Goal: Task Accomplishment & Management: Use online tool/utility

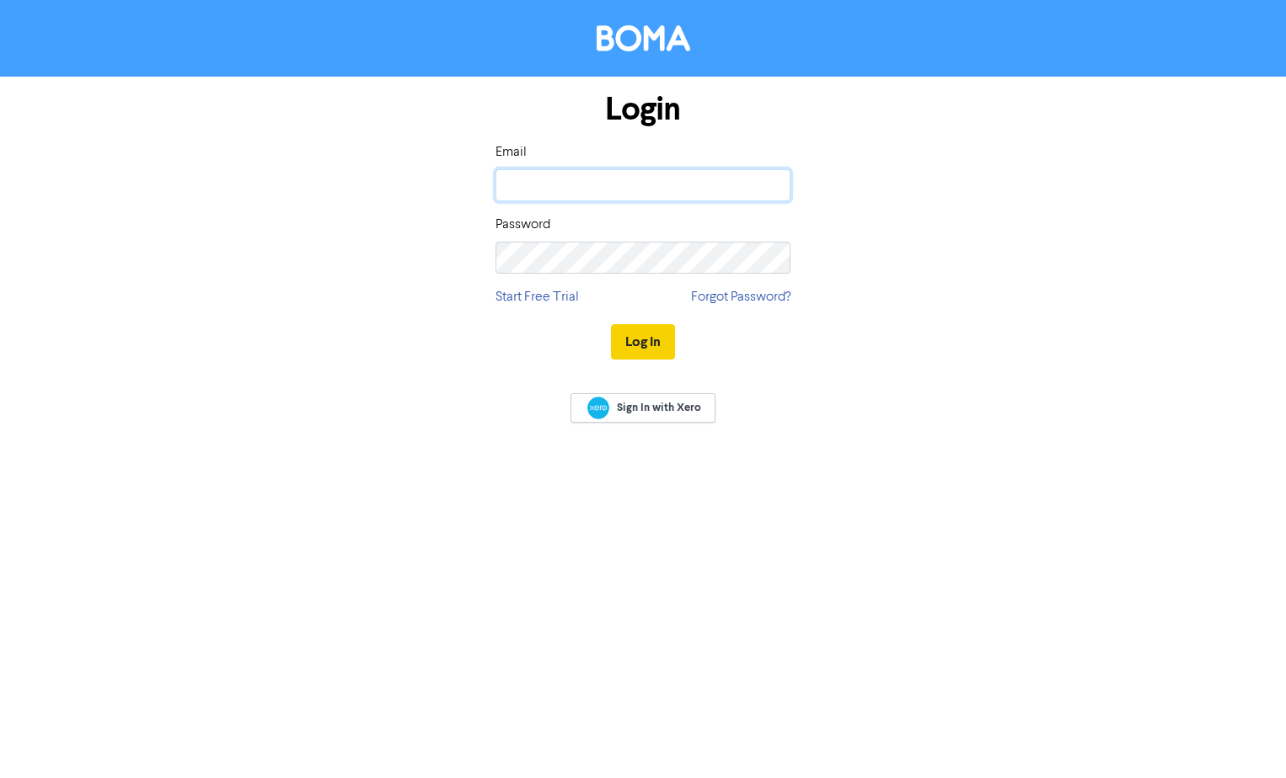
type input "[PERSON_NAME][EMAIL_ADDRESS][DOMAIN_NAME]"
click at [654, 338] on button "Log In" at bounding box center [643, 341] width 64 height 35
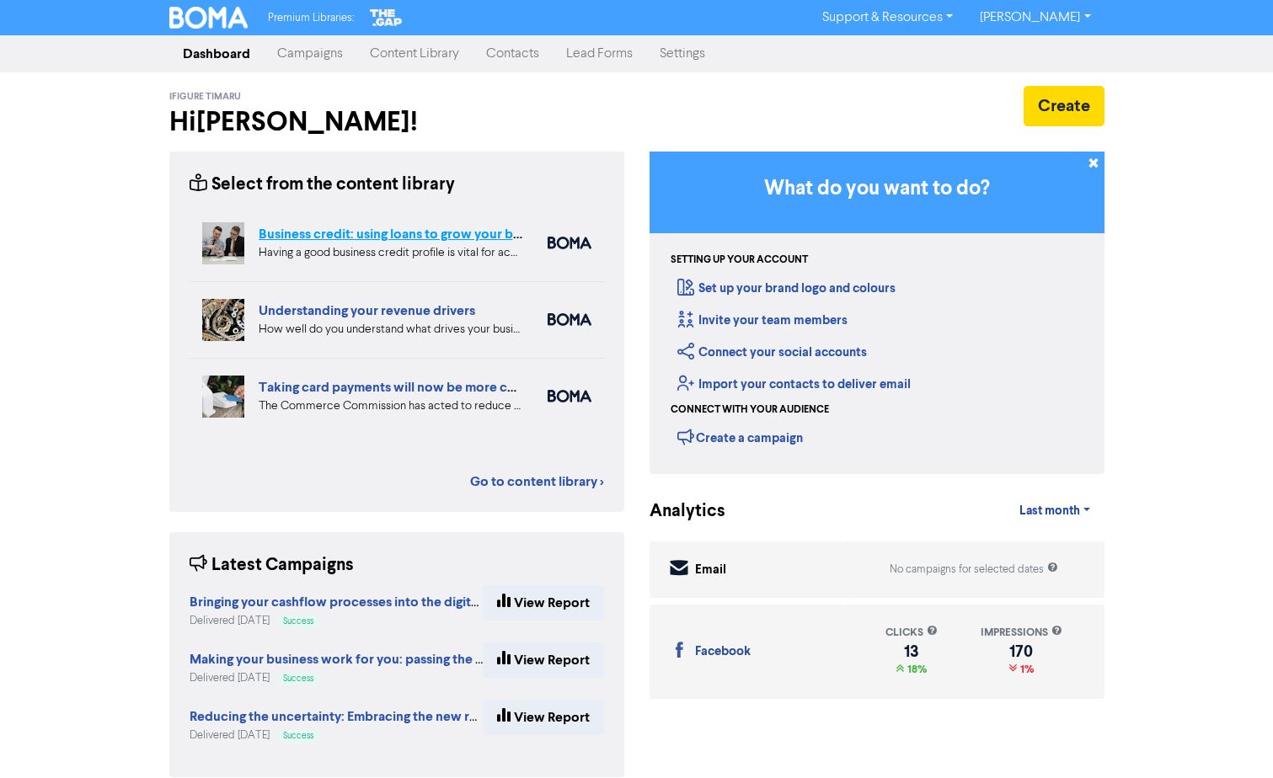
click at [400, 234] on link "Business credit: using loans to grow your business" at bounding box center [408, 234] width 298 height 17
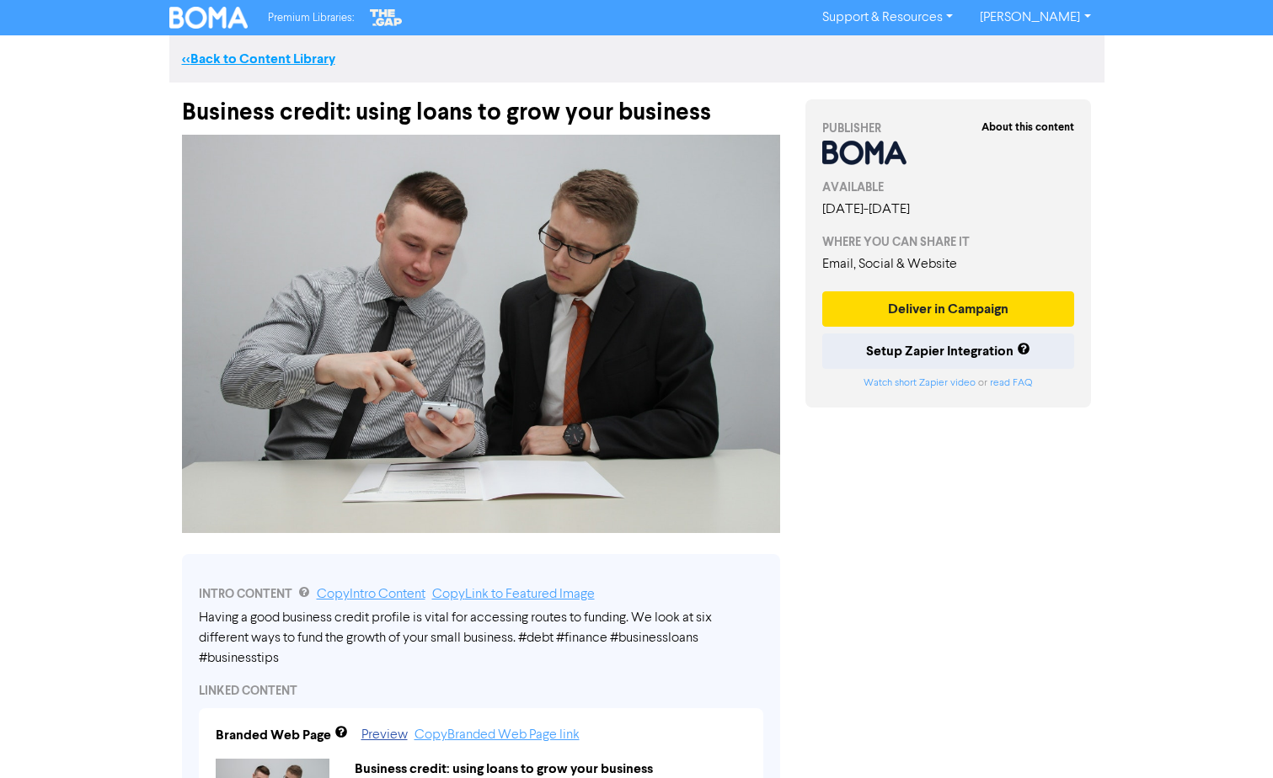
click at [253, 63] on link "<< Back to Content Library" at bounding box center [258, 59] width 153 height 17
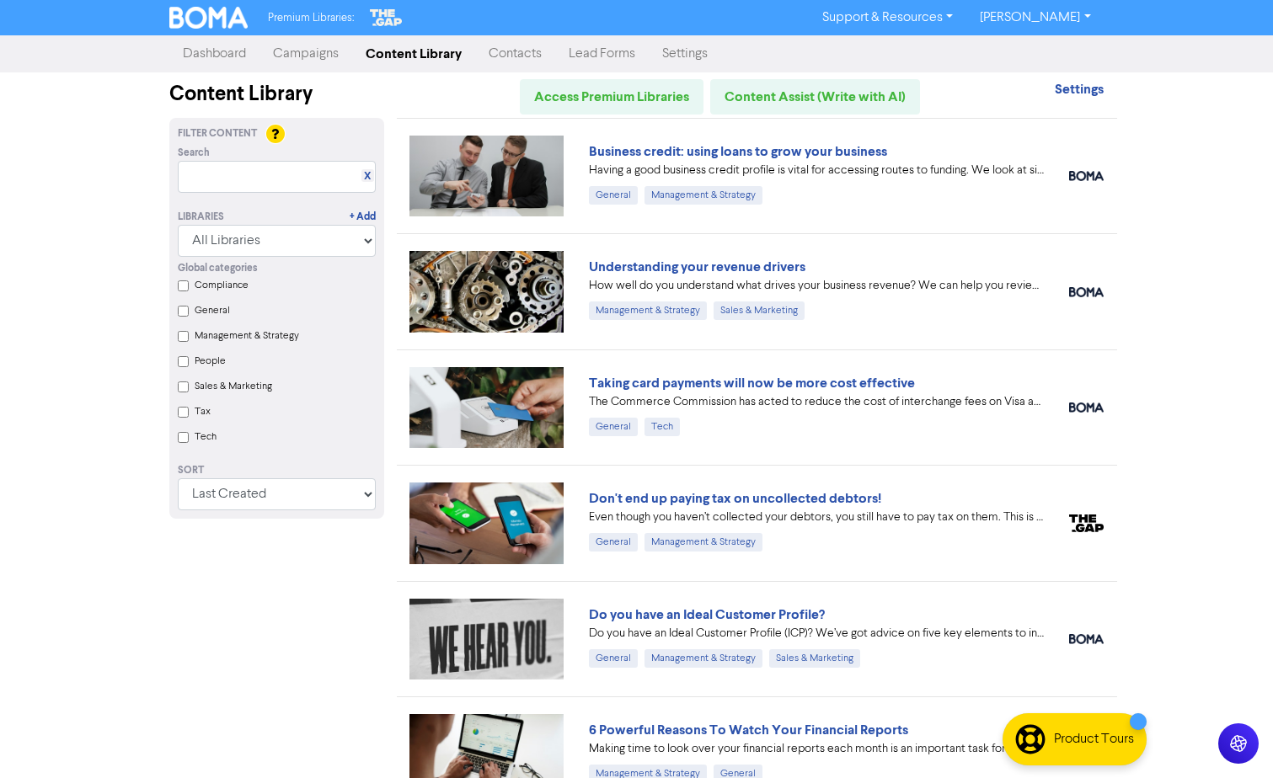
click at [724, 266] on link "Understanding your revenue drivers" at bounding box center [697, 267] width 217 height 17
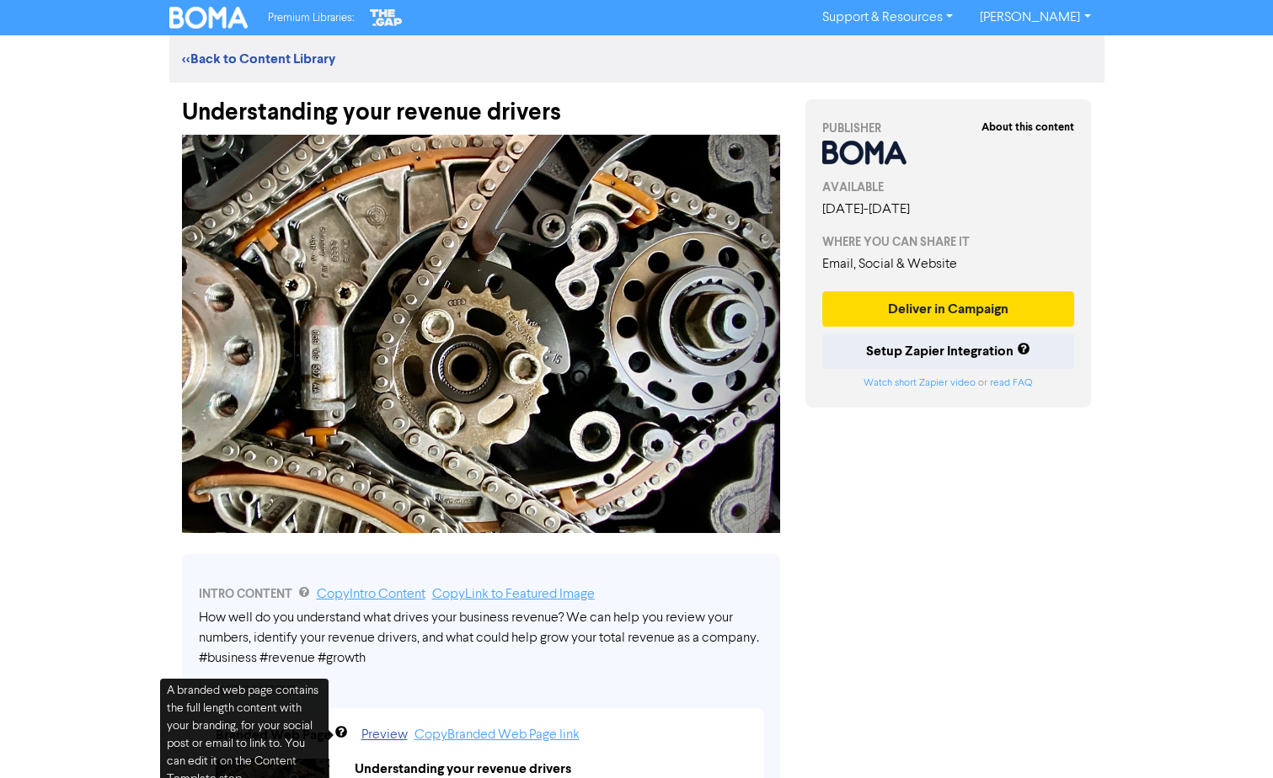
click at [110, 516] on div "Premium Libraries: Support & Resources Video Tutorials FAQ & Guides Marketing E…" at bounding box center [636, 389] width 1273 height 778
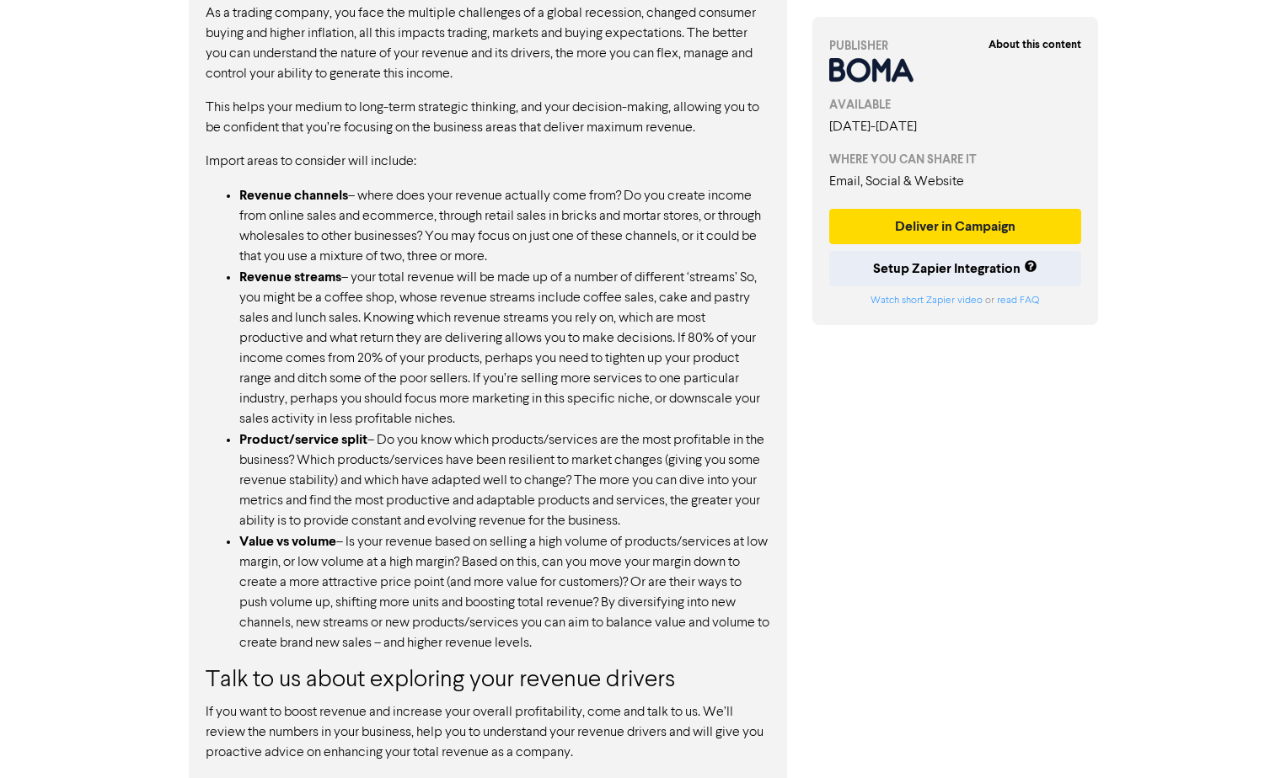
scroll to position [1198, 0]
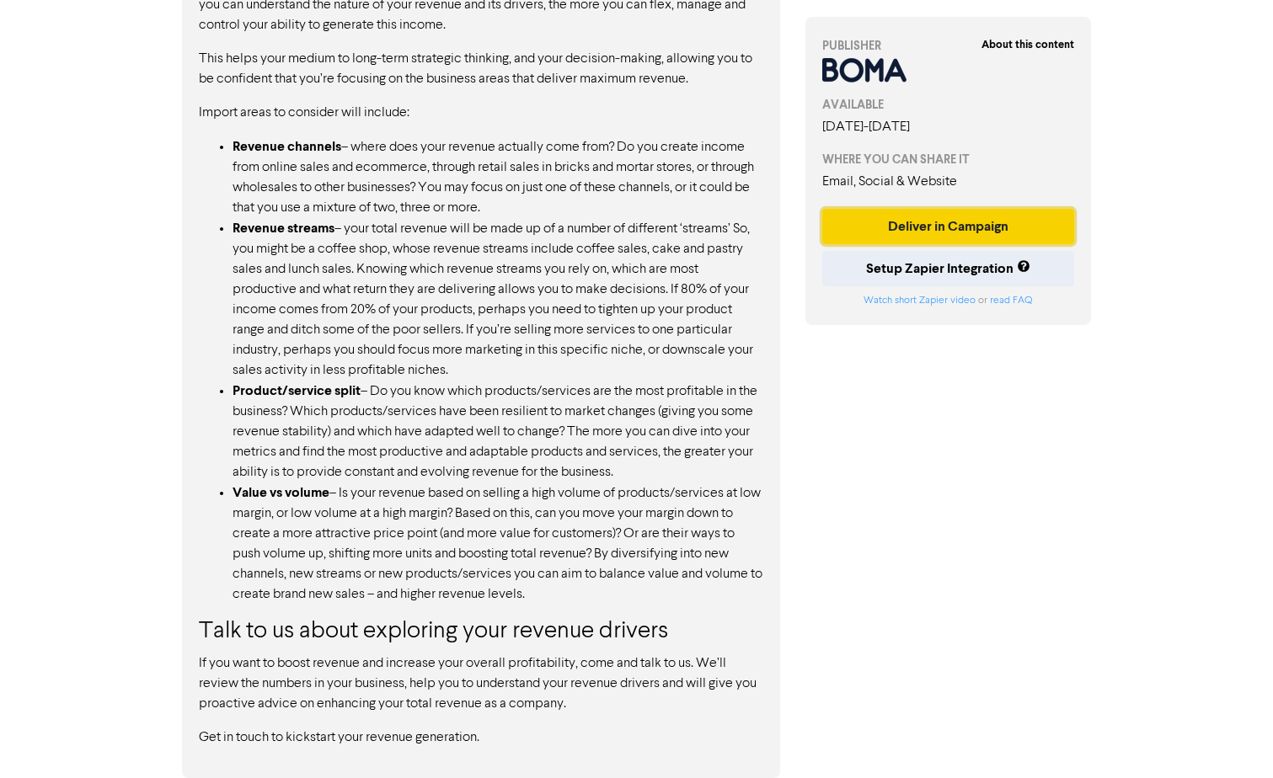
click at [893, 215] on button "Deliver in Campaign" at bounding box center [948, 226] width 253 height 35
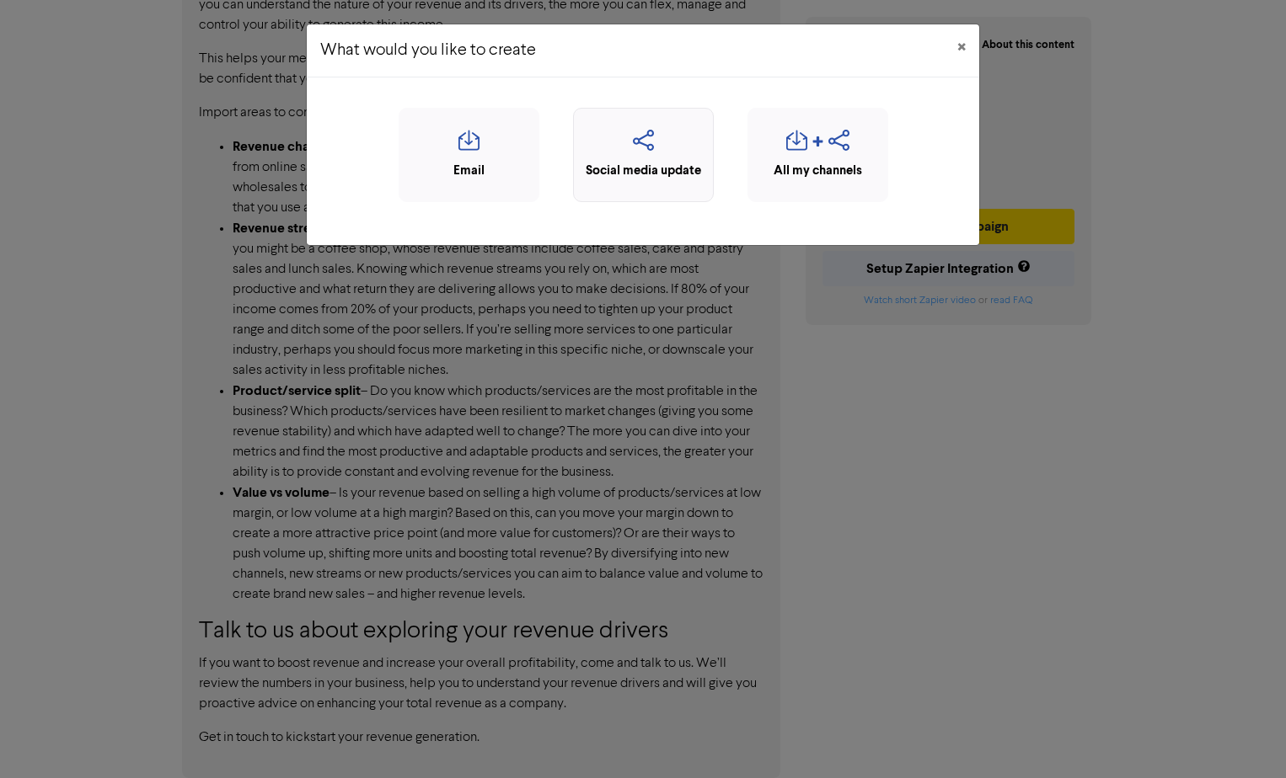
click at [635, 150] on icon "button" at bounding box center [643, 146] width 122 height 32
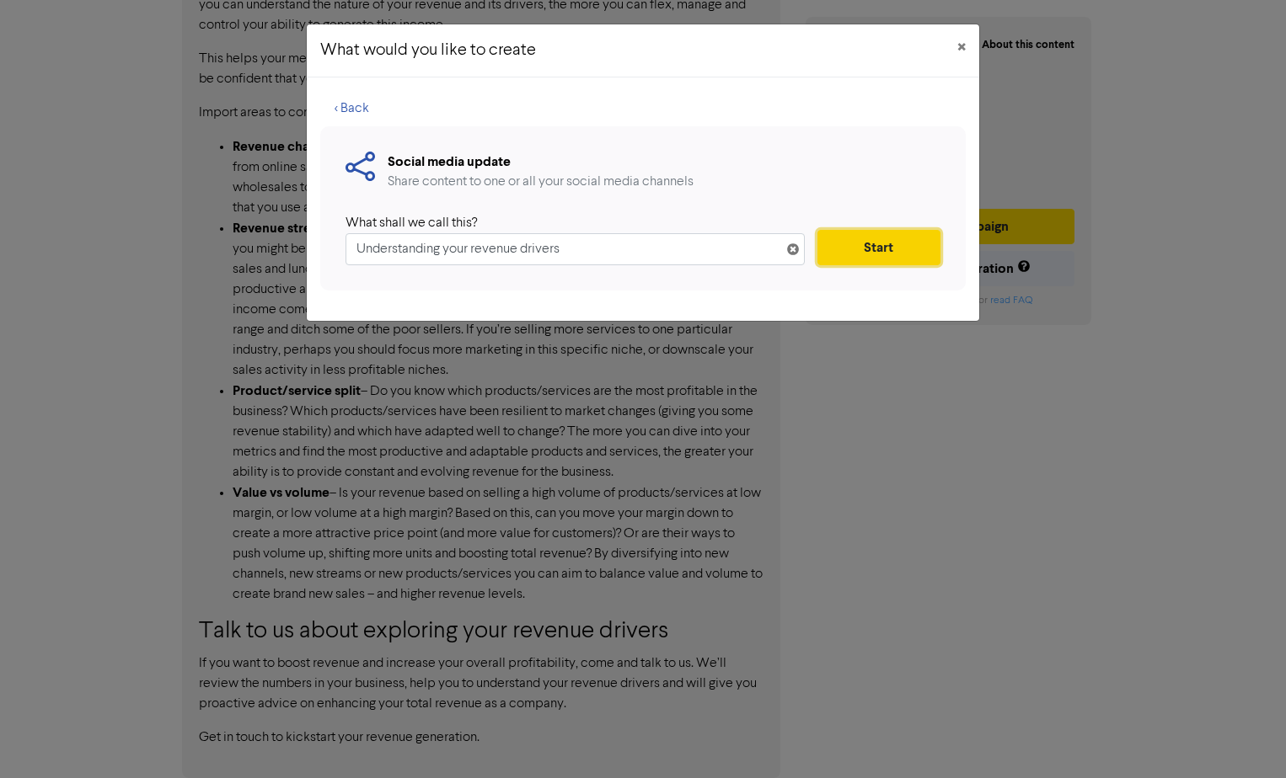
click at [859, 234] on button "Start" at bounding box center [878, 247] width 123 height 35
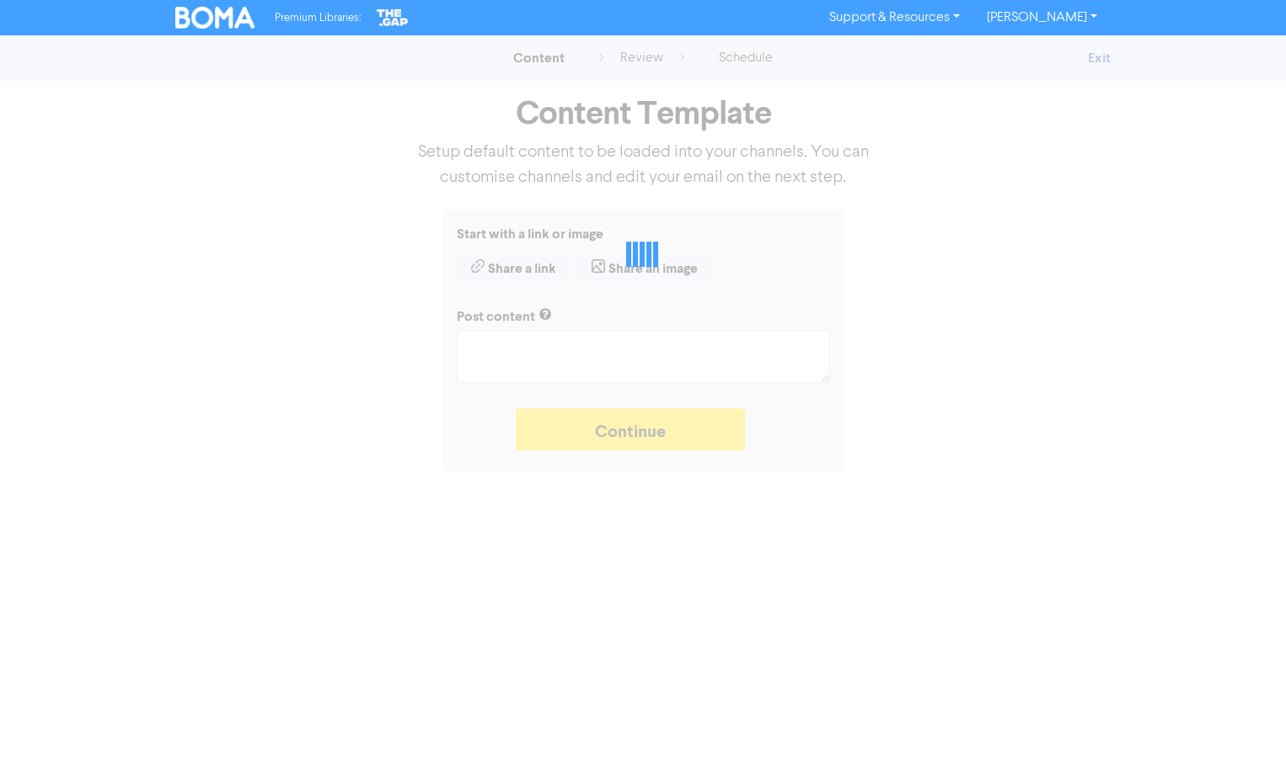
type textarea "x"
type textarea "How well do you understand what drives your business revenue? We can help you r…"
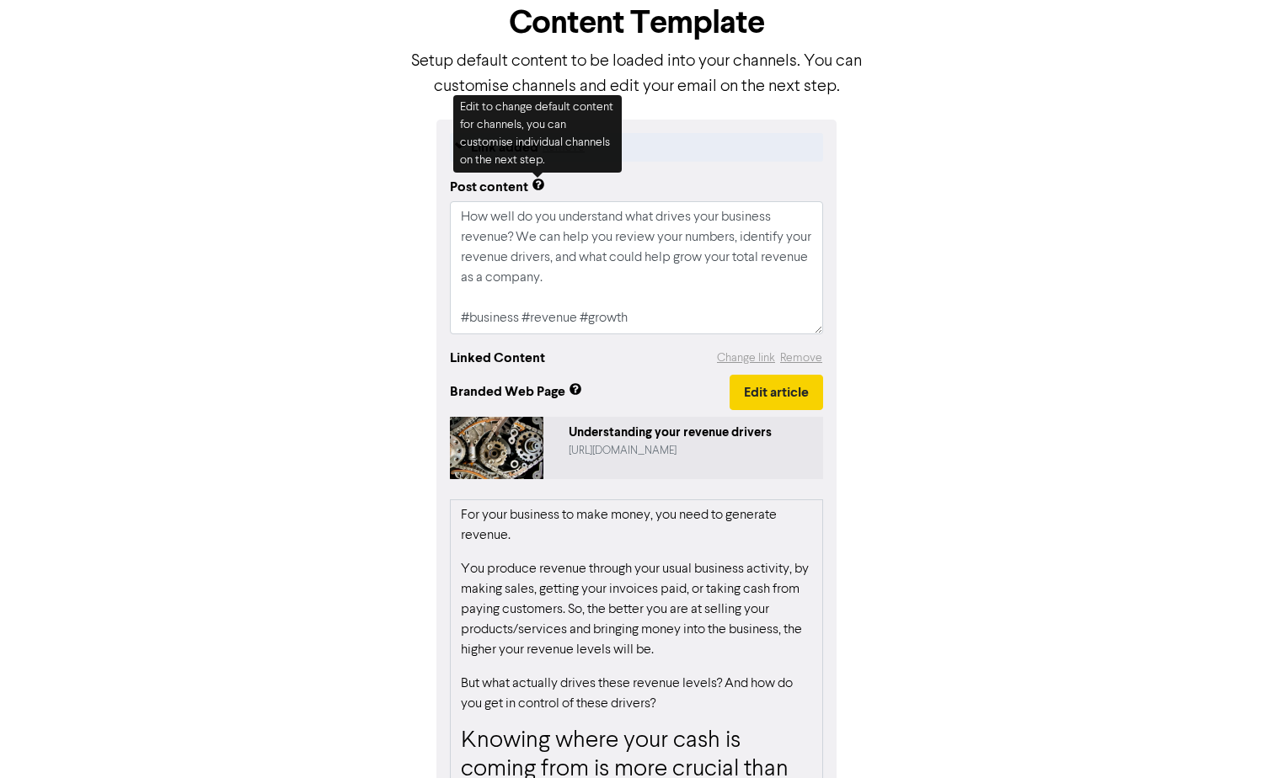
scroll to position [239, 0]
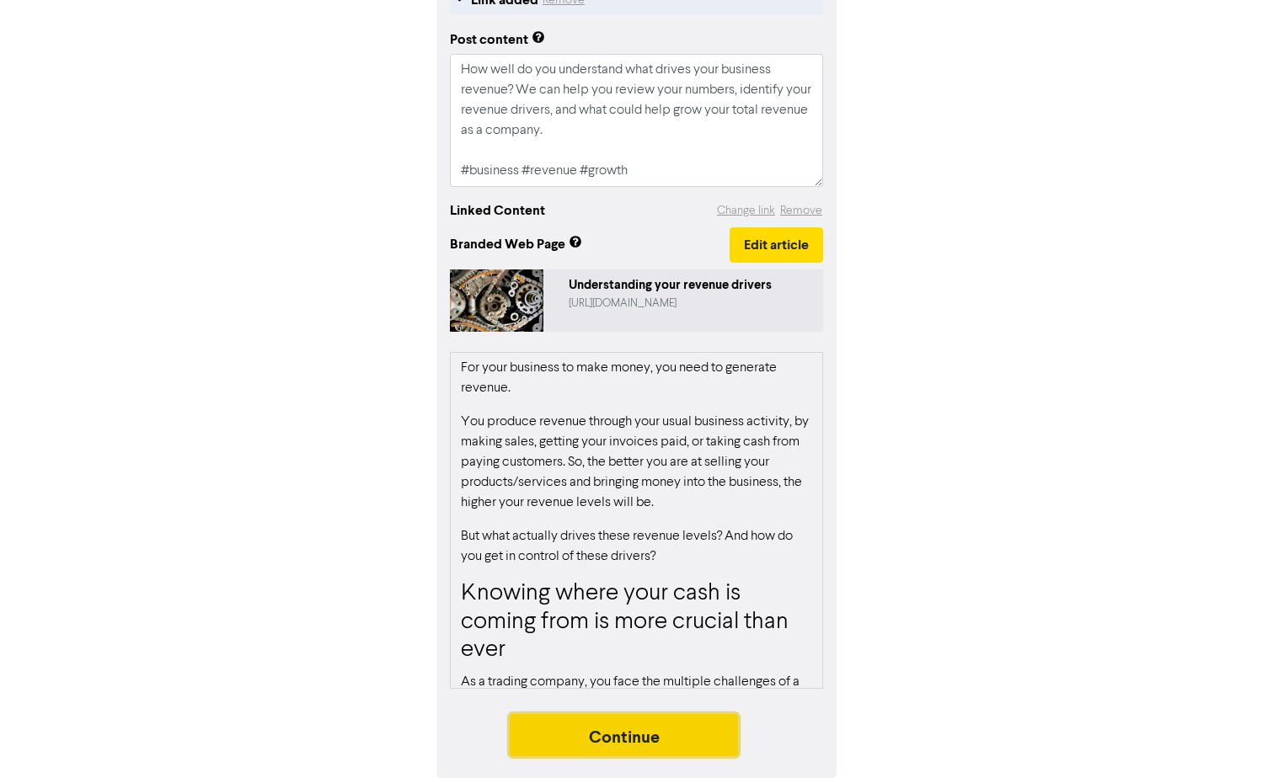
click at [668, 724] on button "Continue" at bounding box center [624, 735] width 229 height 42
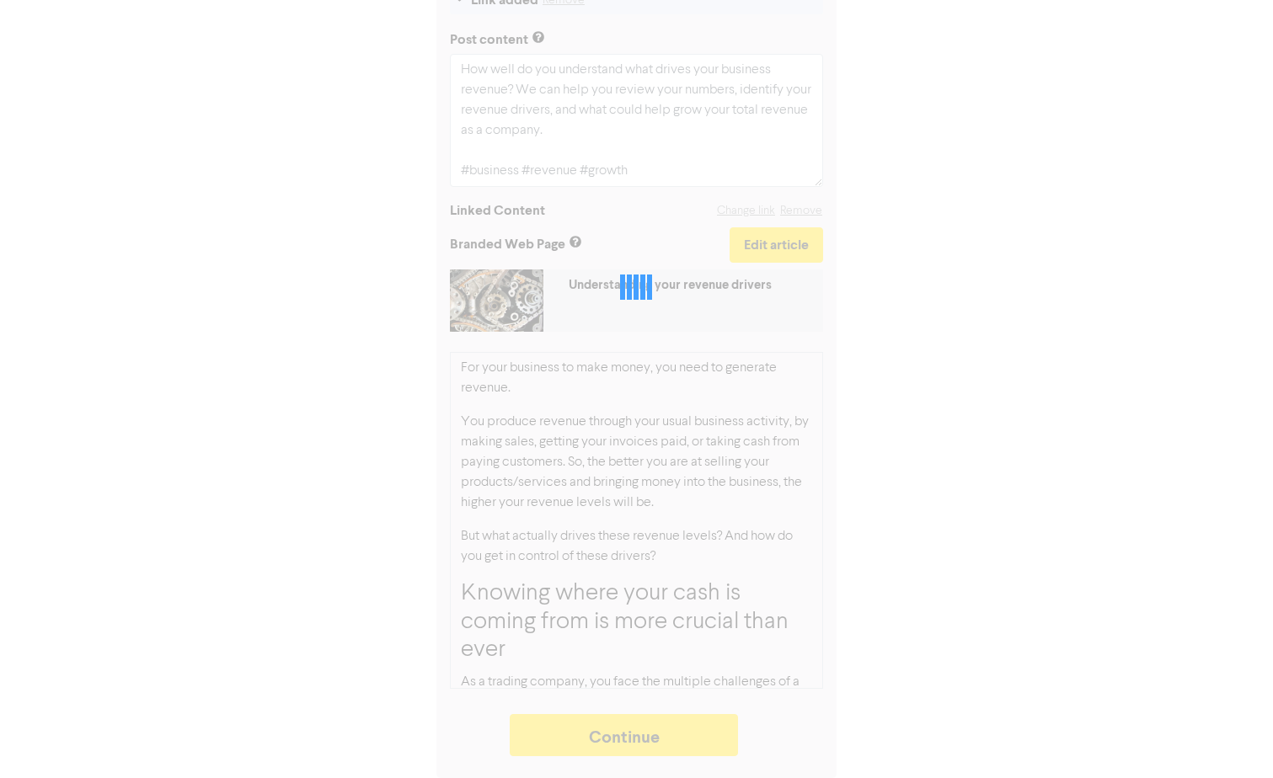
type textarea "x"
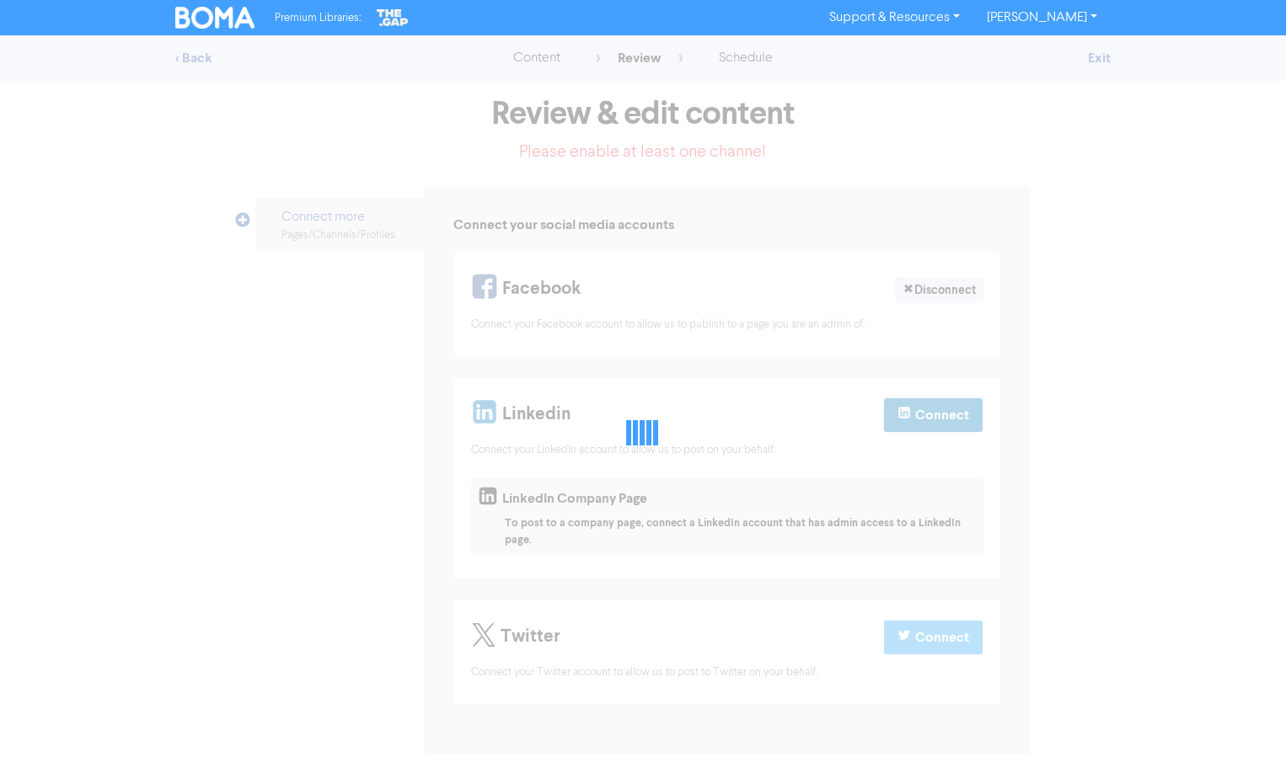
select select "LEARN_MORE"
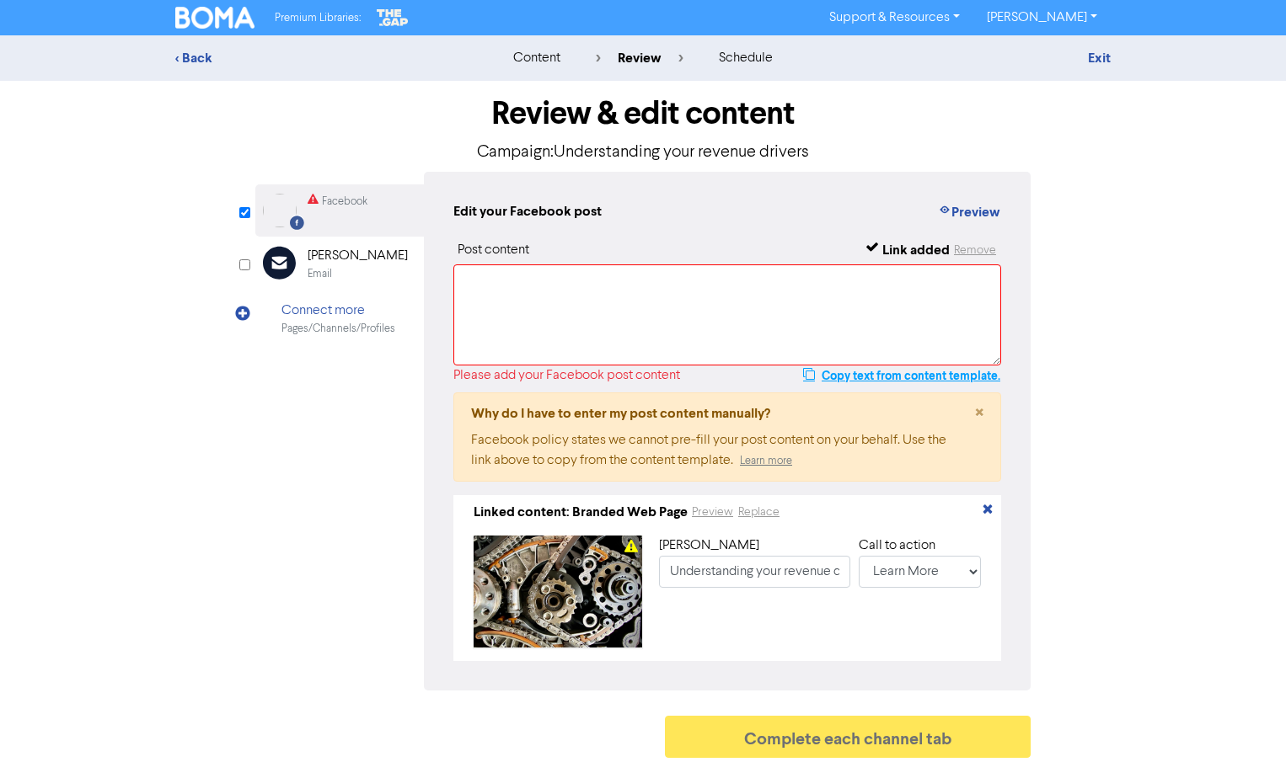
click at [865, 374] on button "Copy text from content template." at bounding box center [901, 376] width 199 height 20
click at [723, 322] on textarea at bounding box center [727, 315] width 548 height 101
paste textarea "How well do you understand what drives your business revenue? We can help you r…"
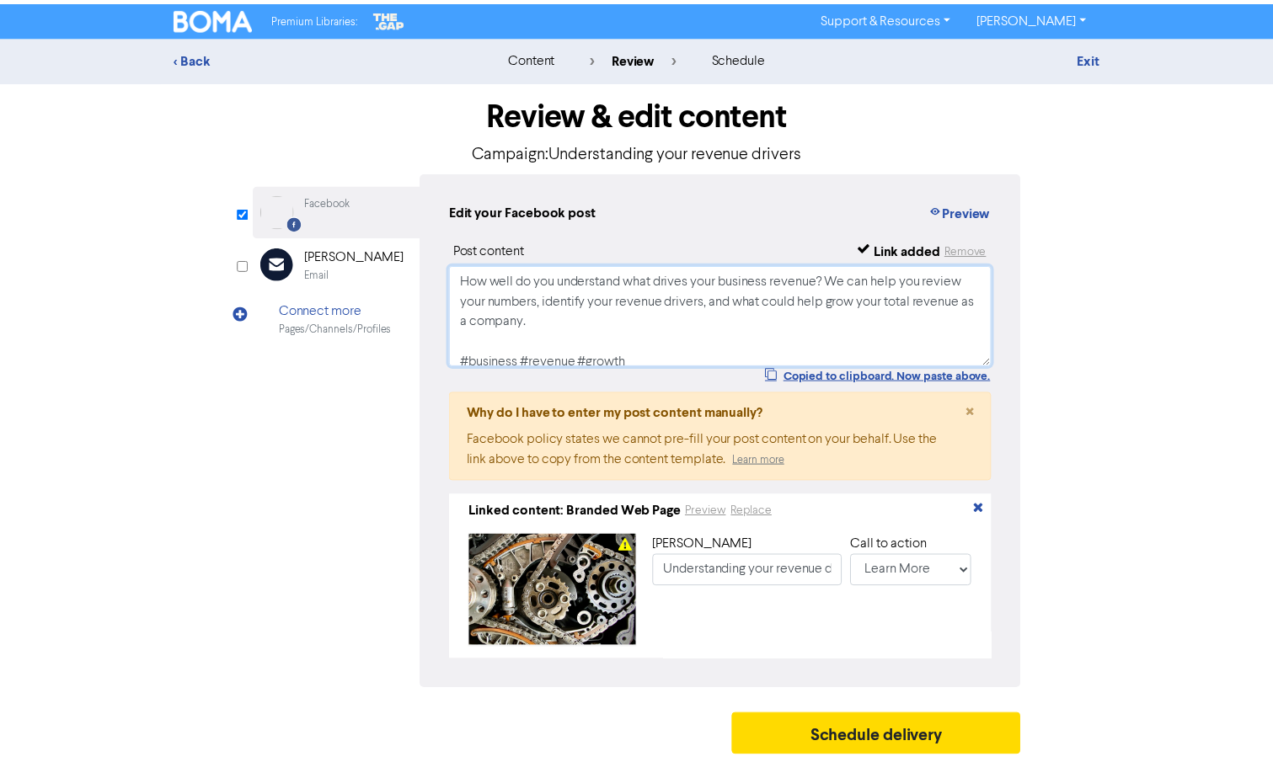
scroll to position [6, 0]
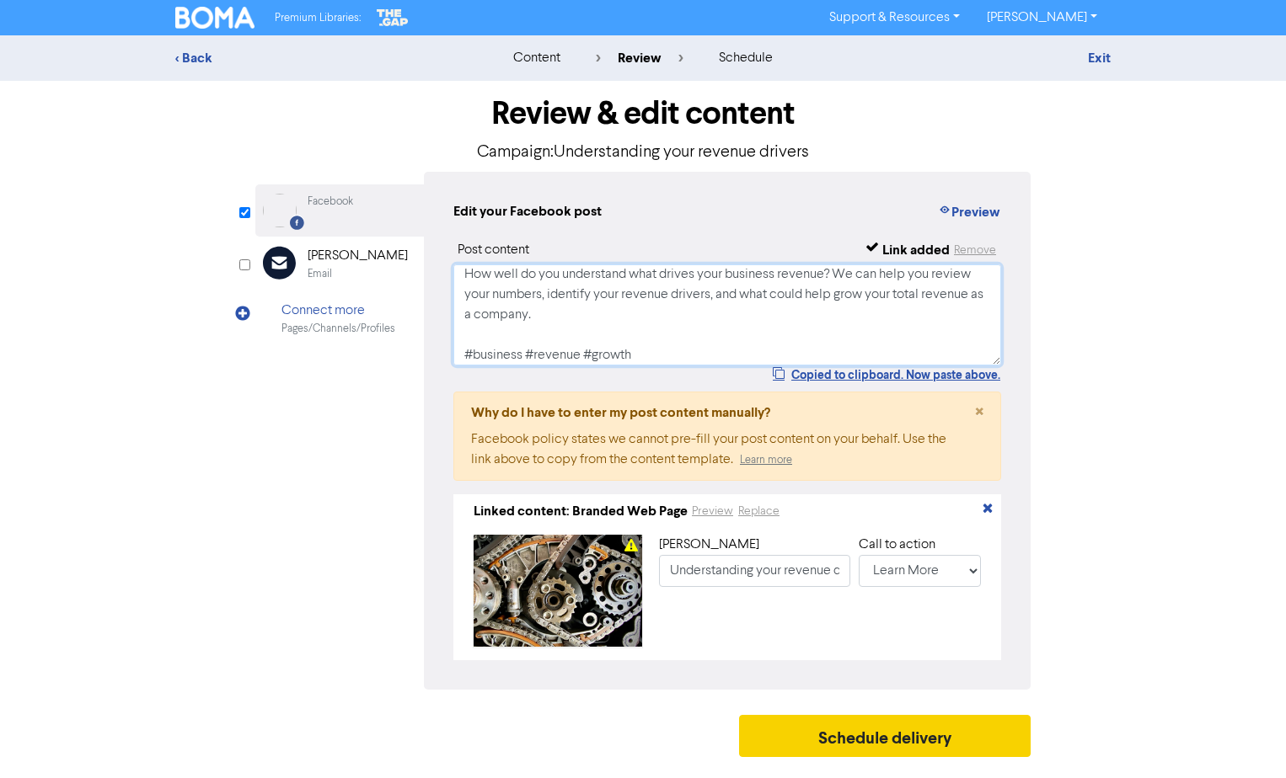
type textarea "How well do you understand what drives your business revenue? We can help you r…"
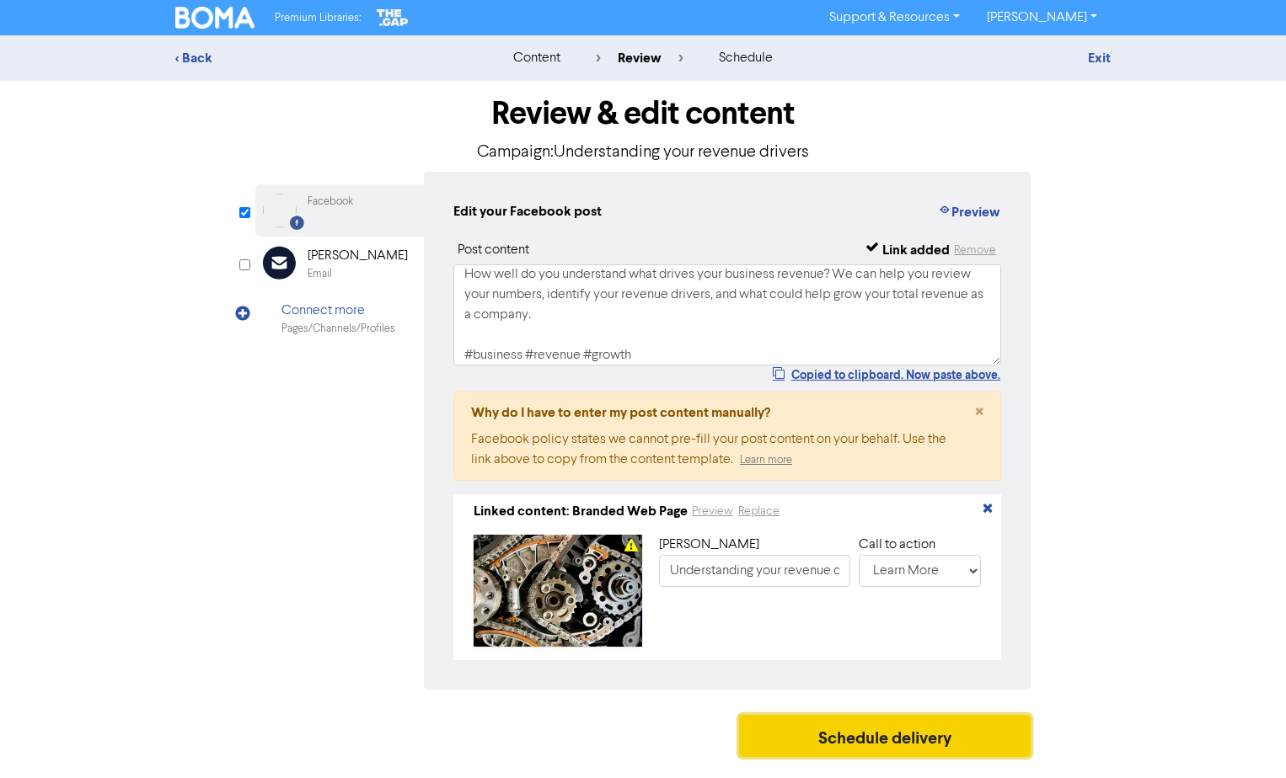
click at [908, 737] on button "Schedule delivery" at bounding box center [884, 736] width 291 height 42
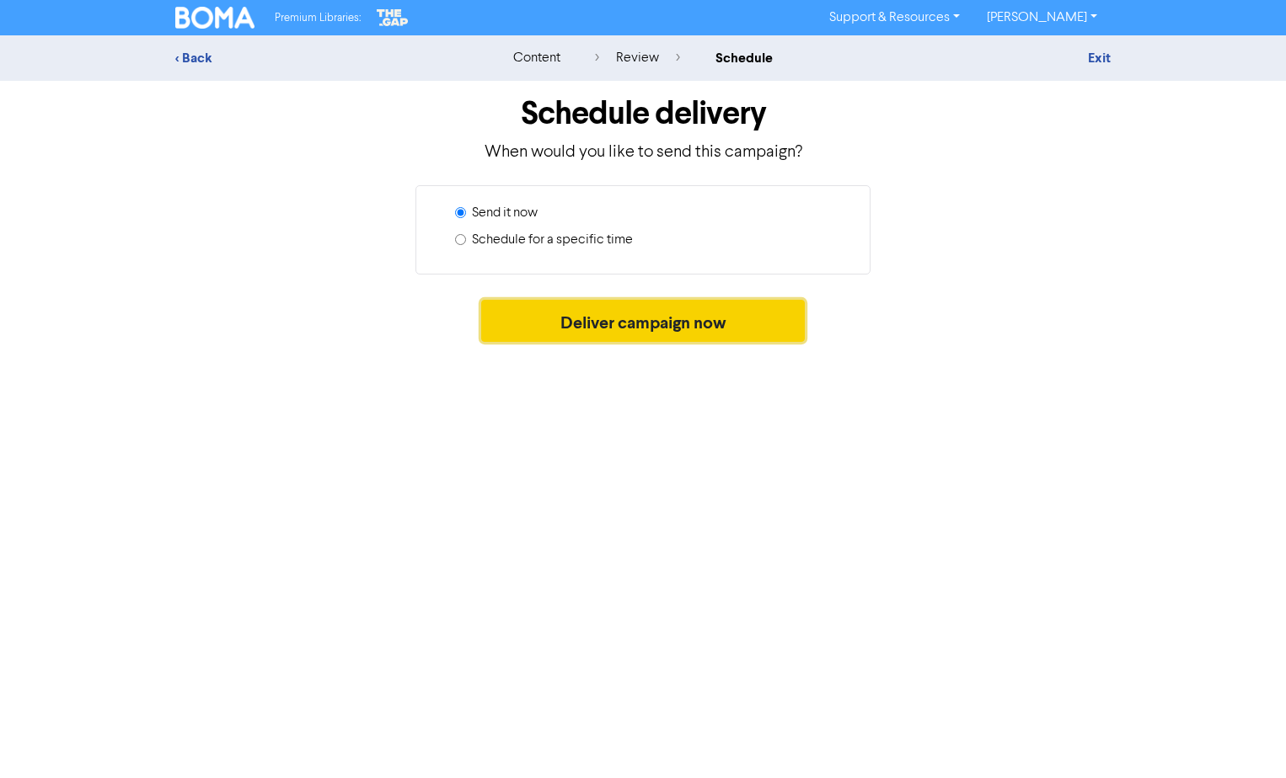
click at [622, 318] on button "Deliver campaign now" at bounding box center [643, 321] width 324 height 42
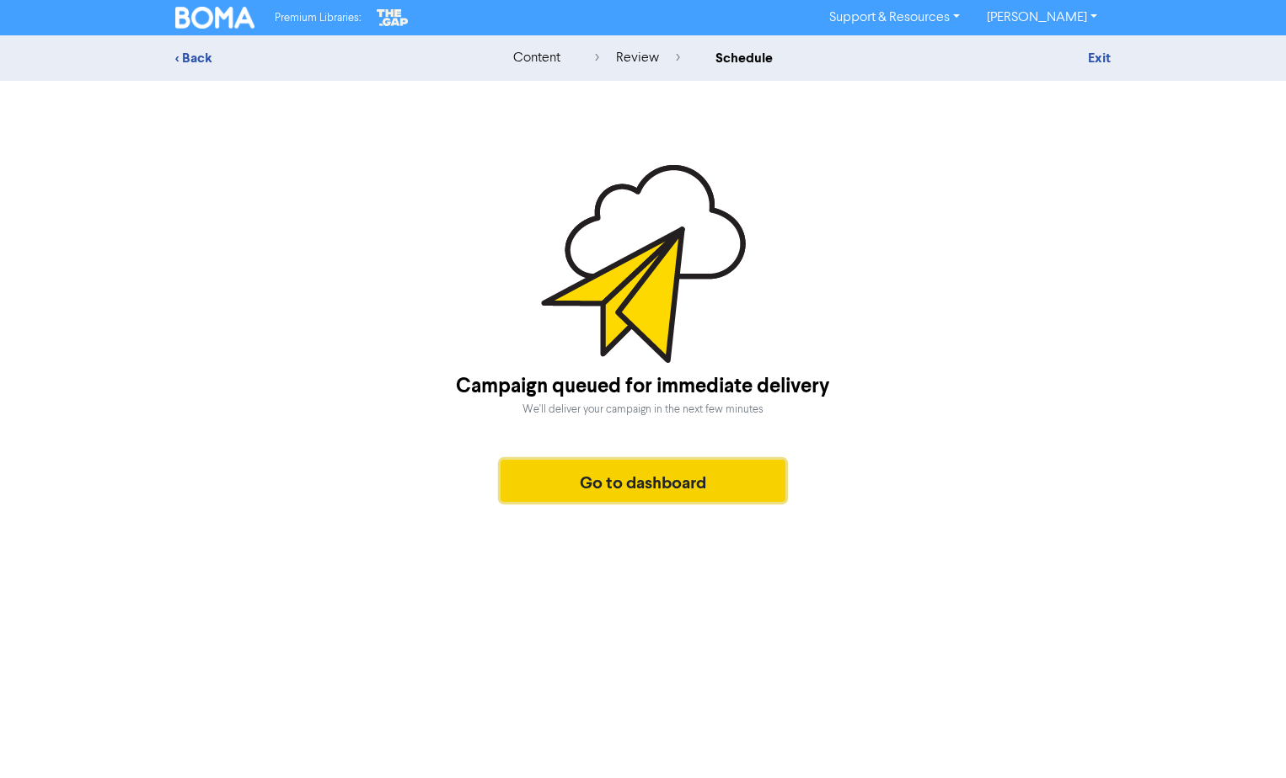
click at [692, 479] on button "Go to dashboard" at bounding box center [642, 481] width 285 height 42
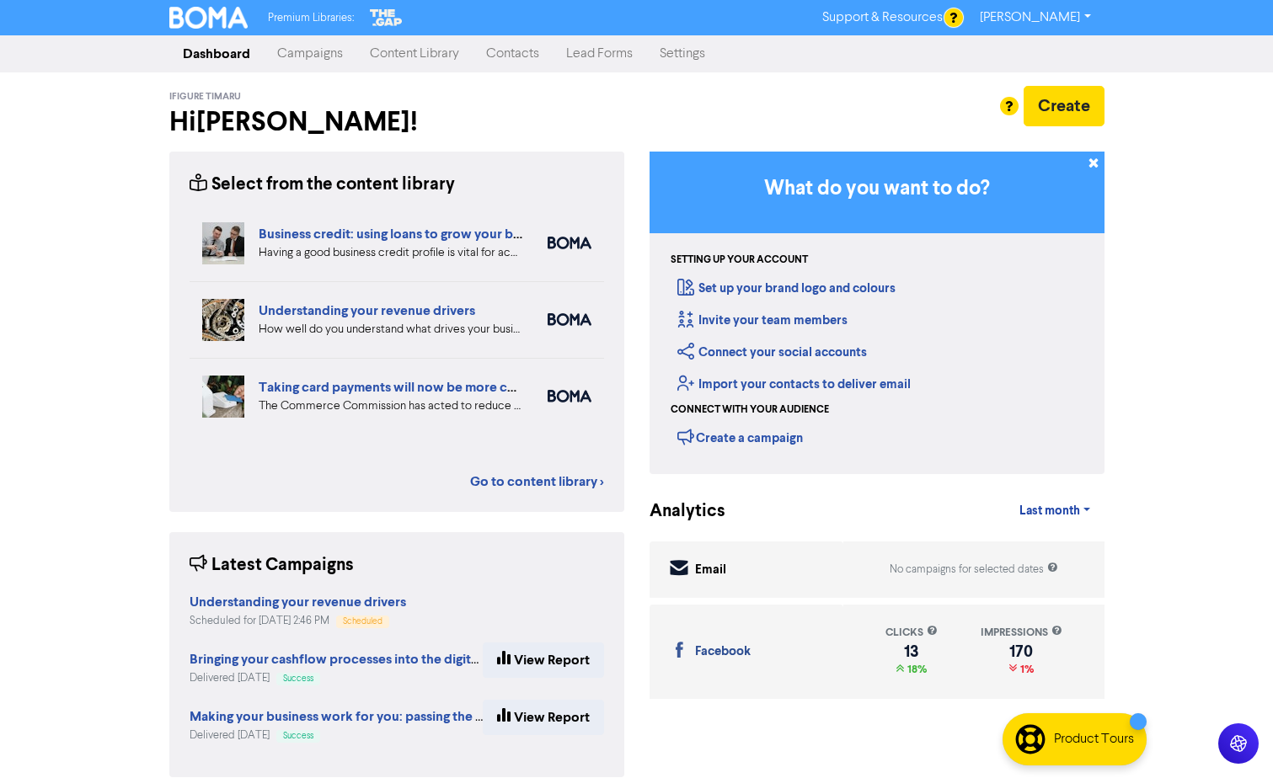
click at [294, 382] on link "Taking card payments will now be more cost effective" at bounding box center [422, 387] width 326 height 17
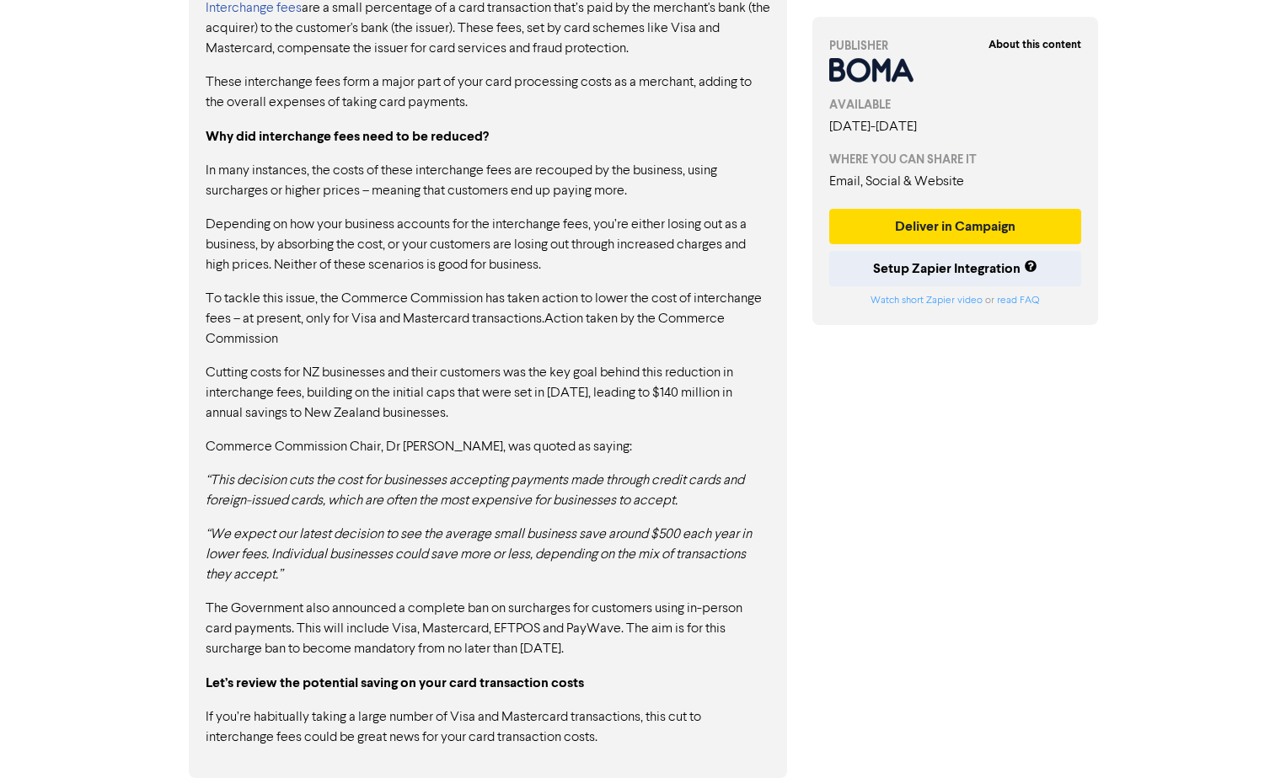
scroll to position [1260, 0]
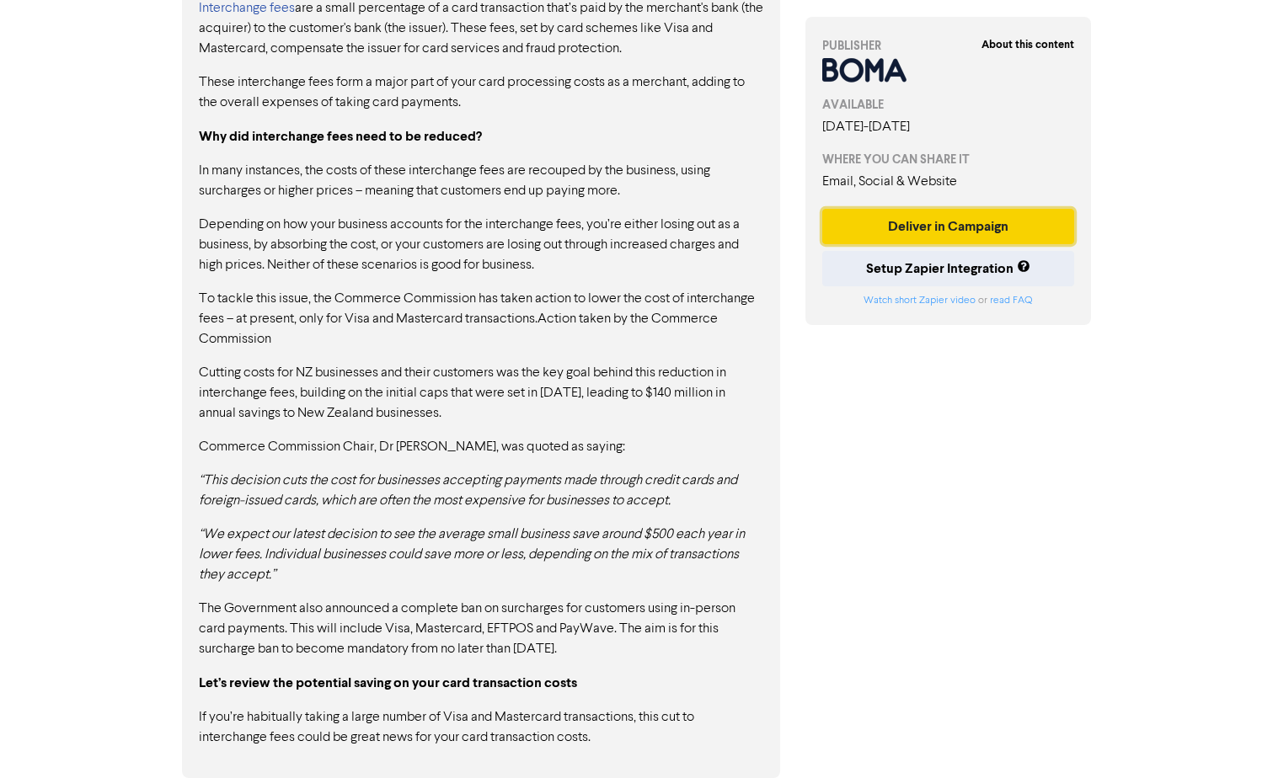
click at [1032, 228] on button "Deliver in Campaign" at bounding box center [948, 226] width 253 height 35
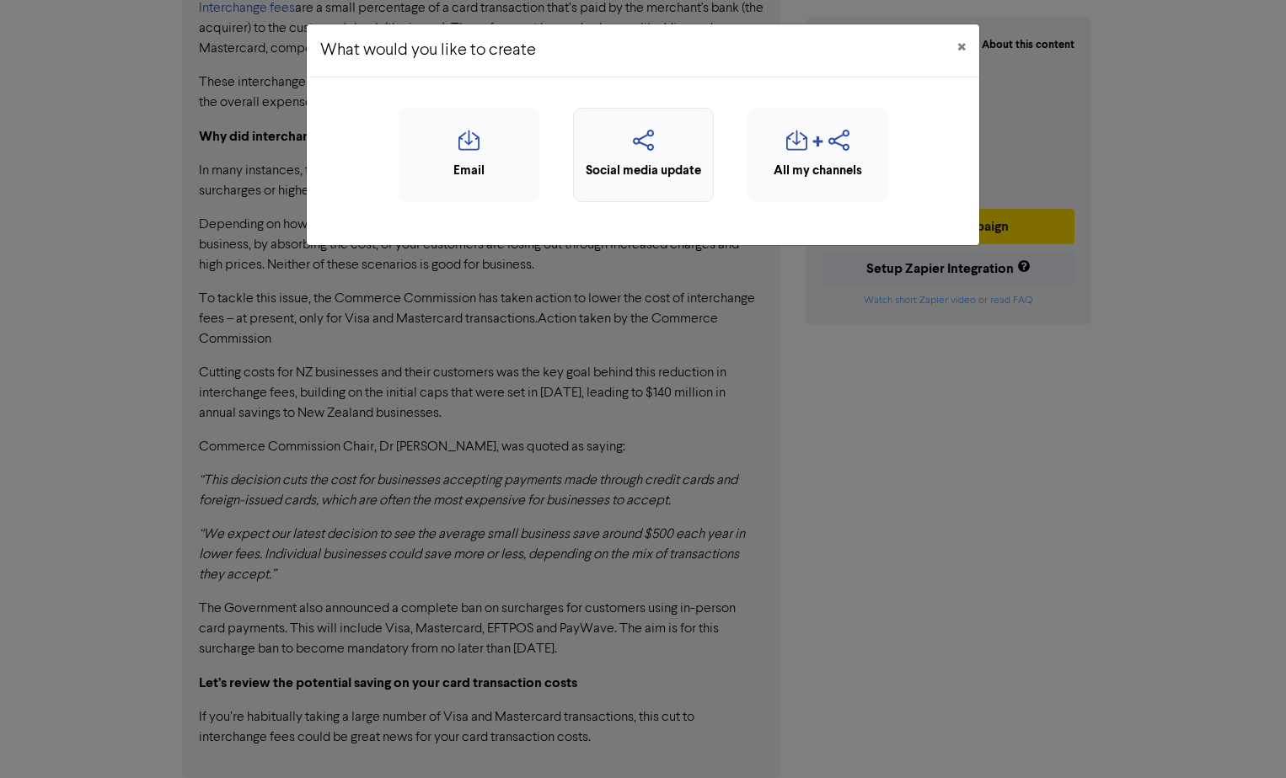
click at [648, 166] on div "Social media update" at bounding box center [643, 171] width 122 height 19
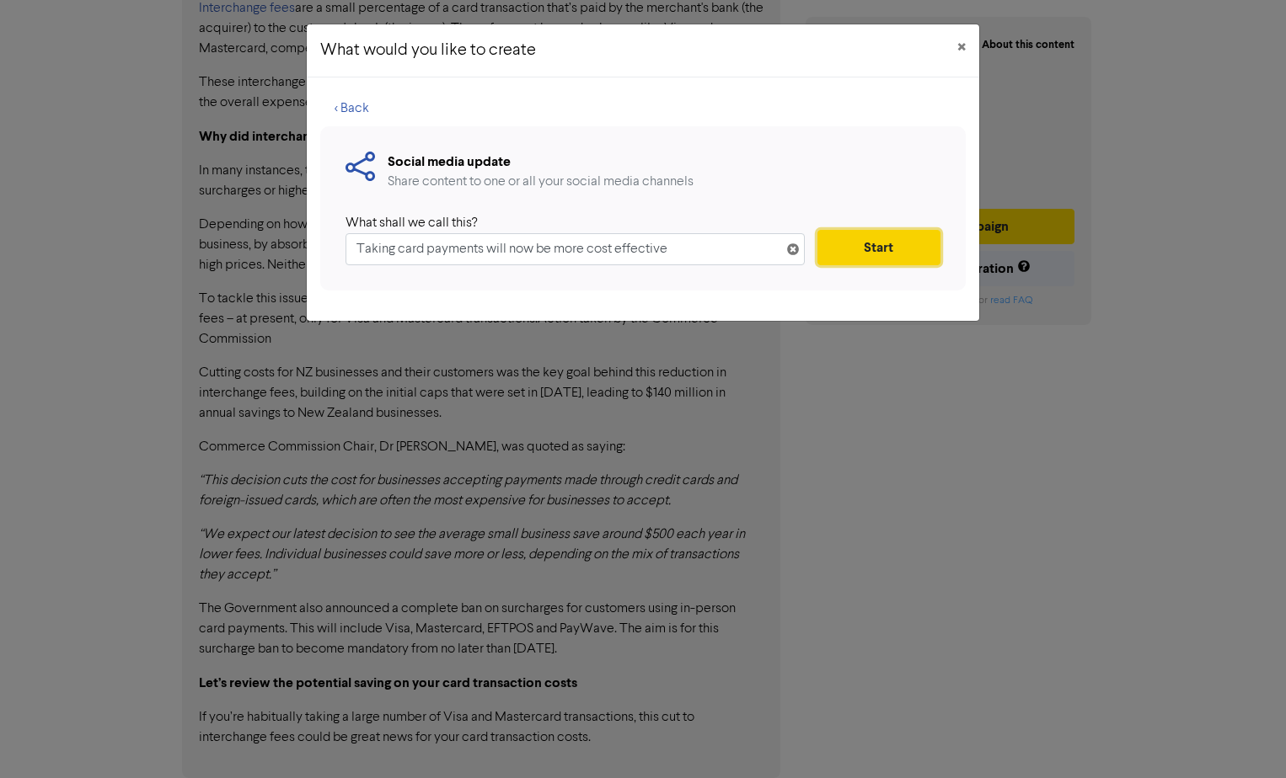
click at [886, 244] on button "Start" at bounding box center [878, 247] width 123 height 35
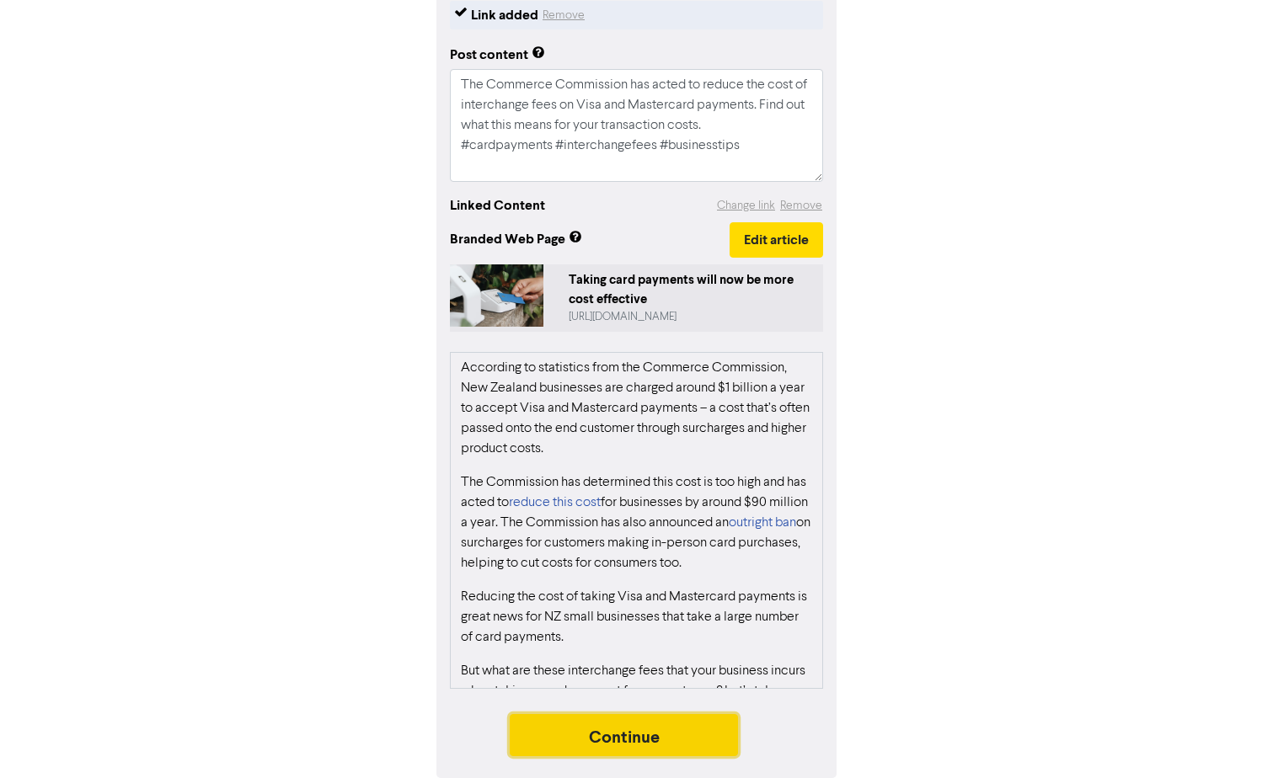
click at [709, 727] on button "Continue" at bounding box center [624, 735] width 229 height 42
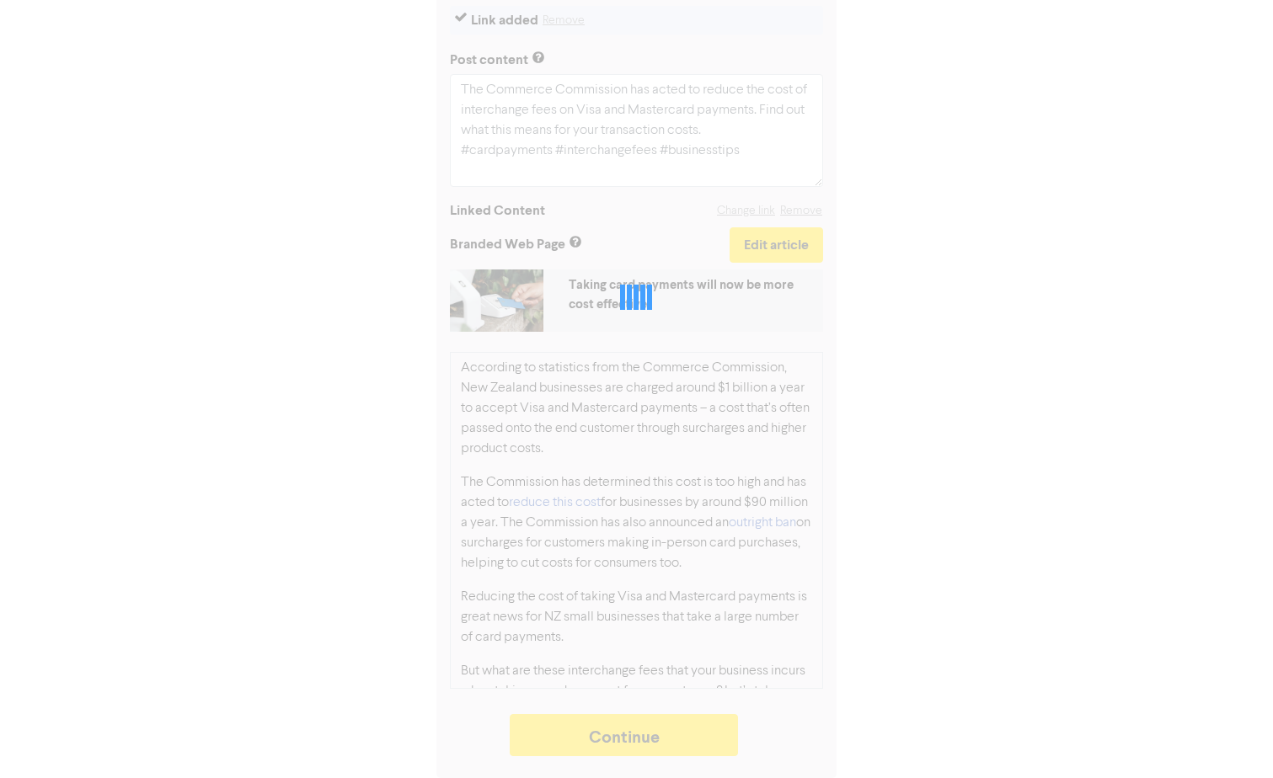
type textarea "x"
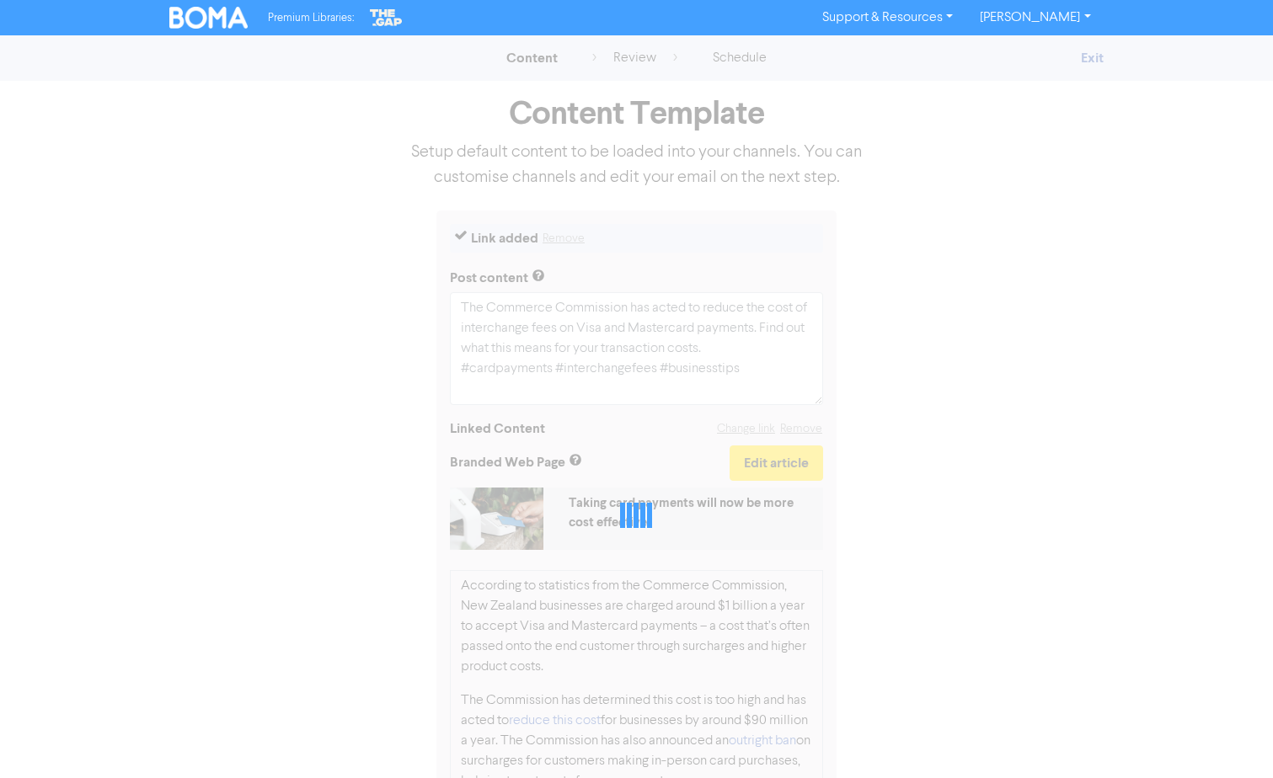
select select "LEARN_MORE"
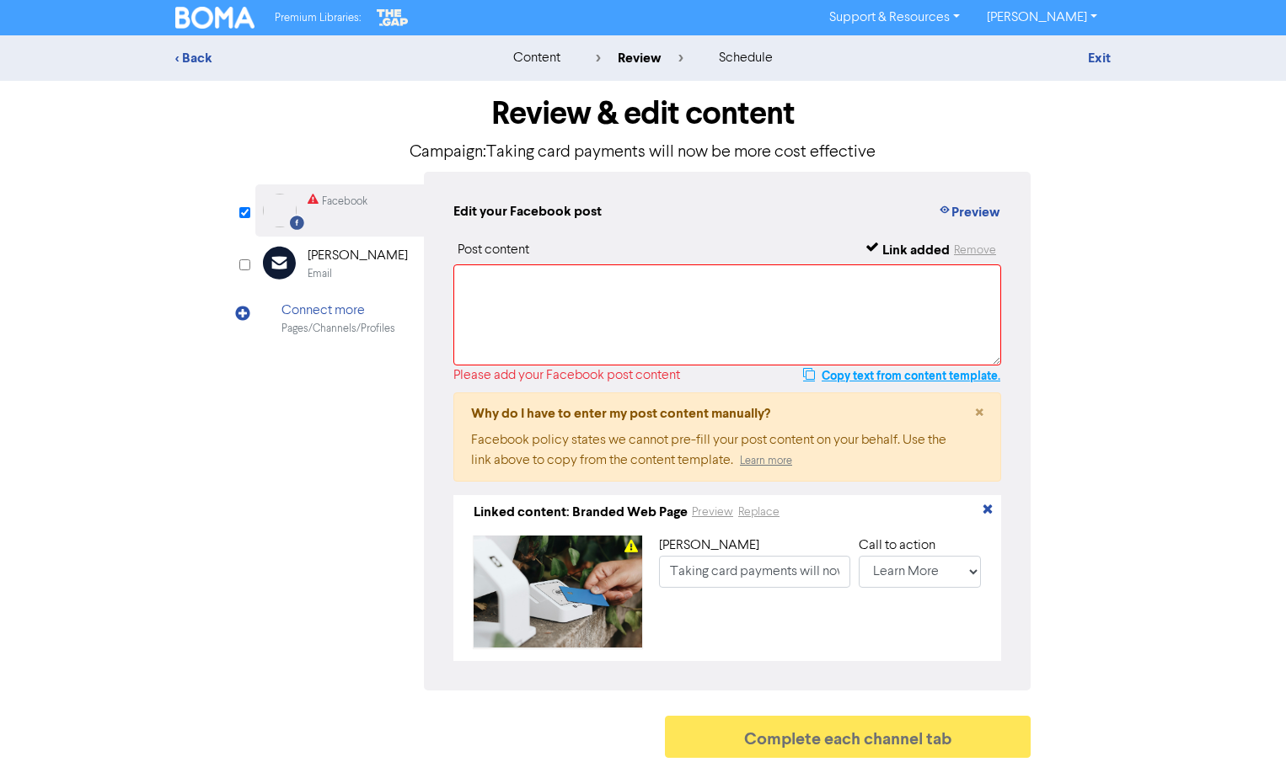
click at [912, 380] on button "Copy text from content template." at bounding box center [901, 376] width 199 height 20
click at [745, 313] on textarea at bounding box center [727, 315] width 548 height 101
paste textarea "The Commerce Commission has acted to reduce the cost of interchange fees on Vis…"
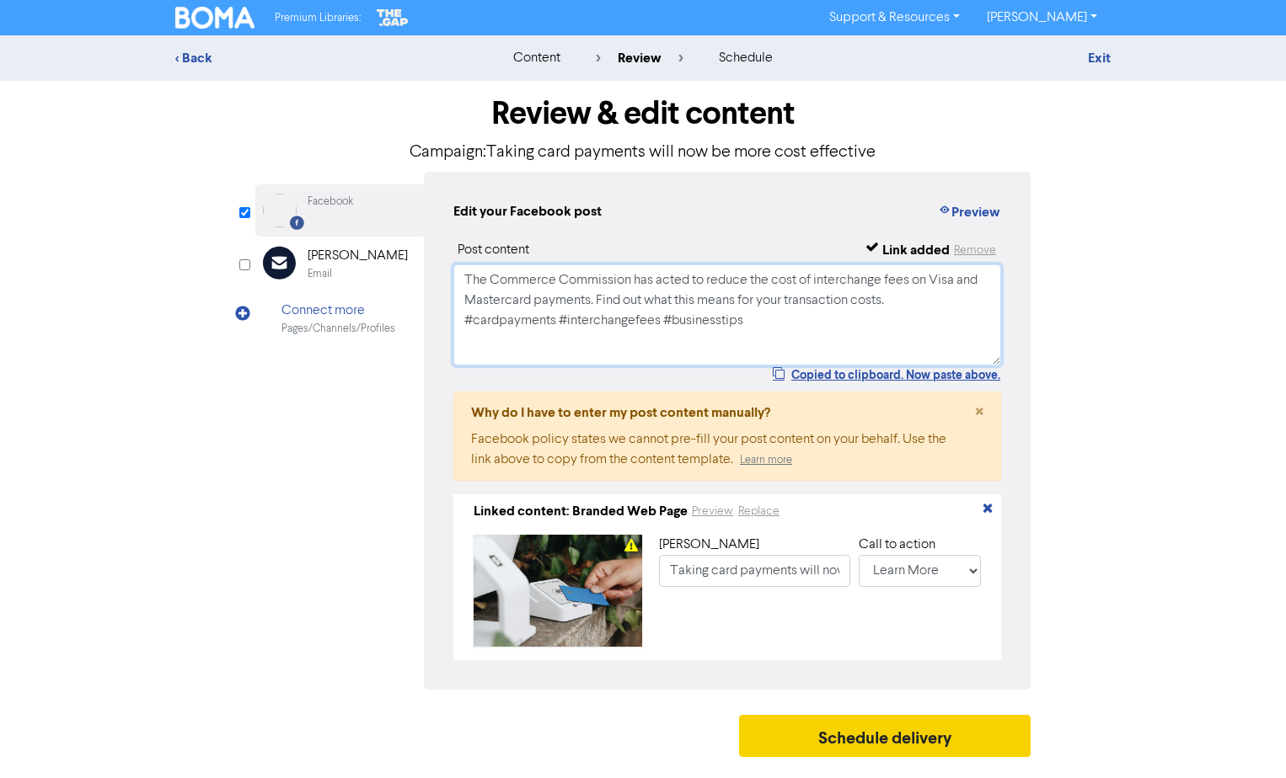
type textarea "The Commerce Commission has acted to reduce the cost of interchange fees on Vis…"
click at [974, 741] on button "Schedule delivery" at bounding box center [884, 736] width 291 height 42
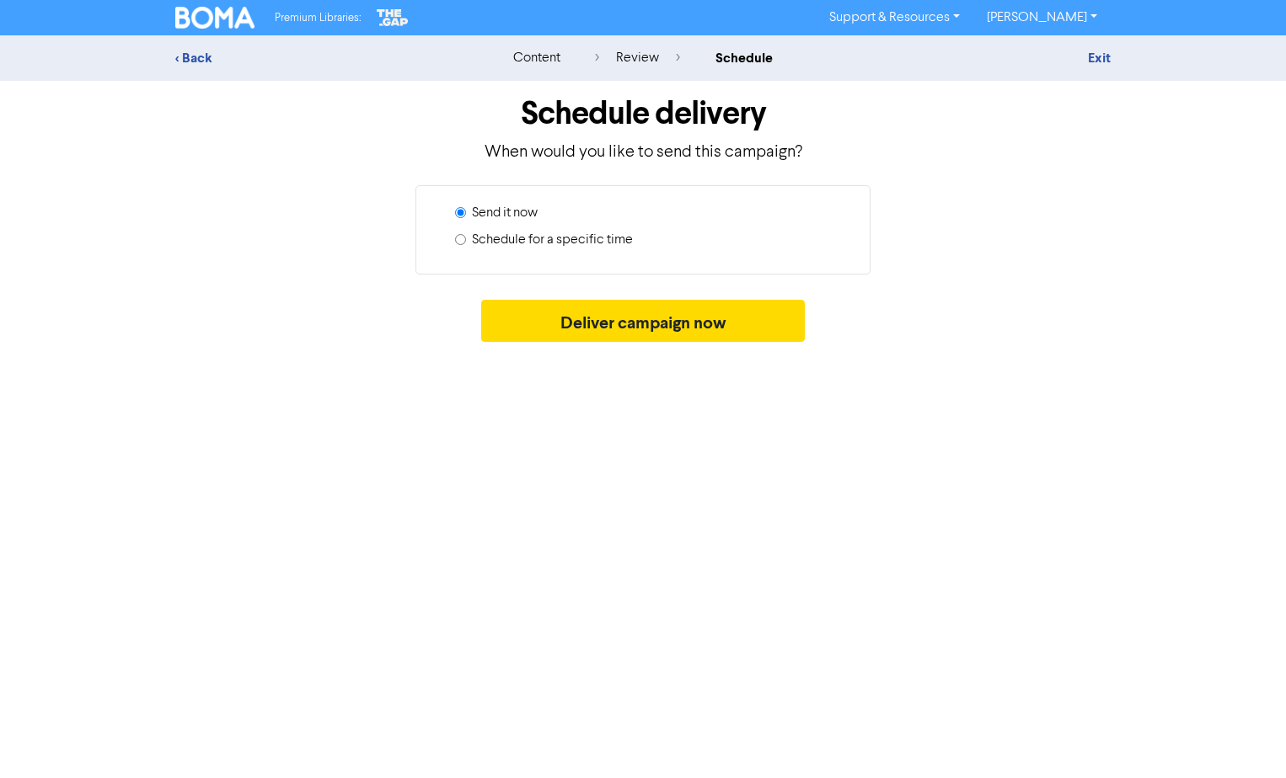
click at [575, 239] on label "Schedule for a specific time" at bounding box center [552, 240] width 161 height 20
click at [466, 239] on input "Schedule for a specific time" at bounding box center [460, 239] width 11 height 11
radio input "true"
radio input "false"
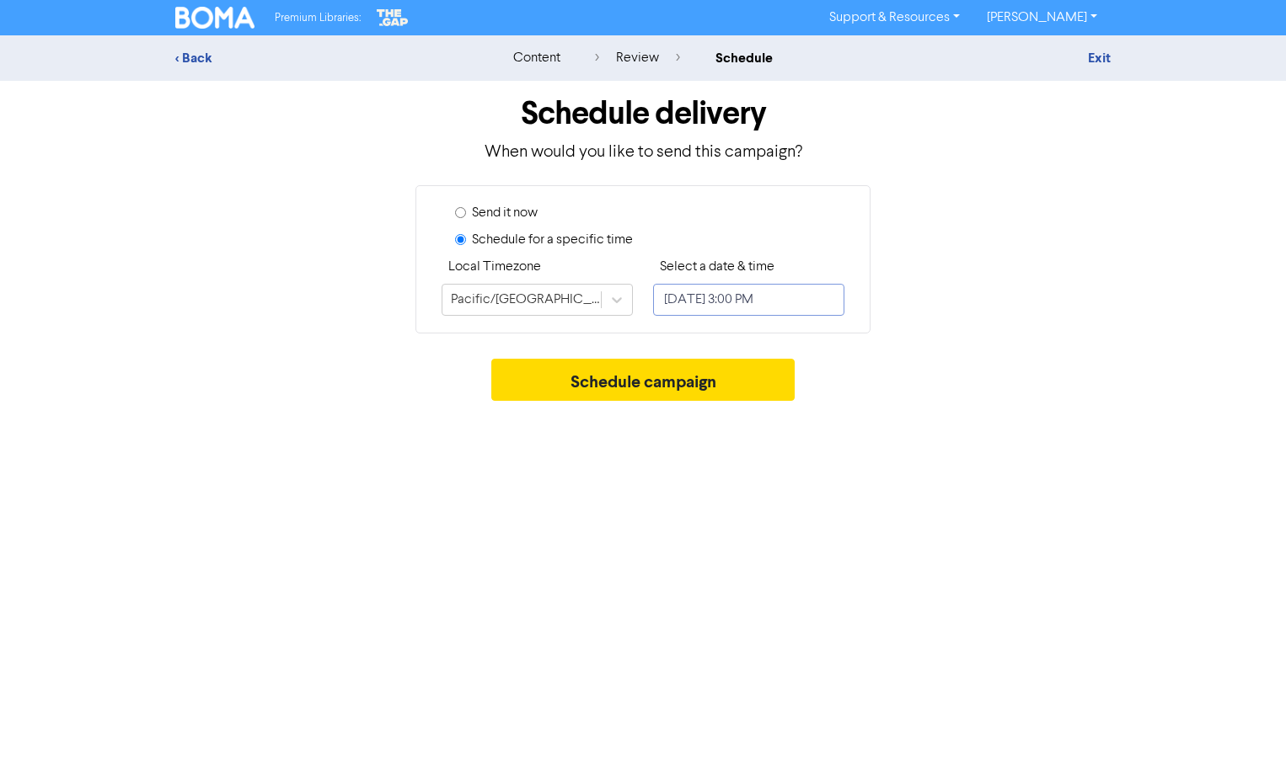
select select "7"
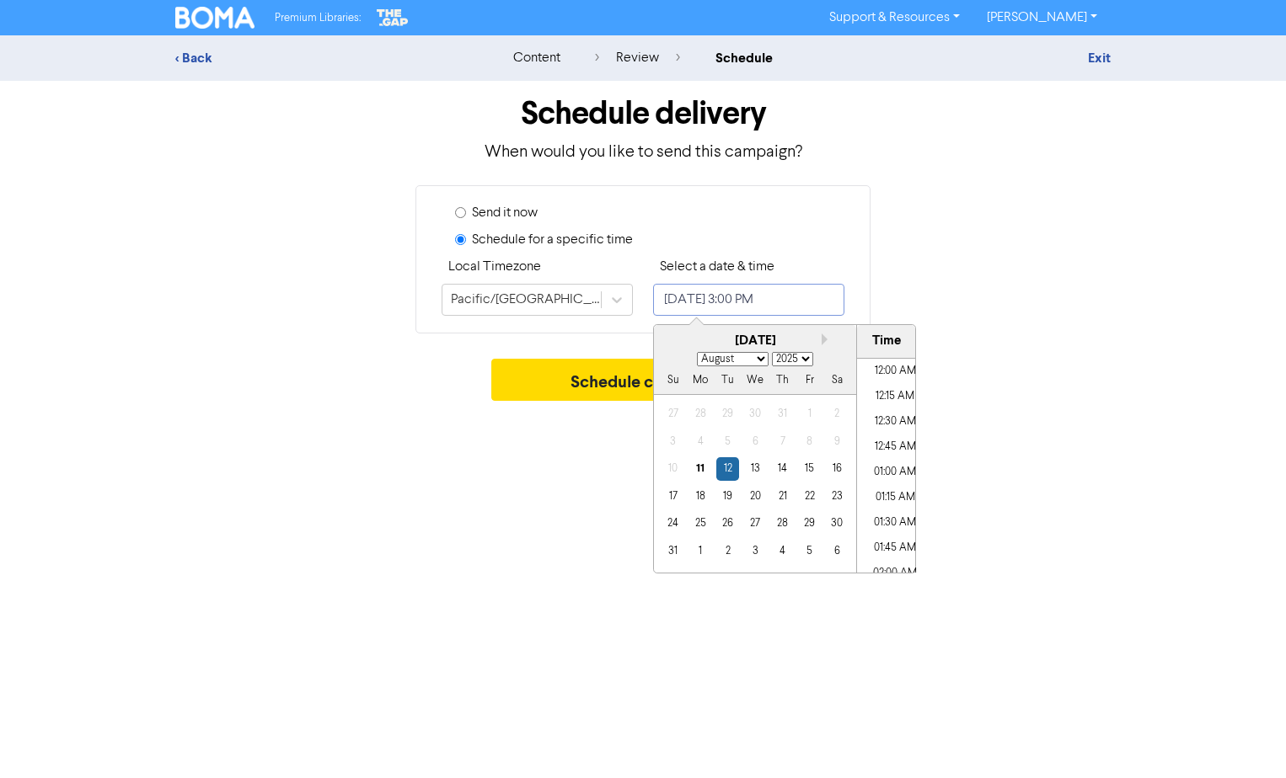
click at [699, 297] on input "[DATE] 3:00 PM" at bounding box center [748, 300] width 191 height 32
click at [712, 302] on input "[DATE] 3:00 PM" at bounding box center [748, 300] width 191 height 32
click at [787, 470] on div "14" at bounding box center [782, 468] width 23 height 23
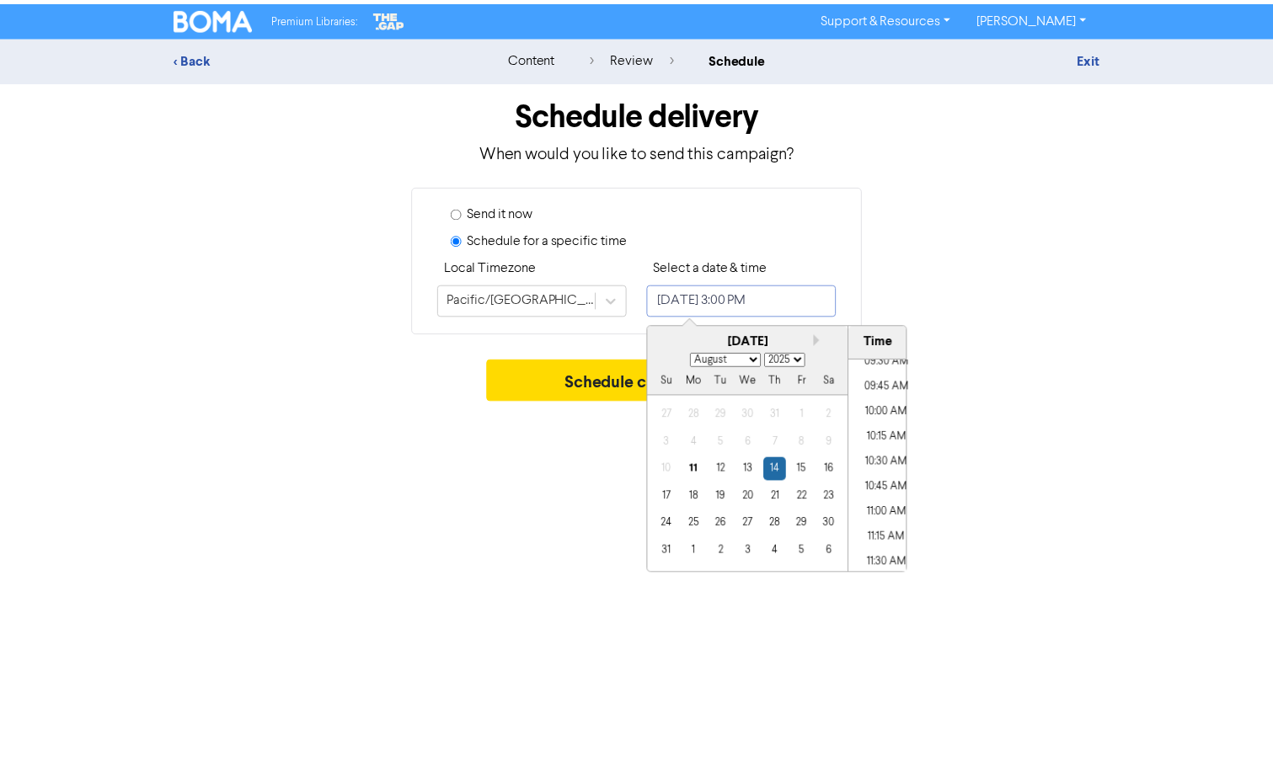
scroll to position [832, 0]
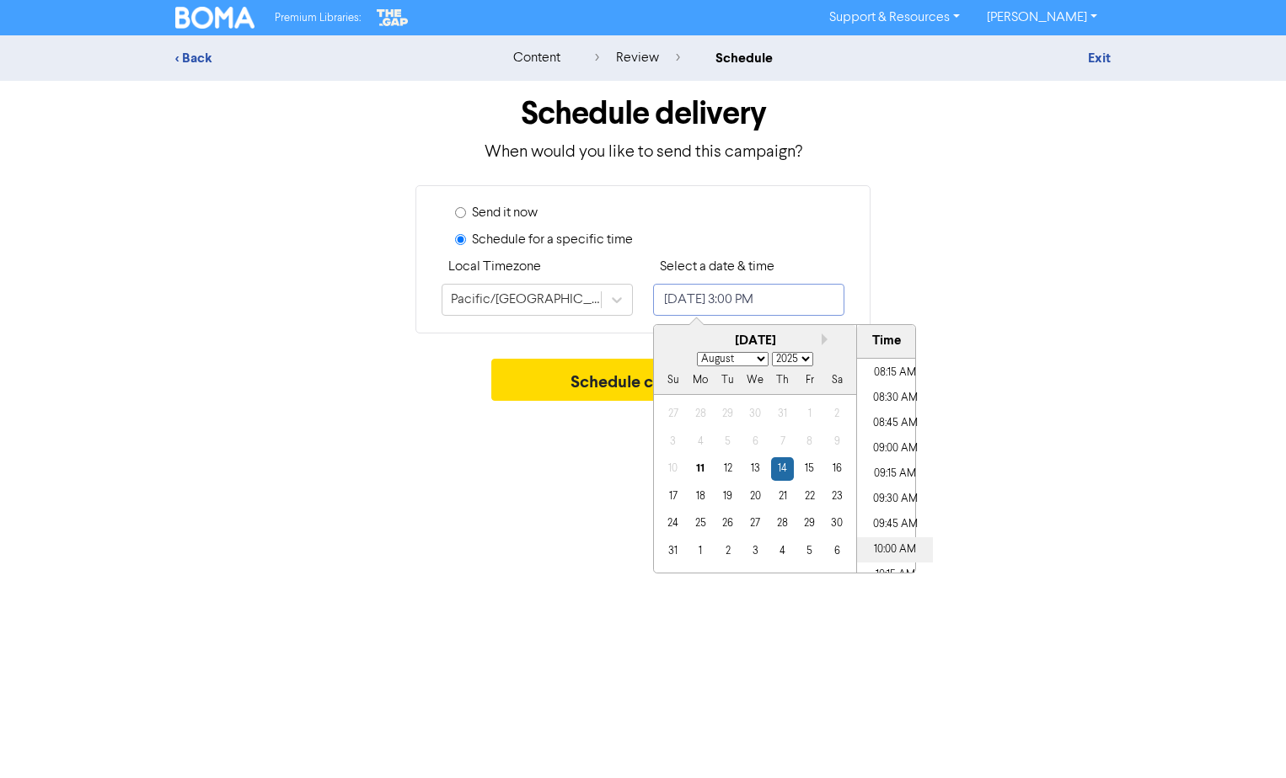
click at [880, 550] on li "10:00 AM" at bounding box center [895, 549] width 76 height 25
type input "[DATE] 10:00 AM"
click at [1029, 535] on div "Premium Libraries: Support & Resources Video Tutorials FAQ & Guides Marketing E…" at bounding box center [643, 389] width 1286 height 778
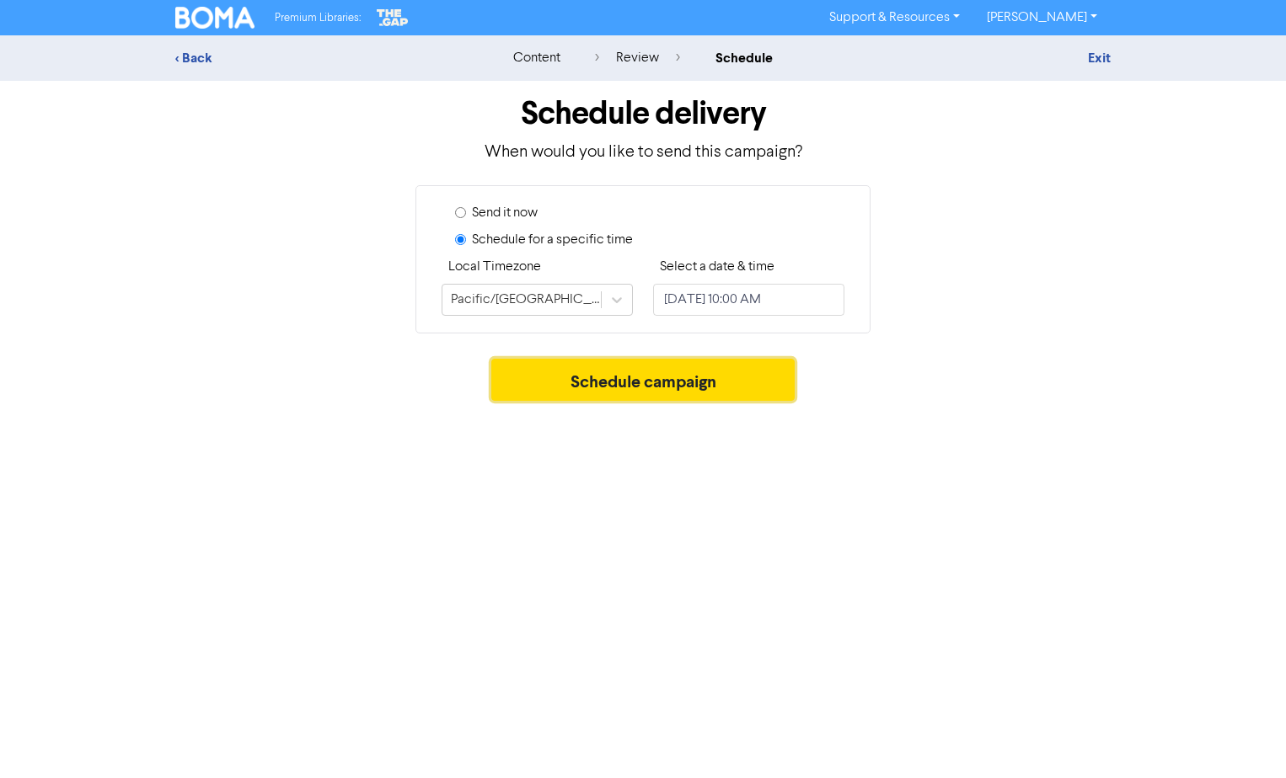
click at [745, 386] on button "Schedule campaign" at bounding box center [643, 380] width 304 height 42
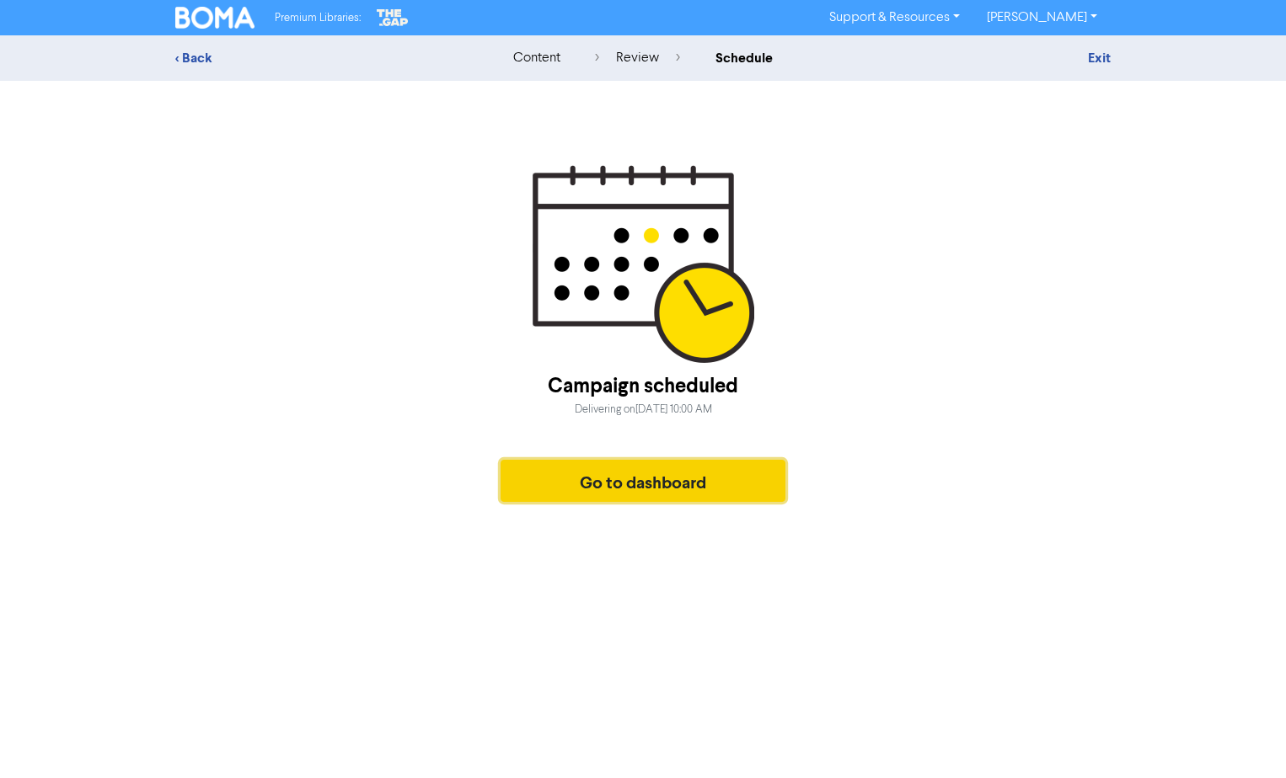
click at [712, 485] on button "Go to dashboard" at bounding box center [642, 481] width 285 height 42
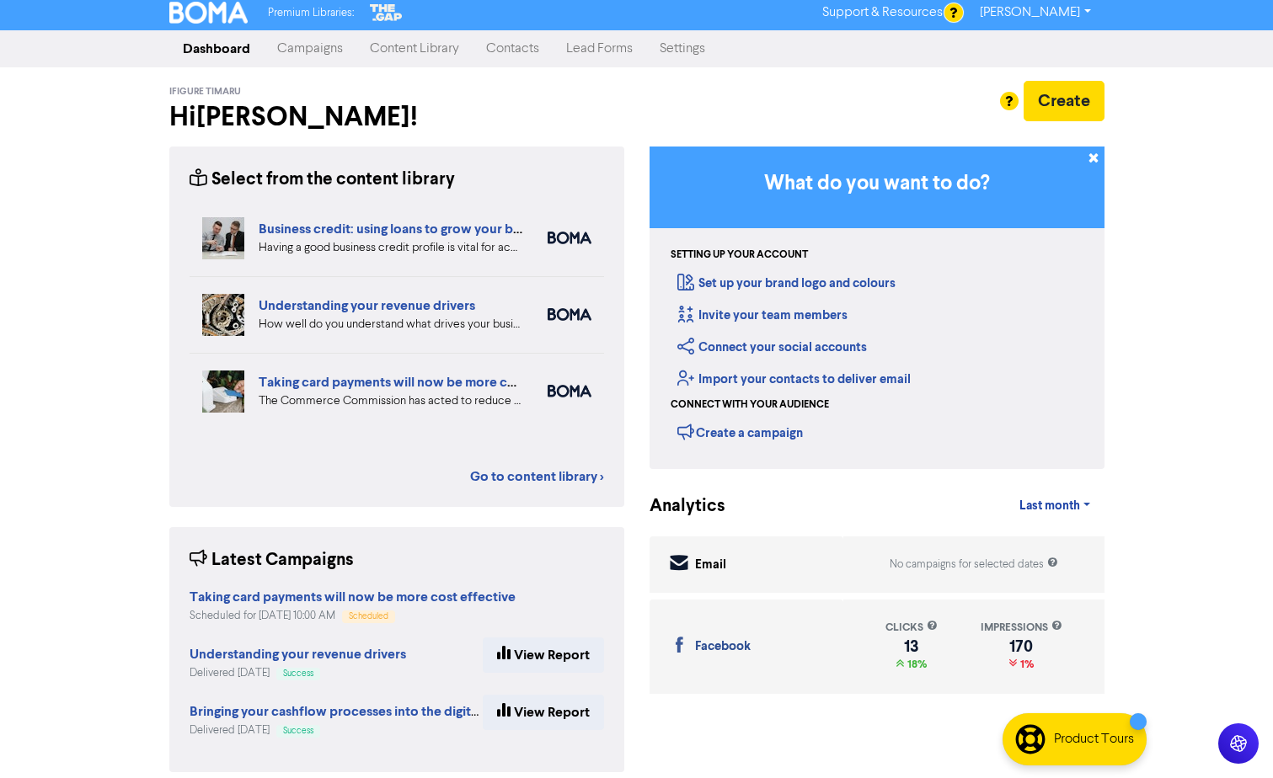
scroll to position [19, 0]
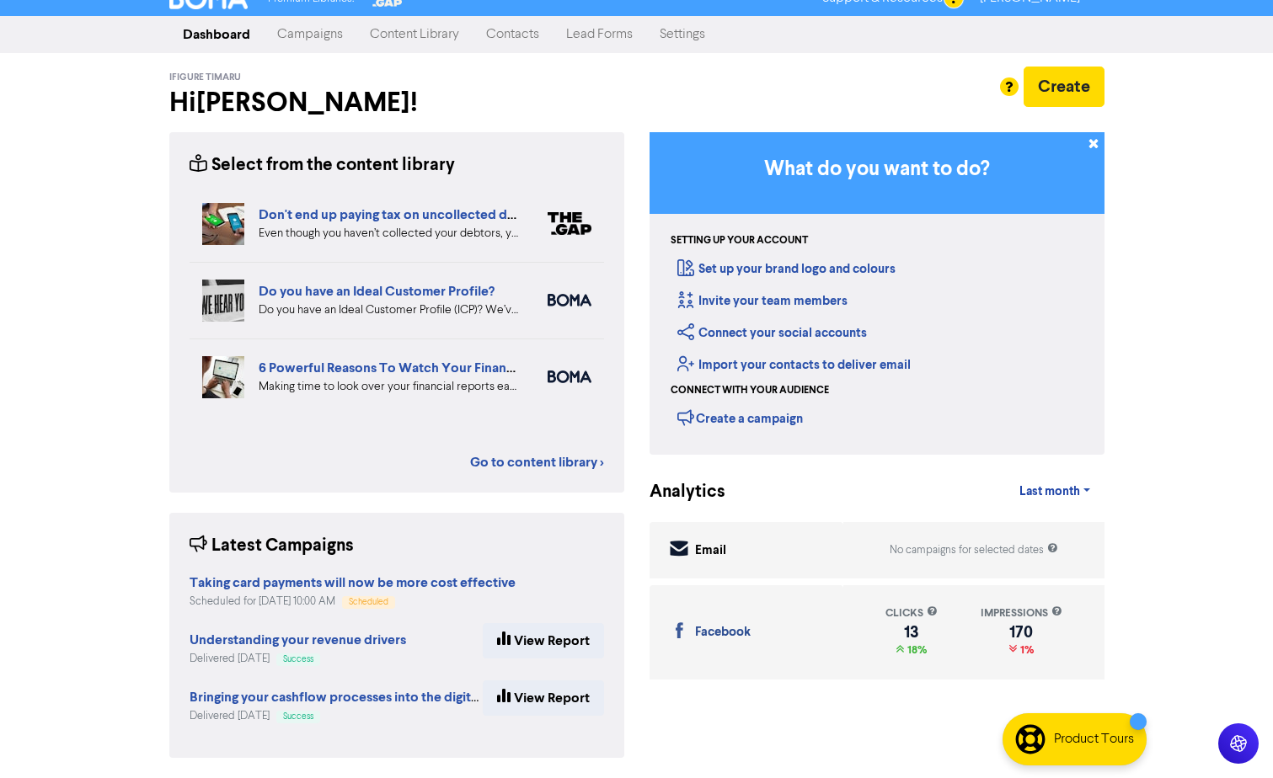
click at [377, 217] on link "Don't end up paying tax on uncollected debtors!" at bounding box center [405, 214] width 292 height 17
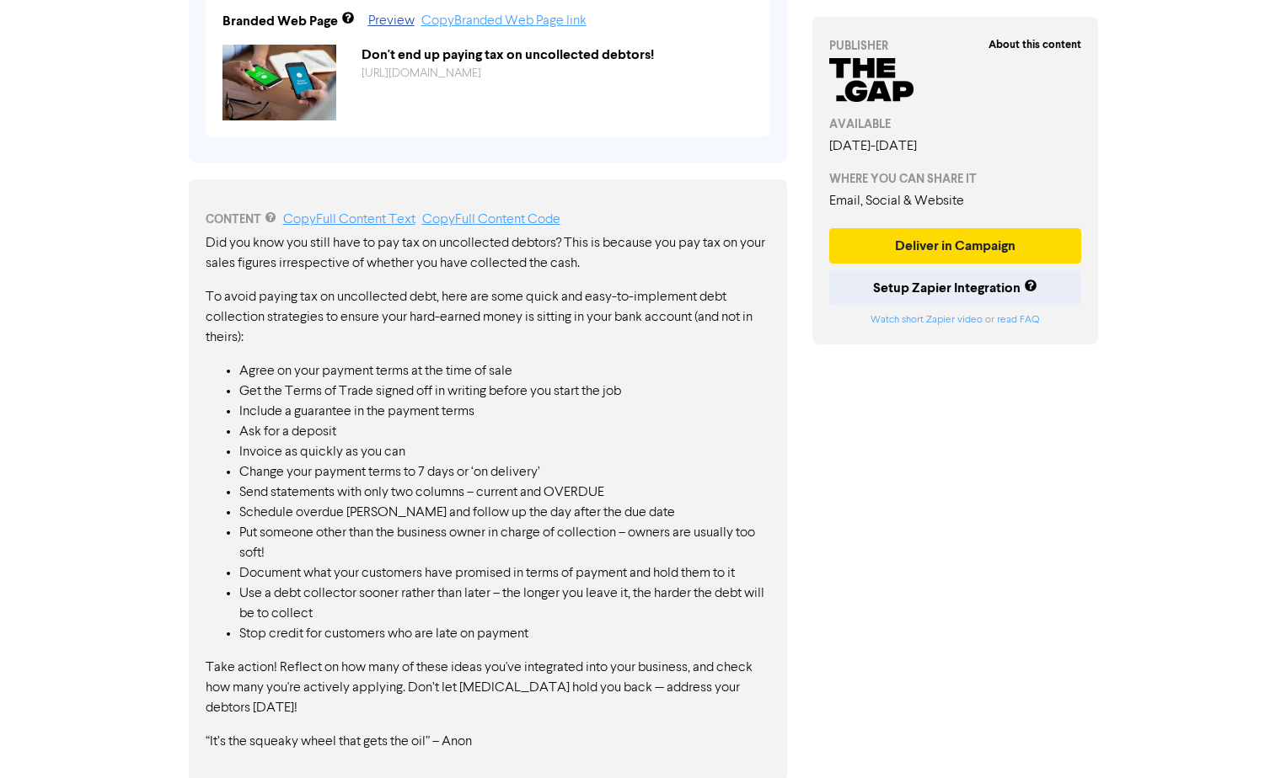
scroll to position [719, 0]
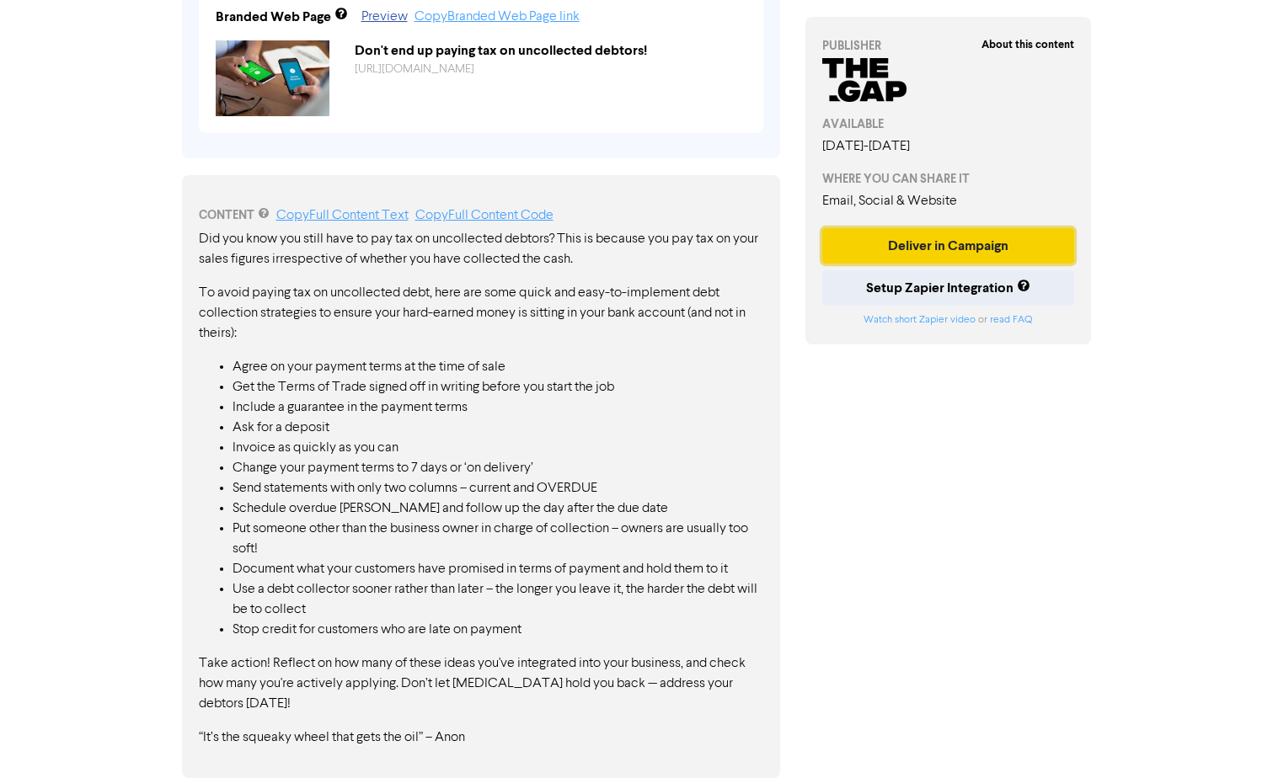
click at [963, 245] on button "Deliver in Campaign" at bounding box center [948, 245] width 253 height 35
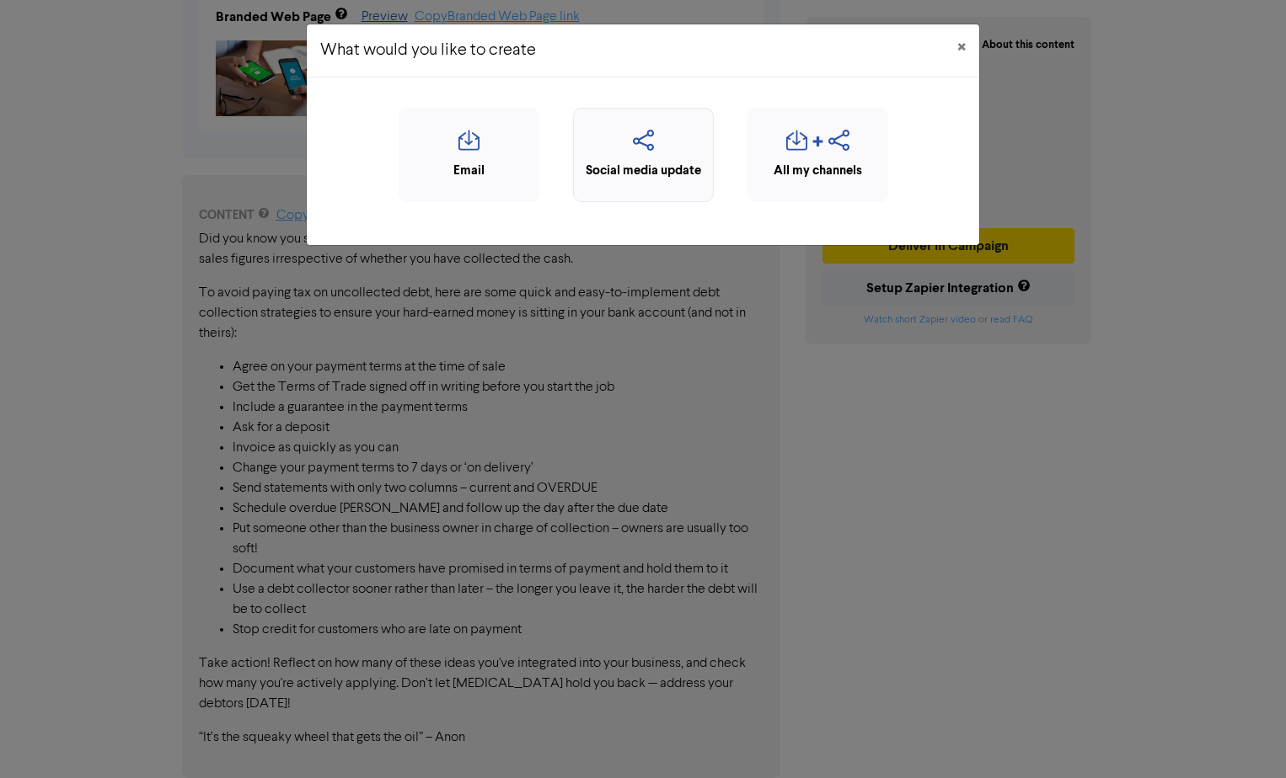
click at [601, 136] on icon "button" at bounding box center [643, 146] width 122 height 32
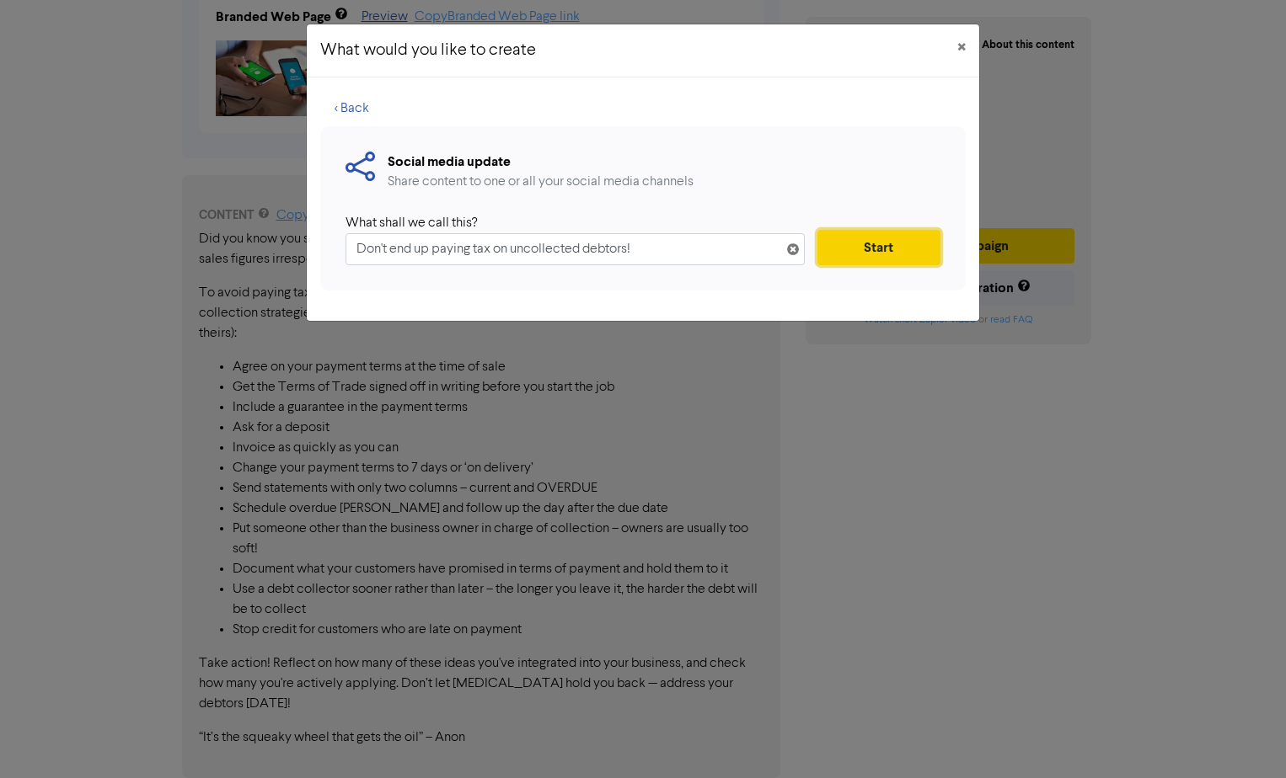
click at [857, 237] on button "Start" at bounding box center [878, 247] width 123 height 35
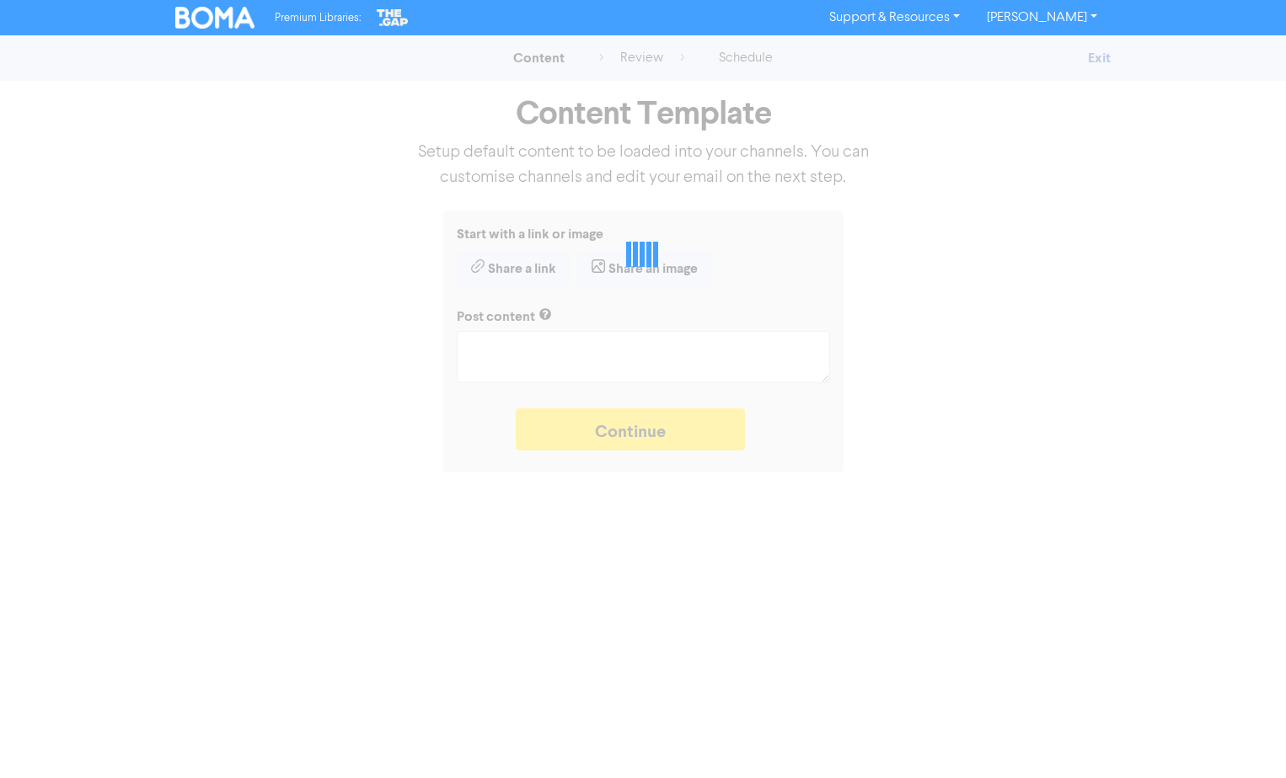
type textarea "x"
type textarea "Even though you haven’t collected your debtors, you still have to pay tax on th…"
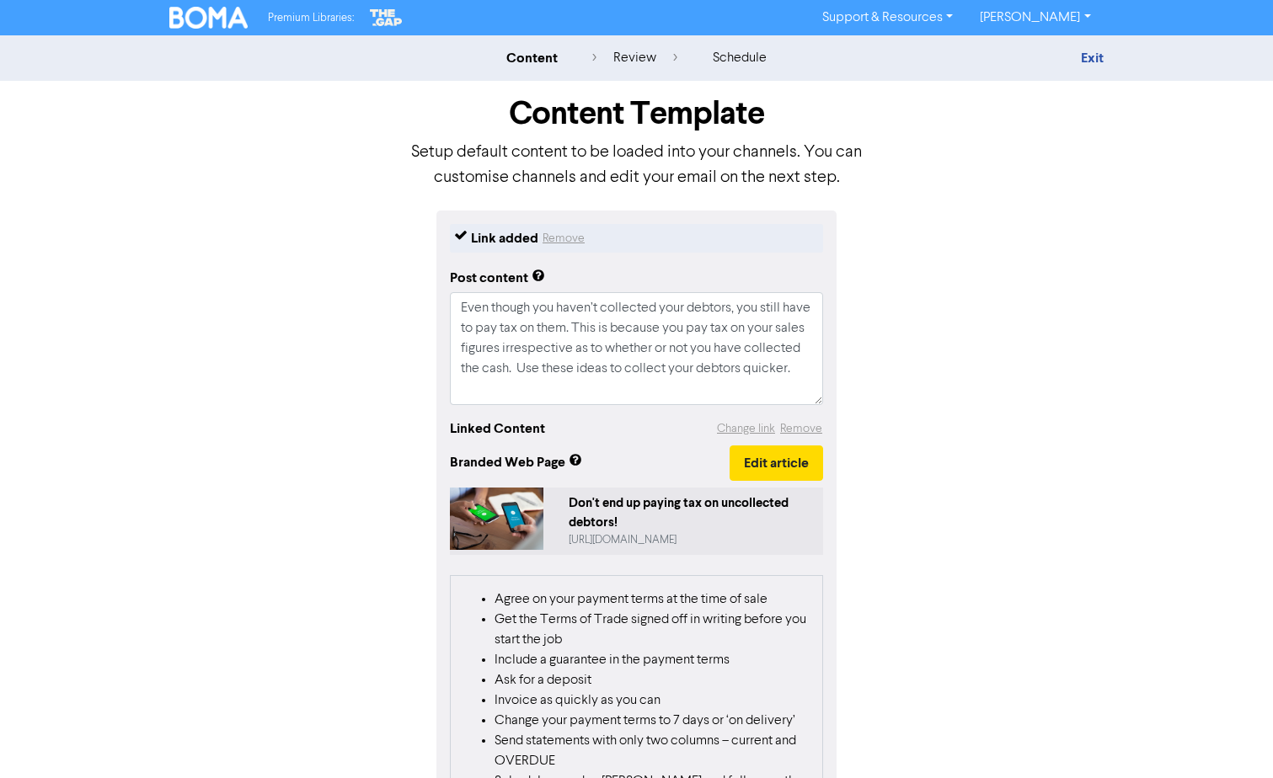
scroll to position [369, 0]
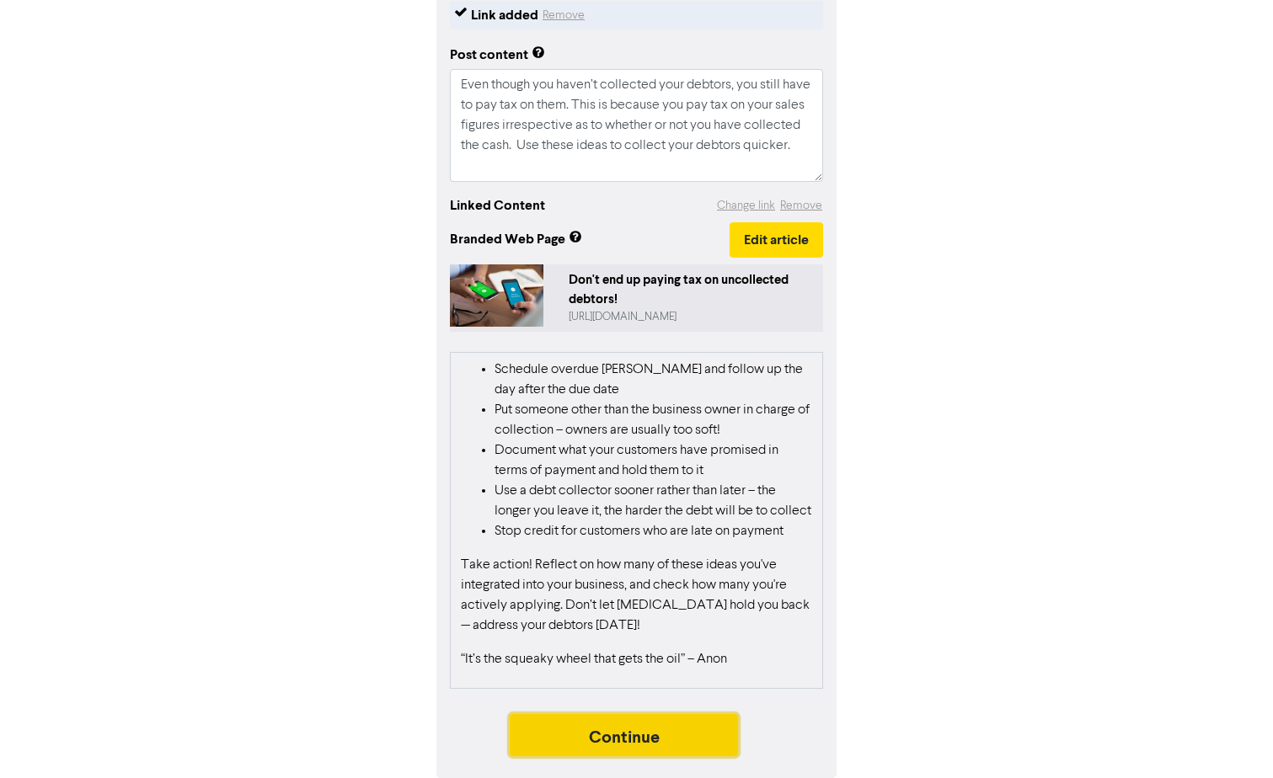
click at [676, 746] on button "Continue" at bounding box center [624, 735] width 229 height 42
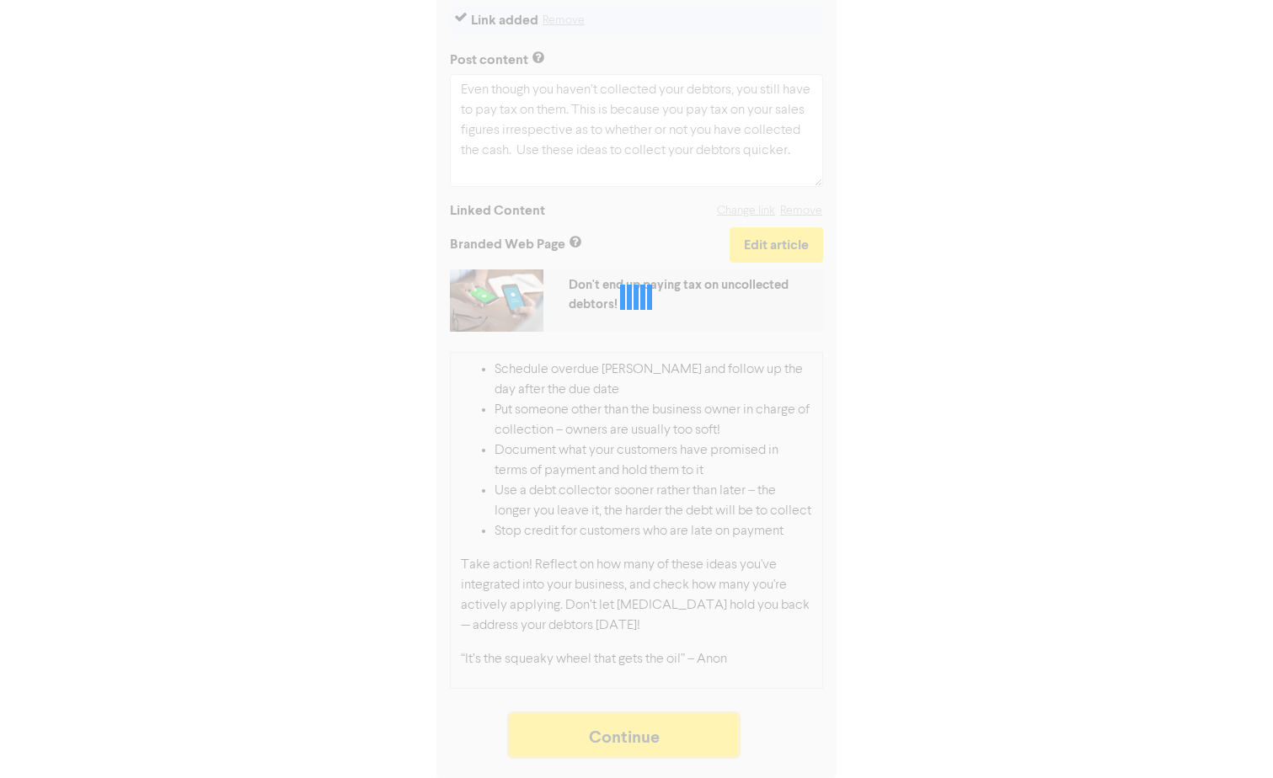
scroll to position [219, 0]
type textarea "x"
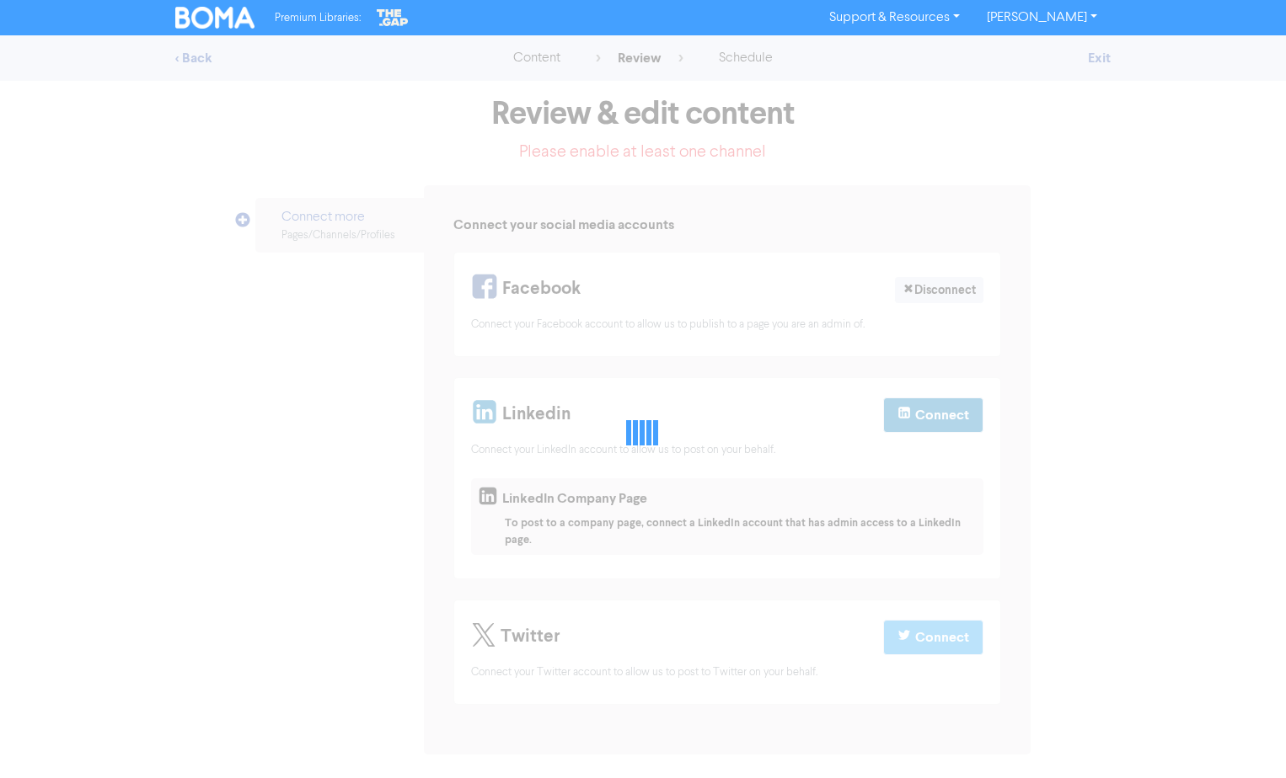
select select "LEARN_MORE"
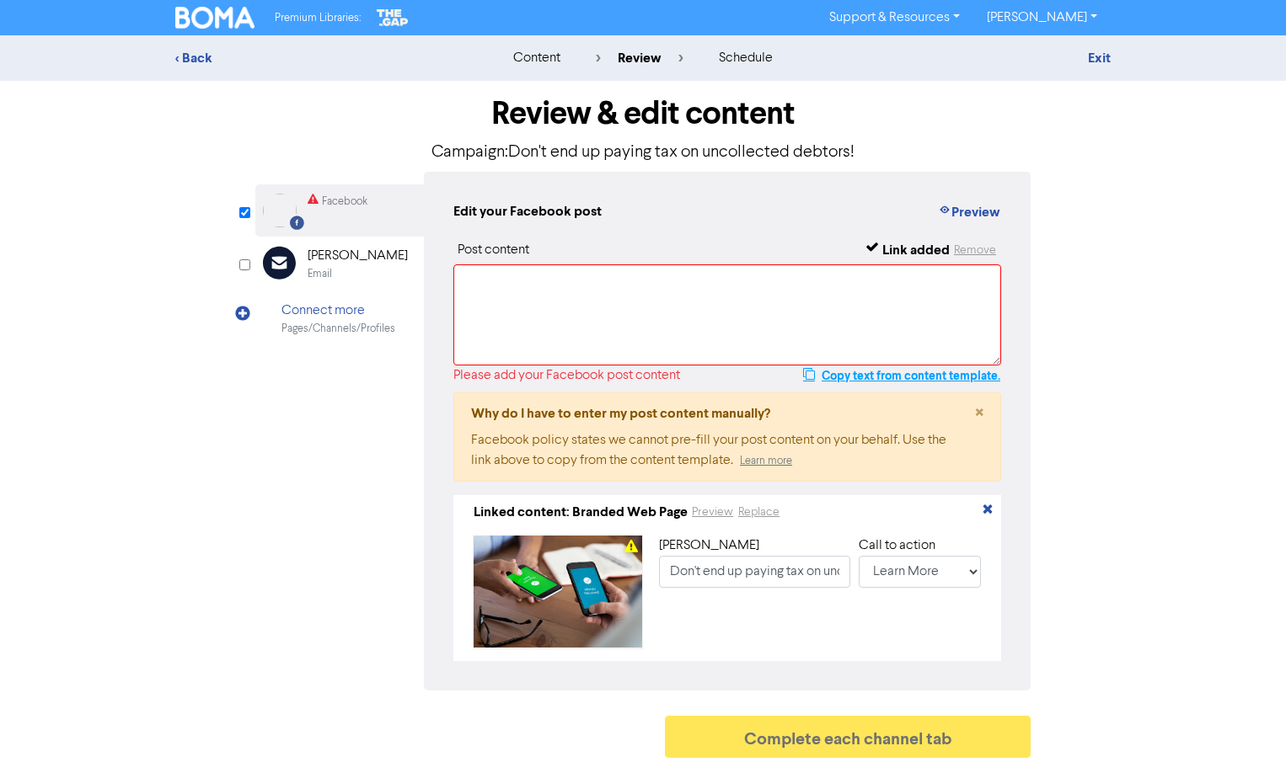
click at [909, 375] on button "Copy text from content template." at bounding box center [901, 376] width 199 height 20
click at [545, 297] on textarea at bounding box center [727, 315] width 548 height 101
paste textarea "Even though you haven’t collected your debtors, you still have to pay tax on th…"
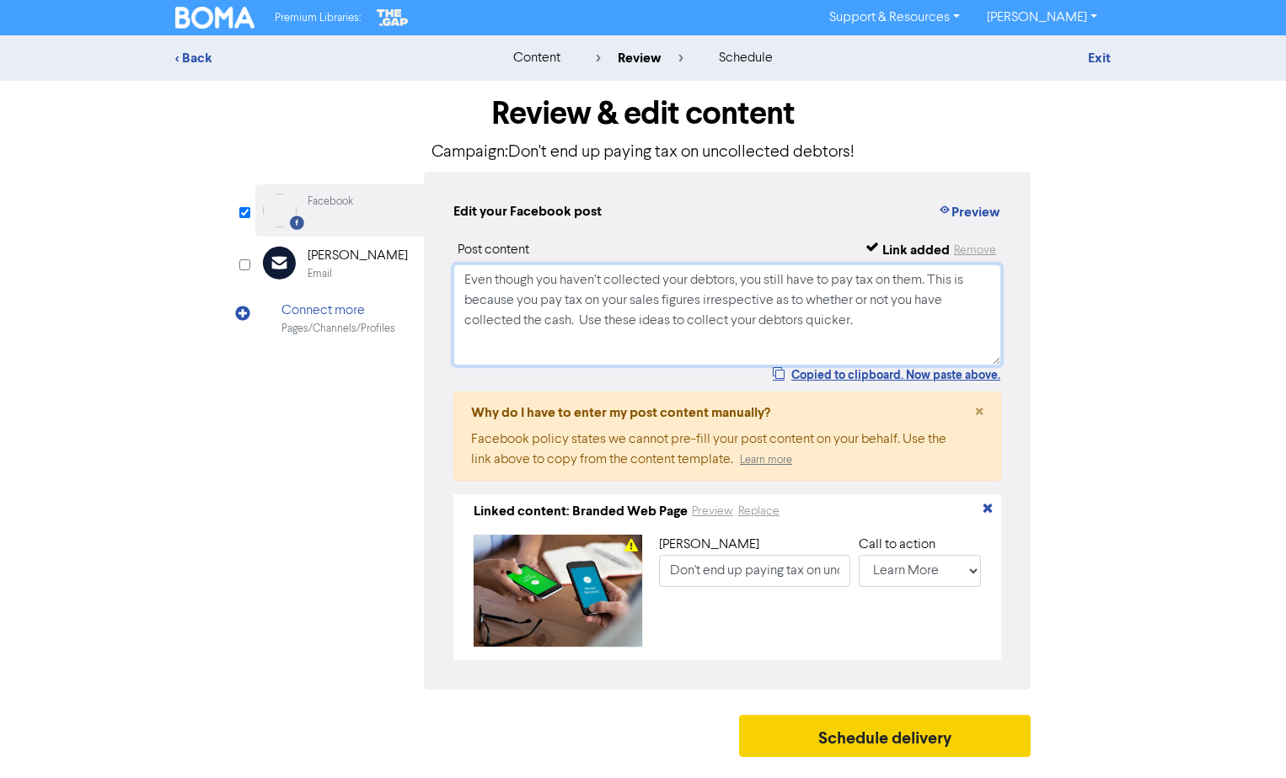
type textarea "Even though you haven’t collected your debtors, you still have to pay tax on th…"
click at [932, 735] on button "Schedule delivery" at bounding box center [884, 736] width 291 height 42
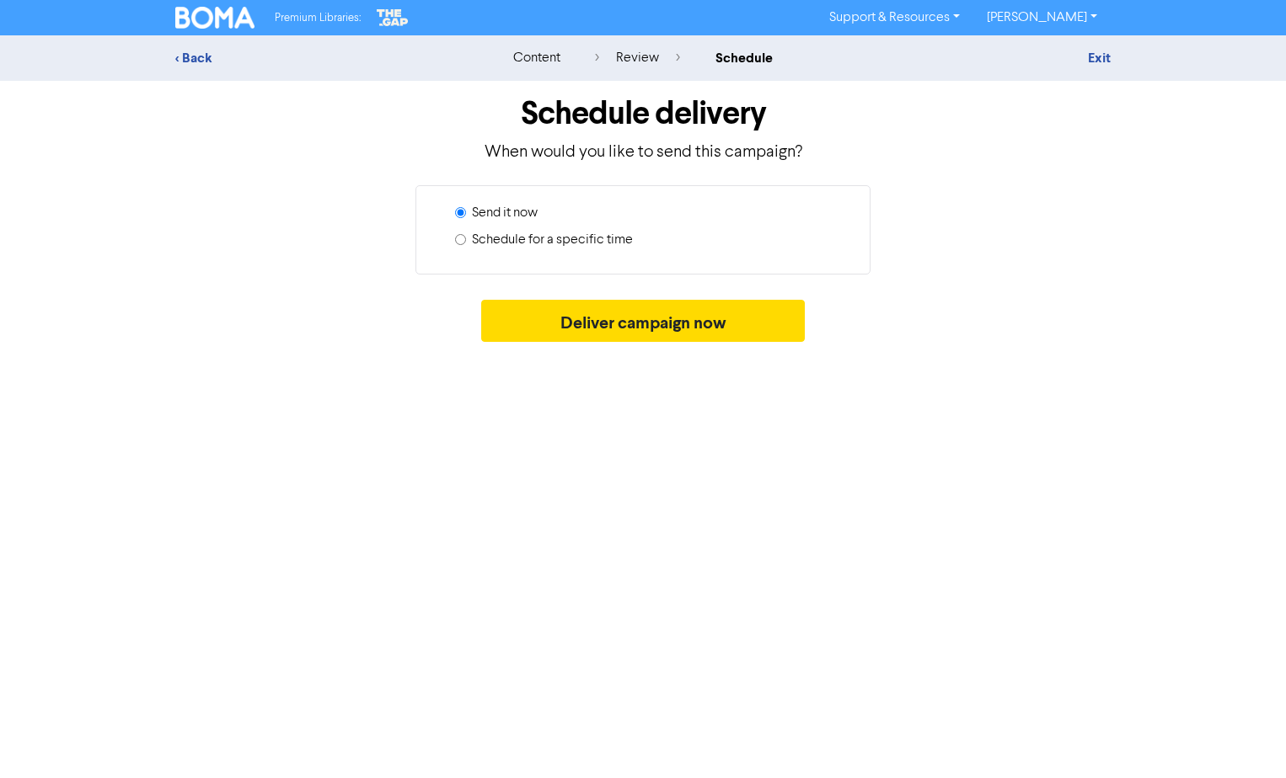
click at [539, 243] on label "Schedule for a specific time" at bounding box center [552, 240] width 161 height 20
click at [466, 243] on input "Schedule for a specific time" at bounding box center [460, 239] width 11 height 11
radio input "true"
radio input "false"
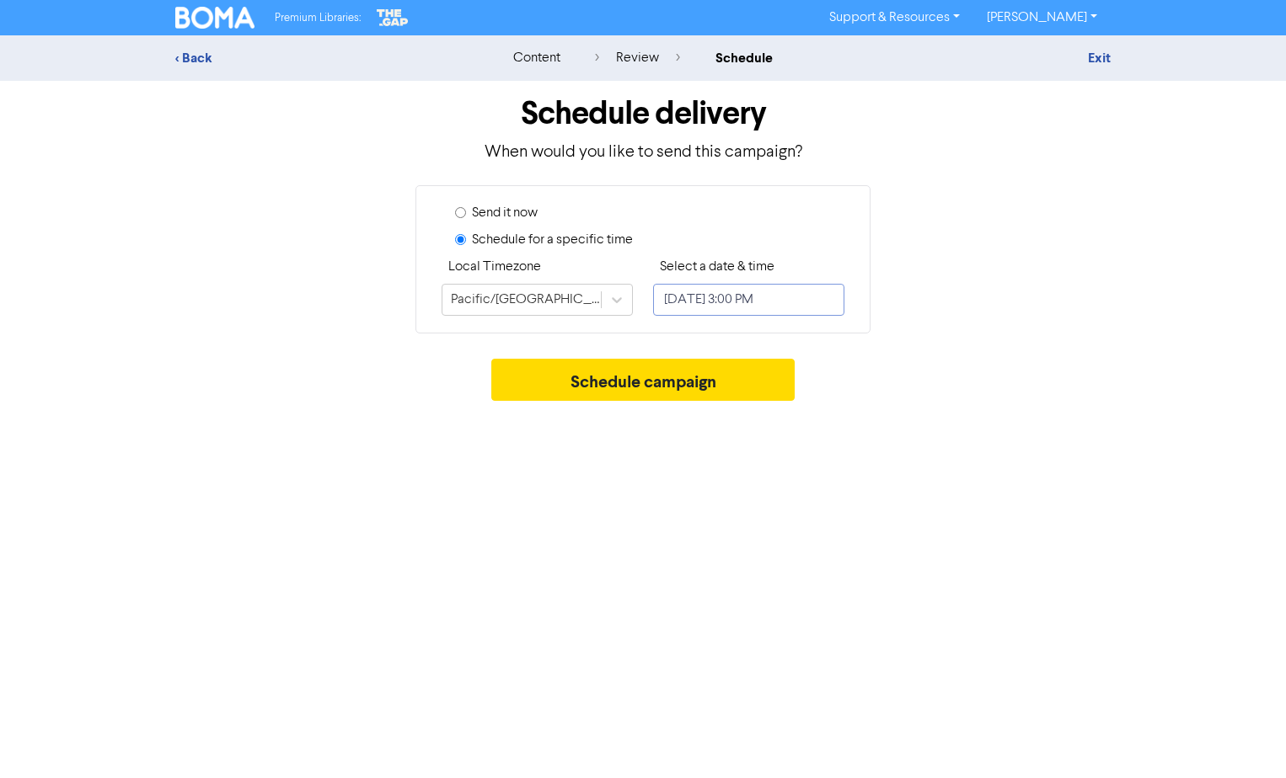
click at [685, 300] on input "[DATE] 3:00 PM" at bounding box center [748, 300] width 191 height 32
select select "7"
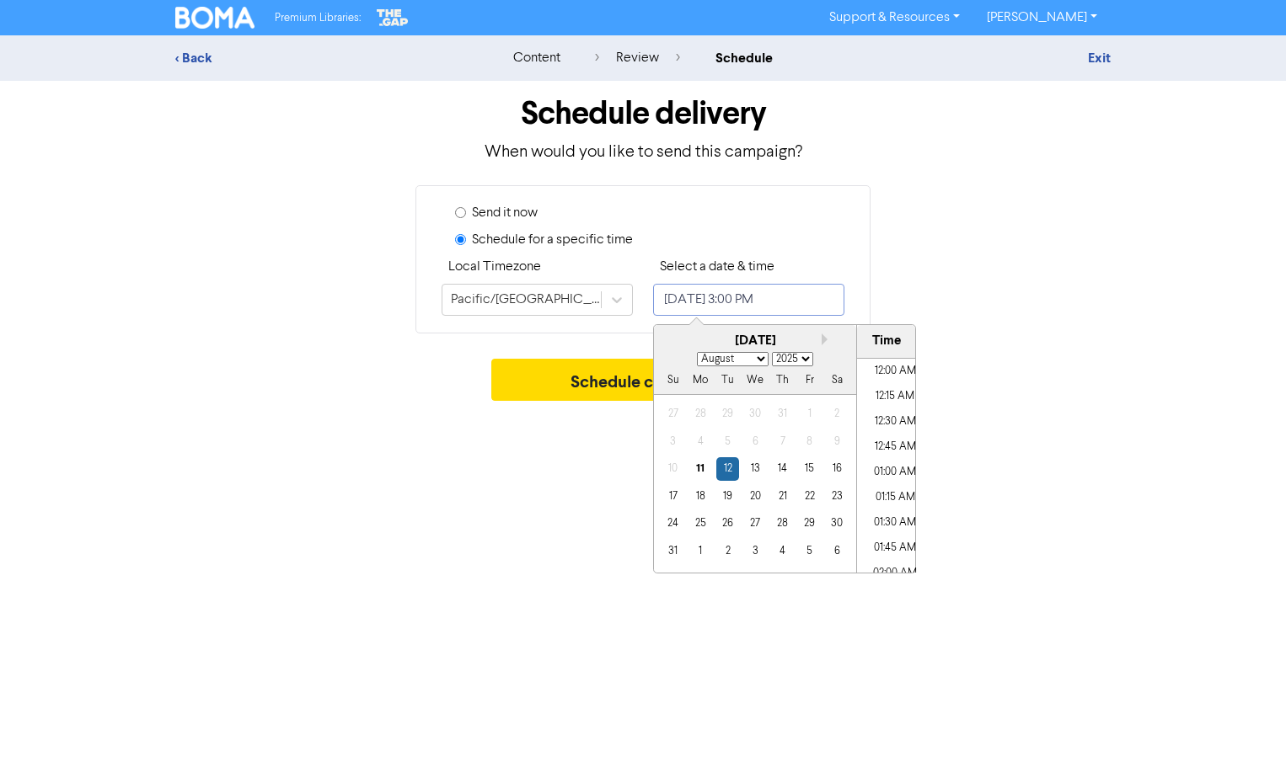
scroll to position [1422, 0]
click at [730, 500] on div "19" at bounding box center [727, 496] width 23 height 23
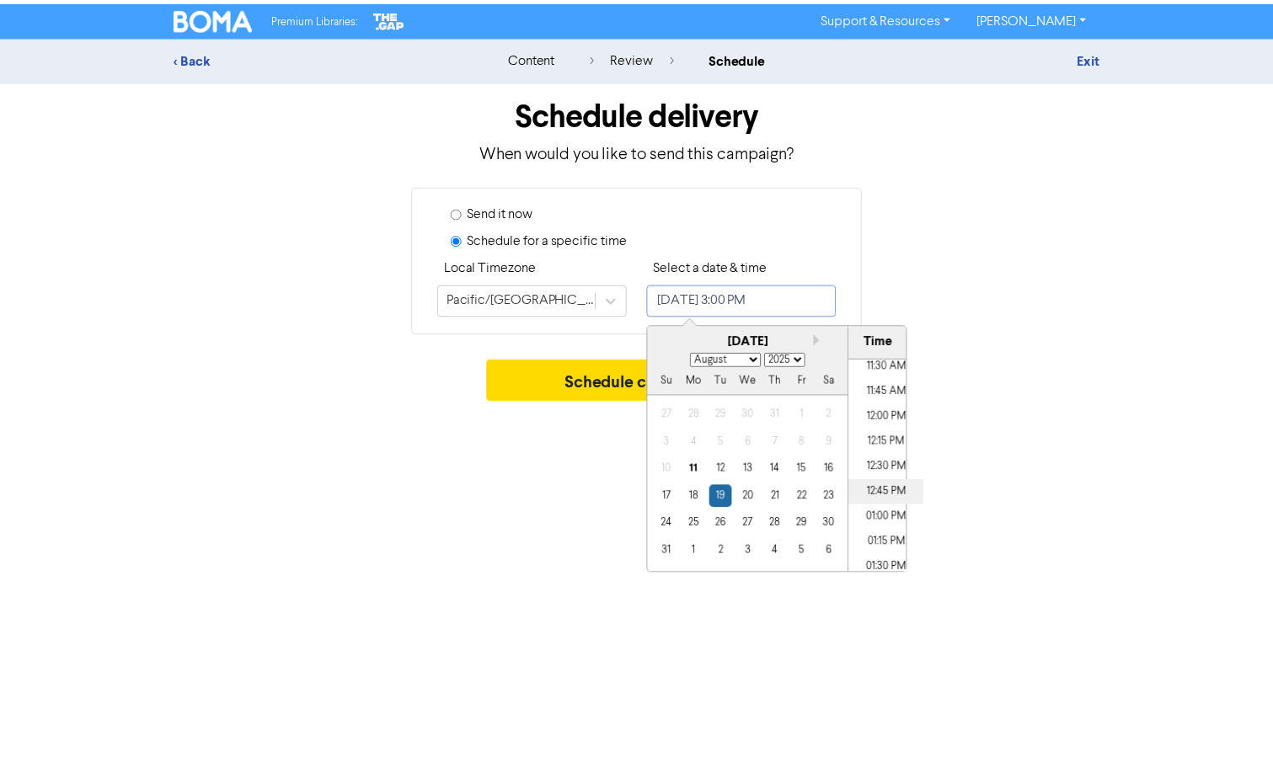
scroll to position [1169, 0]
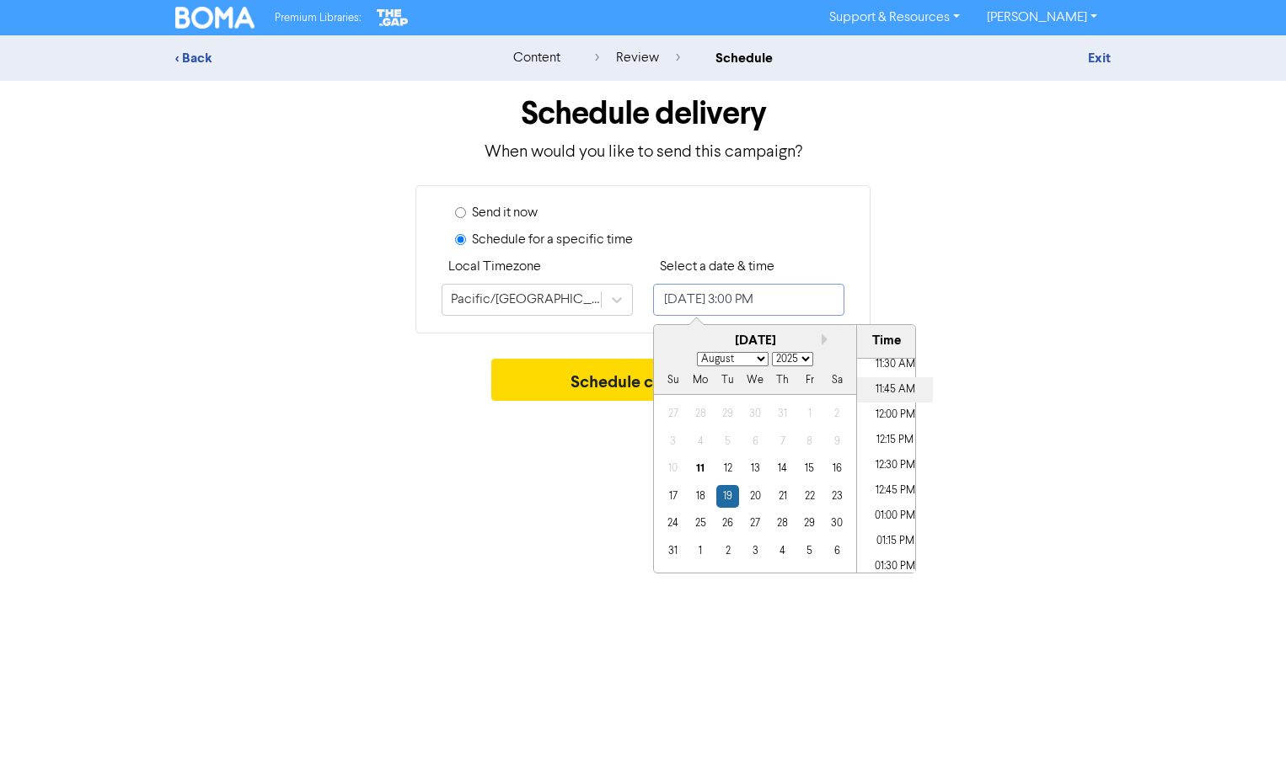
click at [884, 388] on li "11:45 AM" at bounding box center [895, 389] width 76 height 25
type input "[DATE] 11:45 AM"
click at [591, 382] on button "Schedule campaign" at bounding box center [643, 380] width 304 height 42
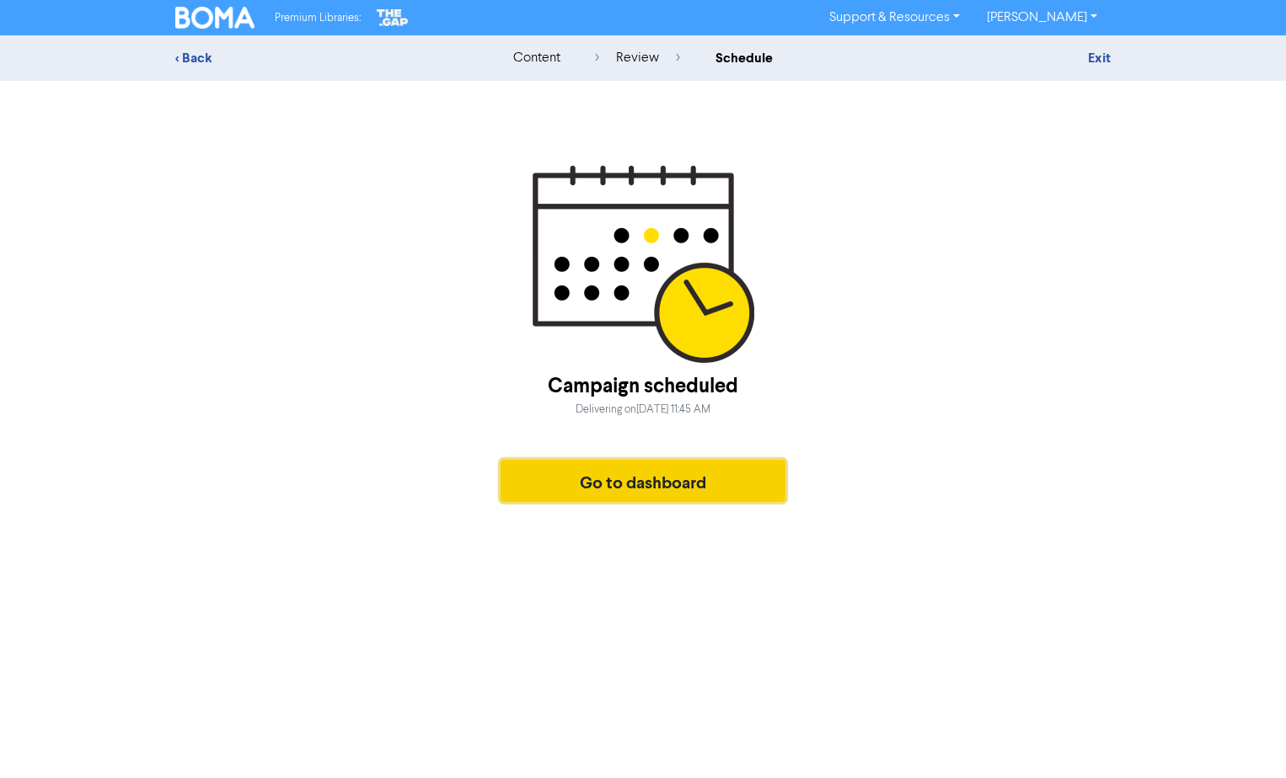
click at [703, 492] on button "Go to dashboard" at bounding box center [642, 481] width 285 height 42
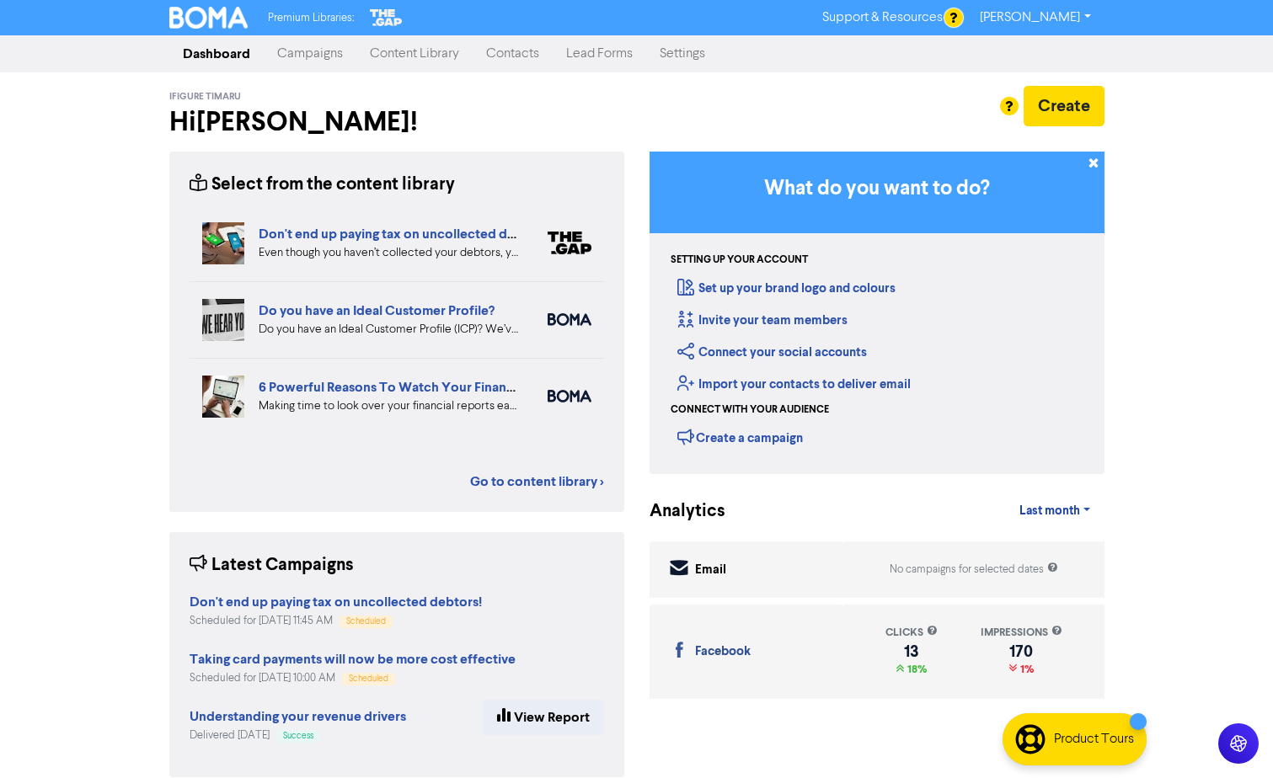
click at [455, 309] on link "Do you have an Ideal Customer Profile?" at bounding box center [377, 310] width 236 height 17
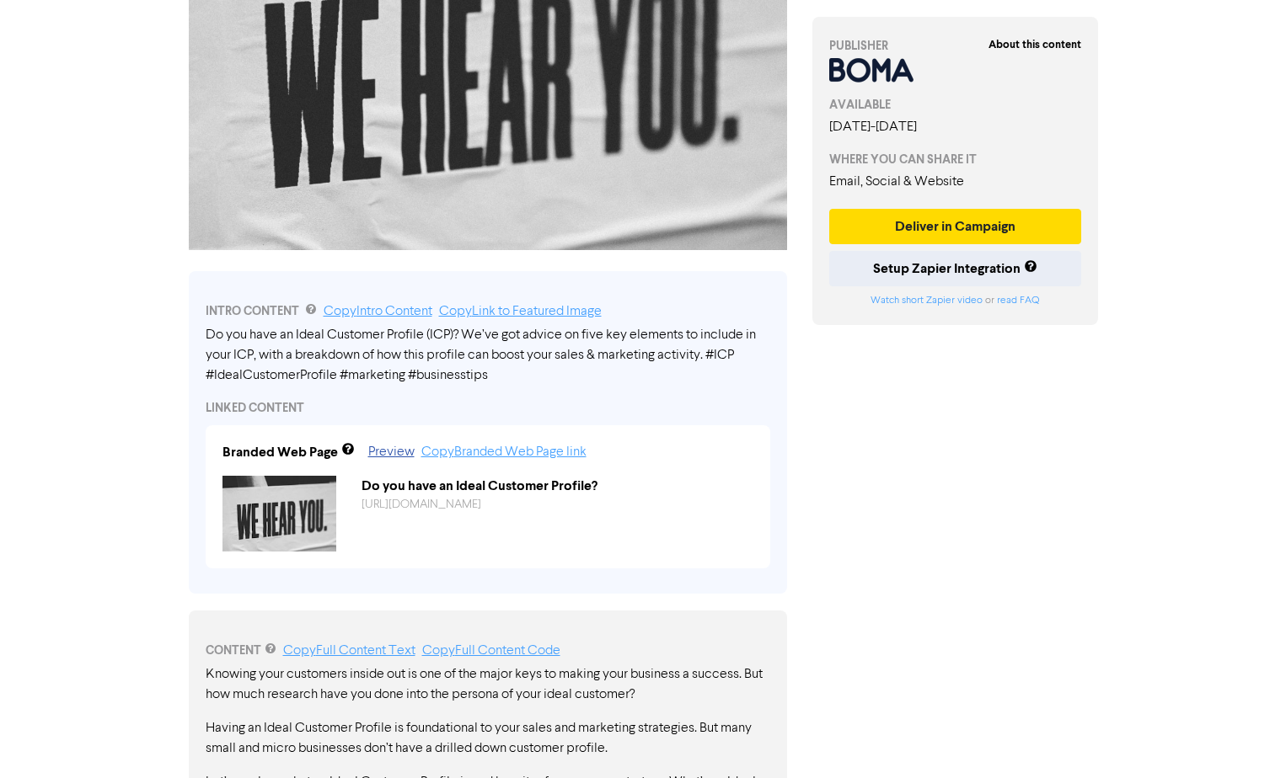
scroll to position [505, 0]
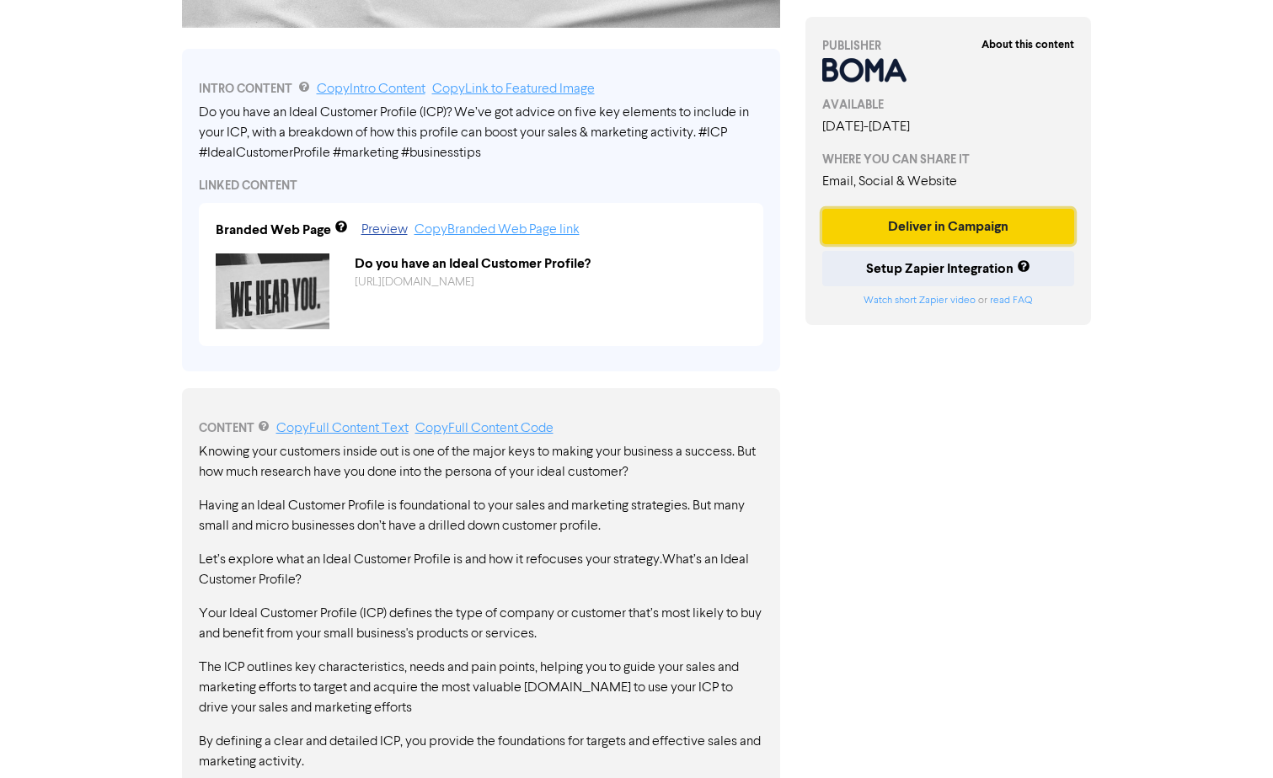
click at [928, 236] on button "Deliver in Campaign" at bounding box center [948, 226] width 253 height 35
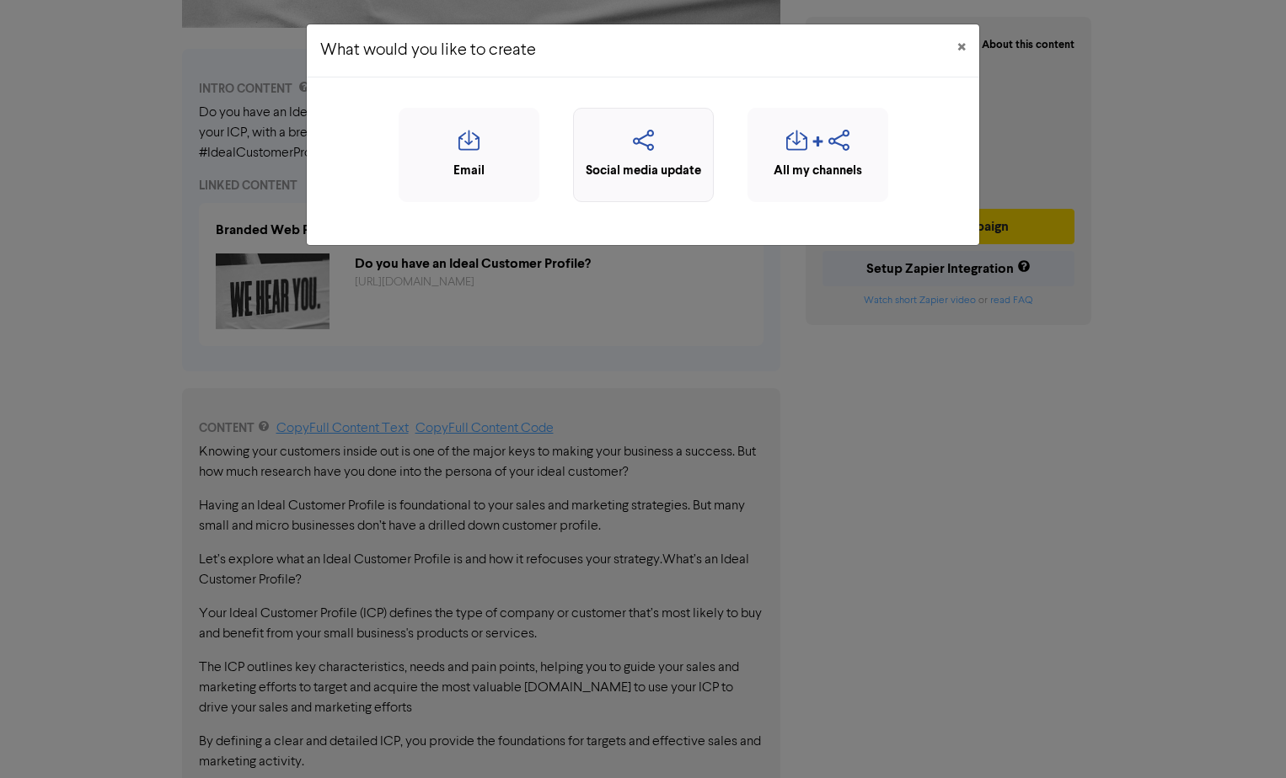
click at [631, 165] on div "Social media update" at bounding box center [643, 171] width 122 height 19
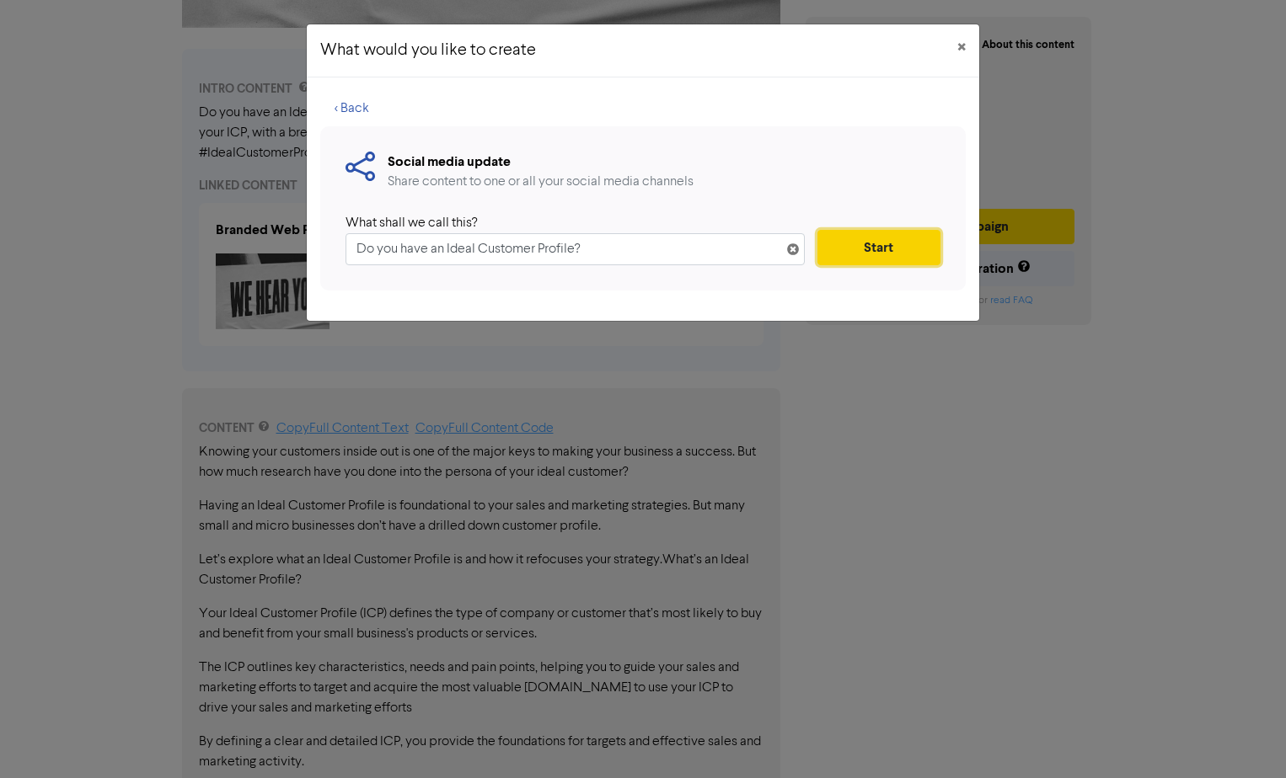
click at [879, 249] on button "Start" at bounding box center [878, 247] width 123 height 35
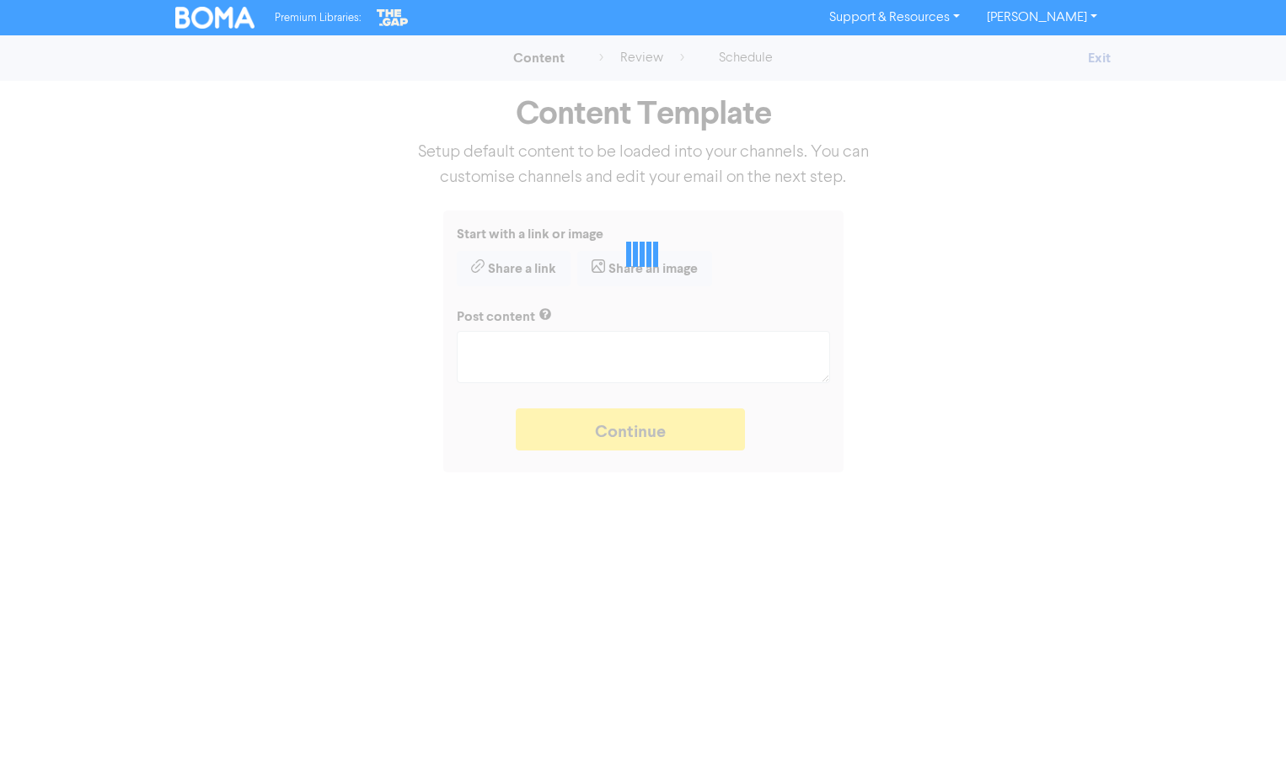
type textarea "x"
type textarea "Do you have an Ideal Customer Profile (ICP)? We’ve got advice on five key eleme…"
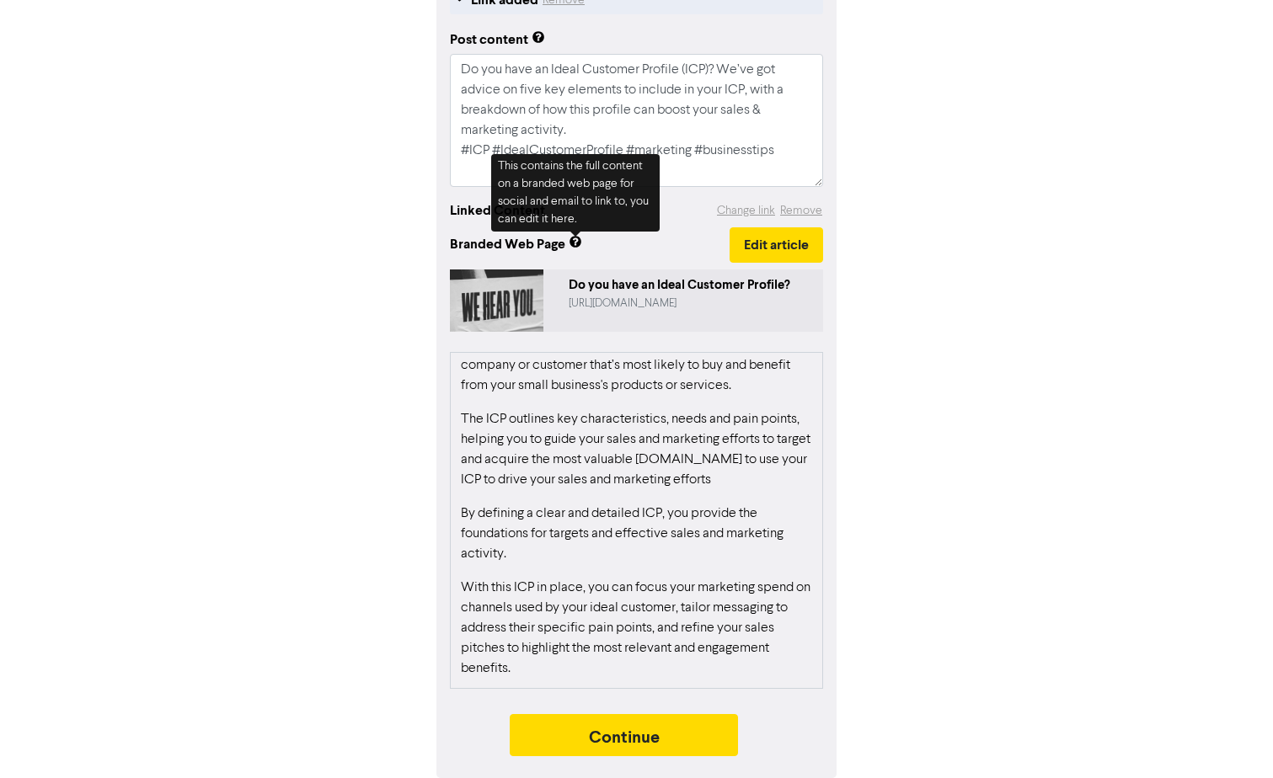
scroll to position [337, 0]
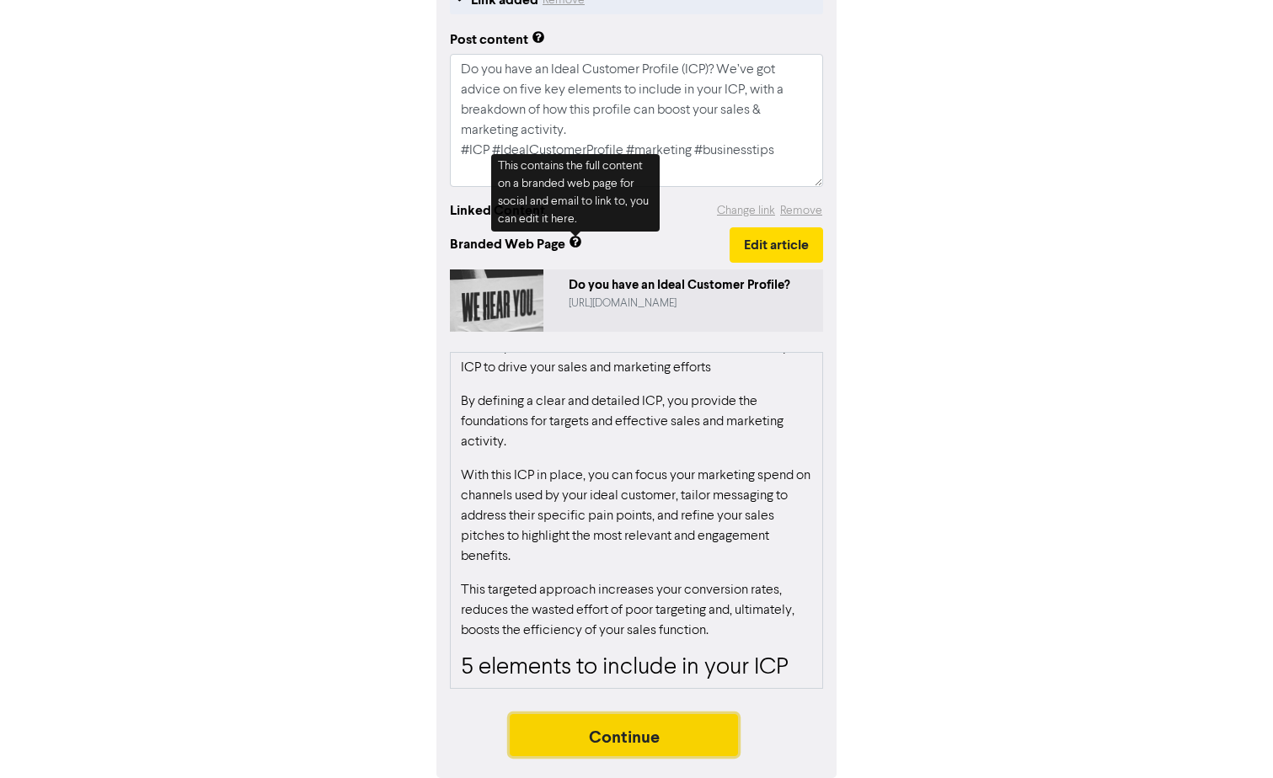
click at [640, 741] on button "Continue" at bounding box center [624, 735] width 229 height 42
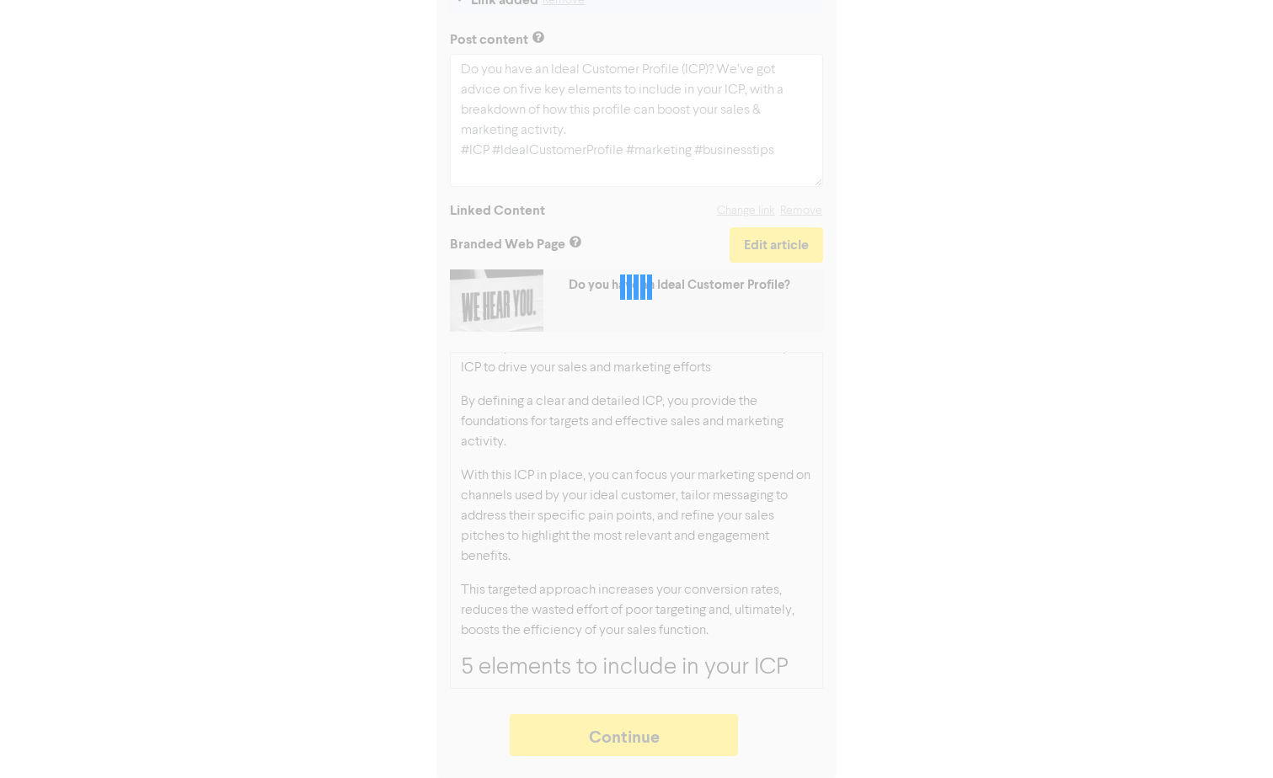
type textarea "x"
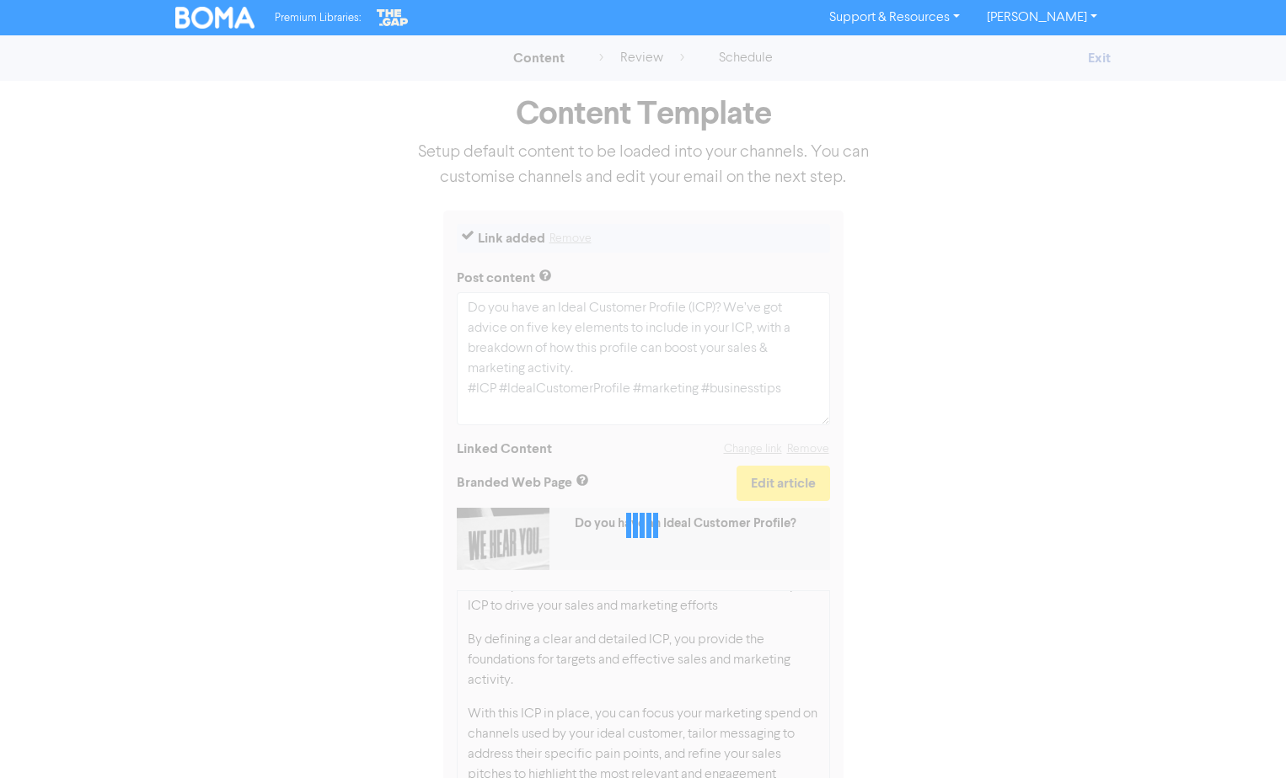
select select "LEARN_MORE"
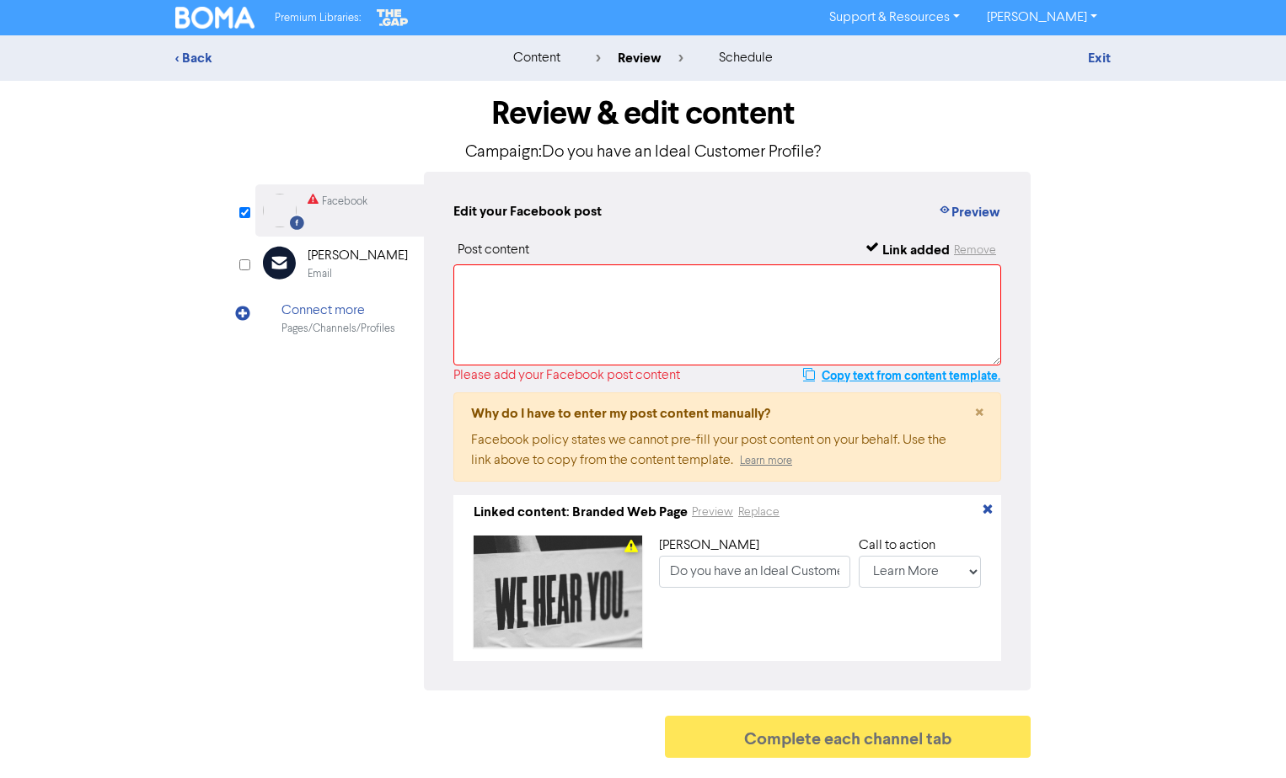
click at [948, 379] on button "Copy text from content template." at bounding box center [901, 376] width 199 height 20
click at [750, 305] on textarea at bounding box center [727, 315] width 548 height 101
paste textarea "Do you have an Ideal Customer Profile (ICP)? We’ve got advice on five key eleme…"
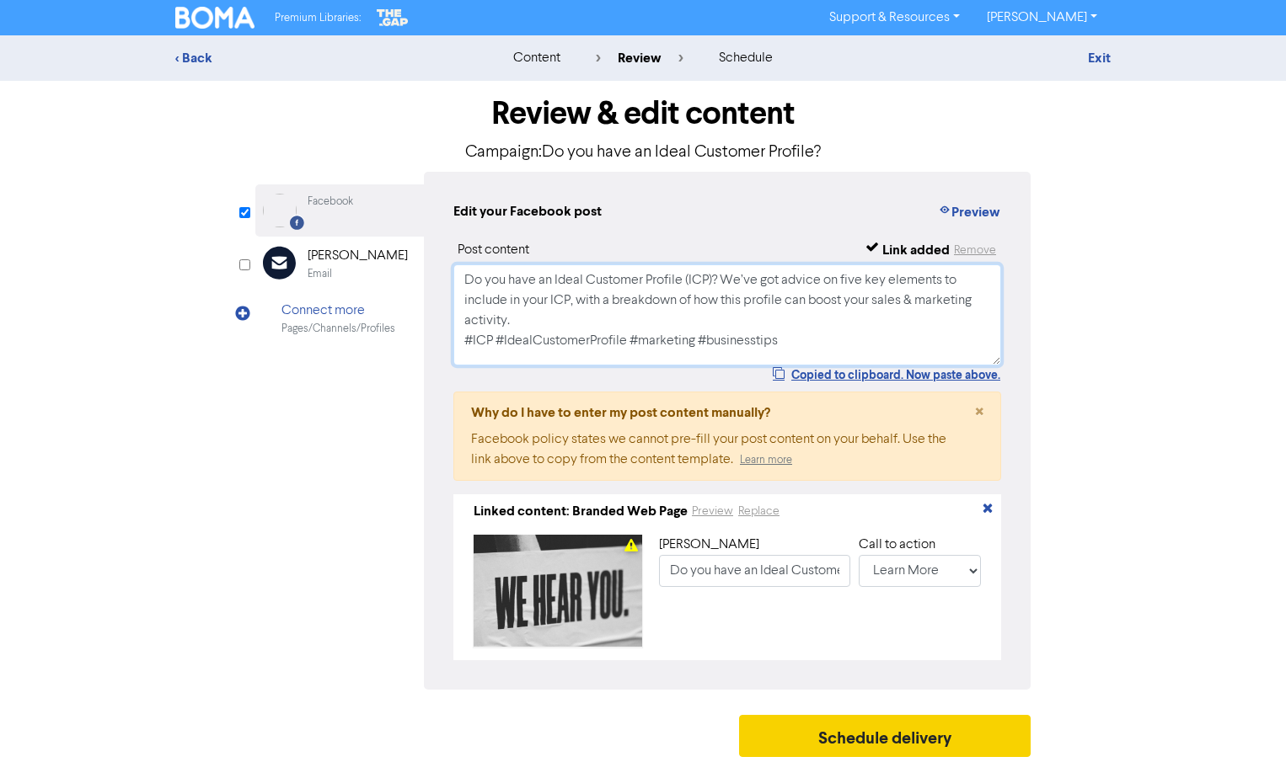
type textarea "Do you have an Ideal Customer Profile (ICP)? We’ve got advice on five key eleme…"
click at [965, 757] on button "Schedule delivery" at bounding box center [884, 736] width 291 height 42
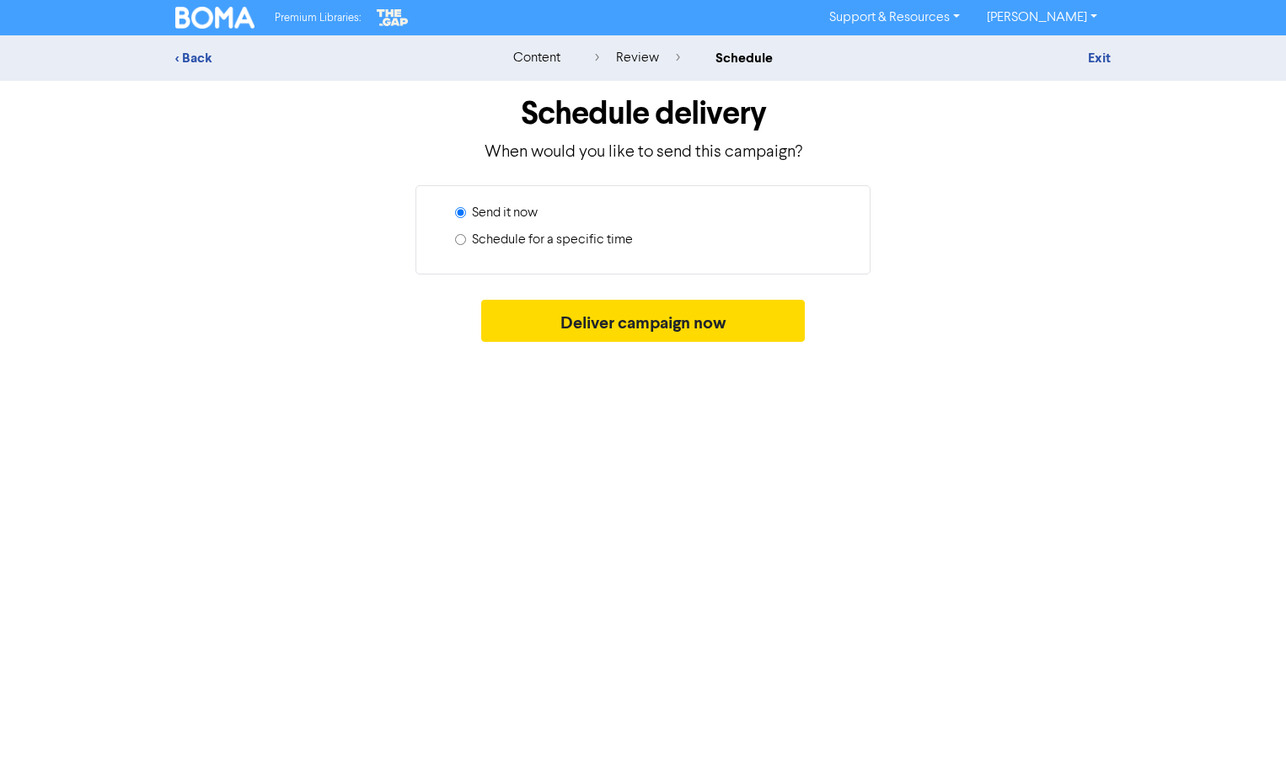
click at [560, 243] on label "Schedule for a specific time" at bounding box center [552, 240] width 161 height 20
click at [466, 243] on input "Schedule for a specific time" at bounding box center [460, 239] width 11 height 11
radio input "true"
radio input "false"
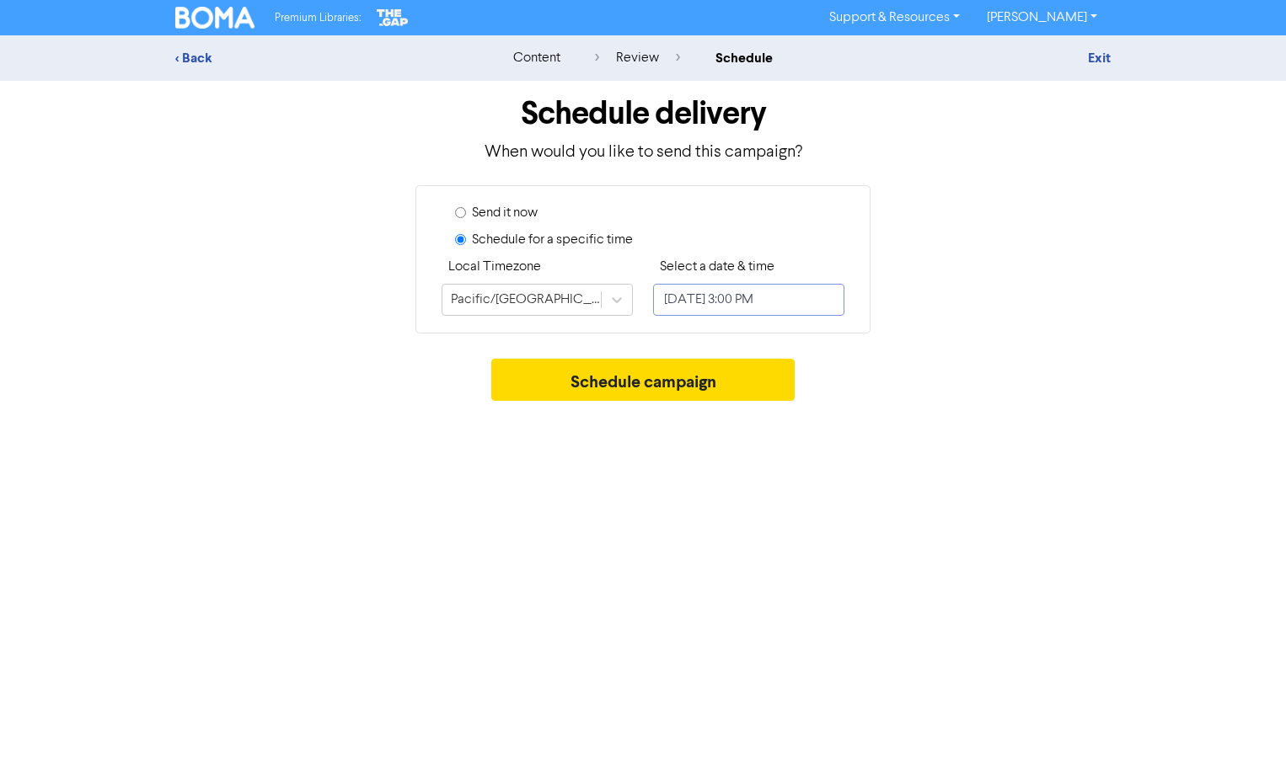
click at [720, 289] on input "[DATE] 3:00 PM" at bounding box center [748, 300] width 191 height 32
select select "7"
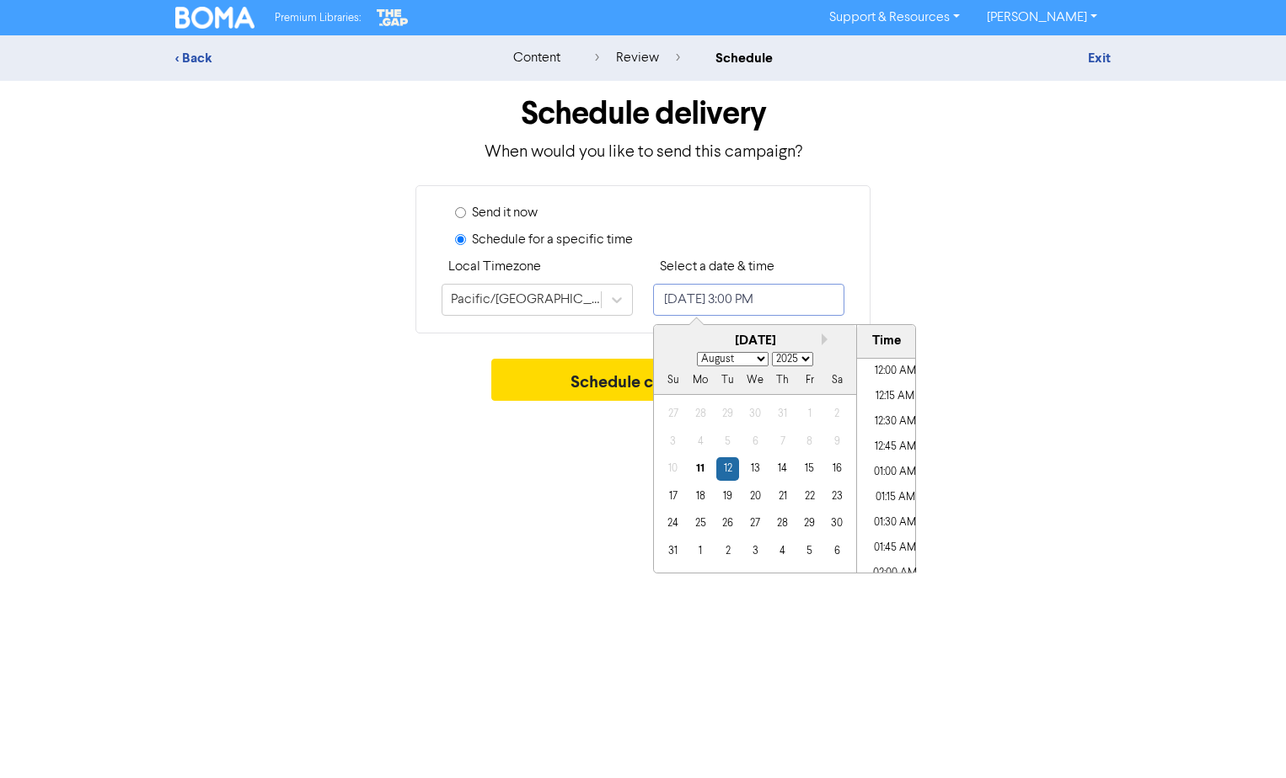
scroll to position [1422, 0]
click at [789, 498] on div "21" at bounding box center [782, 496] width 23 height 23
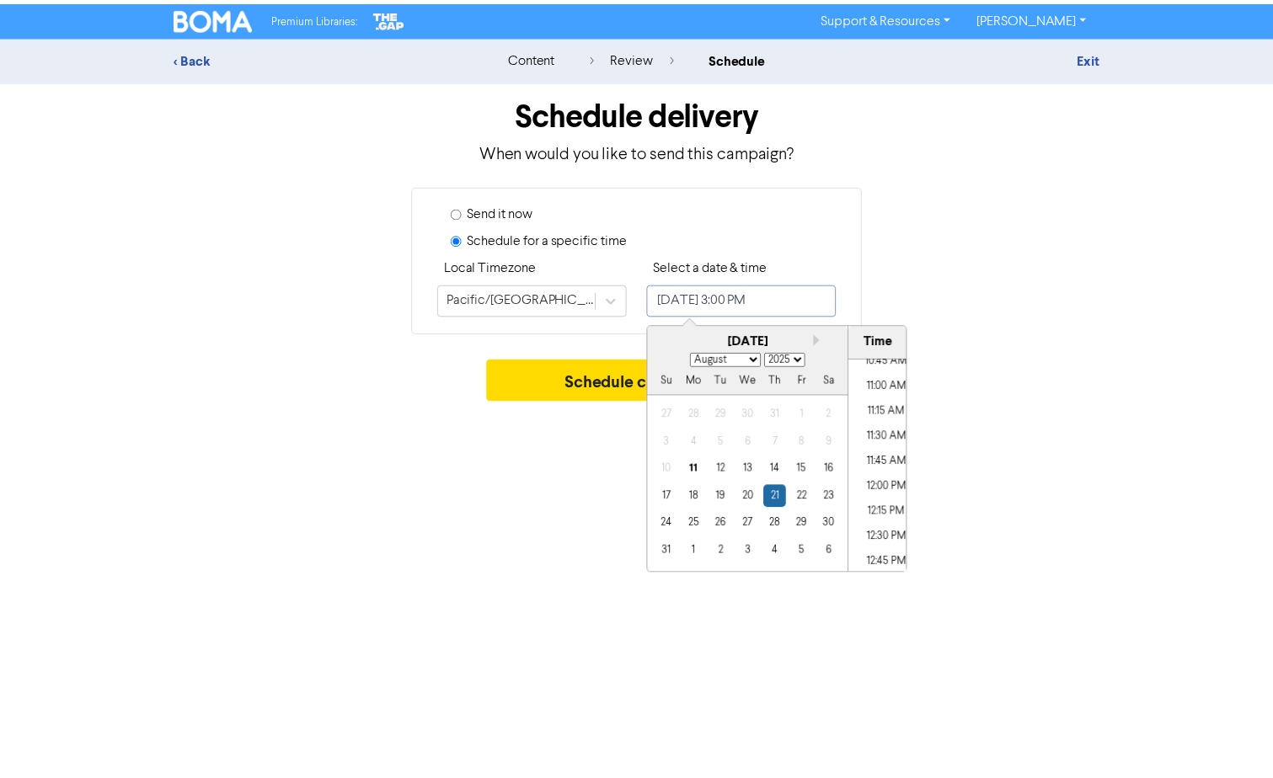
scroll to position [1001, 0]
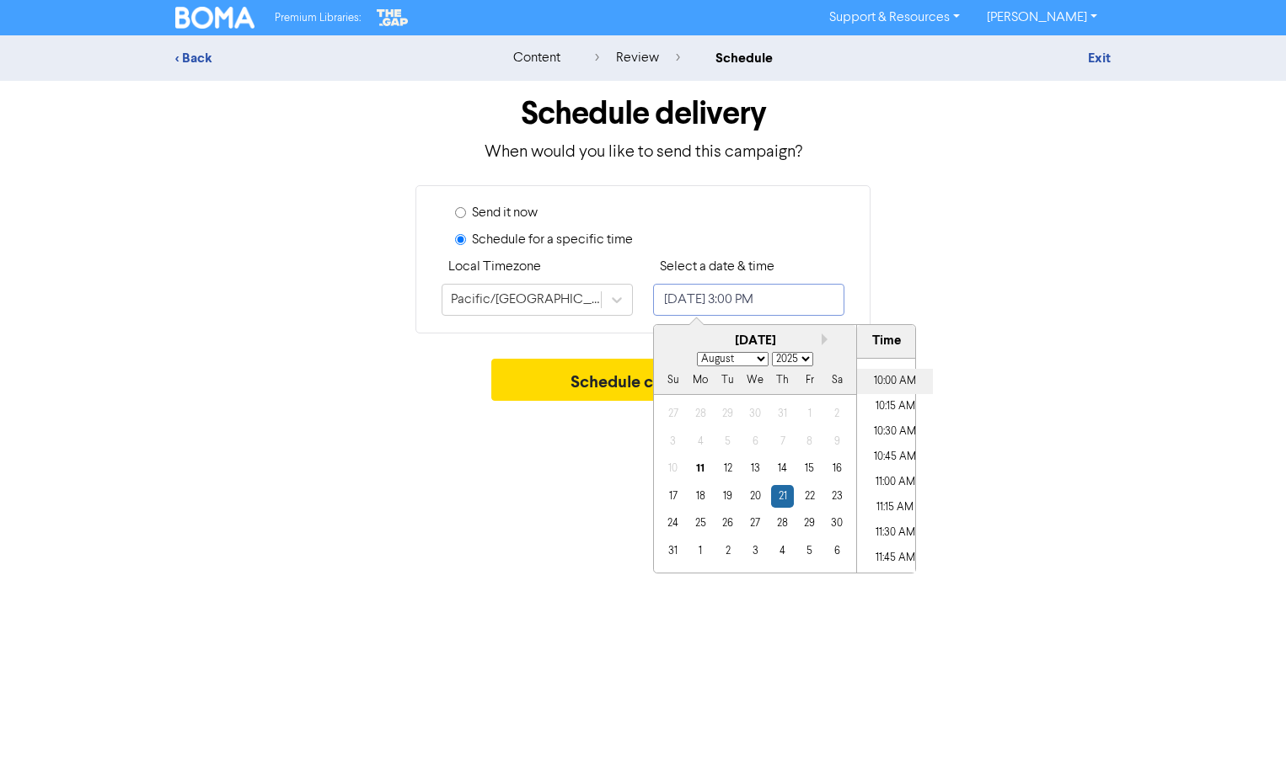
click at [889, 379] on li "10:00 AM" at bounding box center [895, 381] width 76 height 25
type input "[DATE] 10:00 AM"
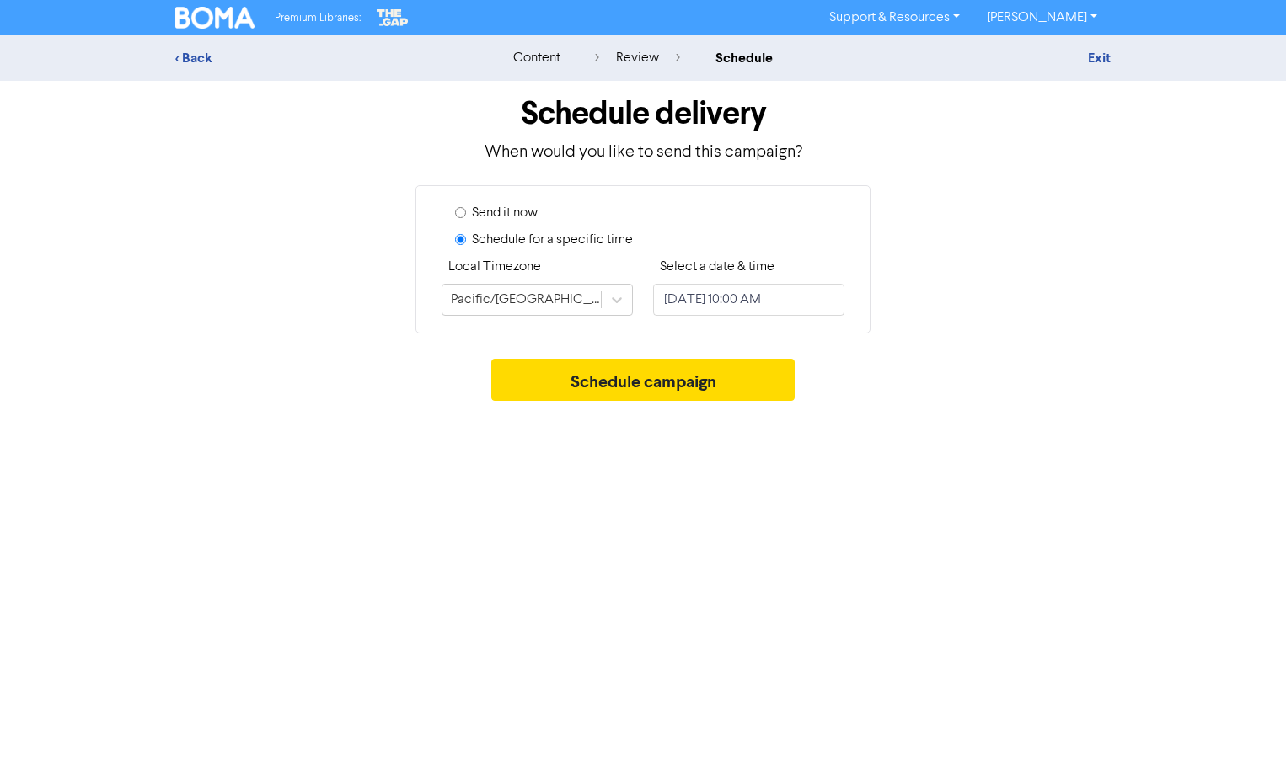
click at [1000, 417] on div "Premium Libraries: Support & Resources Video Tutorials FAQ & Guides Marketing E…" at bounding box center [643, 389] width 1286 height 778
click at [743, 378] on button "Schedule campaign" at bounding box center [643, 380] width 304 height 42
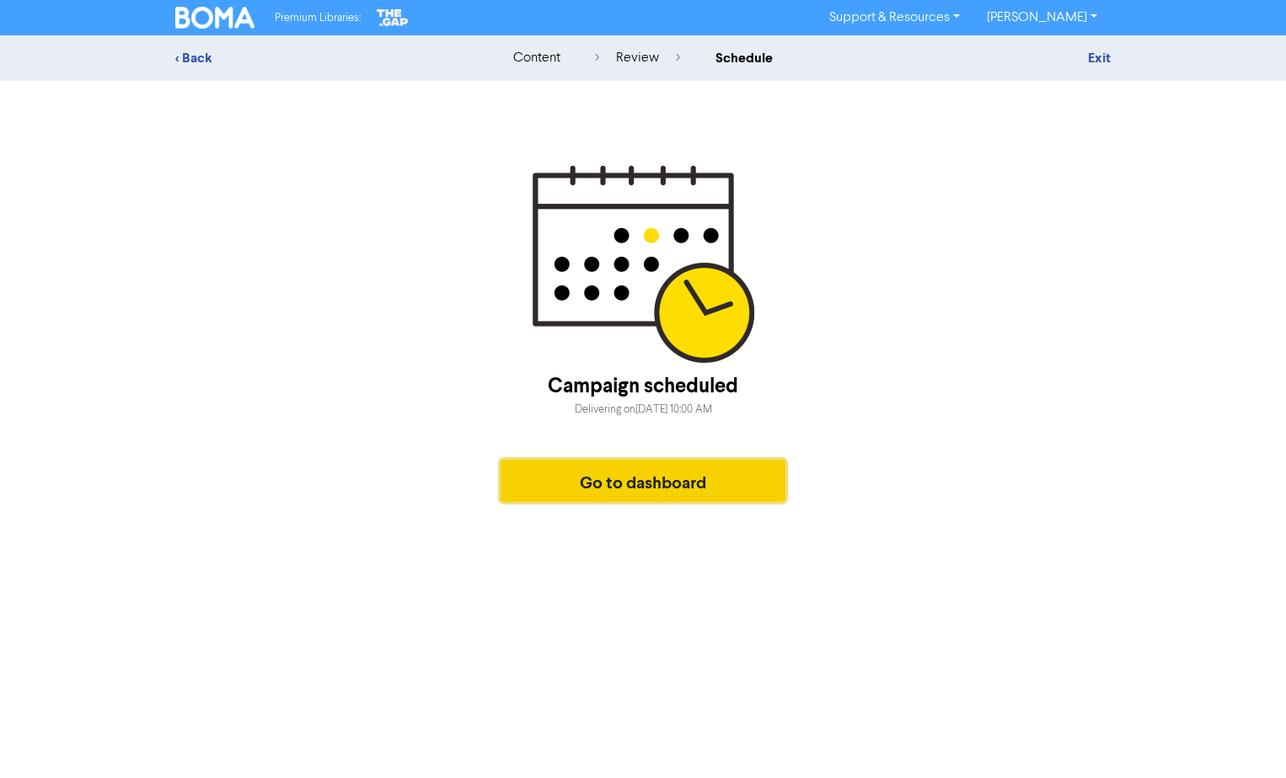
click at [692, 481] on button "Go to dashboard" at bounding box center [642, 481] width 285 height 42
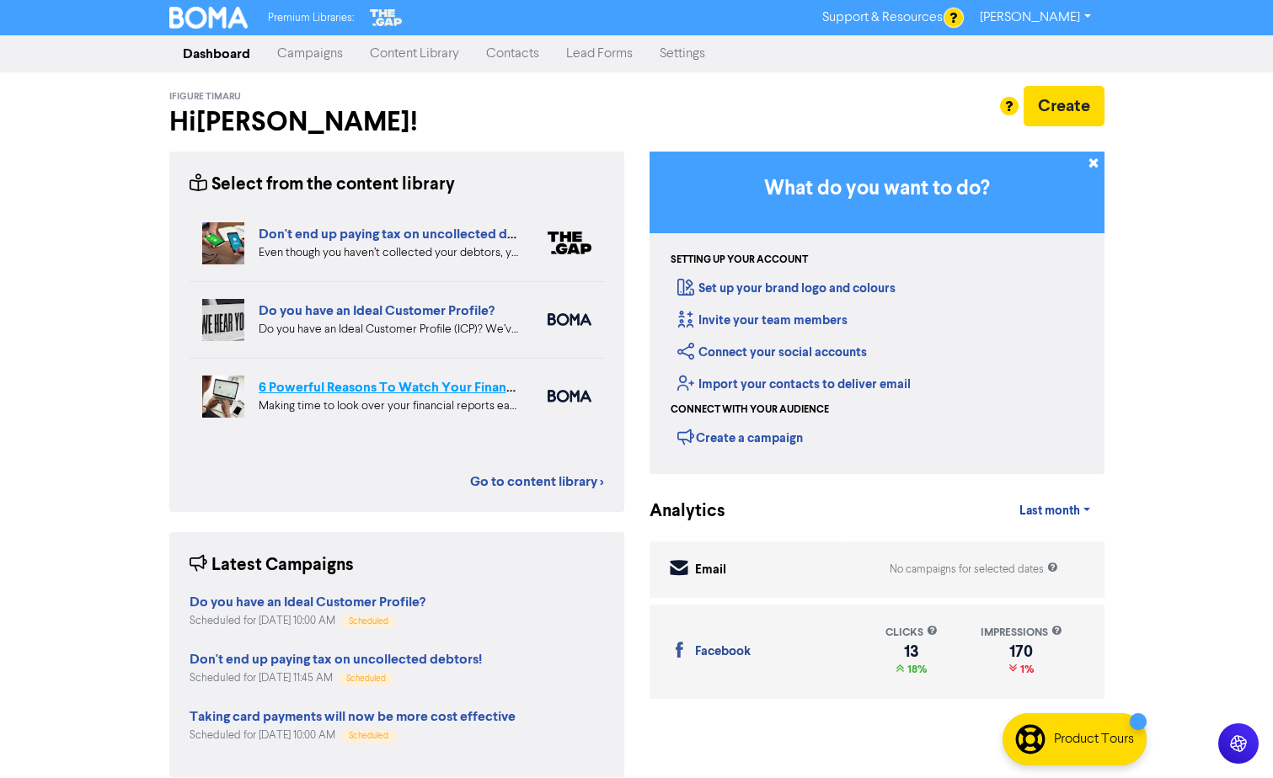
click at [393, 379] on link "6 Powerful Reasons To Watch Your Financial Reports" at bounding box center [418, 387] width 319 height 17
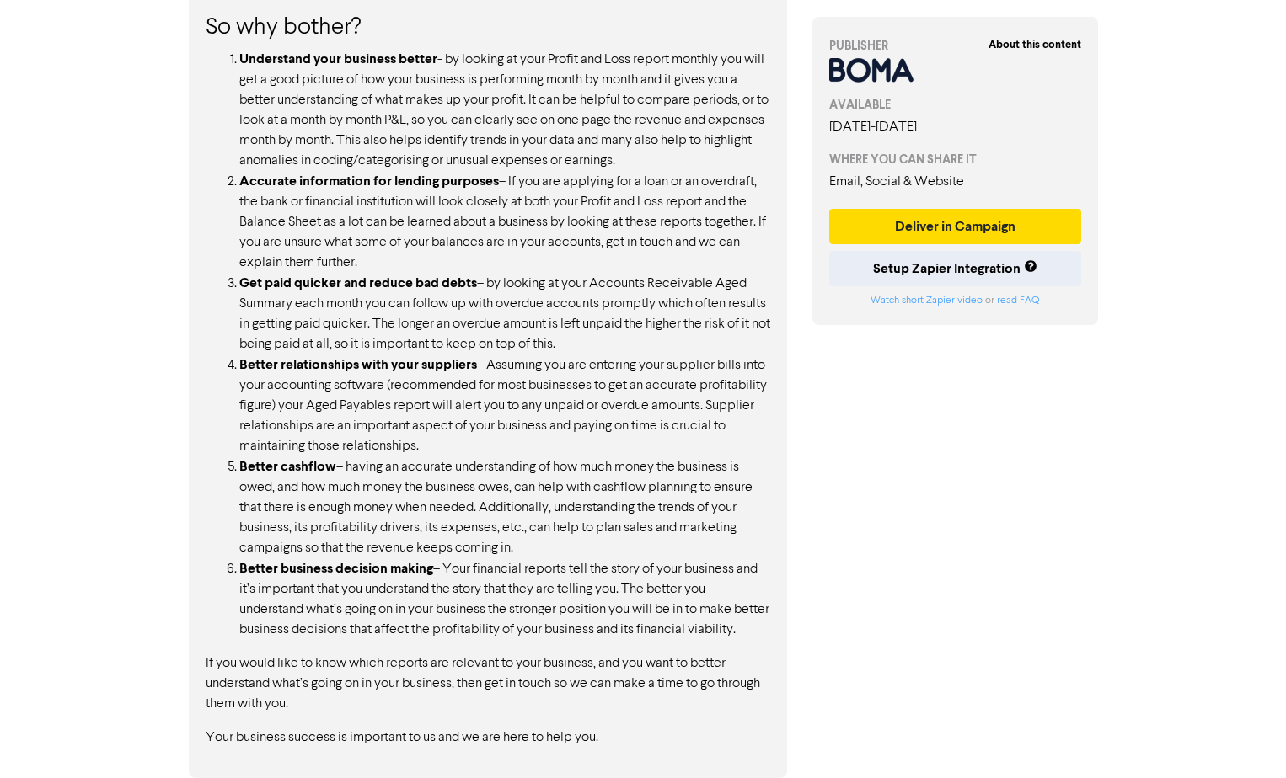
scroll to position [1551, 0]
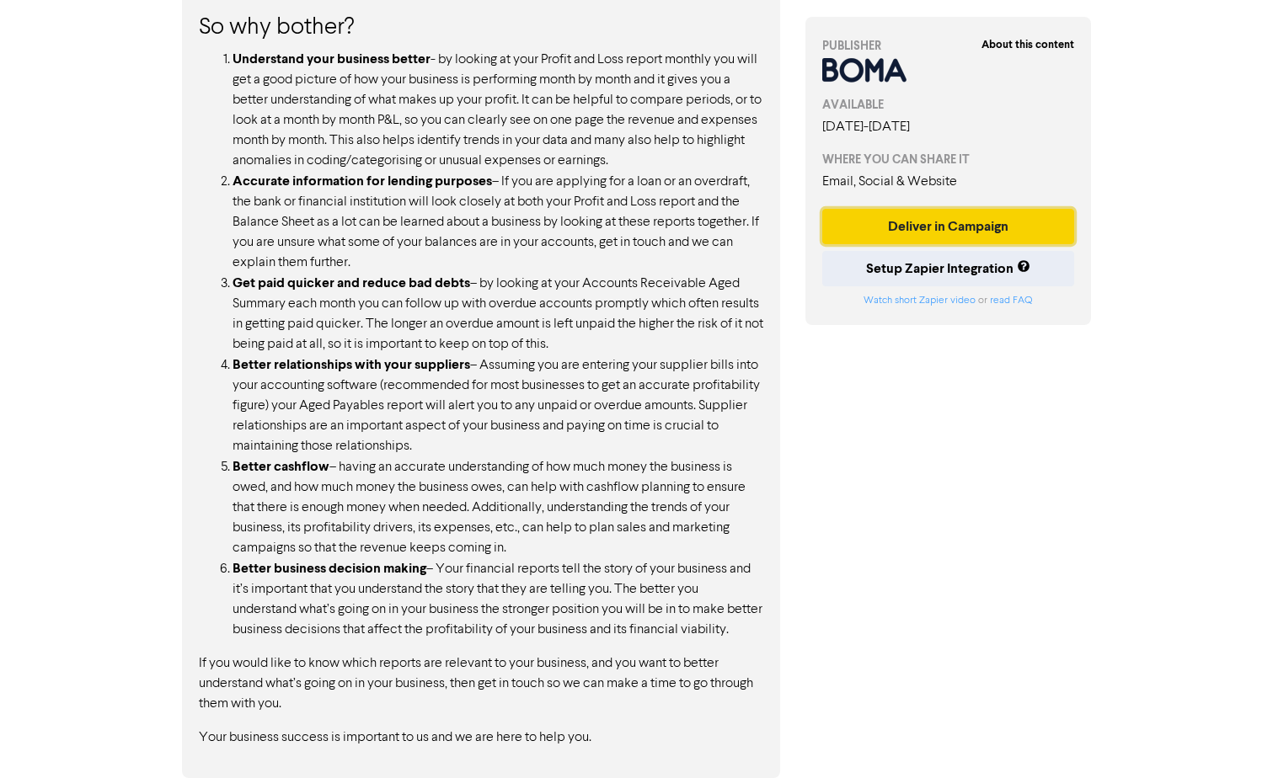
click at [893, 224] on button "Deliver in Campaign" at bounding box center [948, 226] width 253 height 35
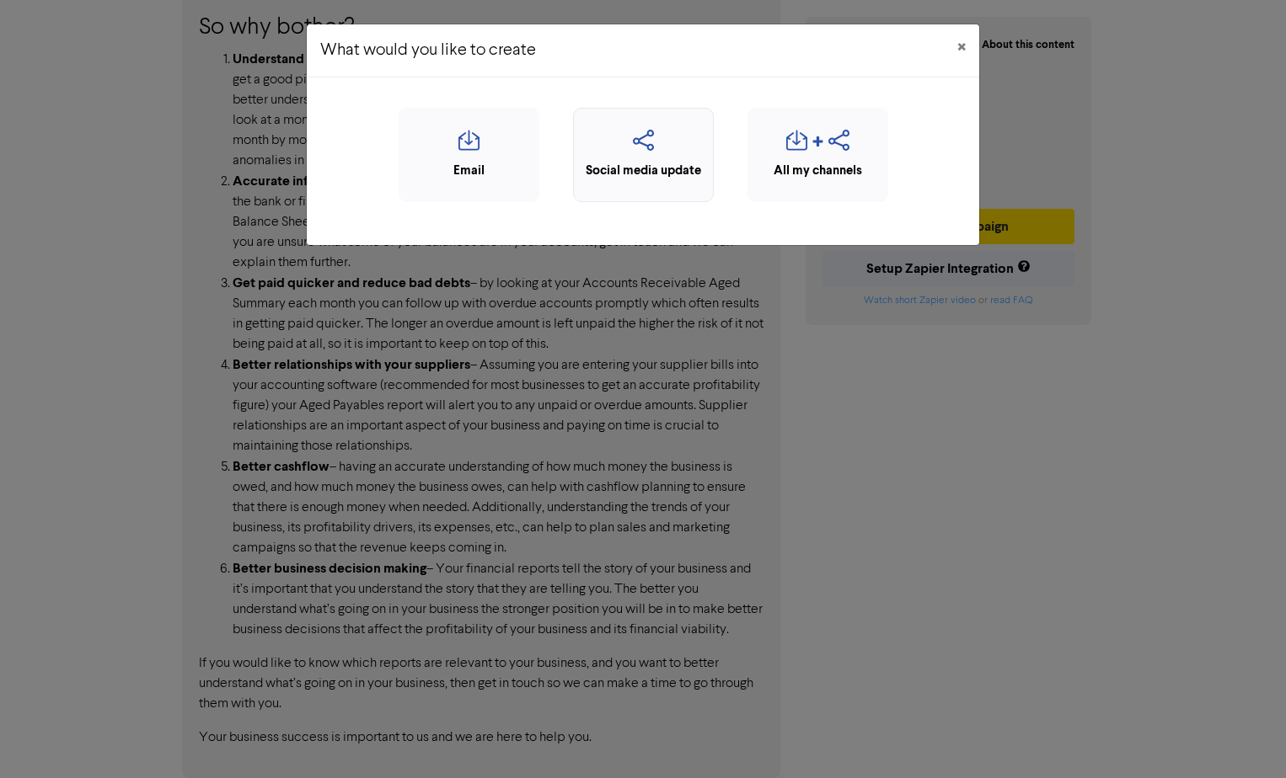
click at [672, 157] on icon "button" at bounding box center [643, 146] width 122 height 32
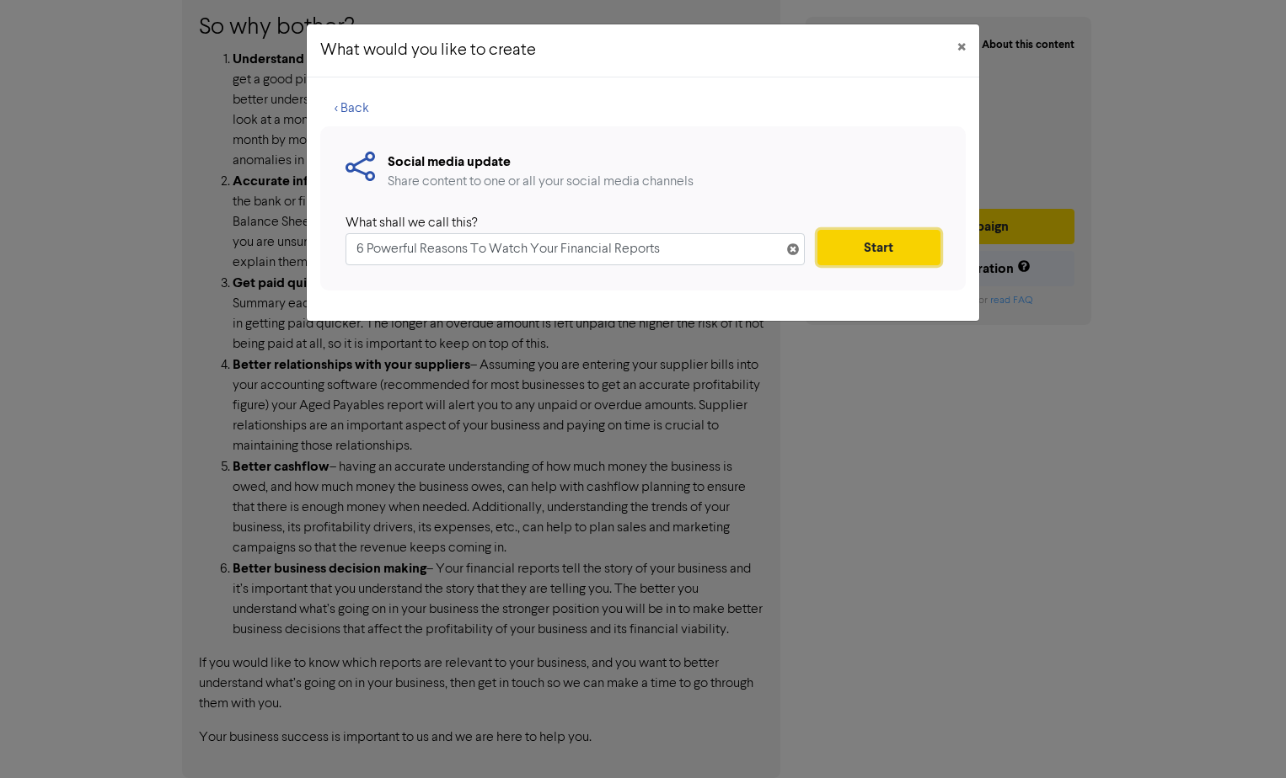
click at [849, 243] on button "Start" at bounding box center [878, 247] width 123 height 35
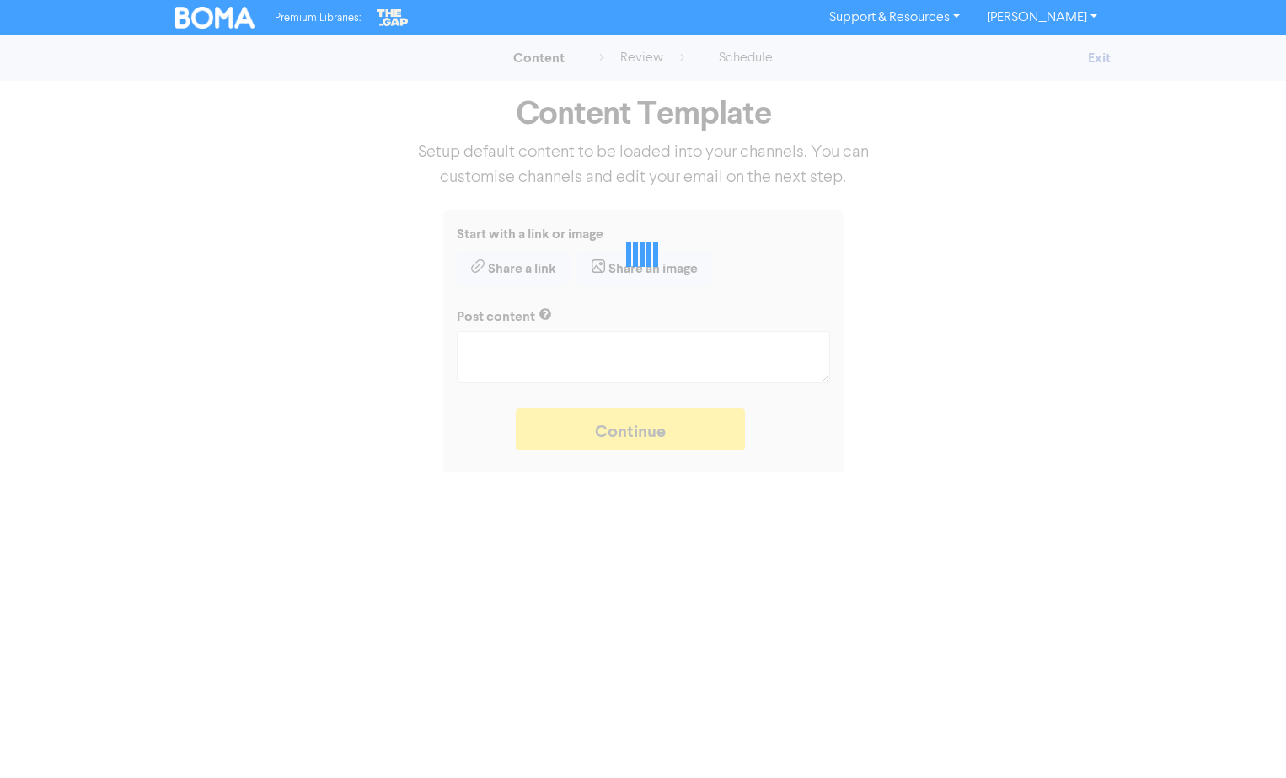
type textarea "x"
type textarea "Making time to look over your financial reports each month is an important task…"
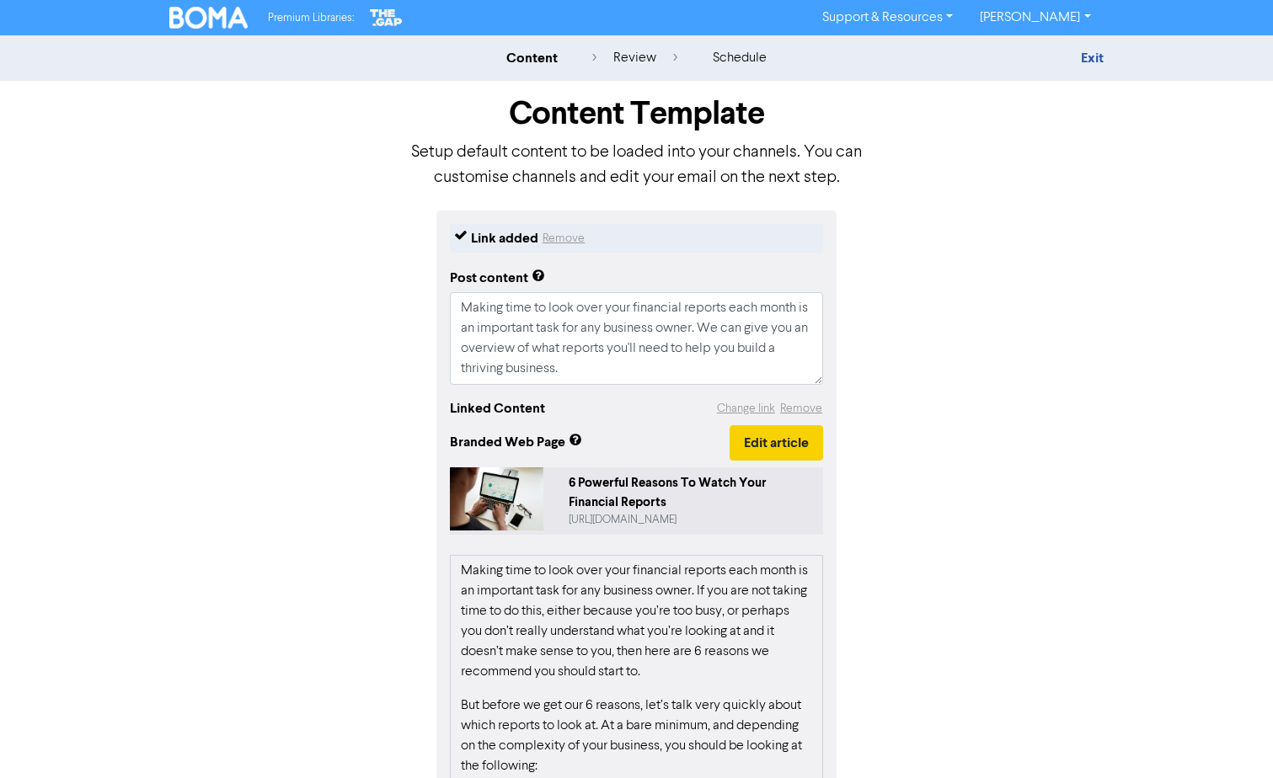
scroll to position [205, 0]
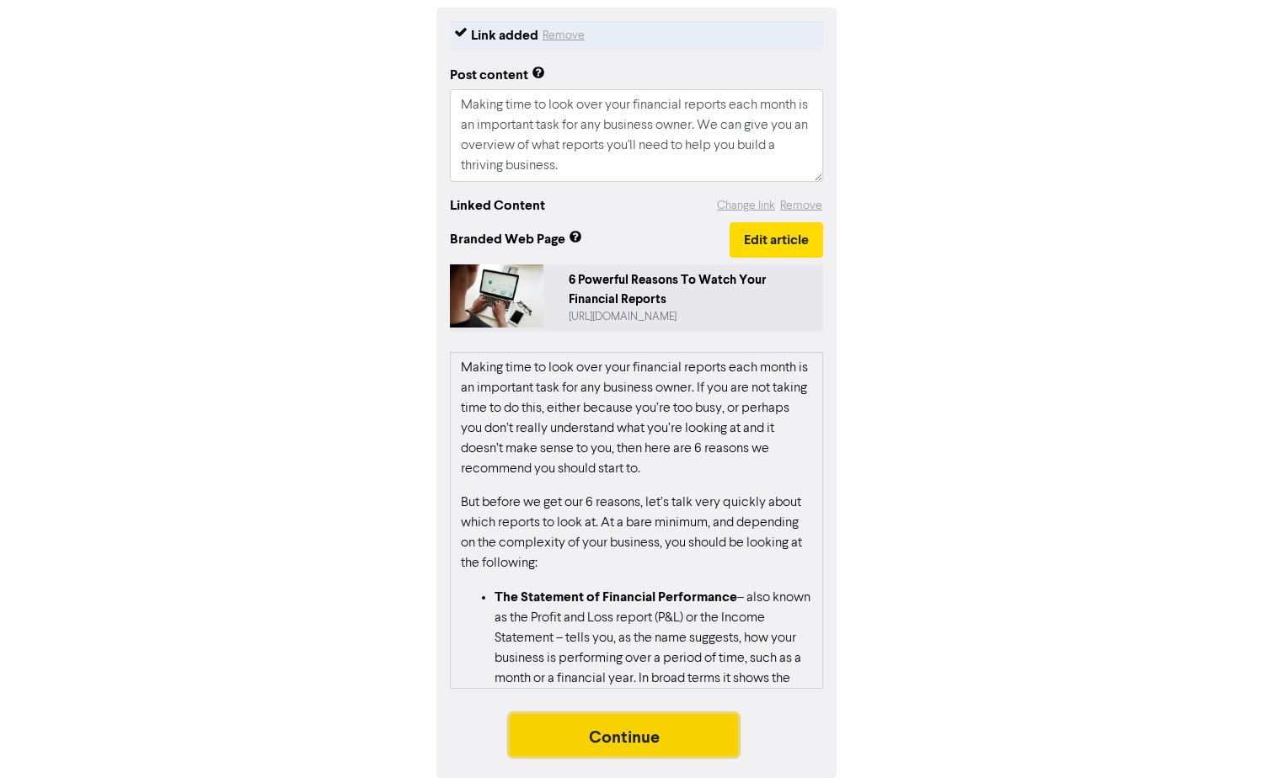
click at [629, 727] on button "Continue" at bounding box center [624, 735] width 229 height 42
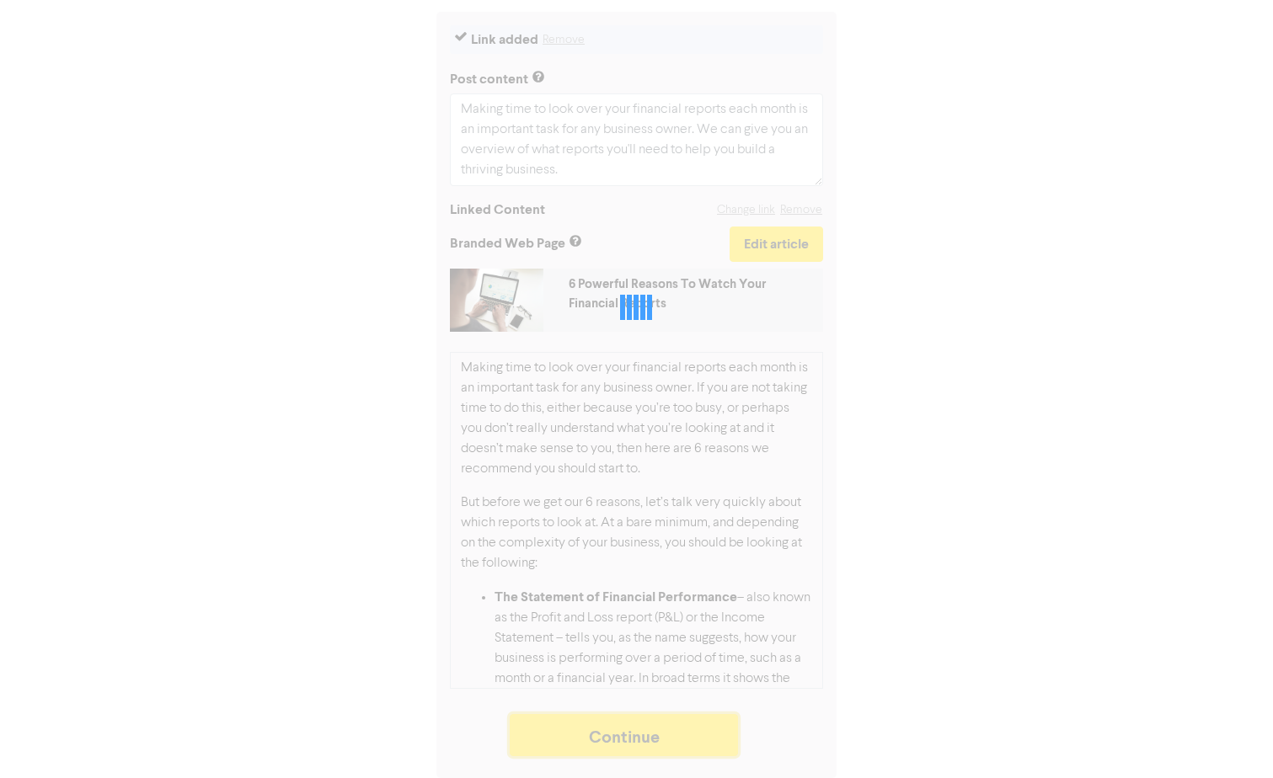
scroll to position [200, 0]
type textarea "x"
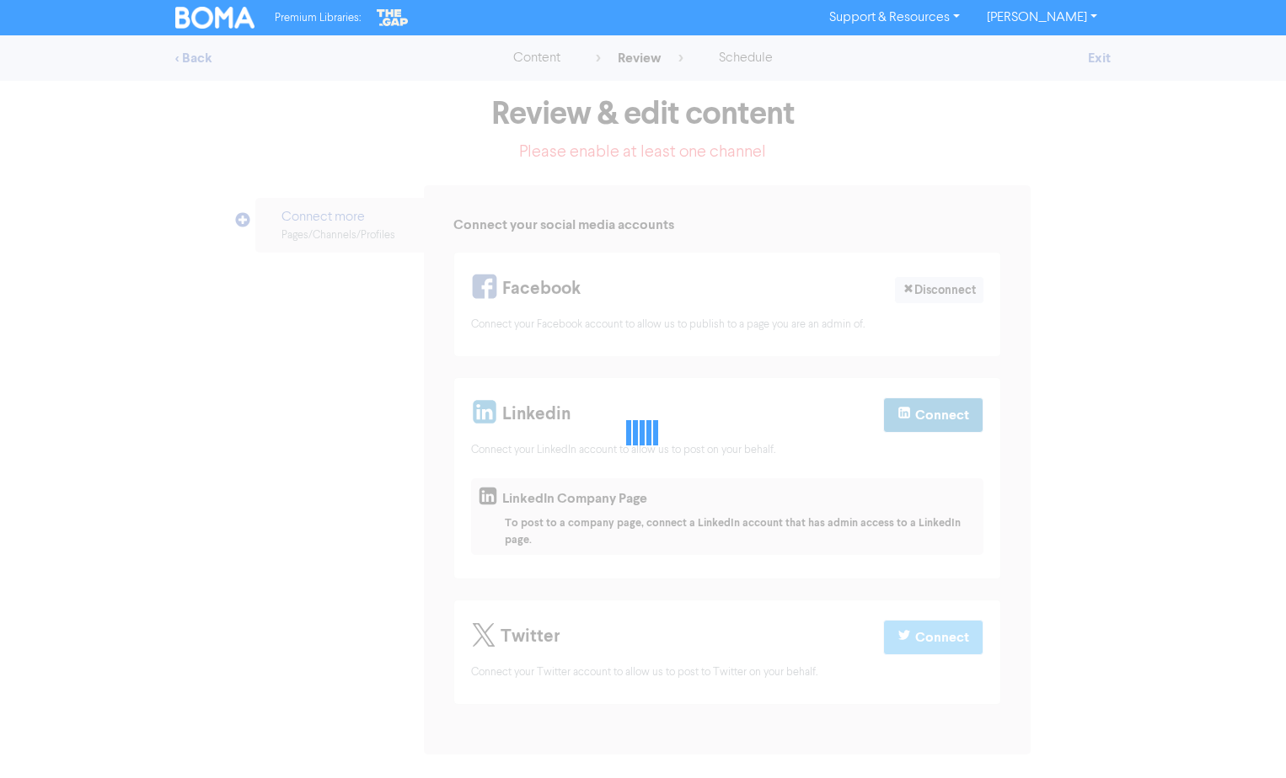
select select "LEARN_MORE"
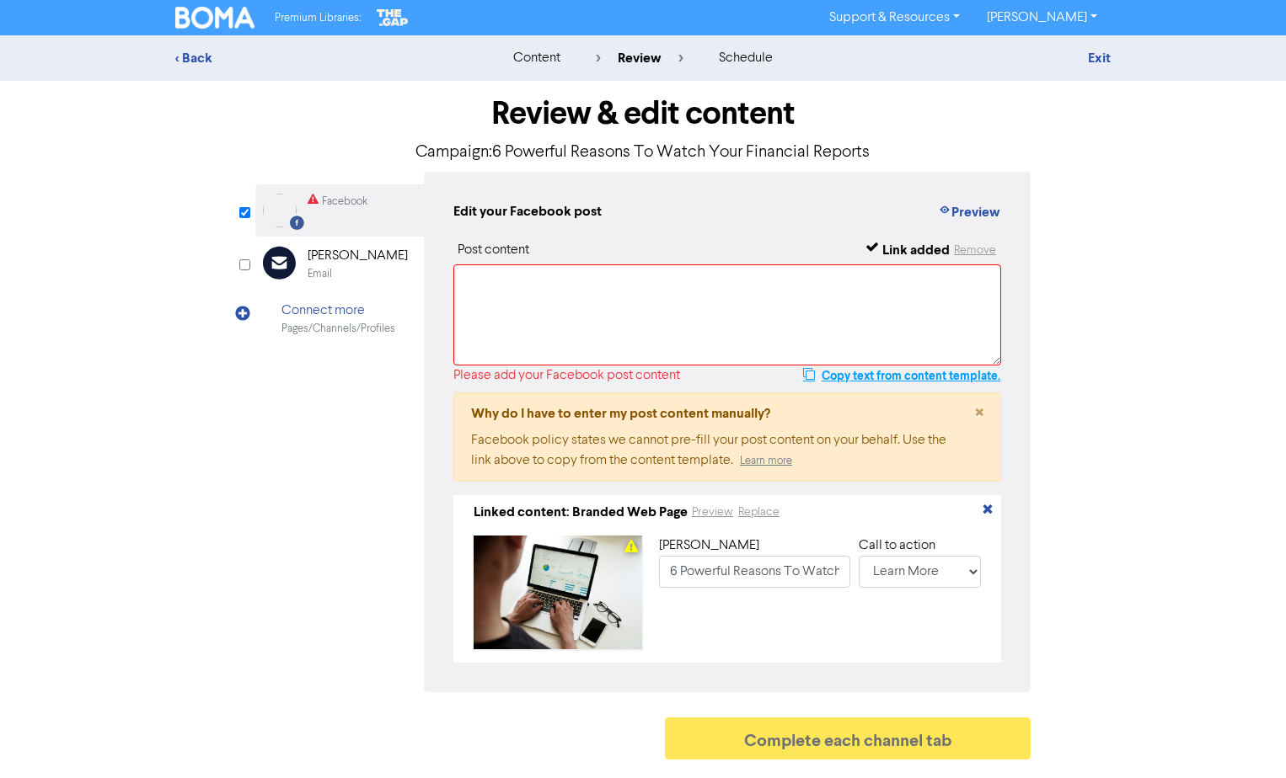
click at [872, 375] on button "Copy text from content template." at bounding box center [901, 376] width 199 height 20
click at [620, 306] on textarea at bounding box center [727, 315] width 548 height 101
paste textarea "Making time to look over your financial reports each month is an important task…"
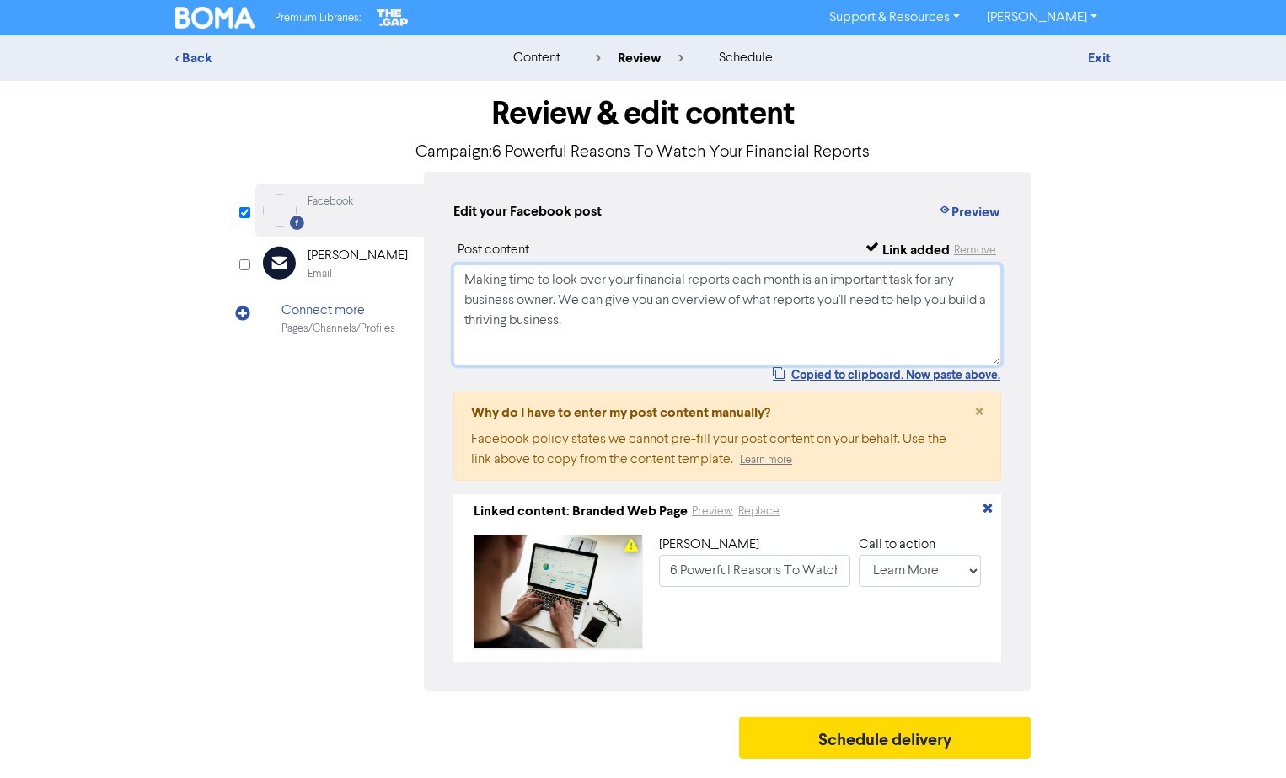
type textarea "Making time to look over your financial reports each month is an important task…"
drag, startPoint x: 259, startPoint y: 521, endPoint x: 414, endPoint y: 615, distance: 181.0
click at [264, 526] on div "Facebook Created with Sketch. Facebook Email Created with Sketch. [PERSON_NAME]…" at bounding box center [642, 432] width 775 height 520
click at [965, 757] on button "Schedule delivery" at bounding box center [884, 738] width 291 height 42
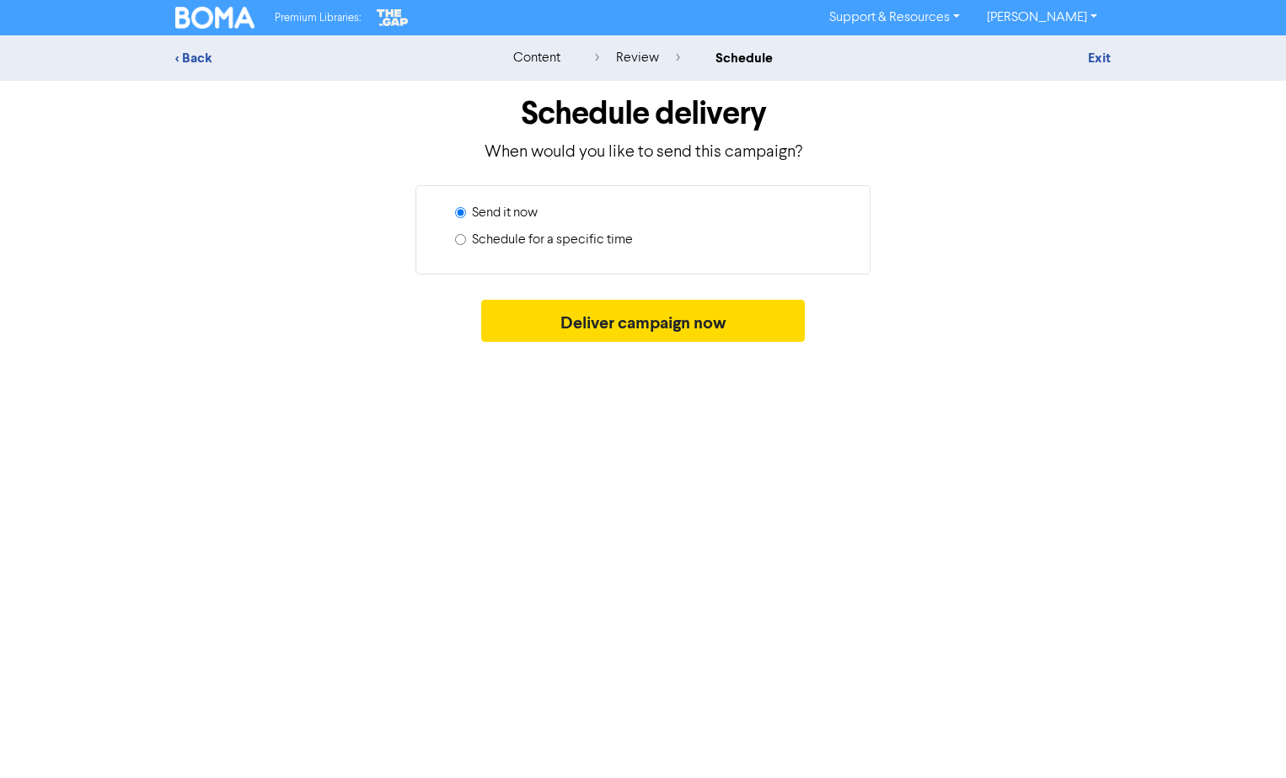
click at [542, 243] on label "Schedule for a specific time" at bounding box center [552, 240] width 161 height 20
click at [466, 243] on input "Schedule for a specific time" at bounding box center [460, 239] width 11 height 11
radio input "true"
radio input "false"
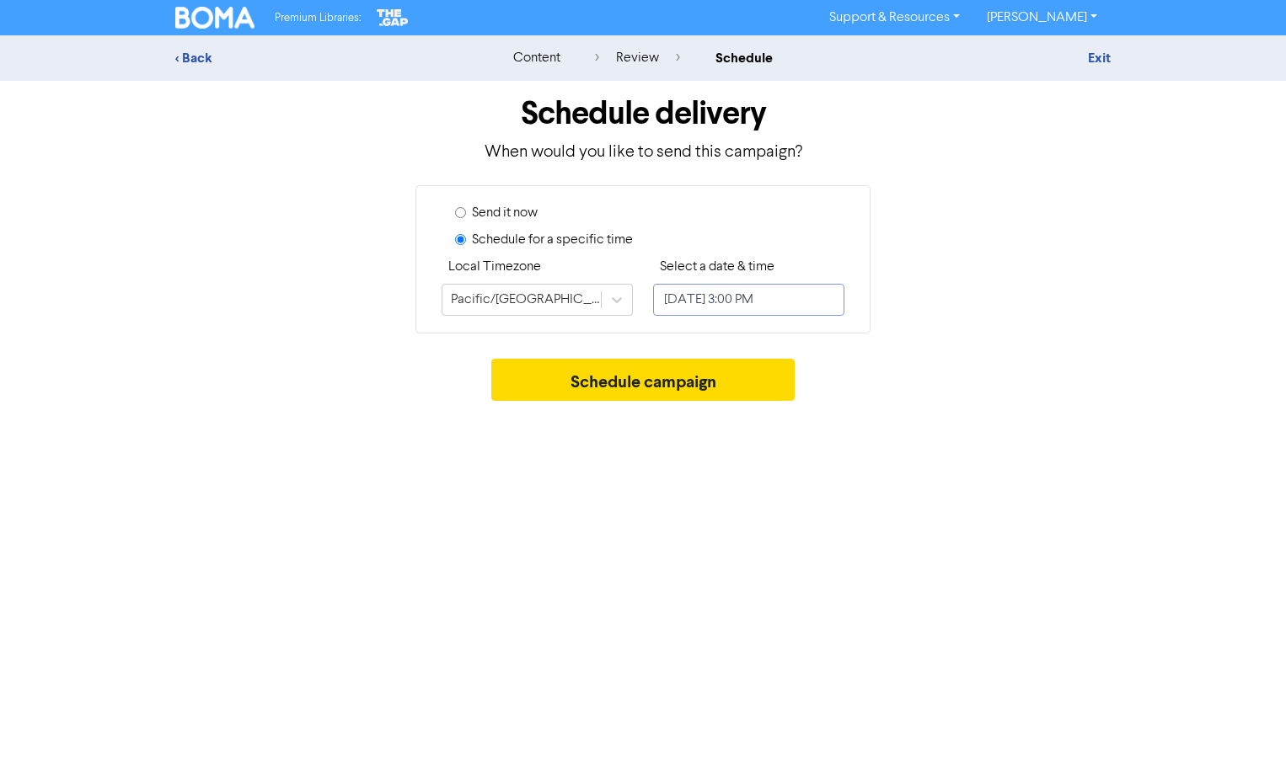
select select "7"
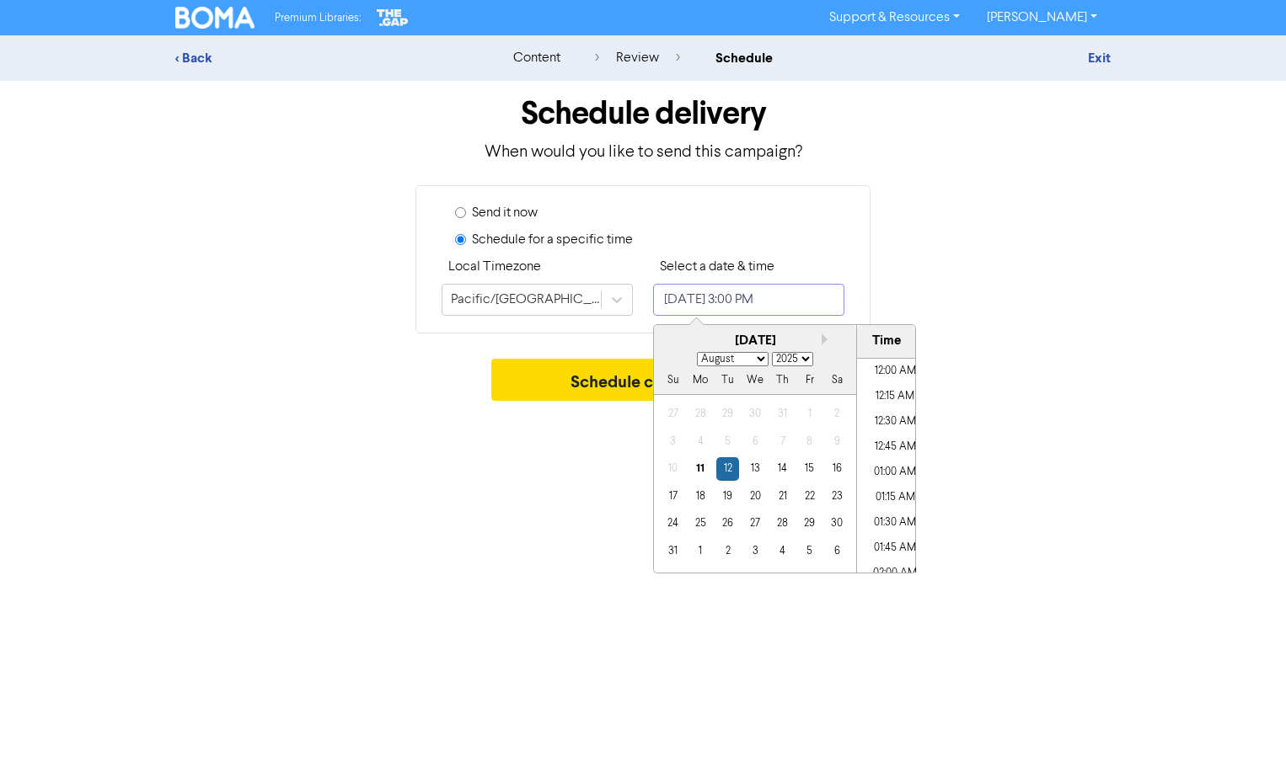
click at [682, 296] on input "[DATE] 3:00 PM" at bounding box center [748, 300] width 191 height 32
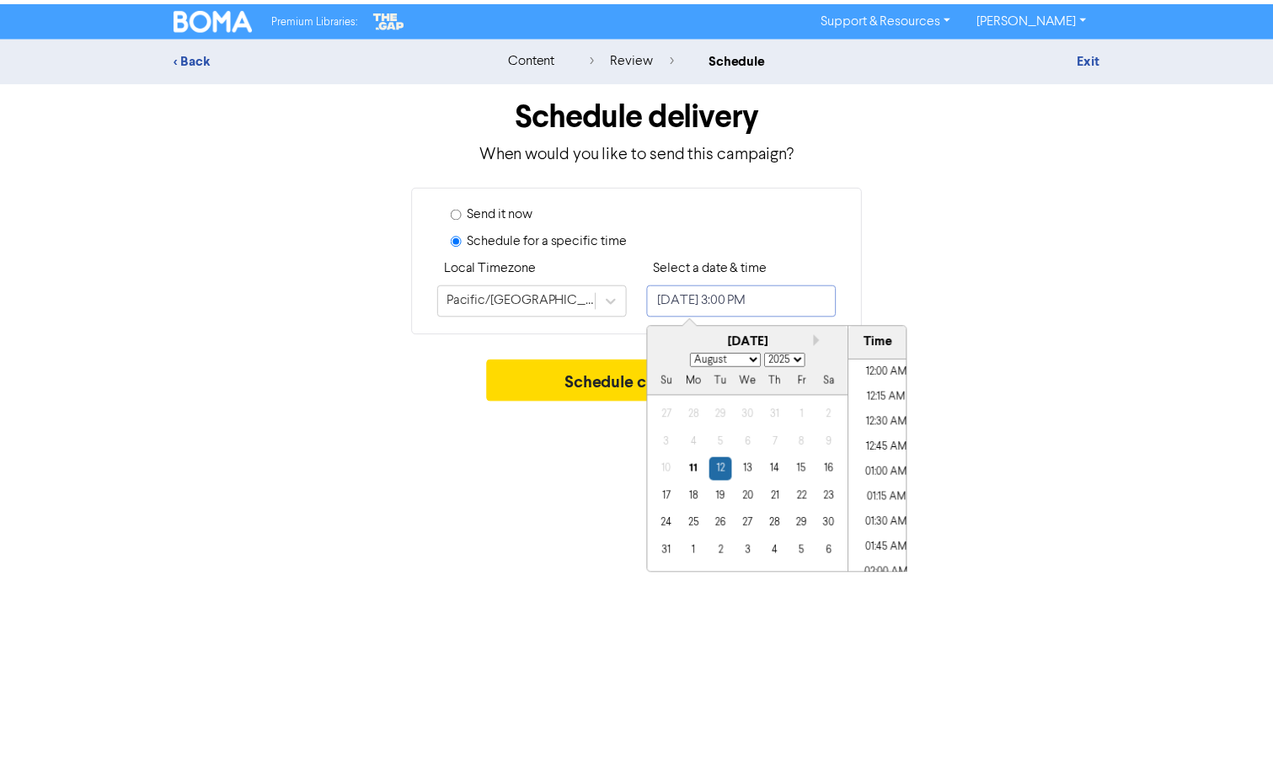
scroll to position [1422, 0]
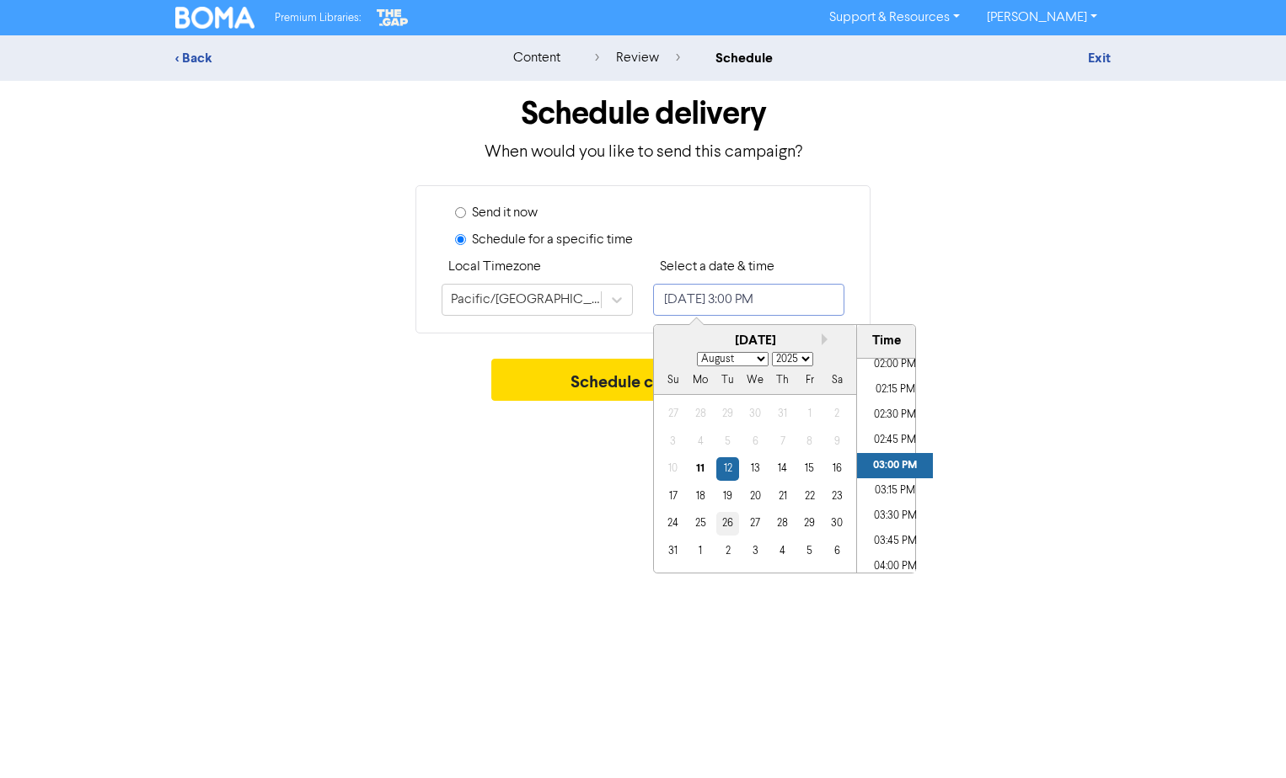
click at [727, 525] on div "26" at bounding box center [727, 523] width 23 height 23
type input "[DATE] 3:00 PM"
click at [595, 381] on button "Schedule campaign" at bounding box center [643, 380] width 304 height 42
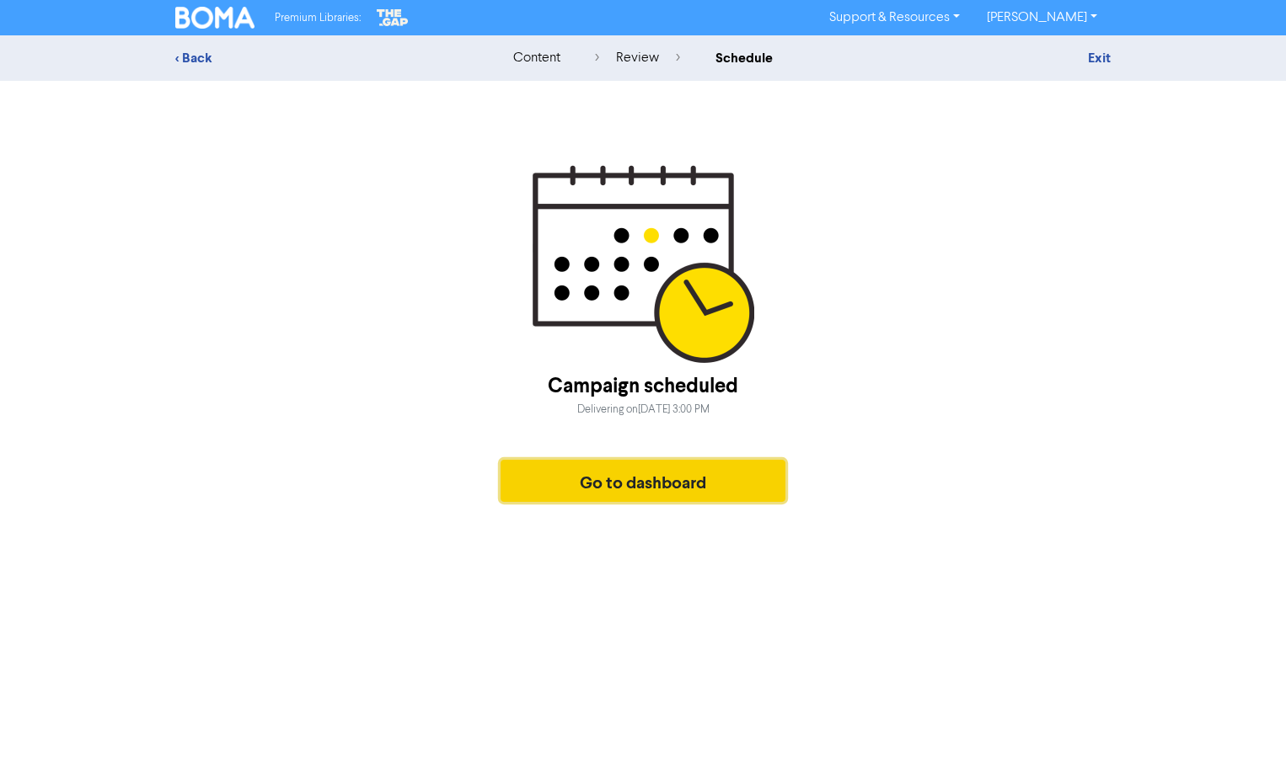
click at [725, 489] on button "Go to dashboard" at bounding box center [642, 481] width 285 height 42
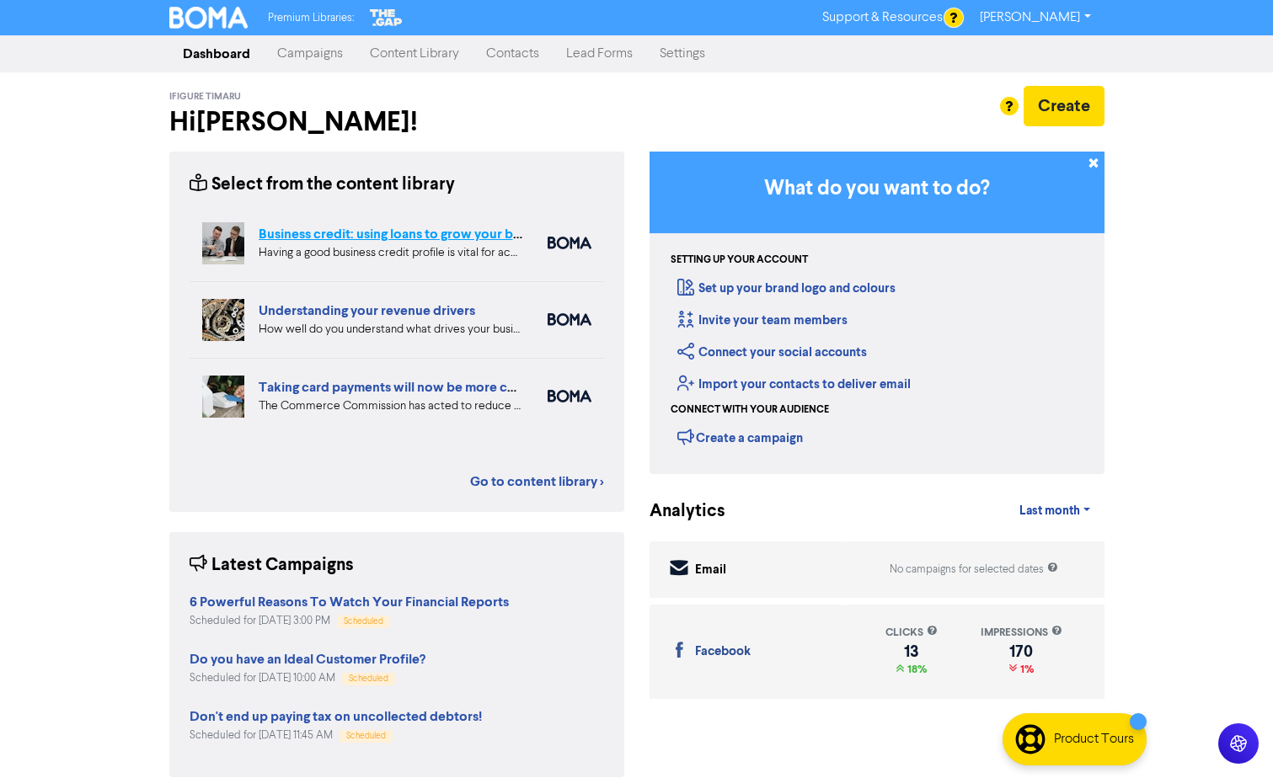
click at [372, 230] on link "Business credit: using loans to grow your business" at bounding box center [408, 234] width 298 height 17
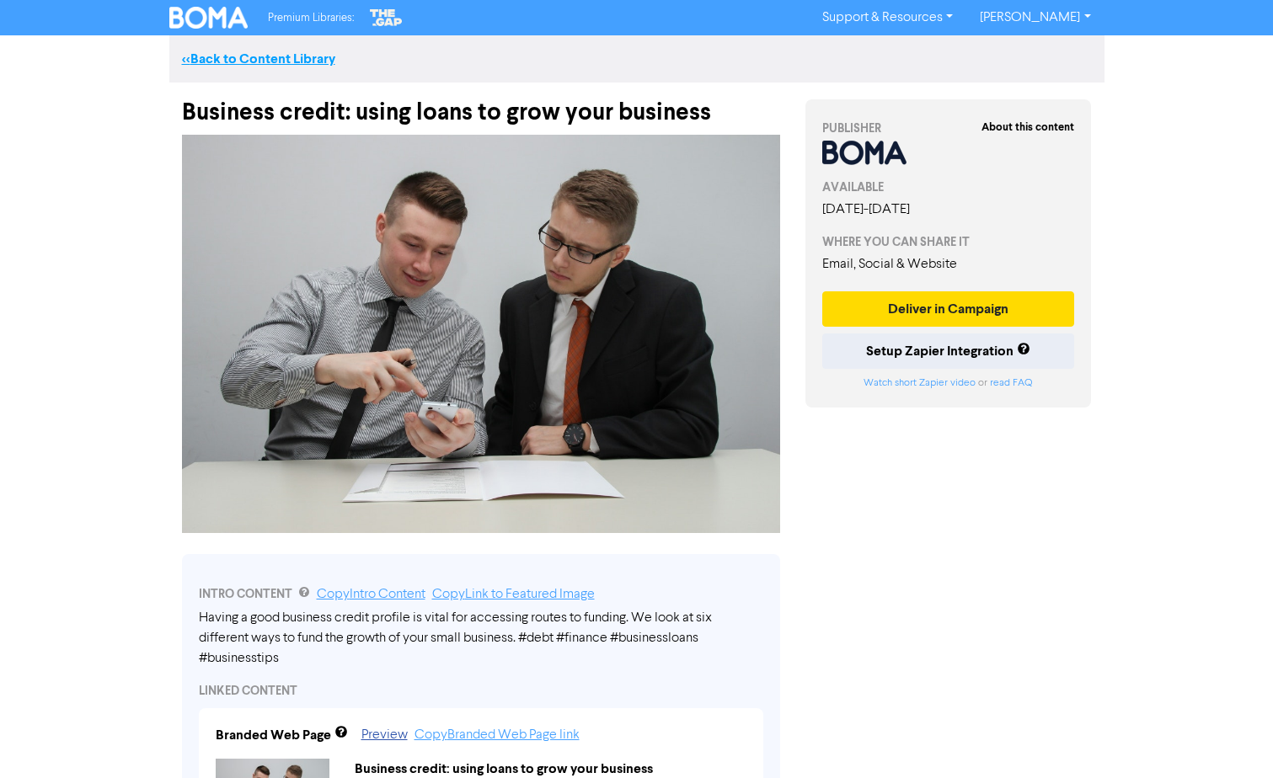
click at [282, 56] on link "<< Back to Content Library" at bounding box center [258, 59] width 153 height 17
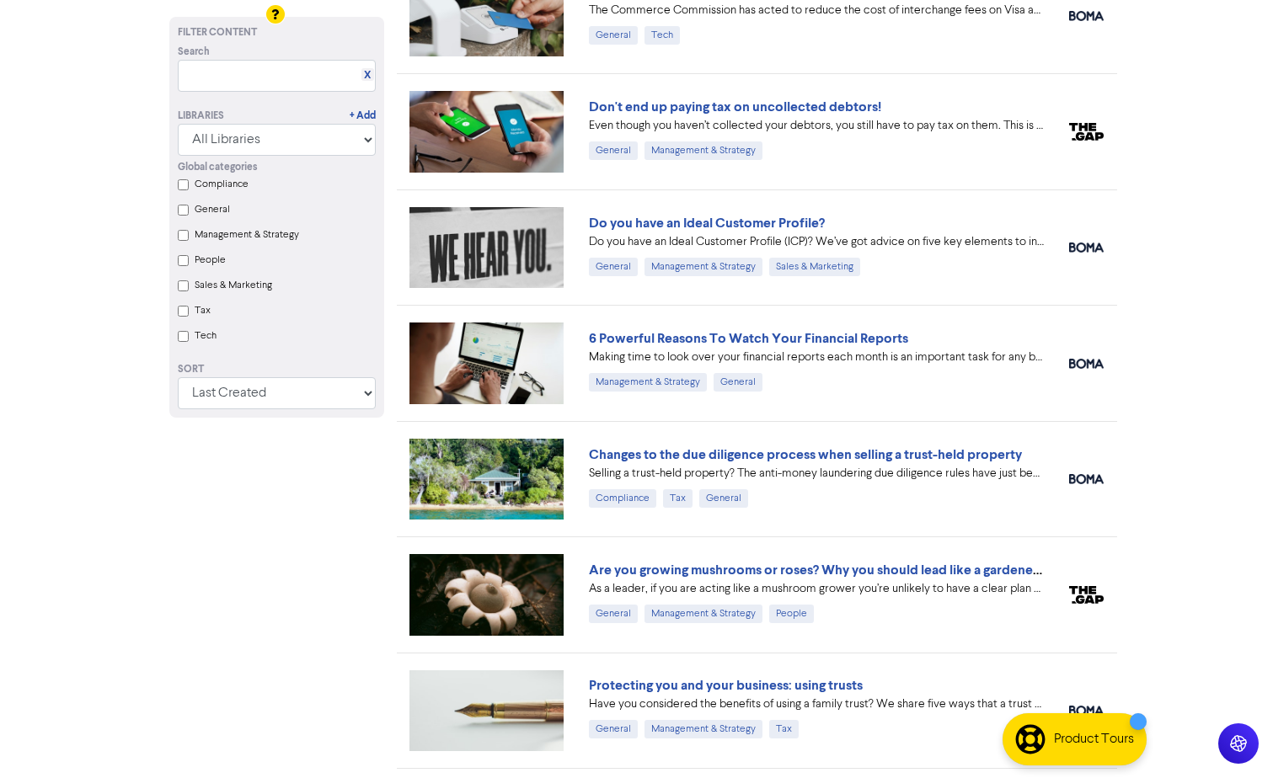
scroll to position [498, 0]
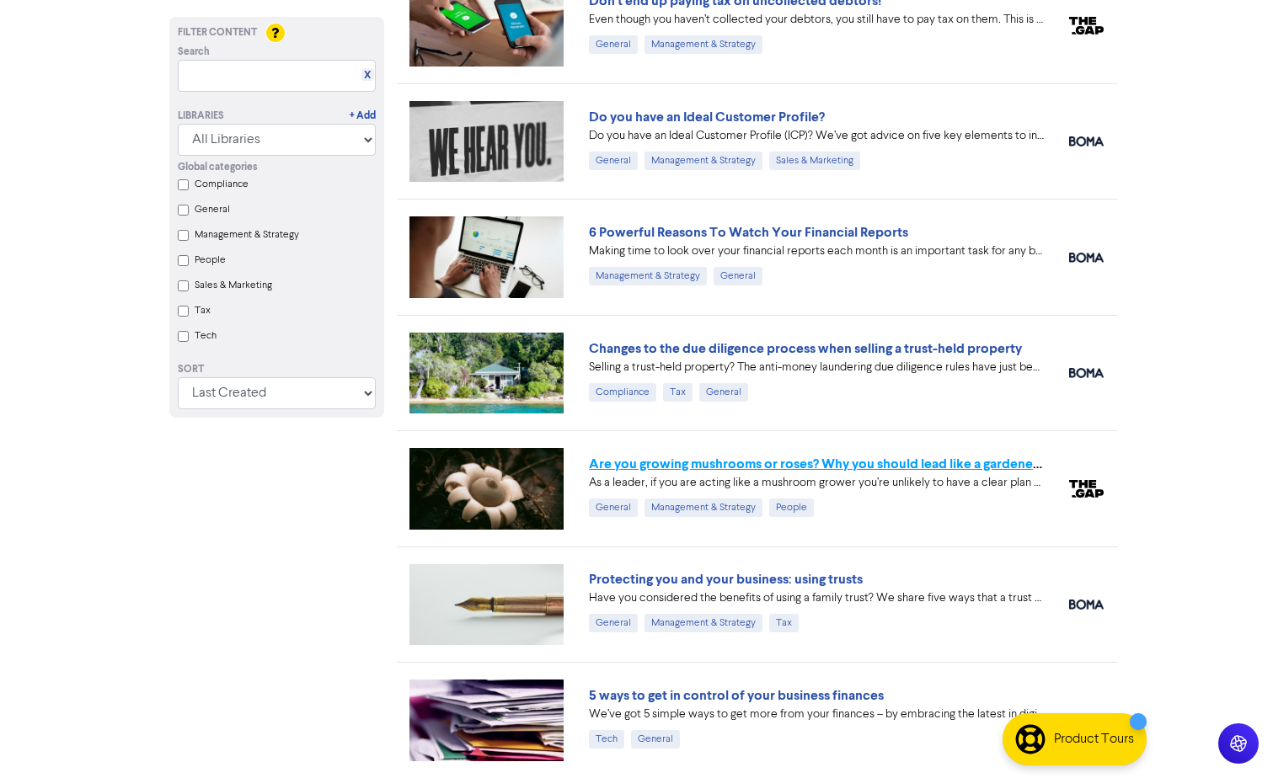
click at [629, 470] on link "Are you growing mushrooms or roses? Why you should lead like a gardener, not a …" at bounding box center [855, 464] width 532 height 17
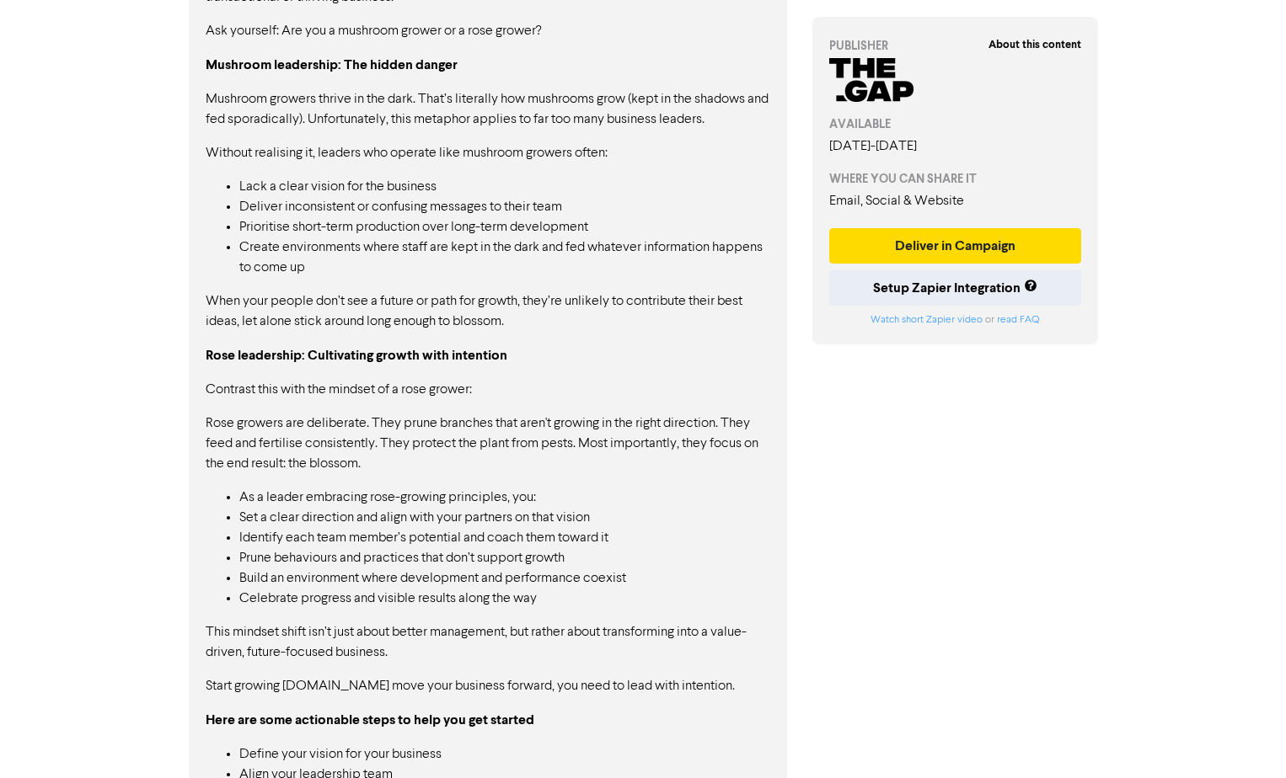
scroll to position [1085, 0]
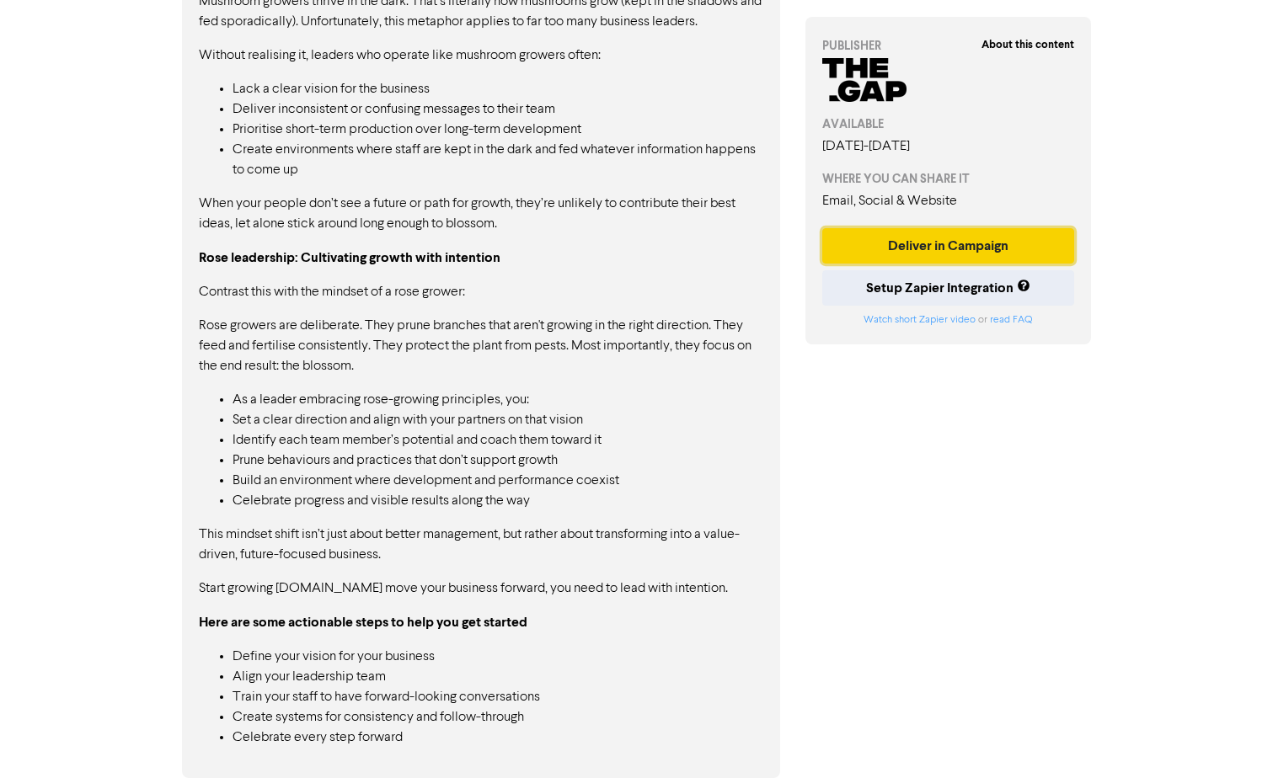
click at [941, 254] on button "Deliver in Campaign" at bounding box center [948, 245] width 253 height 35
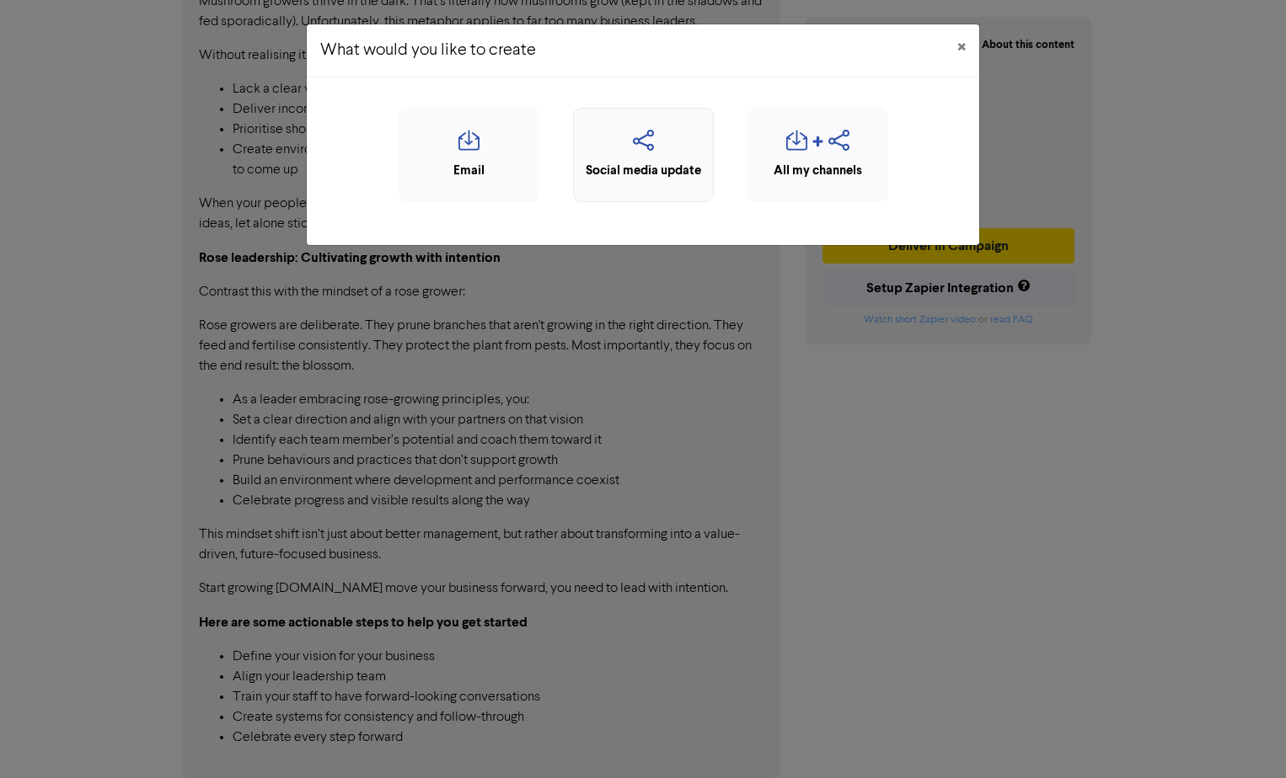
click at [612, 144] on icon "button" at bounding box center [643, 146] width 122 height 32
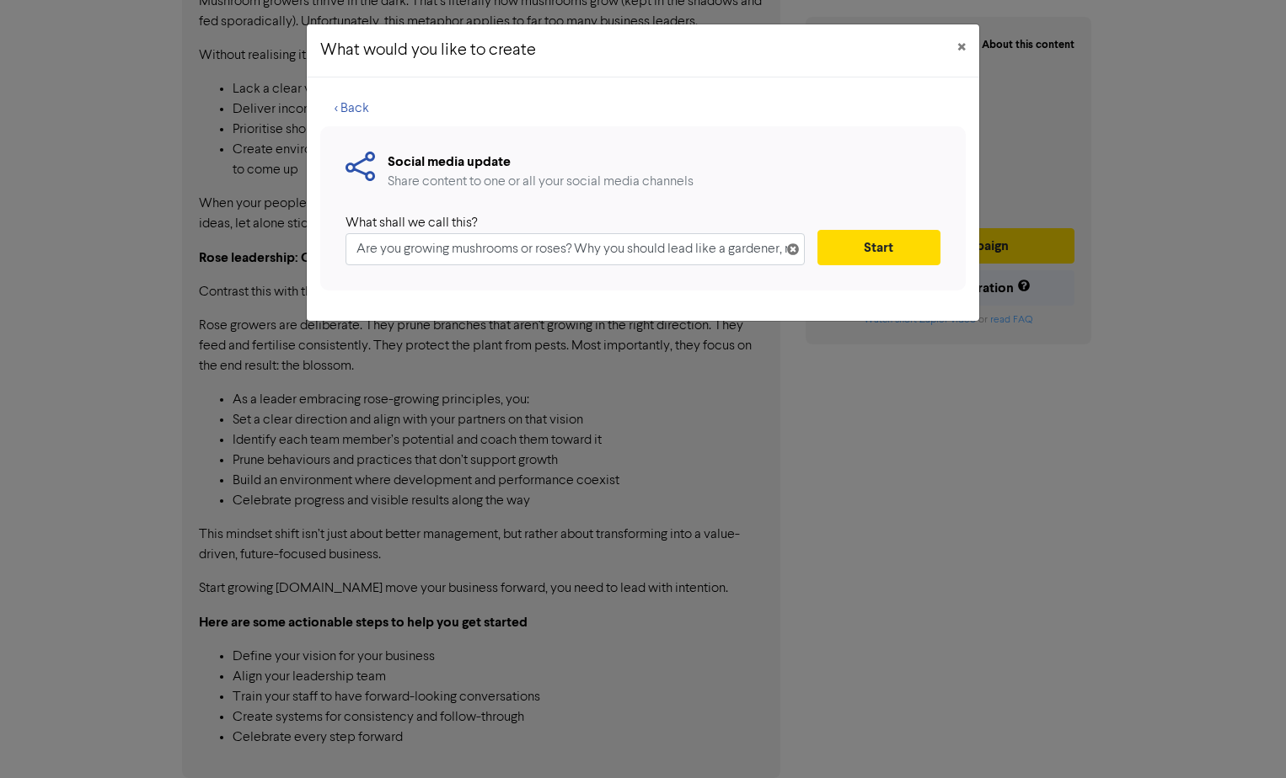
scroll to position [0, 76]
click at [880, 240] on button "Start" at bounding box center [878, 247] width 123 height 35
click at [706, 250] on input "Are you growing mushrooms or roses? Why you should lead like a gardener, not a …" at bounding box center [574, 249] width 459 height 32
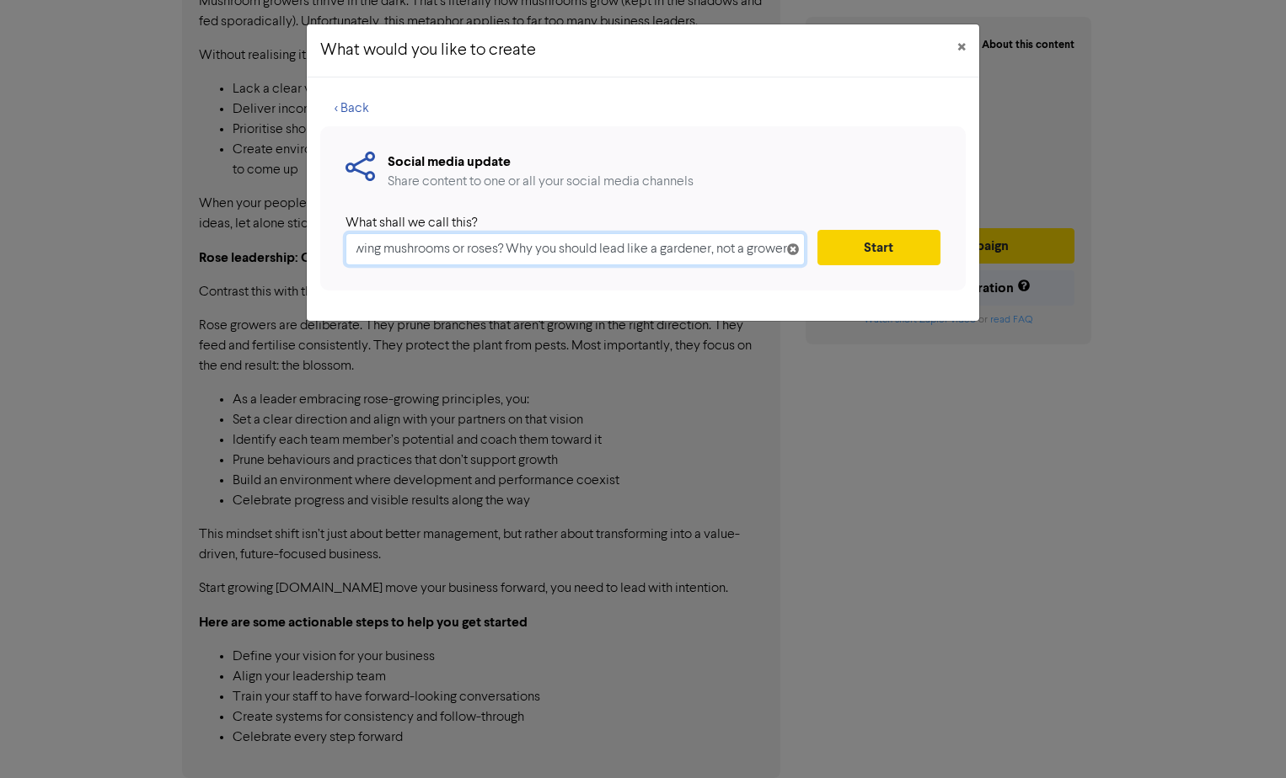
drag, startPoint x: 580, startPoint y: 246, endPoint x: 918, endPoint y: 253, distance: 337.9
click at [918, 253] on div "What shall we call this? Are you growing mushrooms or roses? Why you should lea…" at bounding box center [642, 239] width 595 height 52
type input "Are you growing mushrooms or roses?"
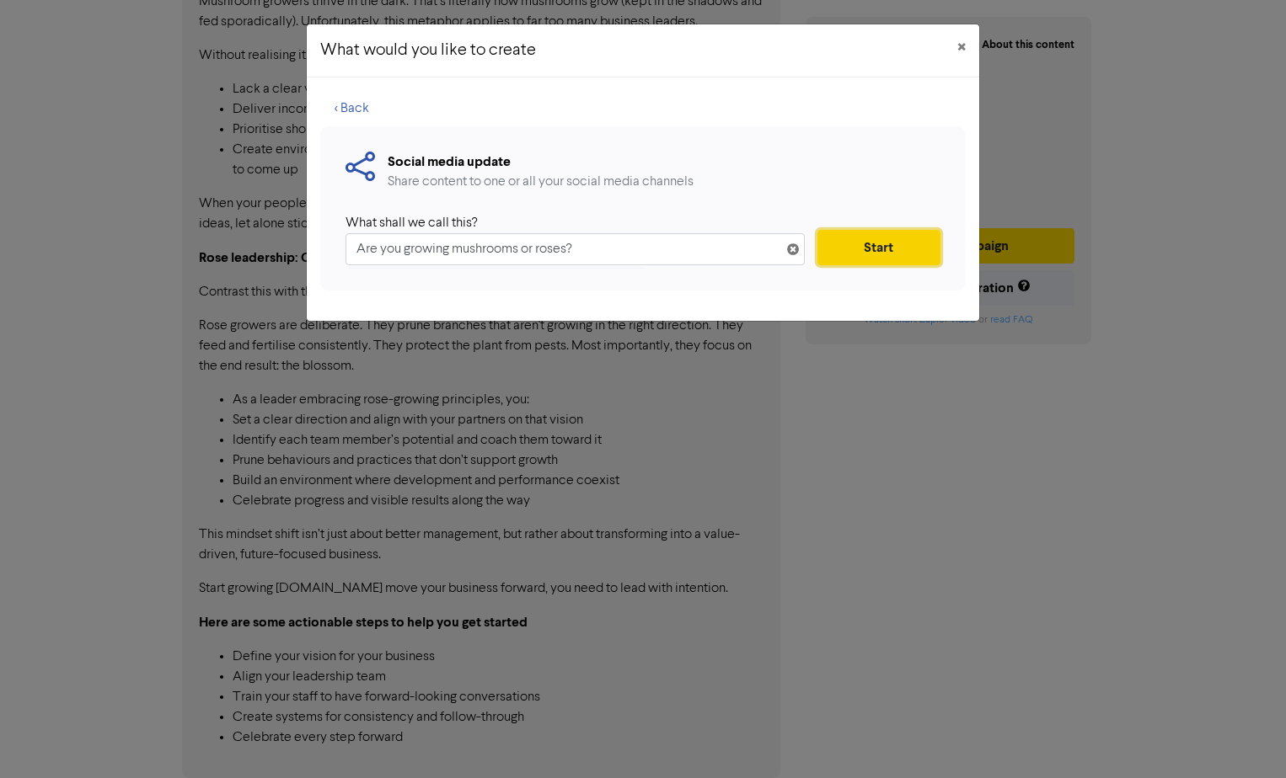
click at [850, 245] on button "Start" at bounding box center [878, 247] width 123 height 35
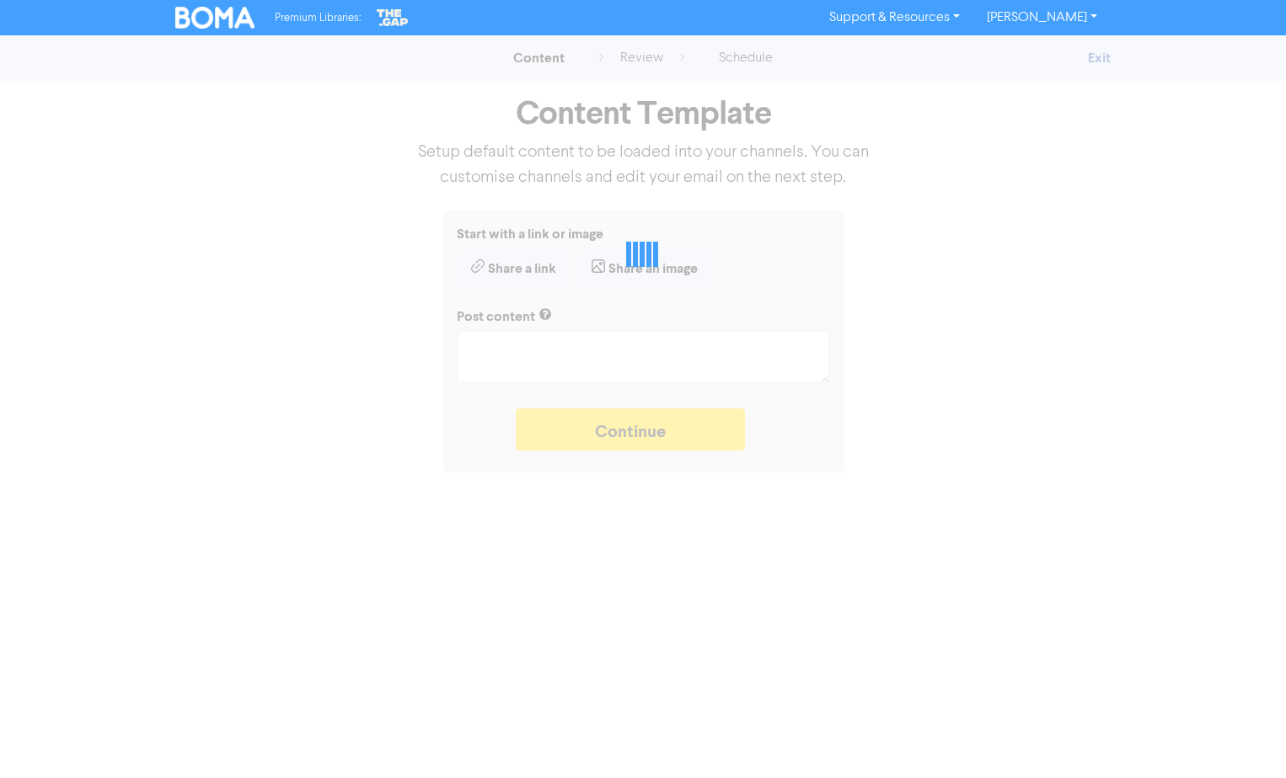
type textarea "x"
type textarea "As a leader, if you are acting like a mushroom grower you’re unlikely to have a…"
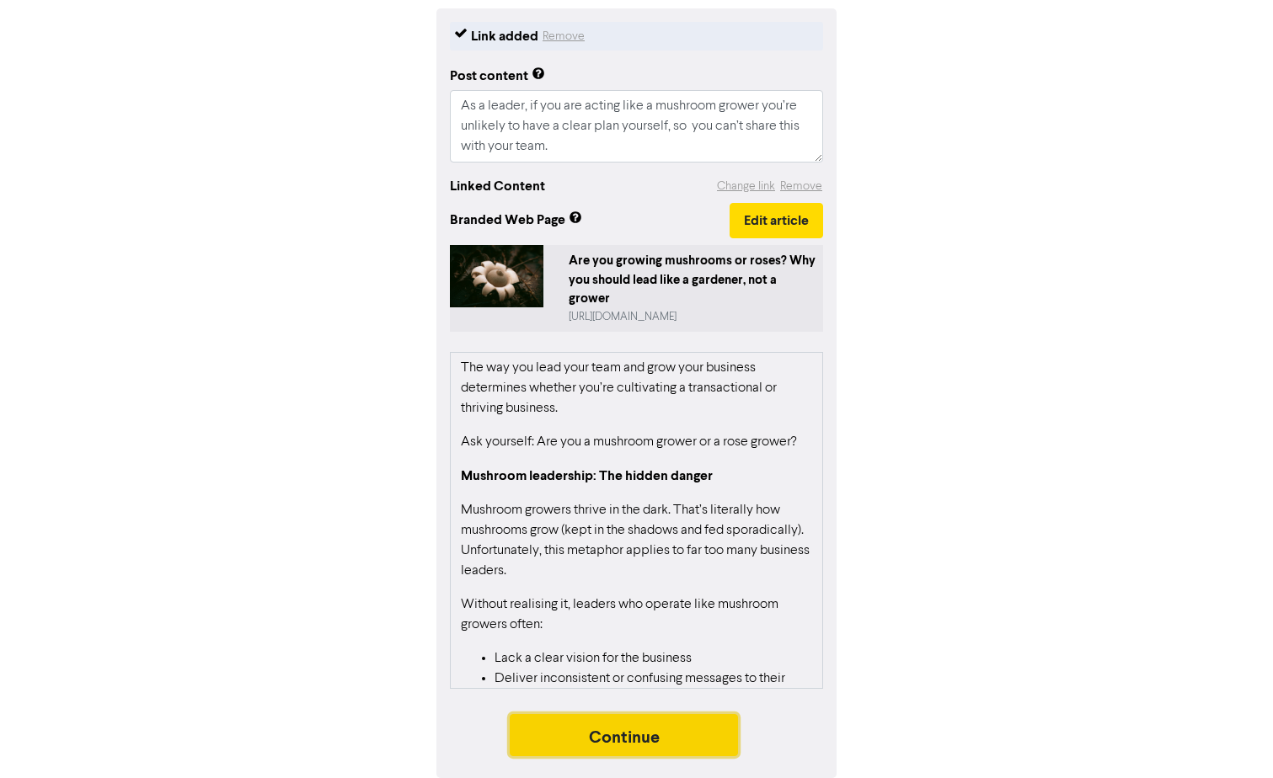
click at [685, 732] on button "Continue" at bounding box center [624, 735] width 229 height 42
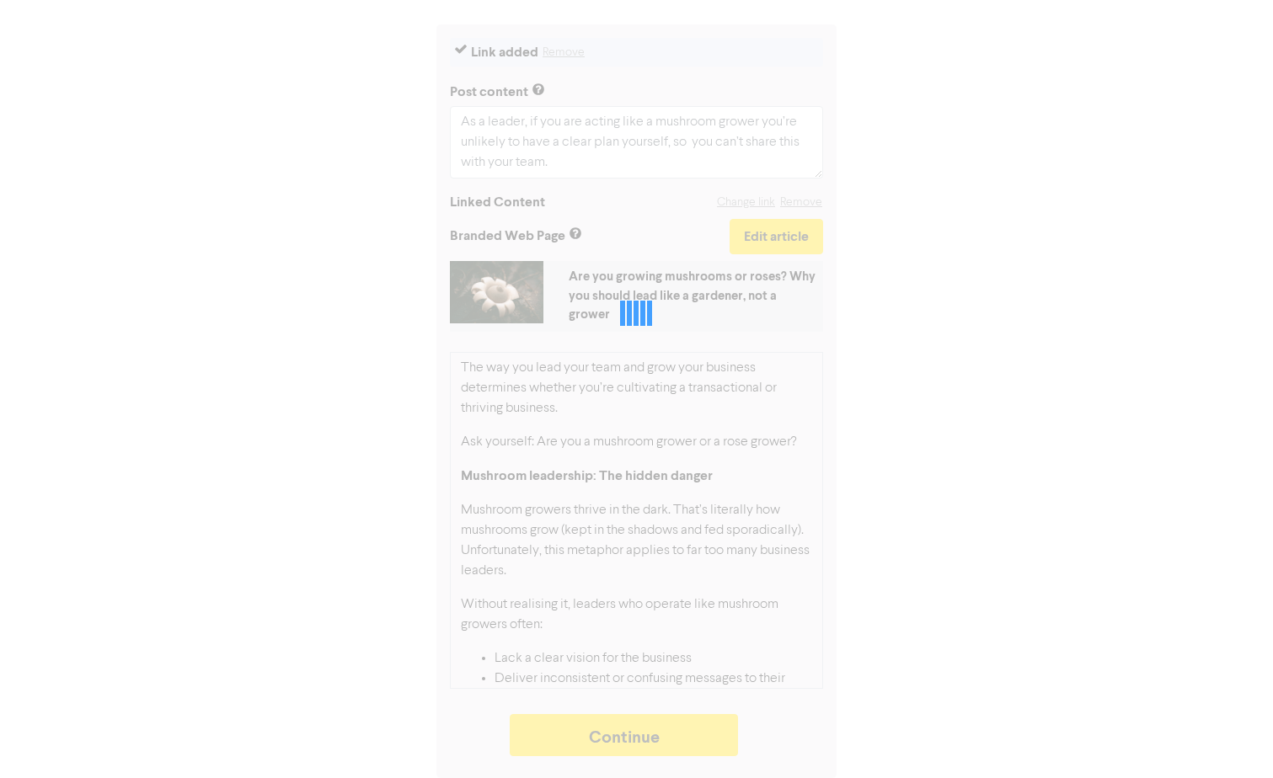
type textarea "x"
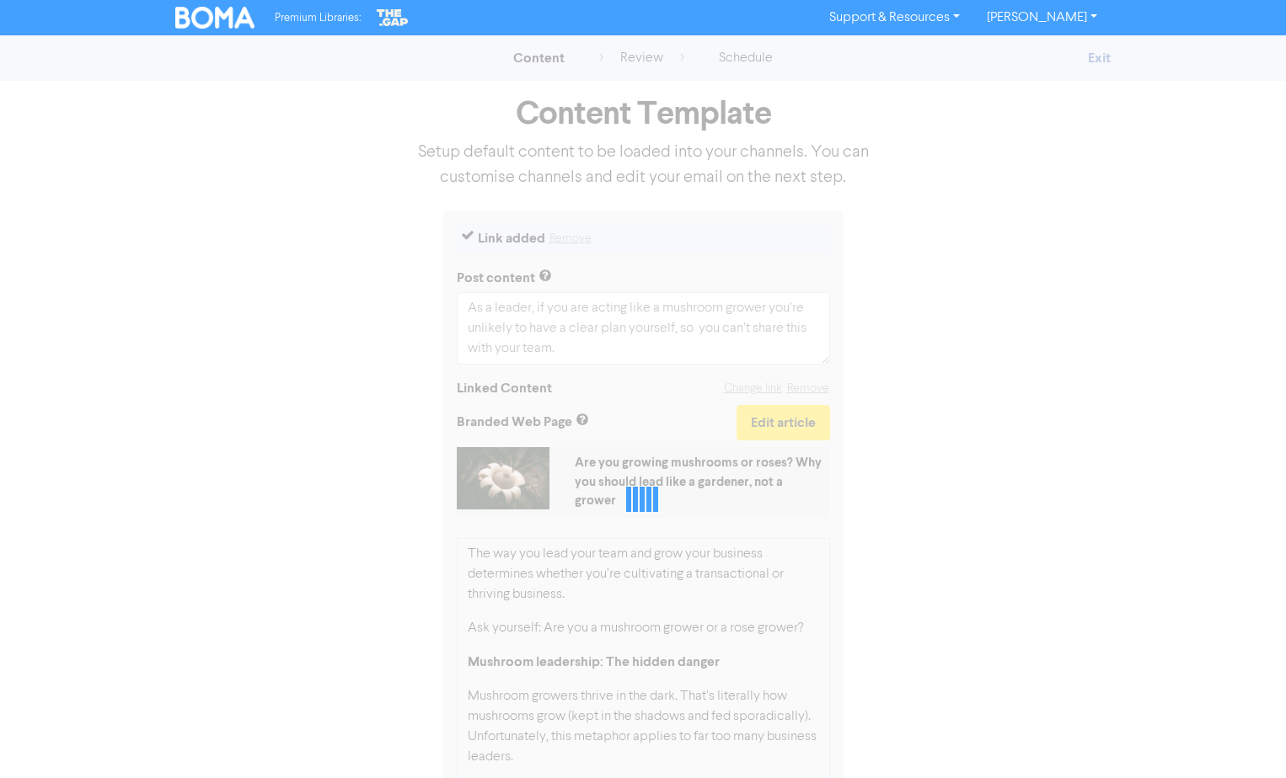
select select "LEARN_MORE"
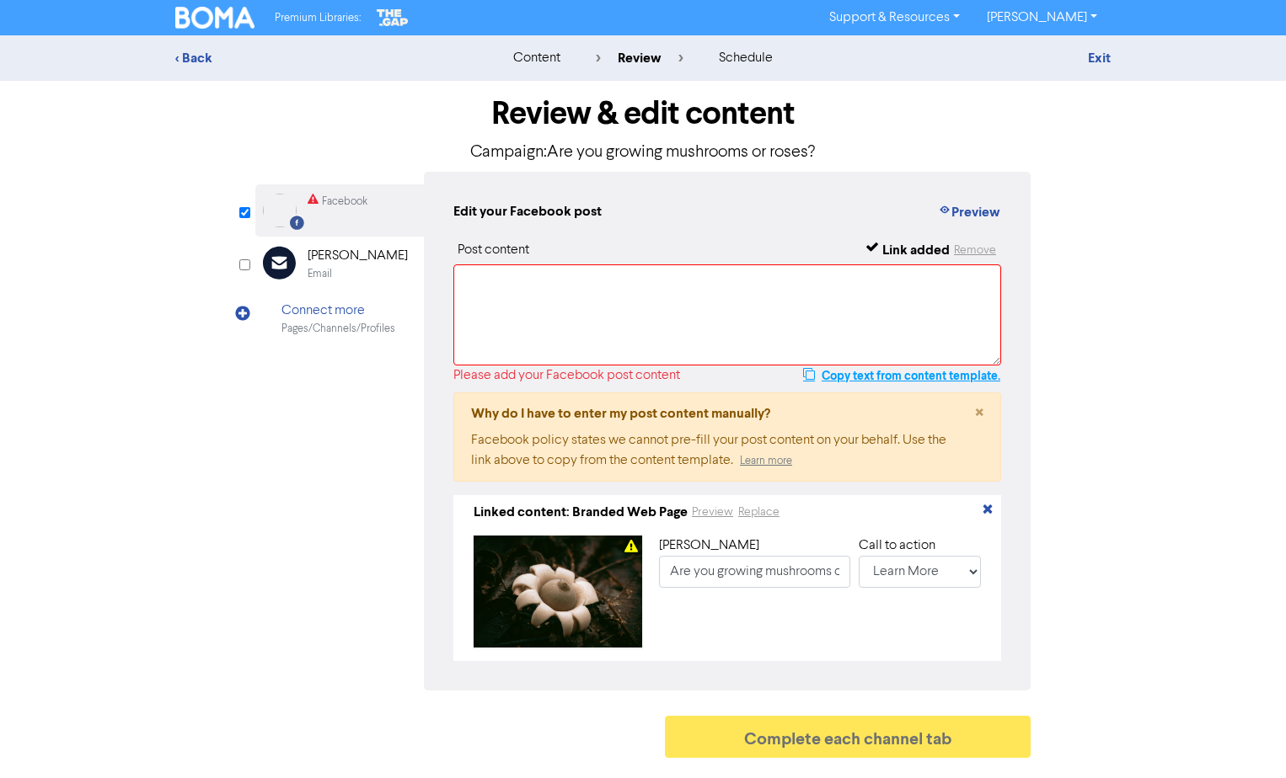
click at [868, 377] on button "Copy text from content template." at bounding box center [901, 376] width 199 height 20
click at [721, 307] on textarea at bounding box center [727, 315] width 548 height 101
paste textarea "As a leader, if you are acting like a mushroom grower you’re unlikely to have a…"
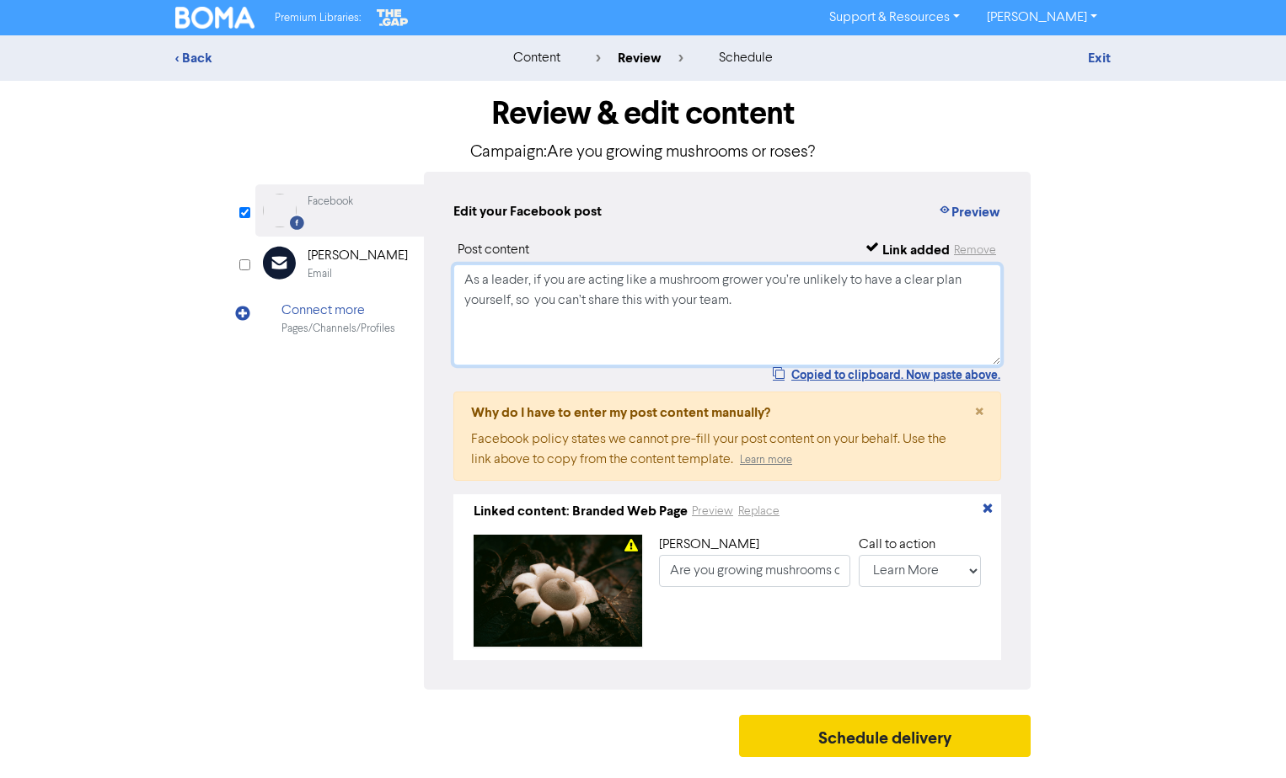
type textarea "As a leader, if you are acting like a mushroom grower you’re unlikely to have a…"
click at [845, 744] on button "Schedule delivery" at bounding box center [884, 736] width 291 height 42
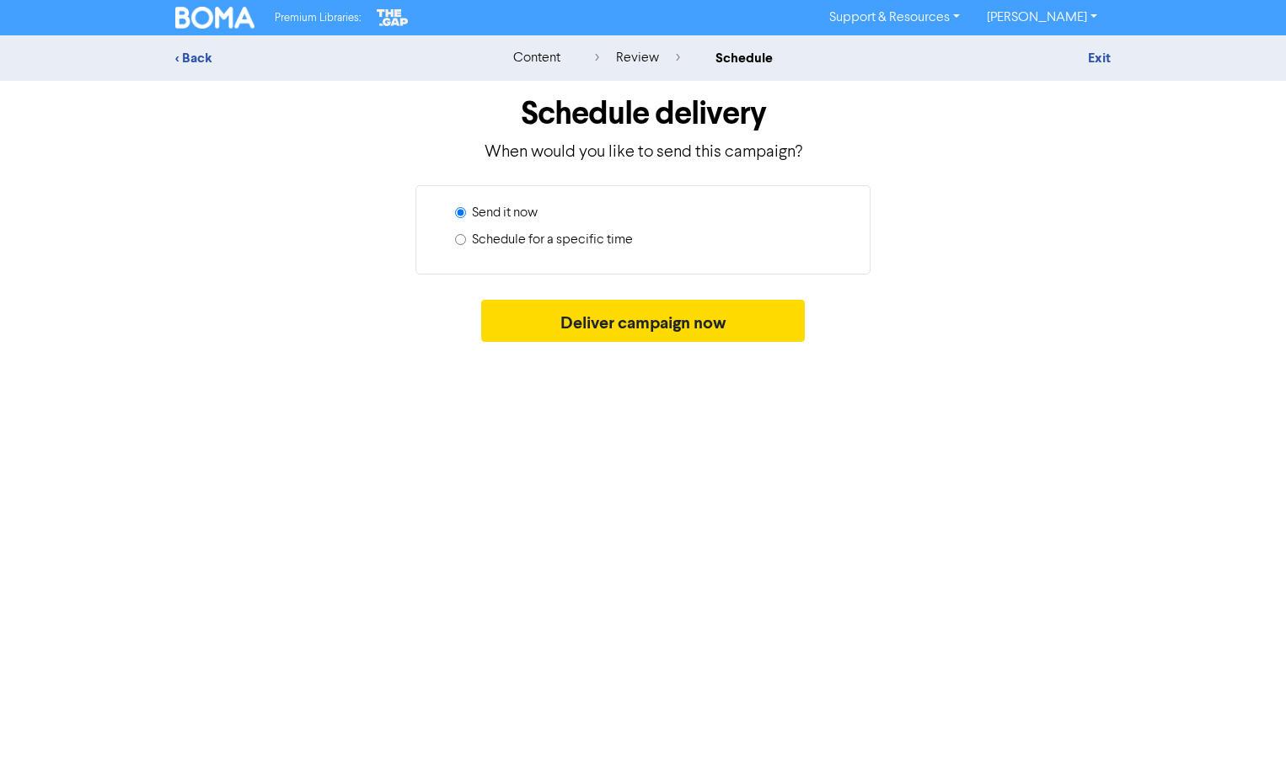
click at [529, 240] on label "Schedule for a specific time" at bounding box center [552, 240] width 161 height 20
click at [466, 240] on input "Schedule for a specific time" at bounding box center [460, 239] width 11 height 11
radio input "true"
radio input "false"
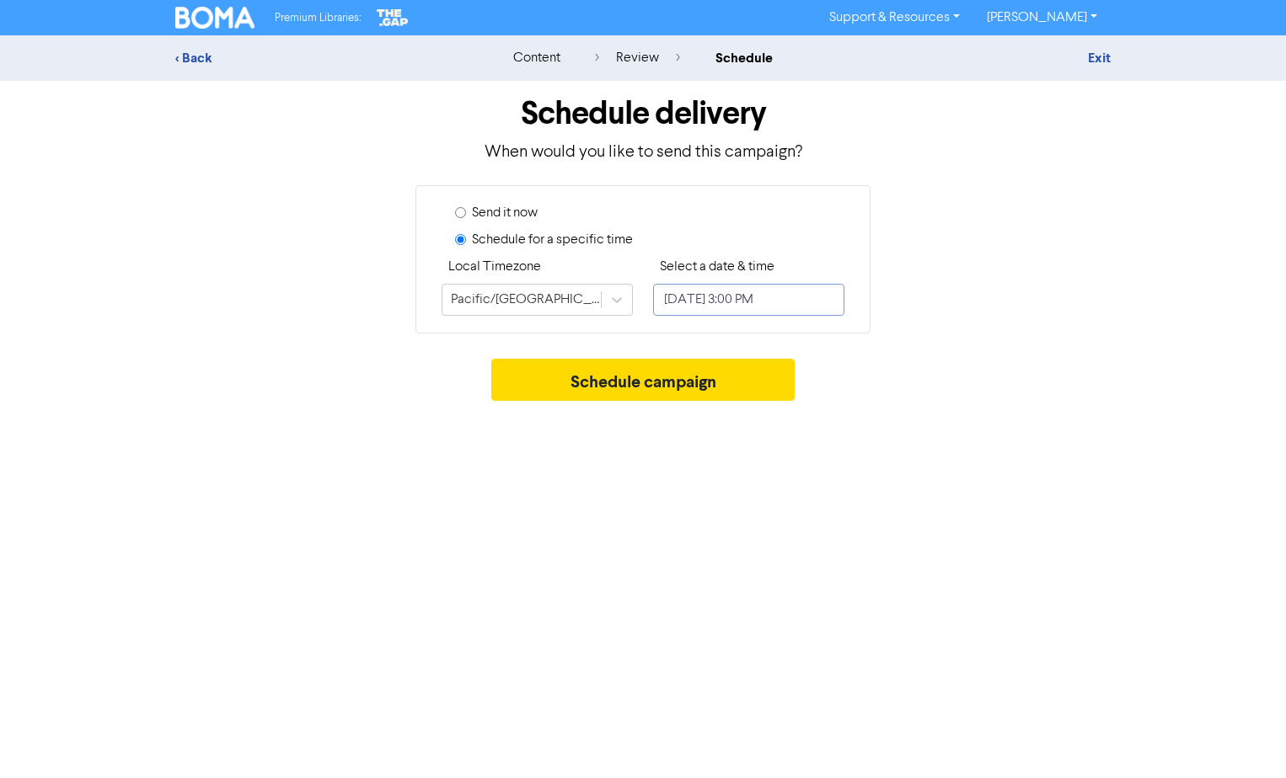
select select "7"
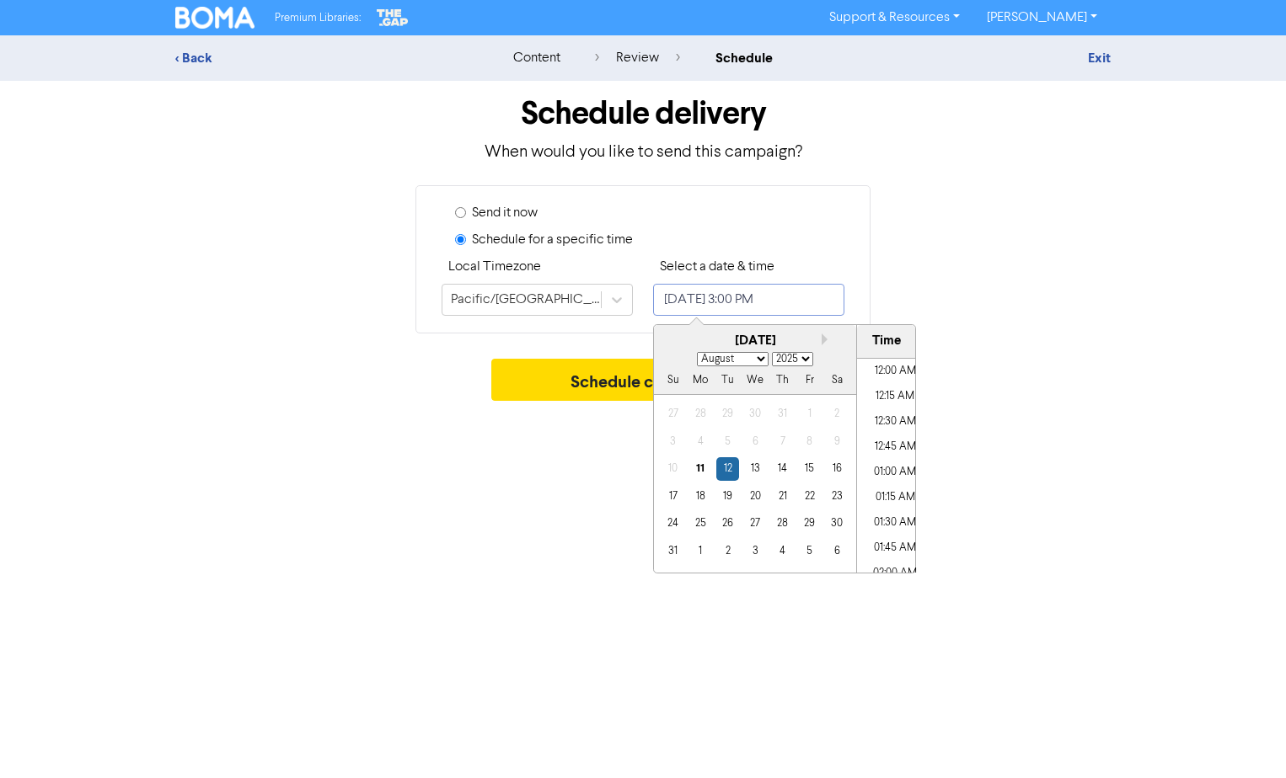
click at [714, 300] on input "[DATE] 3:00 PM" at bounding box center [748, 300] width 191 height 32
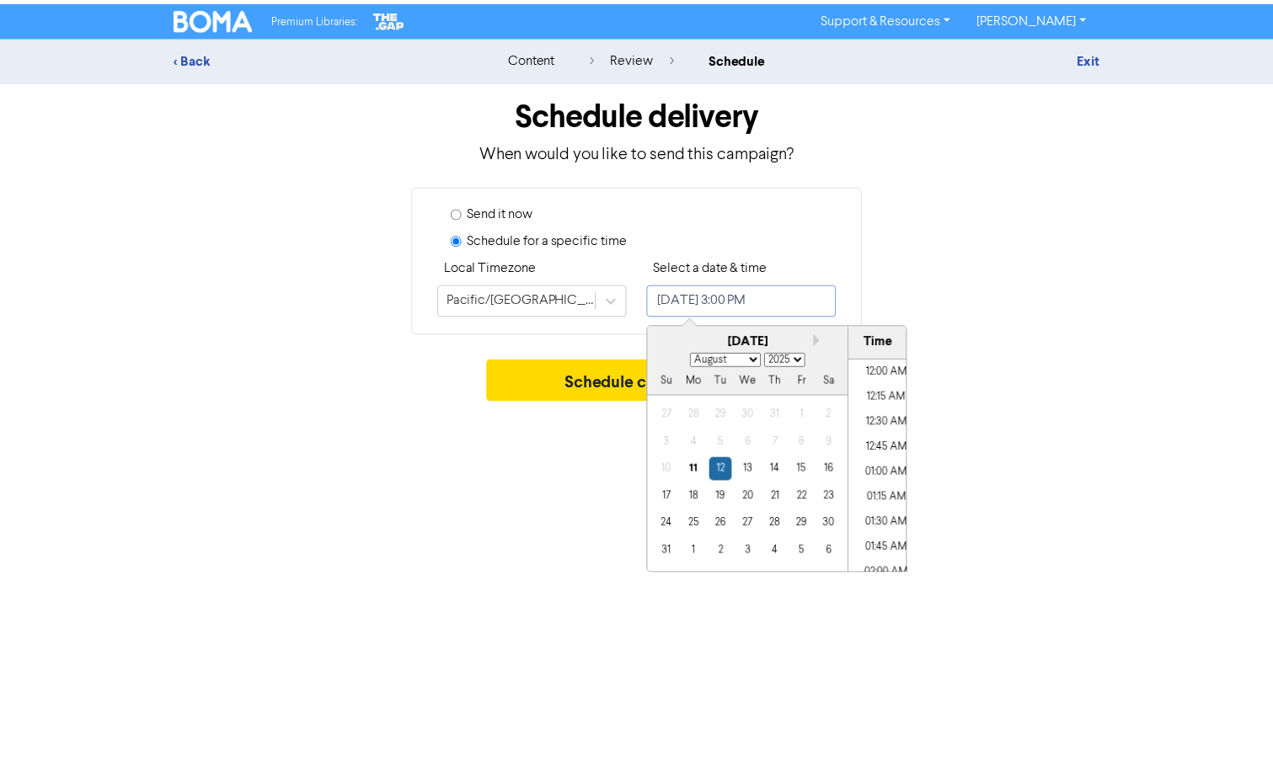
scroll to position [1422, 0]
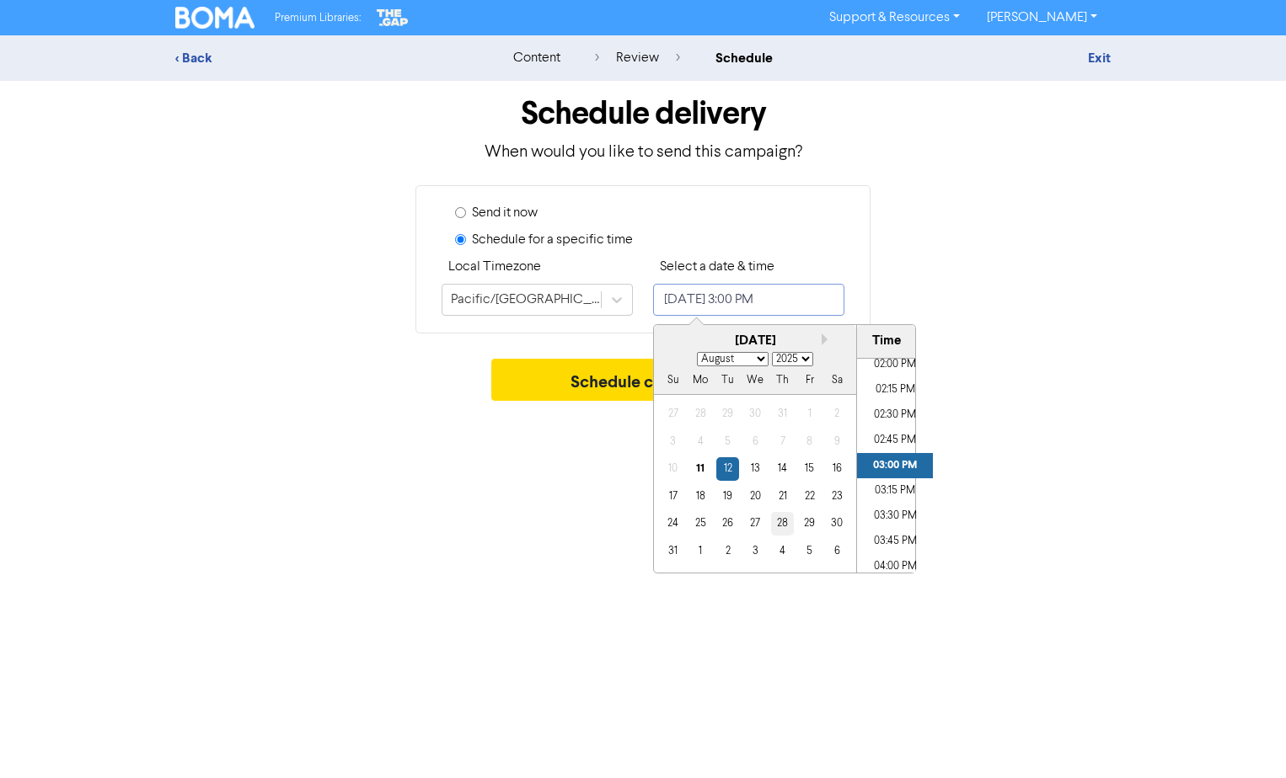
click at [786, 519] on div "28" at bounding box center [782, 523] width 23 height 23
type input "[DATE] 3:00 PM"
click at [594, 388] on button "Schedule campaign" at bounding box center [643, 380] width 304 height 42
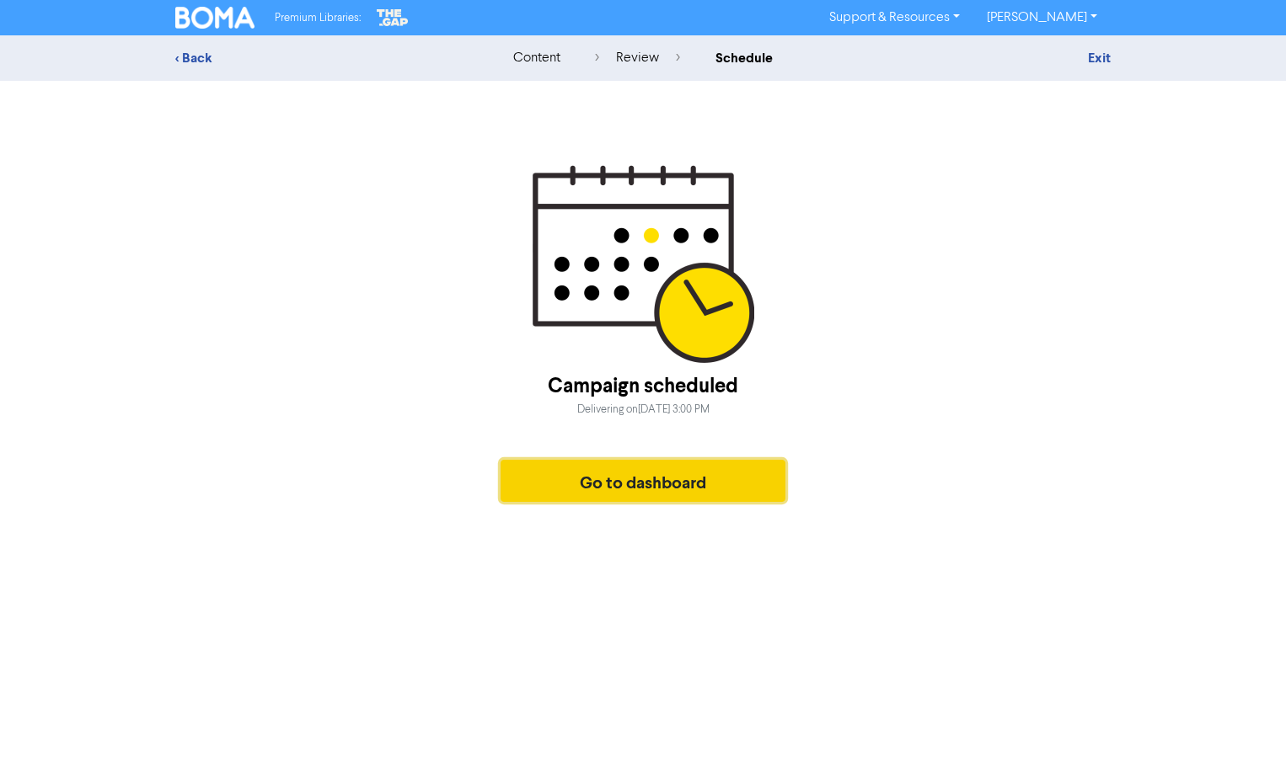
click at [656, 487] on button "Go to dashboard" at bounding box center [642, 481] width 285 height 42
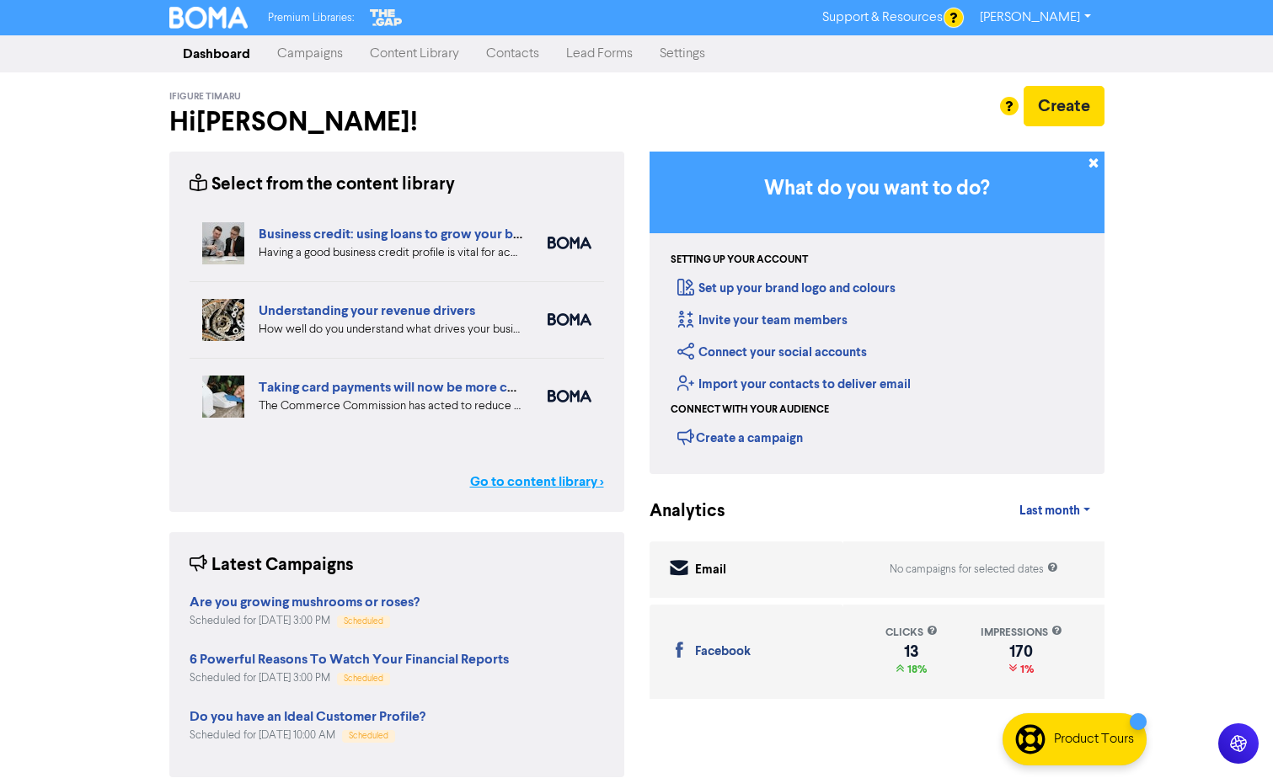
drag, startPoint x: 587, startPoint y: 455, endPoint x: 579, endPoint y: 476, distance: 22.7
click at [586, 461] on div "Select from the content library Business credit: using loans to grow your busin…" at bounding box center [396, 332] width 455 height 360
click at [577, 477] on link "Go to content library >" at bounding box center [537, 482] width 134 height 20
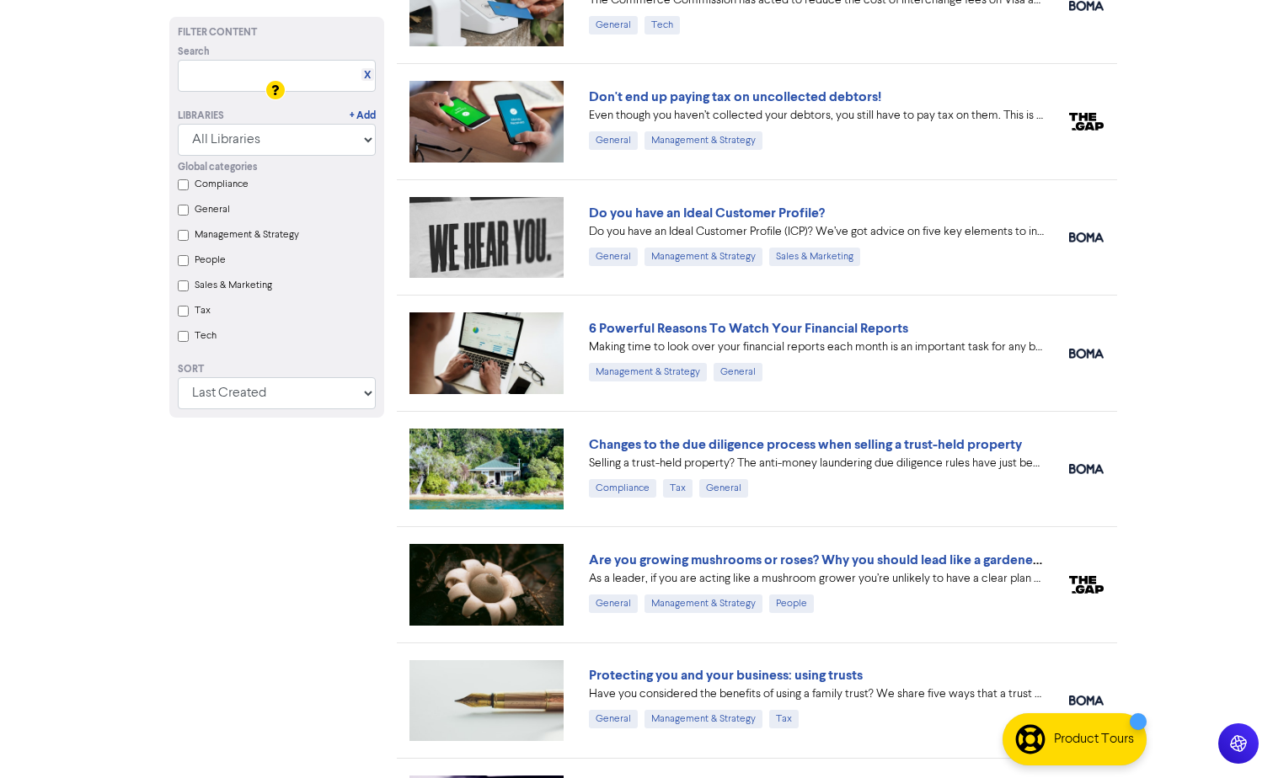
scroll to position [505, 0]
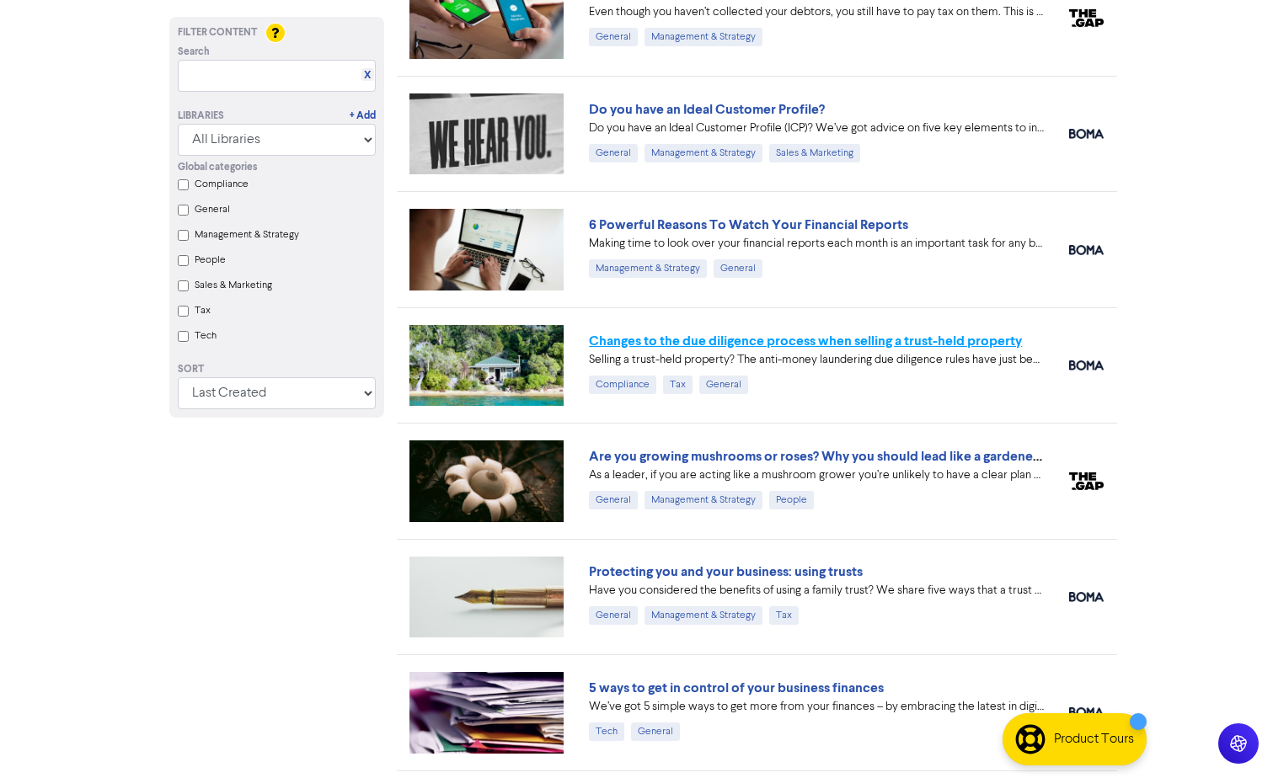
click at [670, 342] on link "Changes to the due diligence process when selling a trust-held property" at bounding box center [805, 341] width 433 height 17
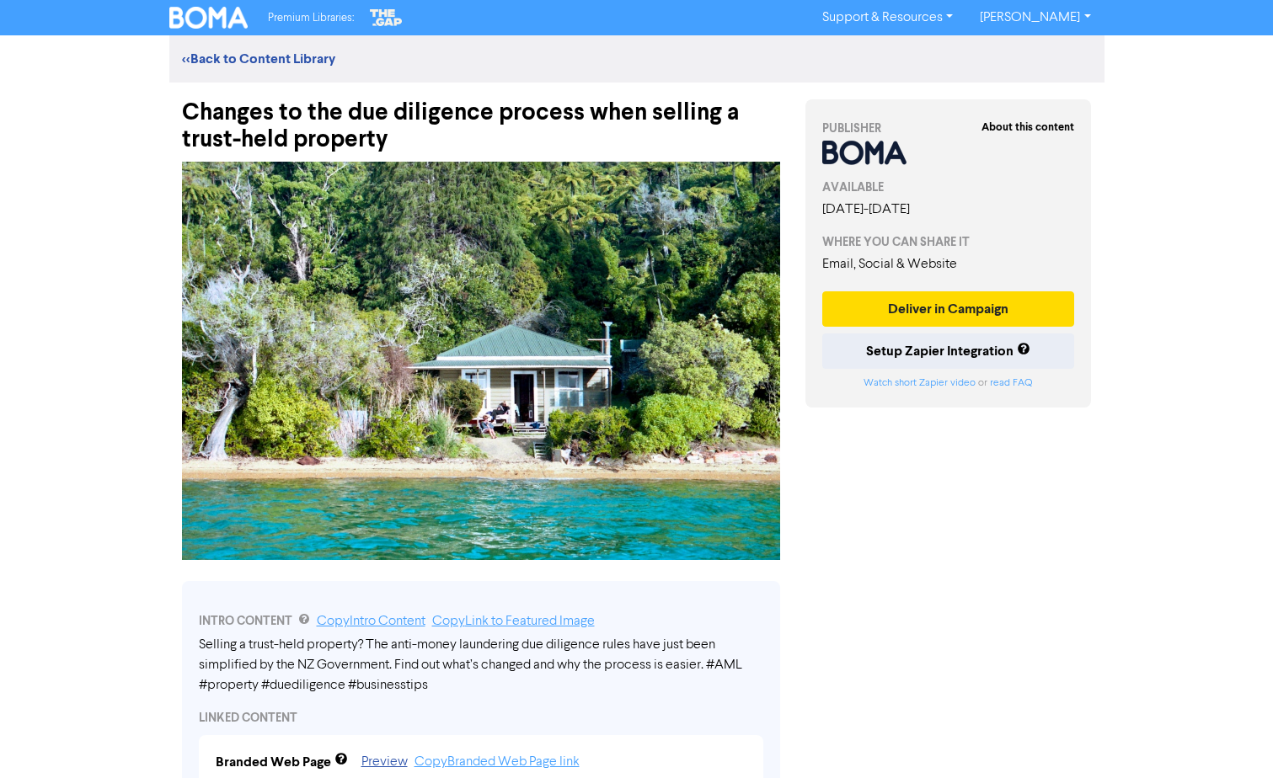
click at [250, 50] on div "<< Back to Content Library" at bounding box center [636, 59] width 935 height 20
click at [262, 55] on link "<< Back to Content Library" at bounding box center [258, 59] width 153 height 17
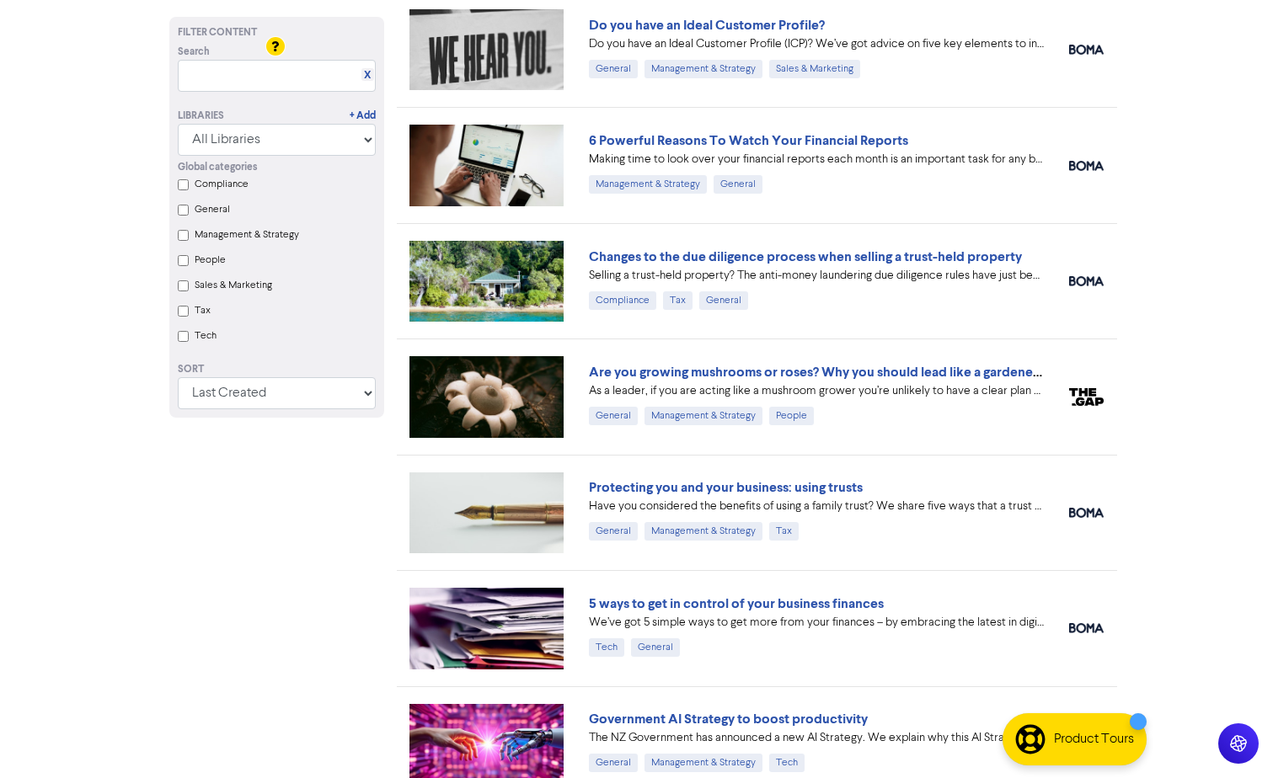
scroll to position [758, 0]
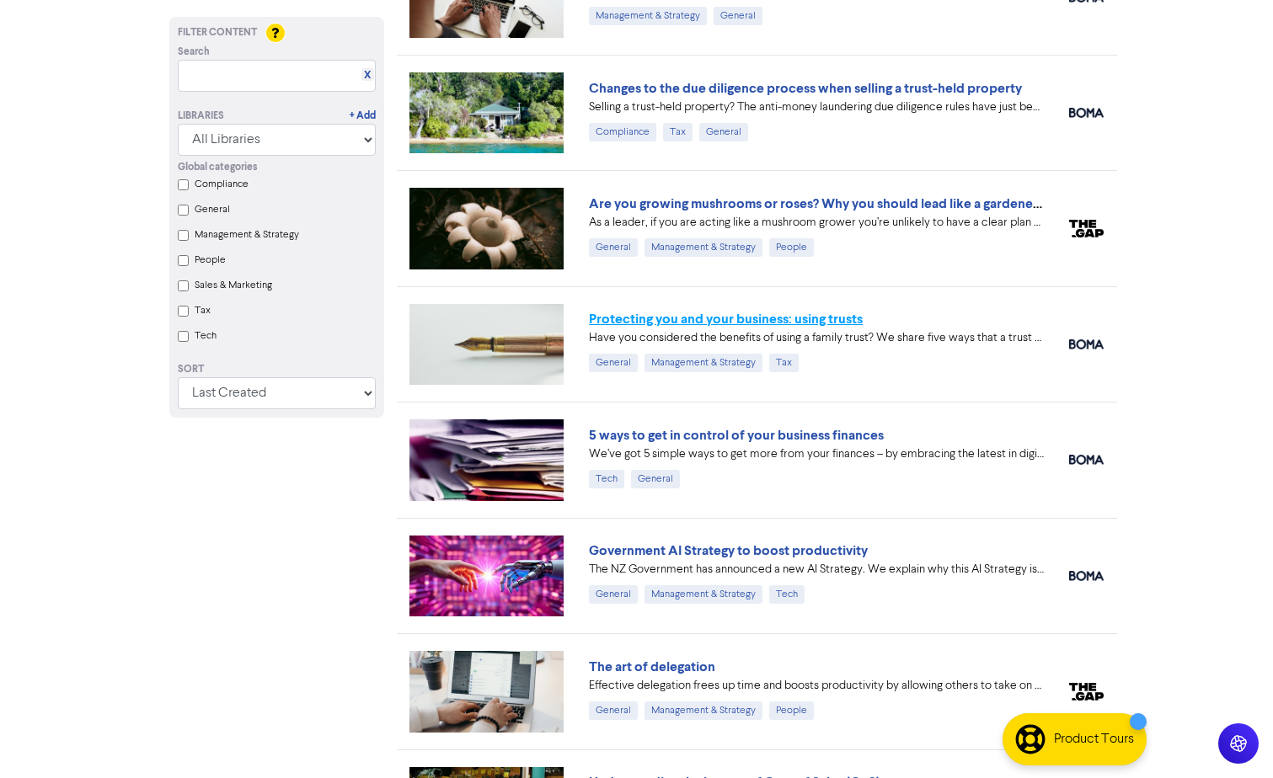
click at [724, 320] on link "Protecting you and your business: using trusts" at bounding box center [726, 319] width 274 height 17
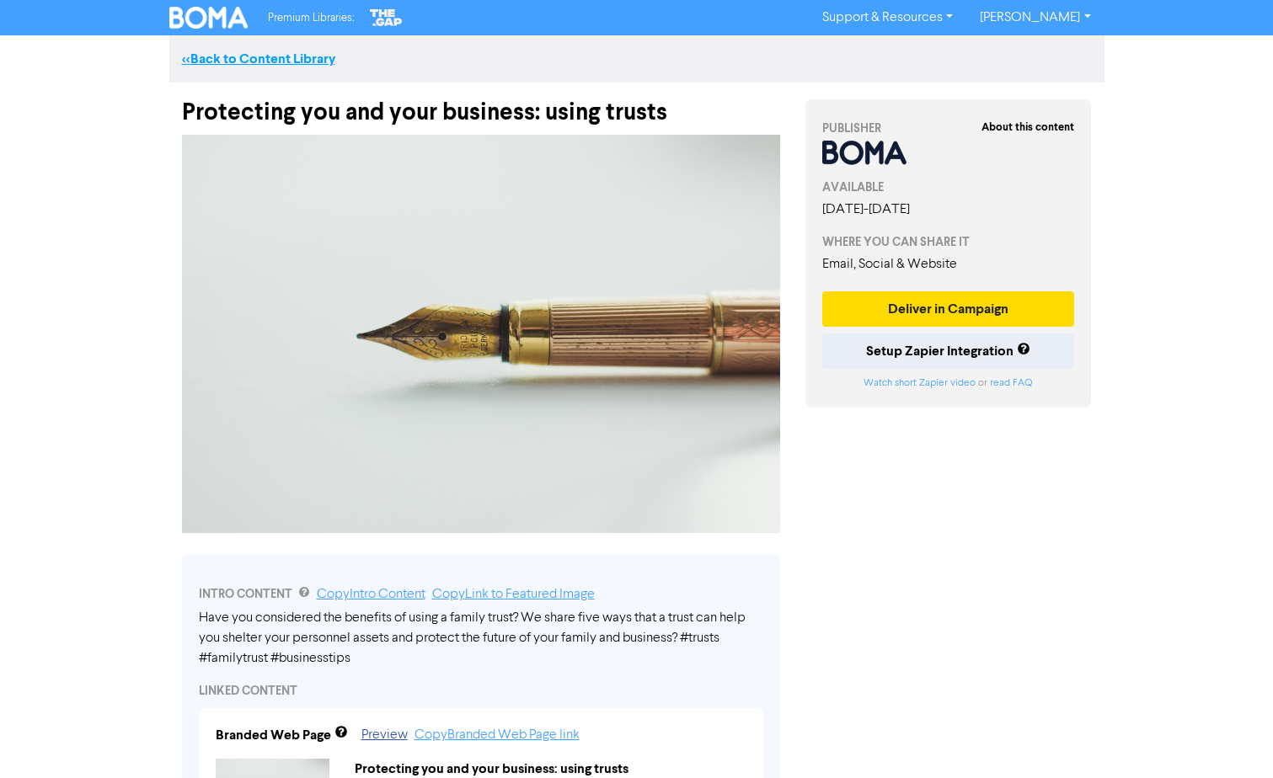
click at [307, 58] on link "<< Back to Content Library" at bounding box center [258, 59] width 153 height 17
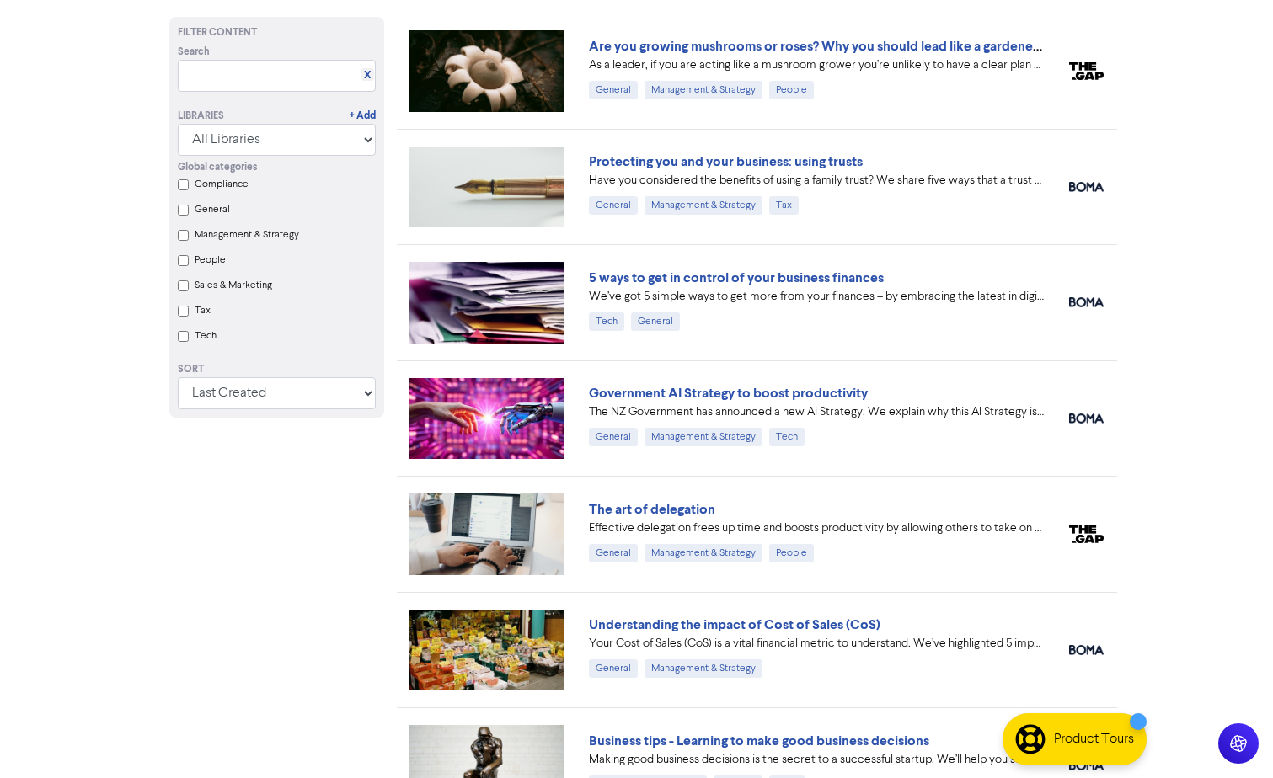
scroll to position [927, 0]
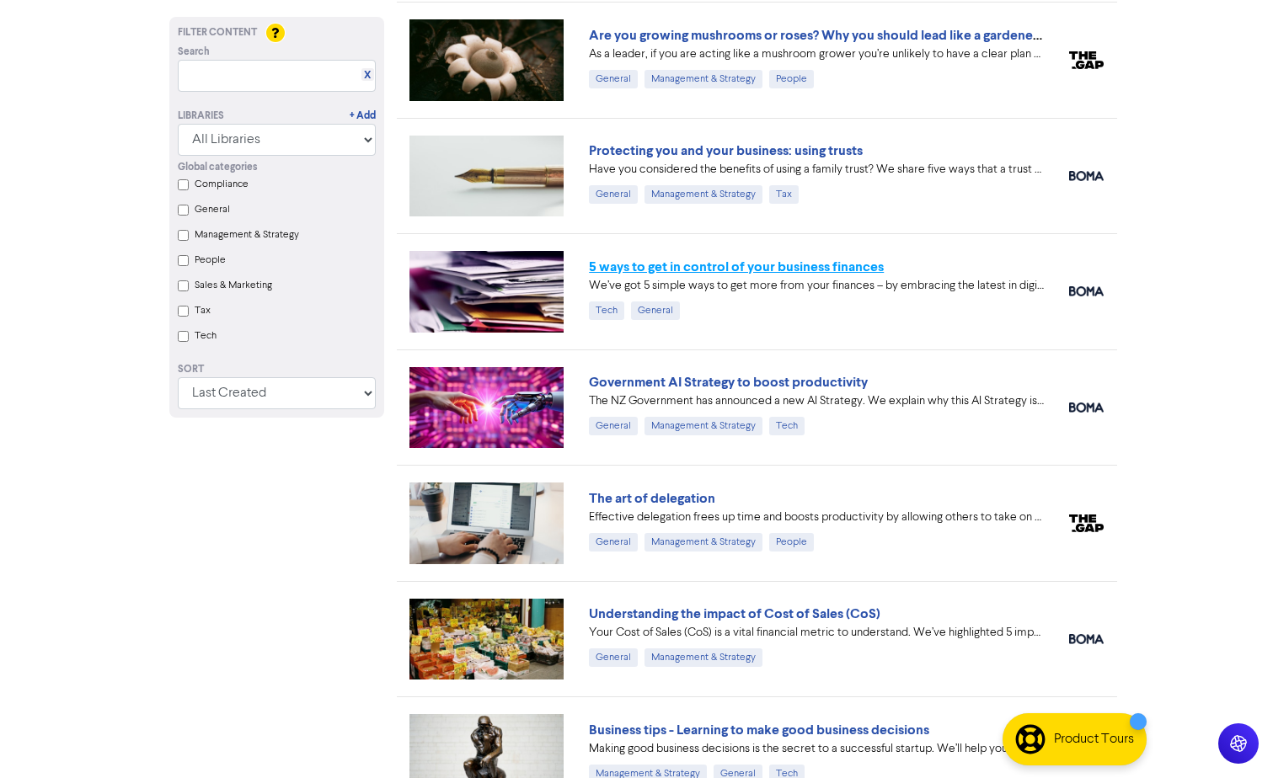
click at [696, 263] on link "5 ways to get in control of your business finances" at bounding box center [736, 267] width 295 height 17
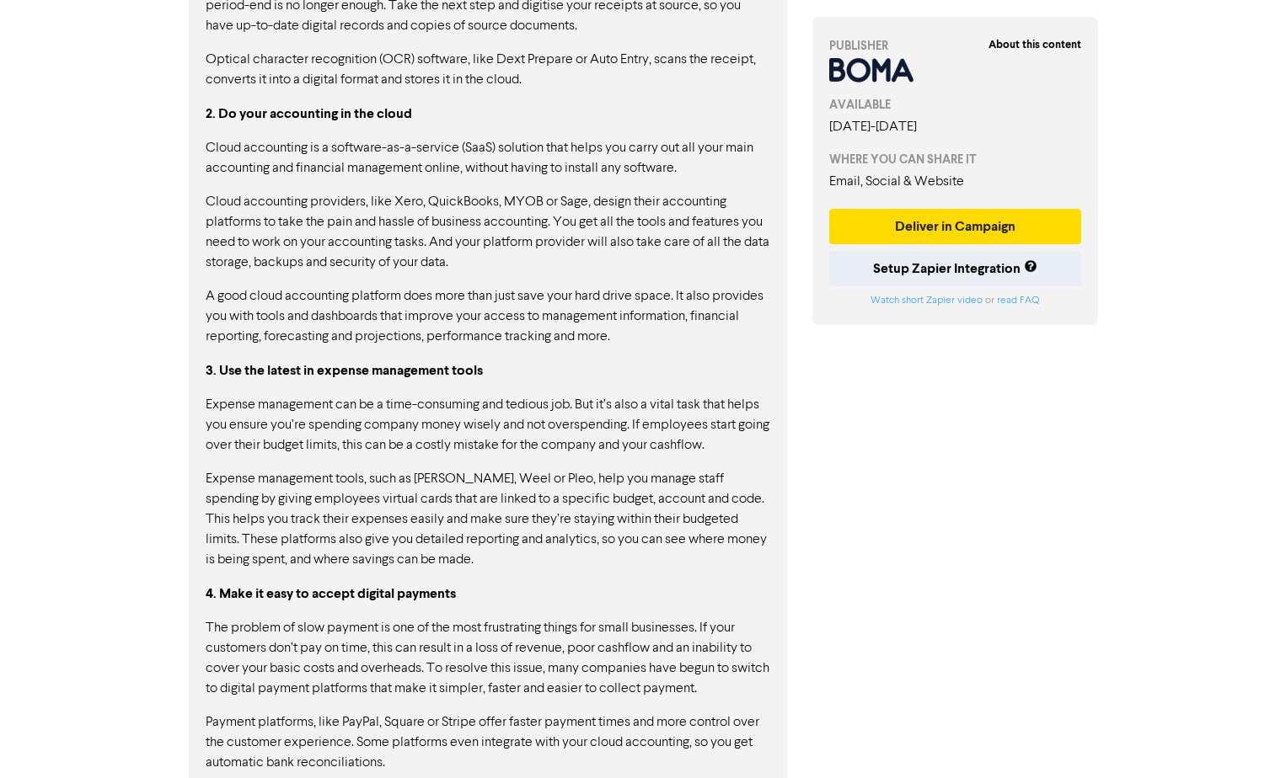
scroll to position [1348, 0]
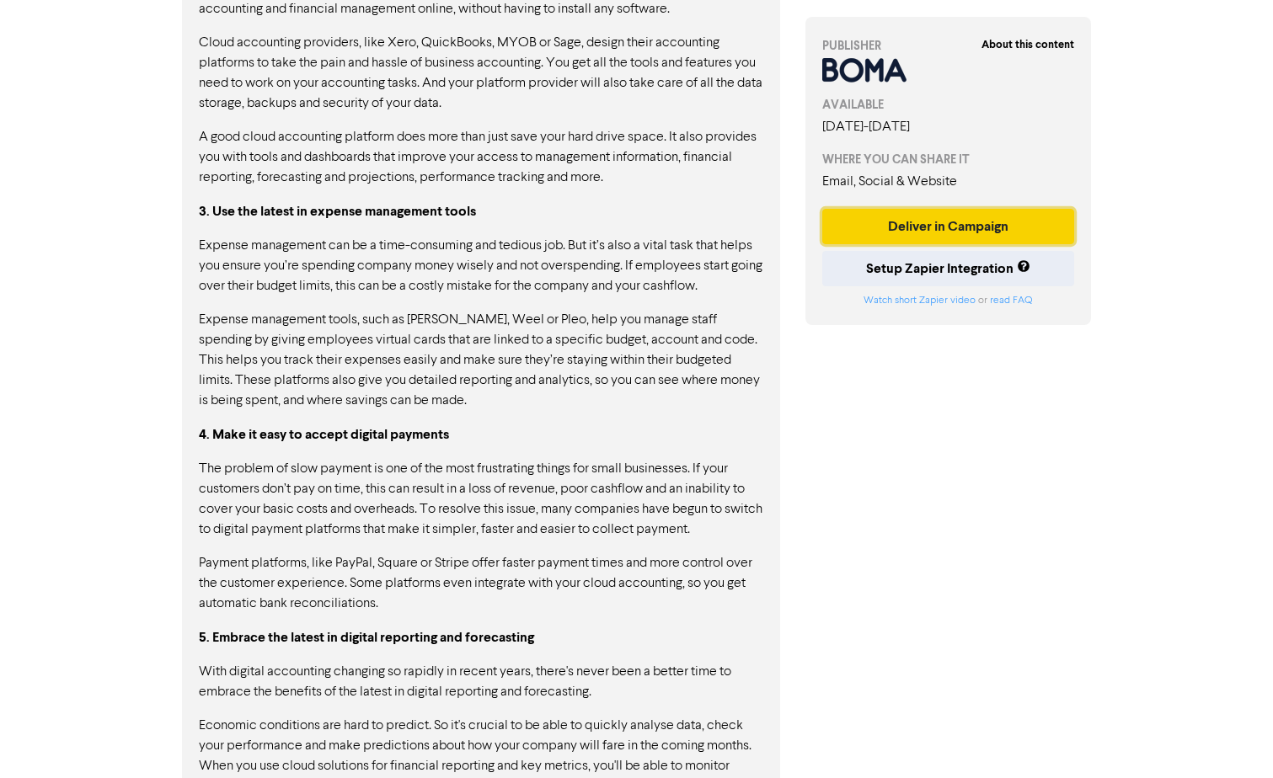
click at [901, 233] on button "Deliver in Campaign" at bounding box center [948, 226] width 253 height 35
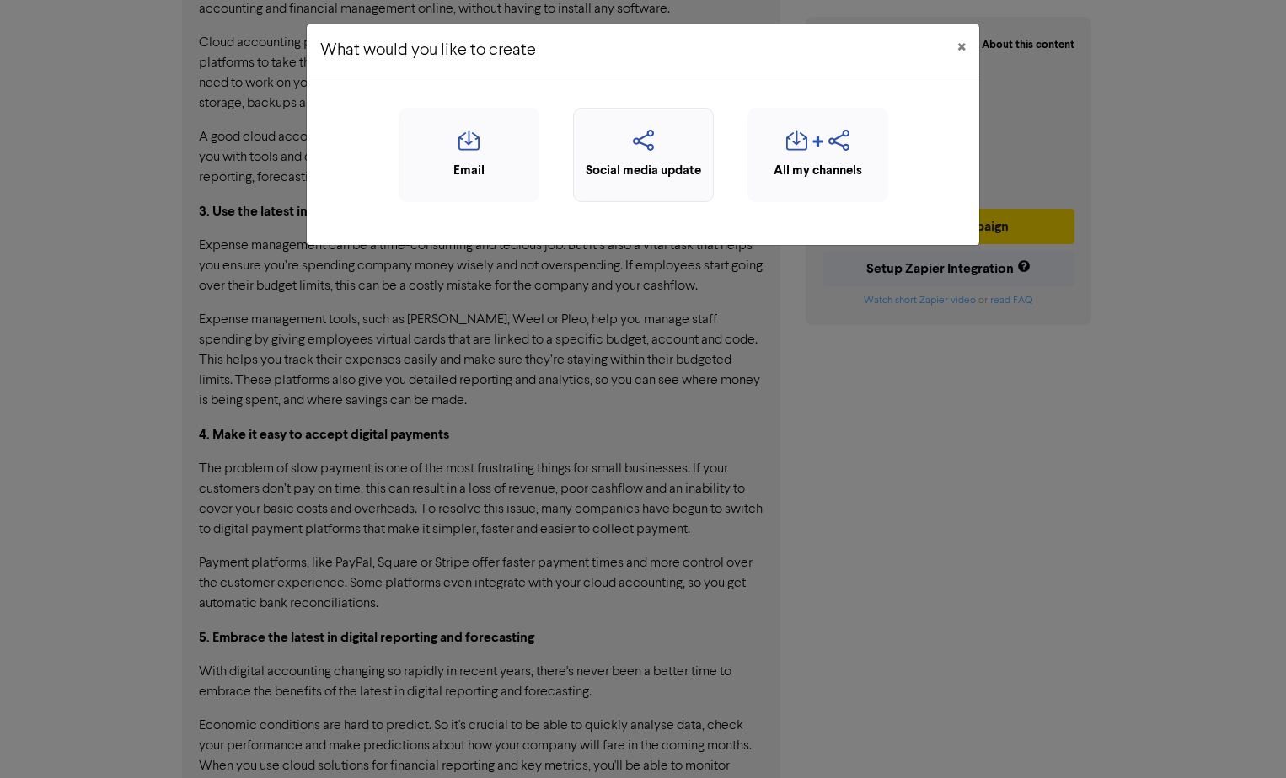
click at [610, 170] on div "Social media update" at bounding box center [643, 171] width 122 height 19
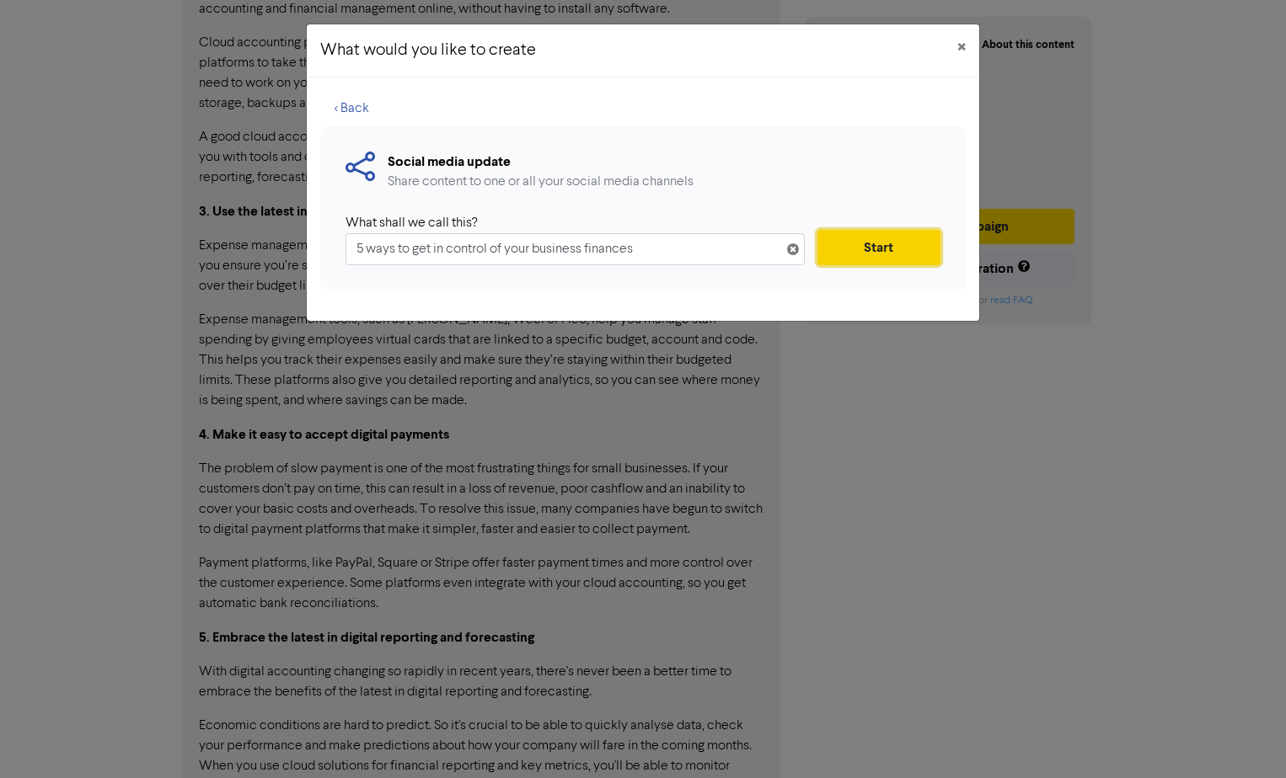
click at [917, 243] on button "Start" at bounding box center [878, 247] width 123 height 35
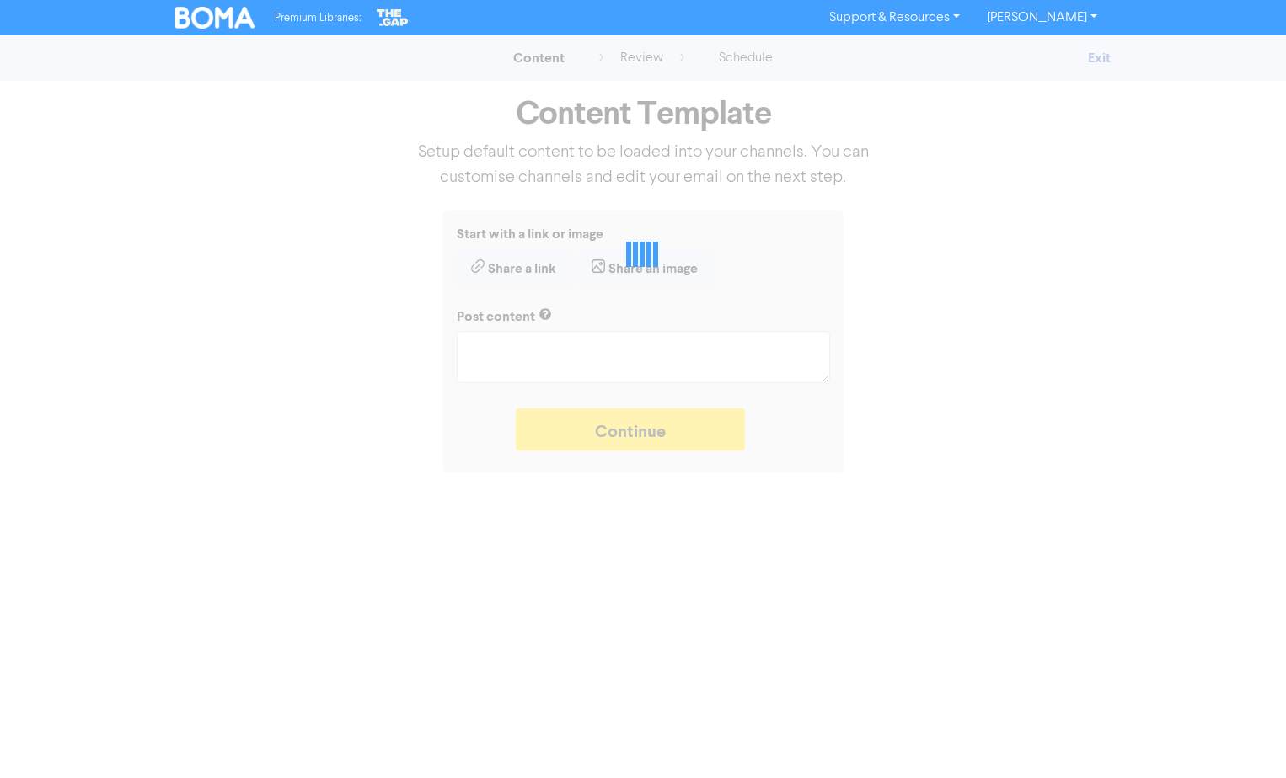
type textarea "x"
type textarea "We’ve got 5 simple ways to get more from your finances – by embracing the lates…"
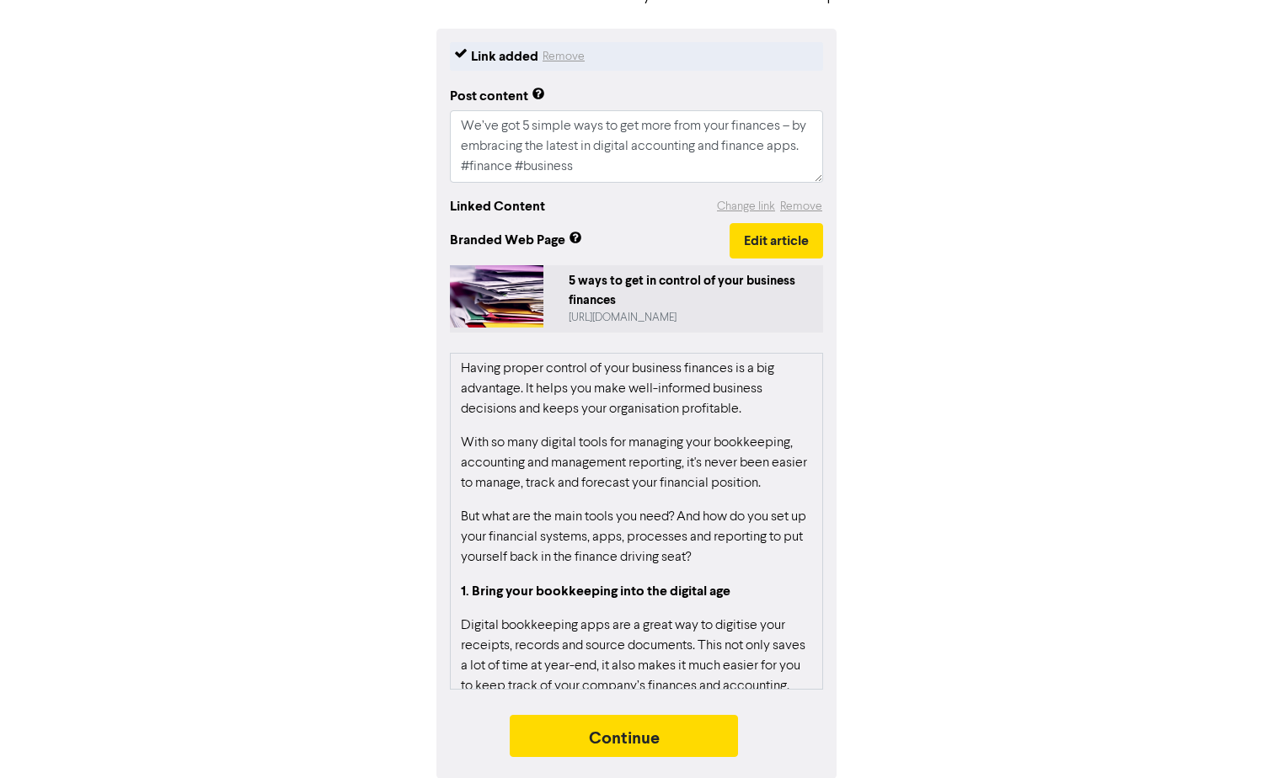
scroll to position [184, 0]
click at [665, 739] on button "Continue" at bounding box center [624, 735] width 229 height 42
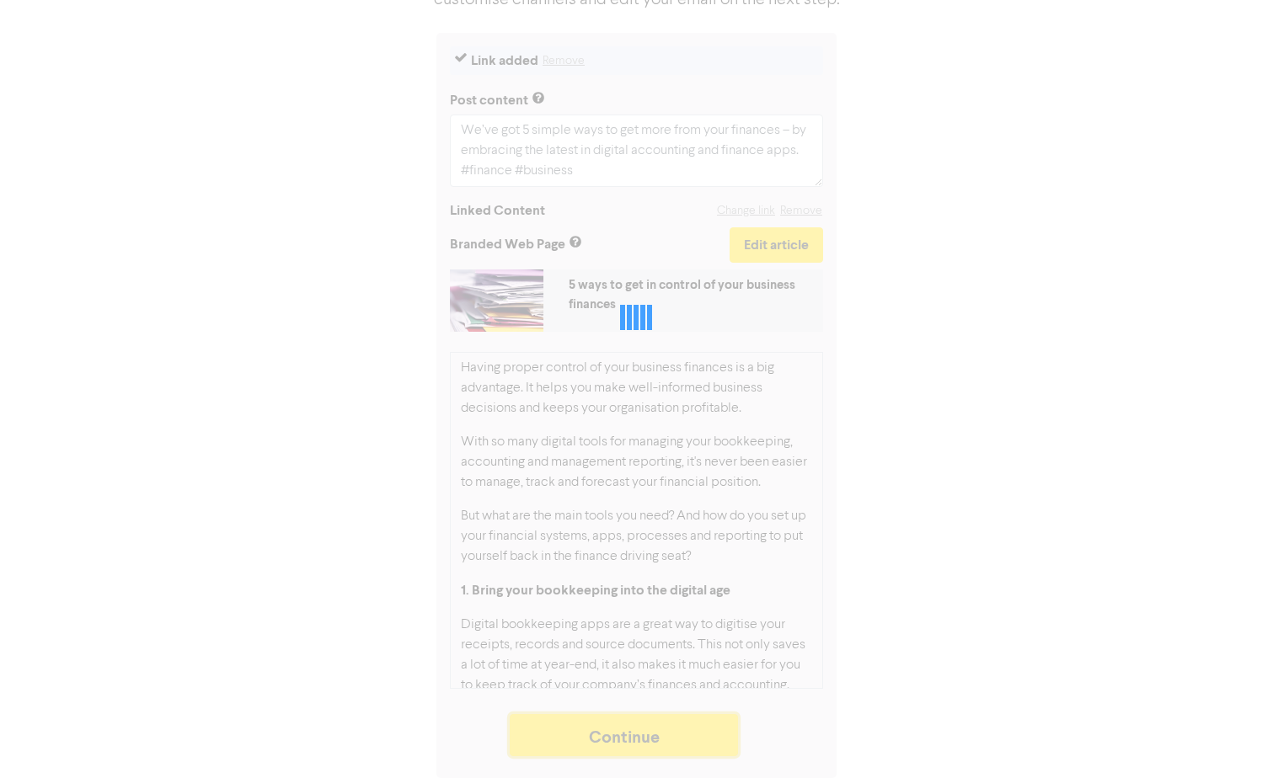
scroll to position [179, 0]
type textarea "x"
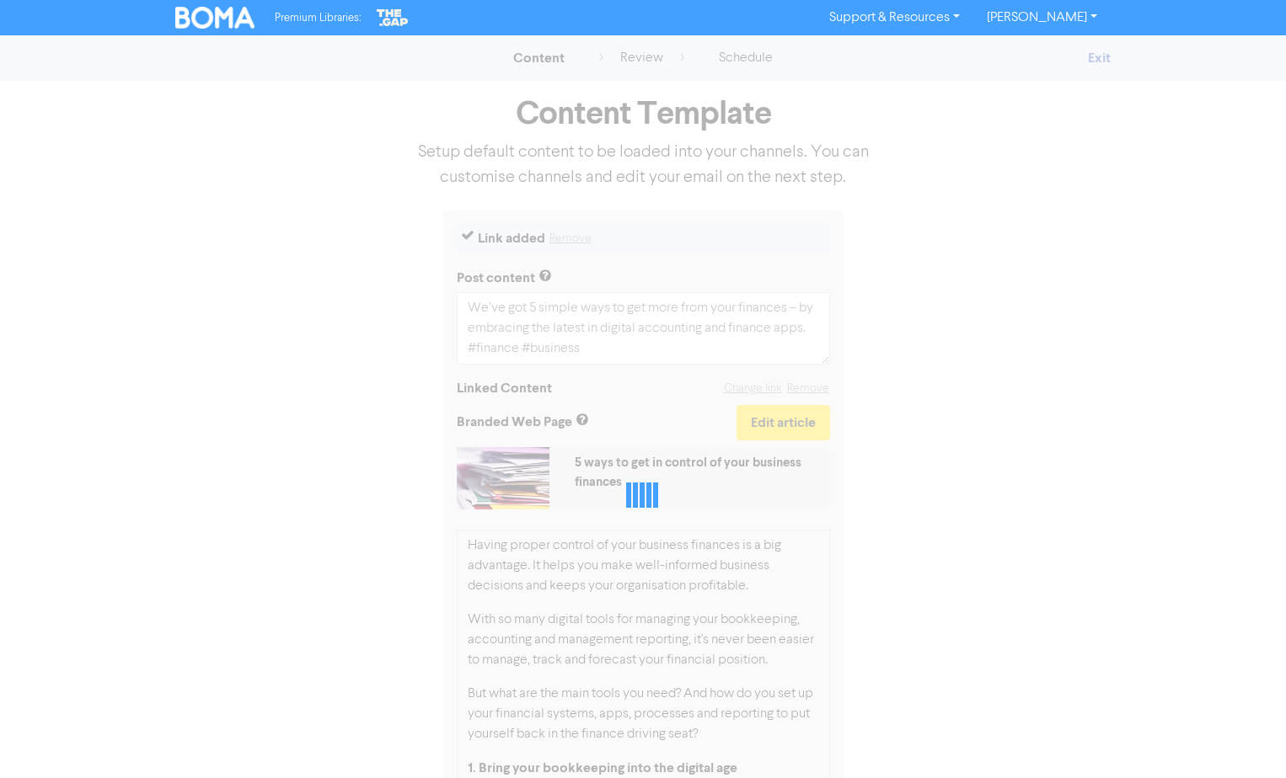
select select "LEARN_MORE"
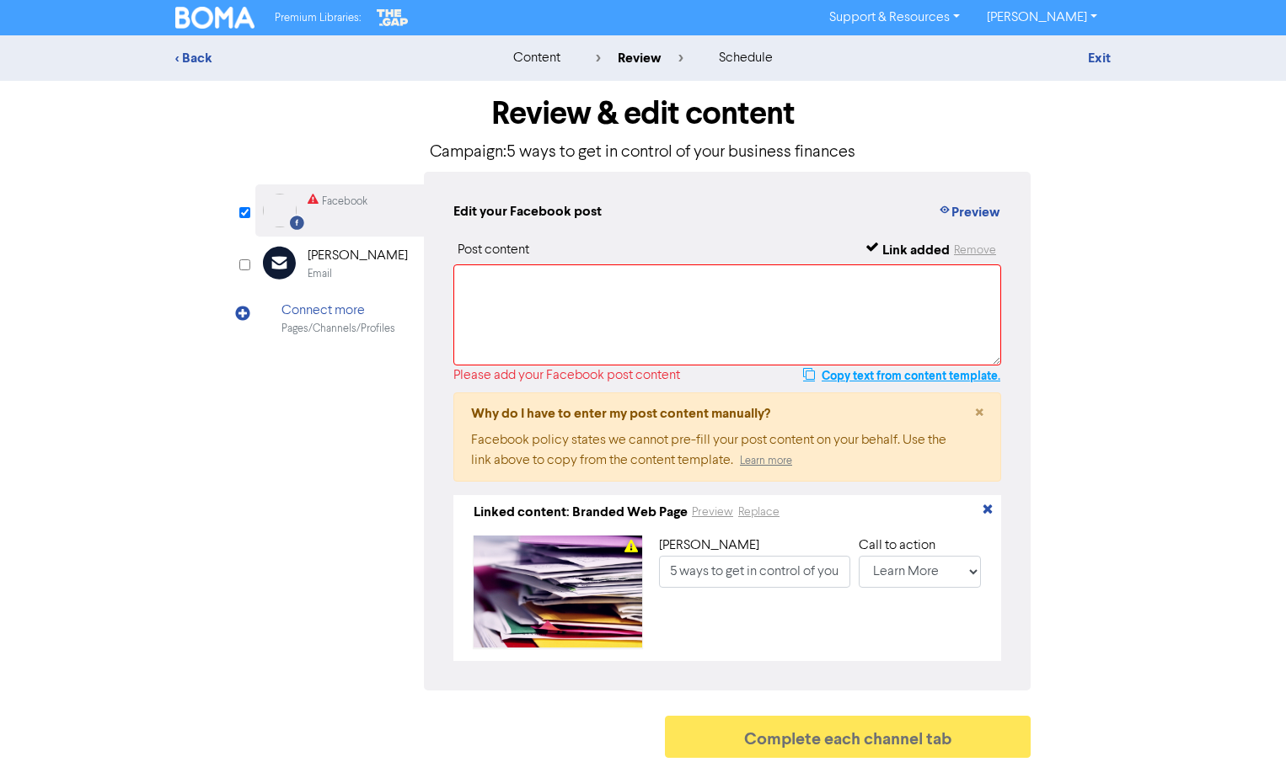
click at [876, 377] on button "Copy text from content template." at bounding box center [901, 376] width 199 height 20
click at [705, 318] on textarea at bounding box center [727, 315] width 548 height 101
paste textarea "We’ve got 5 simple ways to get more from your finances – by embracing the lates…"
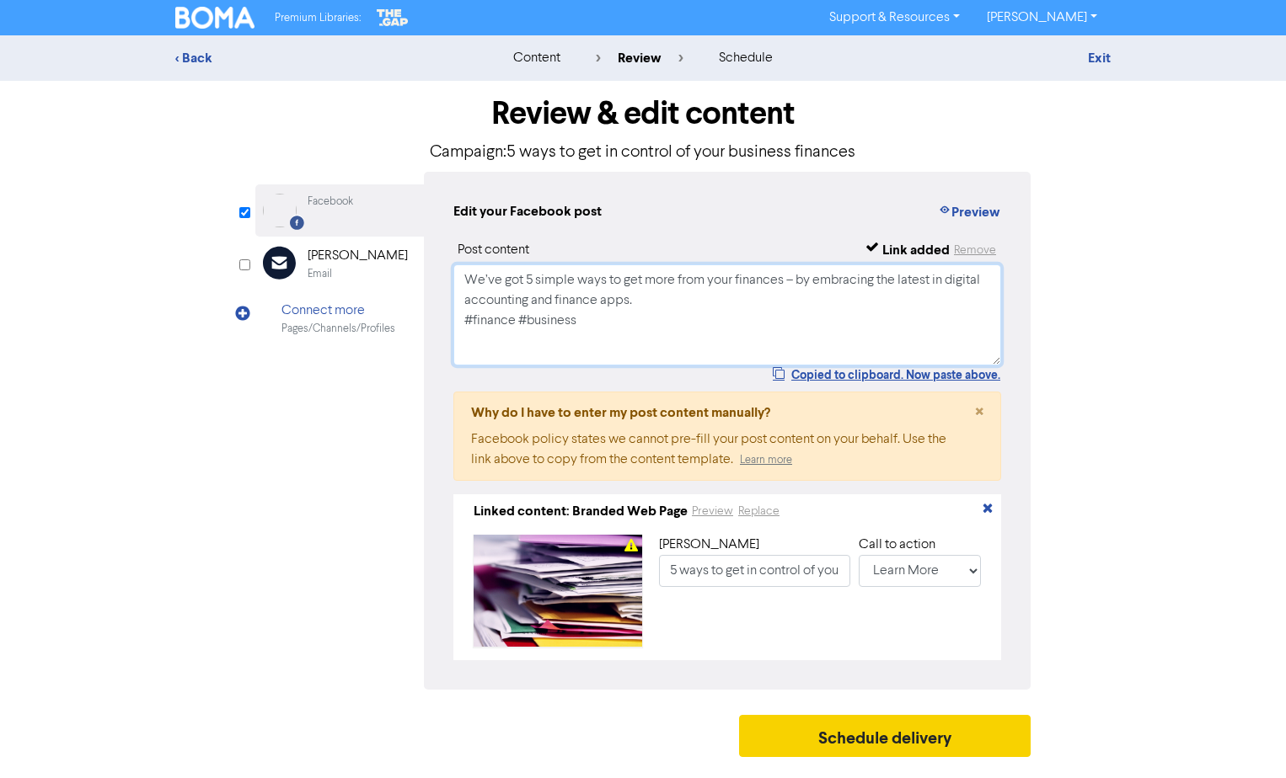
type textarea "We’ve got 5 simple ways to get more from your finances – by embracing the lates…"
click at [910, 742] on button "Schedule delivery" at bounding box center [884, 736] width 291 height 42
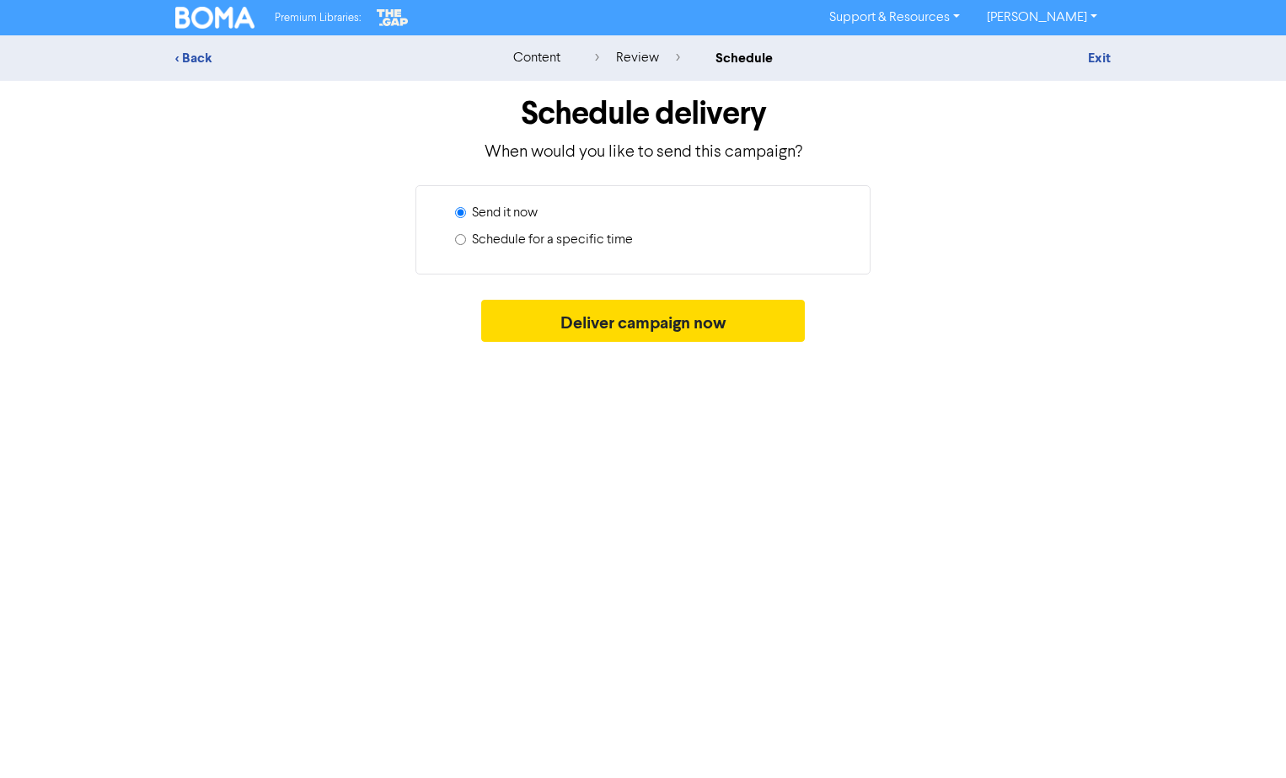
click at [553, 242] on label "Schedule for a specific time" at bounding box center [552, 240] width 161 height 20
click at [466, 242] on input "Schedule for a specific time" at bounding box center [460, 239] width 11 height 11
radio input "true"
radio input "false"
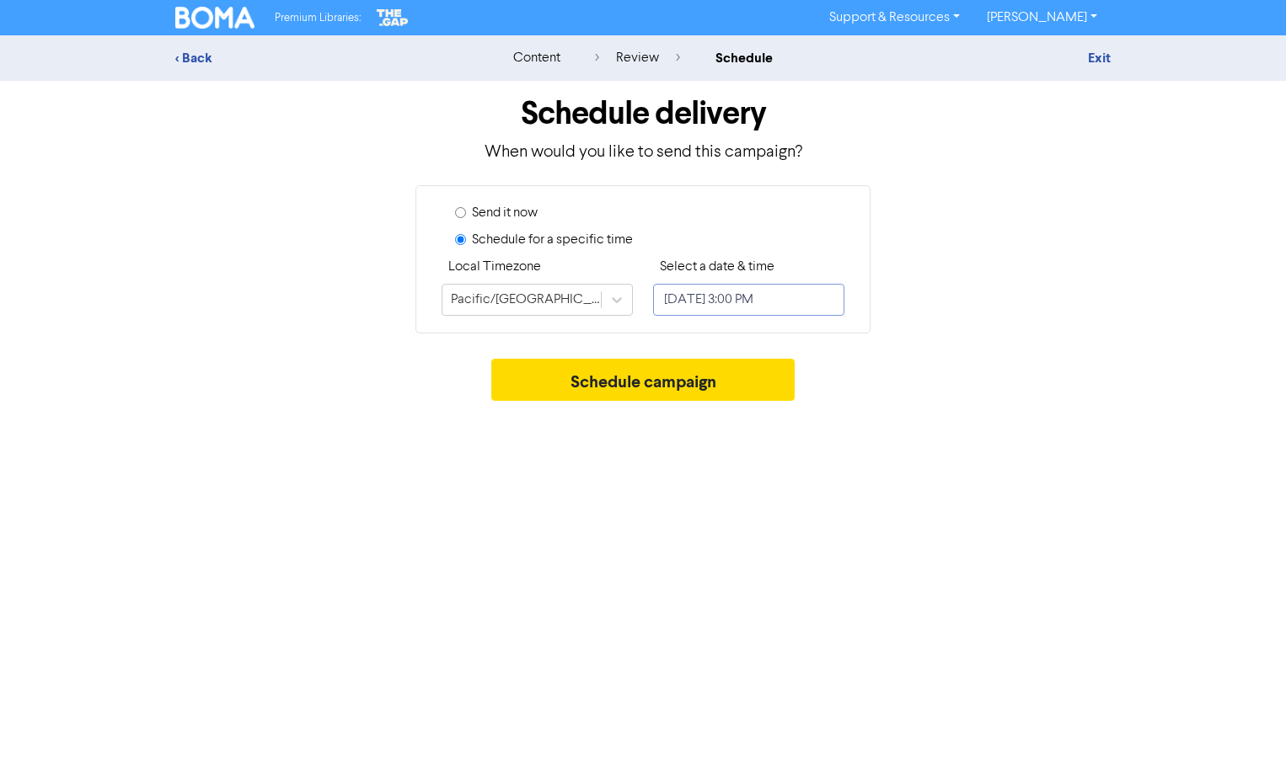
click at [708, 300] on input "[DATE] 3:00 PM" at bounding box center [748, 300] width 191 height 32
select select "7"
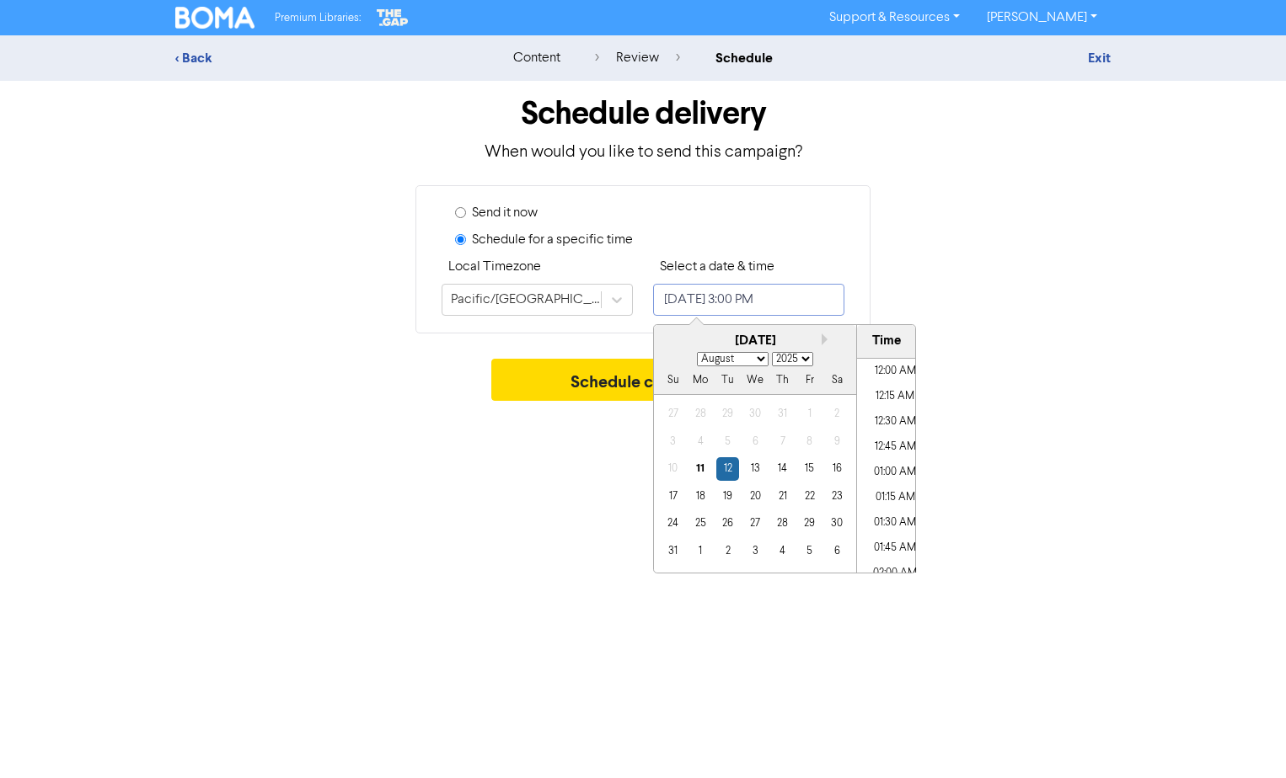
scroll to position [1422, 0]
click at [728, 549] on div "2" at bounding box center [727, 551] width 23 height 23
type input "[DATE] 3:00 PM"
select select "8"
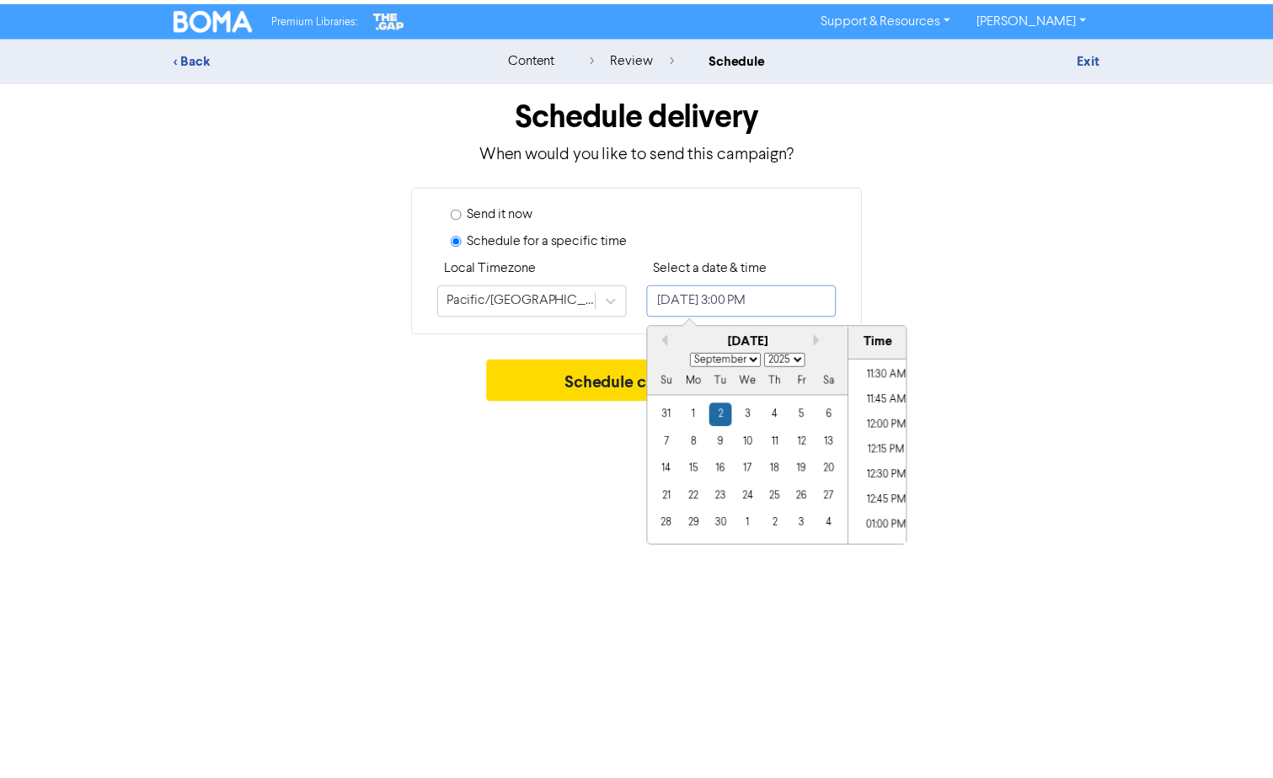
scroll to position [1169, 0]
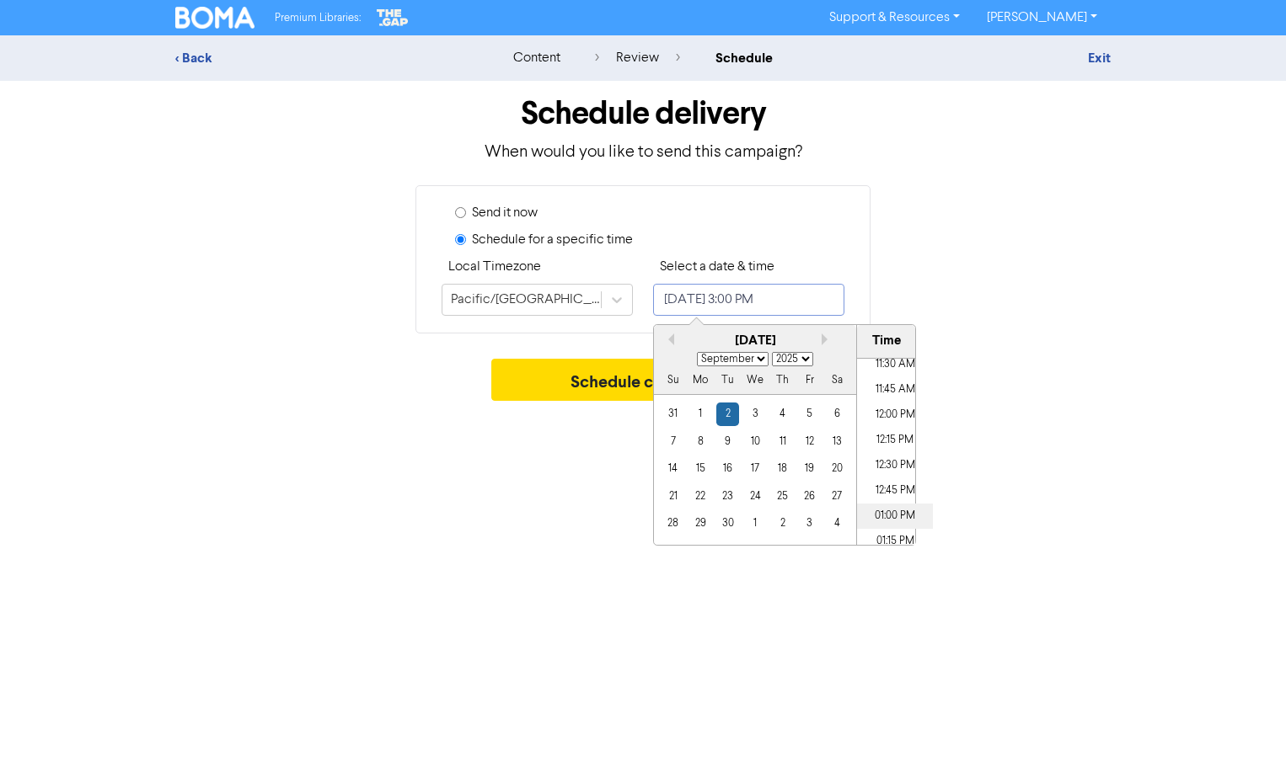
click at [880, 510] on li "01:00 PM" at bounding box center [895, 516] width 76 height 25
type input "[DATE] 1:00 PM"
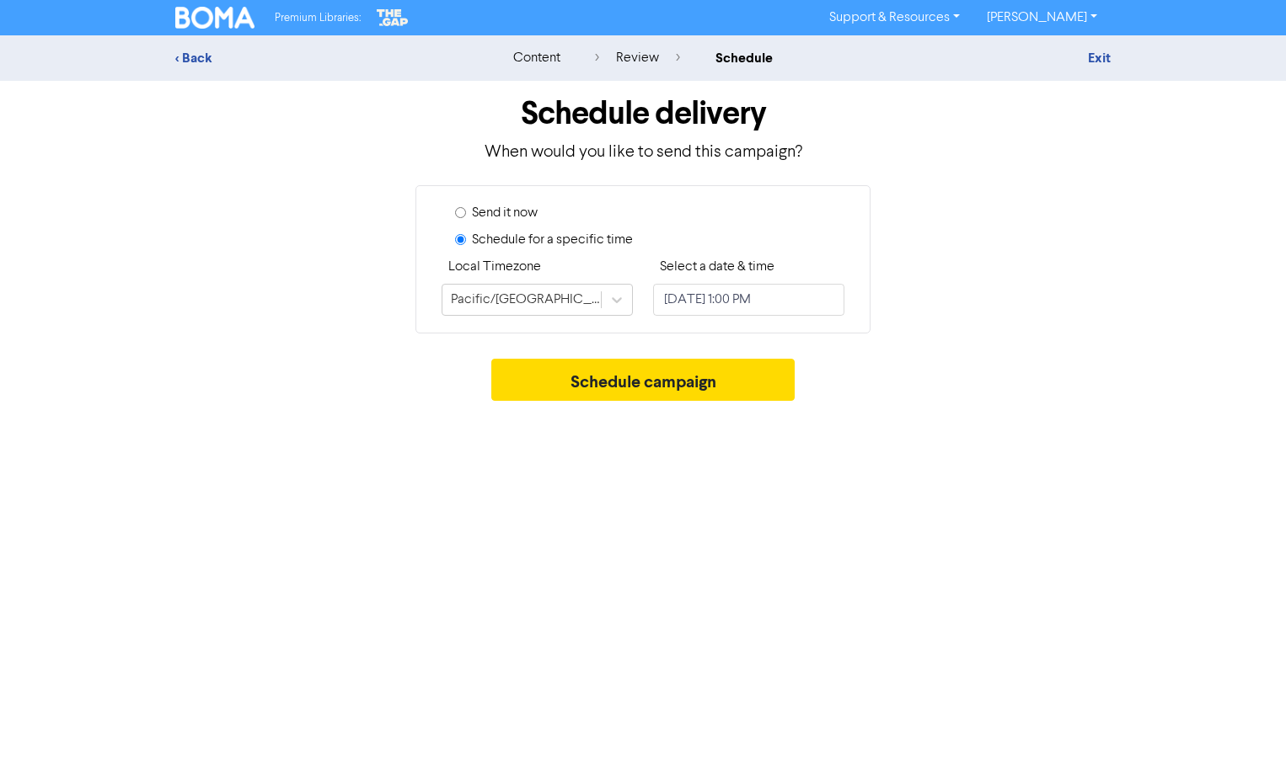
click at [569, 462] on div "Premium Libraries: Support & Resources Video Tutorials FAQ & Guides Marketing E…" at bounding box center [643, 389] width 1286 height 778
drag, startPoint x: 604, startPoint y: 372, endPoint x: 628, endPoint y: 377, distance: 24.8
click at [605, 372] on button "Schedule campaign" at bounding box center [643, 380] width 304 height 42
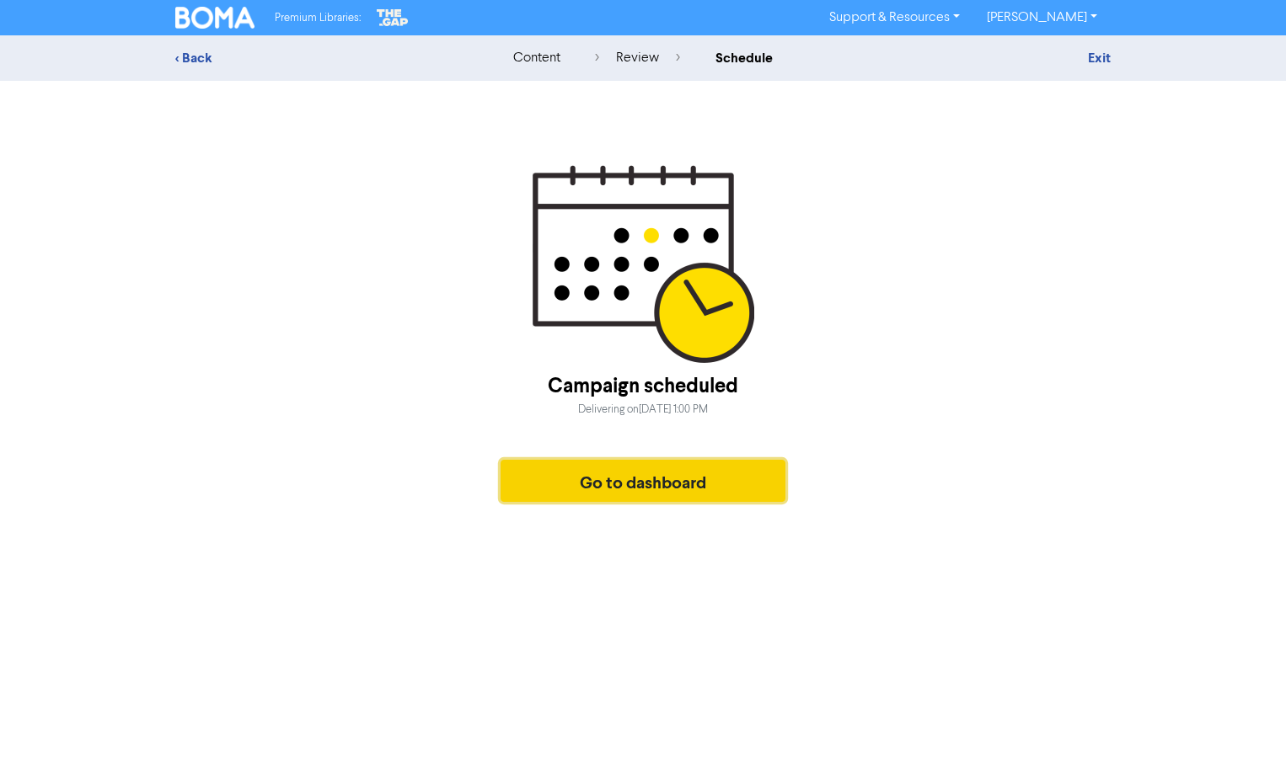
click at [699, 495] on button "Go to dashboard" at bounding box center [642, 481] width 285 height 42
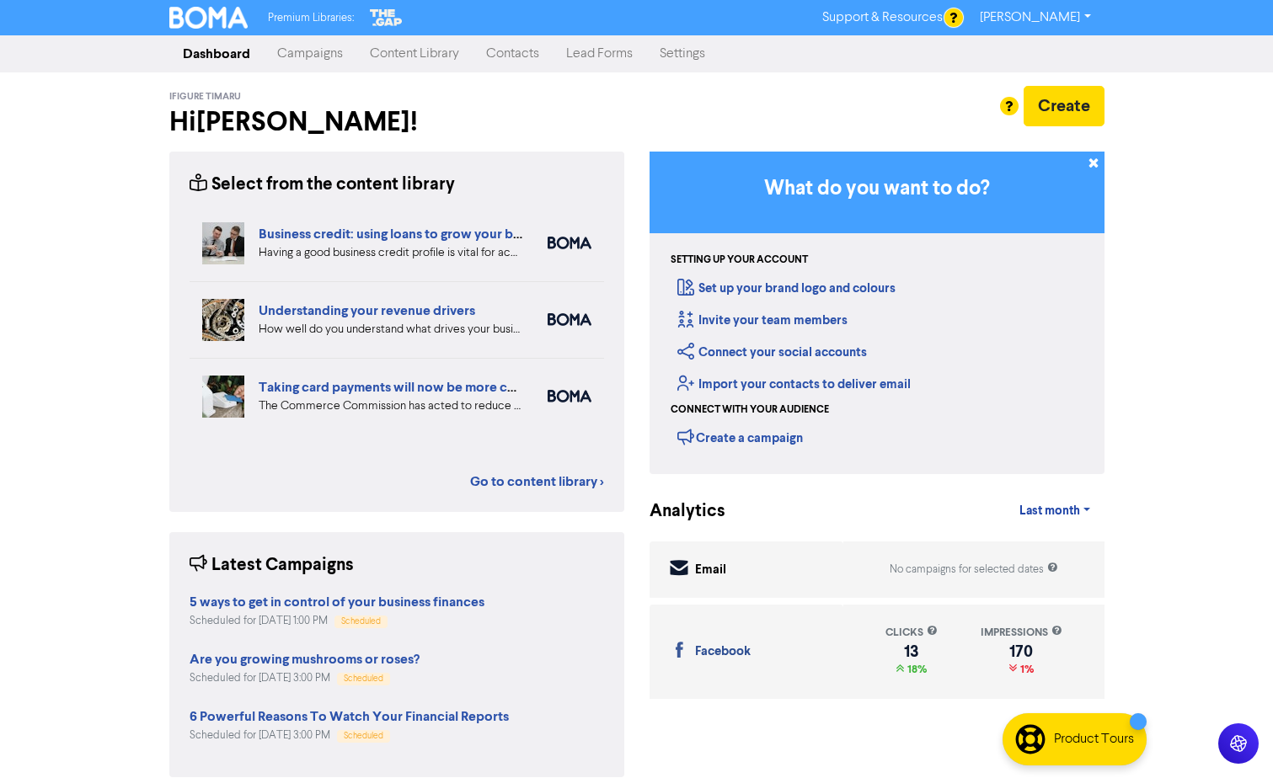
click at [566, 469] on div "Select from the content library Business credit: using loans to grow your busin…" at bounding box center [396, 332] width 455 height 360
click at [560, 476] on link "Go to content library >" at bounding box center [537, 482] width 134 height 20
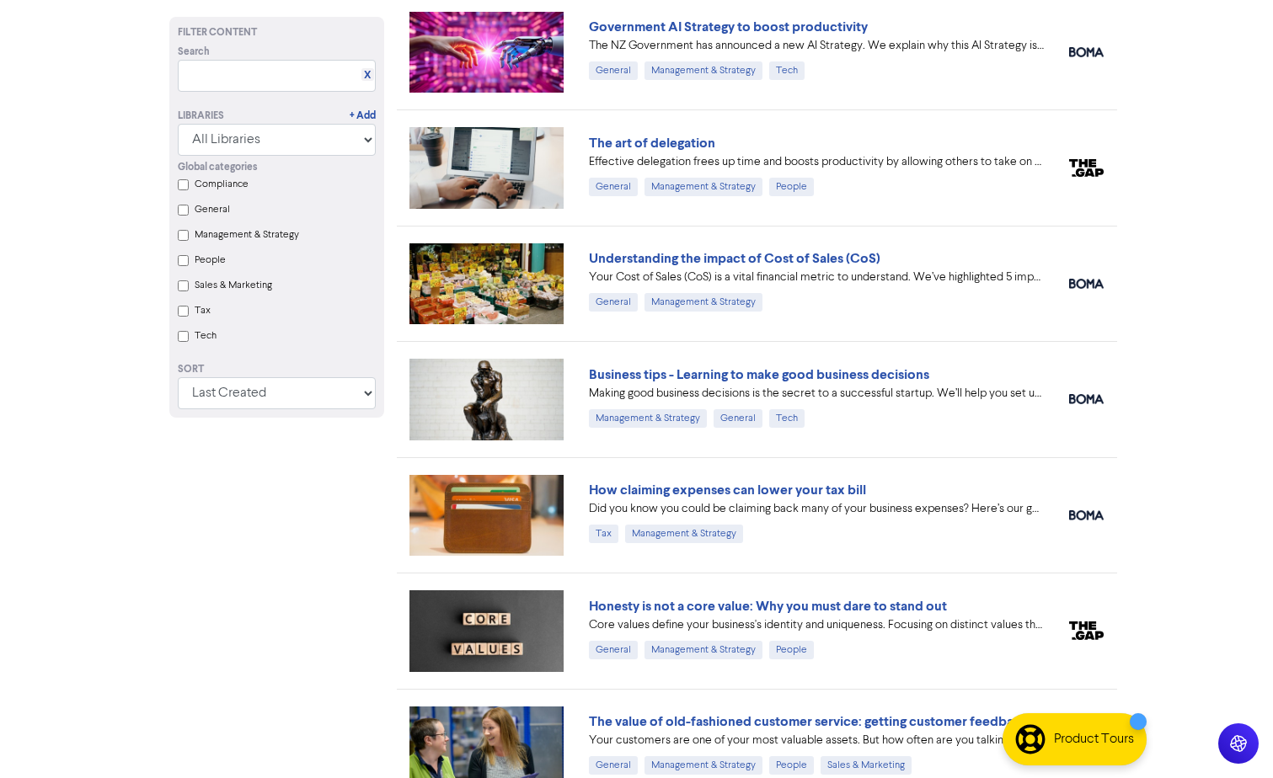
scroll to position [1432, 0]
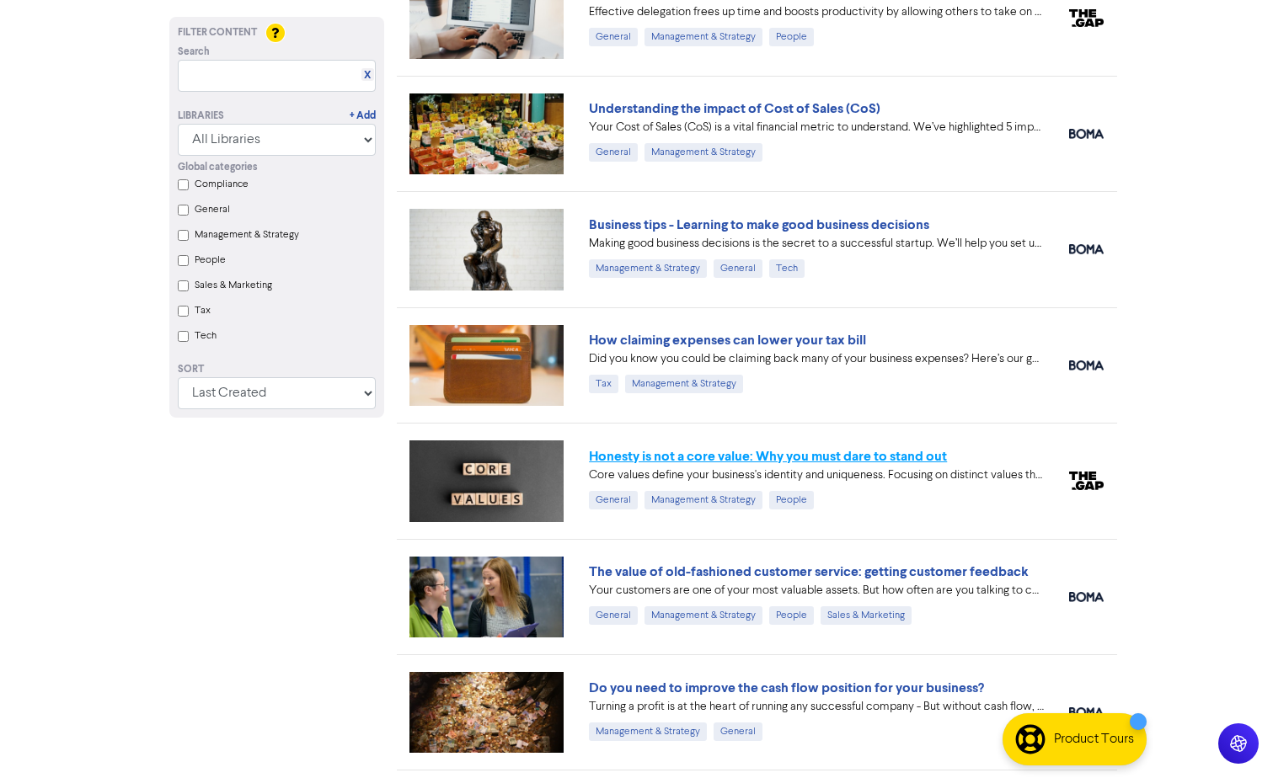
click at [718, 458] on link "Honesty is not a core value: Why you must dare to stand out" at bounding box center [768, 456] width 358 height 17
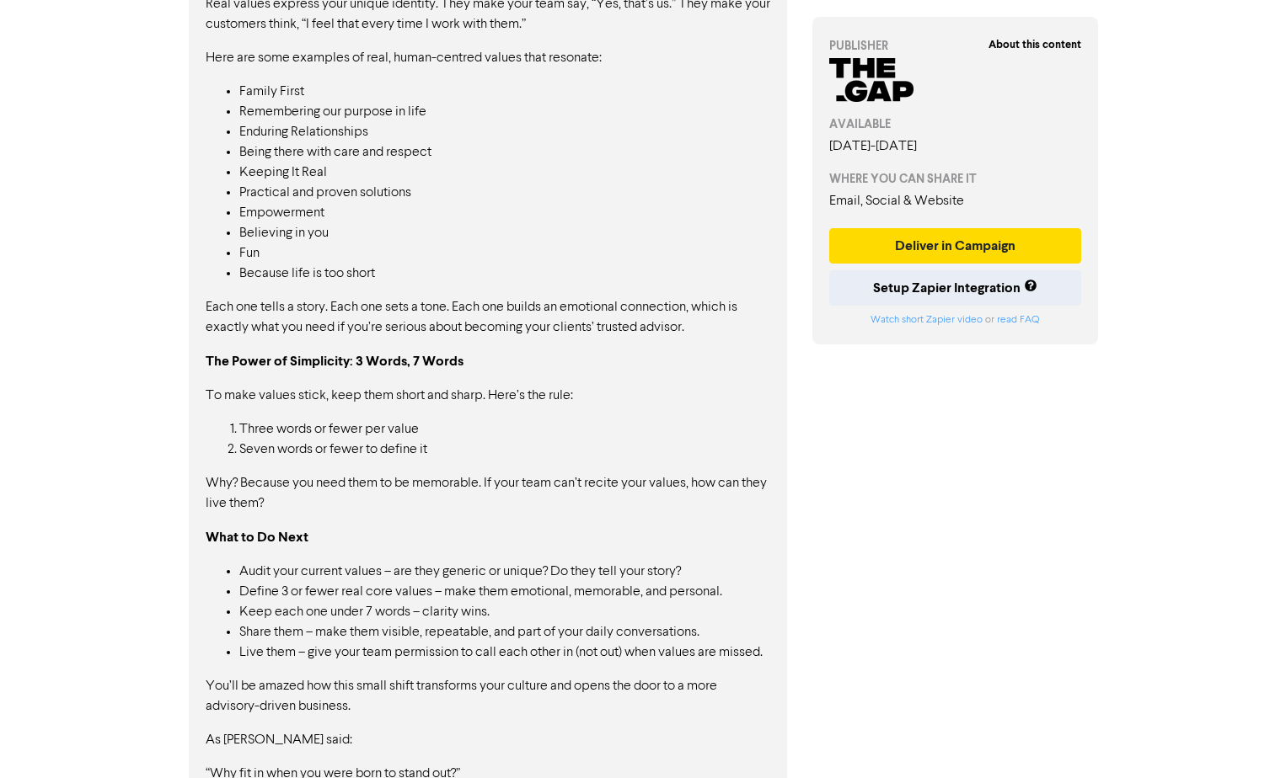
scroll to position [1260, 0]
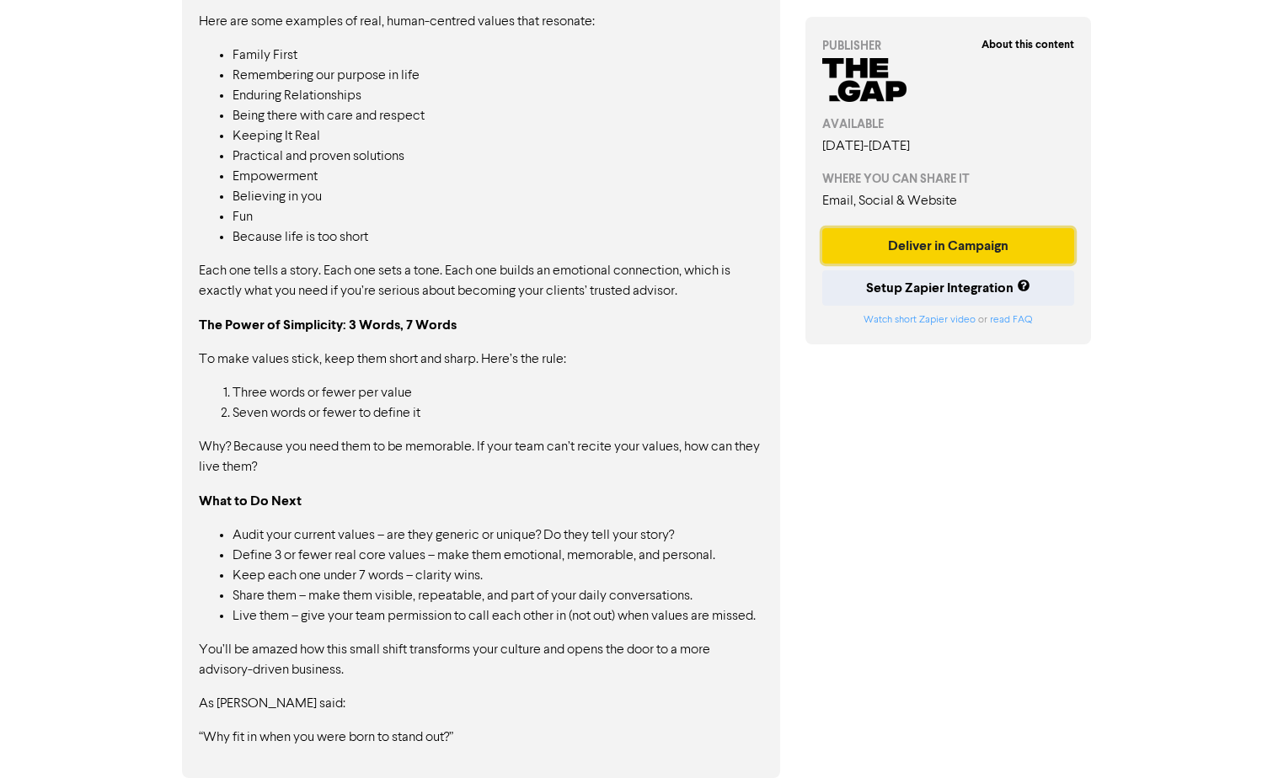
click at [922, 249] on button "Deliver in Campaign" at bounding box center [948, 245] width 253 height 35
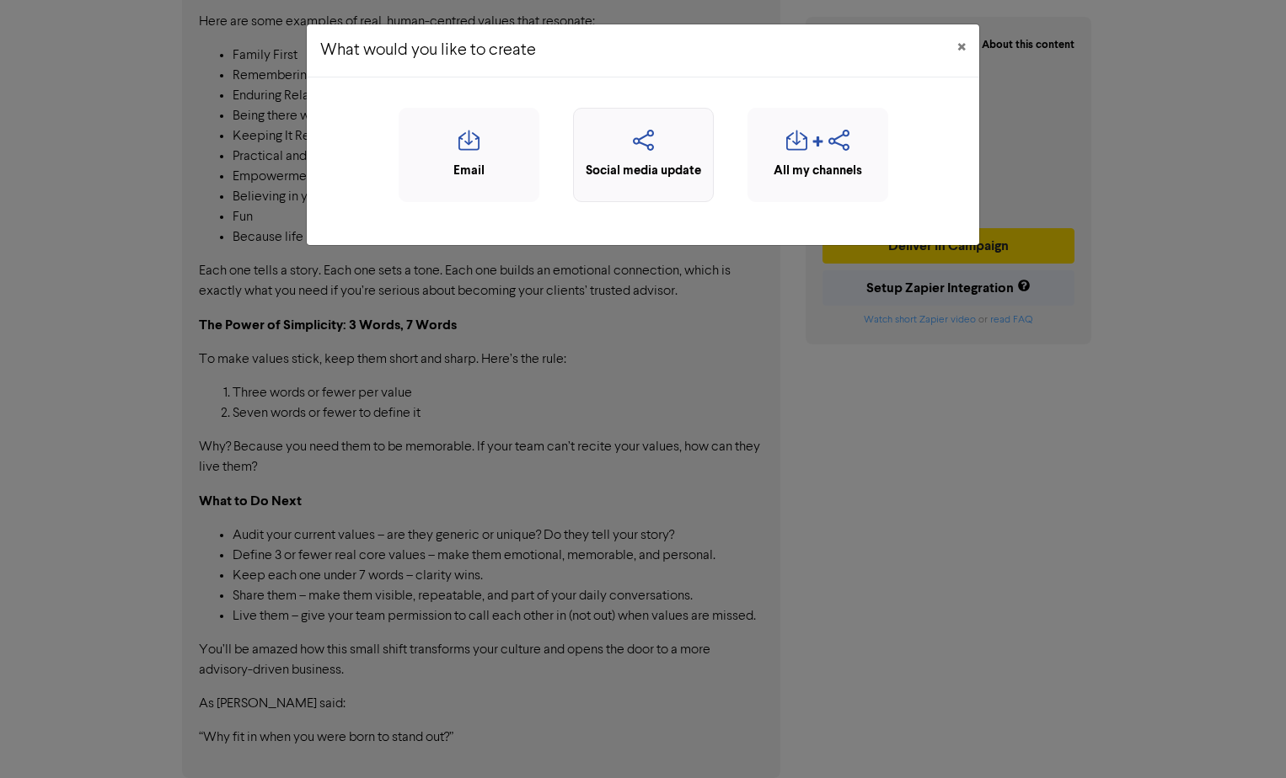
click at [644, 156] on icon "button" at bounding box center [643, 146] width 122 height 32
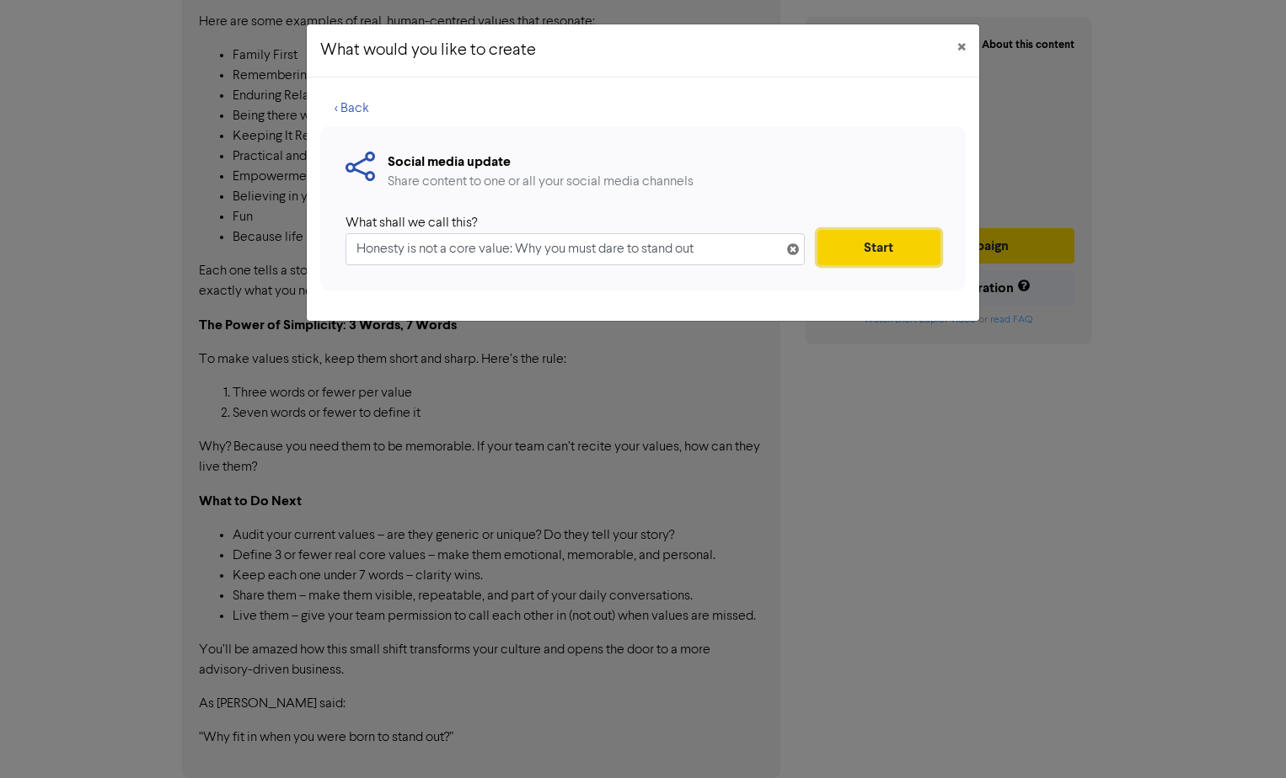
click at [882, 243] on button "Start" at bounding box center [878, 247] width 123 height 35
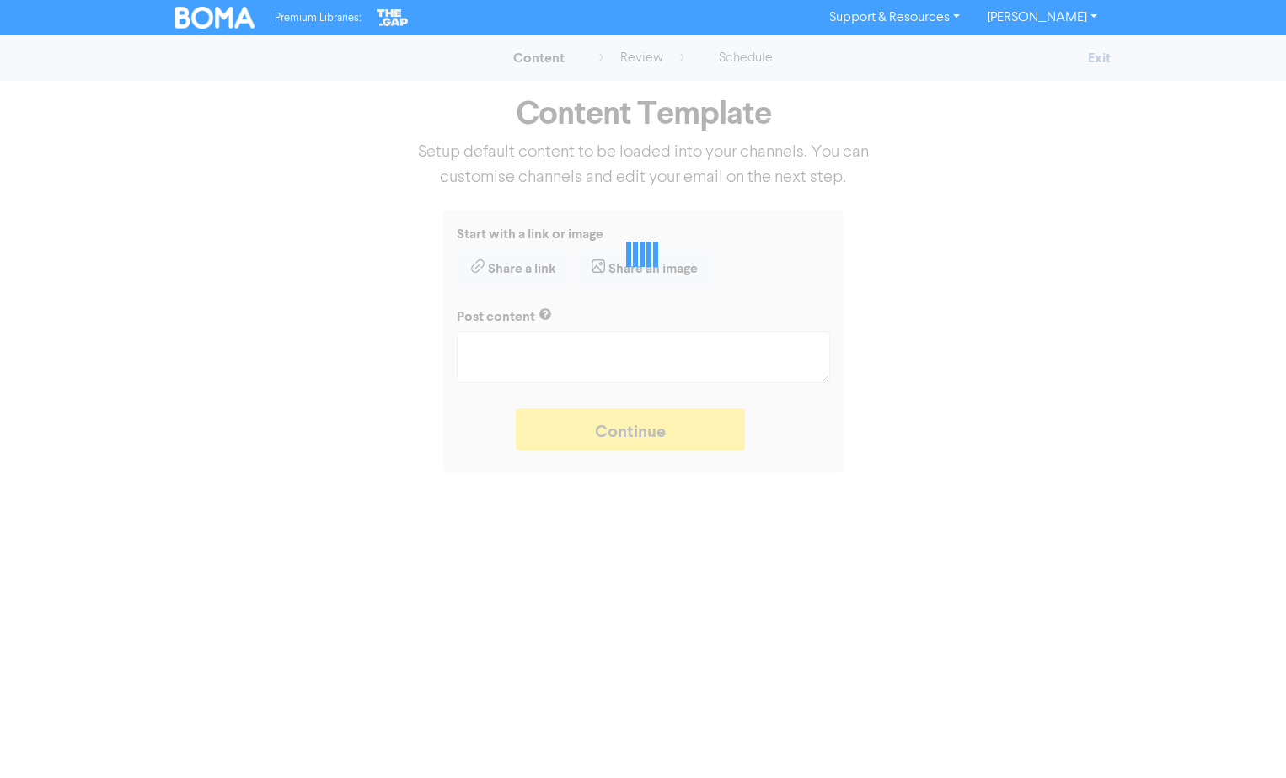
type textarea "x"
type textarea "Core values define your business's identity and uniqueness. Focusing on distinc…"
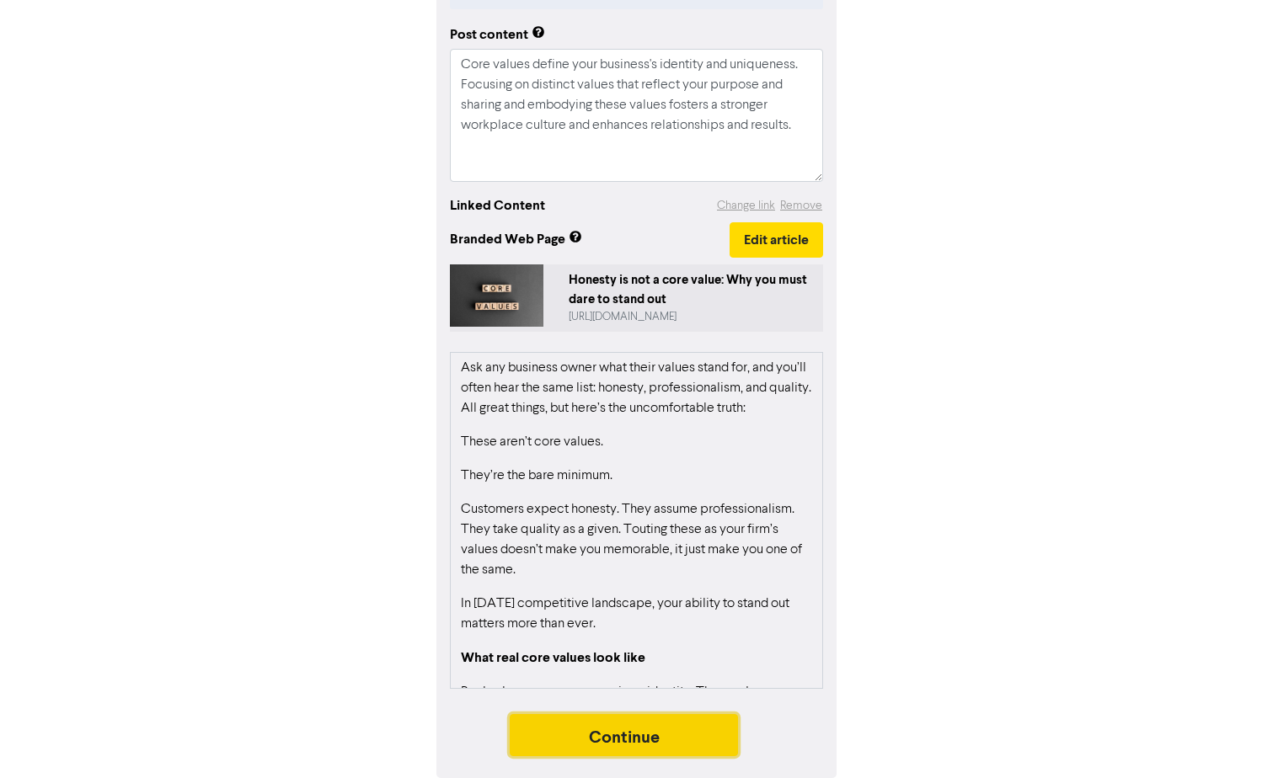
click at [685, 730] on button "Continue" at bounding box center [624, 735] width 229 height 42
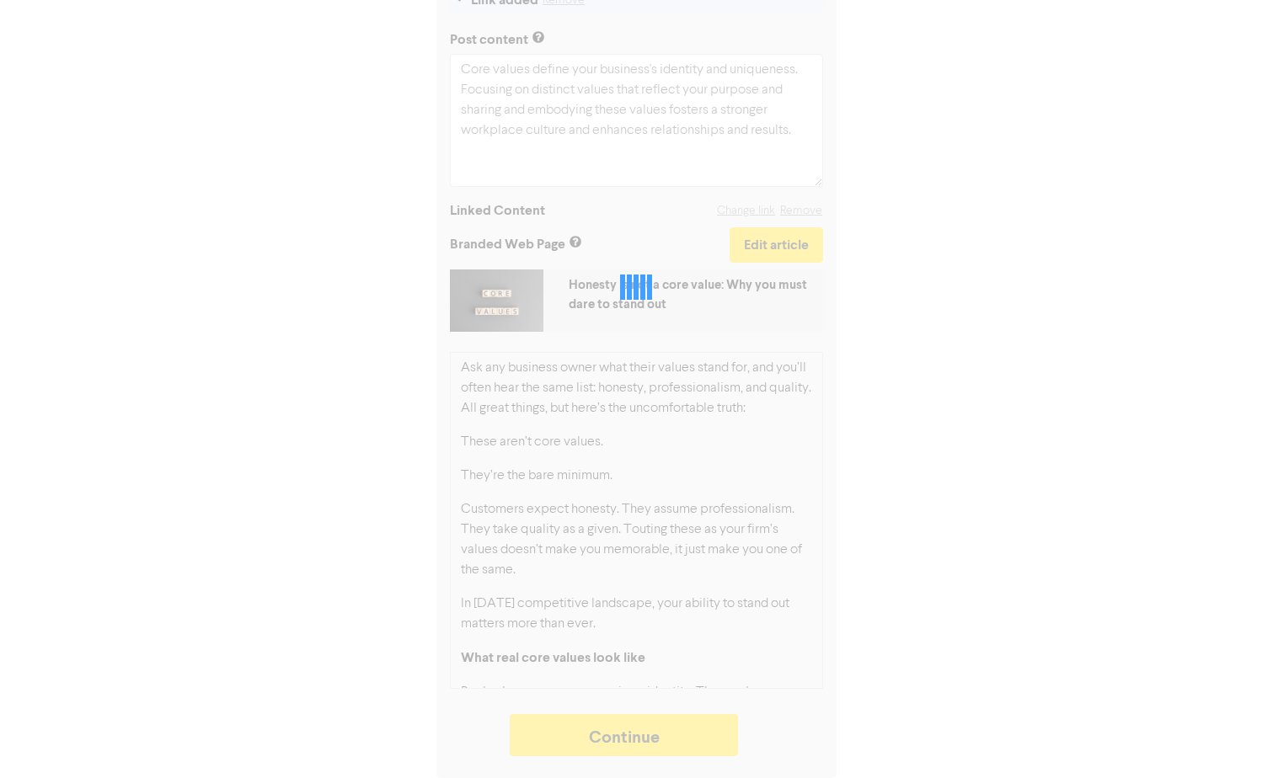
type textarea "x"
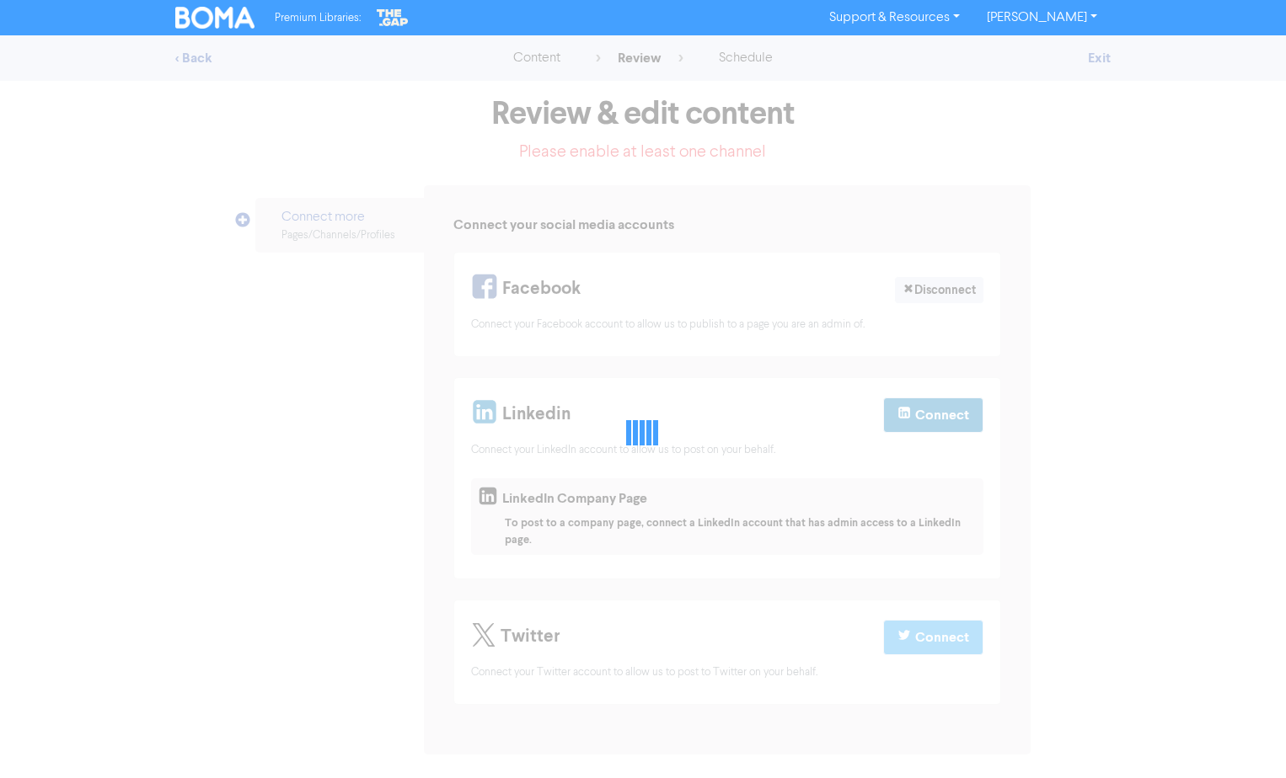
select select "LEARN_MORE"
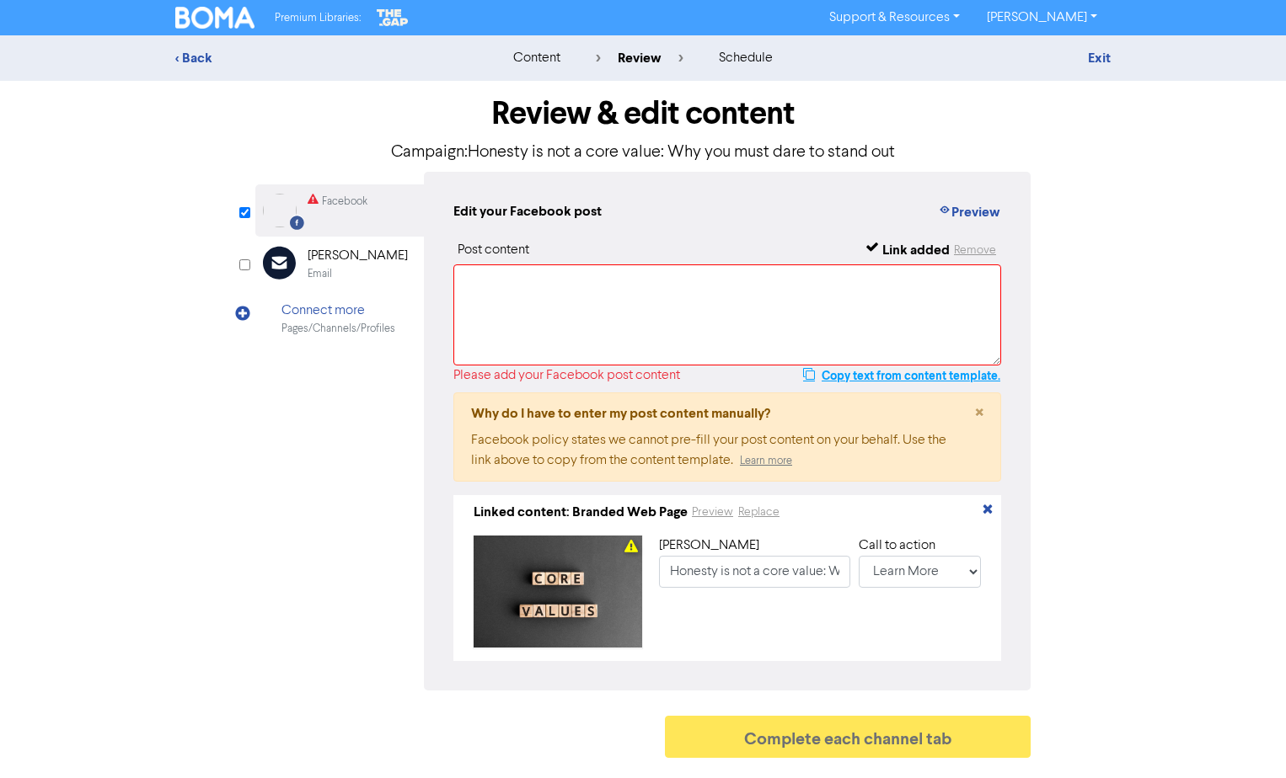
click at [924, 375] on button "Copy text from content template." at bounding box center [901, 376] width 199 height 20
click at [806, 313] on textarea at bounding box center [727, 315] width 548 height 101
paste textarea "Core values define your business's identity and uniqueness. Focusing on distinc…"
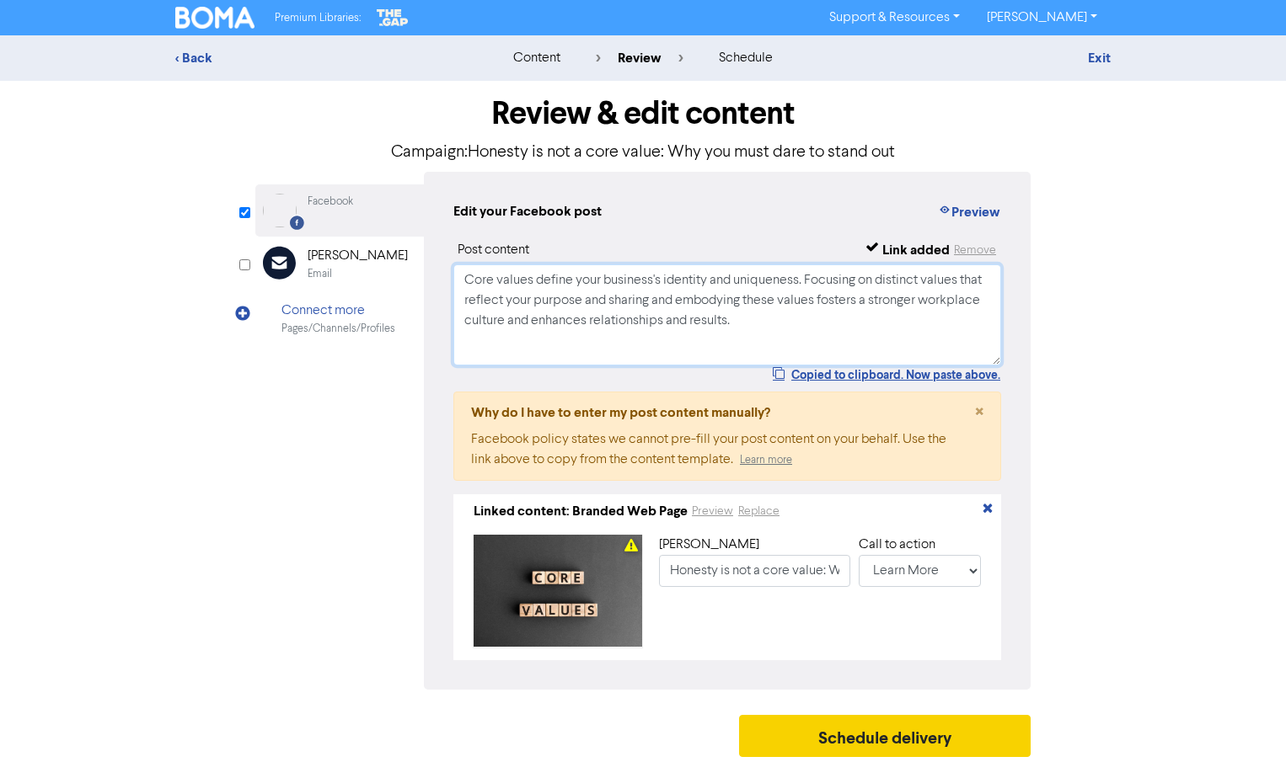
type textarea "Core values define your business's identity and uniqueness. Focusing on distinc…"
click at [858, 734] on button "Schedule delivery" at bounding box center [884, 736] width 291 height 42
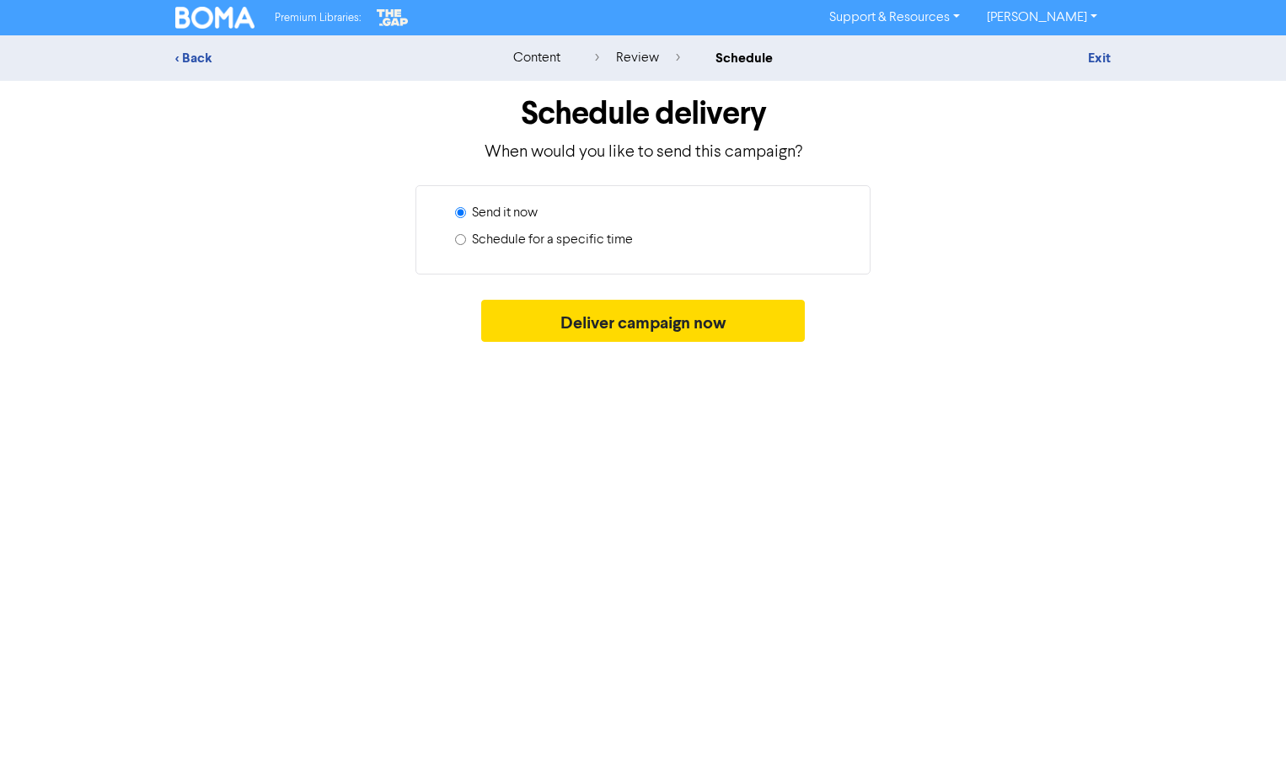
click at [541, 239] on label "Schedule for a specific time" at bounding box center [552, 240] width 161 height 20
click at [466, 239] on input "Schedule for a specific time" at bounding box center [460, 239] width 11 height 11
radio input "true"
radio input "false"
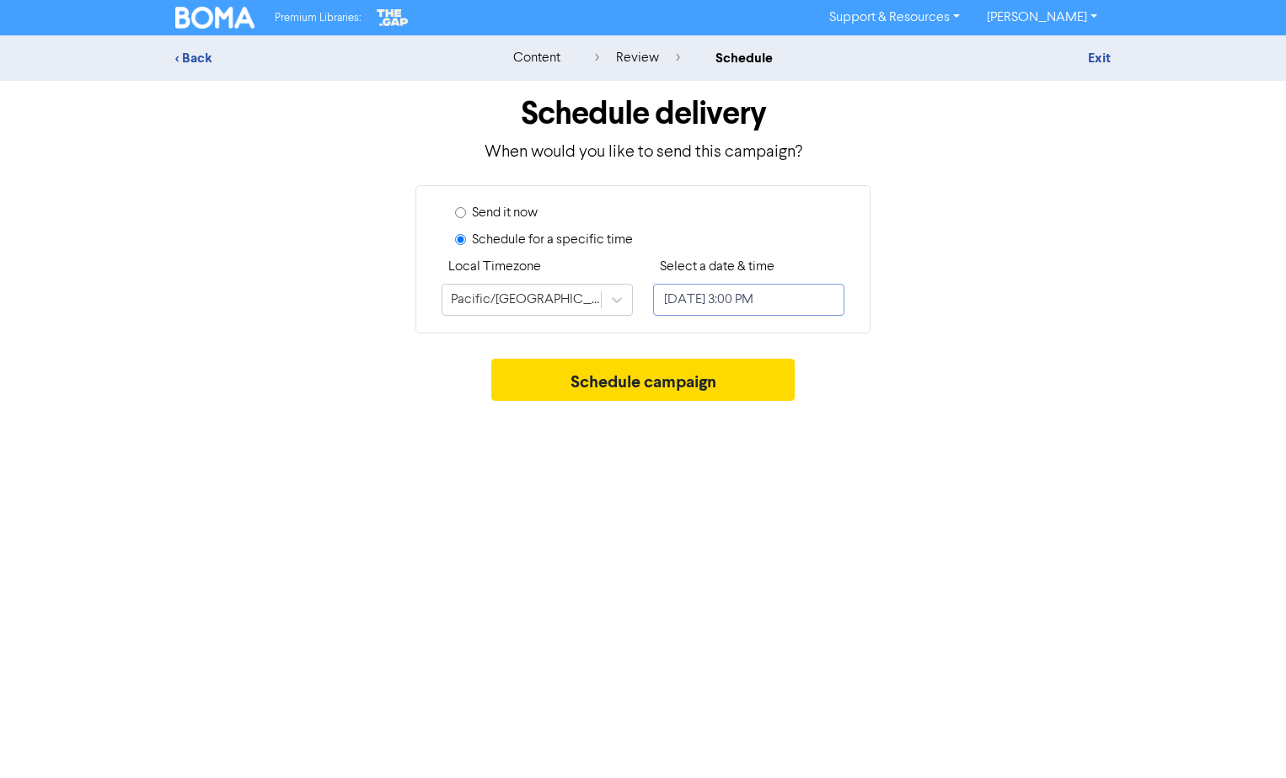
click at [702, 296] on input "[DATE] 3:00 PM" at bounding box center [748, 300] width 191 height 32
select select "7"
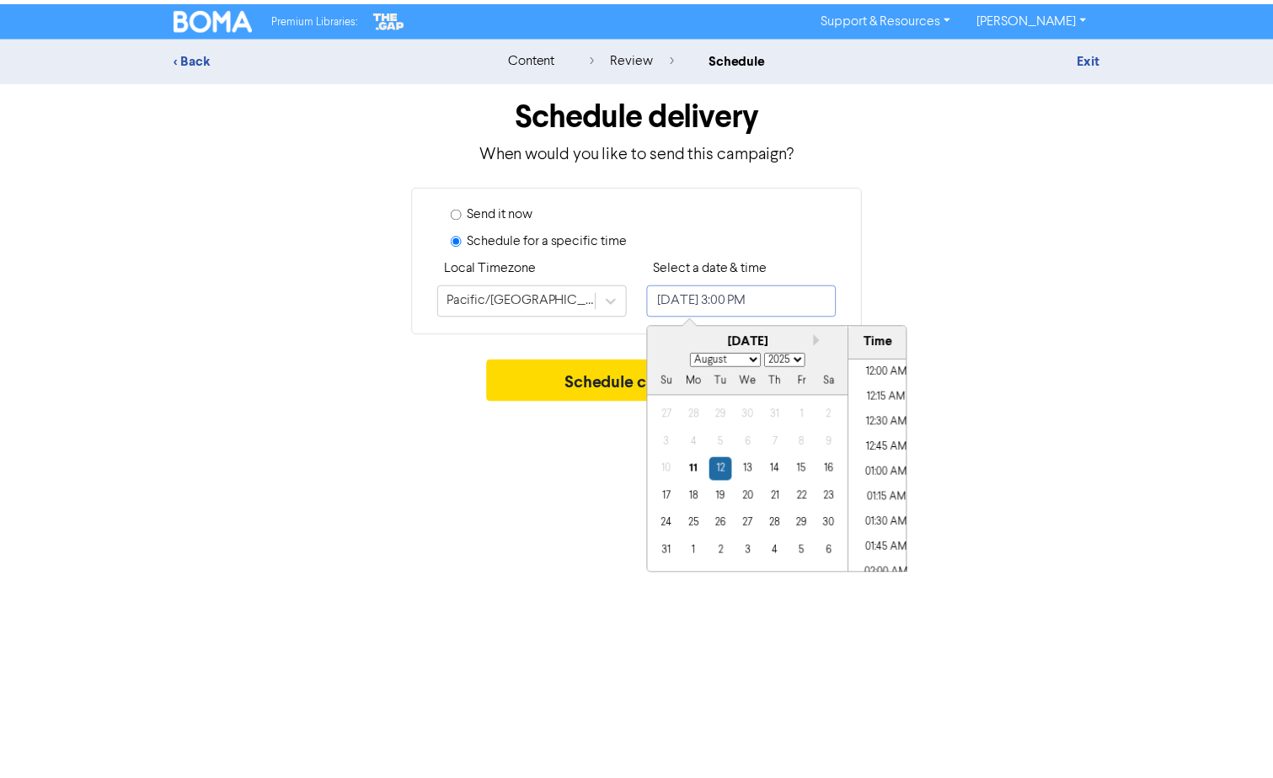
scroll to position [1422, 0]
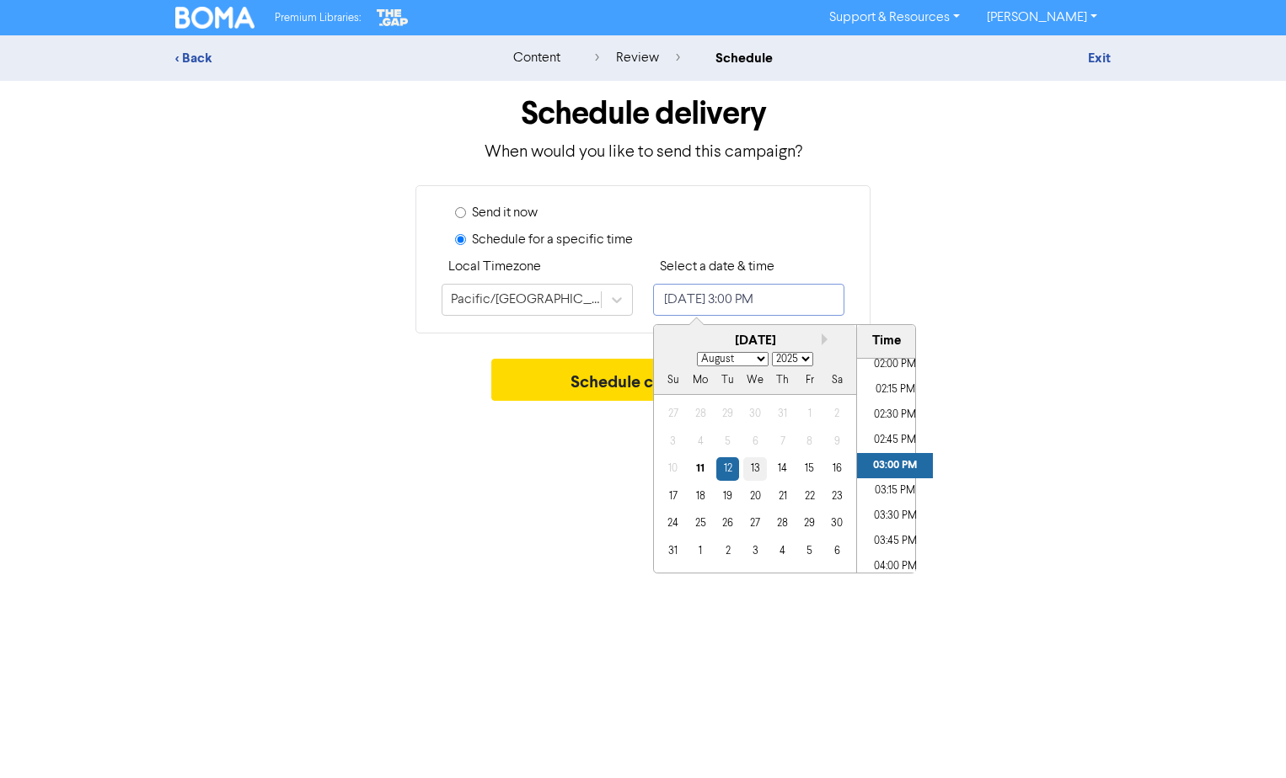
click at [761, 467] on div "13" at bounding box center [754, 468] width 23 height 23
type input "[DATE] 3:00 PM"
click at [621, 382] on button "Schedule campaign" at bounding box center [643, 380] width 304 height 42
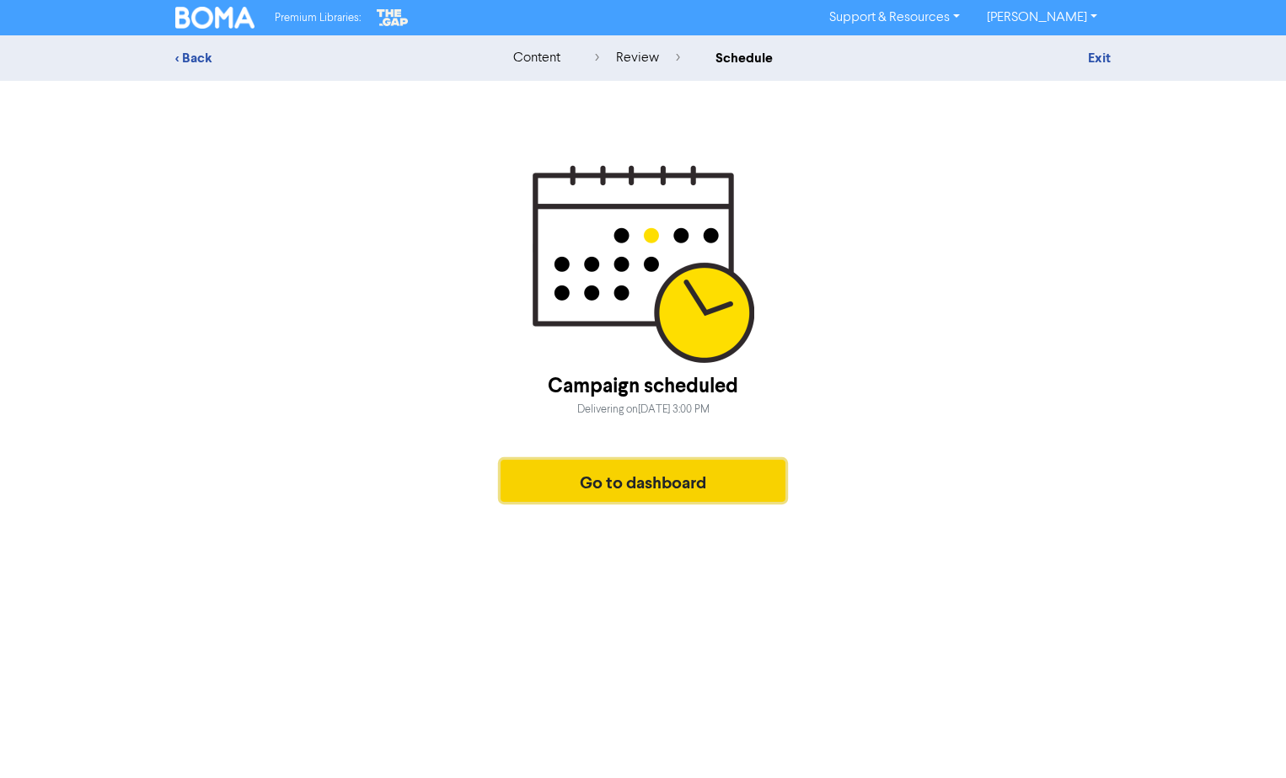
click at [687, 484] on button "Go to dashboard" at bounding box center [642, 481] width 285 height 42
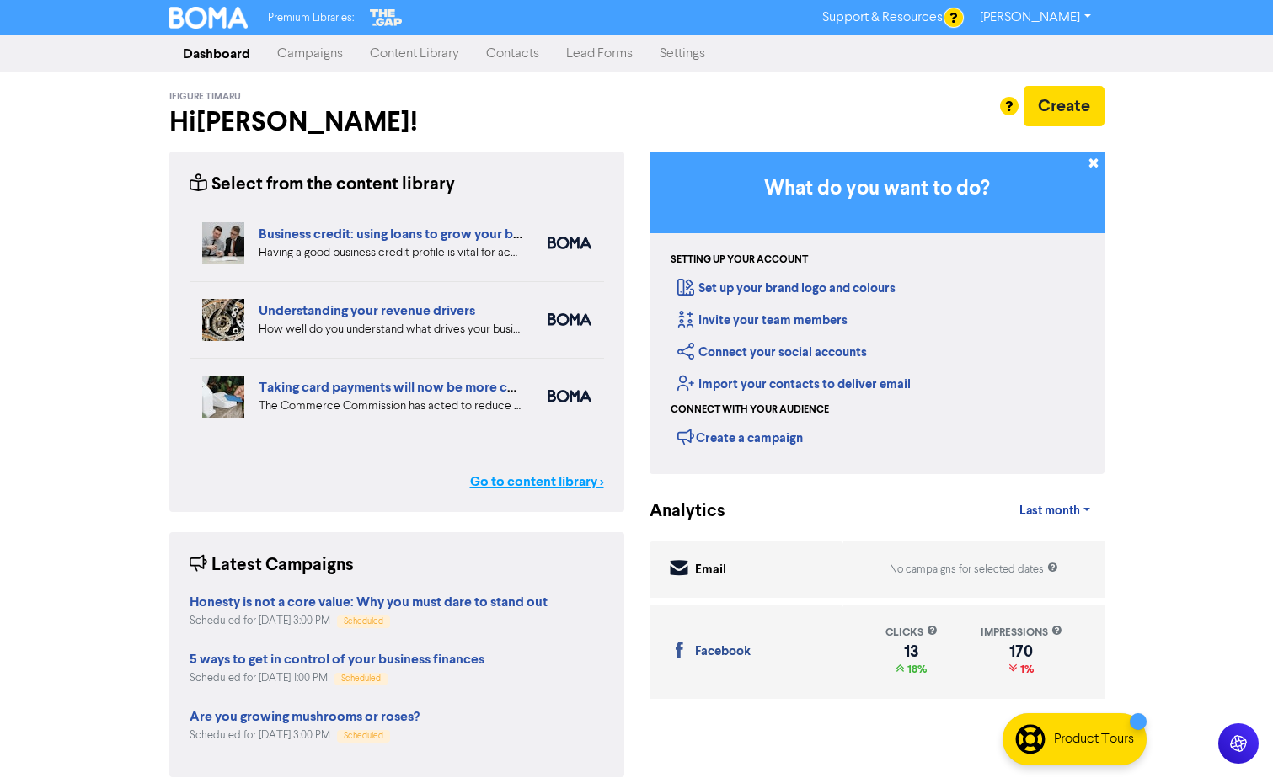
click at [552, 483] on link "Go to content library >" at bounding box center [537, 482] width 134 height 20
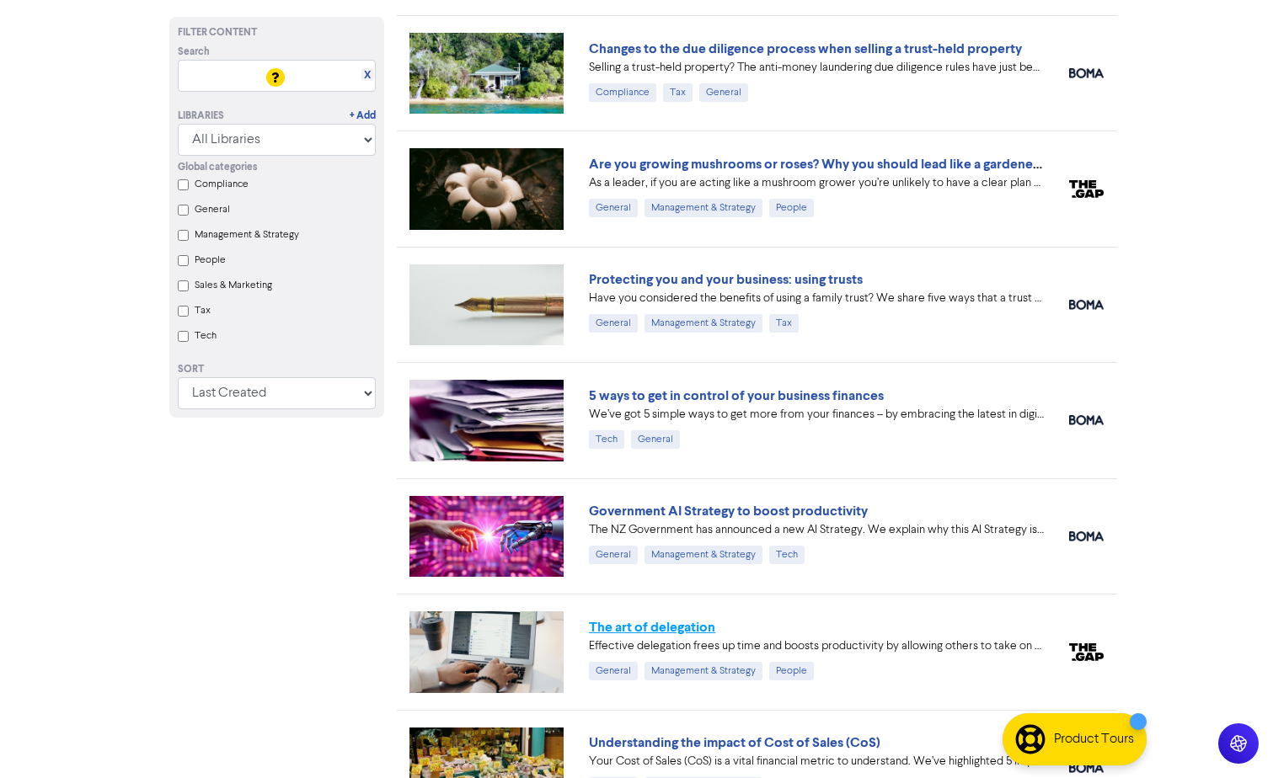
scroll to position [842, 0]
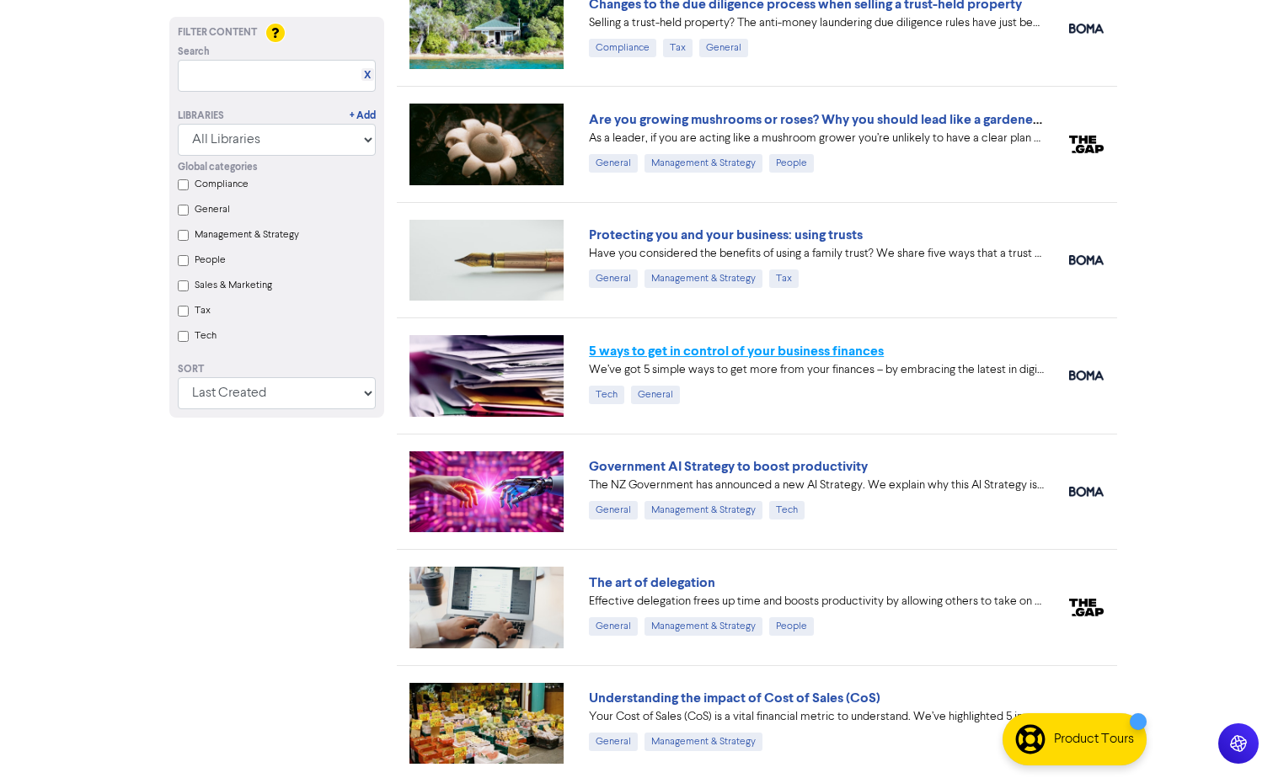
click at [690, 356] on link "5 ways to get in control of your business finances" at bounding box center [736, 351] width 295 height 17
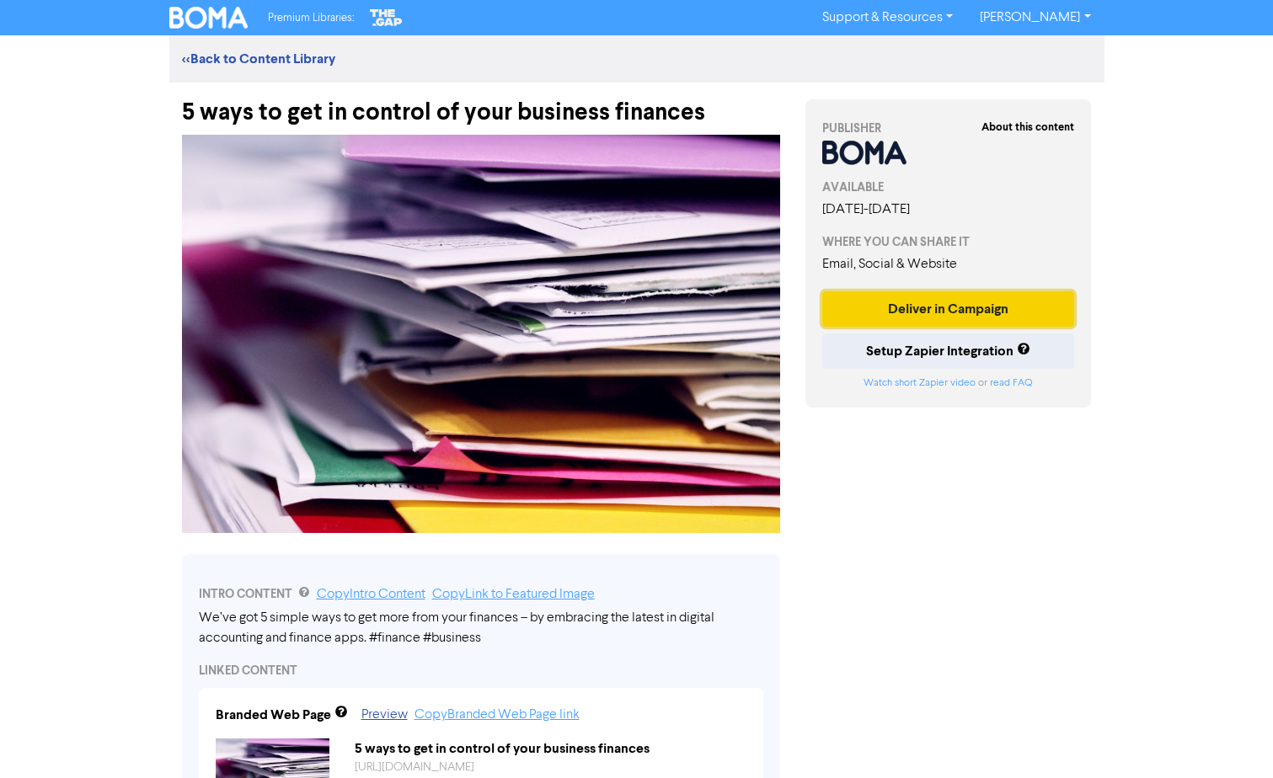
click at [913, 315] on button "Deliver in Campaign" at bounding box center [948, 308] width 253 height 35
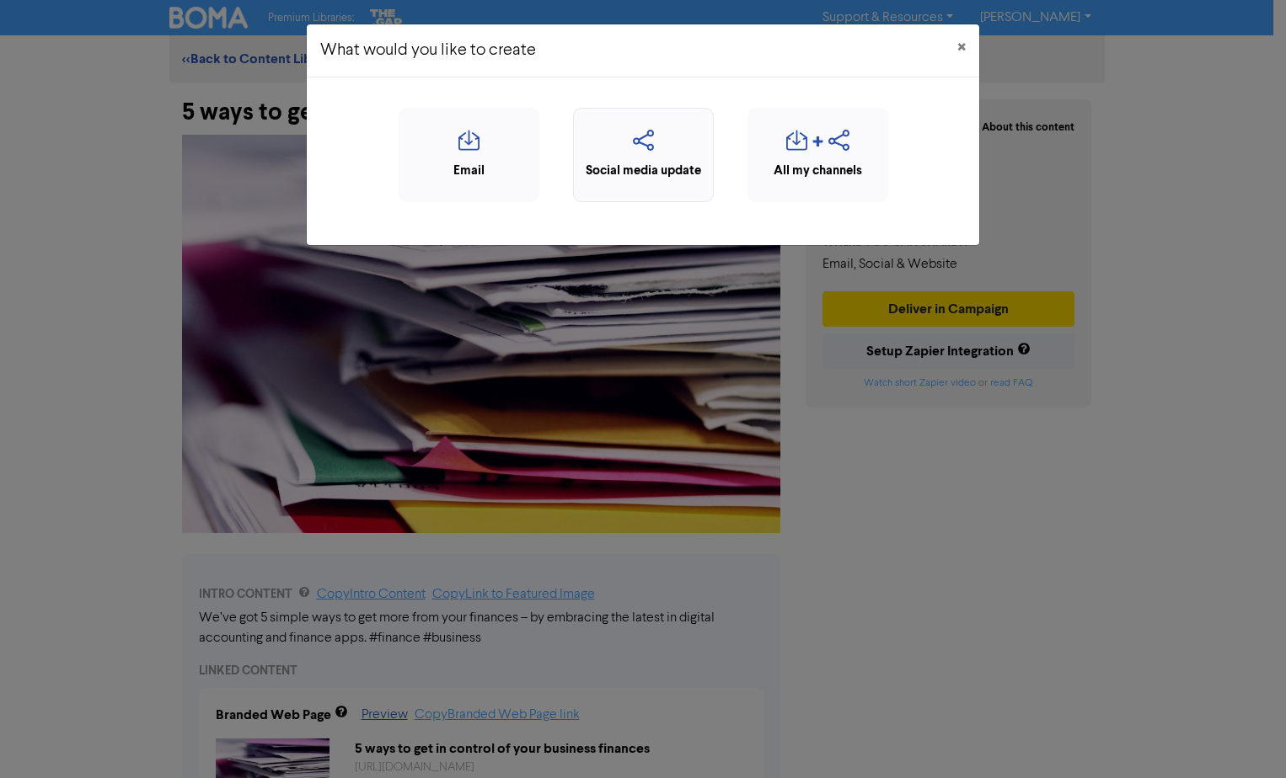
click at [641, 176] on div "Social media update" at bounding box center [643, 171] width 122 height 19
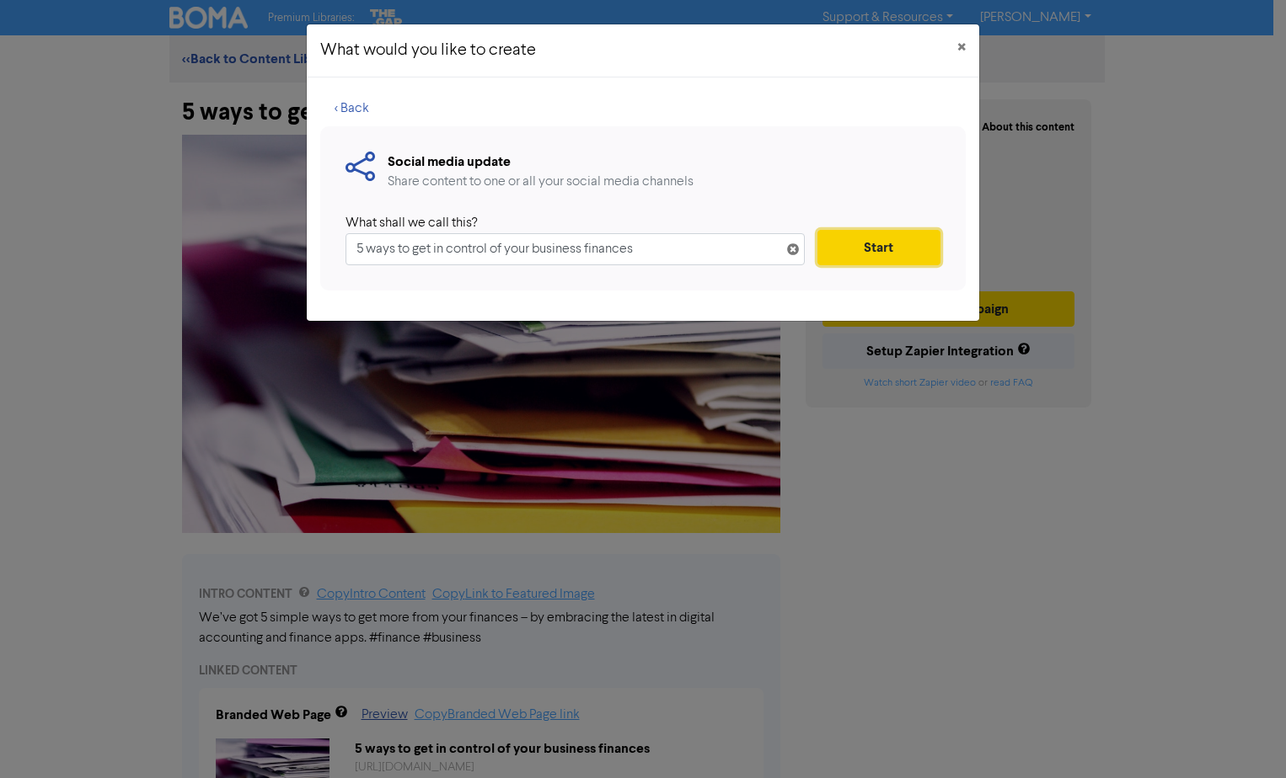
click at [869, 243] on button "Start" at bounding box center [878, 247] width 123 height 35
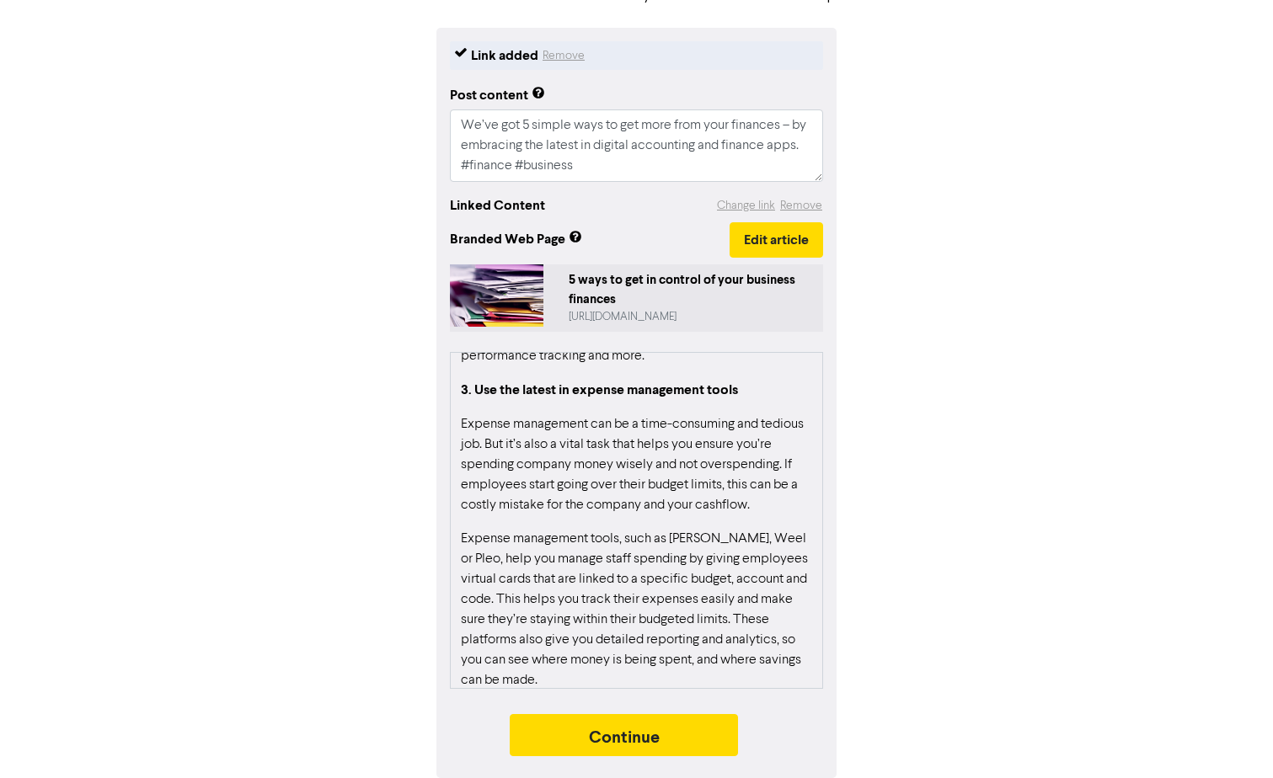
scroll to position [1095, 0]
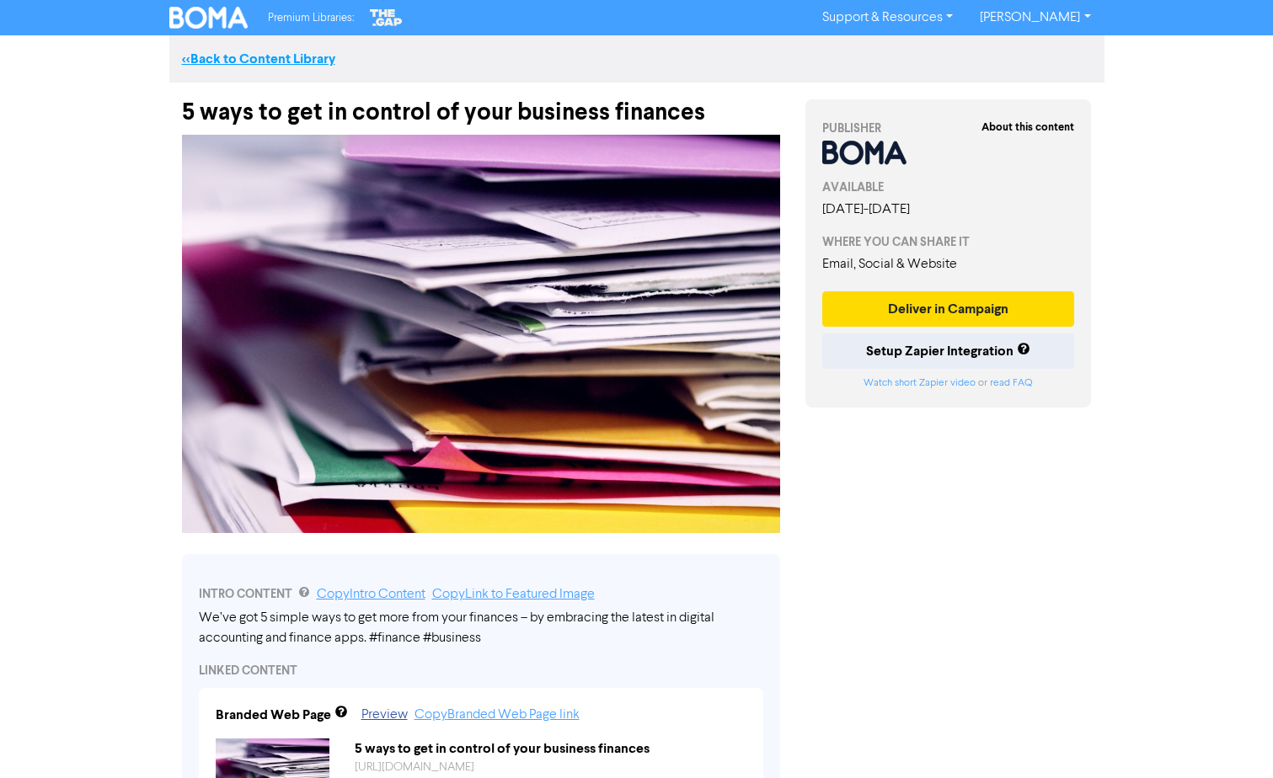
click at [281, 62] on link "<< Back to Content Library" at bounding box center [258, 59] width 153 height 17
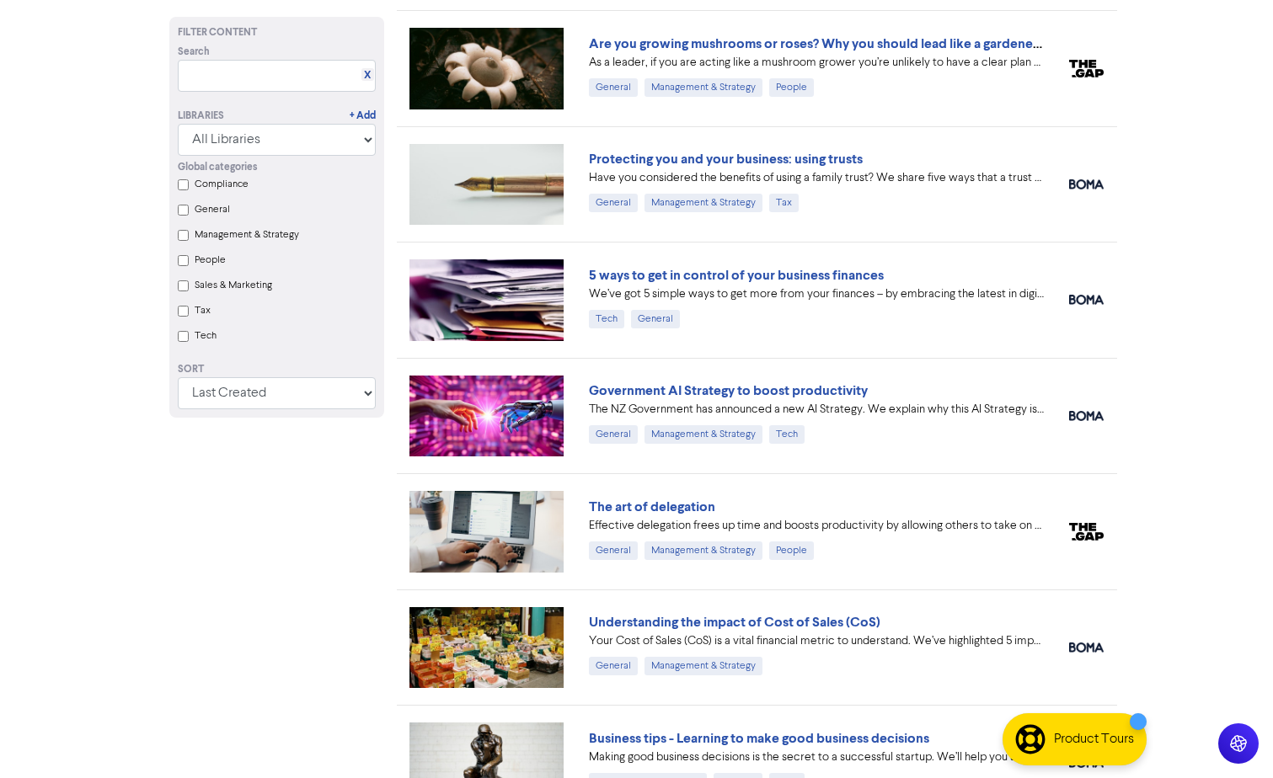
scroll to position [927, 0]
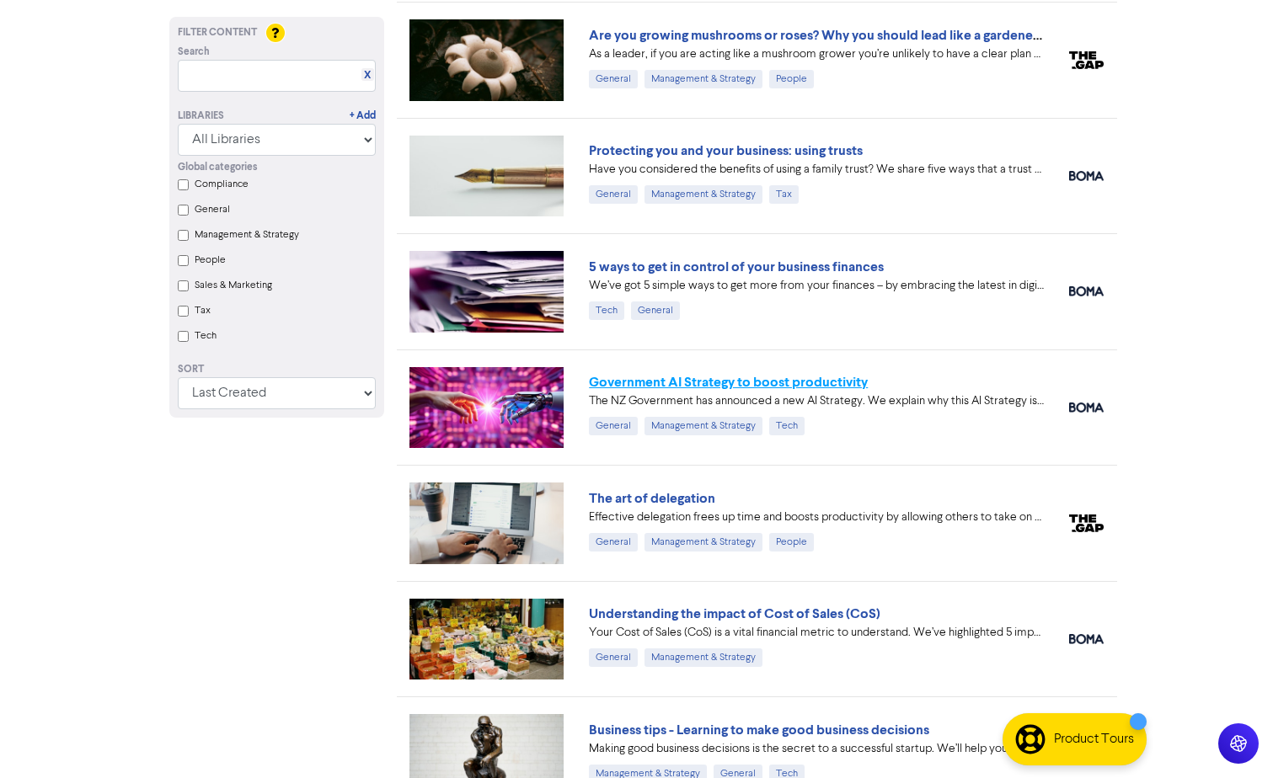
click at [650, 377] on link "Government AI Strategy to boost productivity" at bounding box center [728, 382] width 279 height 17
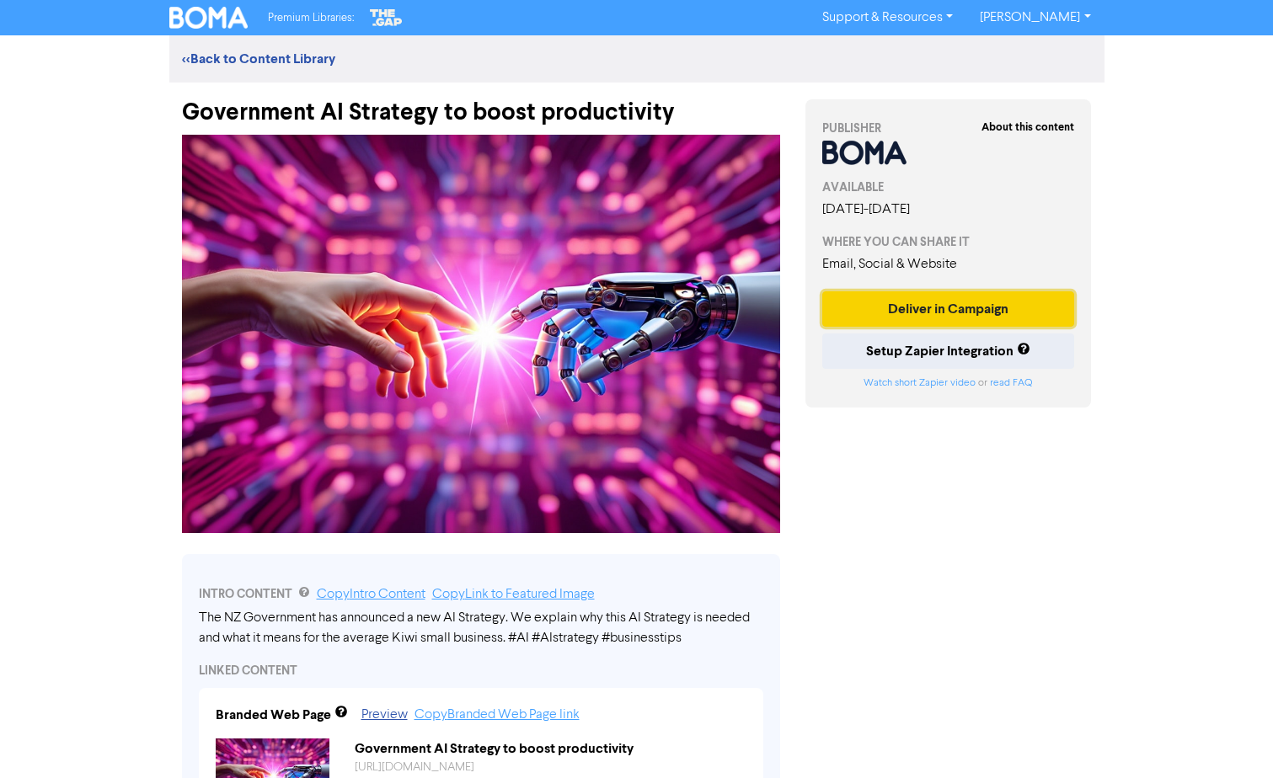
click at [917, 303] on button "Deliver in Campaign" at bounding box center [948, 308] width 253 height 35
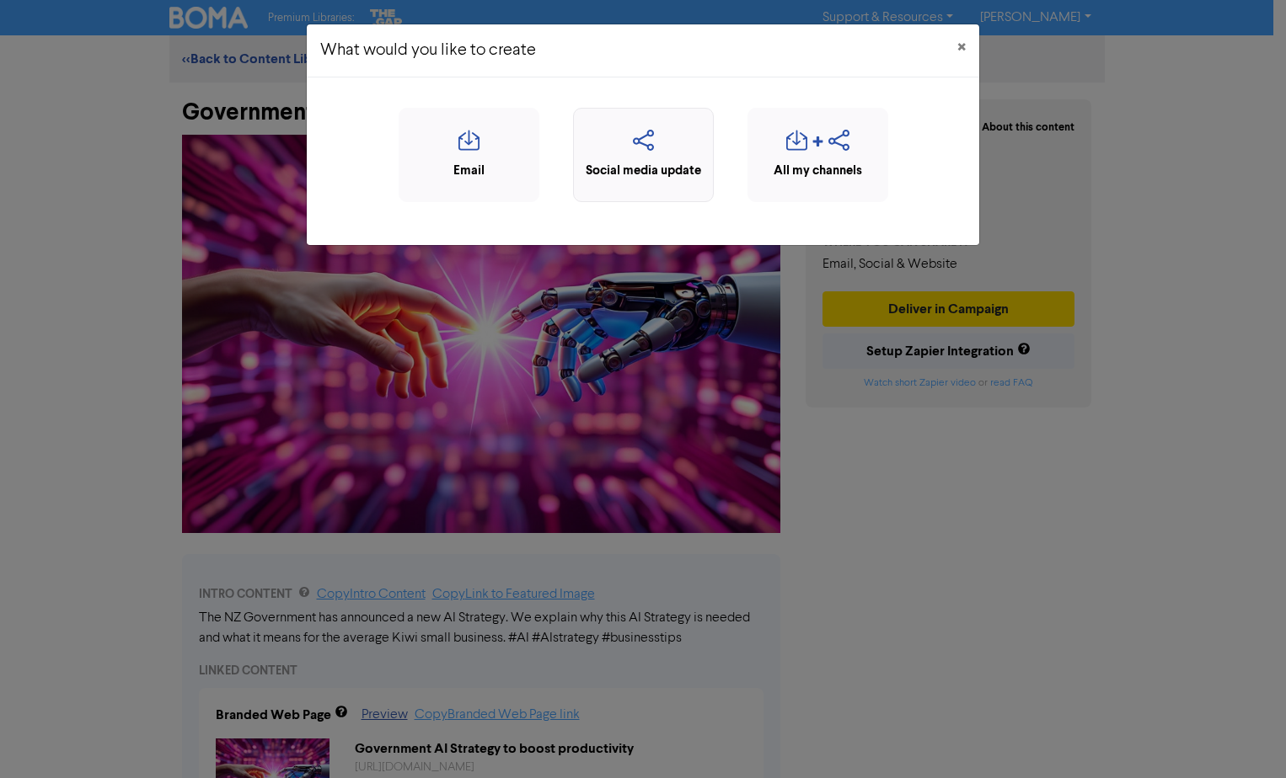
click at [619, 159] on icon "button" at bounding box center [643, 146] width 122 height 32
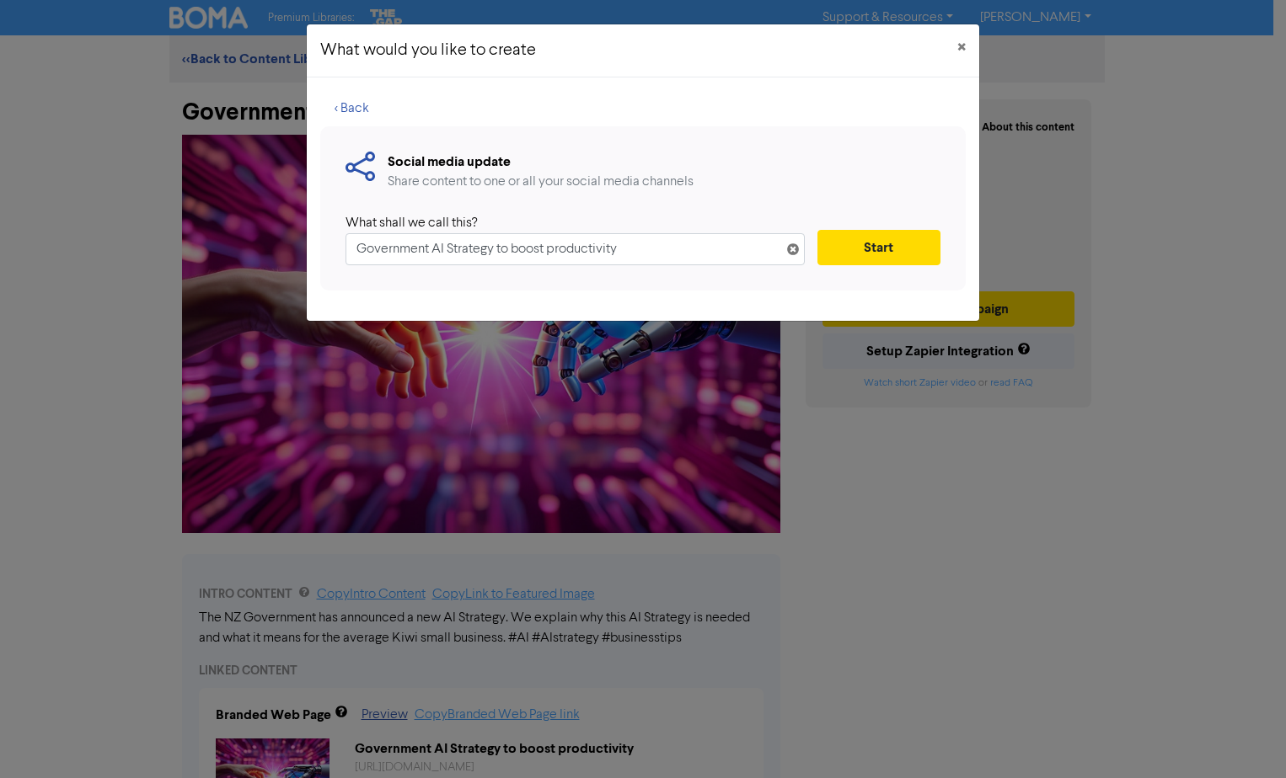
click at [864, 222] on div "What shall we call this? Government AI Strategy to boost productivity Start" at bounding box center [642, 239] width 595 height 52
click at [867, 240] on button "Start" at bounding box center [878, 247] width 123 height 35
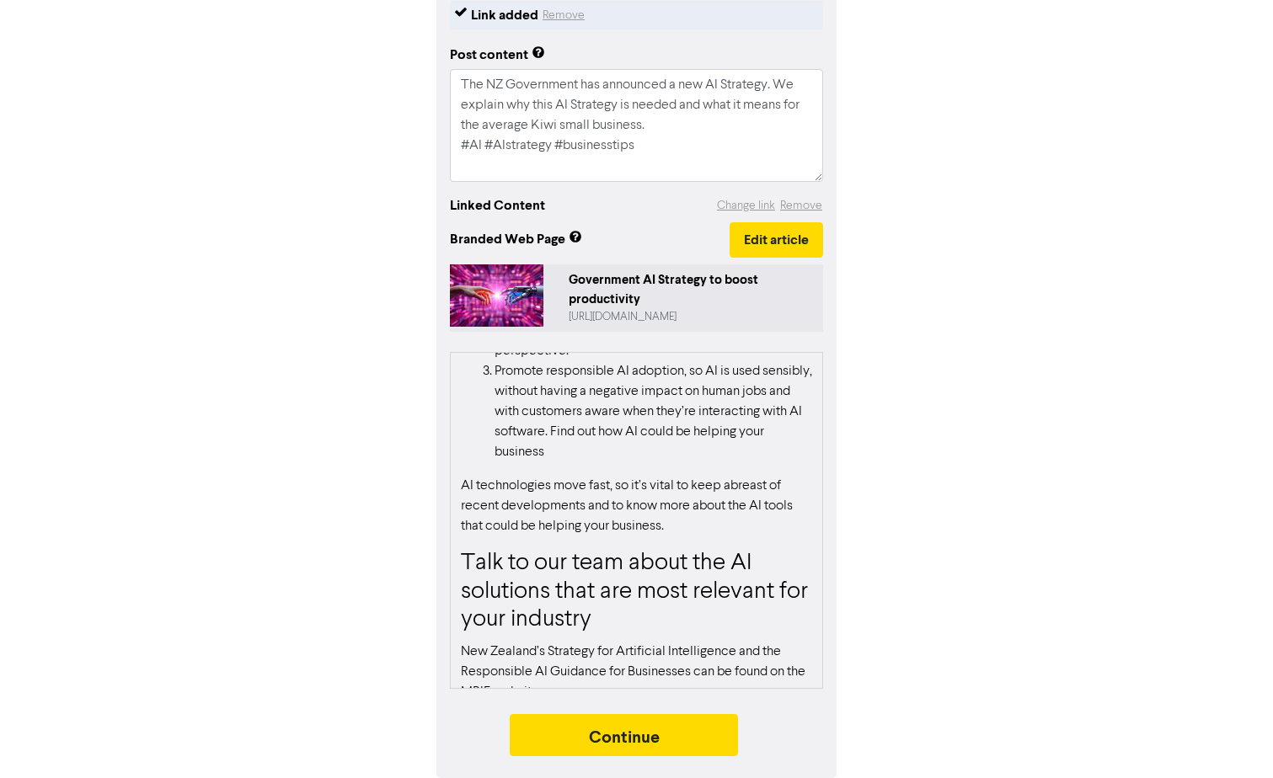
scroll to position [746, 0]
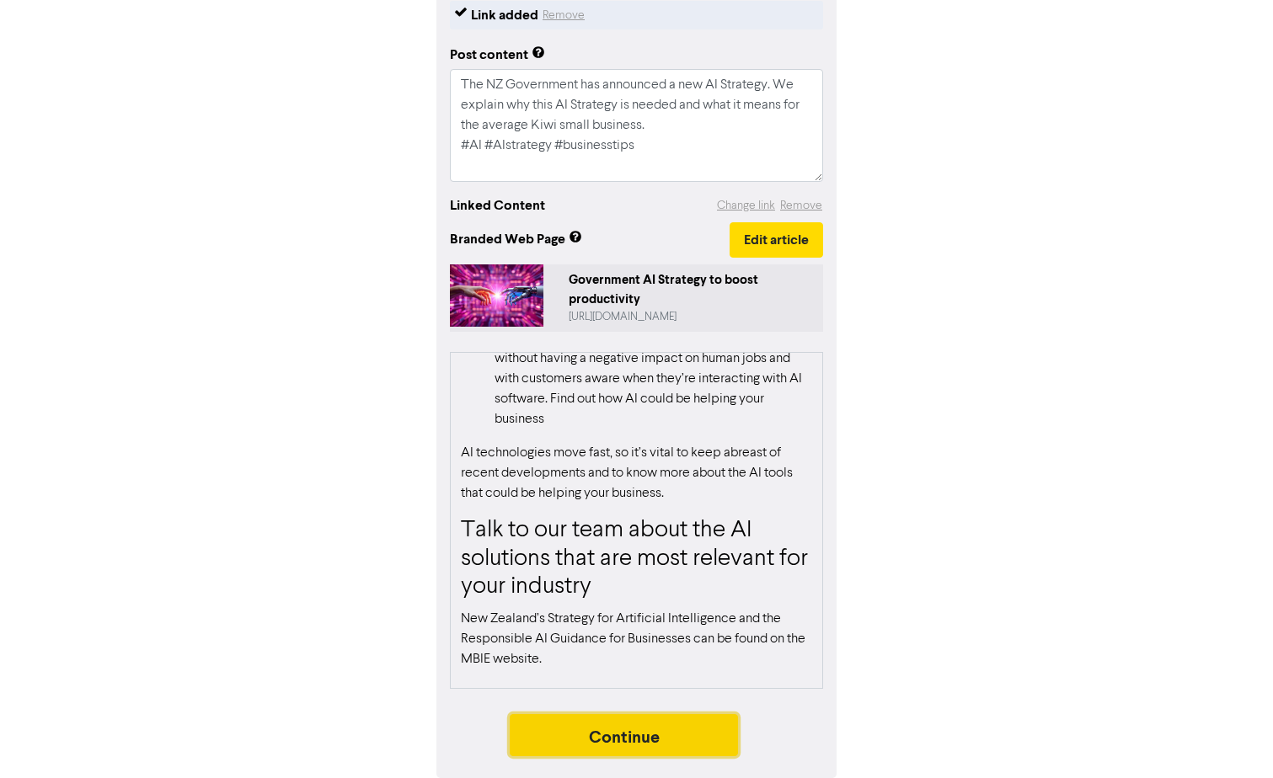
click at [655, 726] on button "Continue" at bounding box center [624, 735] width 229 height 42
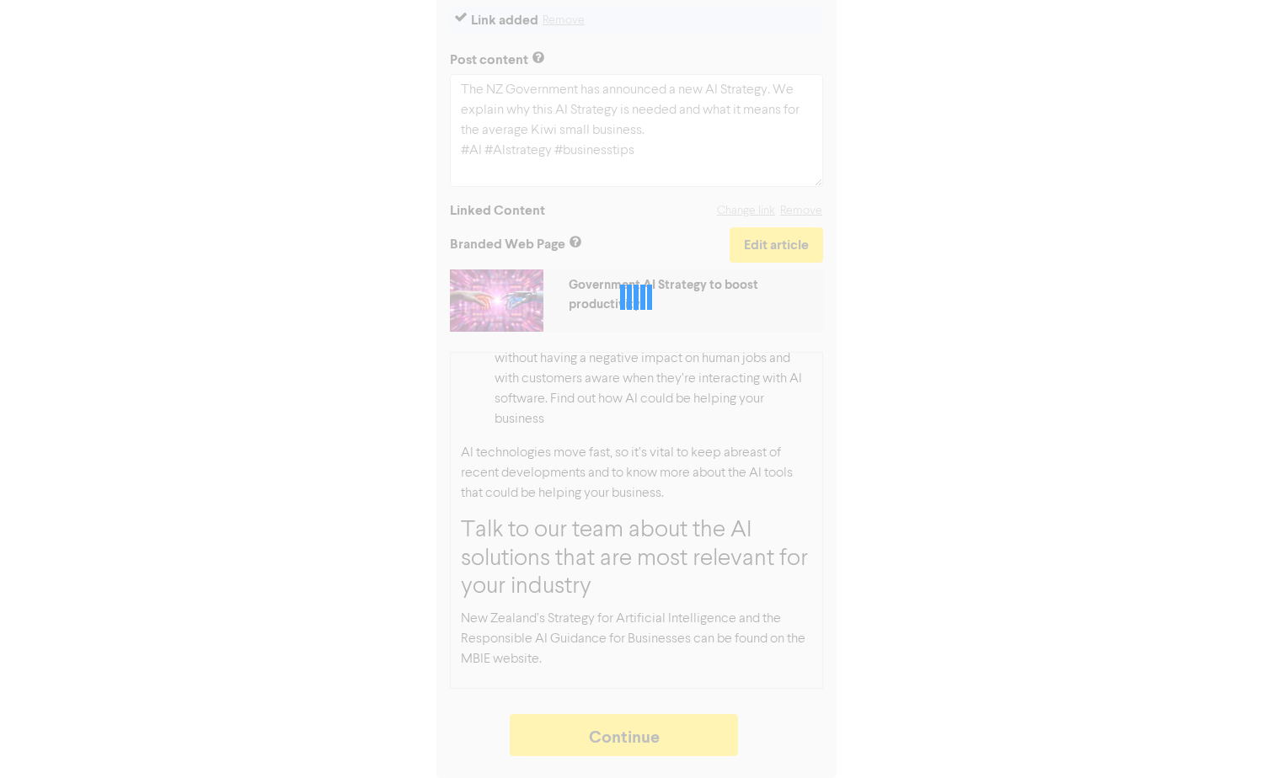
type textarea "x"
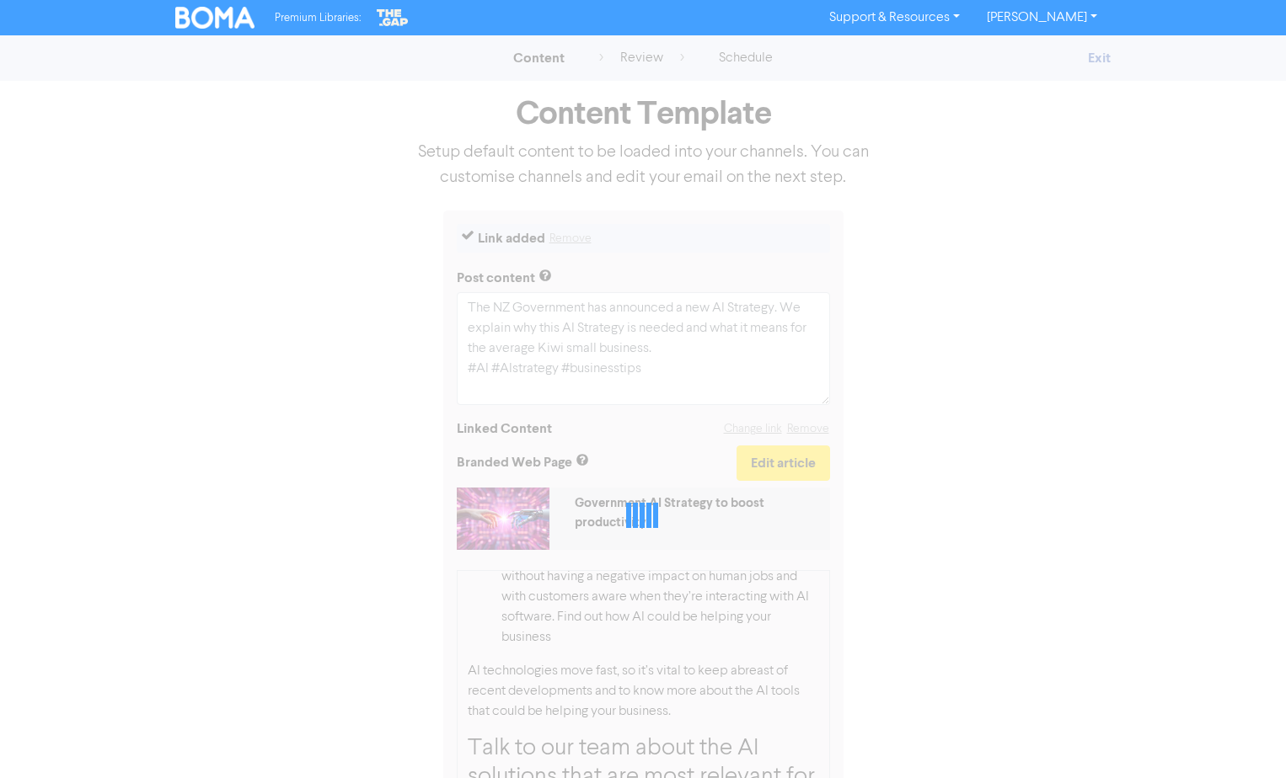
select select "LEARN_MORE"
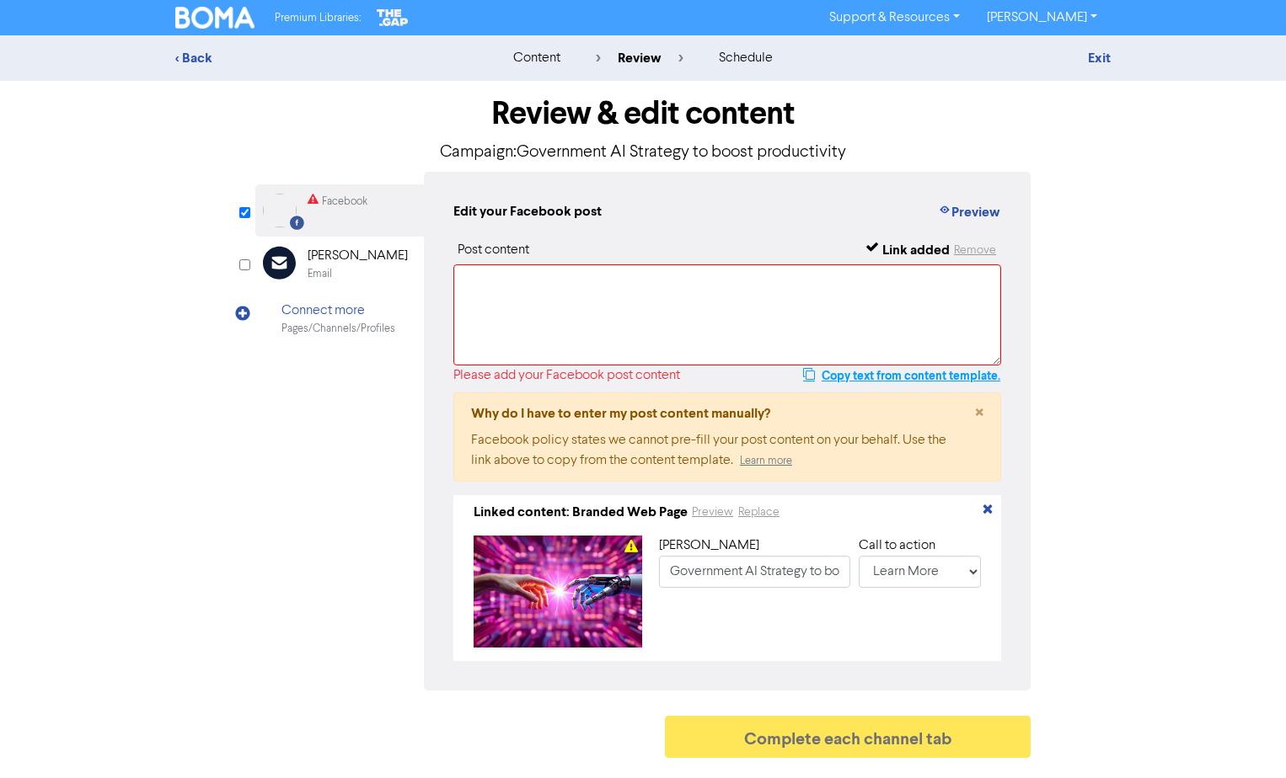
click at [831, 375] on button "Copy text from content template." at bounding box center [901, 376] width 199 height 20
click at [628, 323] on textarea at bounding box center [727, 315] width 548 height 101
paste textarea "The NZ Government has announced a new AI Strategy. We explain why this AI Strat…"
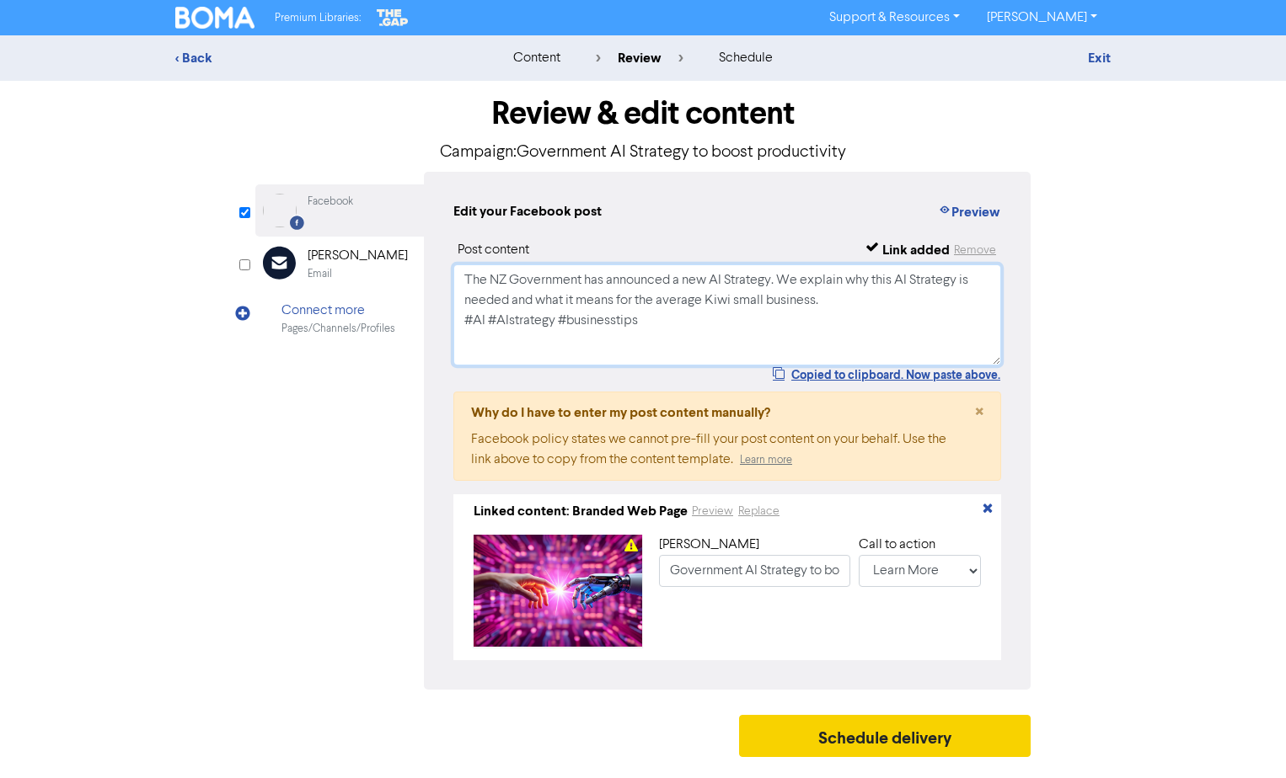
type textarea "The NZ Government has announced a new AI Strategy. We explain why this AI Strat…"
click at [808, 748] on button "Schedule delivery" at bounding box center [884, 736] width 291 height 42
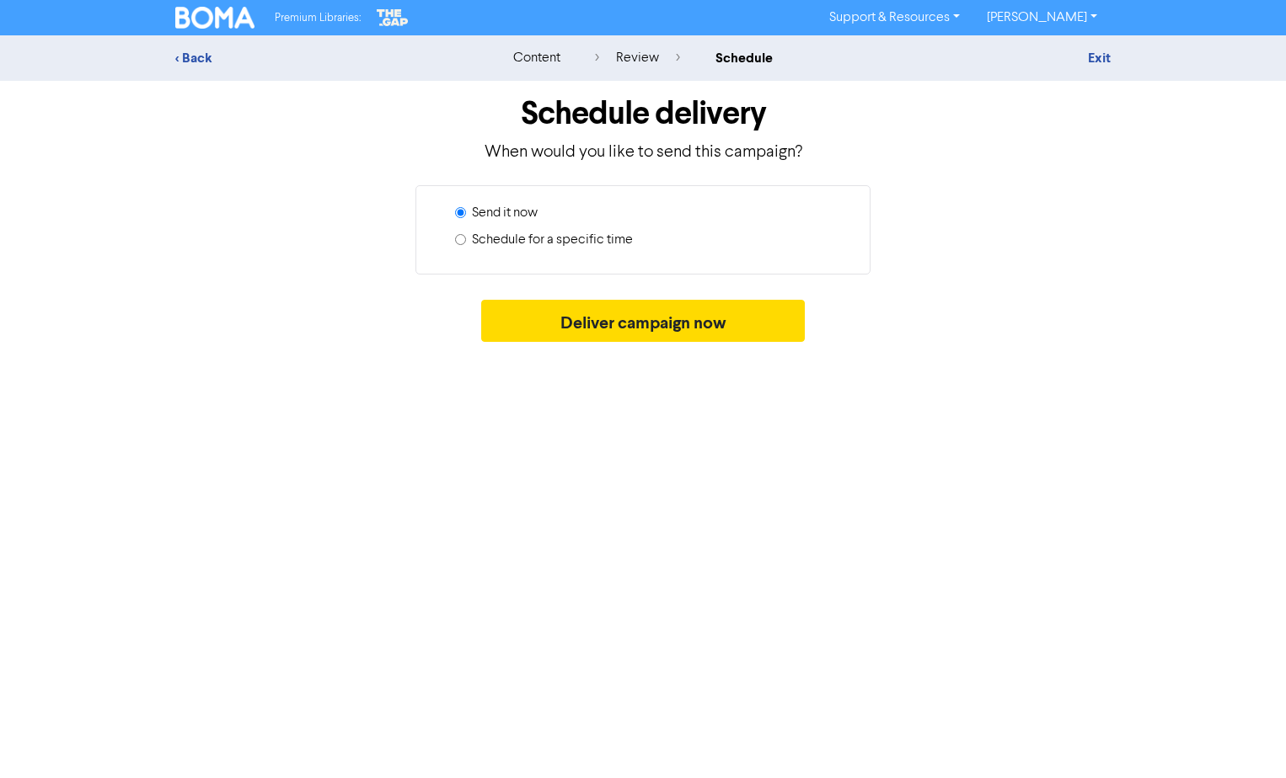
click at [566, 241] on label "Schedule for a specific time" at bounding box center [552, 240] width 161 height 20
click at [466, 241] on input "Schedule for a specific time" at bounding box center [460, 239] width 11 height 11
radio input "true"
radio input "false"
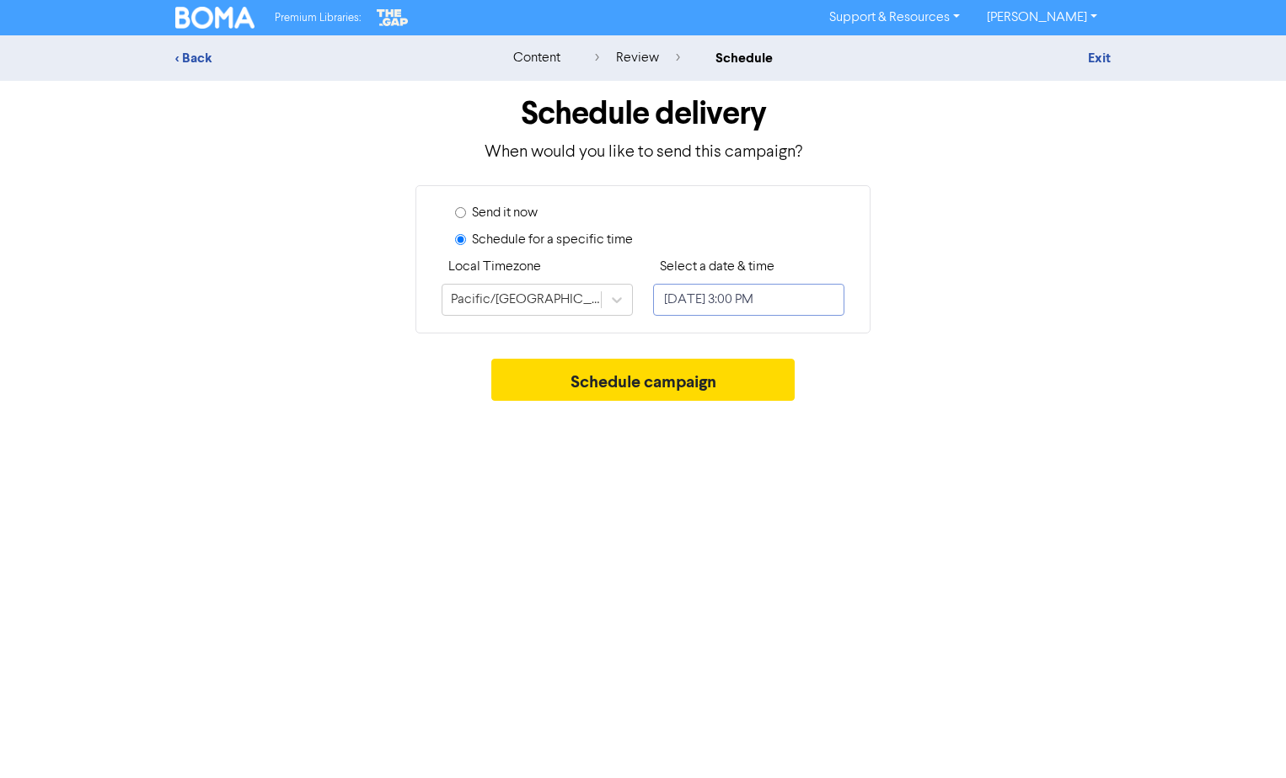
click at [732, 291] on input "[DATE] 3:00 PM" at bounding box center [748, 300] width 191 height 32
select select "7"
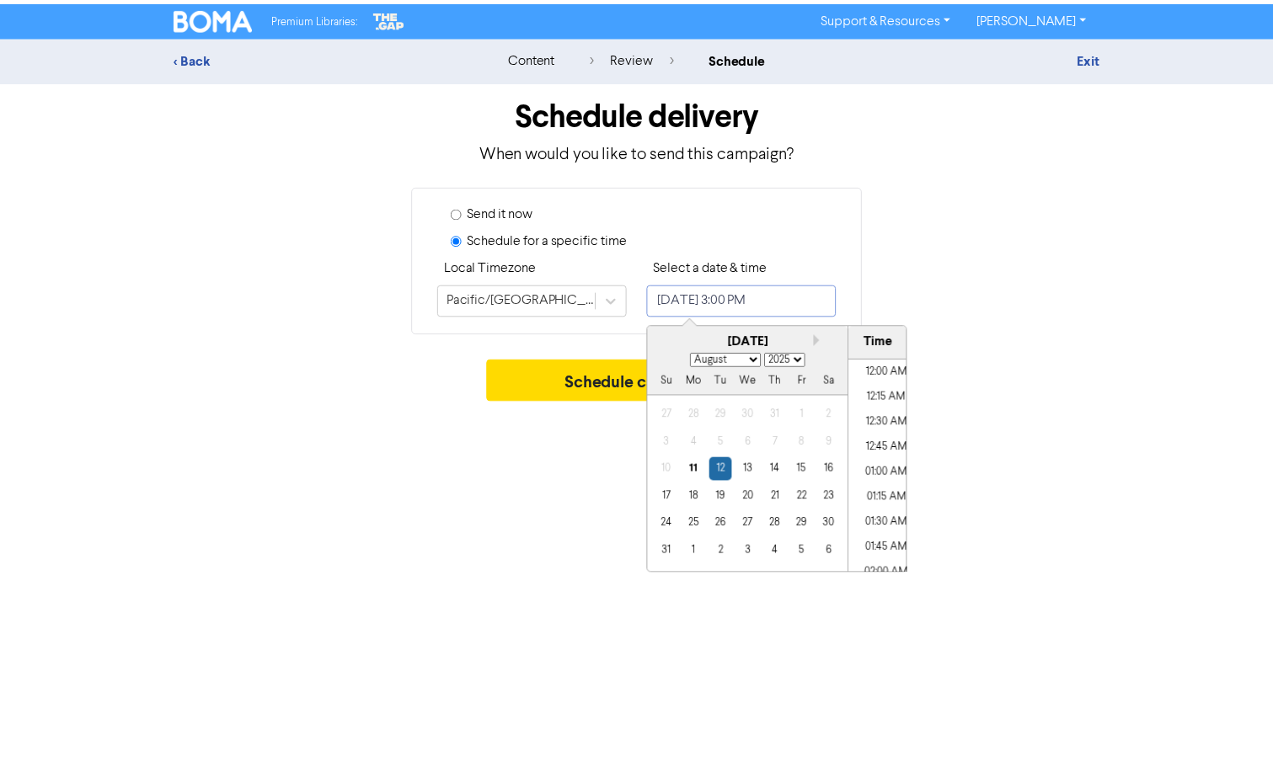
scroll to position [1422, 0]
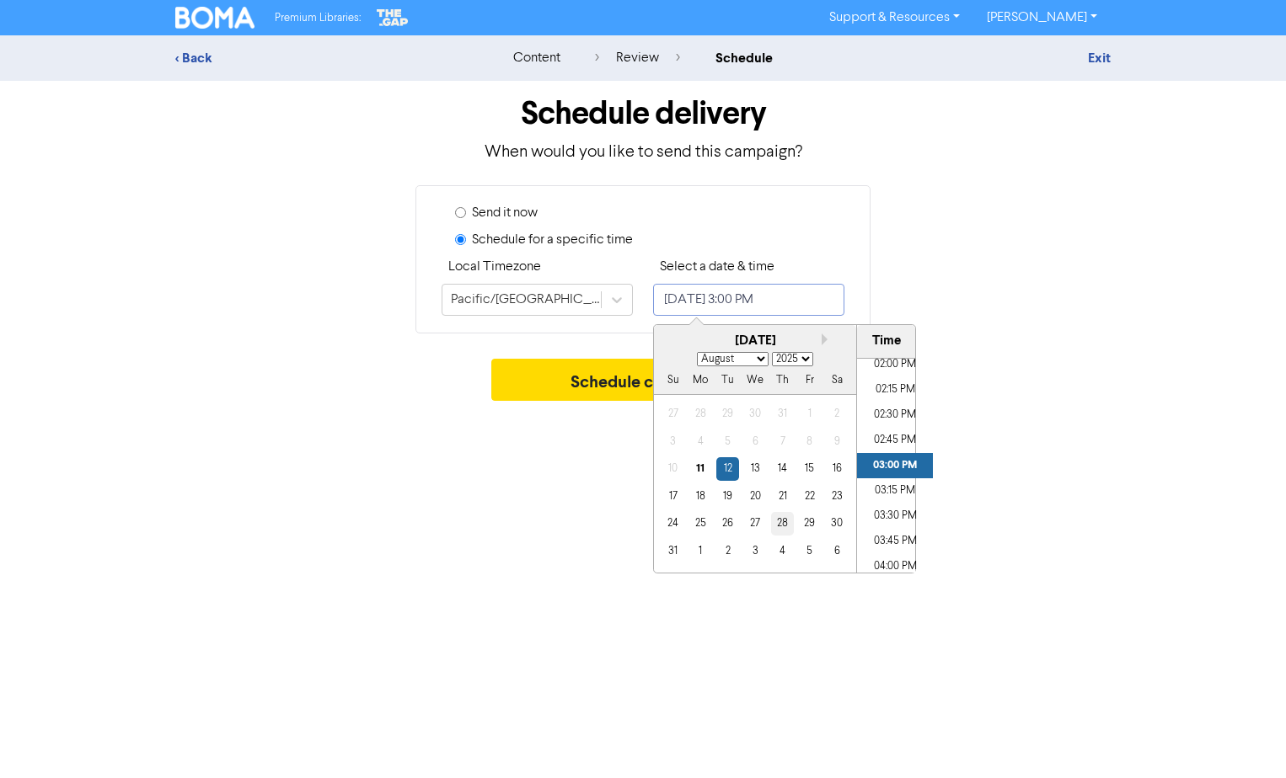
click at [775, 527] on div "28" at bounding box center [782, 523] width 23 height 23
click at [744, 526] on div "27" at bounding box center [754, 523] width 23 height 23
type input "[DATE] 3:00 PM"
click at [583, 389] on button "Schedule campaign" at bounding box center [643, 380] width 304 height 42
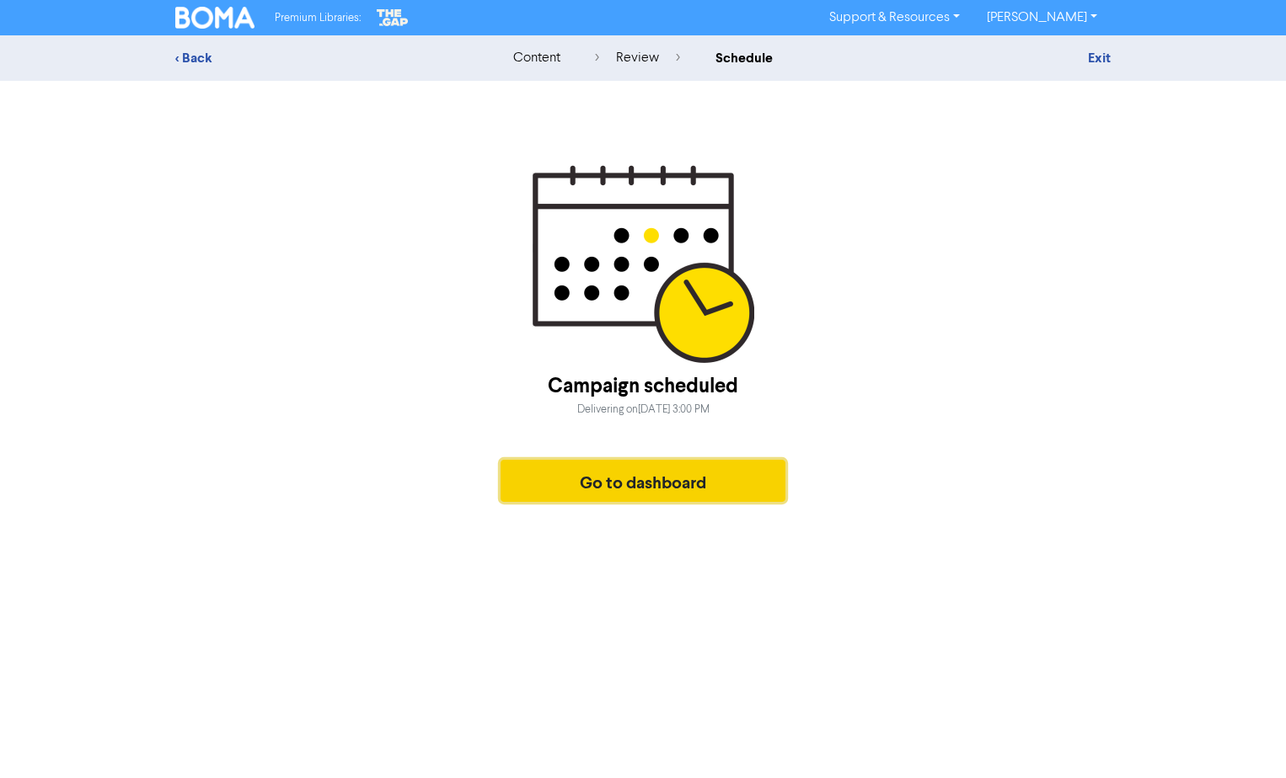
click at [660, 492] on button "Go to dashboard" at bounding box center [642, 481] width 285 height 42
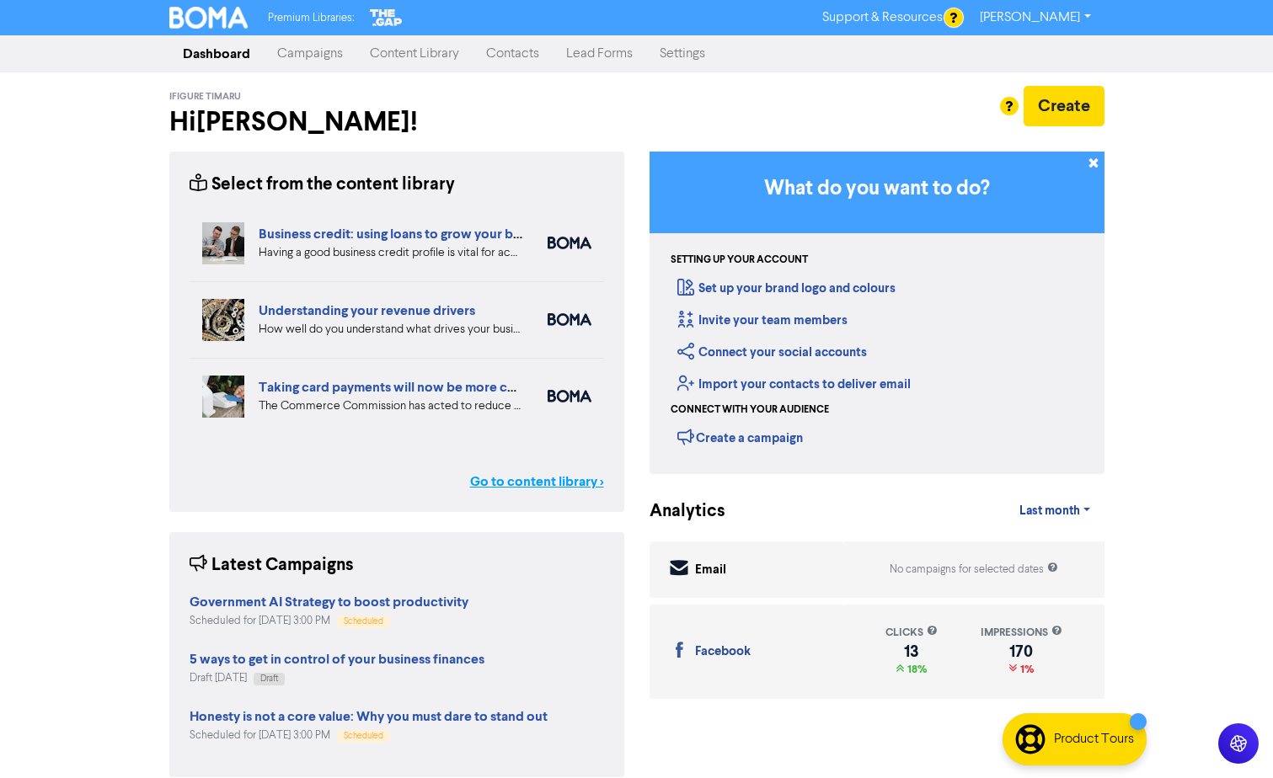
click at [530, 480] on link "Go to content library >" at bounding box center [537, 482] width 134 height 20
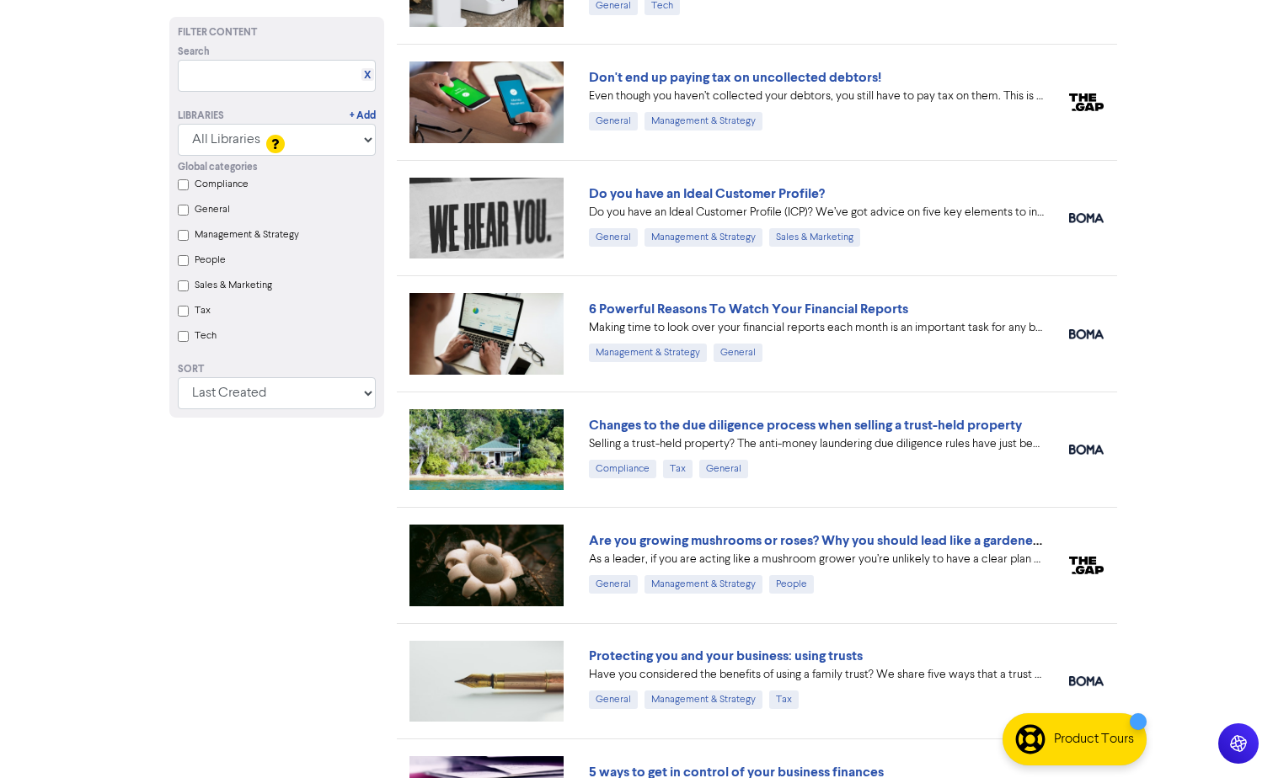
scroll to position [842, 0]
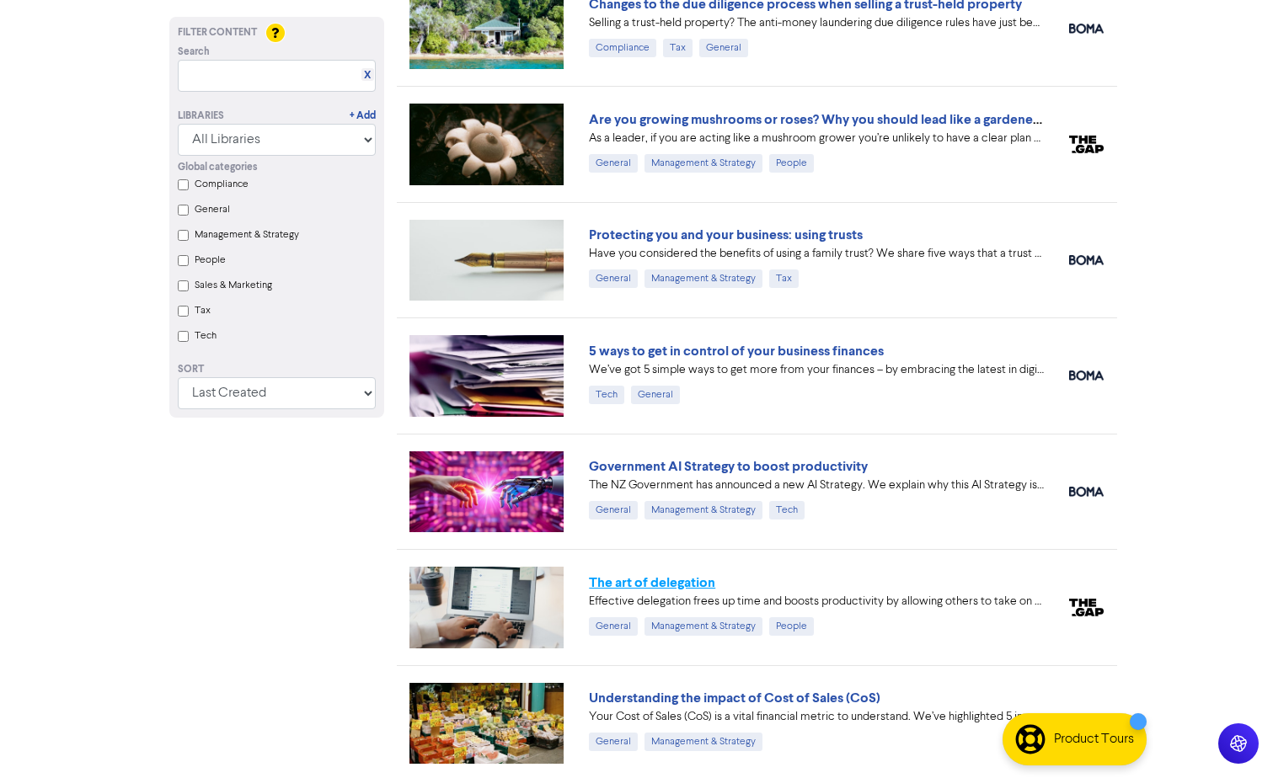
click at [655, 581] on link "The art of delegation" at bounding box center [652, 583] width 126 height 17
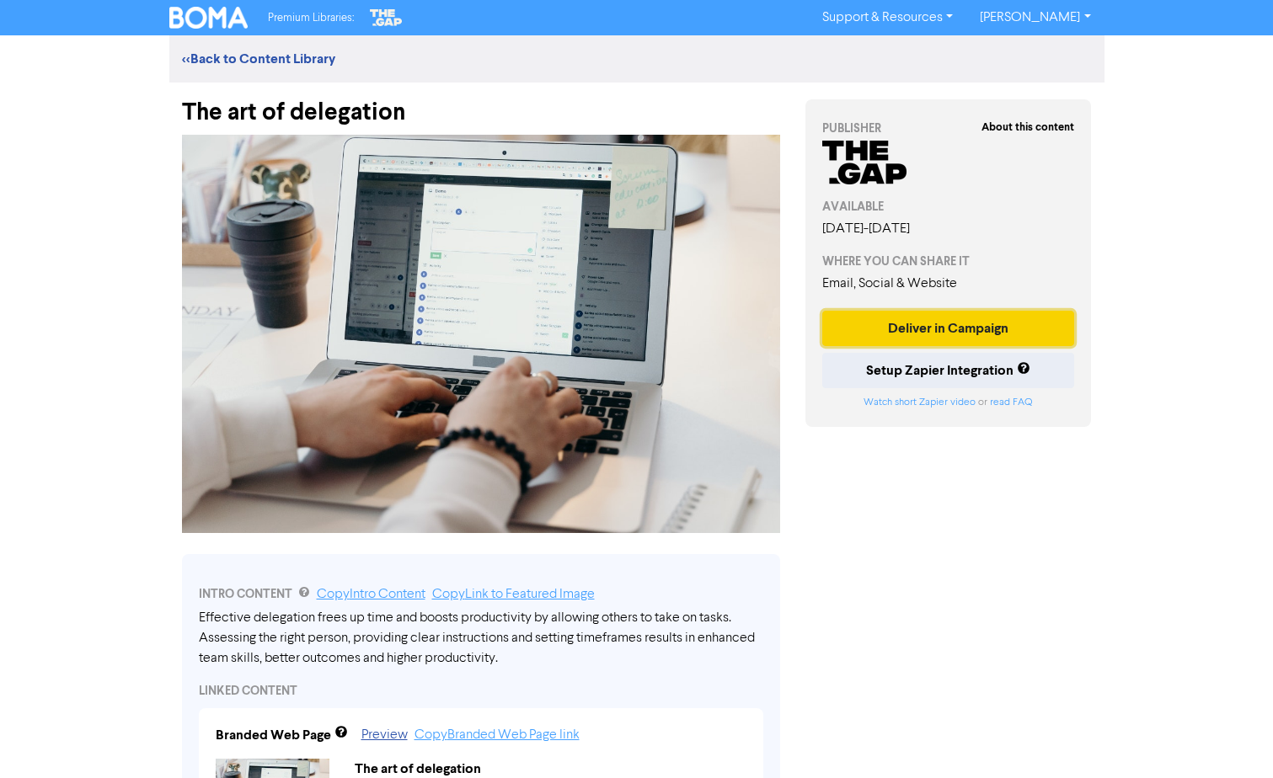
click at [944, 324] on button "Deliver in Campaign" at bounding box center [948, 328] width 253 height 35
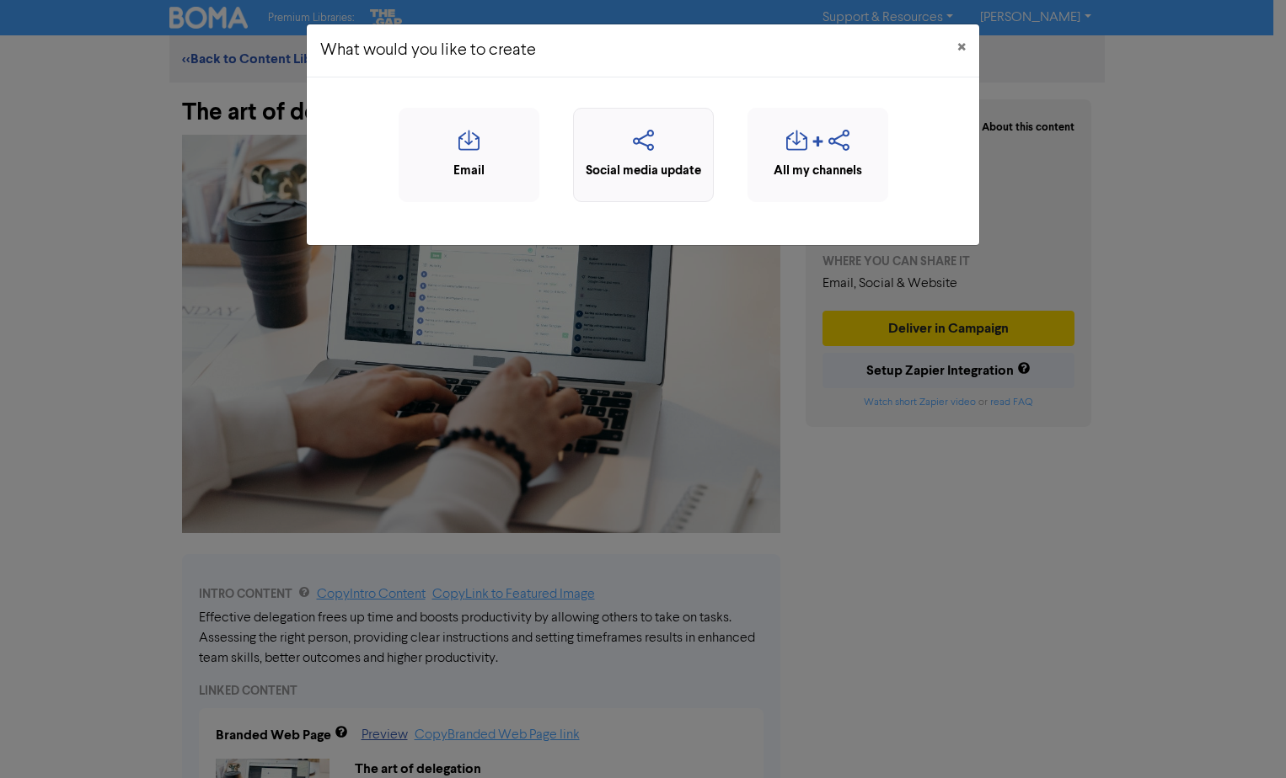
click at [655, 184] on div "Social media update" at bounding box center [643, 155] width 141 height 94
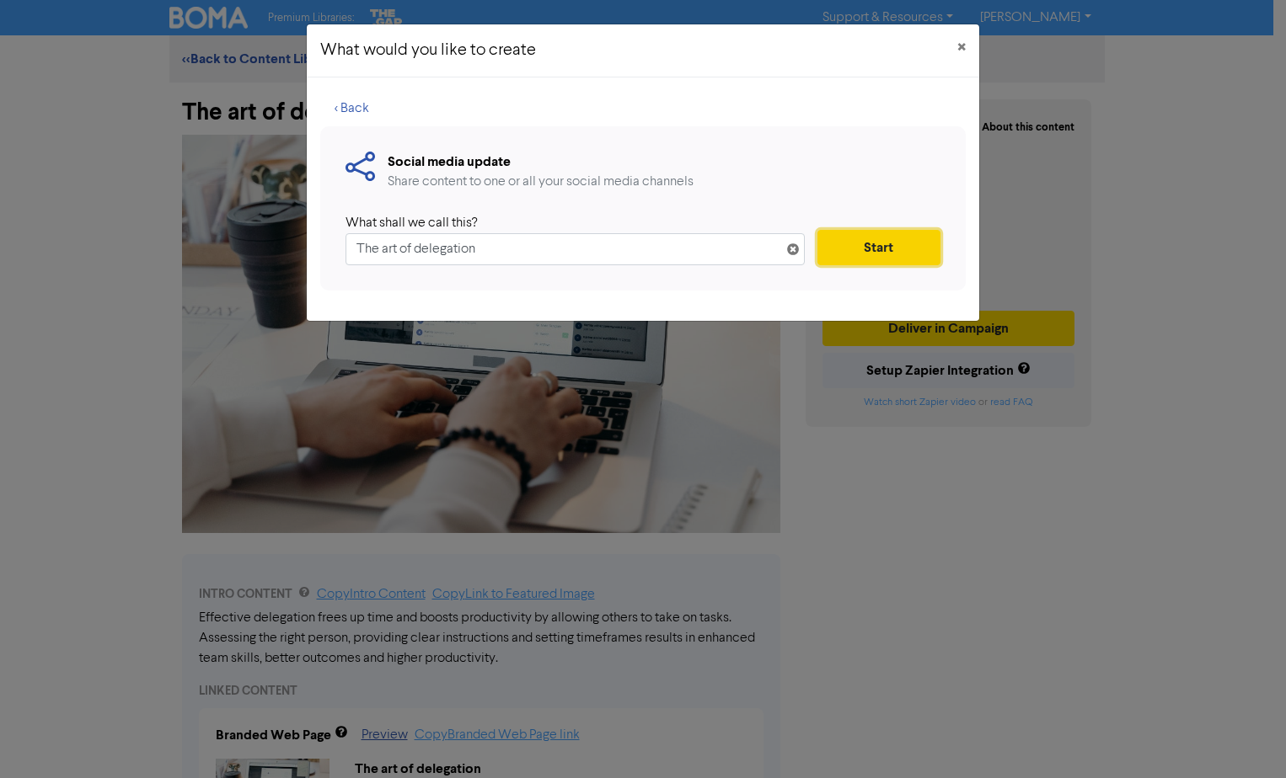
click at [890, 239] on button "Start" at bounding box center [878, 247] width 123 height 35
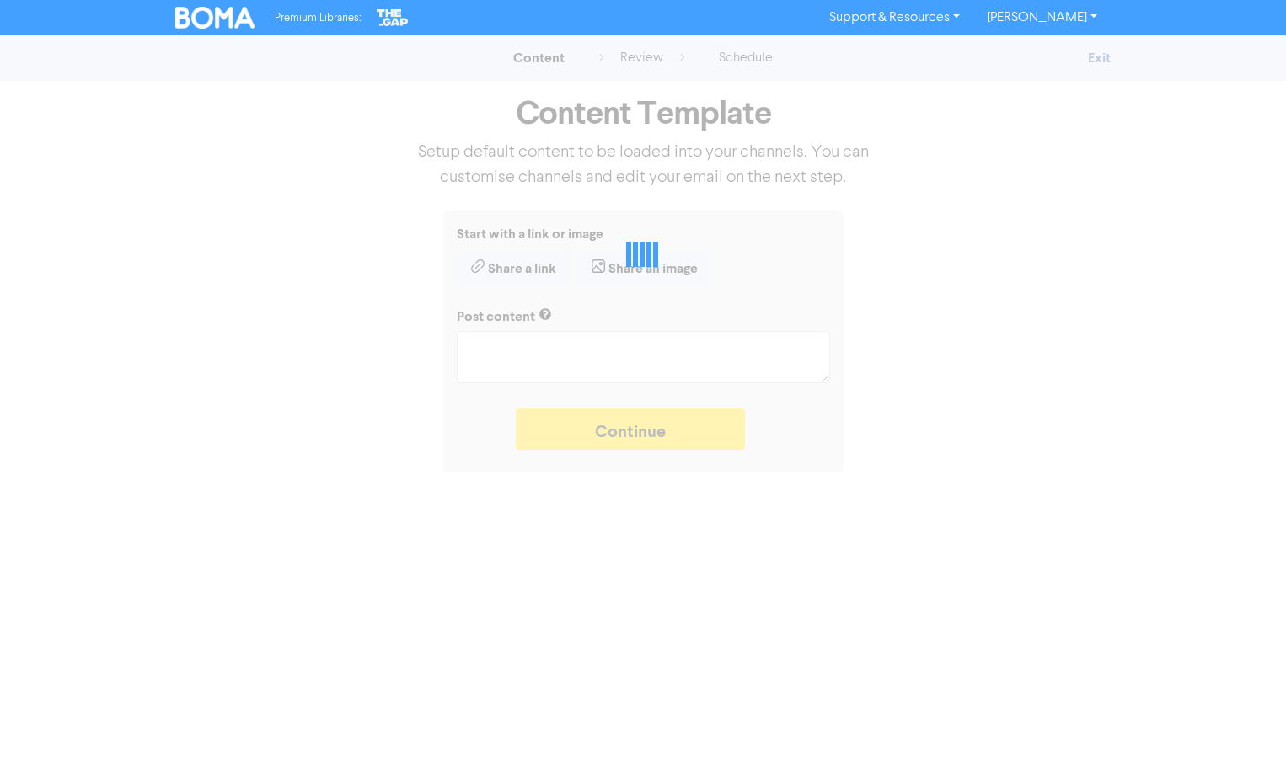
type textarea "x"
type textarea "Effective delegation frees up time and boosts productivity by allowing others t…"
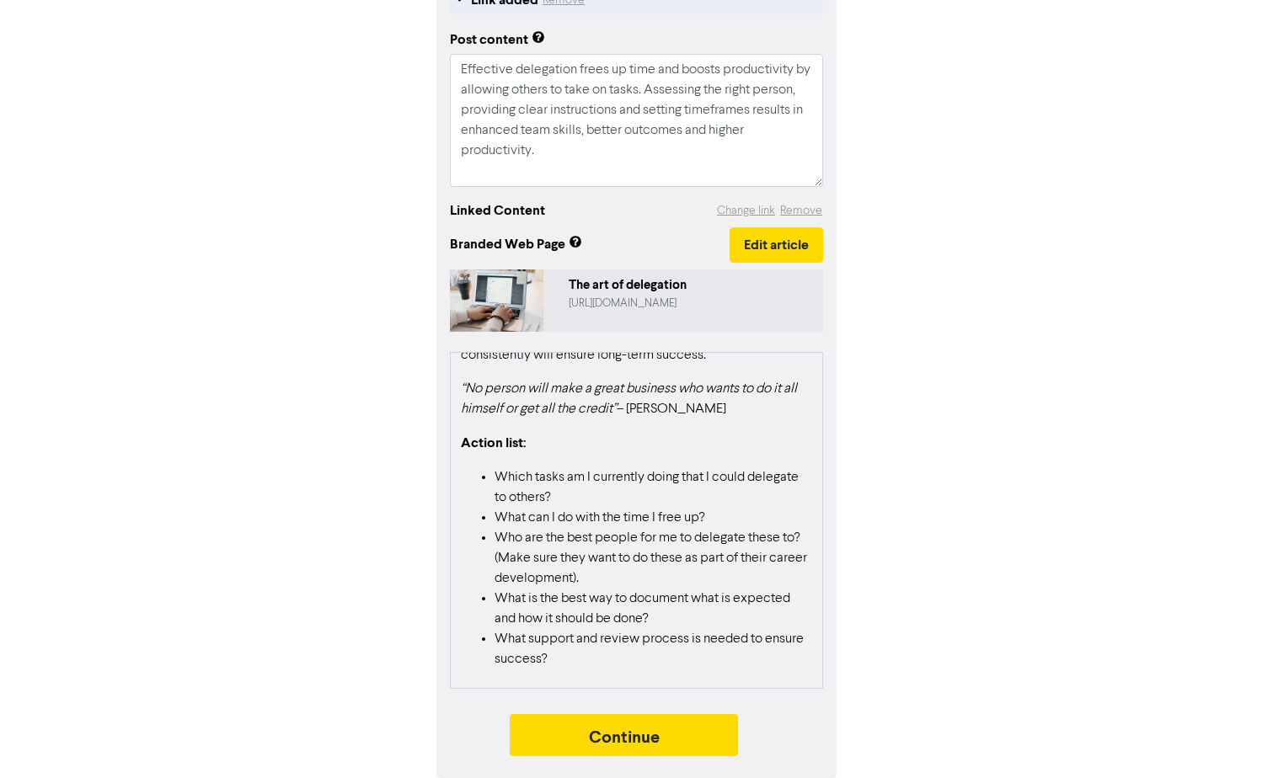
scroll to position [1208, 0]
click at [664, 741] on button "Continue" at bounding box center [624, 735] width 229 height 42
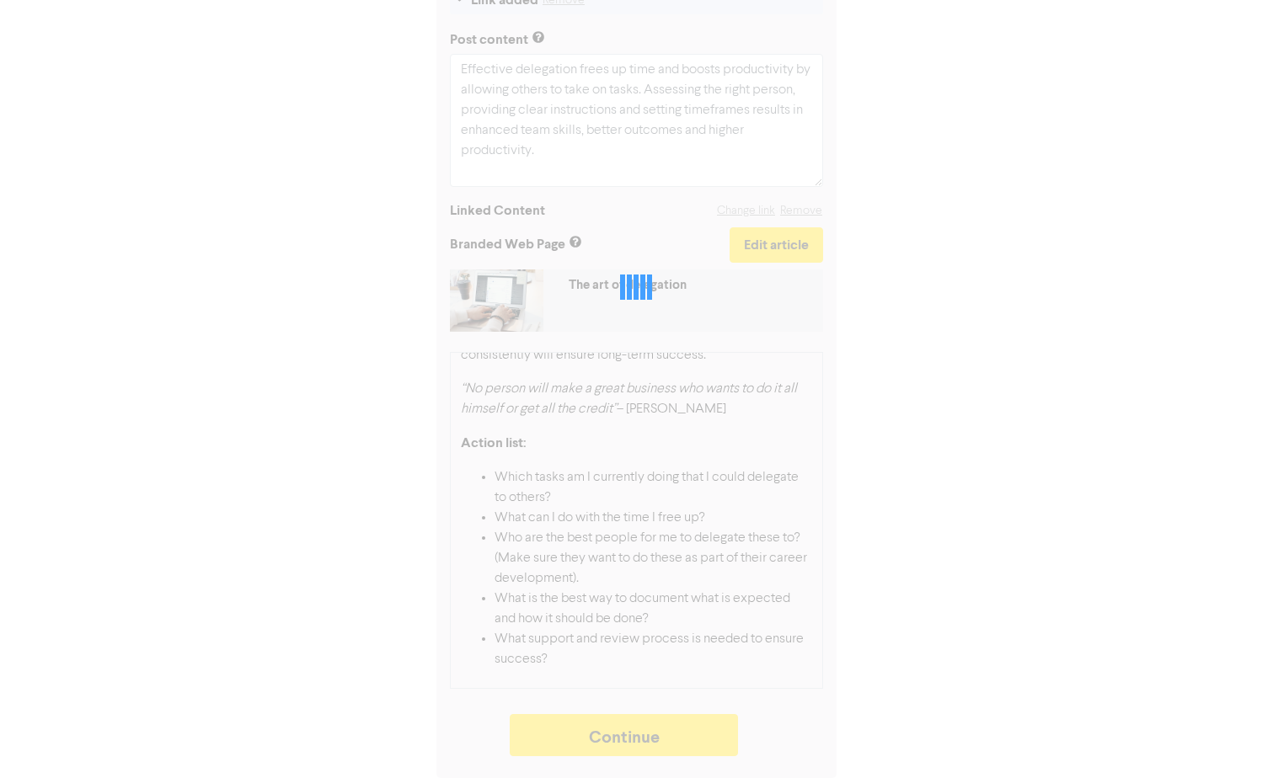
type textarea "x"
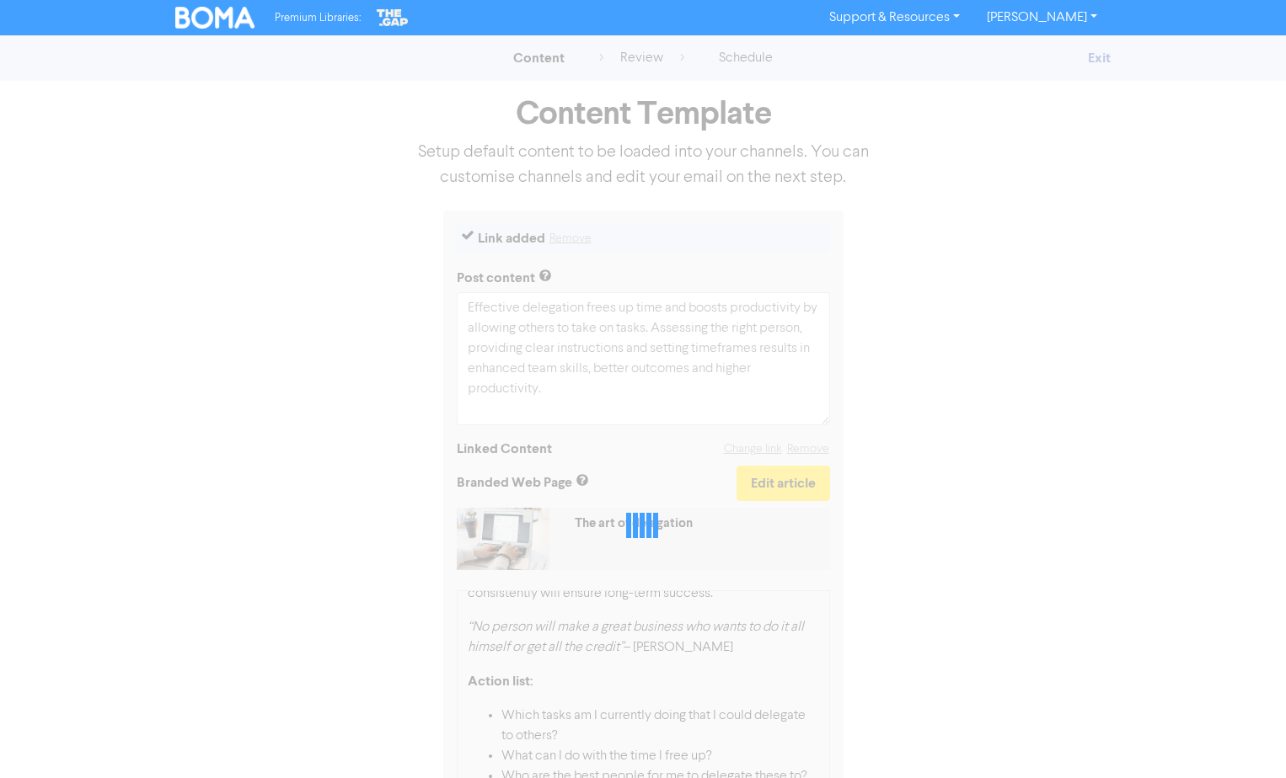
select select "LEARN_MORE"
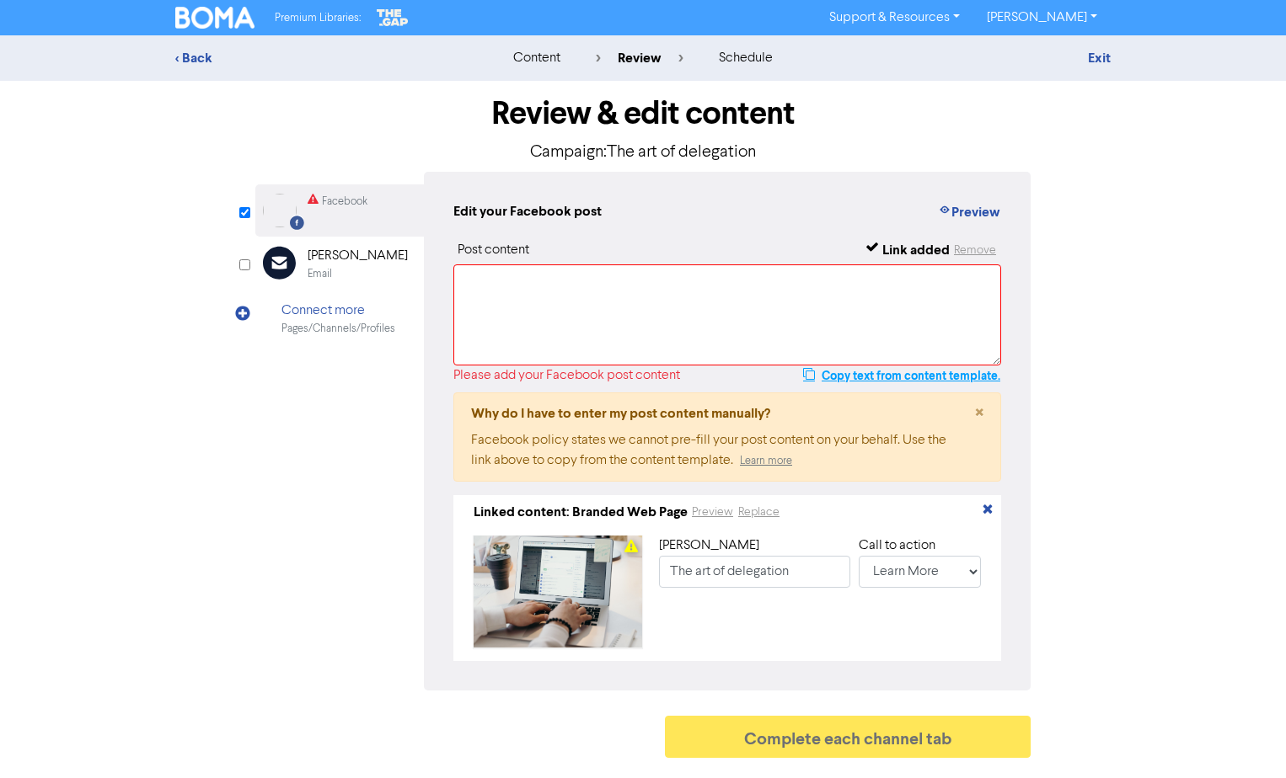
click at [970, 378] on button "Copy text from content template." at bounding box center [901, 376] width 199 height 20
click at [713, 281] on textarea at bounding box center [727, 315] width 548 height 101
paste textarea "Effective delegation frees up time and boosts productivity by allowing others t…"
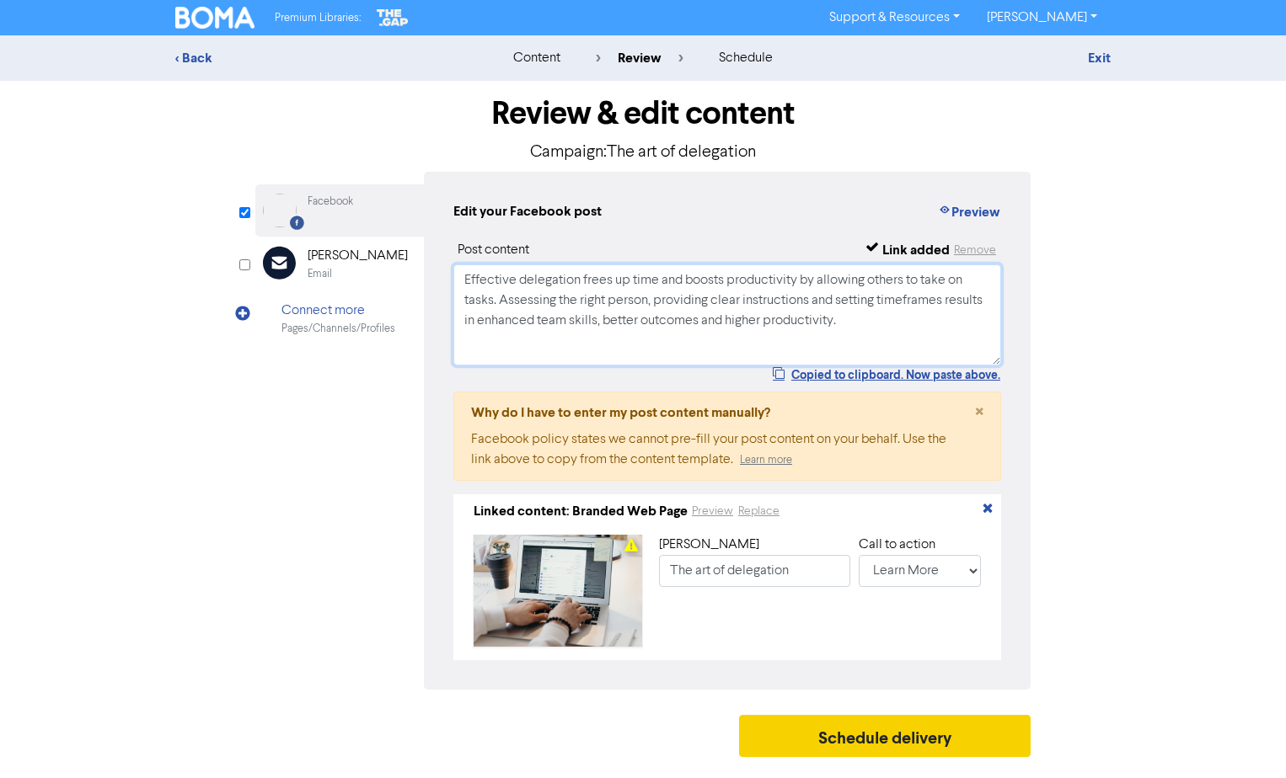
type textarea "Effective delegation frees up time and boosts productivity by allowing others t…"
click at [935, 749] on button "Schedule delivery" at bounding box center [884, 736] width 291 height 42
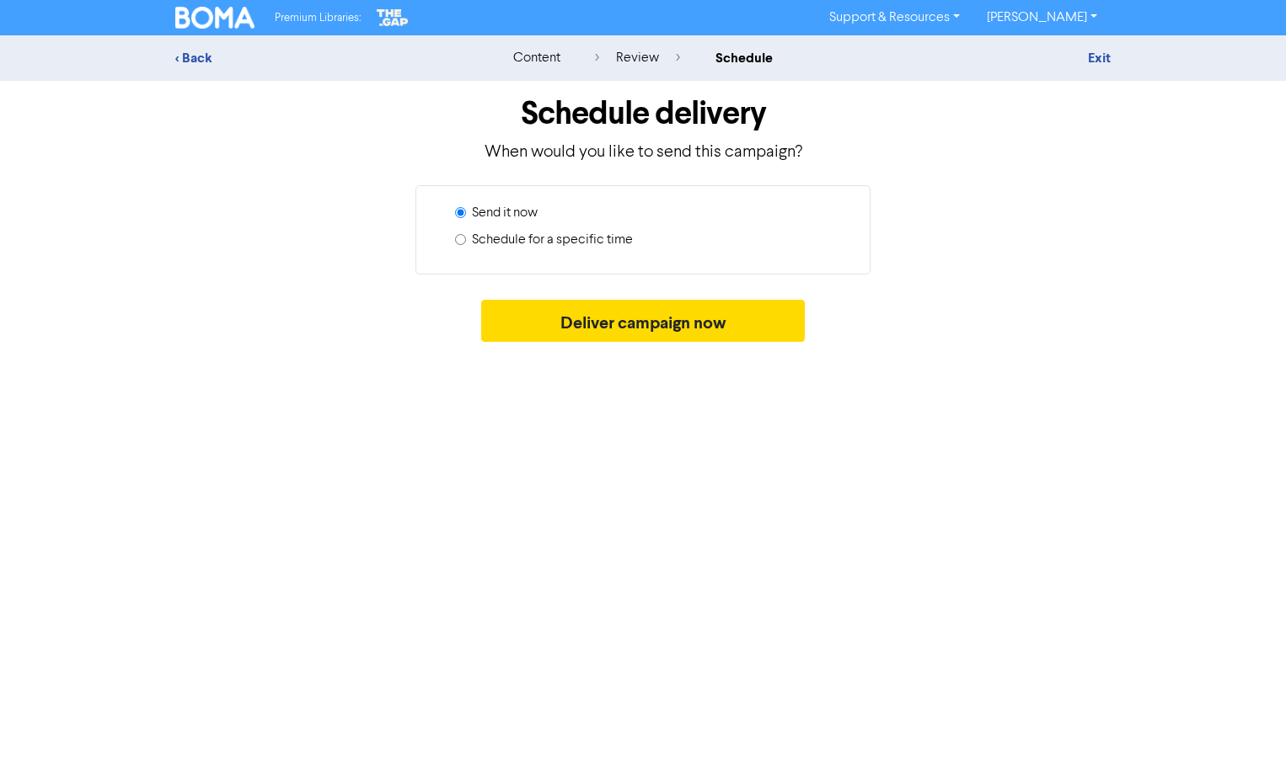
click at [567, 240] on label "Schedule for a specific time" at bounding box center [552, 240] width 161 height 20
click at [466, 240] on input "Schedule for a specific time" at bounding box center [460, 239] width 11 height 11
radio input "true"
radio input "false"
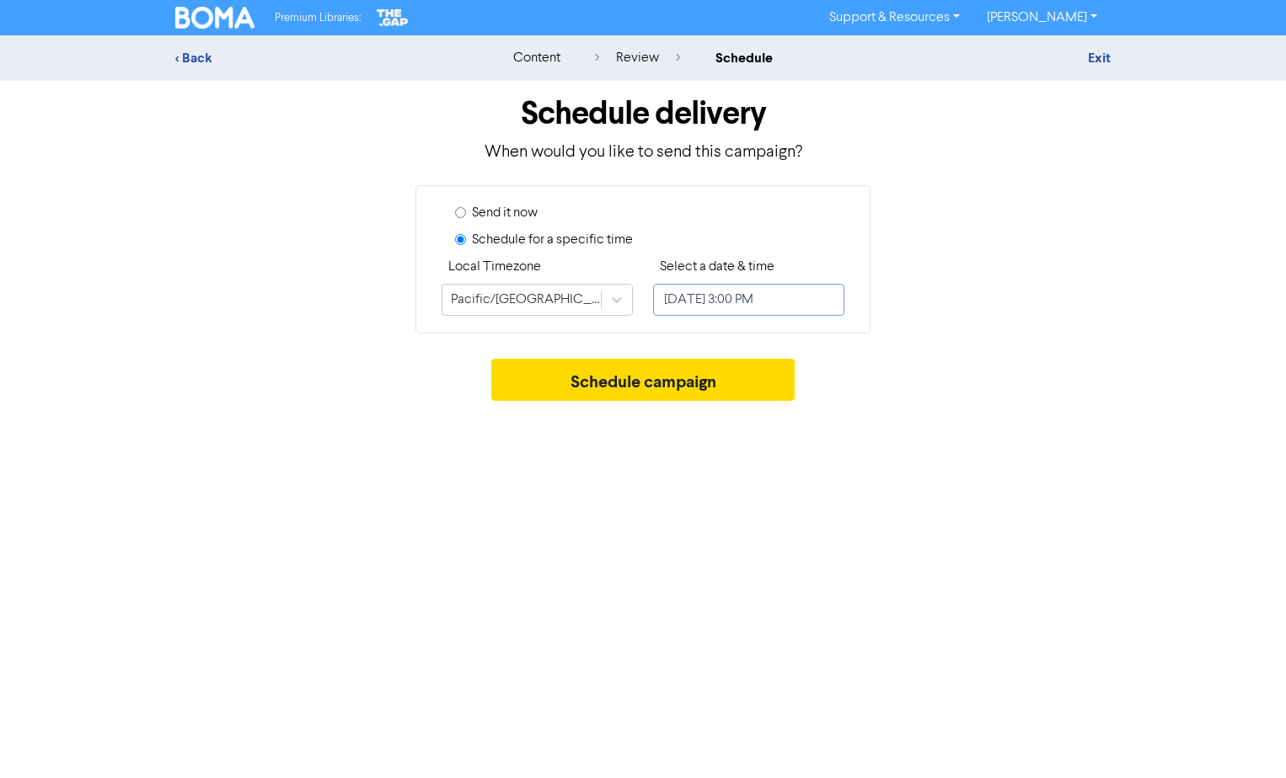
click at [703, 295] on input "[DATE] 3:00 PM" at bounding box center [748, 300] width 191 height 32
select select "7"
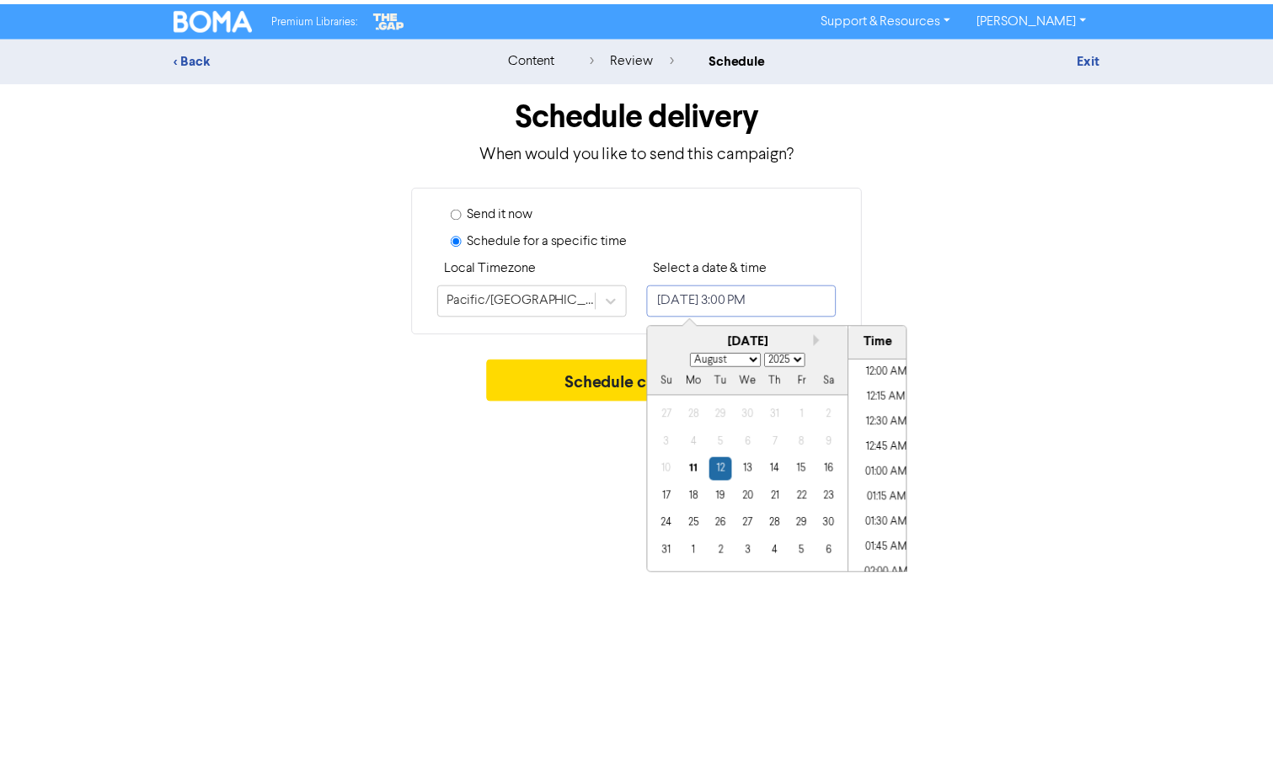
scroll to position [1422, 0]
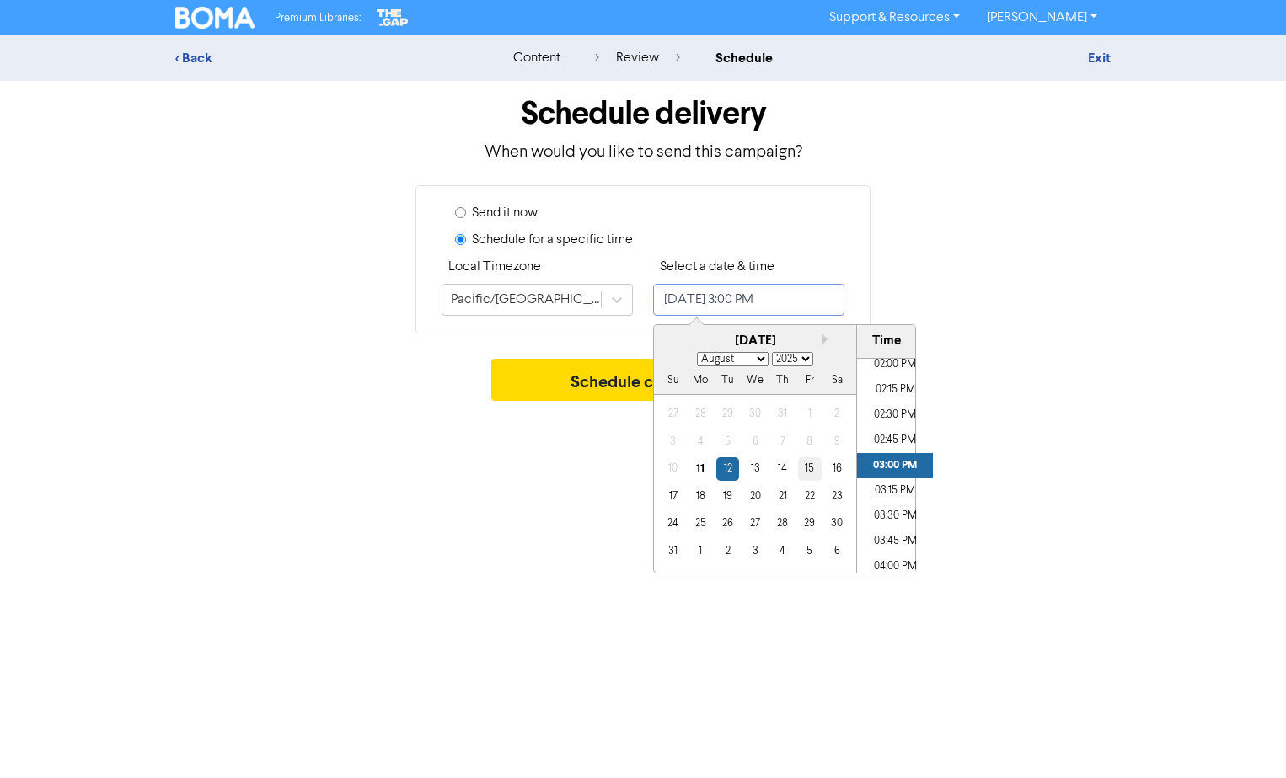
click at [809, 468] on div "15" at bounding box center [809, 468] width 23 height 23
type input "[DATE] 3:00 PM"
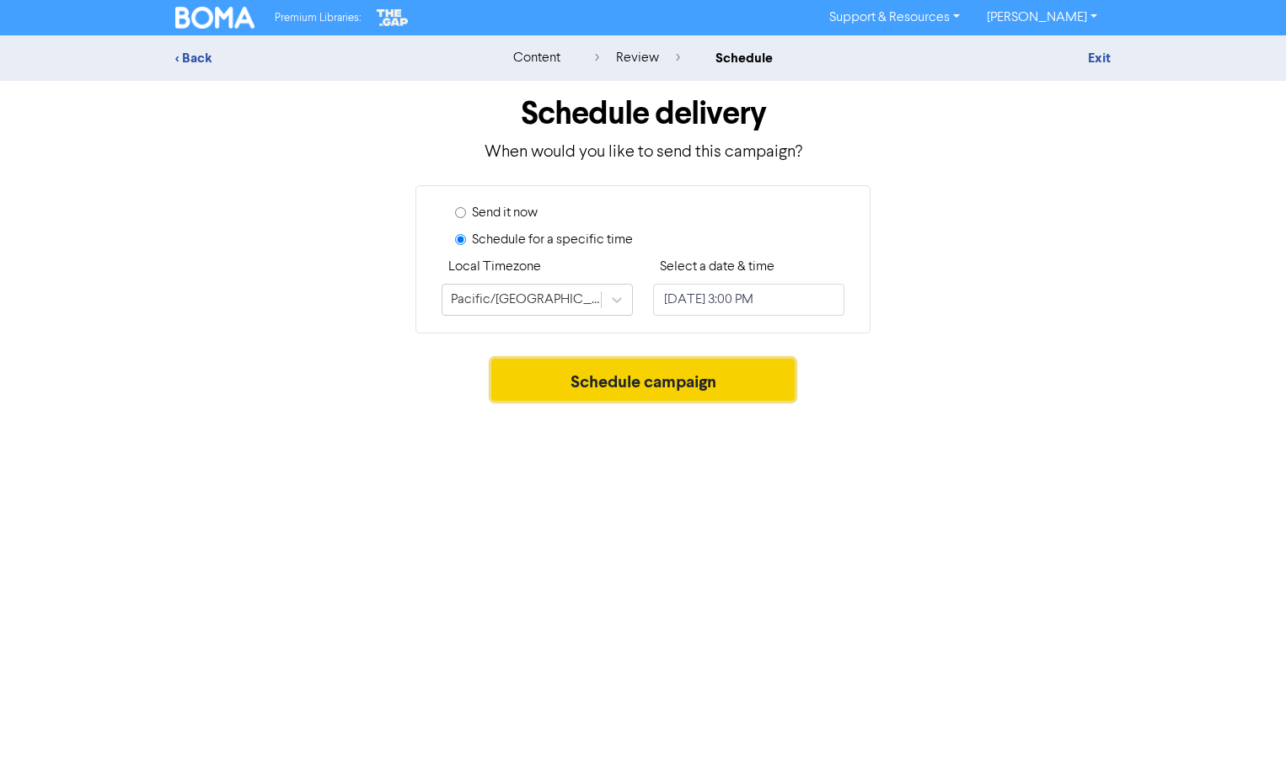
click at [609, 386] on button "Schedule campaign" at bounding box center [643, 380] width 304 height 42
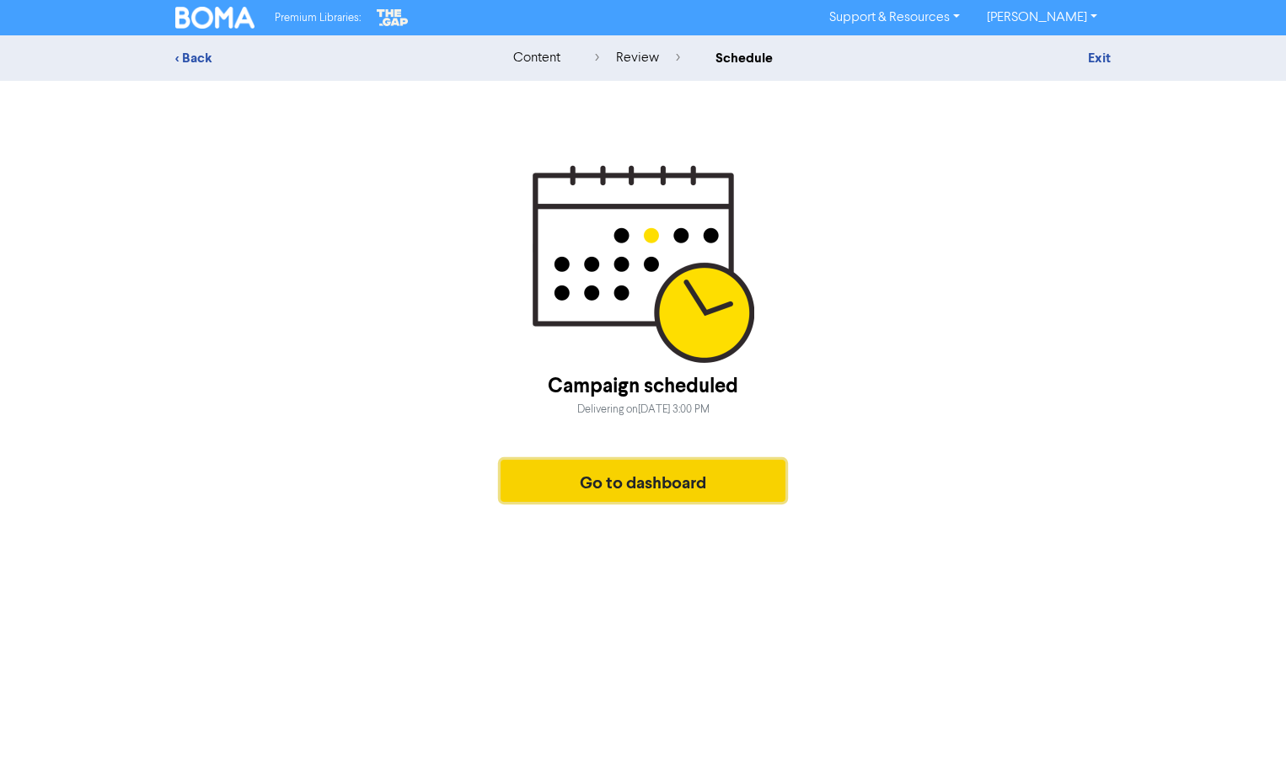
click at [741, 484] on button "Go to dashboard" at bounding box center [642, 481] width 285 height 42
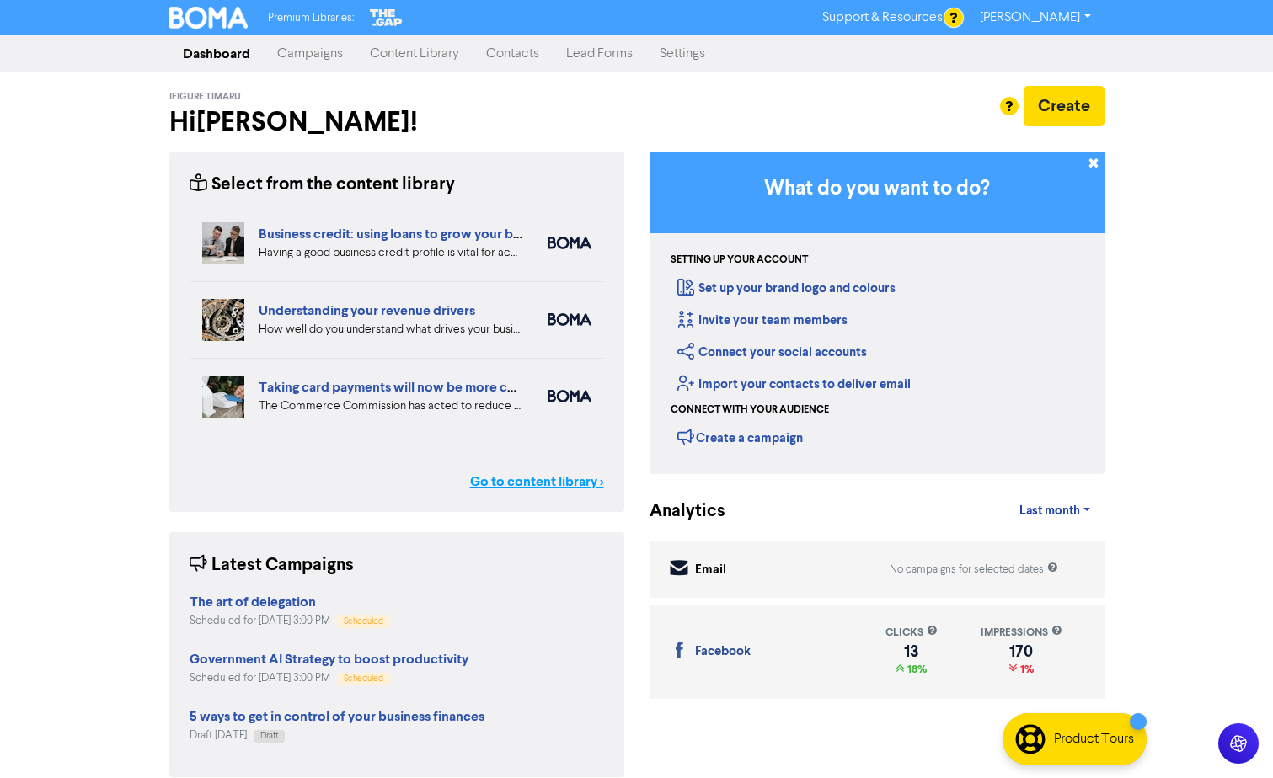
click at [550, 481] on link "Go to content library >" at bounding box center [537, 482] width 134 height 20
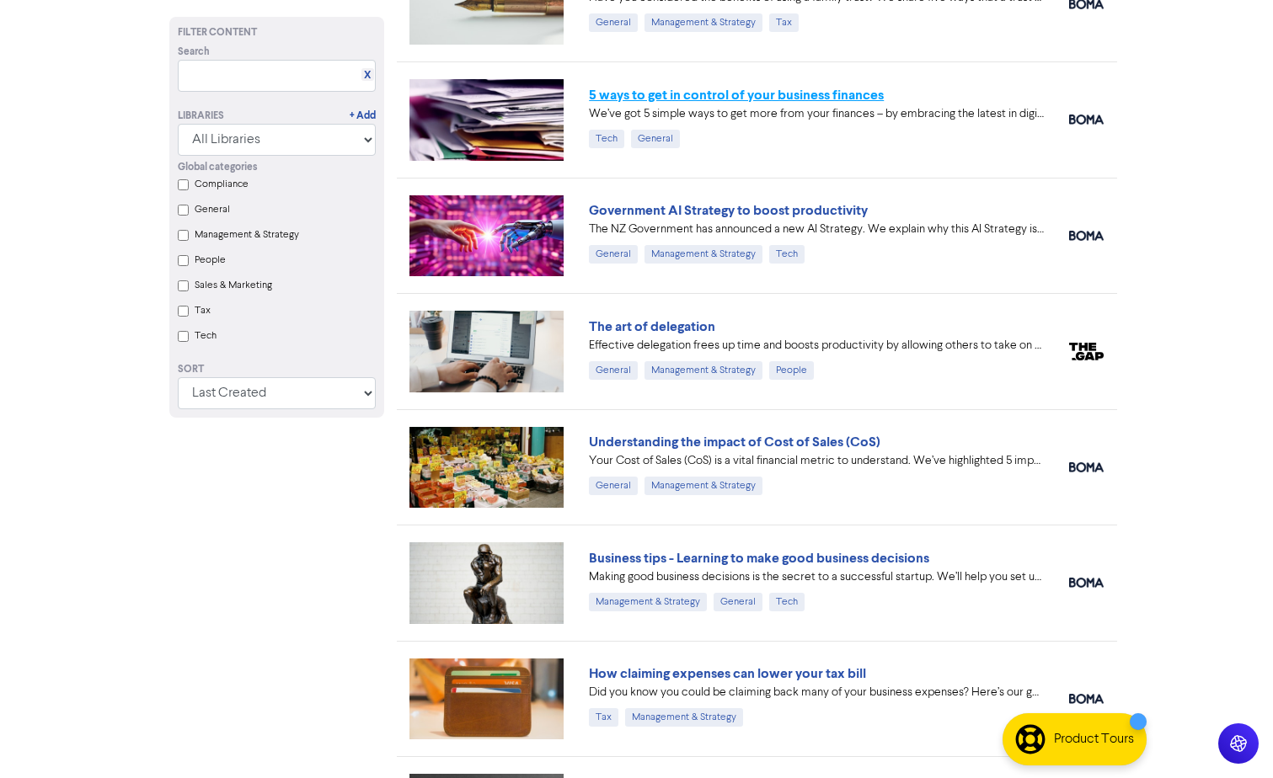
scroll to position [1264, 0]
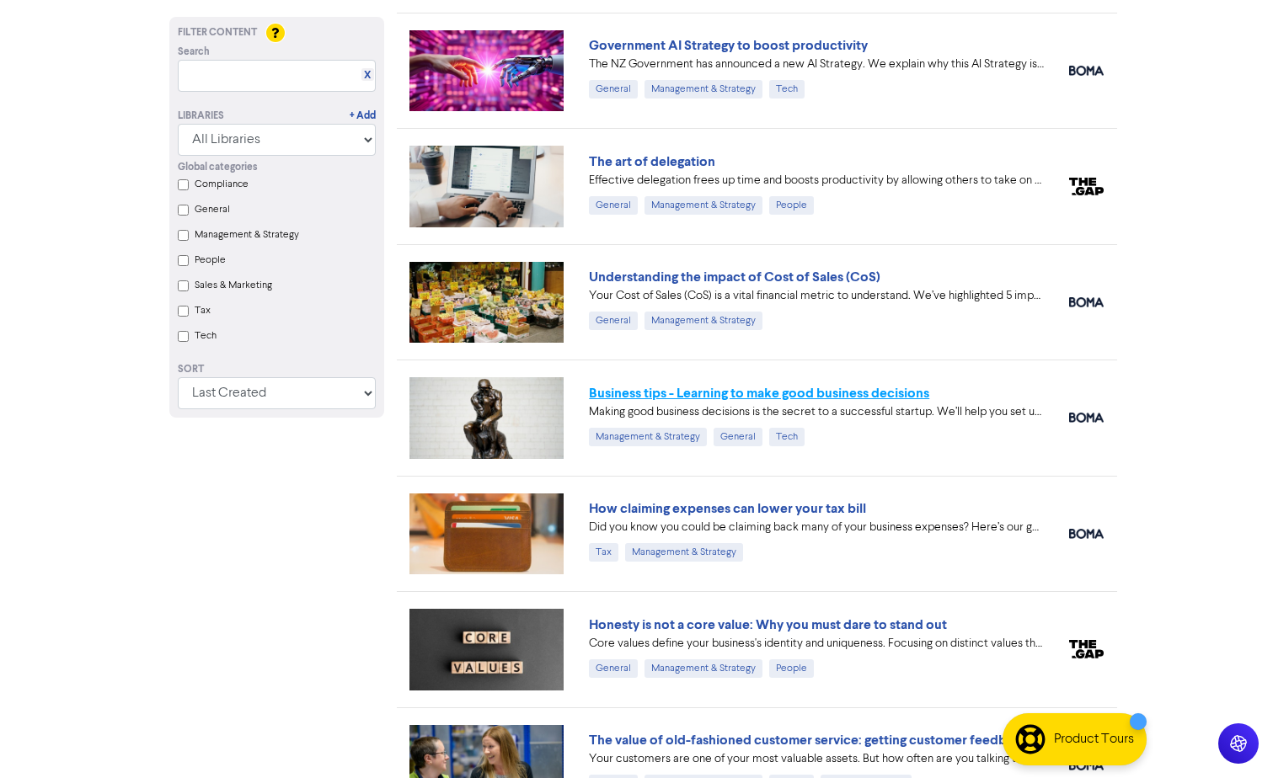
click at [706, 394] on link "Business tips - Learning to make good business decisions" at bounding box center [759, 393] width 340 height 17
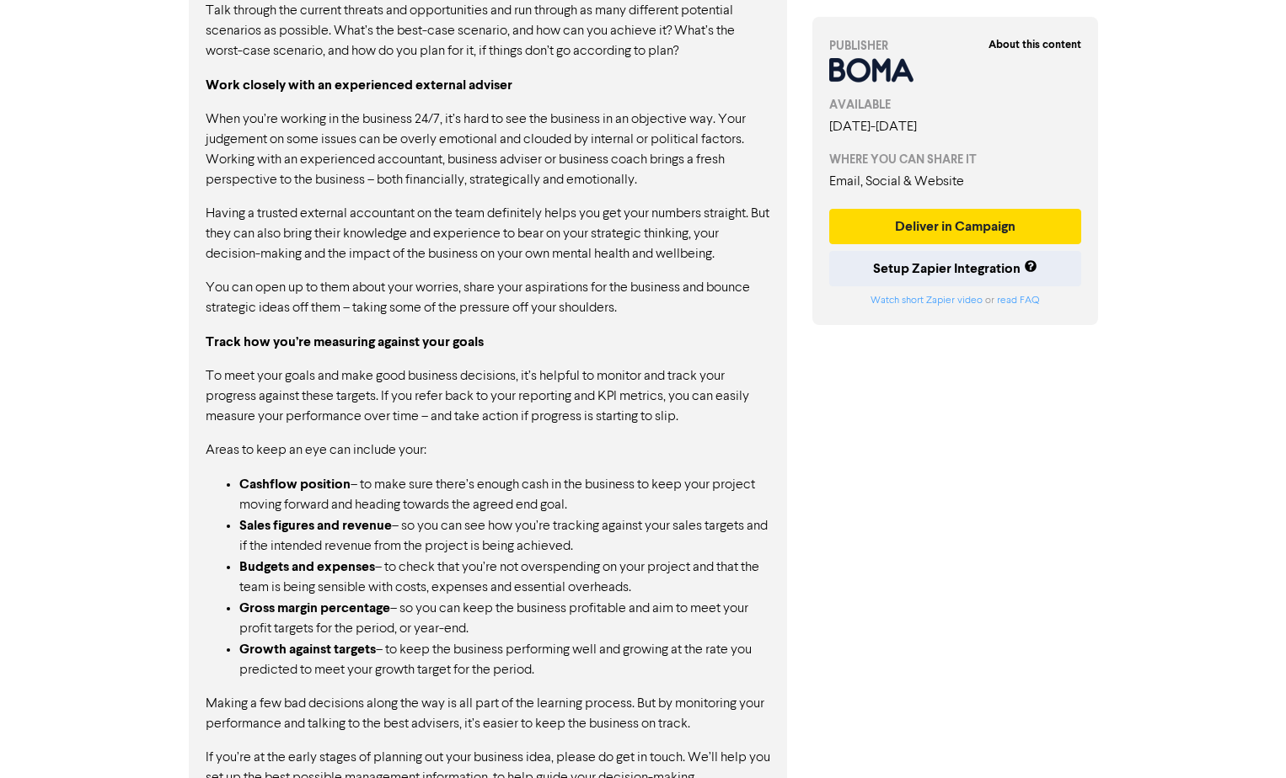
scroll to position [1772, 0]
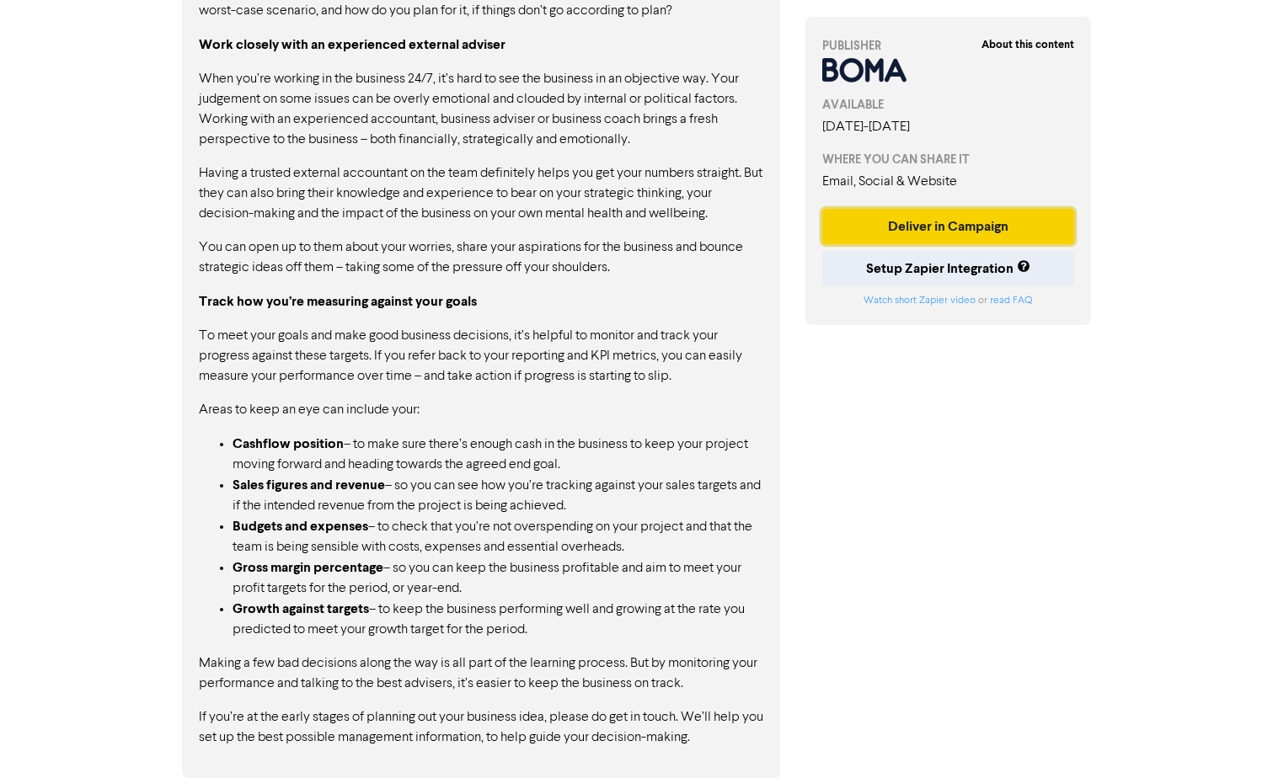
click at [885, 210] on button "Deliver in Campaign" at bounding box center [948, 226] width 253 height 35
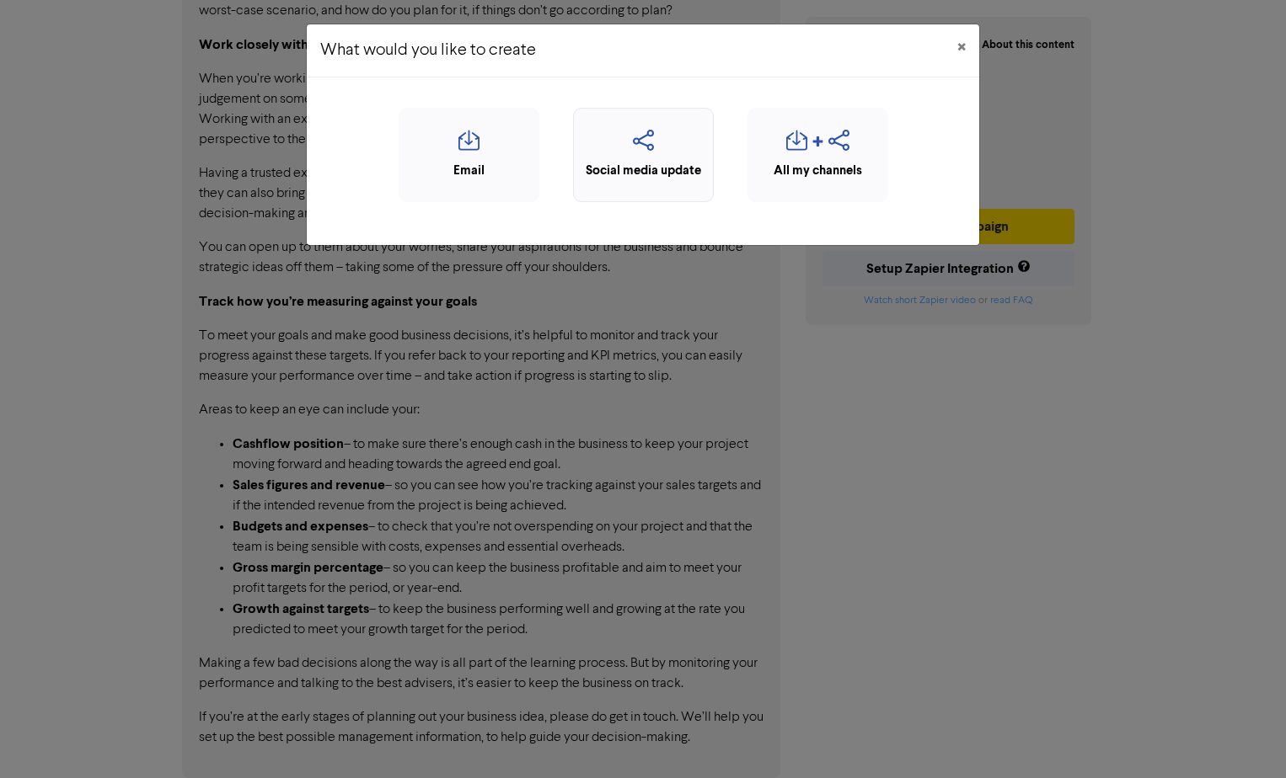
click at [653, 172] on div "Social media update" at bounding box center [643, 171] width 122 height 19
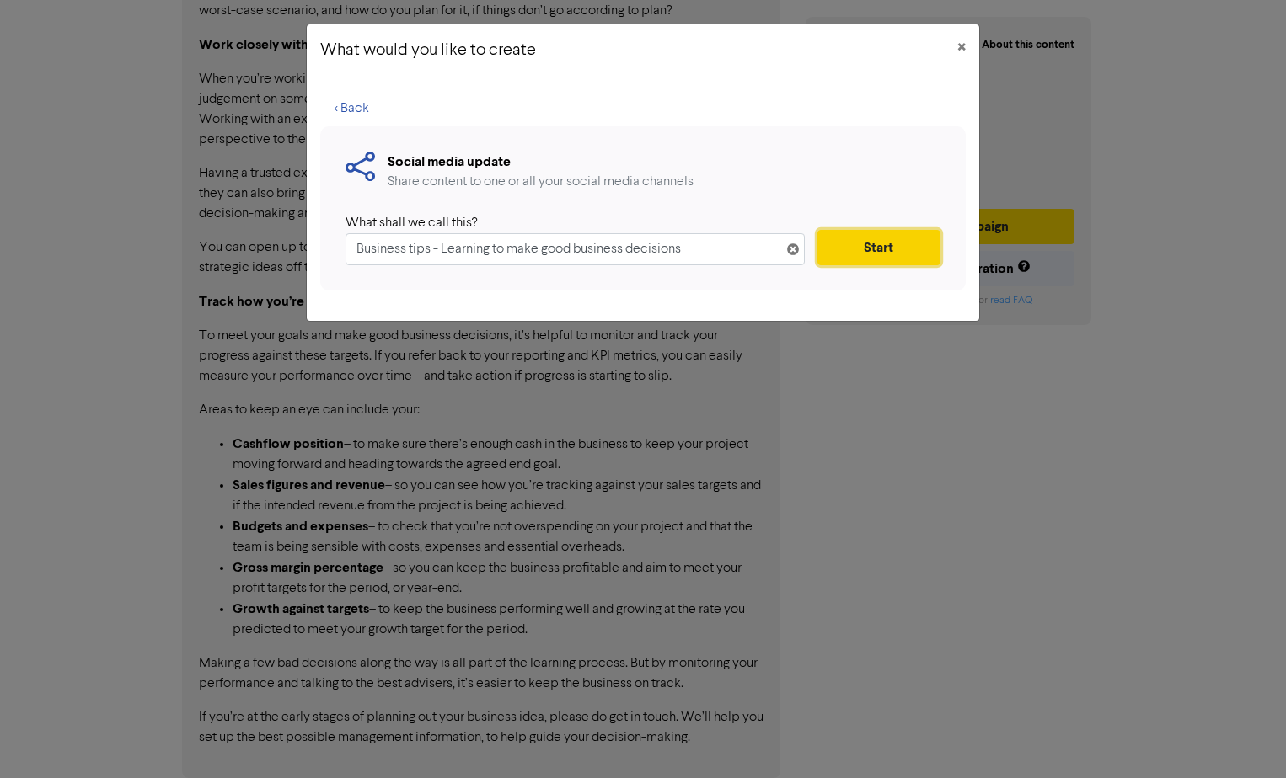
click at [907, 245] on button "Start" at bounding box center [878, 247] width 123 height 35
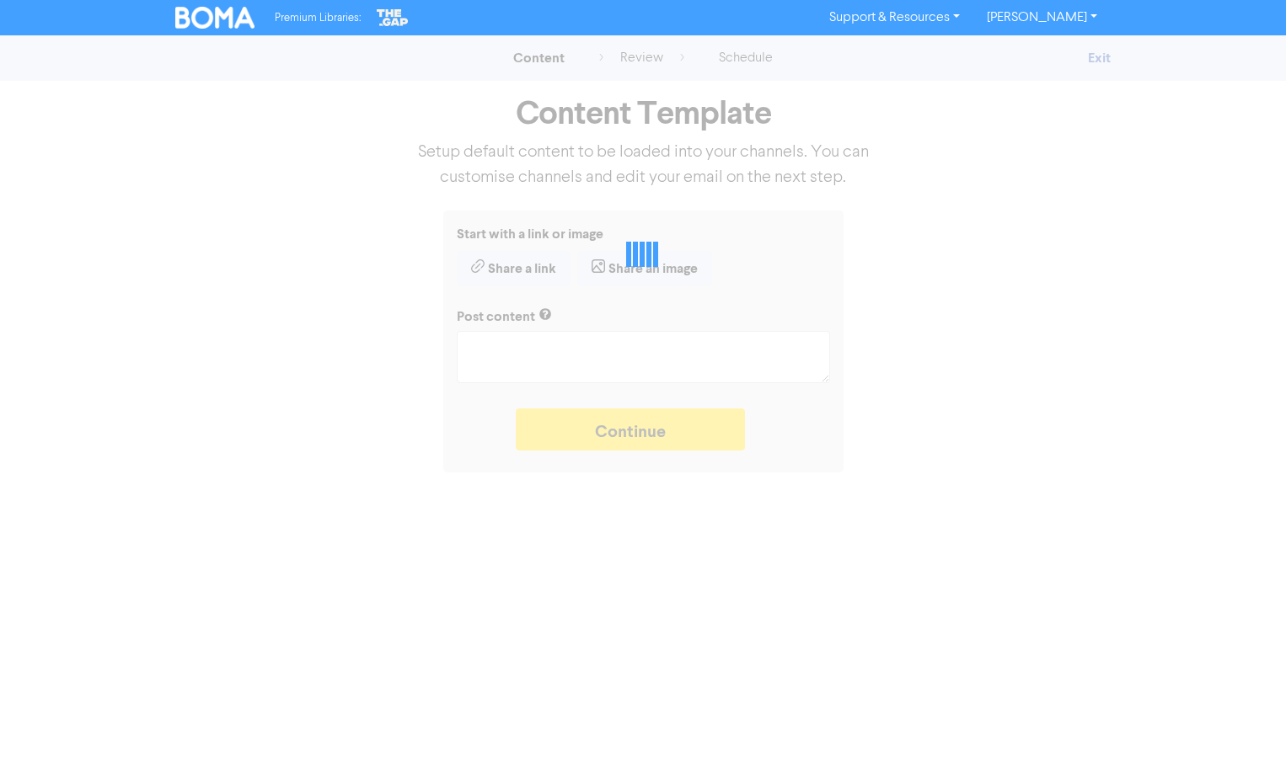
type textarea "x"
type textarea "Making good business decisions is the secret to a successful startup. We’ll hel…"
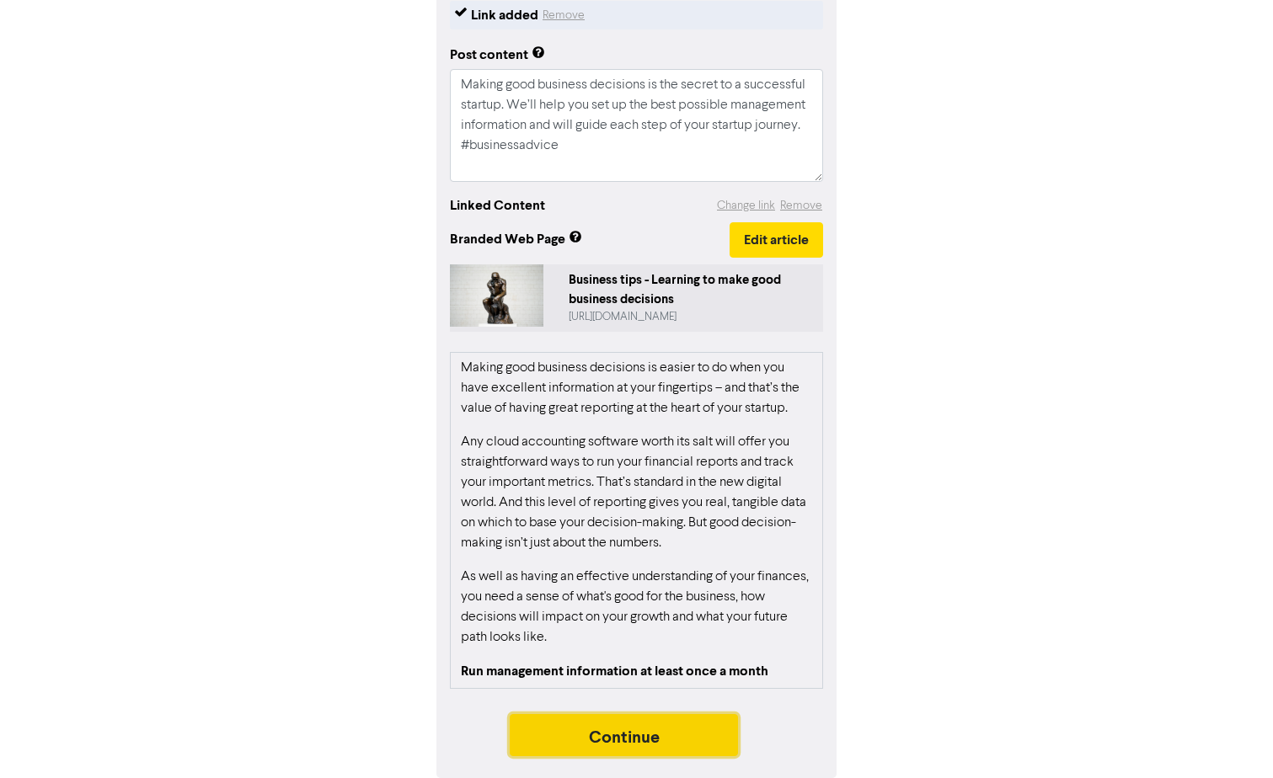
click at [682, 730] on button "Continue" at bounding box center [624, 735] width 229 height 42
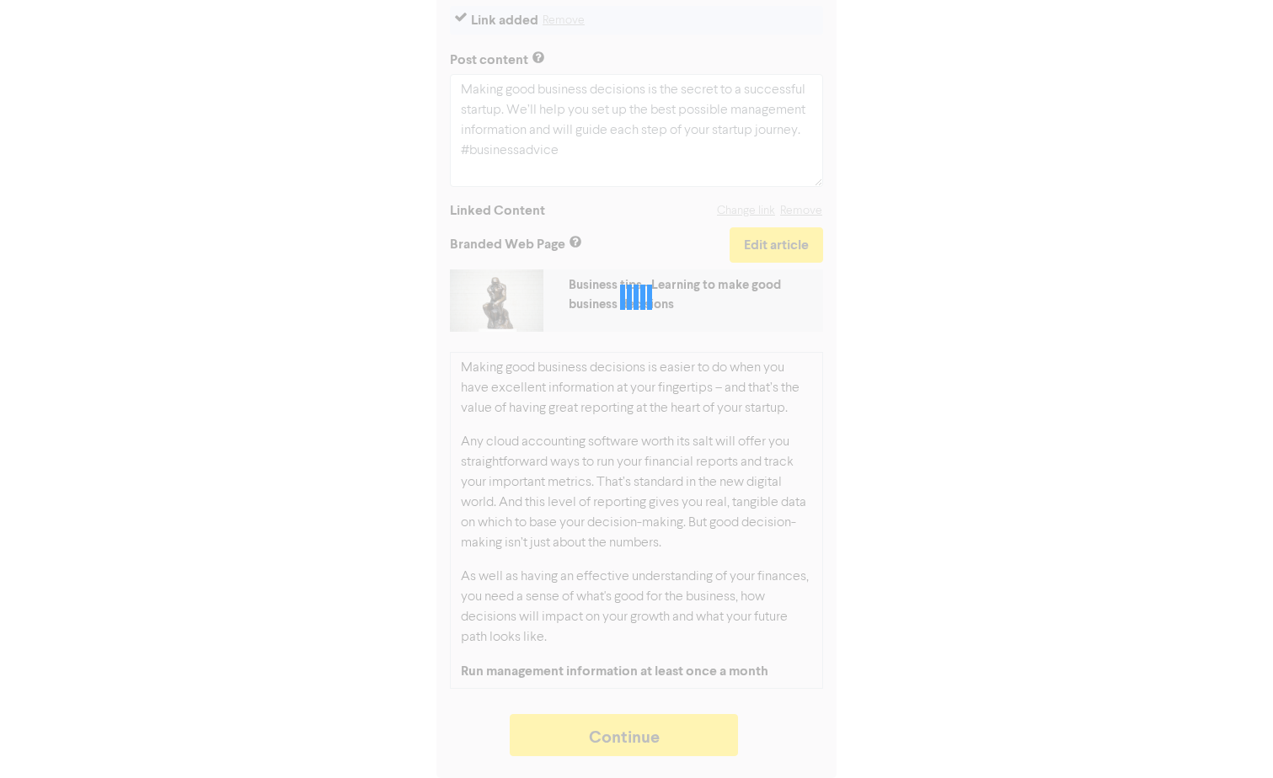
type textarea "x"
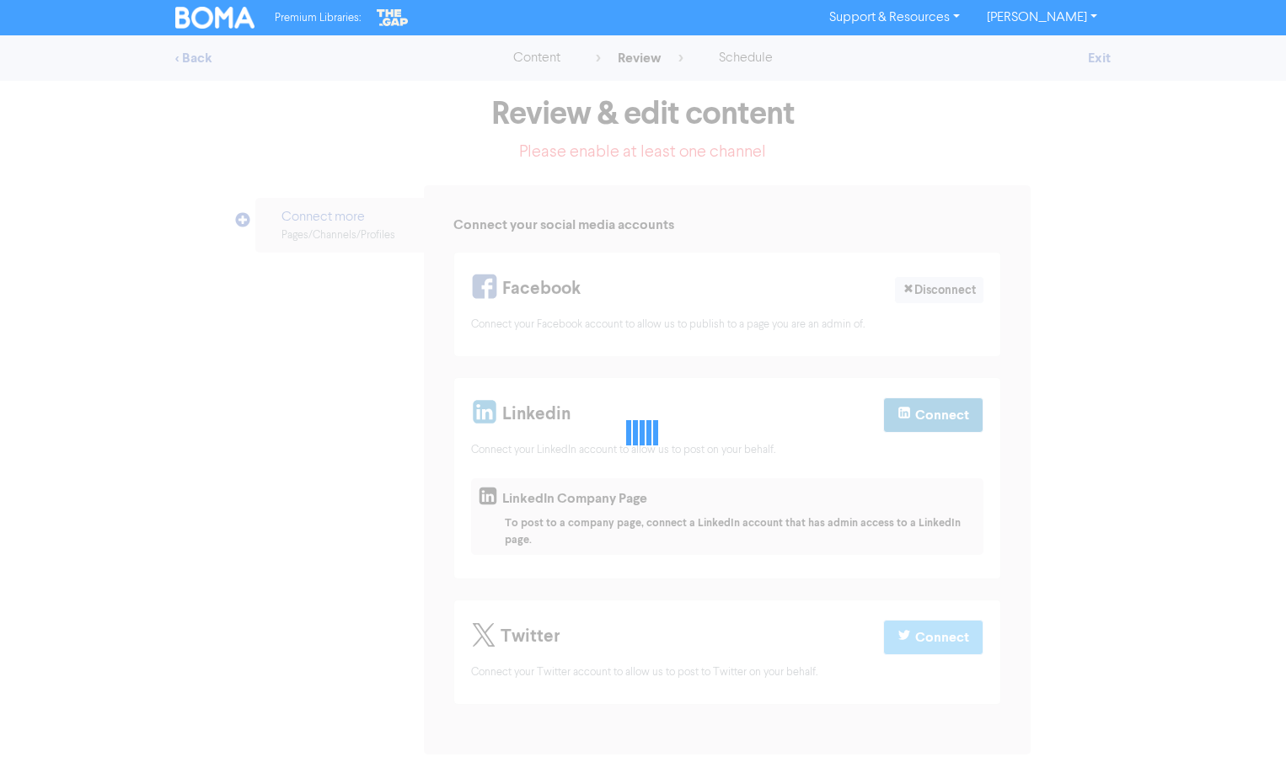
select select "LEARN_MORE"
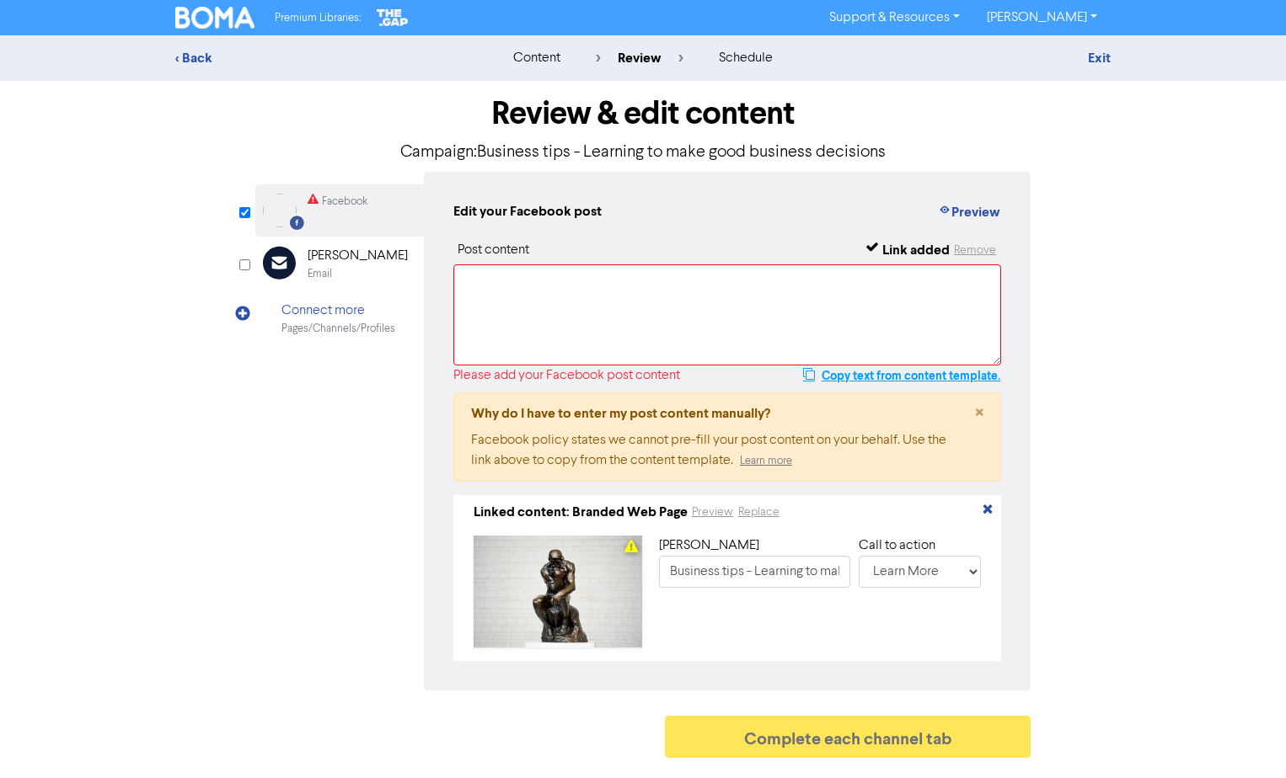
click at [893, 376] on button "Copy text from content template." at bounding box center [901, 376] width 199 height 20
click at [681, 319] on textarea at bounding box center [727, 315] width 548 height 101
paste textarea "Making good business decisions is the secret to a successful startup. We’ll hel…"
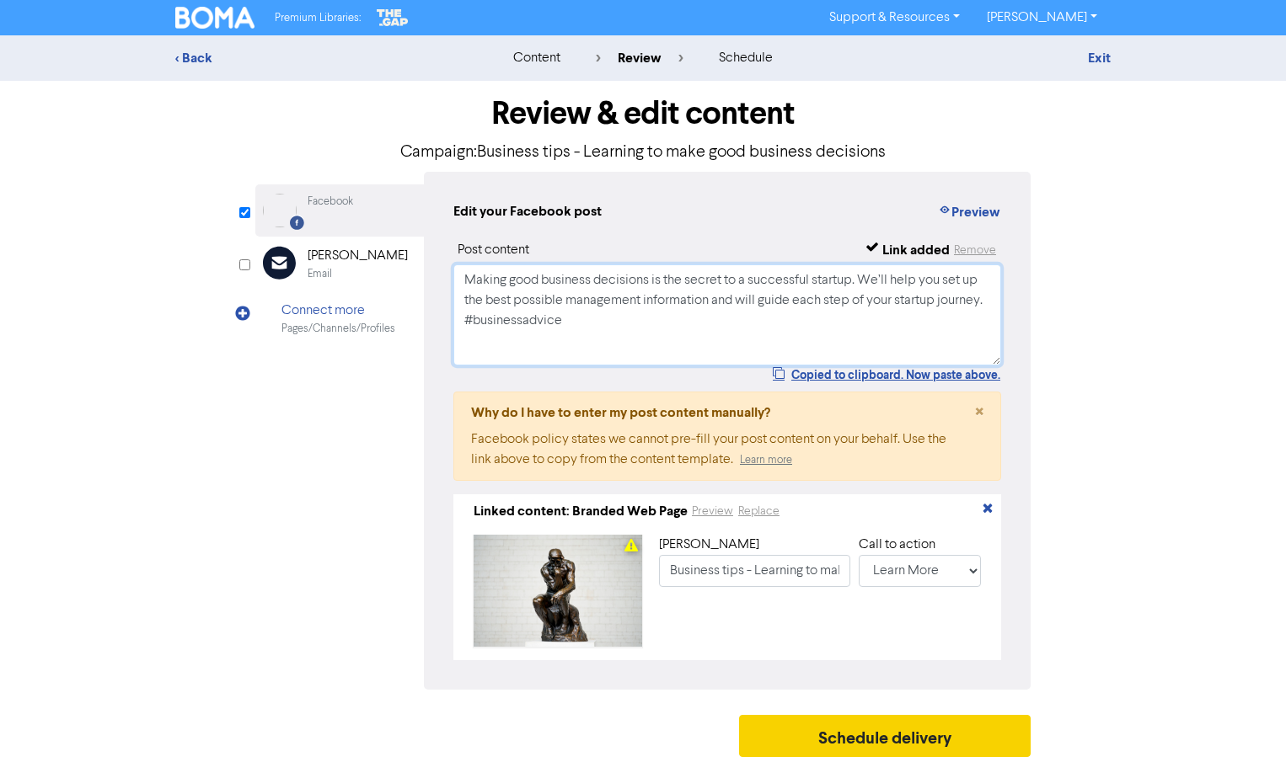
type textarea "Making good business decisions is the secret to a successful startup. We’ll hel…"
click at [899, 746] on button "Schedule delivery" at bounding box center [884, 736] width 291 height 42
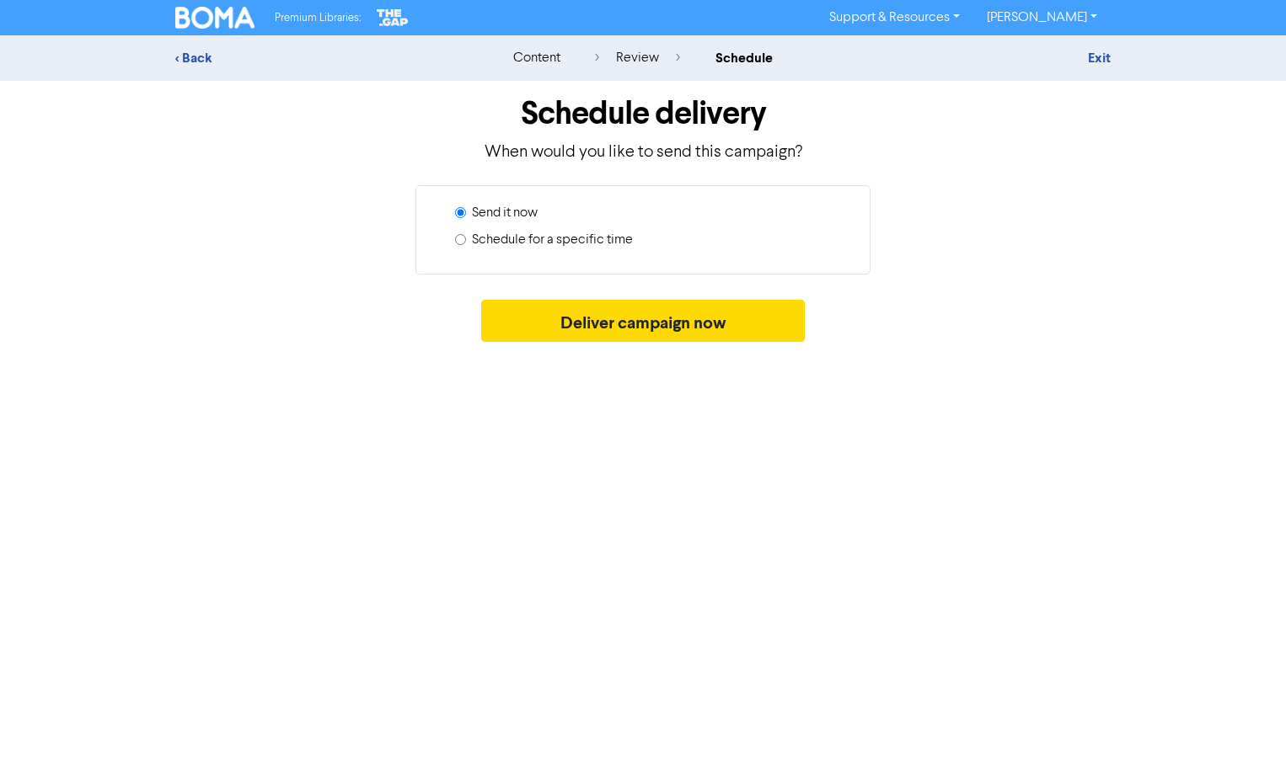
click at [526, 243] on label "Schedule for a specific time" at bounding box center [552, 240] width 161 height 20
click at [466, 243] on input "Schedule for a specific time" at bounding box center [460, 239] width 11 height 11
radio input "true"
radio input "false"
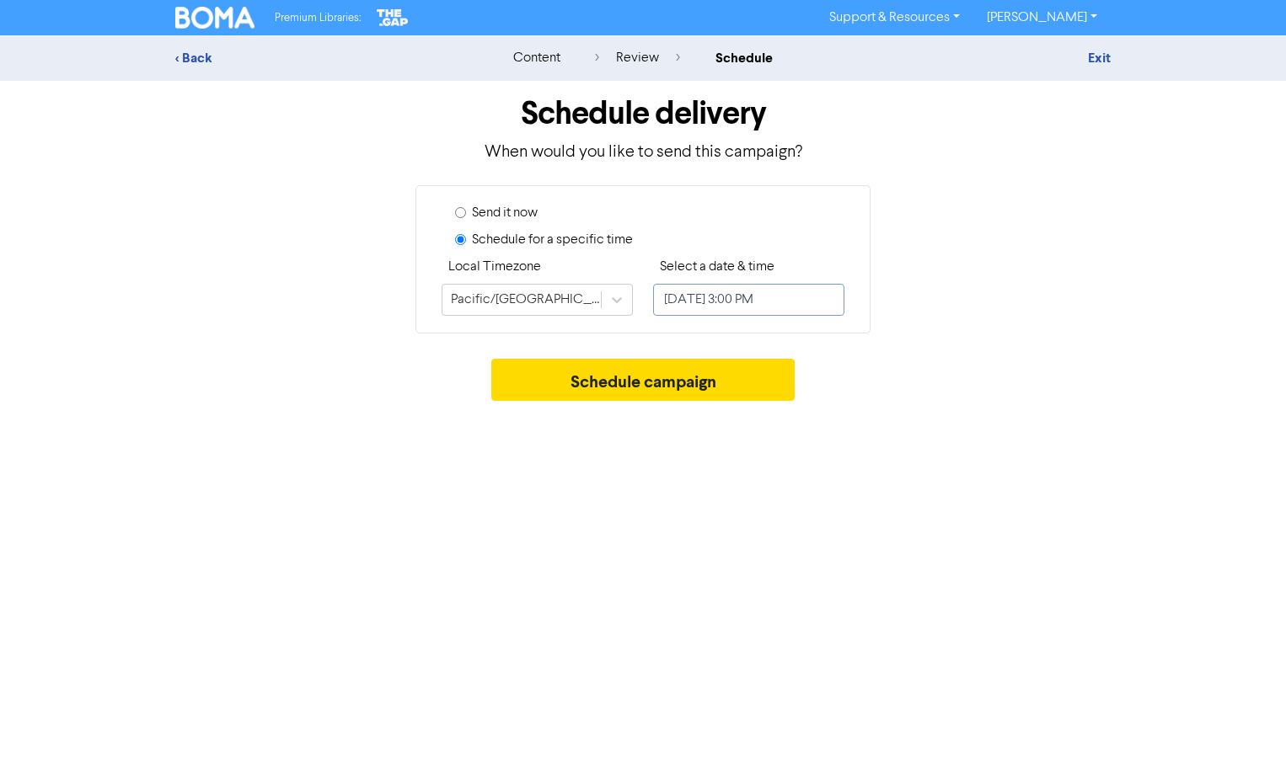
click at [702, 296] on input "[DATE] 3:00 PM" at bounding box center [748, 300] width 191 height 32
select select "7"
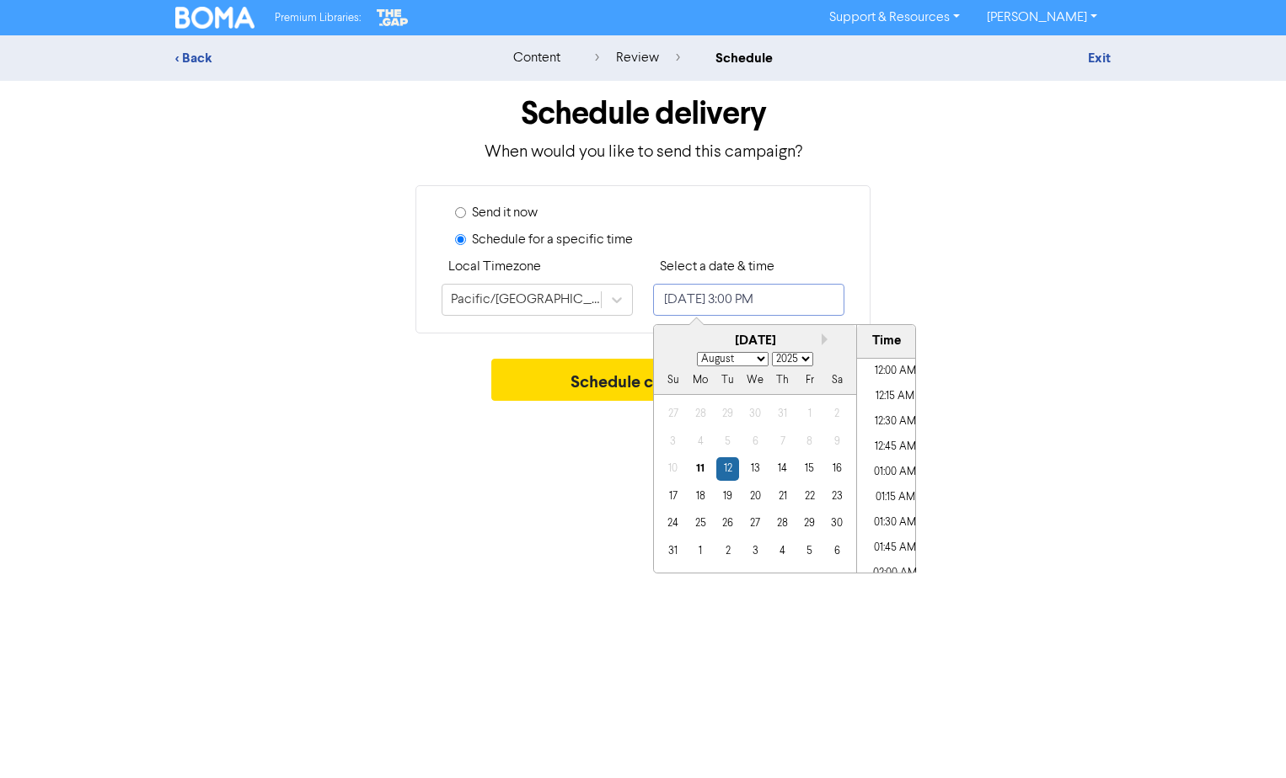
scroll to position [1422, 0]
click at [672, 500] on div "17" at bounding box center [672, 496] width 23 height 23
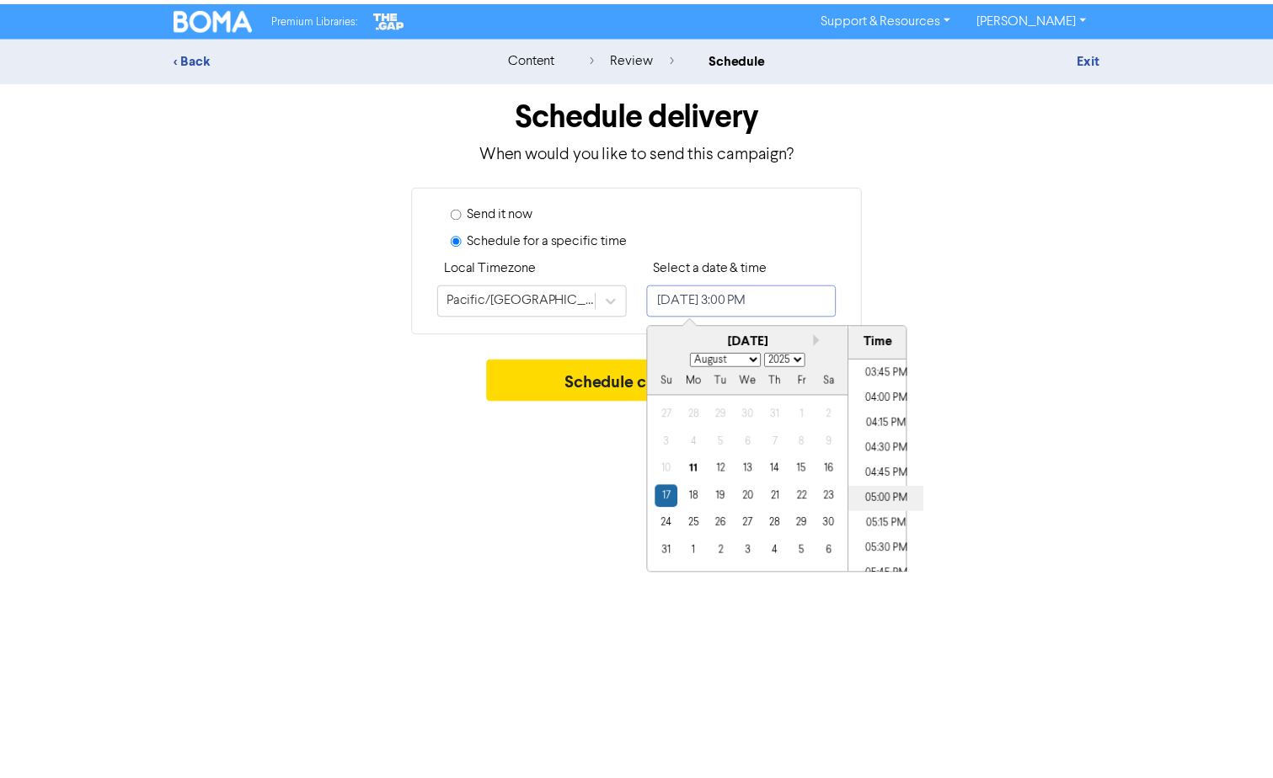
scroll to position [1506, 0]
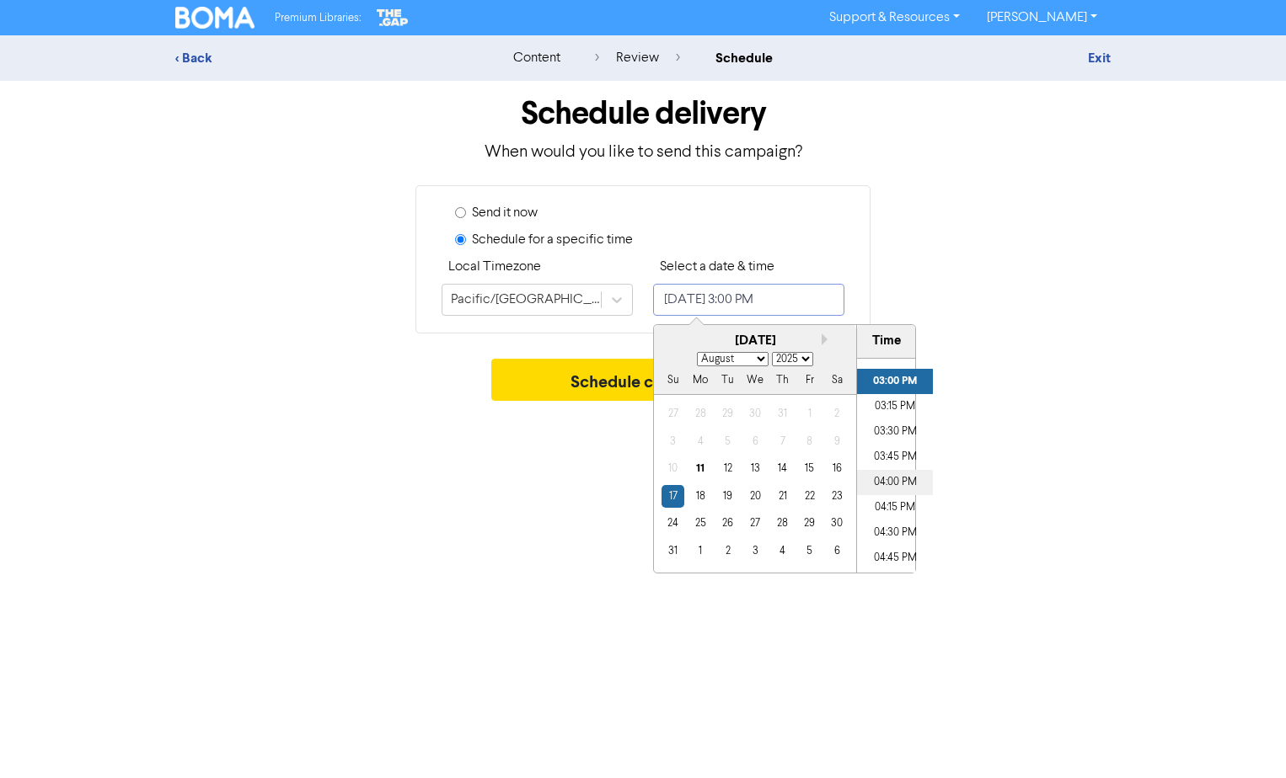
click at [878, 484] on li "04:00 PM" at bounding box center [895, 482] width 76 height 25
type input "[DATE] 4:00 PM"
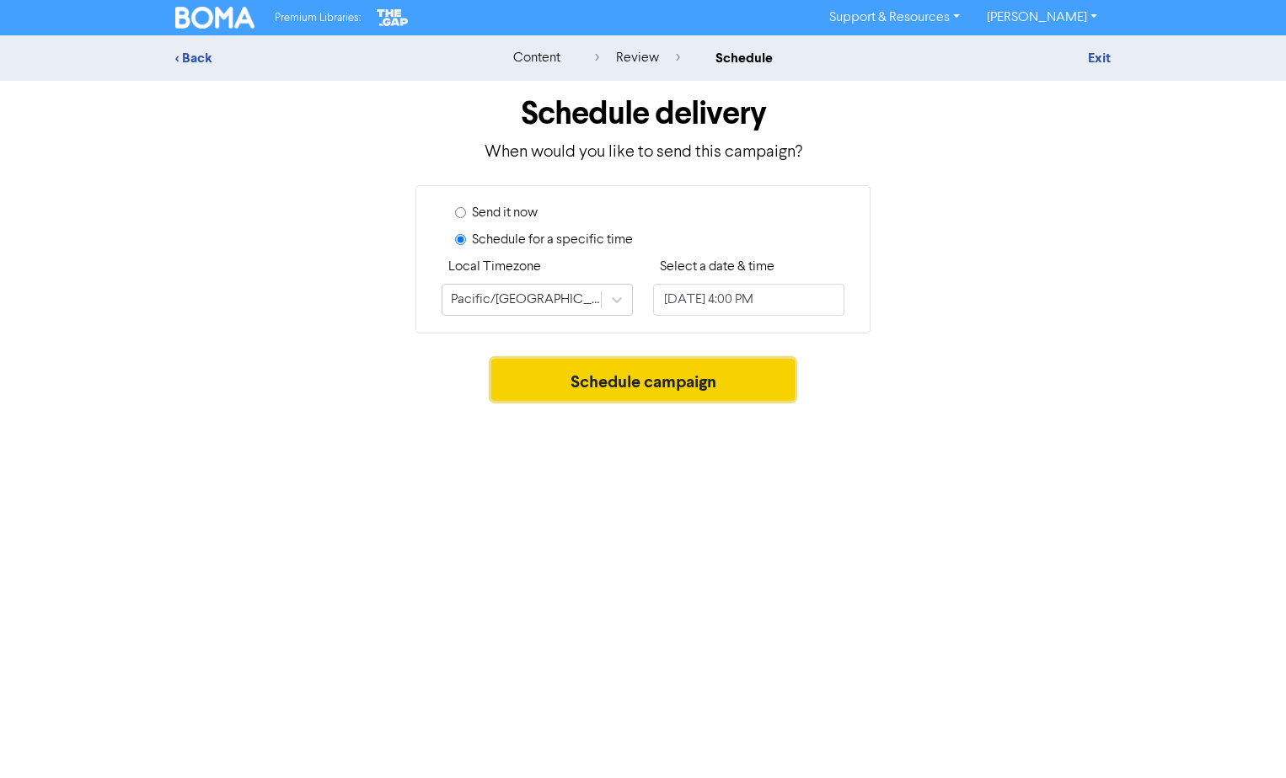
click at [561, 380] on button "Schedule campaign" at bounding box center [643, 380] width 304 height 42
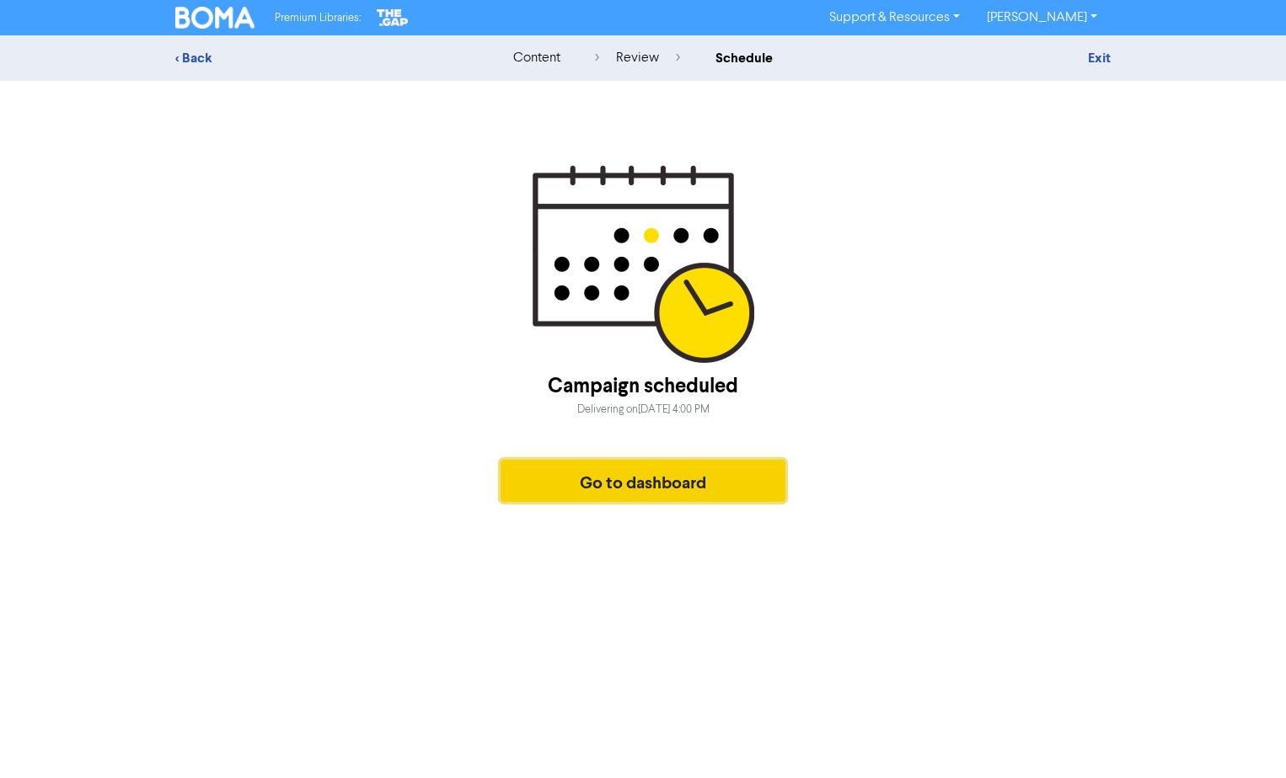
click at [667, 489] on button "Go to dashboard" at bounding box center [642, 481] width 285 height 42
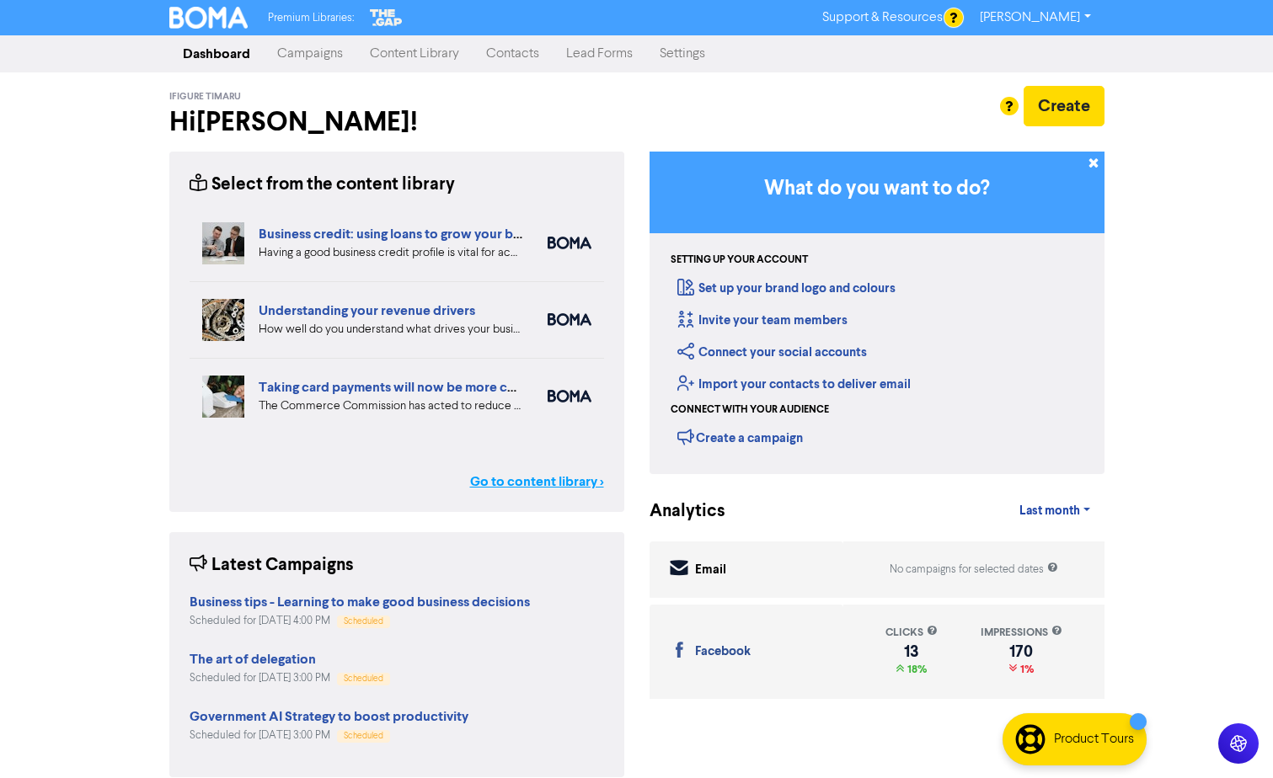
click at [548, 483] on link "Go to content library >" at bounding box center [537, 482] width 134 height 20
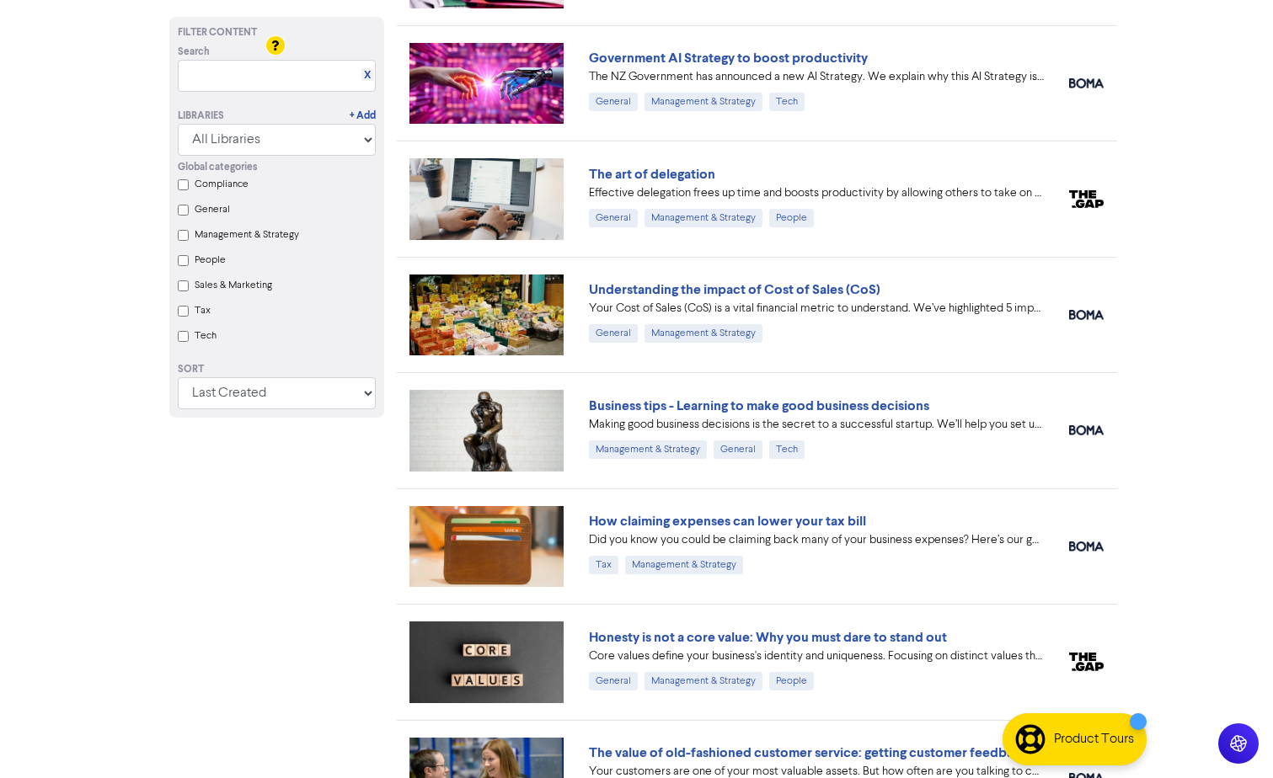
scroll to position [1264, 0]
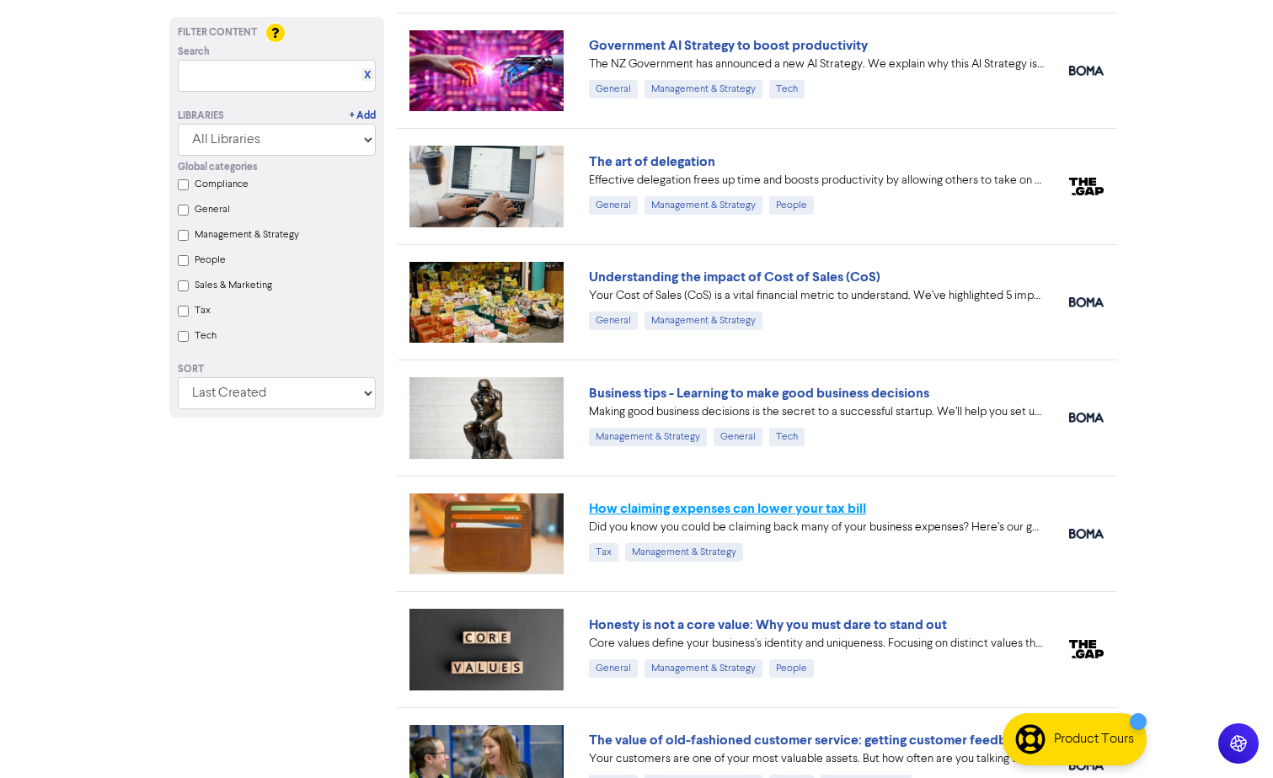
click at [650, 507] on link "How claiming expenses can lower your tax bill" at bounding box center [727, 508] width 277 height 17
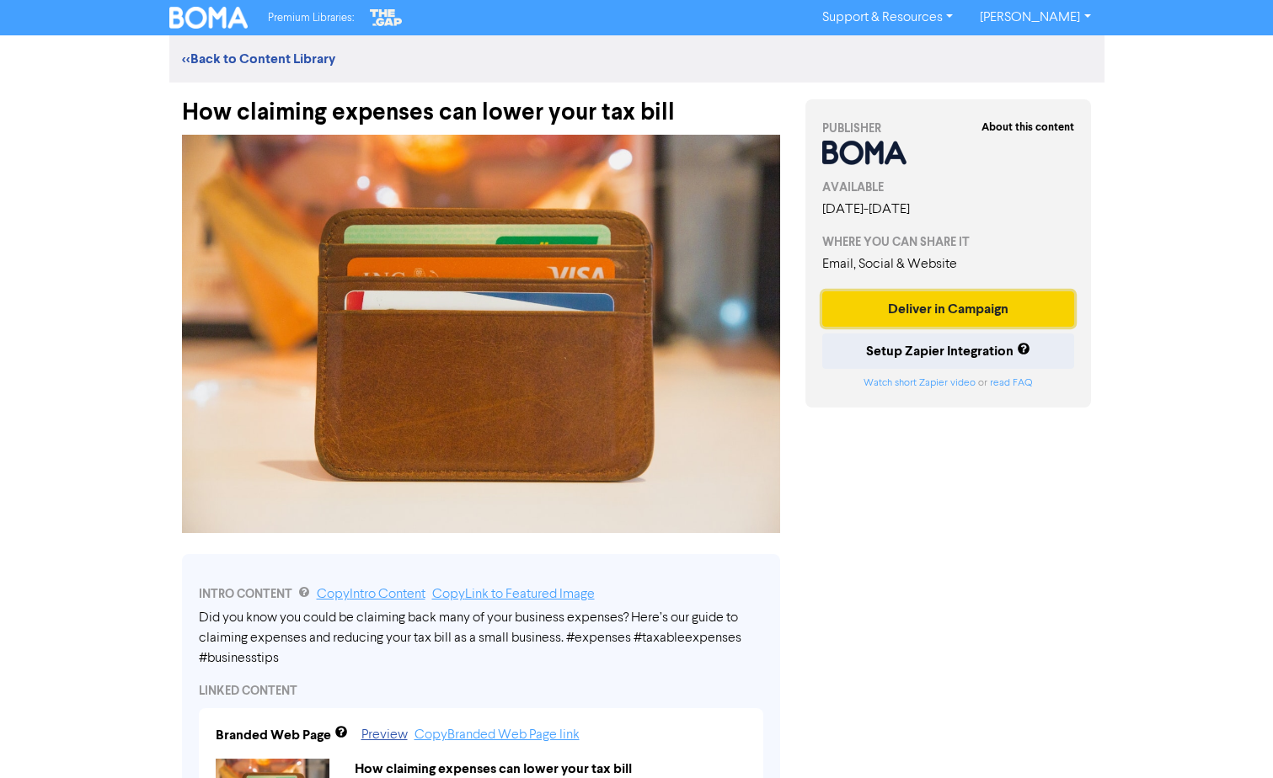
click at [882, 302] on button "Deliver in Campaign" at bounding box center [948, 308] width 253 height 35
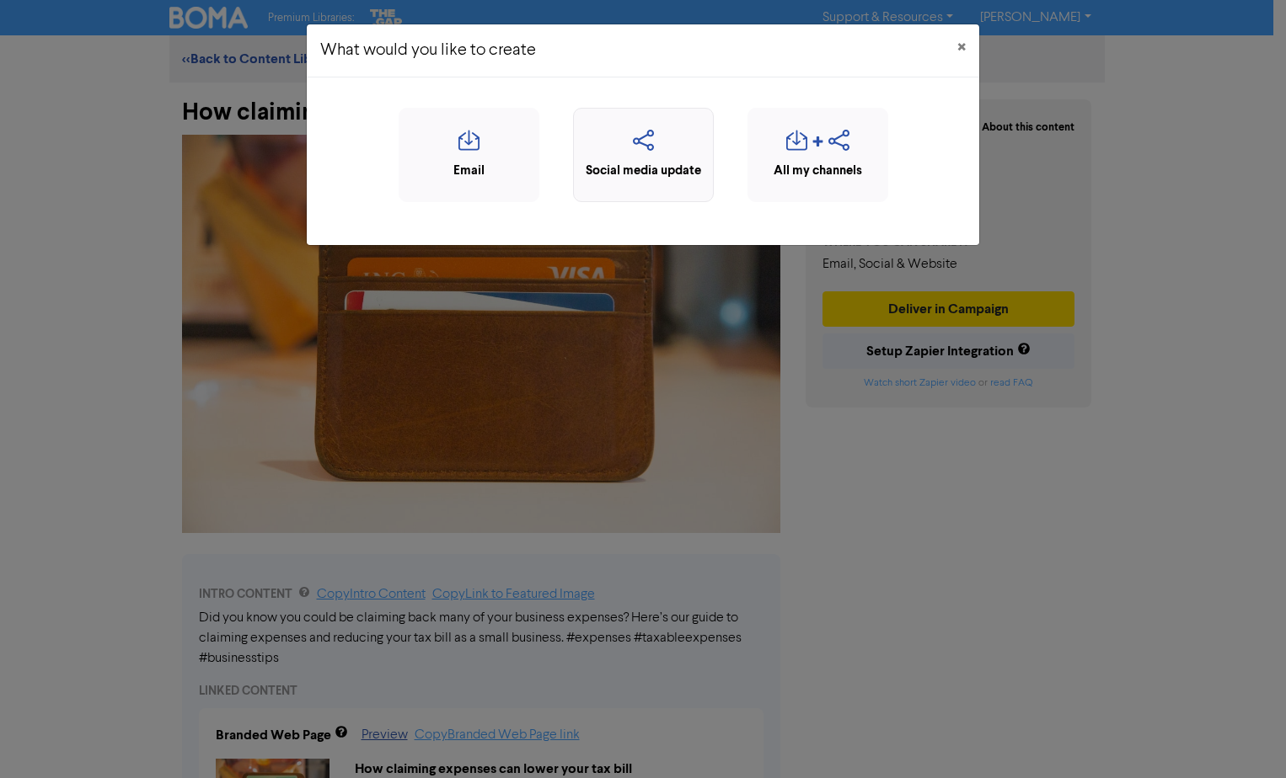
click at [650, 163] on div "Social media update" at bounding box center [643, 171] width 122 height 19
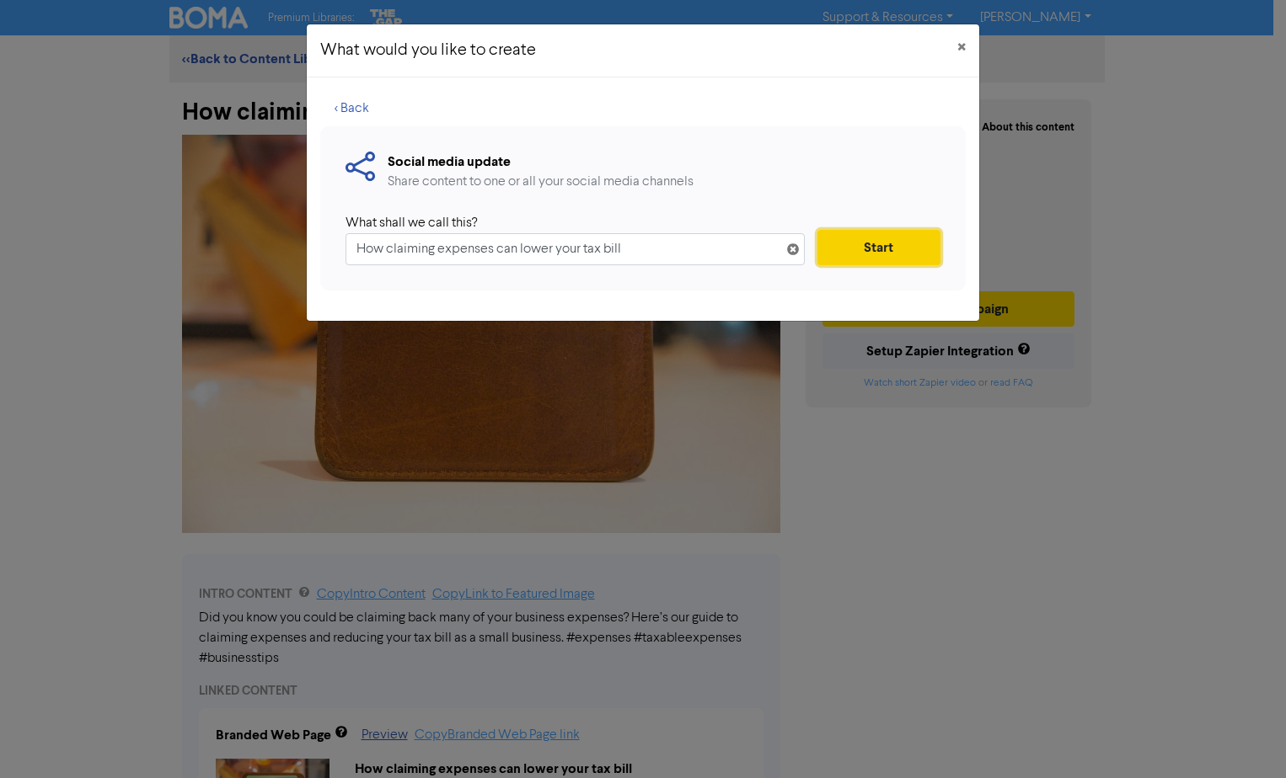
click at [858, 242] on button "Start" at bounding box center [878, 247] width 123 height 35
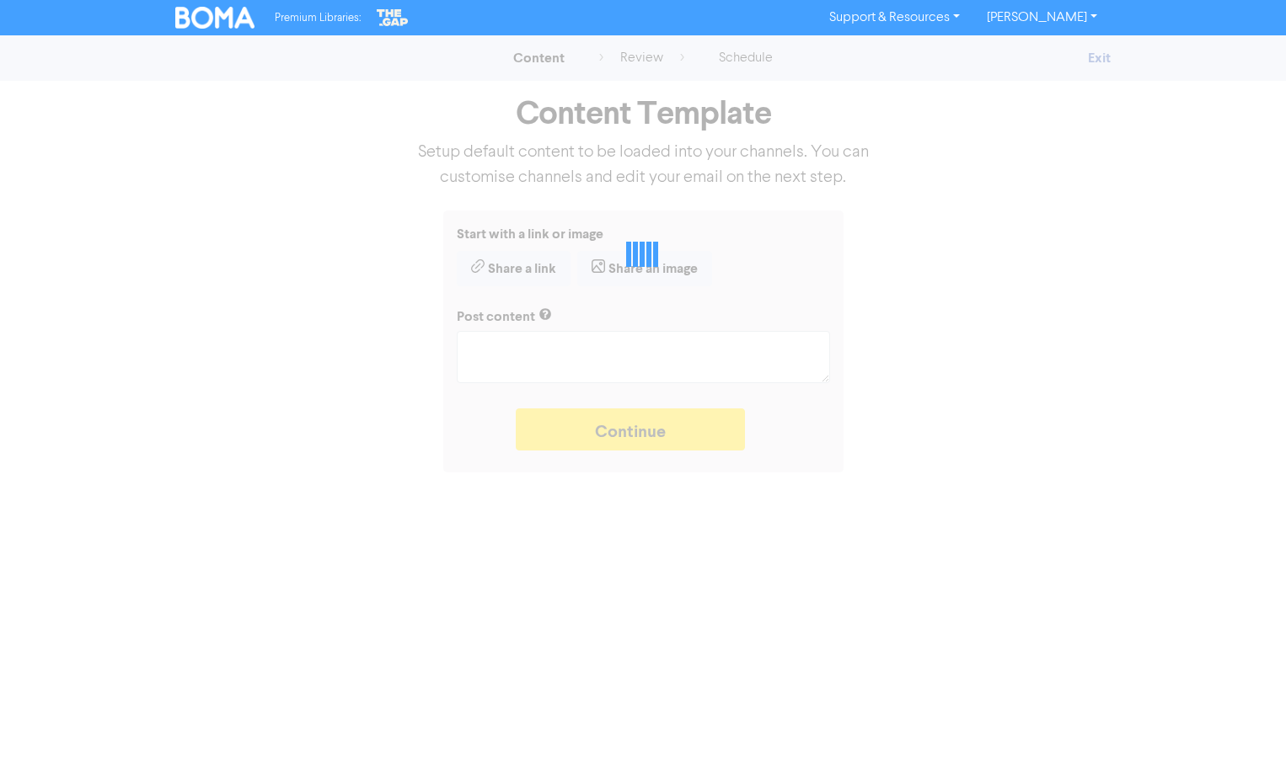
type textarea "x"
type textarea "Did you know you could be claiming back many of your business expenses? Here’s …"
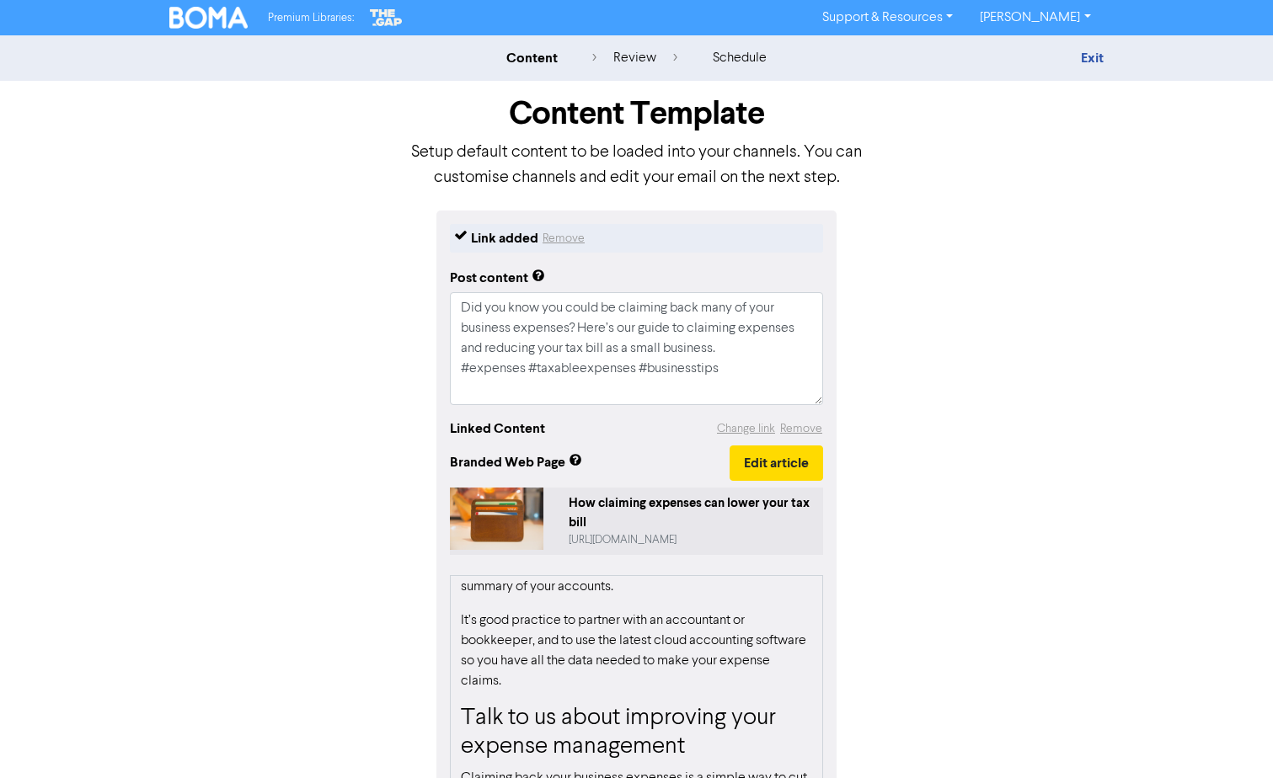
scroll to position [1380, 0]
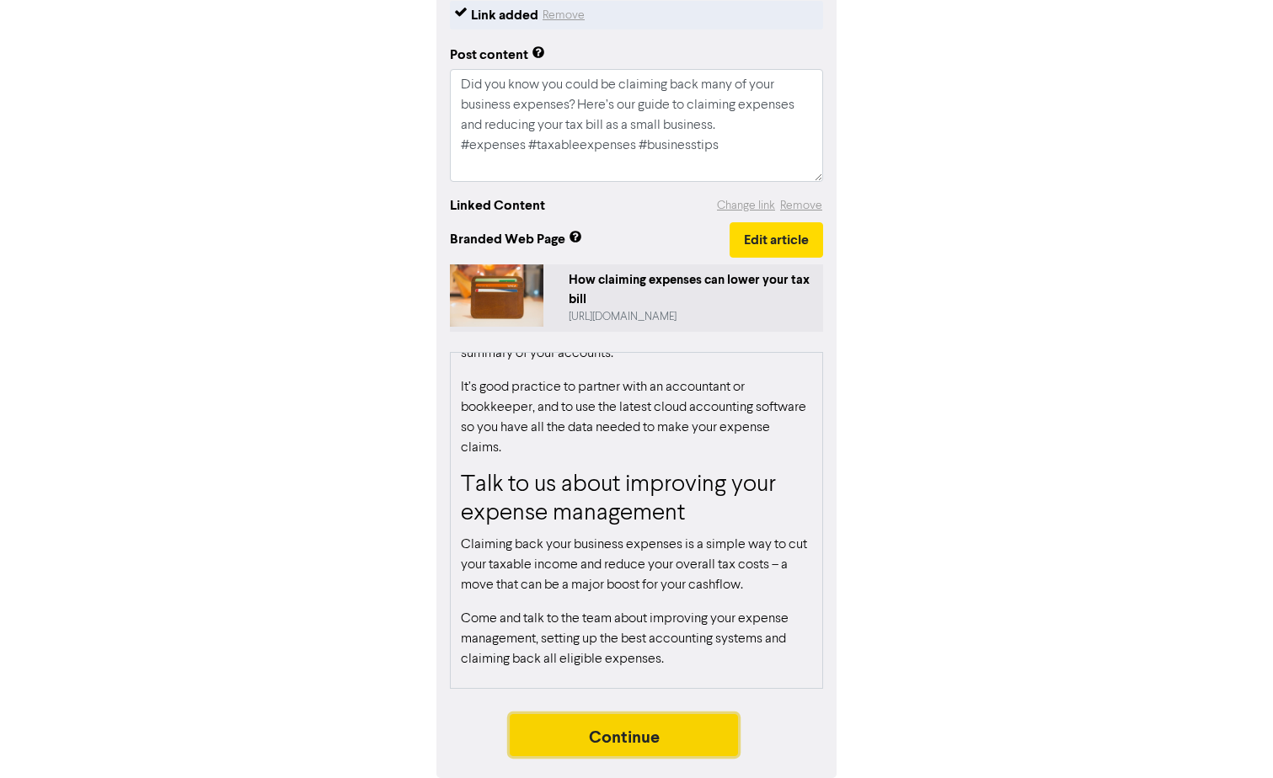
click at [672, 738] on button "Continue" at bounding box center [624, 735] width 229 height 42
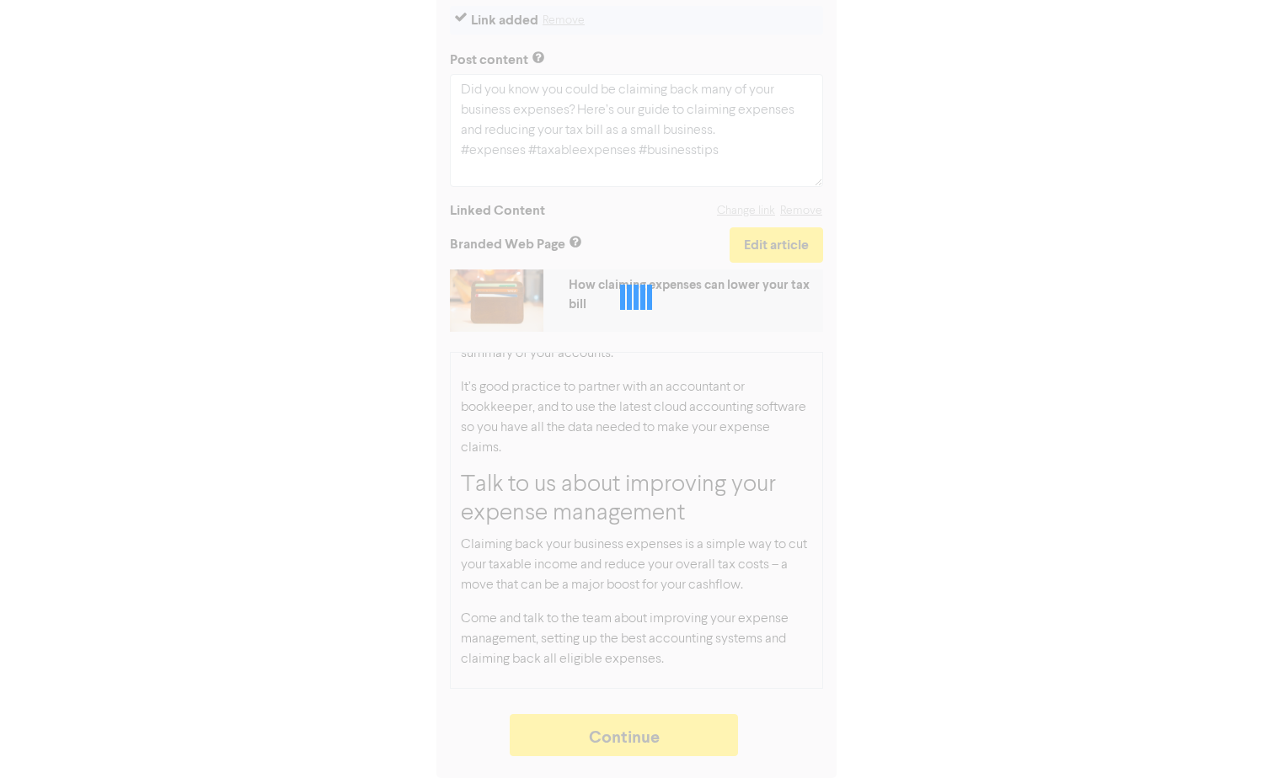
type textarea "x"
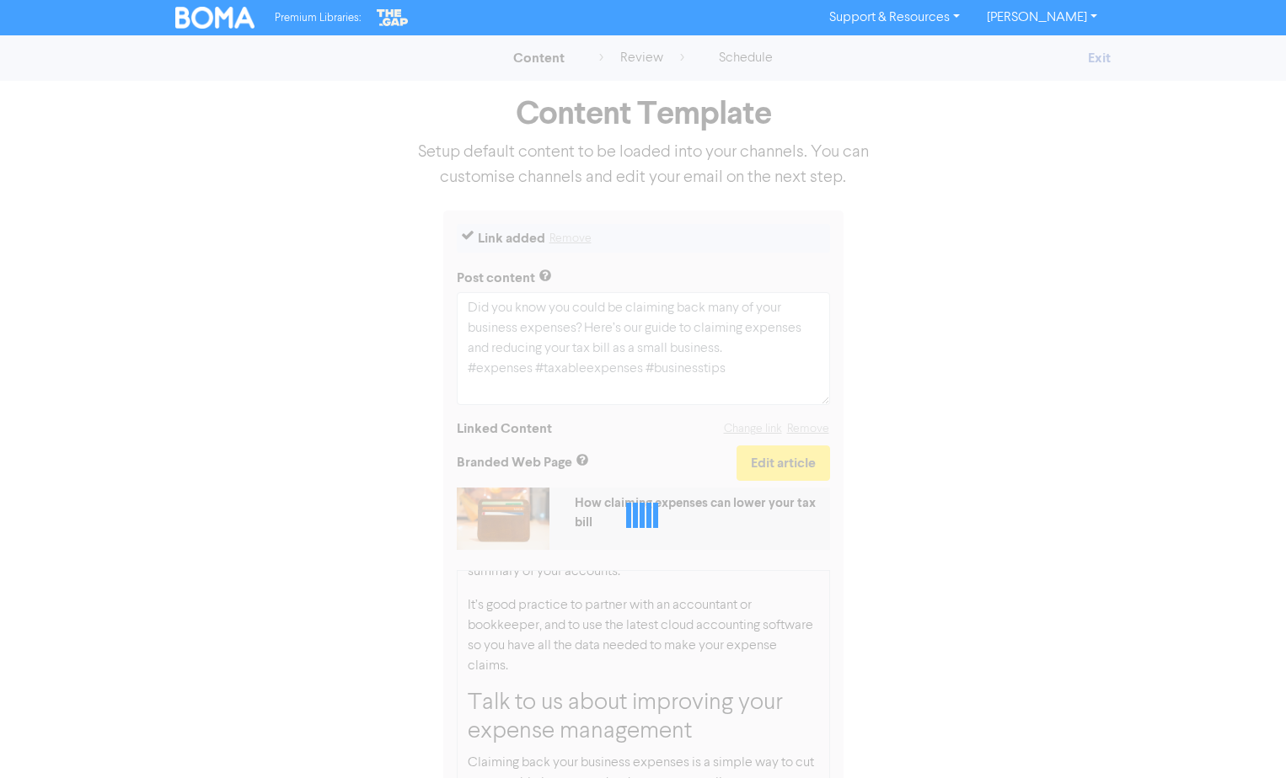
select select "LEARN_MORE"
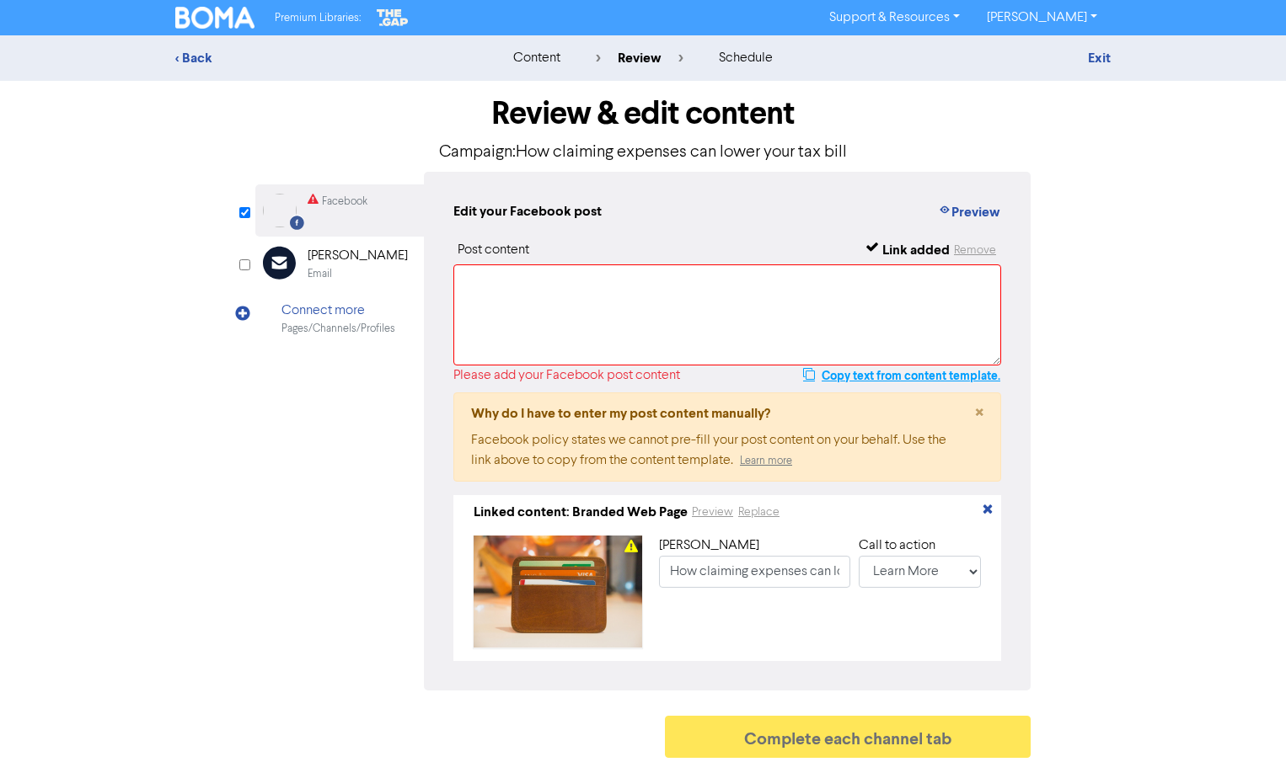
click at [822, 374] on button "Copy text from content template." at bounding box center [901, 376] width 199 height 20
click at [706, 329] on textarea at bounding box center [727, 315] width 548 height 101
paste textarea "Did you know you could be claiming back many of your business expenses? Here’s …"
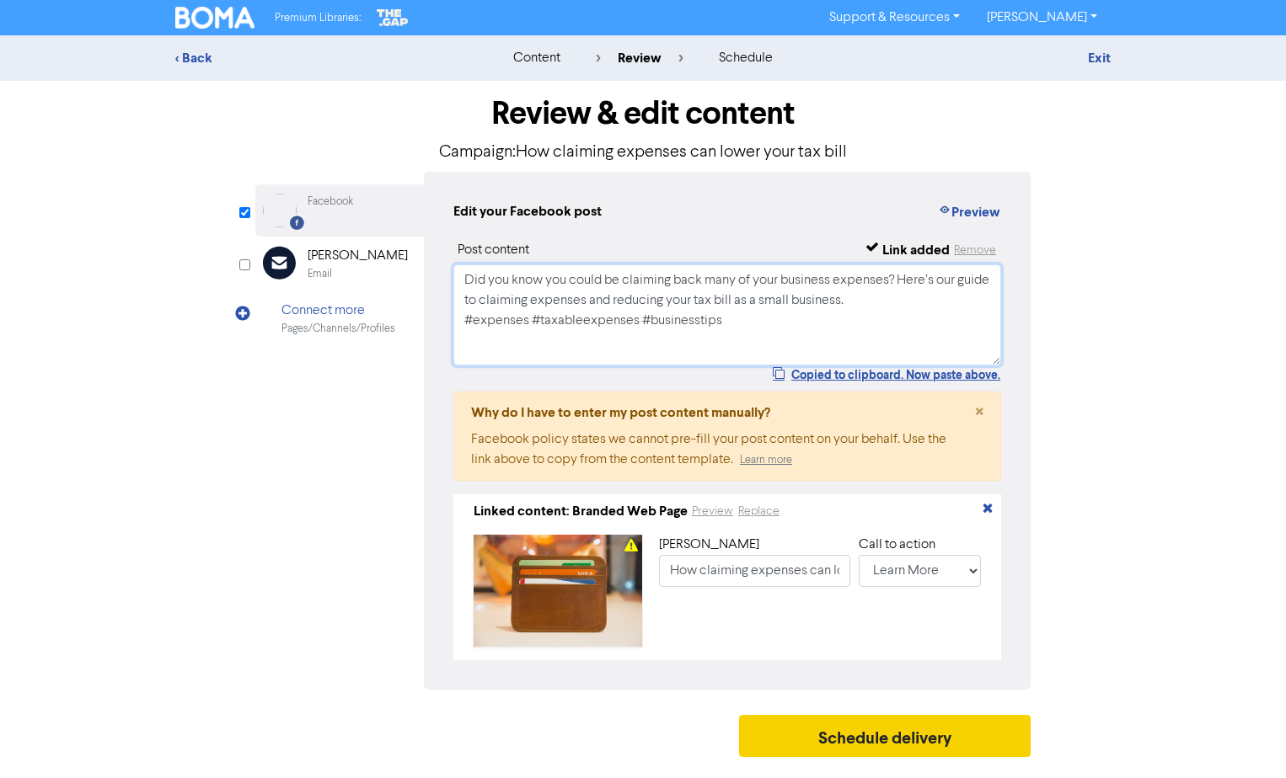
type textarea "Did you know you could be claiming back many of your business expenses? Here’s …"
click at [858, 751] on button "Schedule delivery" at bounding box center [884, 736] width 291 height 42
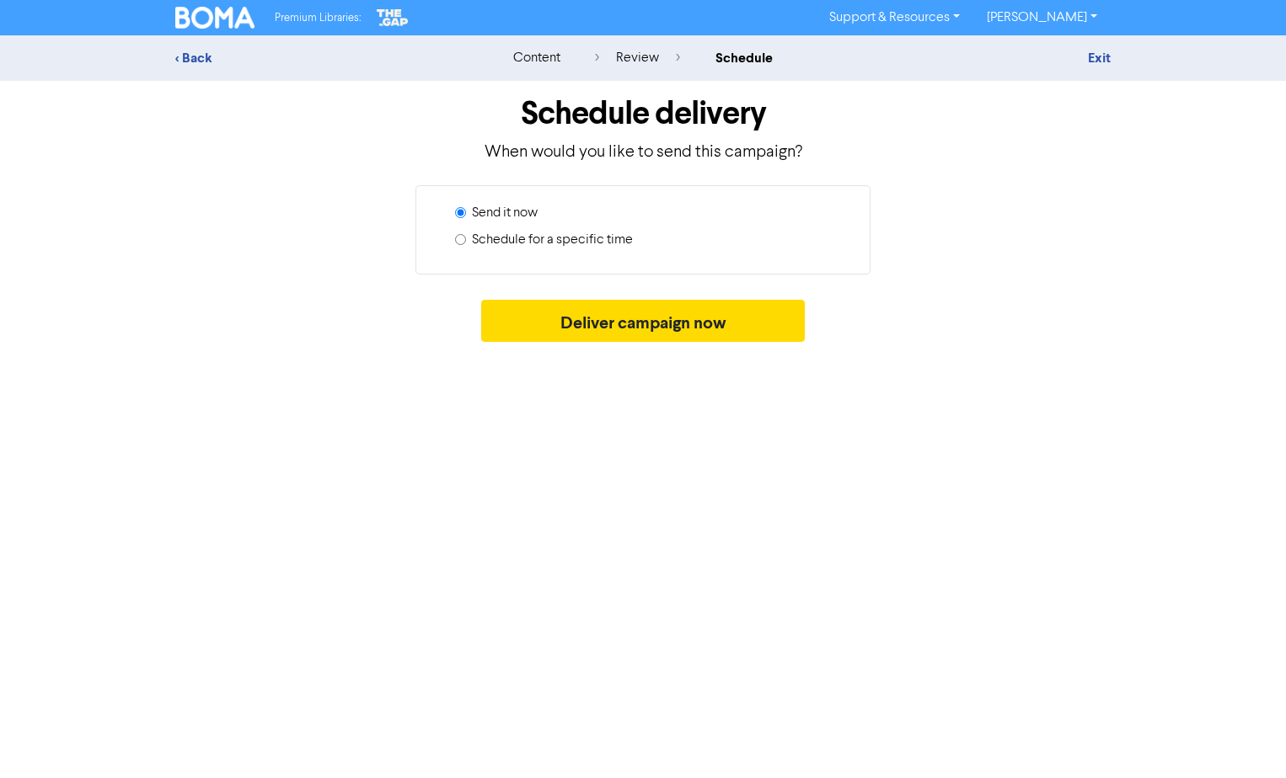
click at [542, 239] on label "Schedule for a specific time" at bounding box center [552, 240] width 161 height 20
click at [466, 239] on input "Schedule for a specific time" at bounding box center [460, 239] width 11 height 11
radio input "true"
radio input "false"
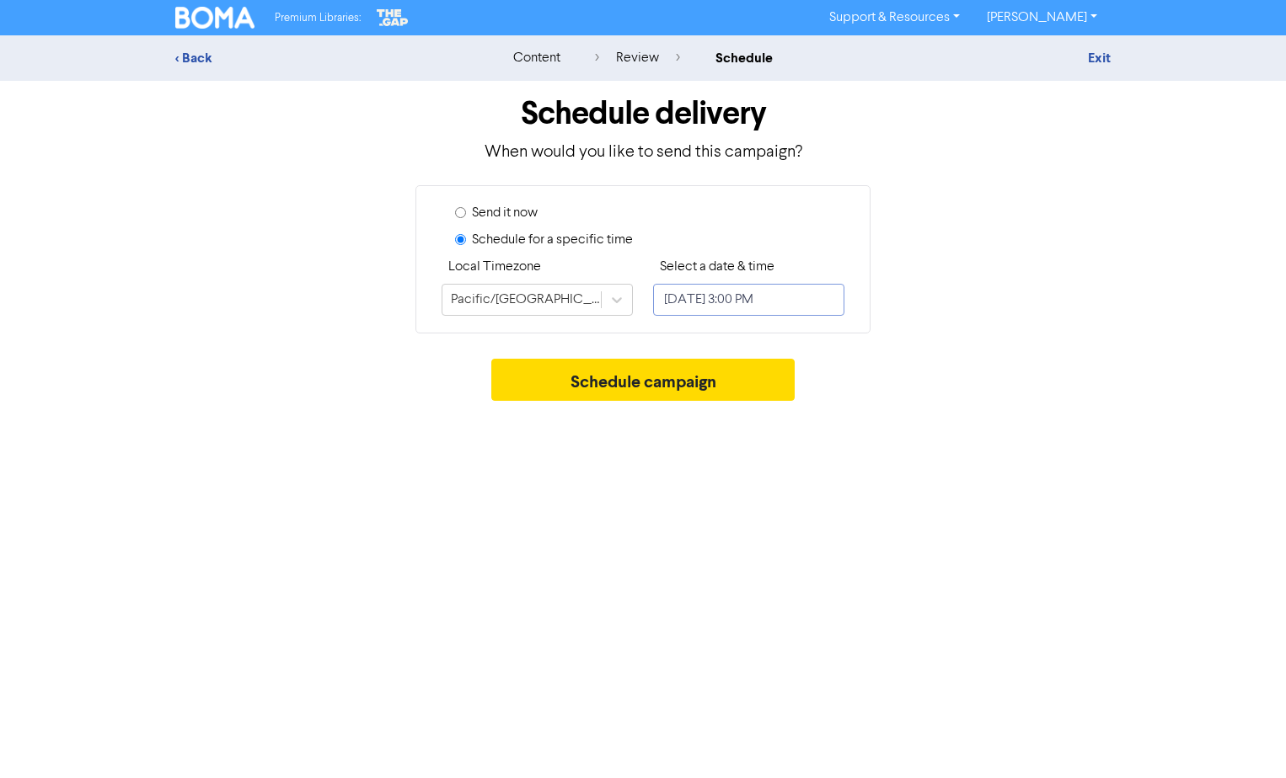
click at [737, 293] on input "[DATE] 3:00 PM" at bounding box center [748, 300] width 191 height 32
select select "7"
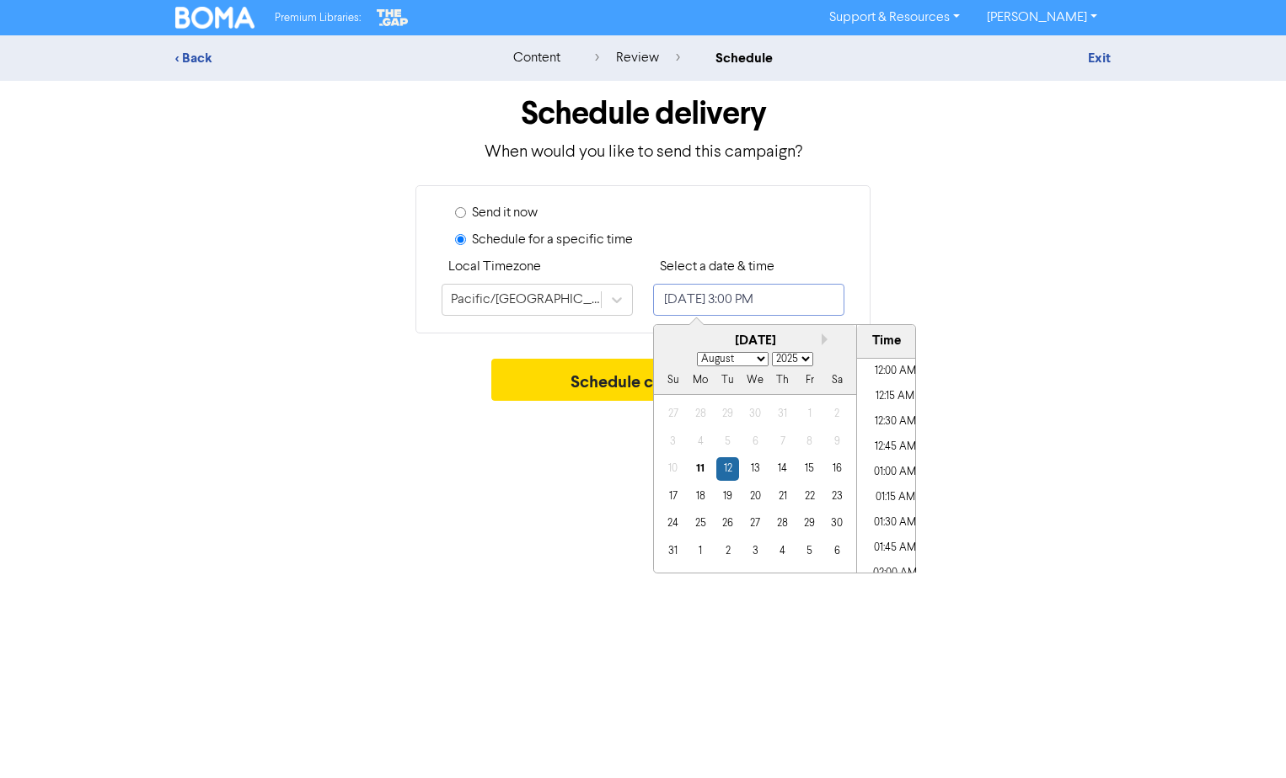
scroll to position [1422, 0]
click at [757, 499] on div "20" at bounding box center [754, 496] width 23 height 23
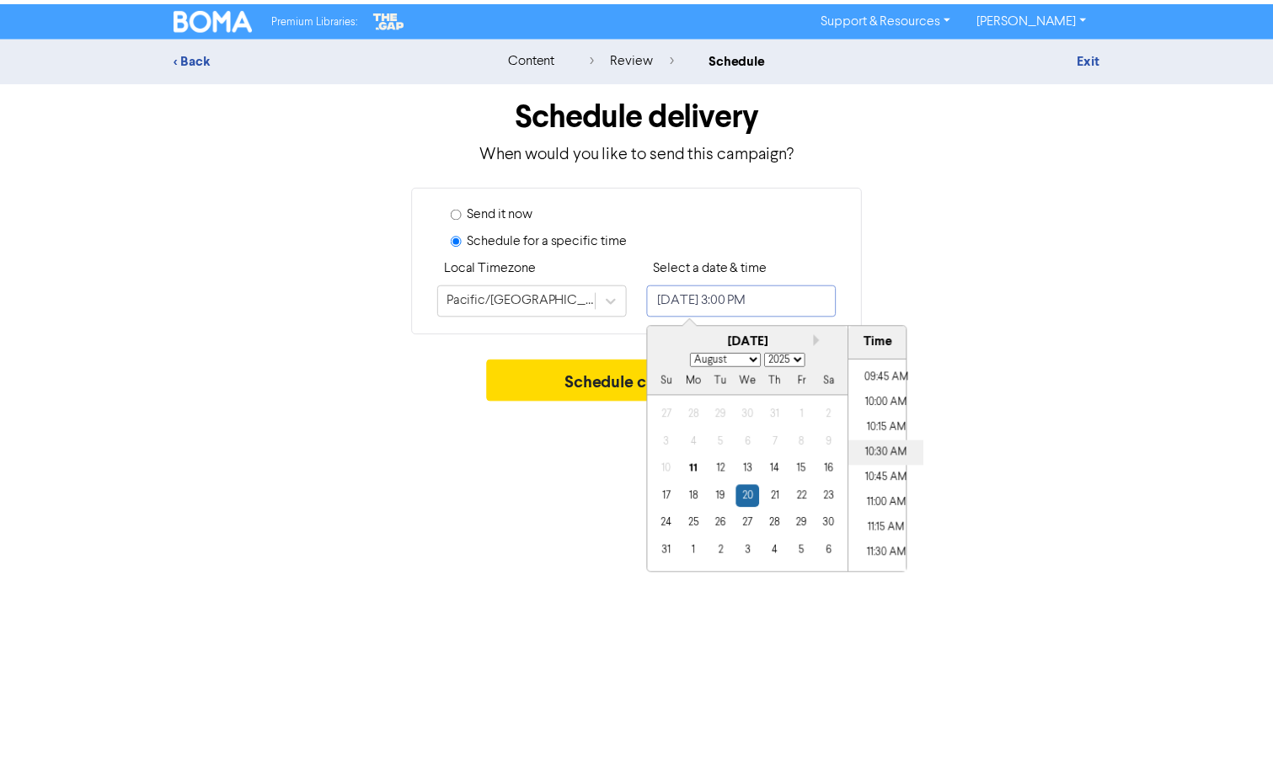
scroll to position [832, 0]
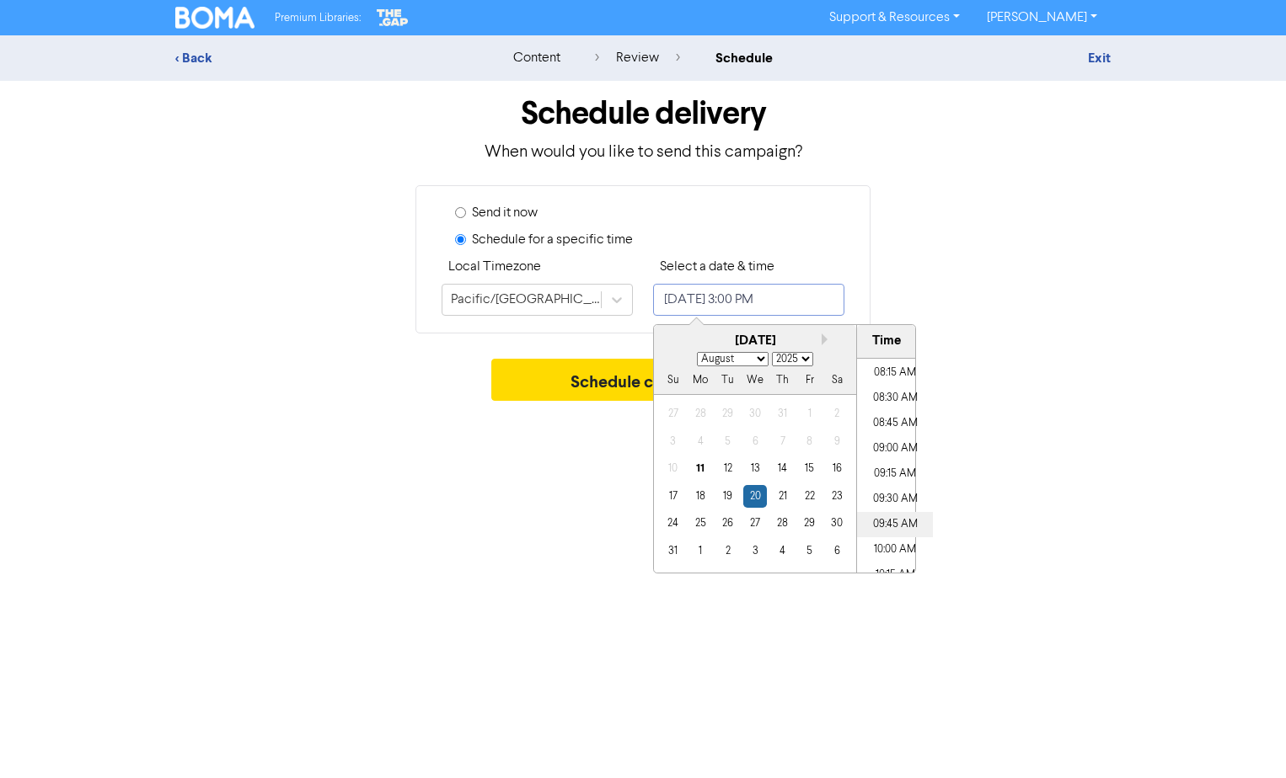
click at [888, 518] on li "09:45 AM" at bounding box center [895, 524] width 76 height 25
type input "[DATE] 9:45 AM"
click at [548, 383] on button "Schedule campaign" at bounding box center [643, 380] width 304 height 42
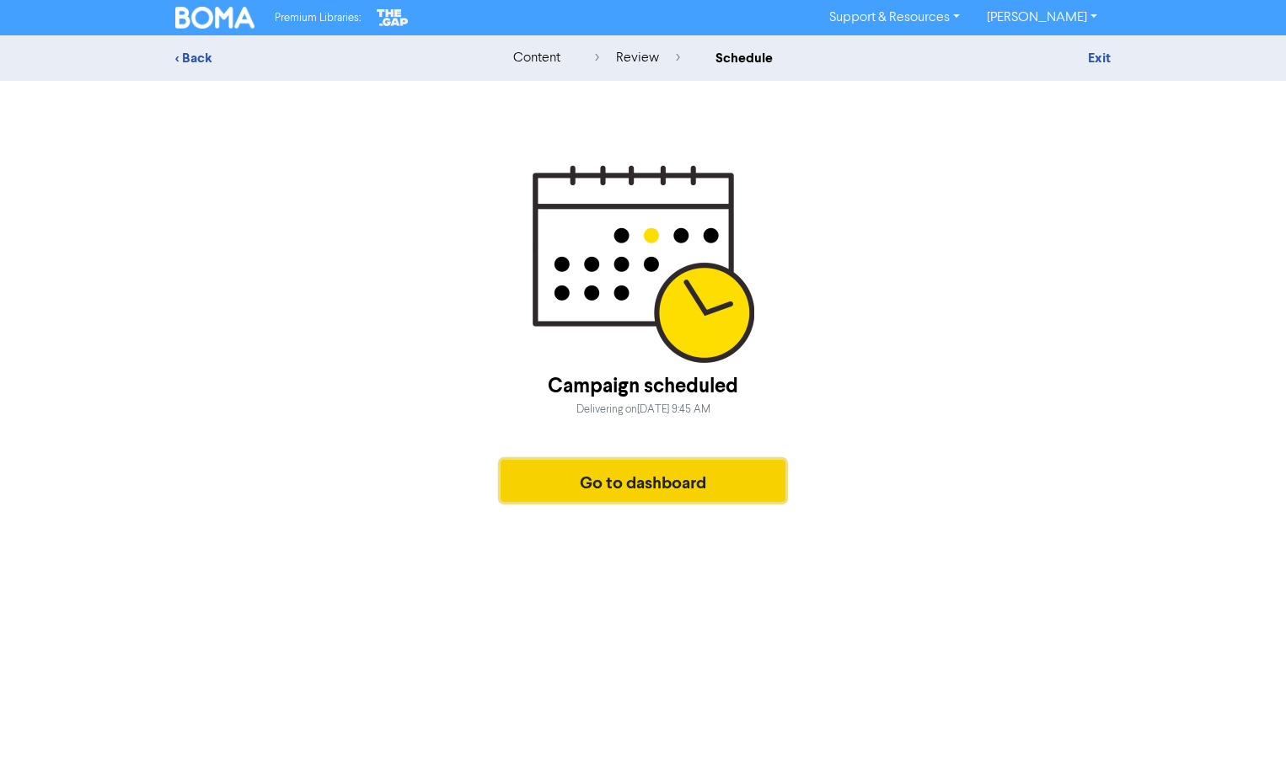
click at [694, 481] on button "Go to dashboard" at bounding box center [642, 481] width 285 height 42
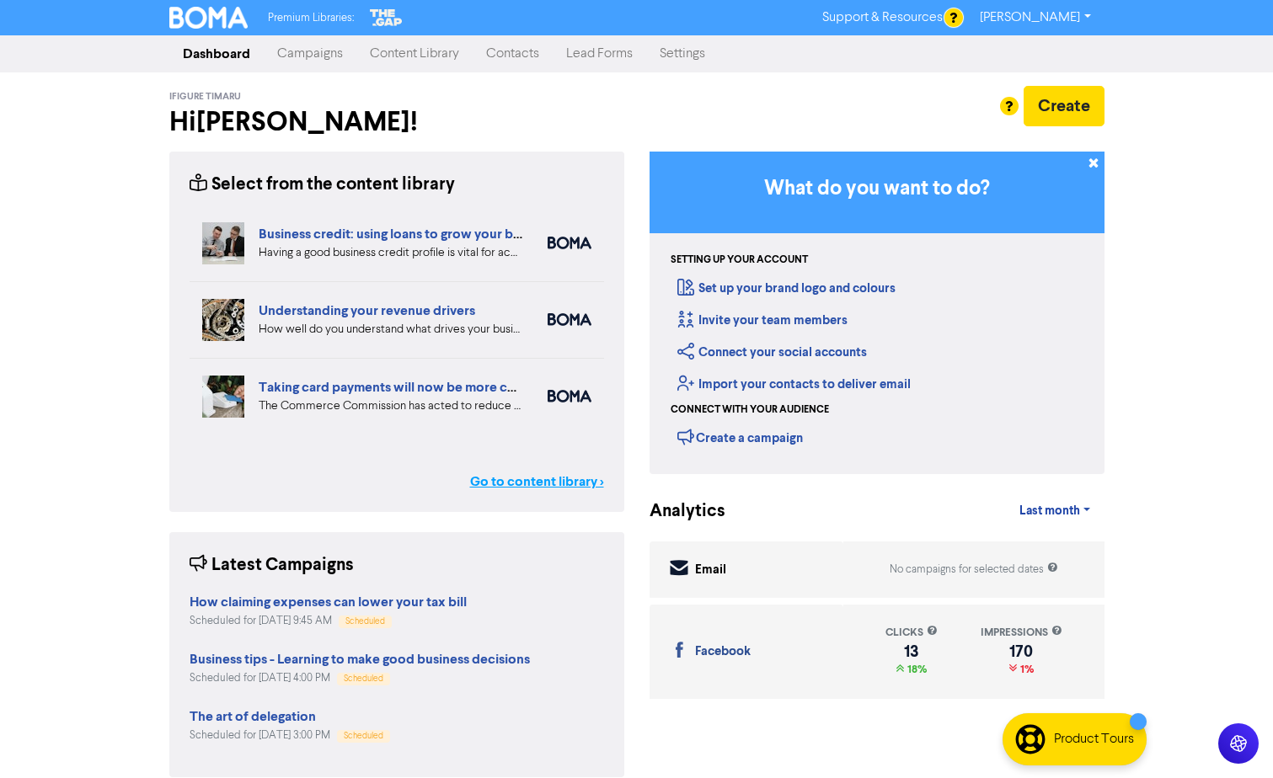
click at [554, 491] on link "Go to content library >" at bounding box center [537, 482] width 134 height 20
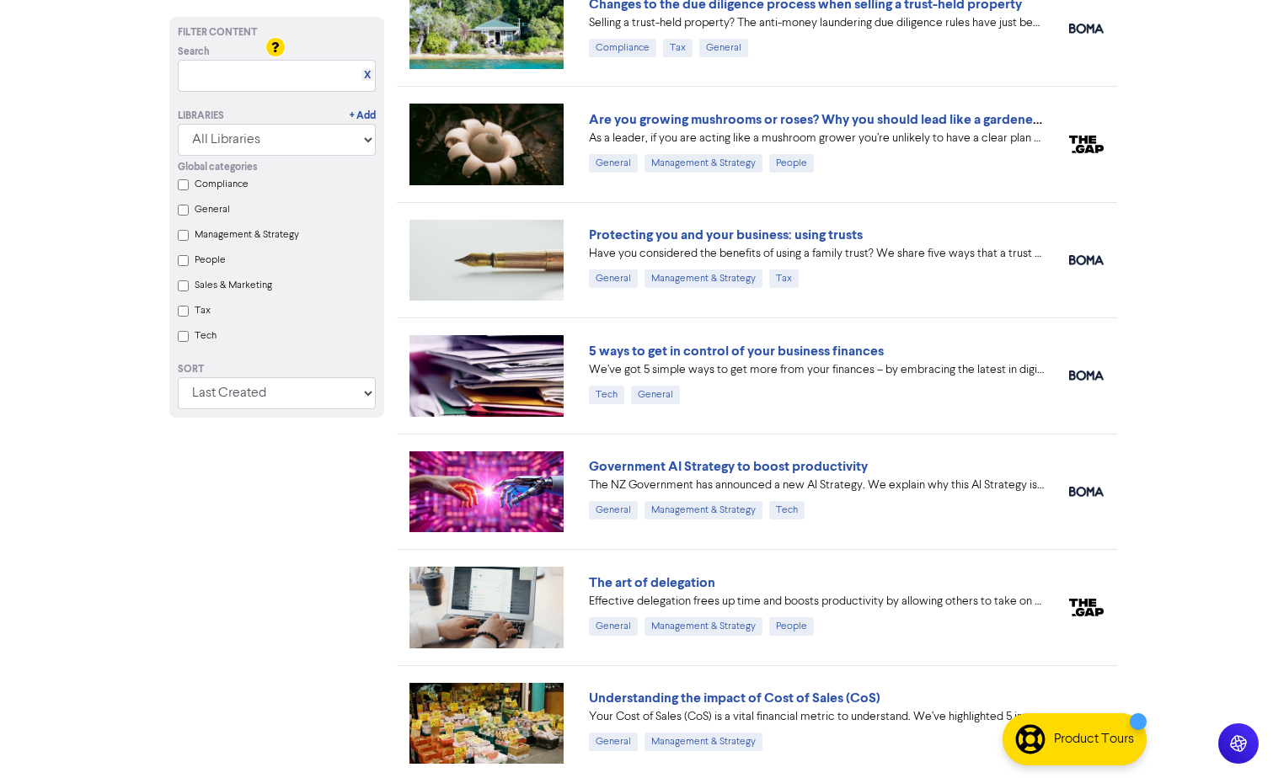
scroll to position [1179, 0]
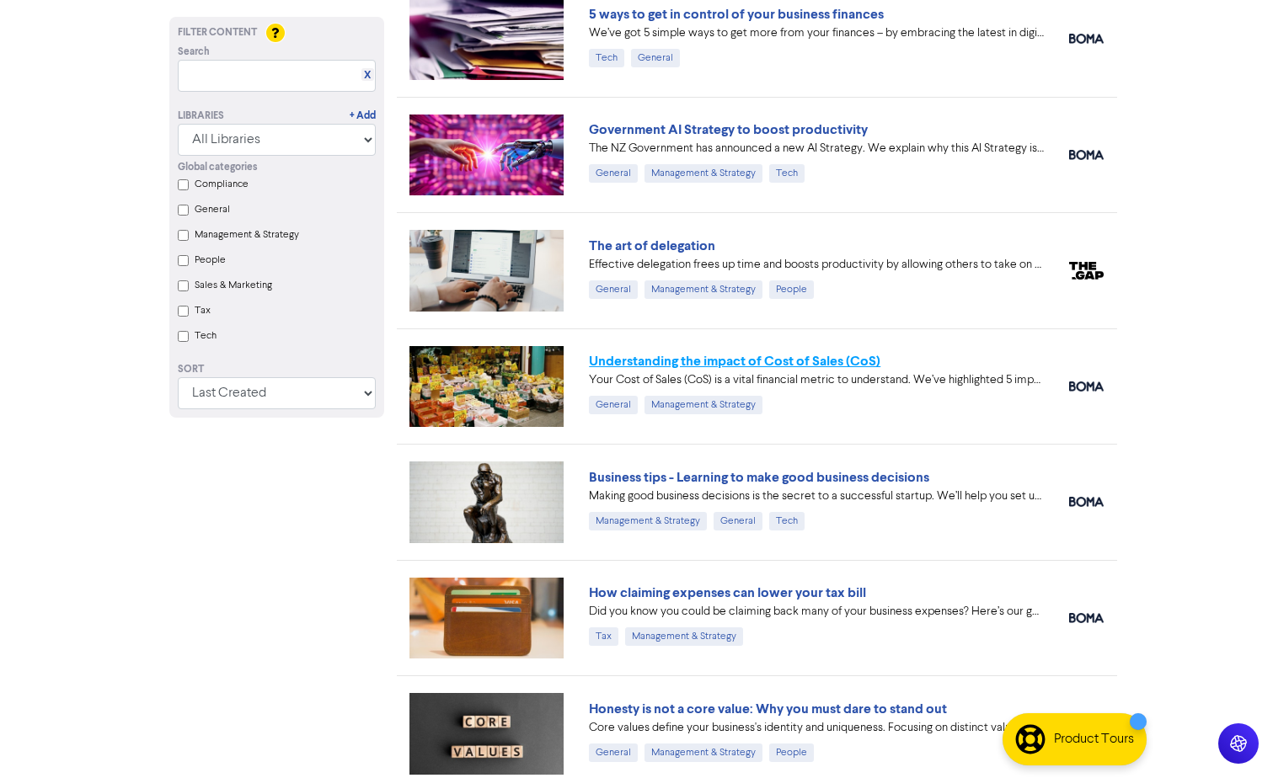
click at [704, 358] on link "Understanding the impact of Cost of Sales (CoS)" at bounding box center [734, 361] width 291 height 17
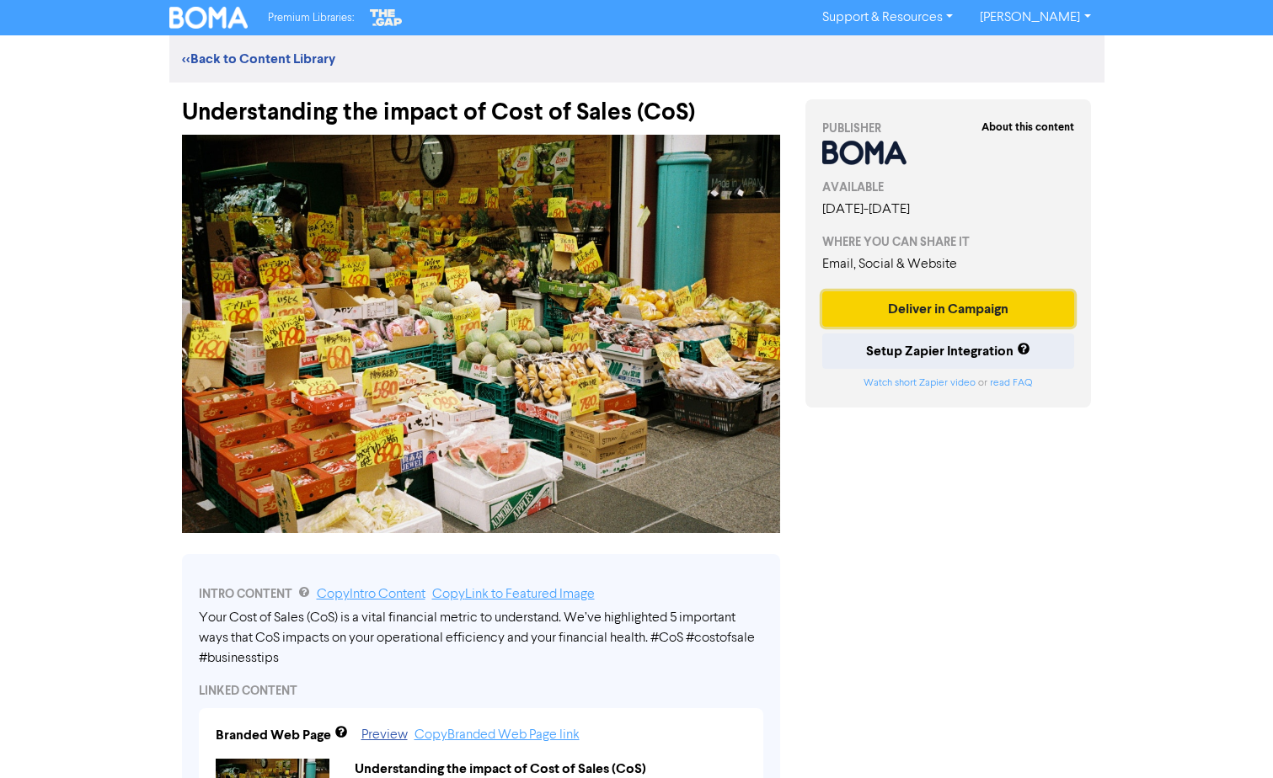
click at [967, 314] on button "Deliver in Campaign" at bounding box center [948, 308] width 253 height 35
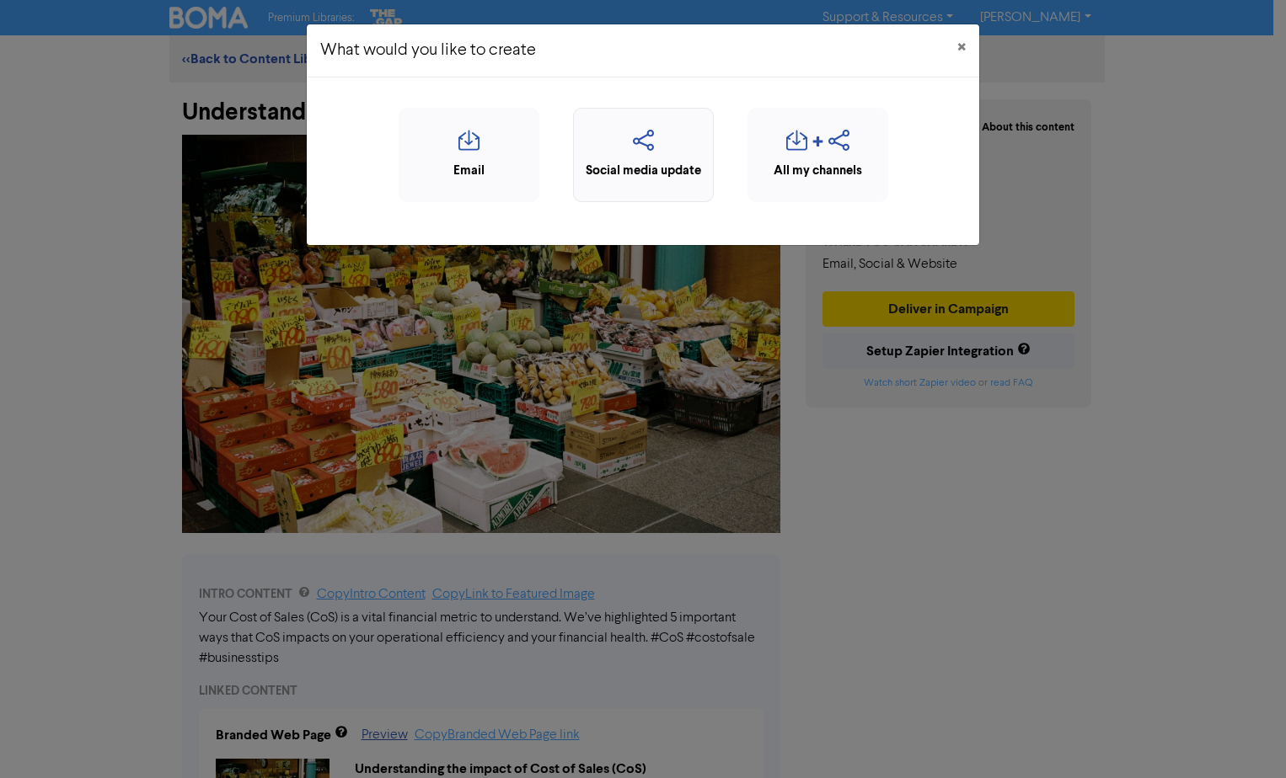
click at [664, 174] on div "Social media update" at bounding box center [643, 171] width 122 height 19
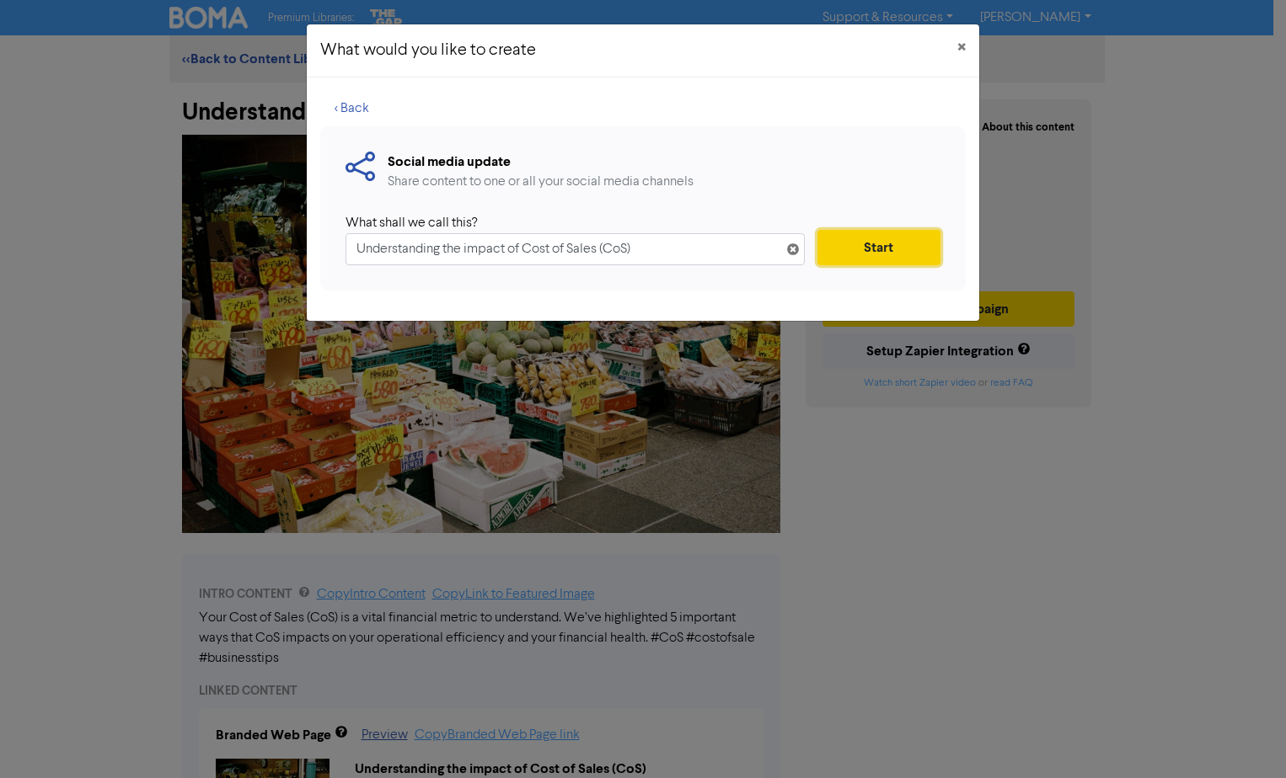
click at [899, 249] on button "Start" at bounding box center [878, 247] width 123 height 35
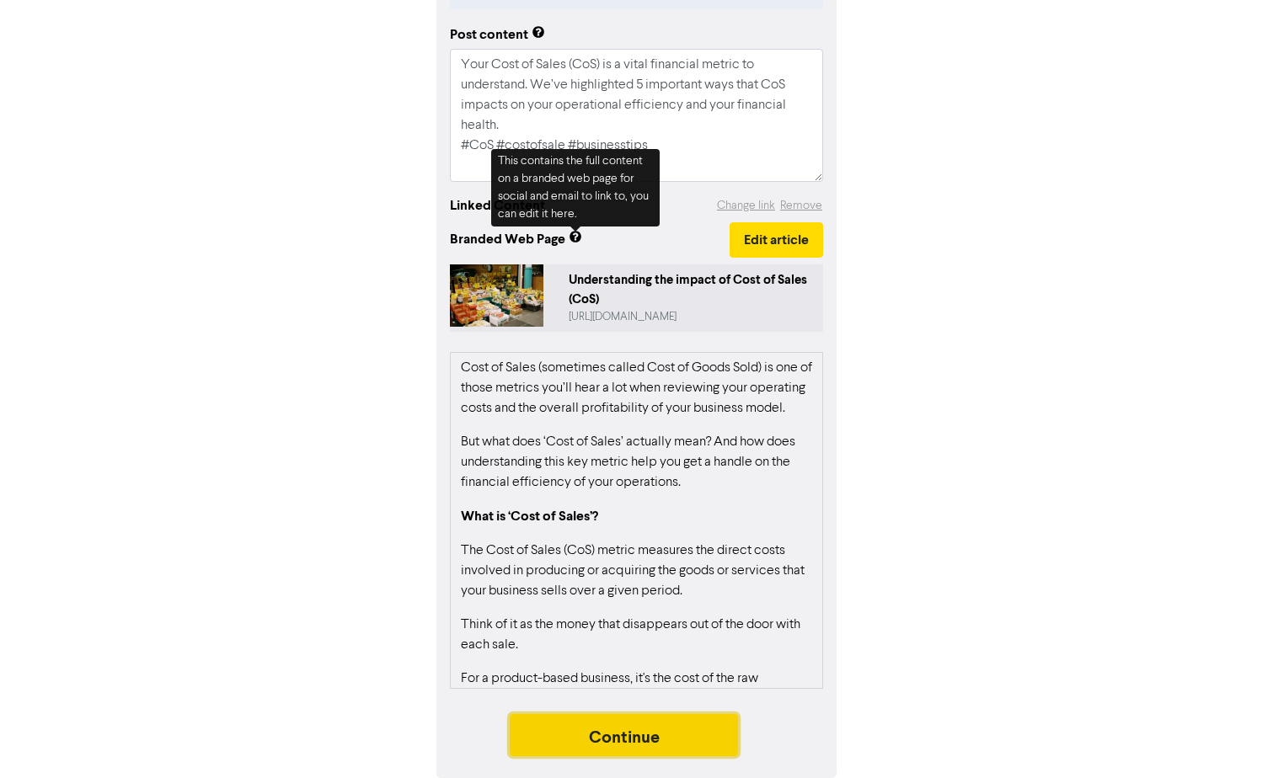
click at [667, 733] on button "Continue" at bounding box center [624, 735] width 229 height 42
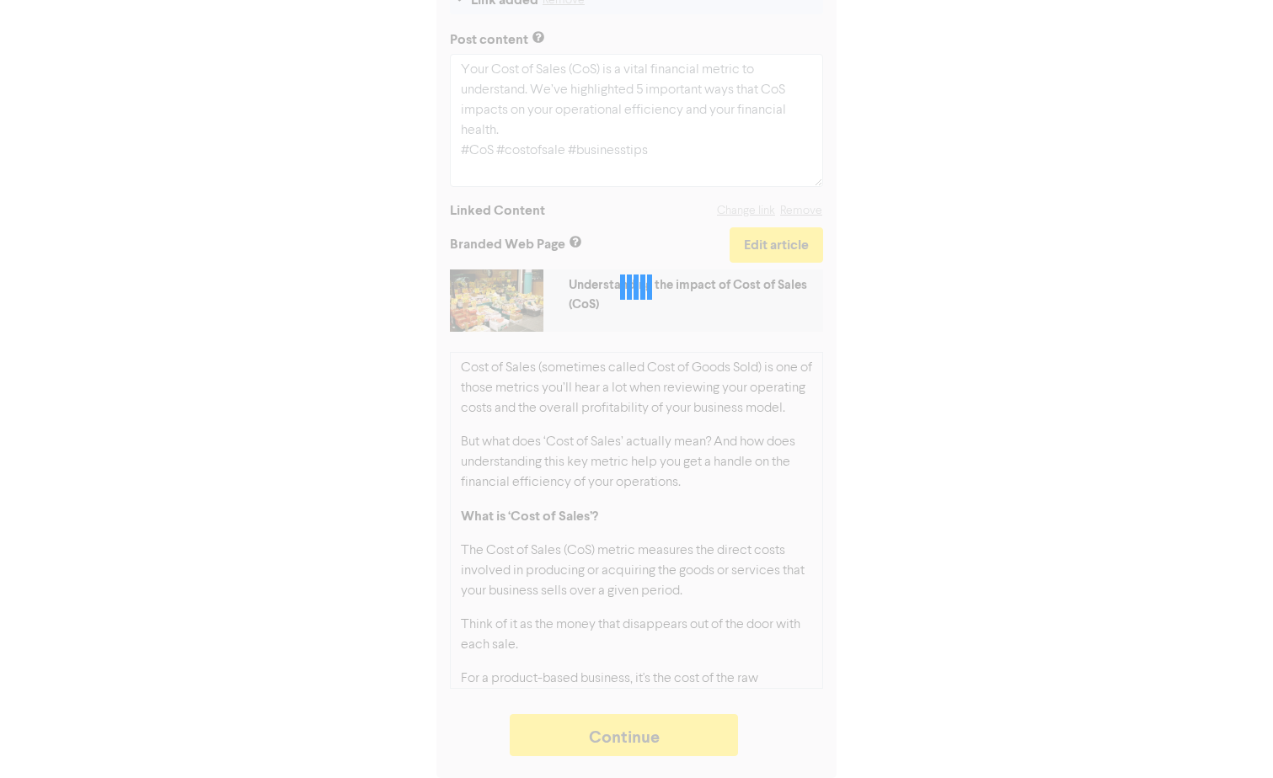
type textarea "x"
select select "LEARN_MORE"
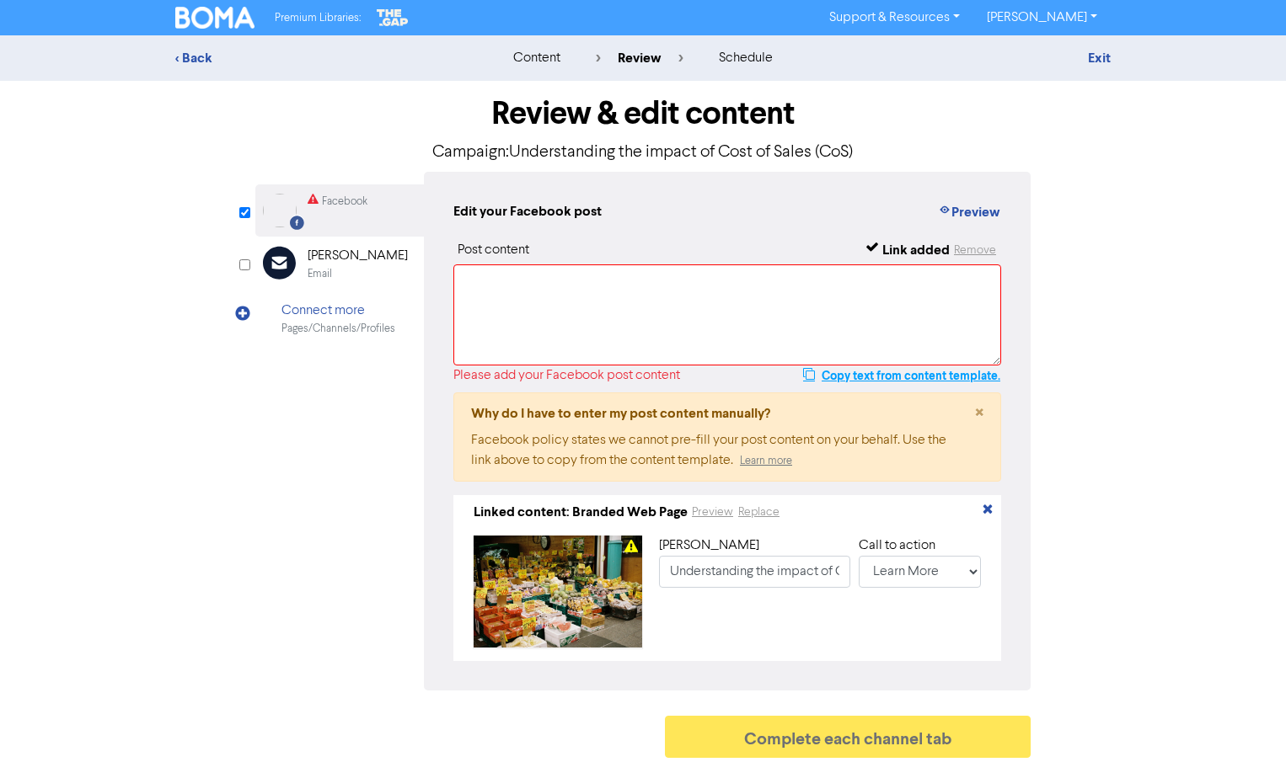
click at [877, 374] on button "Copy text from content template." at bounding box center [901, 376] width 199 height 20
click at [605, 291] on textarea at bounding box center [727, 315] width 548 height 101
paste textarea "Your Cost of Sales (CoS) is a vital financial metric to understand. We’ve highl…"
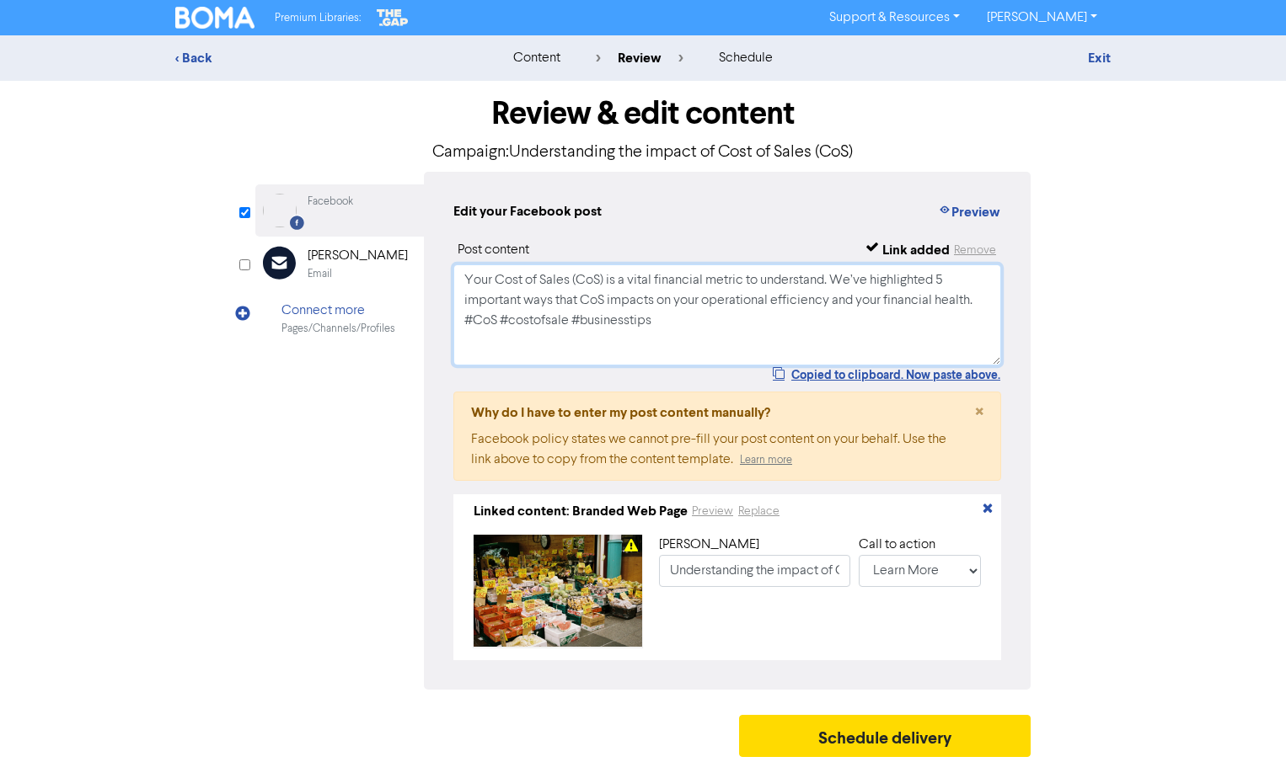
type textarea "Your Cost of Sales (CoS) is a vital financial metric to understand. We’ve highl…"
drag, startPoint x: 266, startPoint y: 495, endPoint x: 601, endPoint y: 636, distance: 362.8
click at [270, 498] on div "Facebook Created with Sketch. Facebook Email Created with Sketch. [PERSON_NAME]…" at bounding box center [642, 431] width 775 height 518
click at [869, 741] on button "Schedule delivery" at bounding box center [884, 736] width 291 height 42
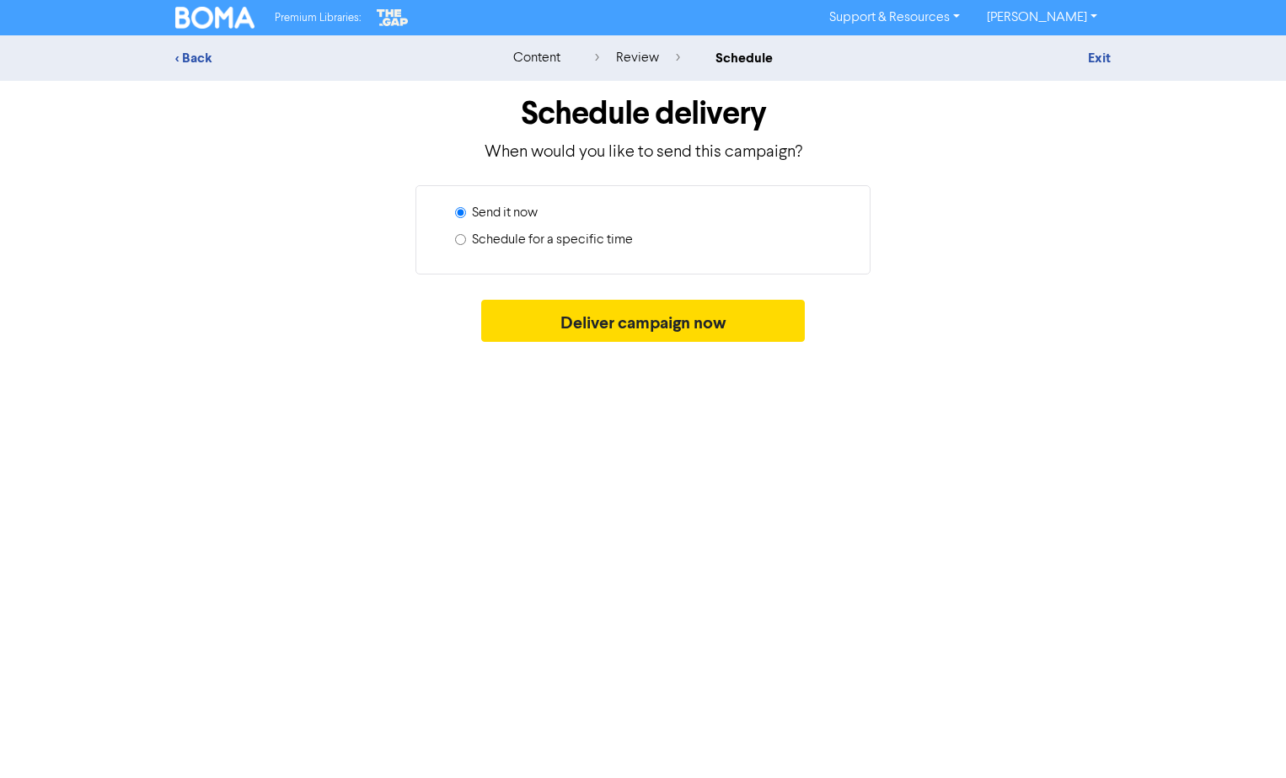
click at [593, 238] on label "Schedule for a specific time" at bounding box center [552, 240] width 161 height 20
click at [466, 238] on input "Schedule for a specific time" at bounding box center [460, 239] width 11 height 11
radio input "true"
radio input "false"
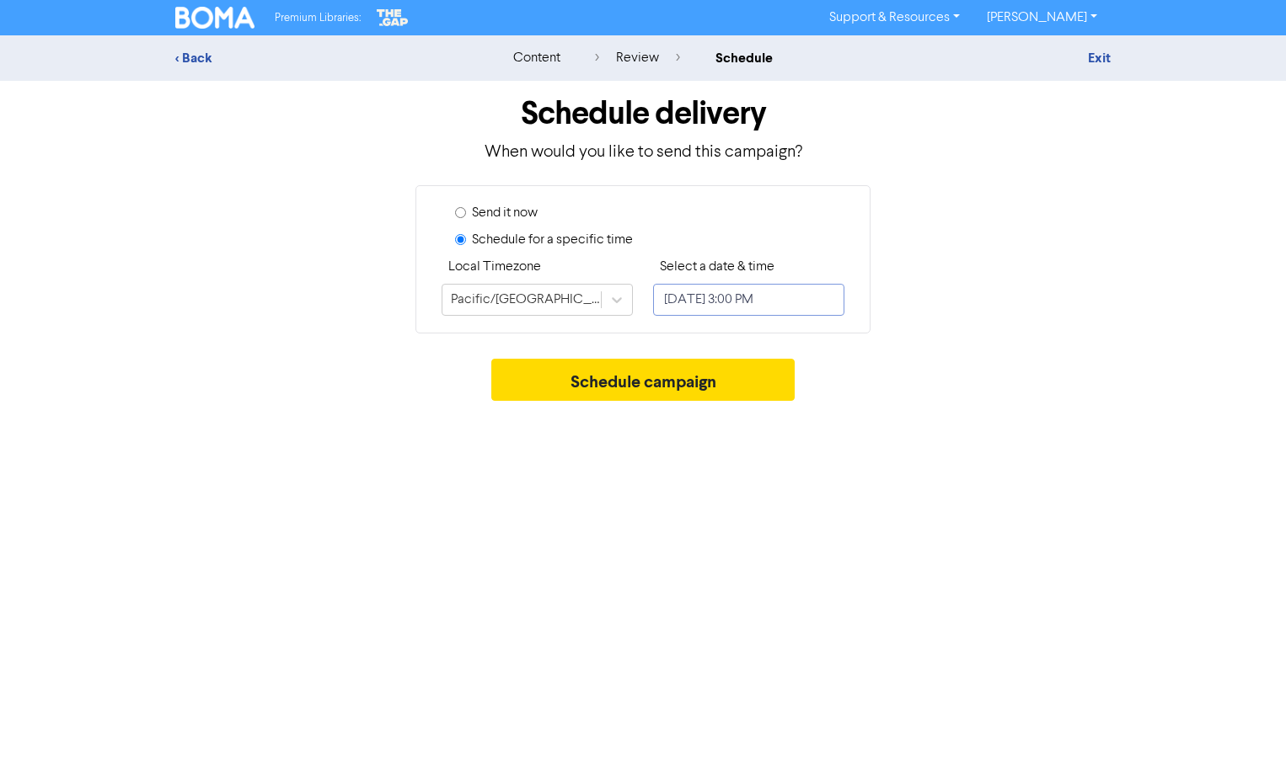
select select "7"
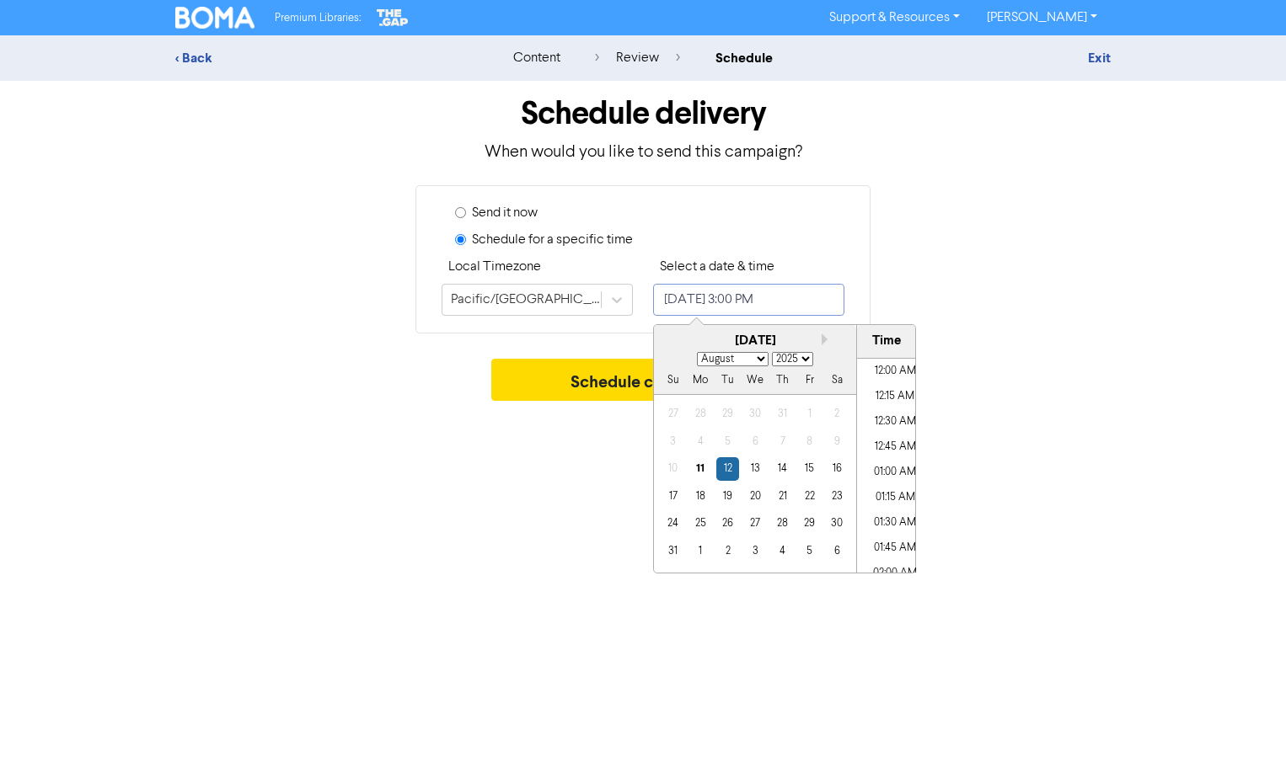
click at [697, 299] on input "[DATE] 3:00 PM" at bounding box center [748, 300] width 191 height 32
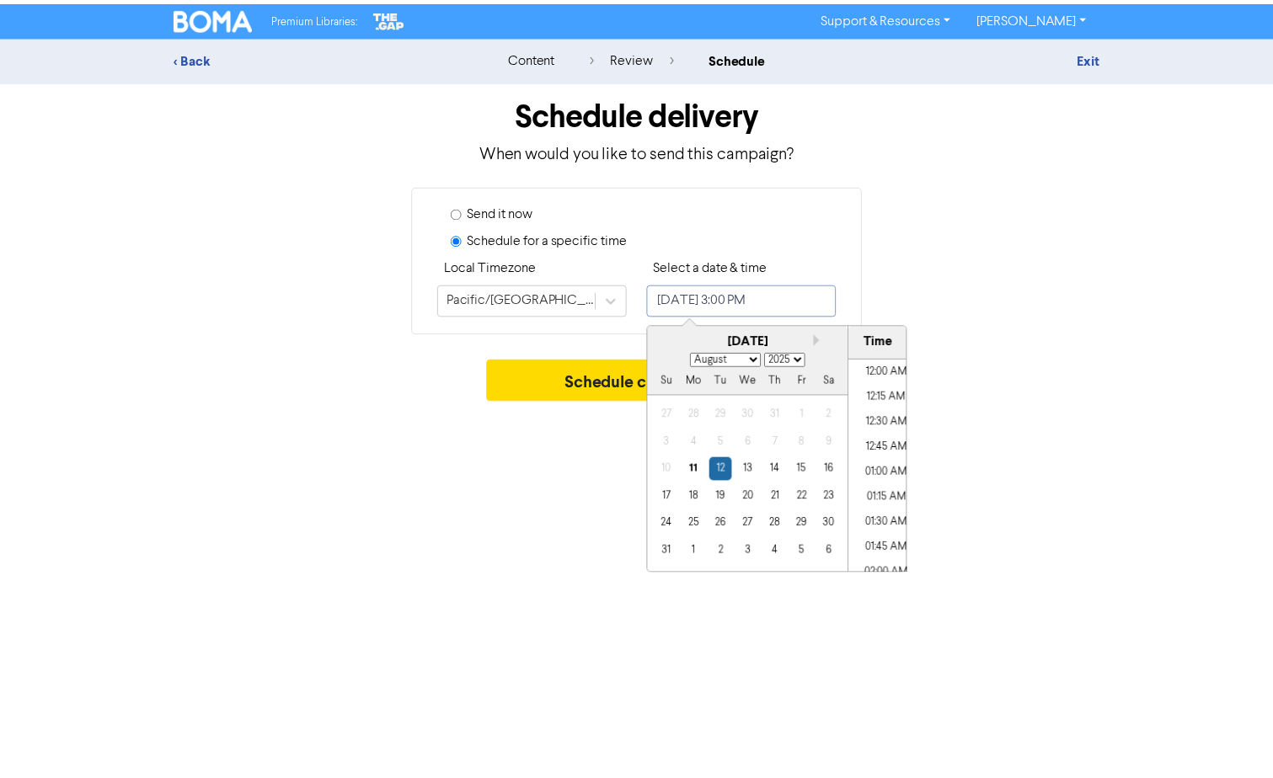
scroll to position [1422, 0]
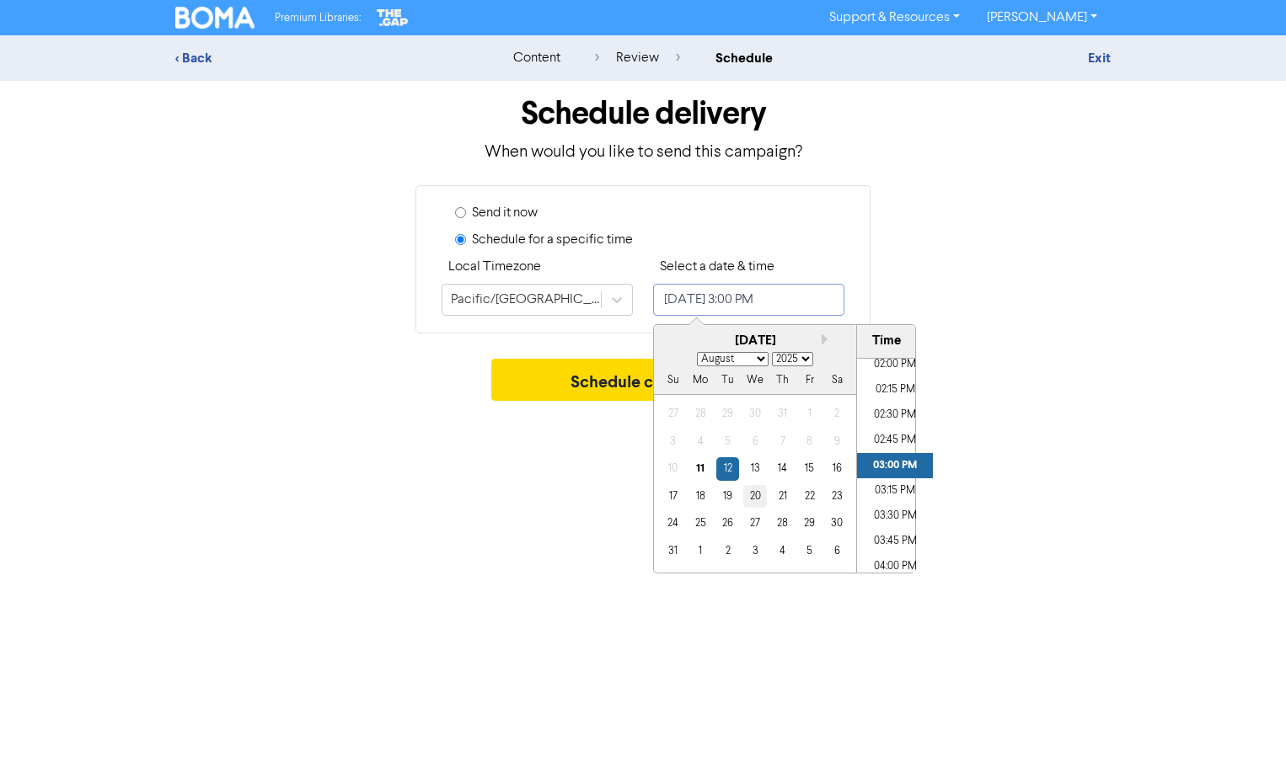
click at [759, 500] on div "20" at bounding box center [754, 496] width 23 height 23
click at [805, 498] on div "22" at bounding box center [809, 496] width 23 height 23
type input "[DATE] 3:00 PM"
click at [584, 365] on button "Schedule campaign" at bounding box center [643, 380] width 304 height 42
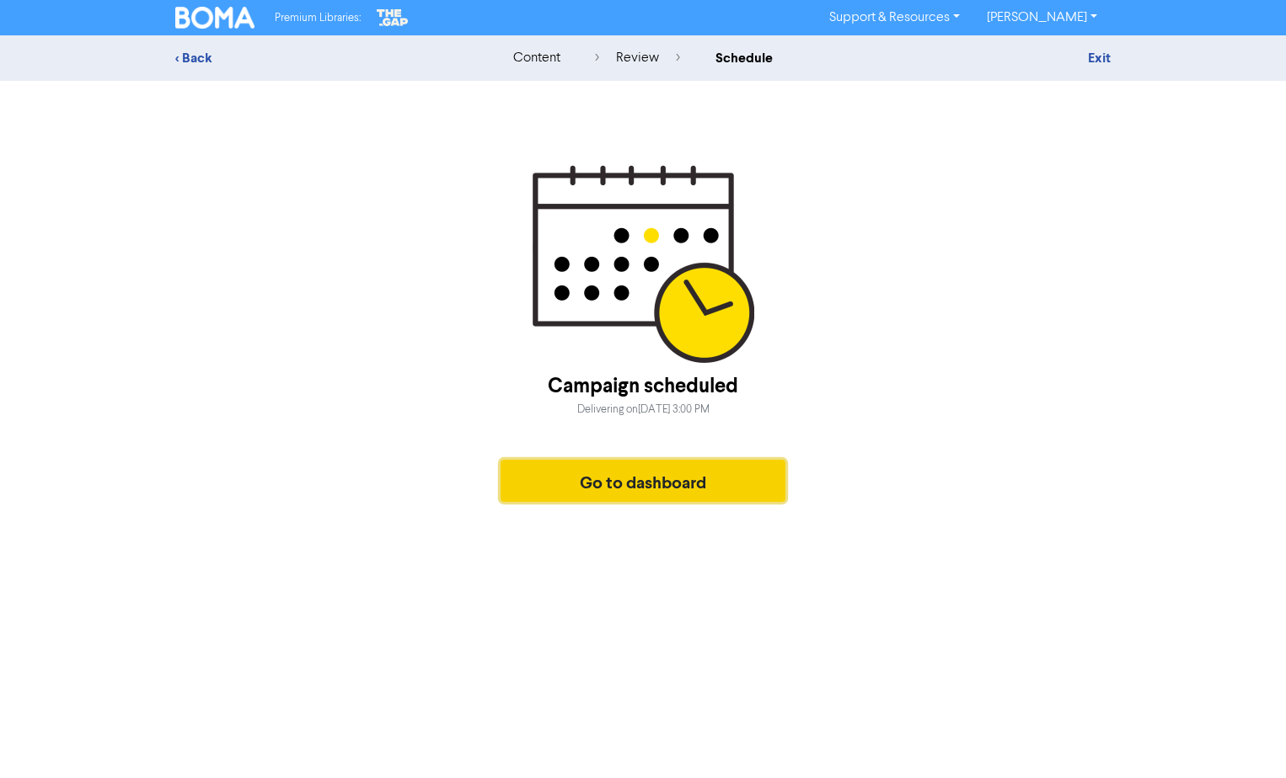
click at [666, 483] on button "Go to dashboard" at bounding box center [642, 481] width 285 height 42
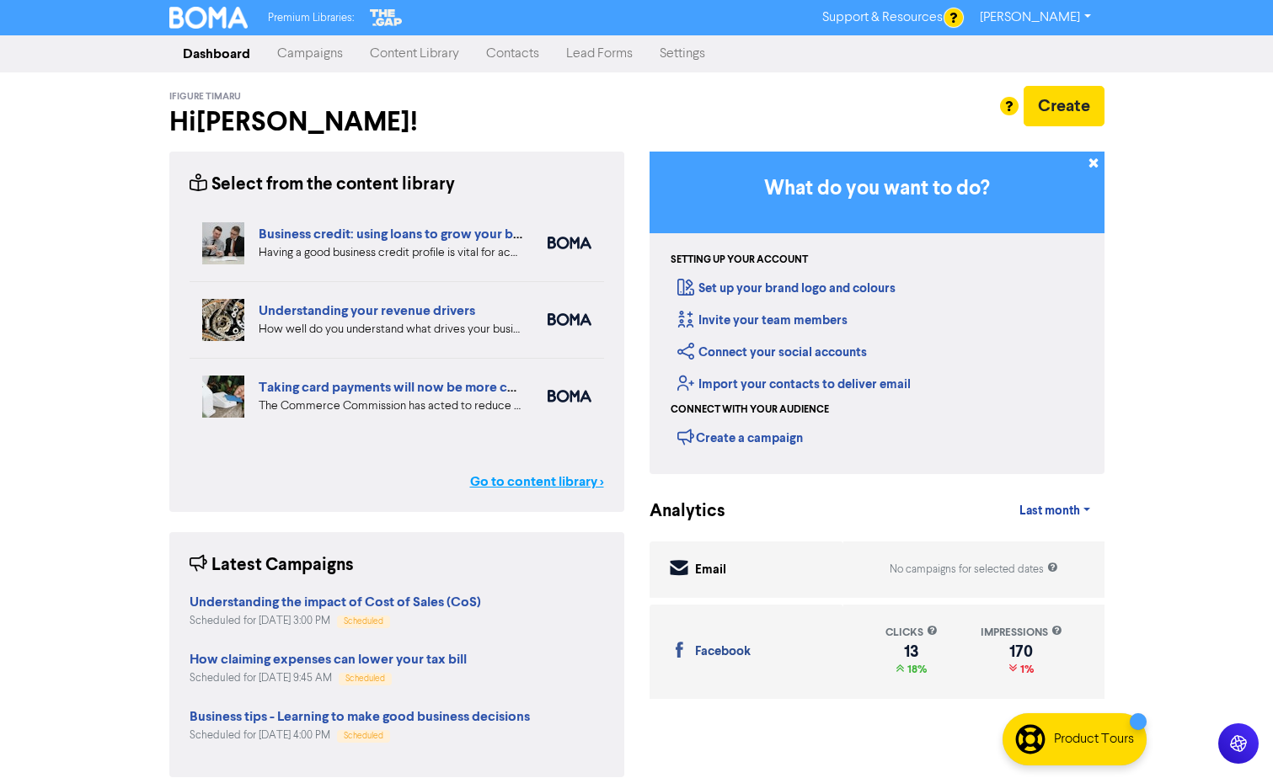
click at [547, 487] on link "Go to content library >" at bounding box center [537, 482] width 134 height 20
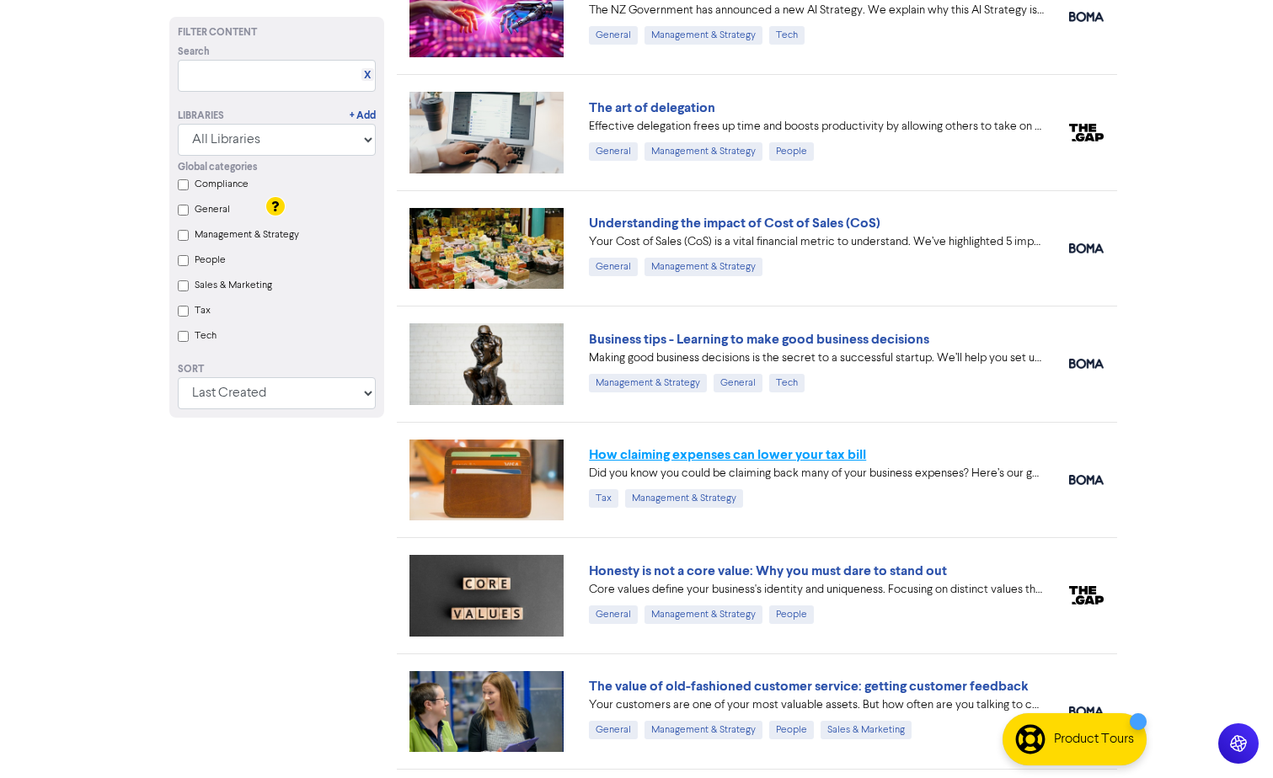
scroll to position [1516, 0]
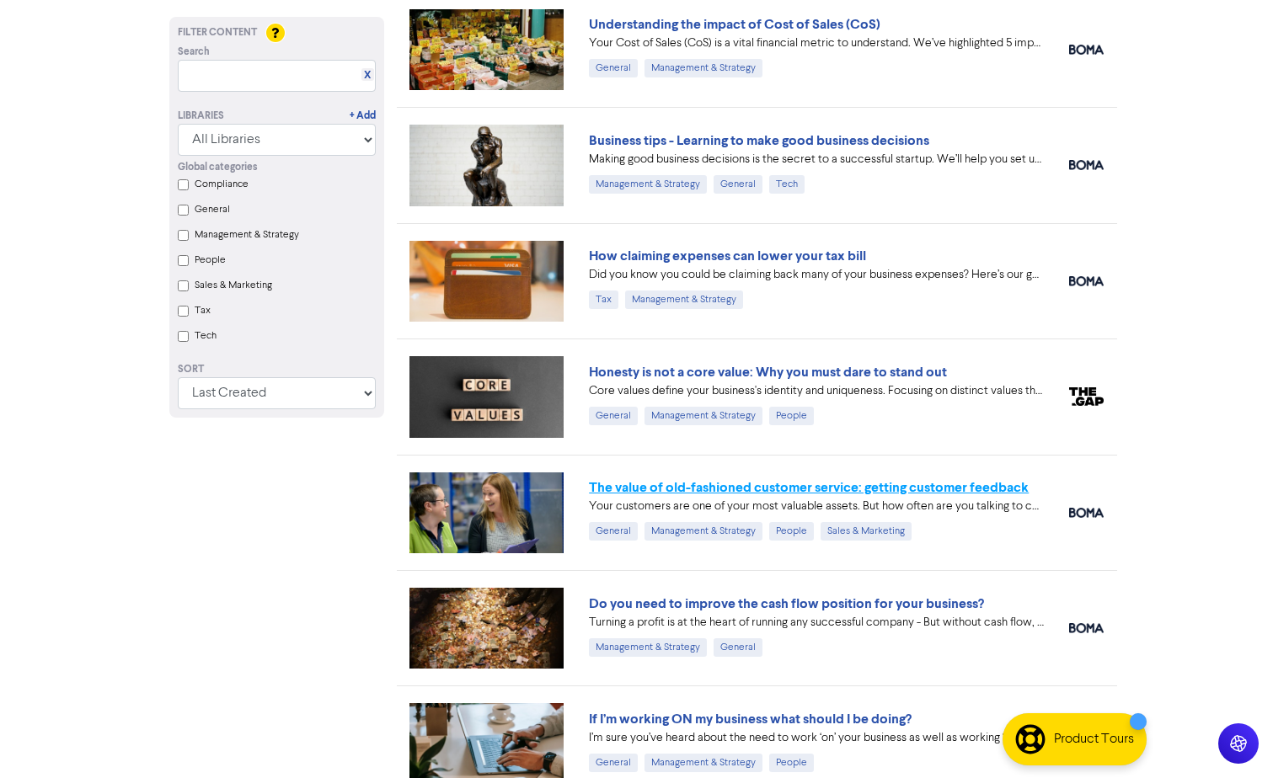
click at [700, 489] on link "The value of old-fashioned customer service: getting customer feedback" at bounding box center [809, 487] width 440 height 17
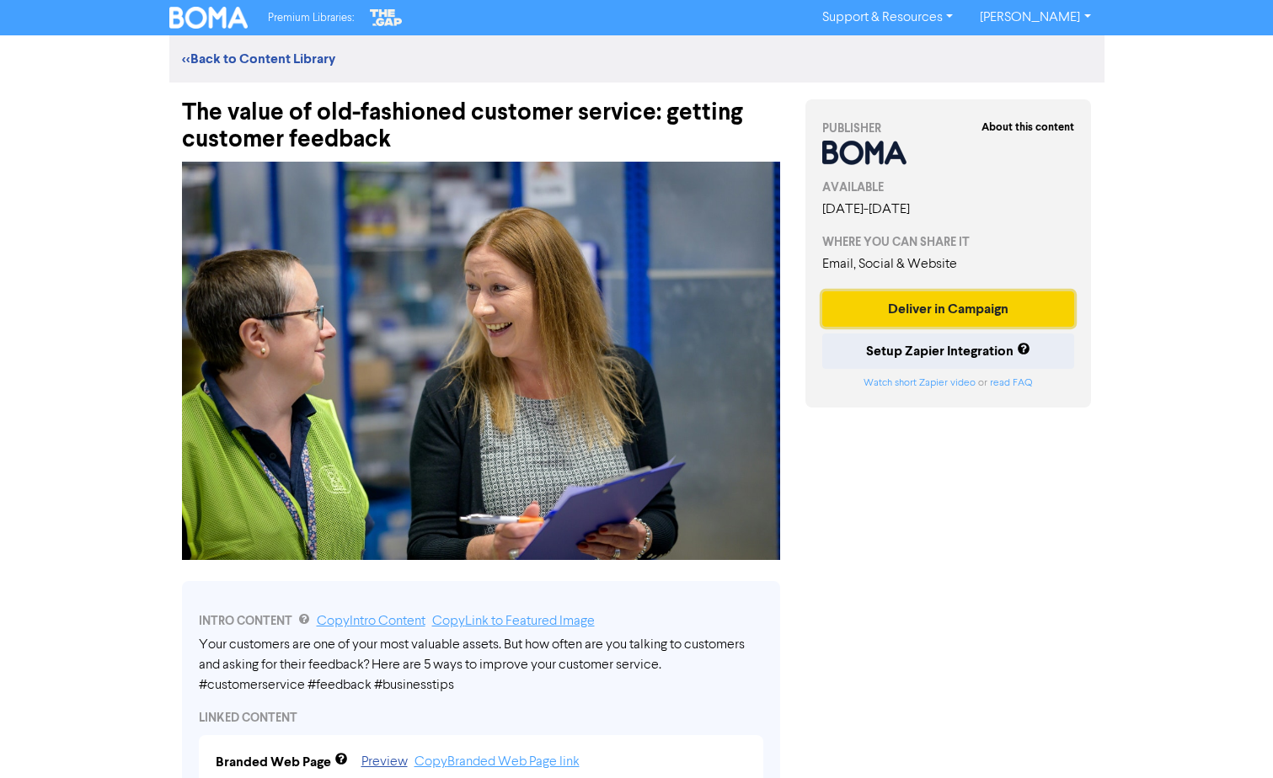
click at [934, 304] on button "Deliver in Campaign" at bounding box center [948, 308] width 253 height 35
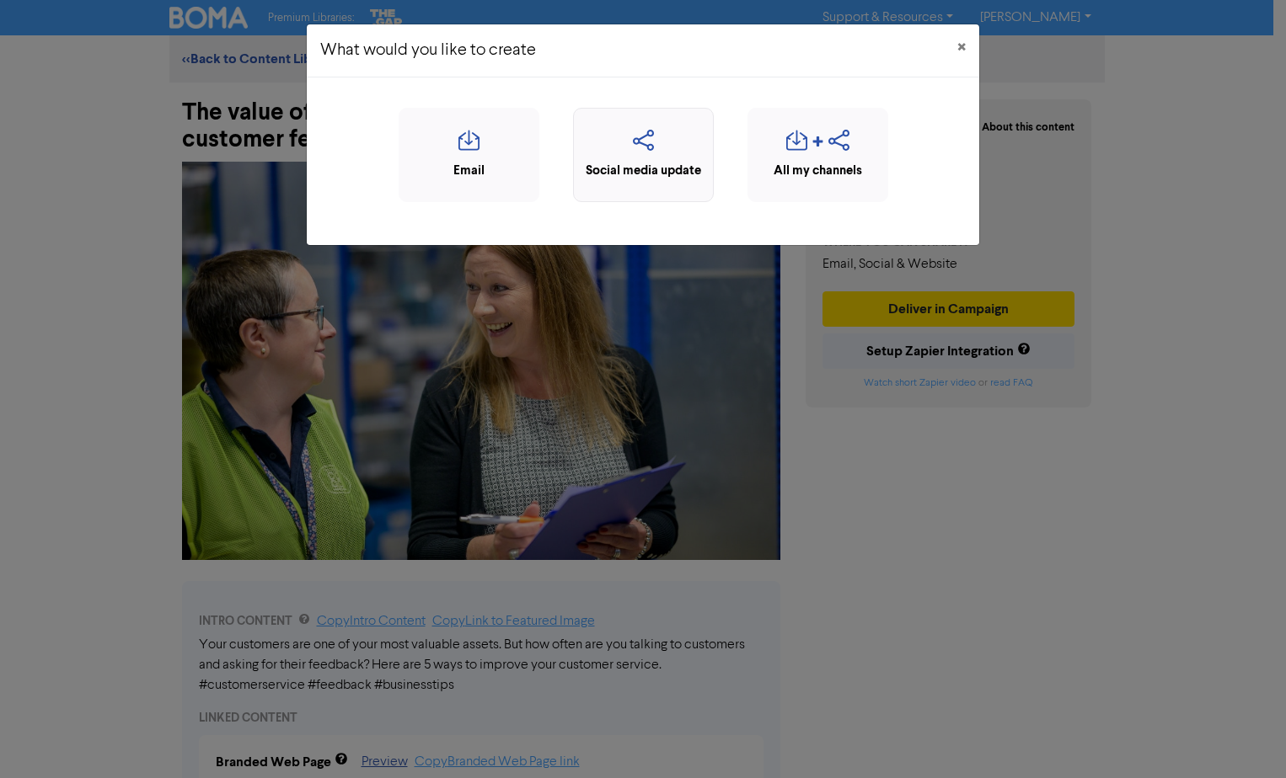
click at [665, 168] on div "Social media update" at bounding box center [643, 171] width 122 height 19
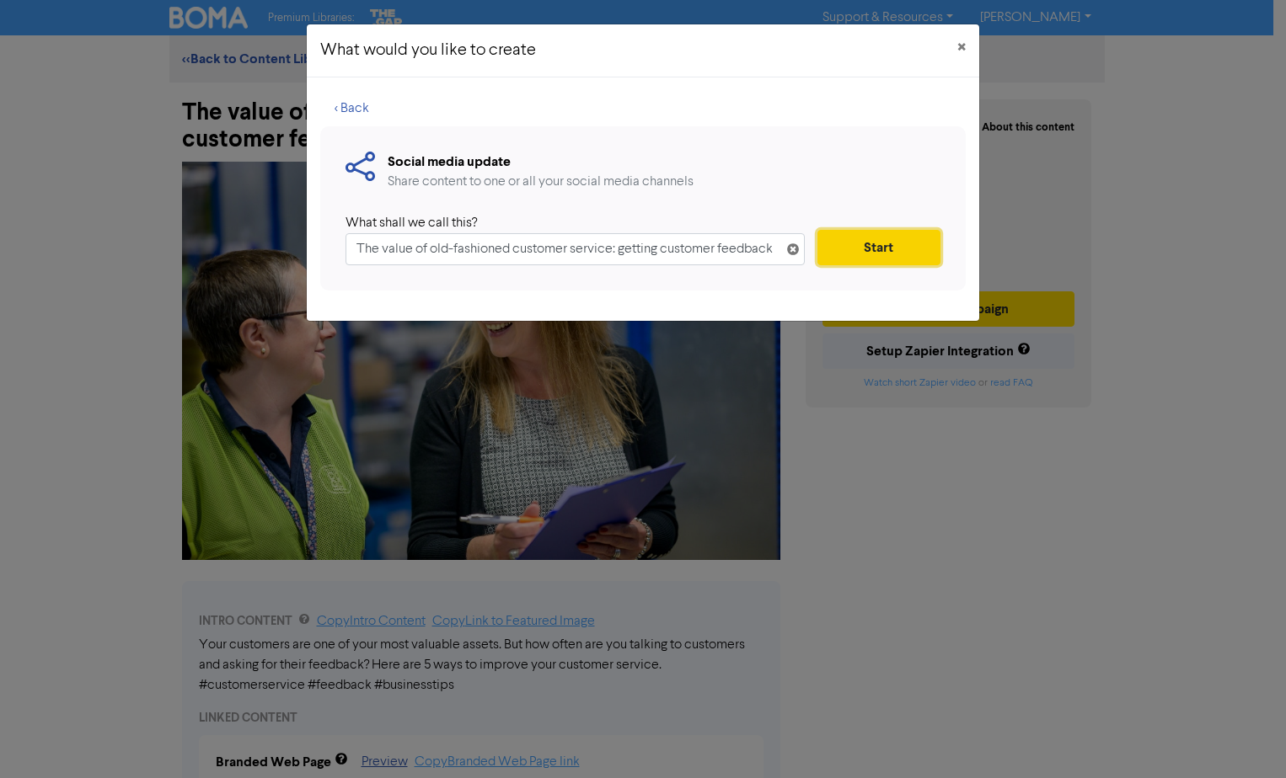
click at [912, 249] on button "Start" at bounding box center [878, 247] width 123 height 35
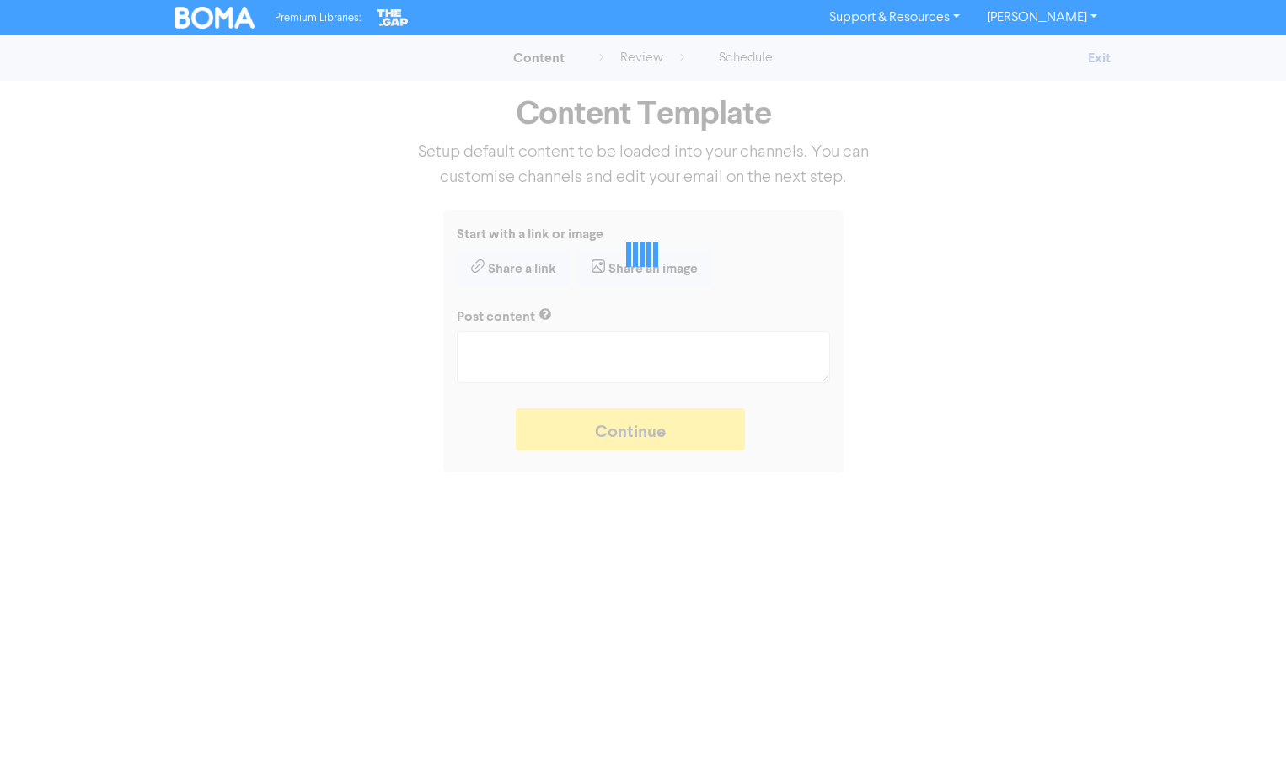
type textarea "x"
type textarea "Your customers are one of your most valuable assets. But how often are you talk…"
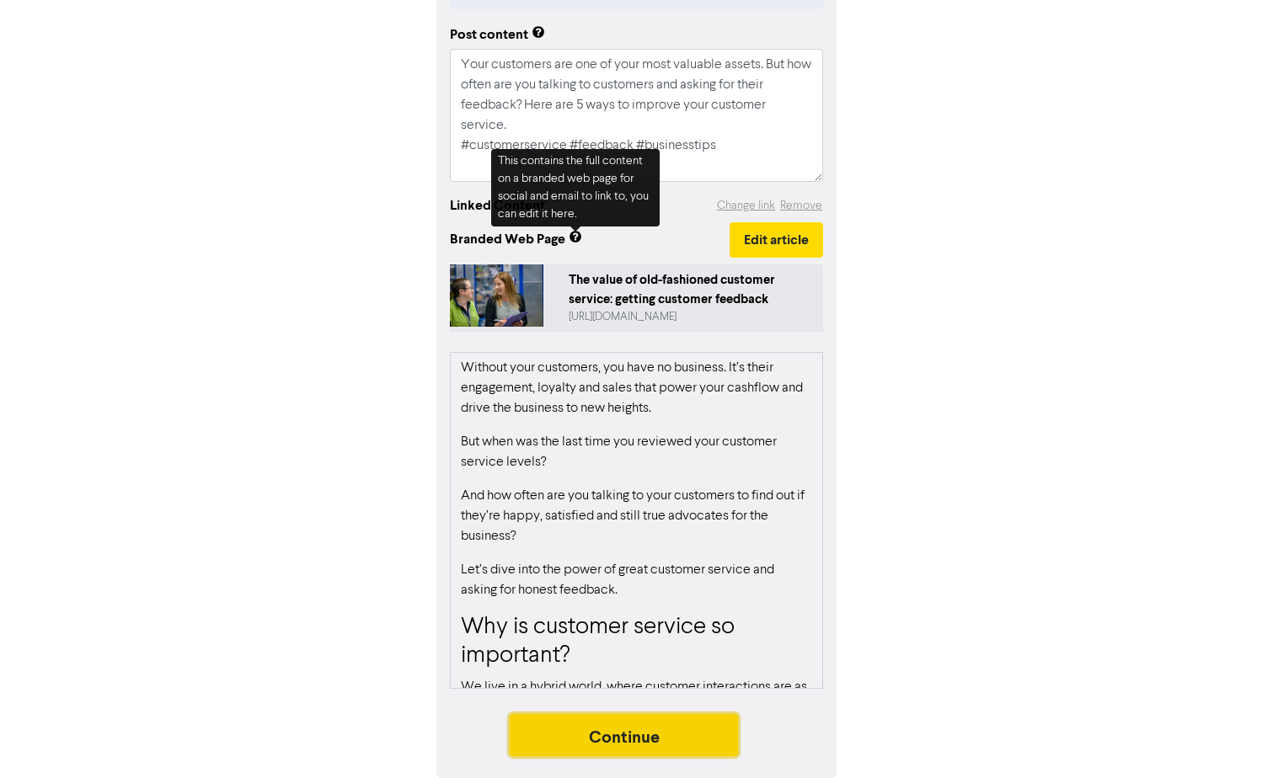
click at [682, 740] on button "Continue" at bounding box center [624, 735] width 229 height 42
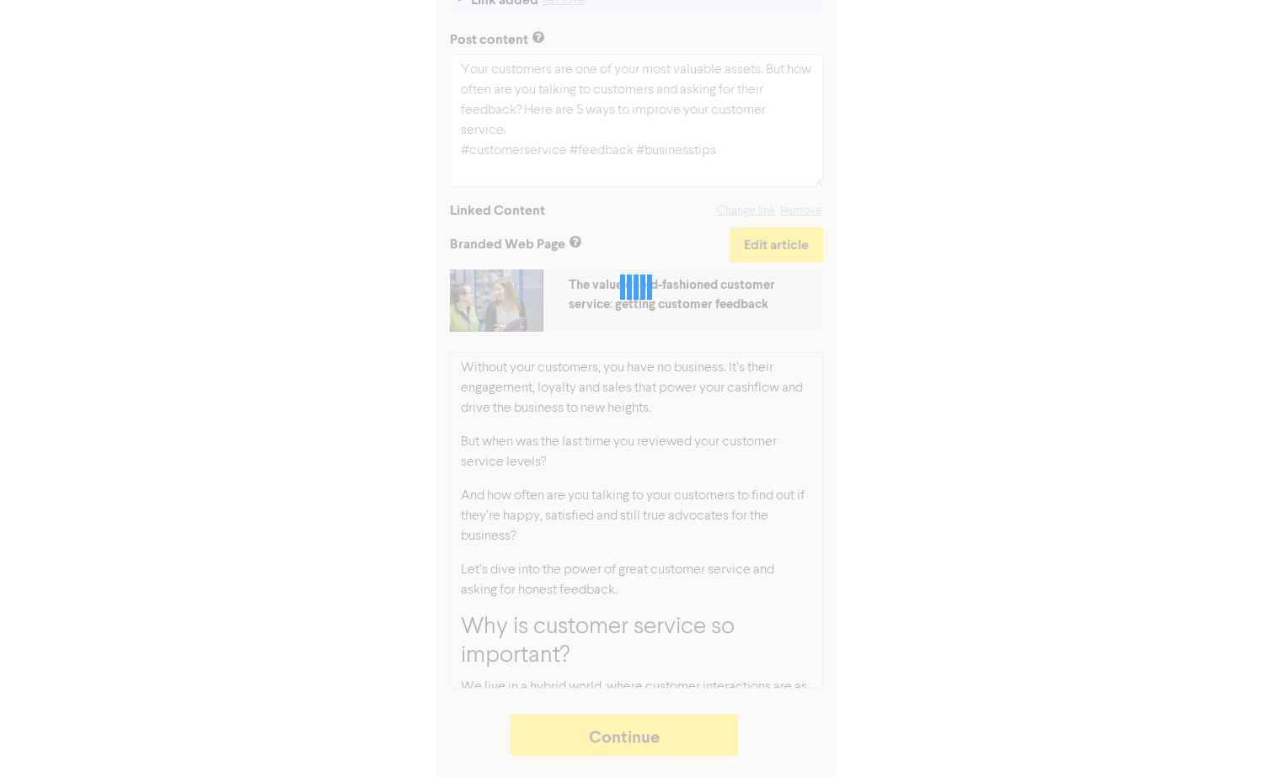
type textarea "x"
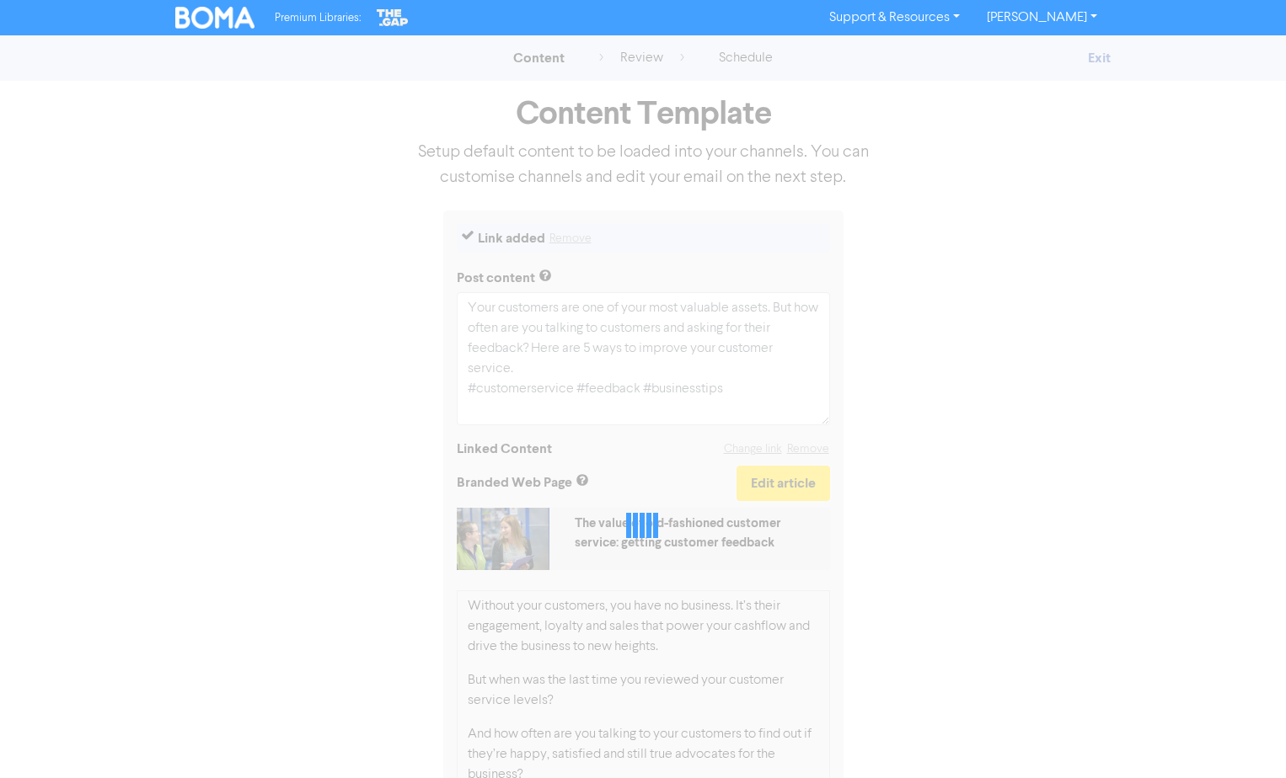
select select "LEARN_MORE"
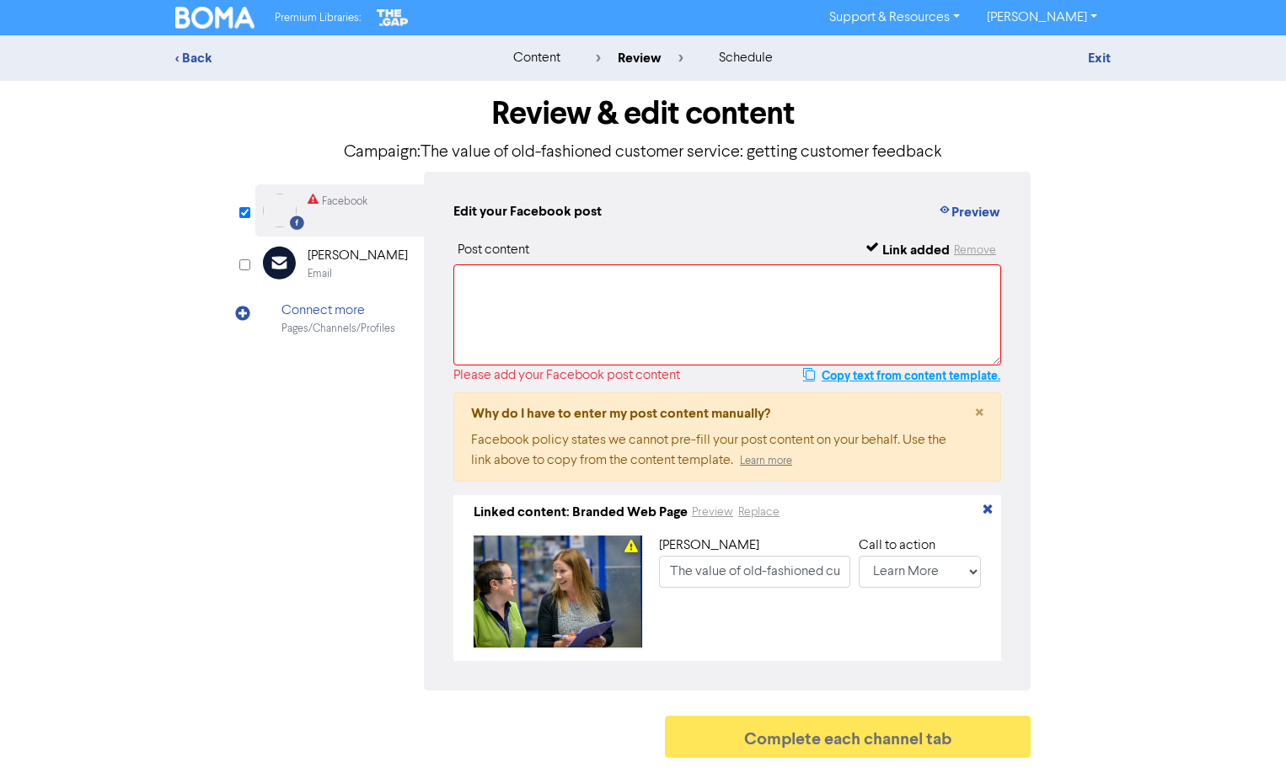
click at [844, 372] on button "Copy text from content template." at bounding box center [901, 376] width 199 height 20
click at [707, 324] on textarea at bounding box center [727, 315] width 548 height 101
paste textarea "Your customers are one of your most valuable assets. But how often are you talk…"
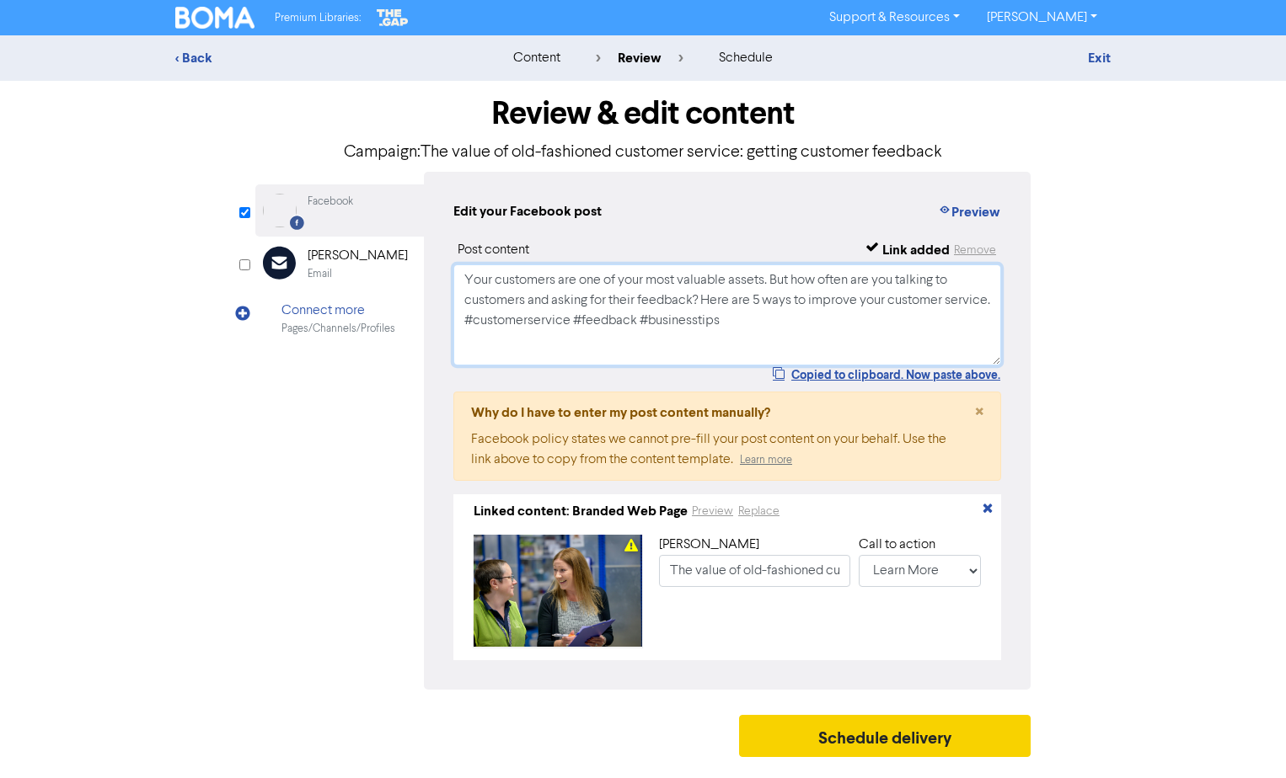
type textarea "Your customers are one of your most valuable assets. But how often are you talk…"
click at [848, 746] on button "Schedule delivery" at bounding box center [884, 736] width 291 height 42
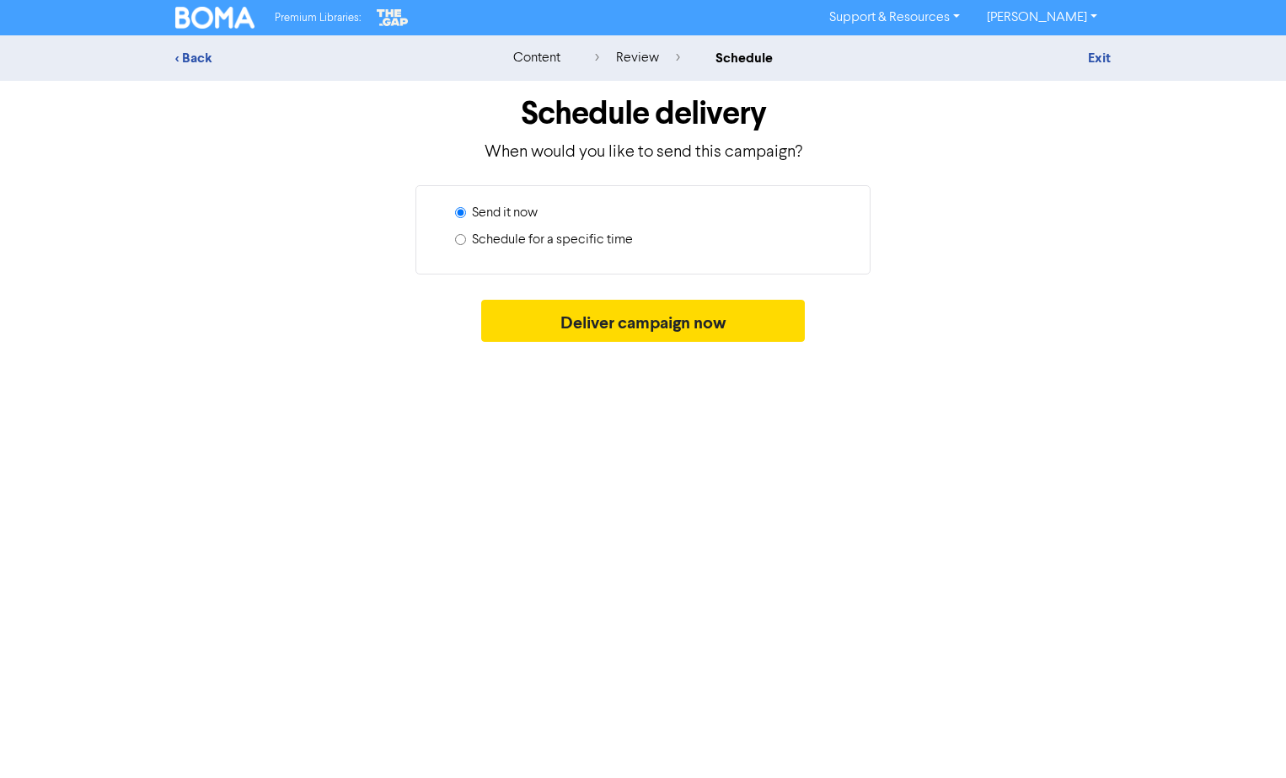
click at [591, 243] on label "Schedule for a specific time" at bounding box center [552, 240] width 161 height 20
click at [466, 243] on input "Schedule for a specific time" at bounding box center [460, 239] width 11 height 11
radio input "true"
radio input "false"
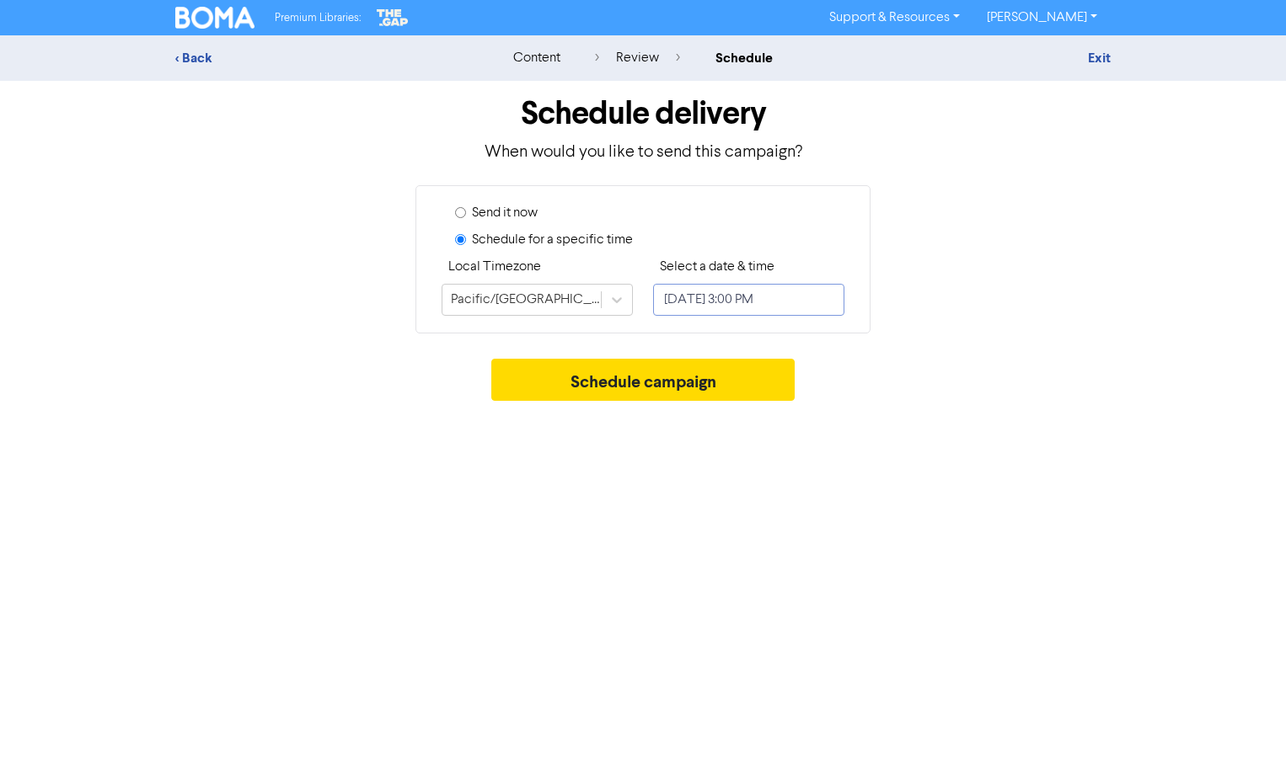
select select "7"
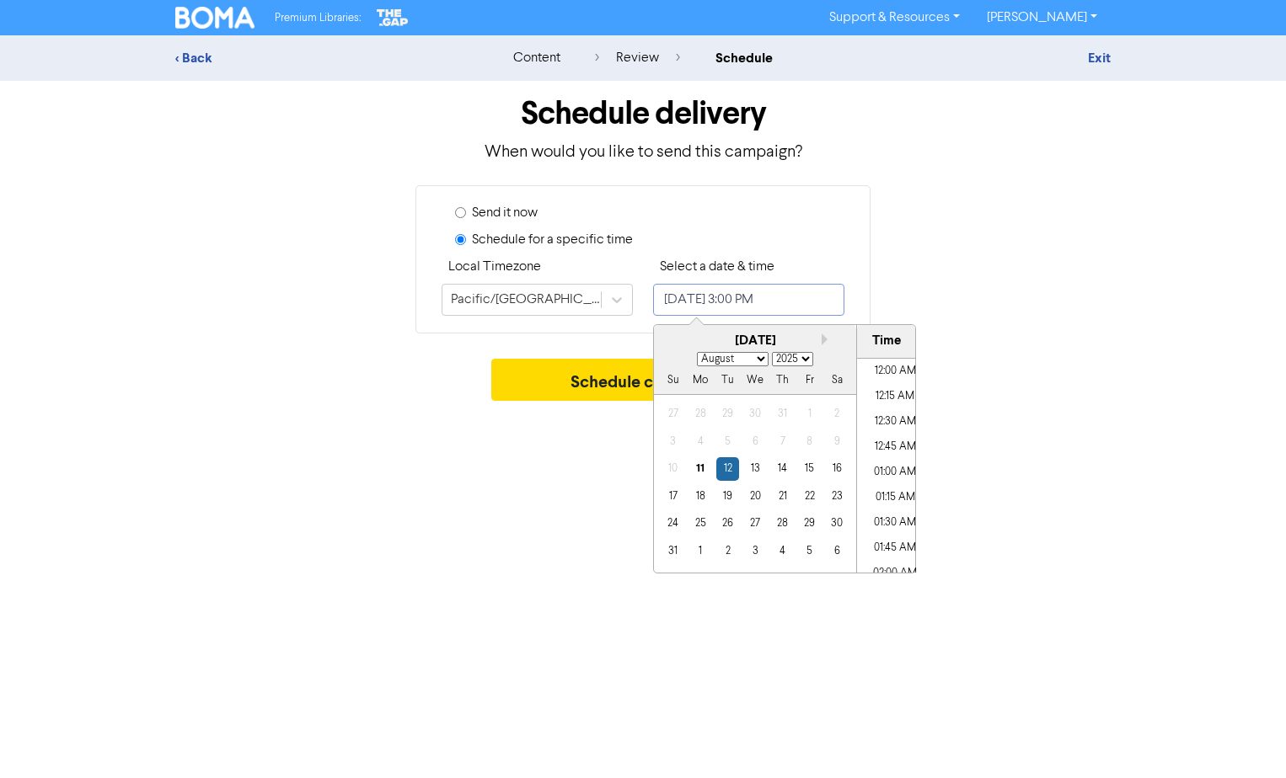
click at [699, 299] on input "[DATE] 3:00 PM" at bounding box center [748, 300] width 191 height 32
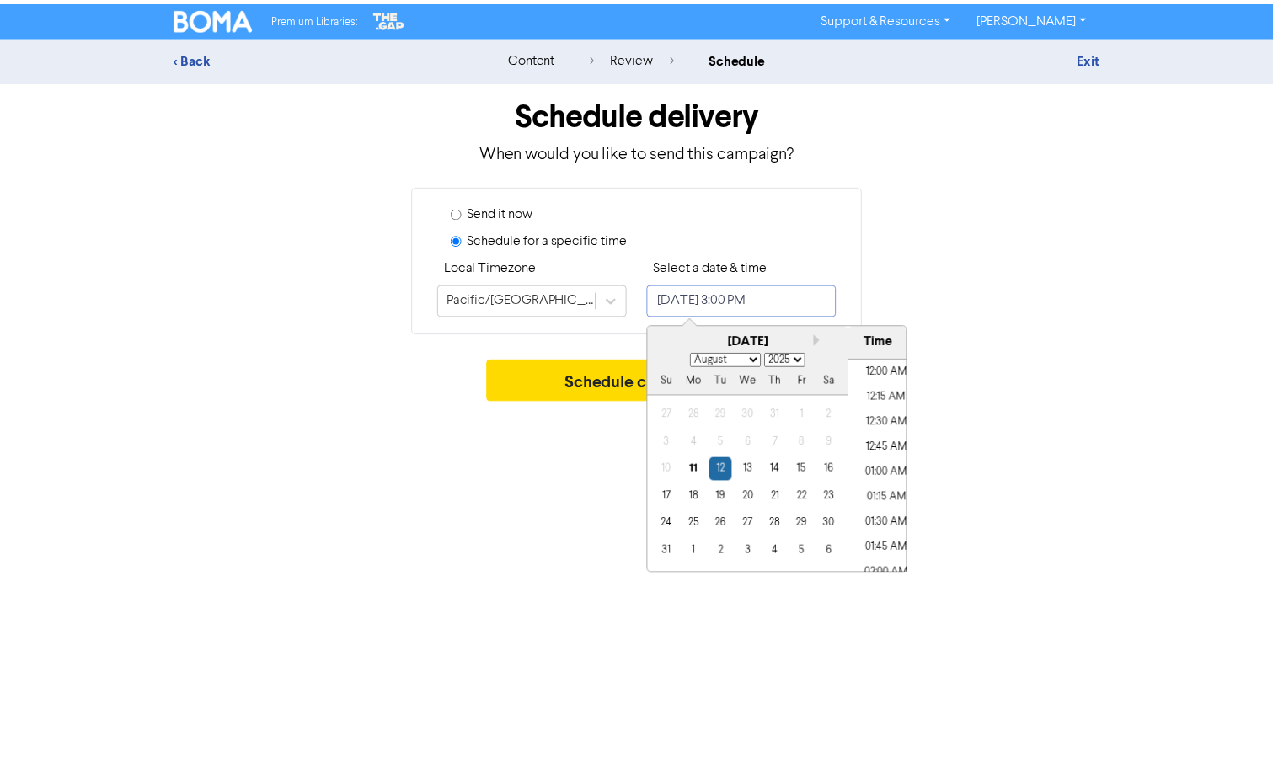
scroll to position [1422, 0]
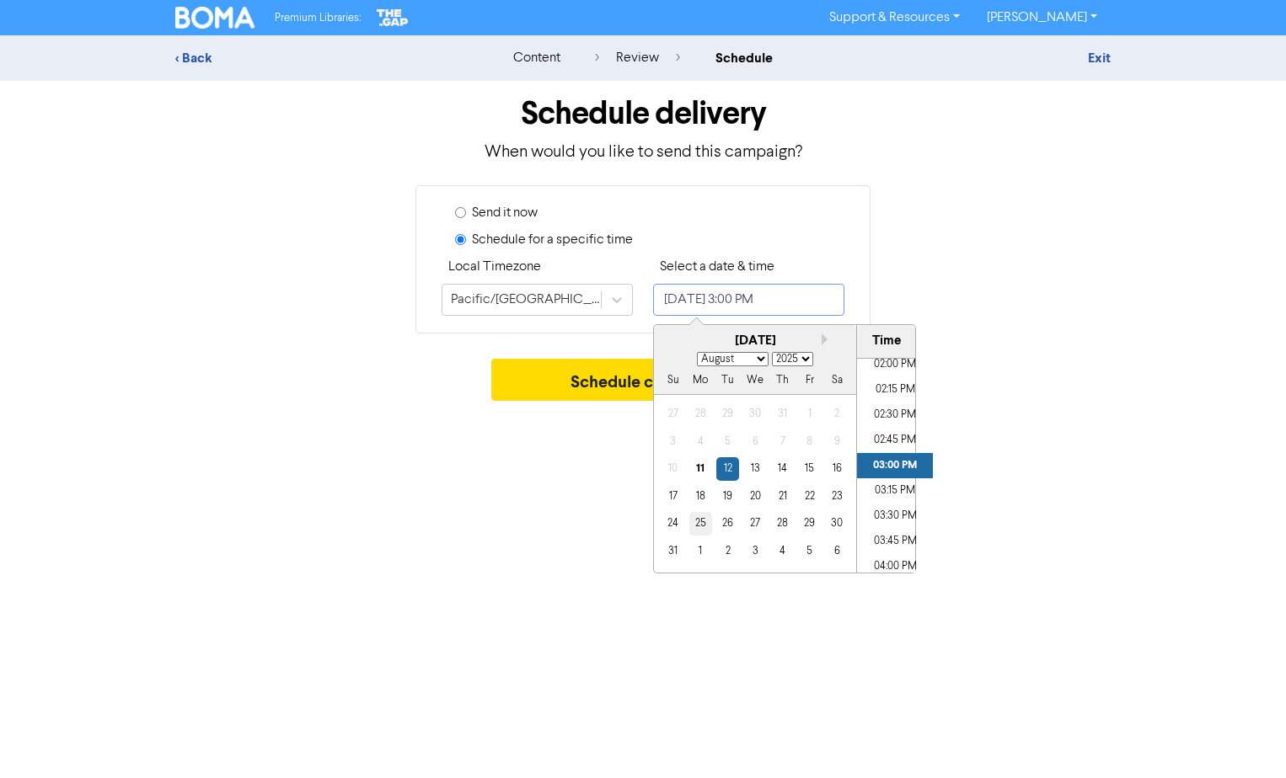
click at [701, 524] on div "25" at bounding box center [700, 523] width 23 height 23
type input "[DATE] 3:00 PM"
click at [601, 386] on button "Schedule campaign" at bounding box center [643, 380] width 304 height 42
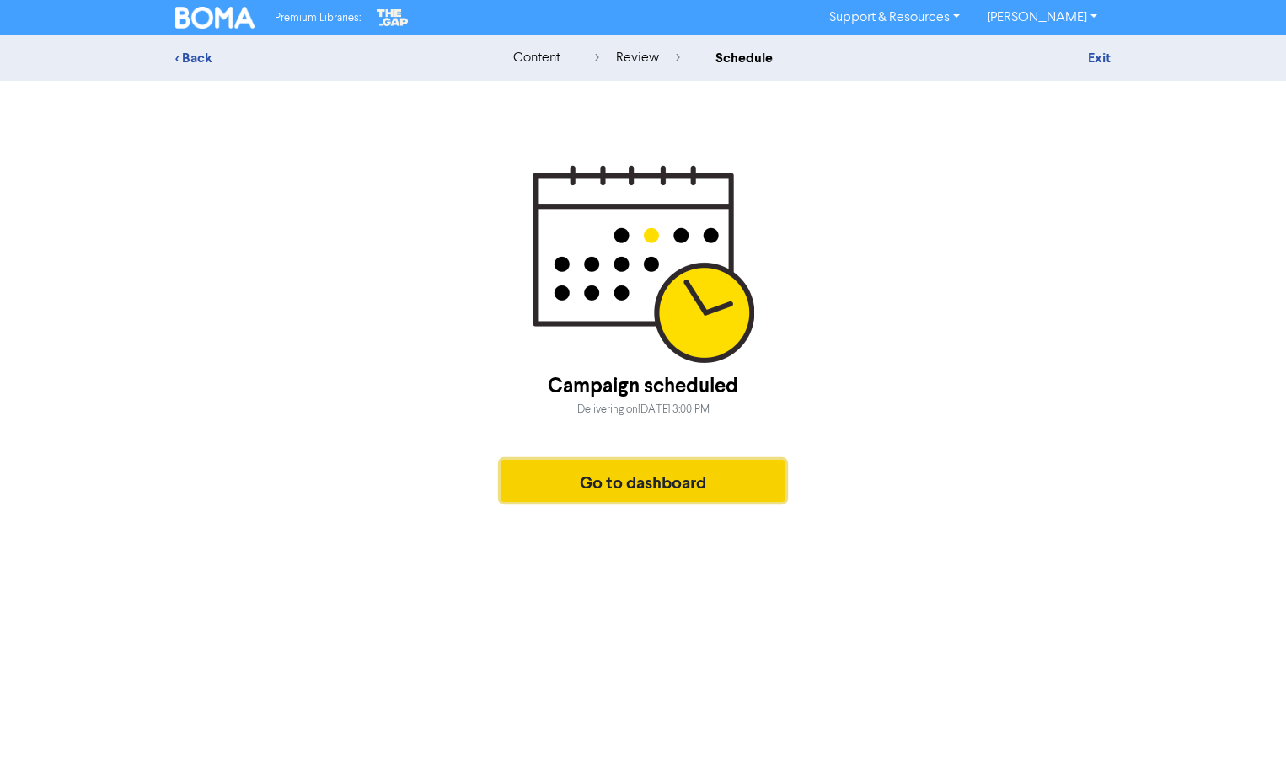
click at [719, 492] on button "Go to dashboard" at bounding box center [642, 481] width 285 height 42
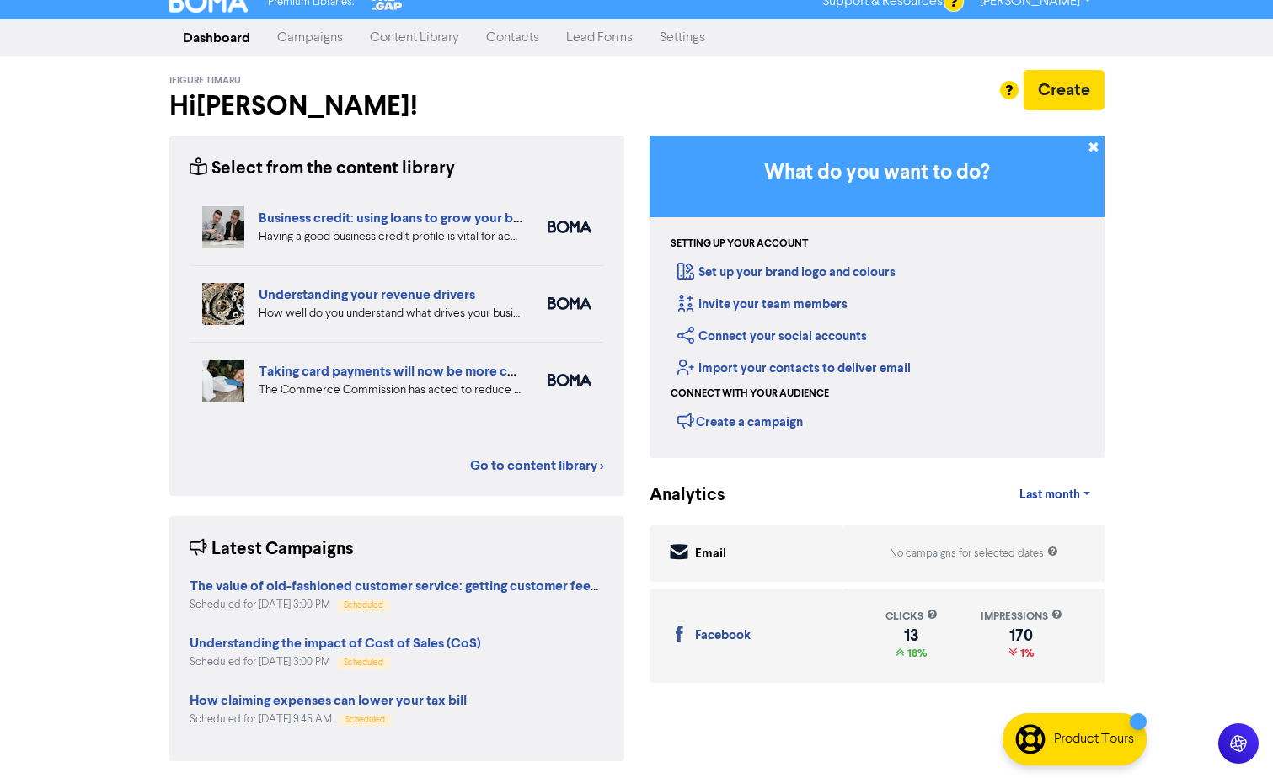
scroll to position [19, 0]
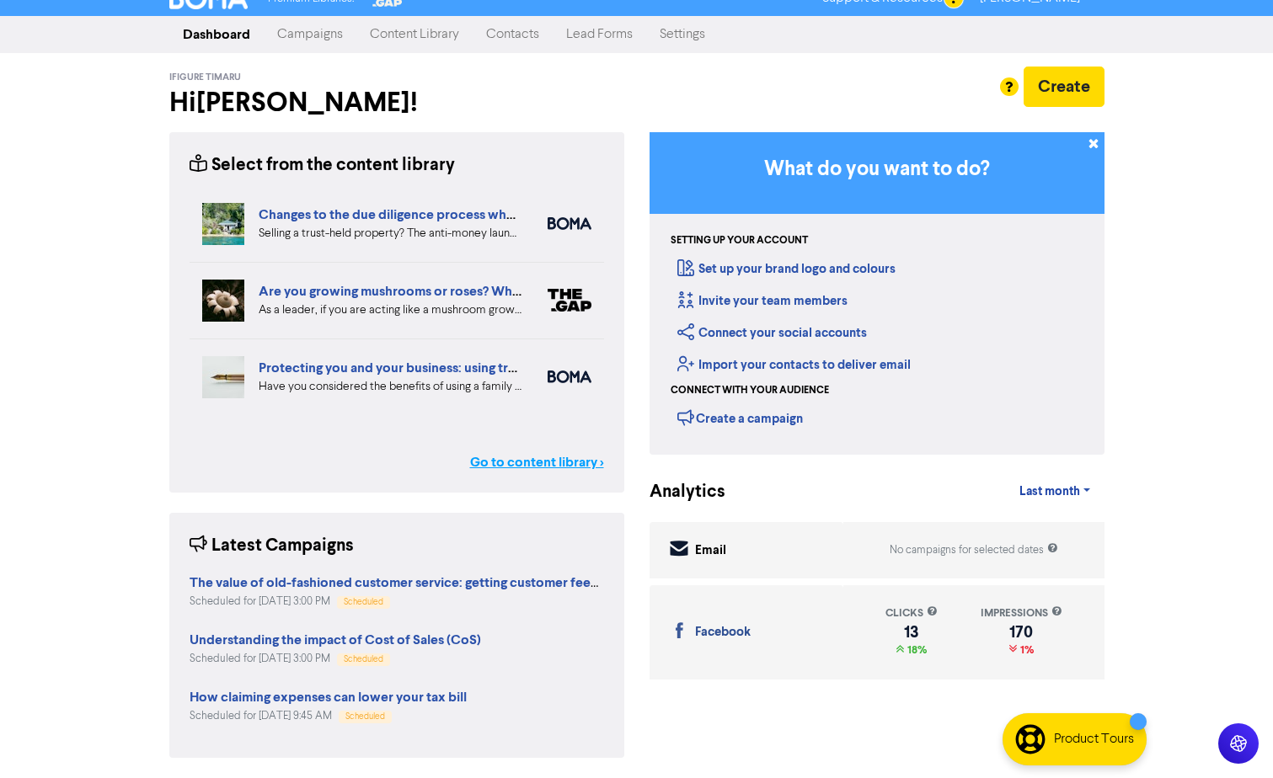
click at [556, 462] on link "Go to content library >" at bounding box center [537, 462] width 134 height 20
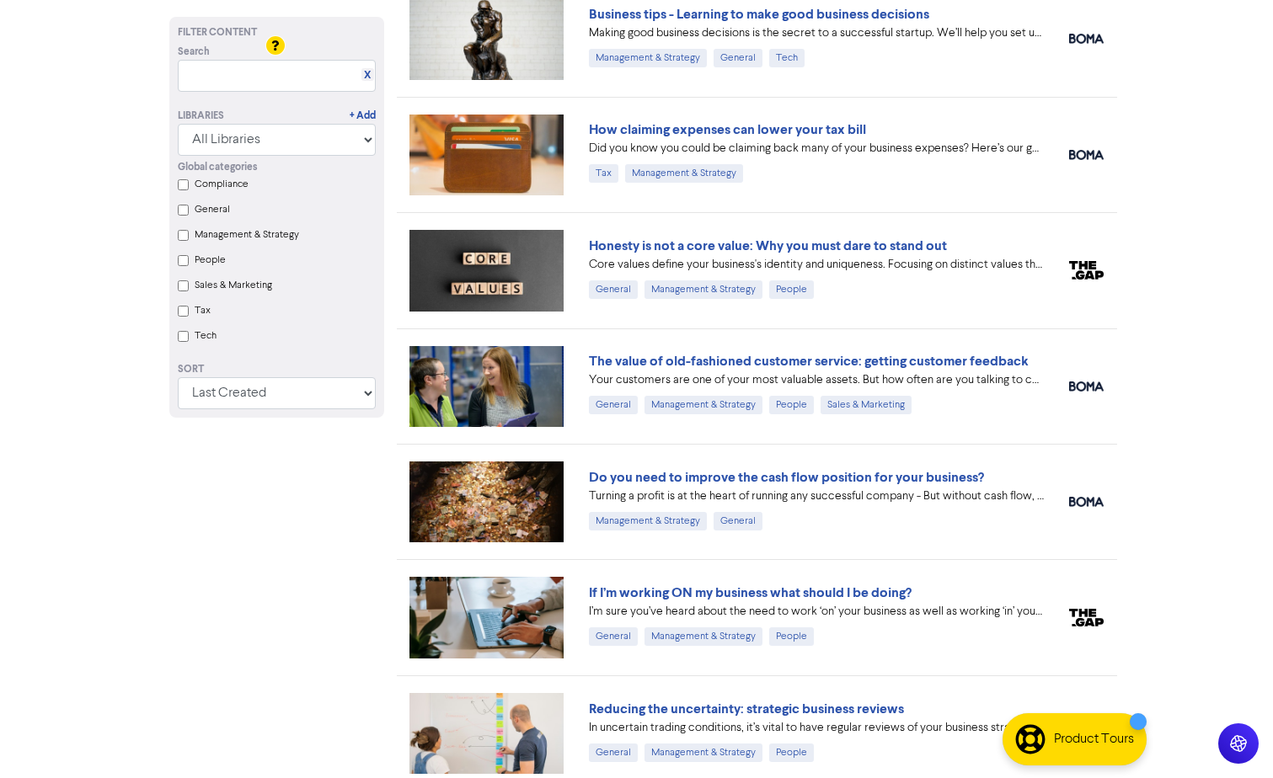
scroll to position [1655, 0]
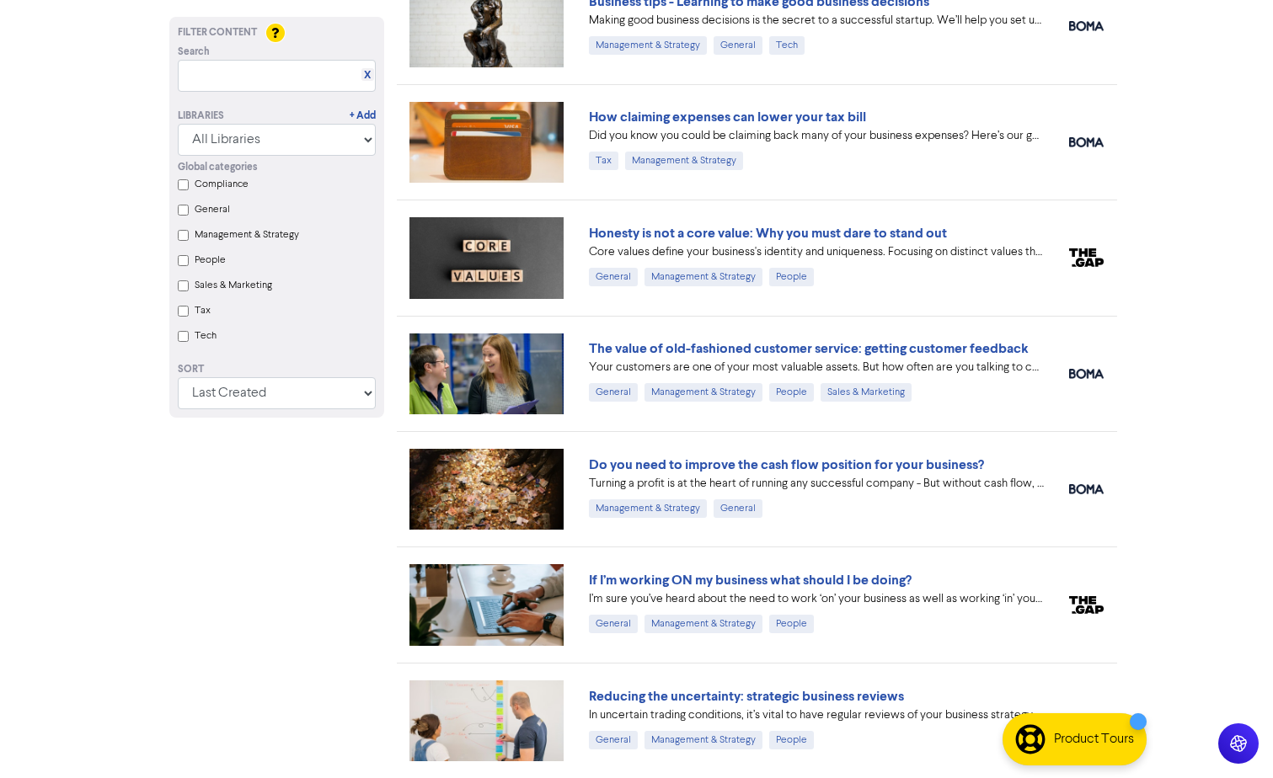
click at [740, 462] on link "Do you need to improve the cash flow position for your business?" at bounding box center [786, 465] width 395 height 17
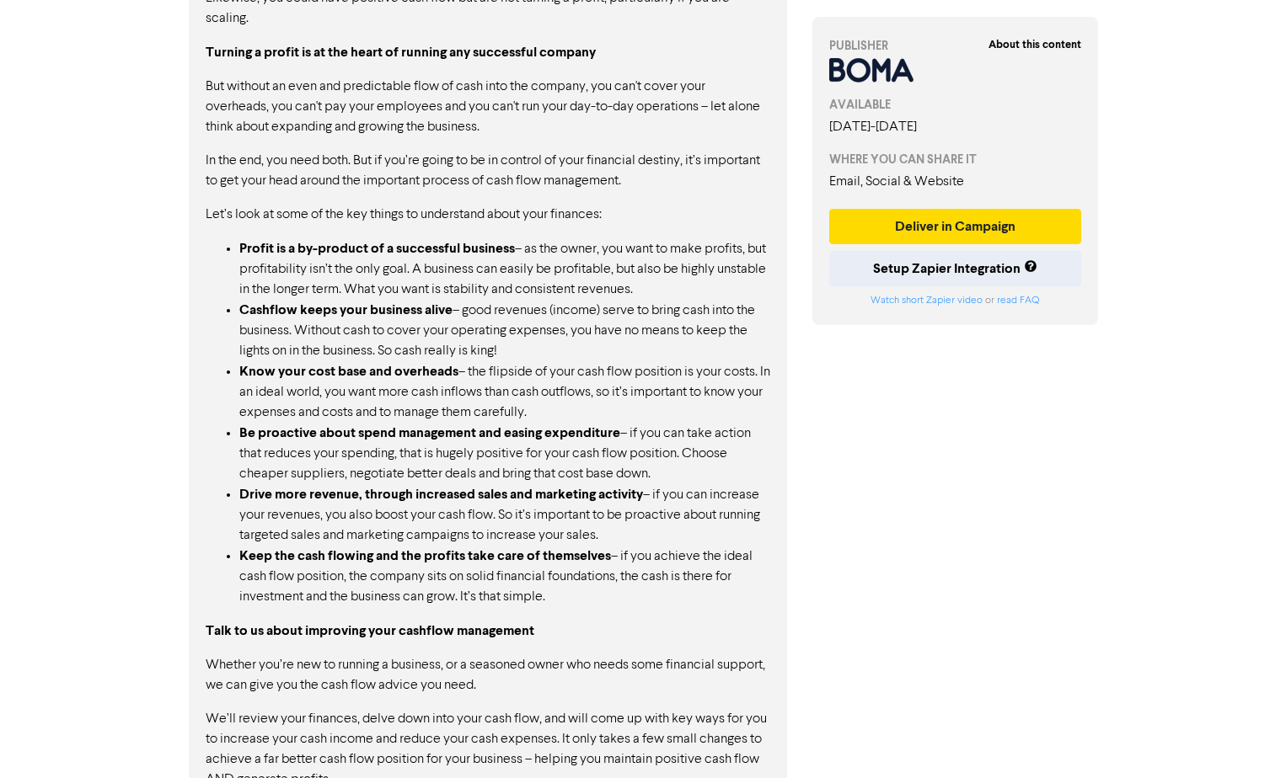
scroll to position [1069, 0]
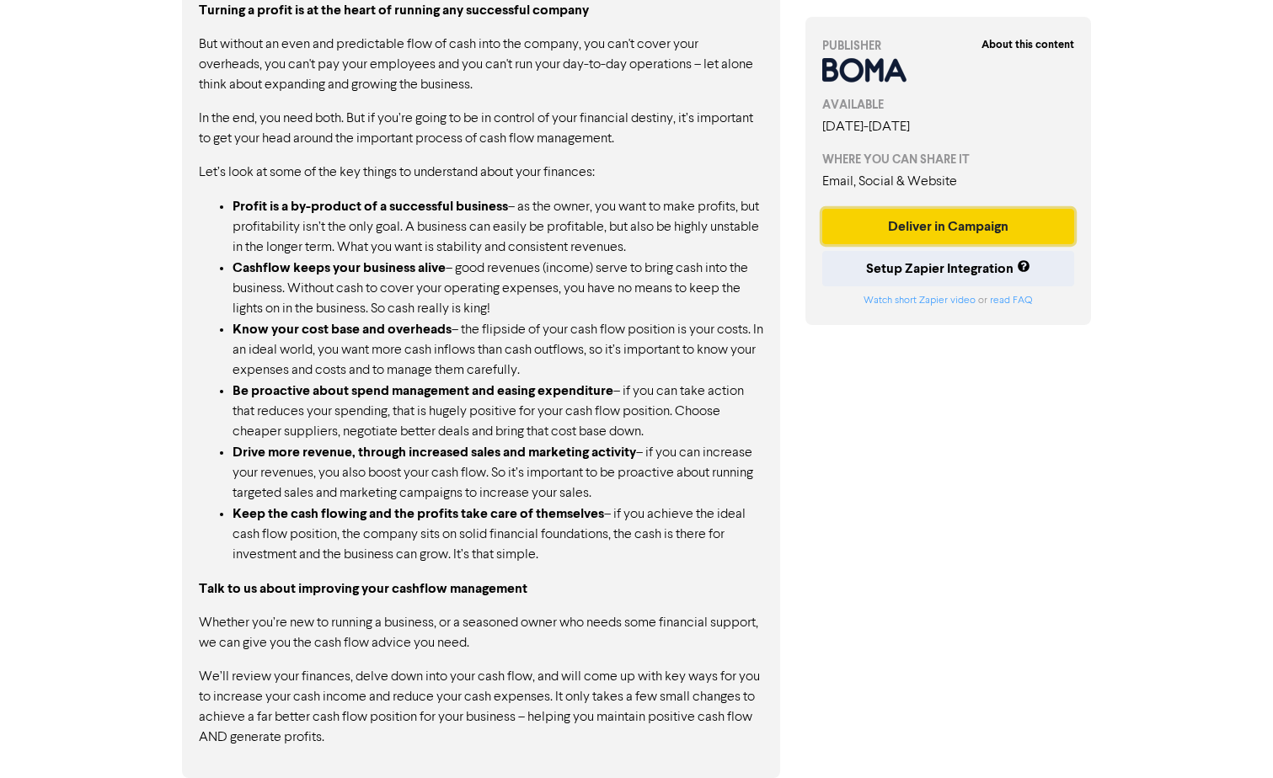
click at [948, 224] on button "Deliver in Campaign" at bounding box center [948, 226] width 253 height 35
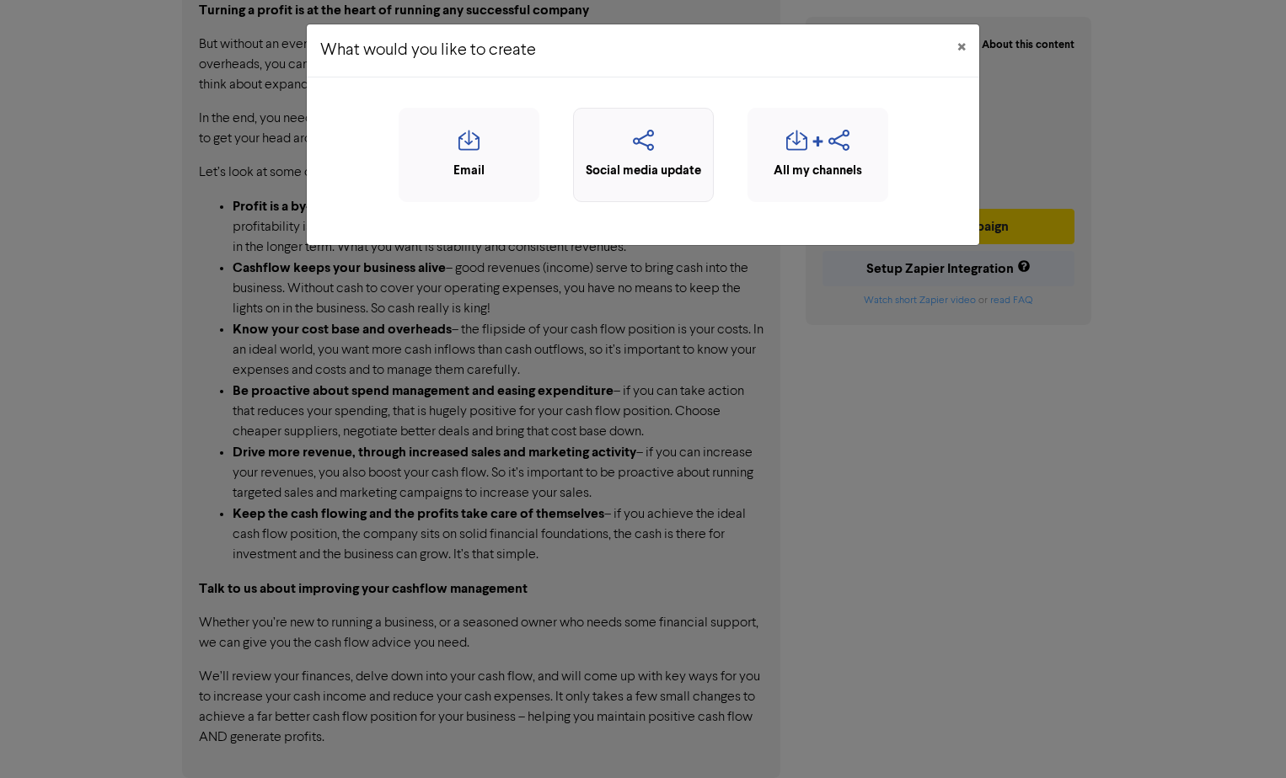
click at [664, 167] on div "Social media update" at bounding box center [643, 171] width 122 height 19
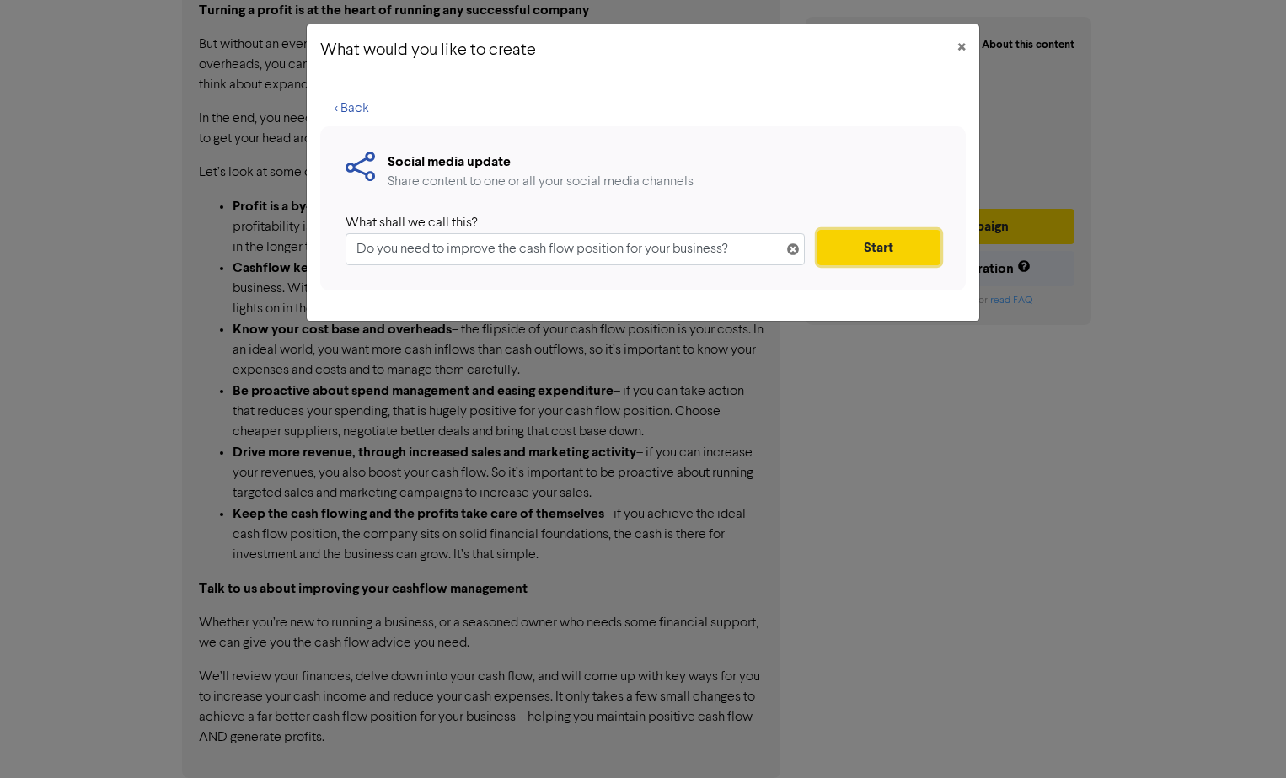
click at [901, 247] on button "Start" at bounding box center [878, 247] width 123 height 35
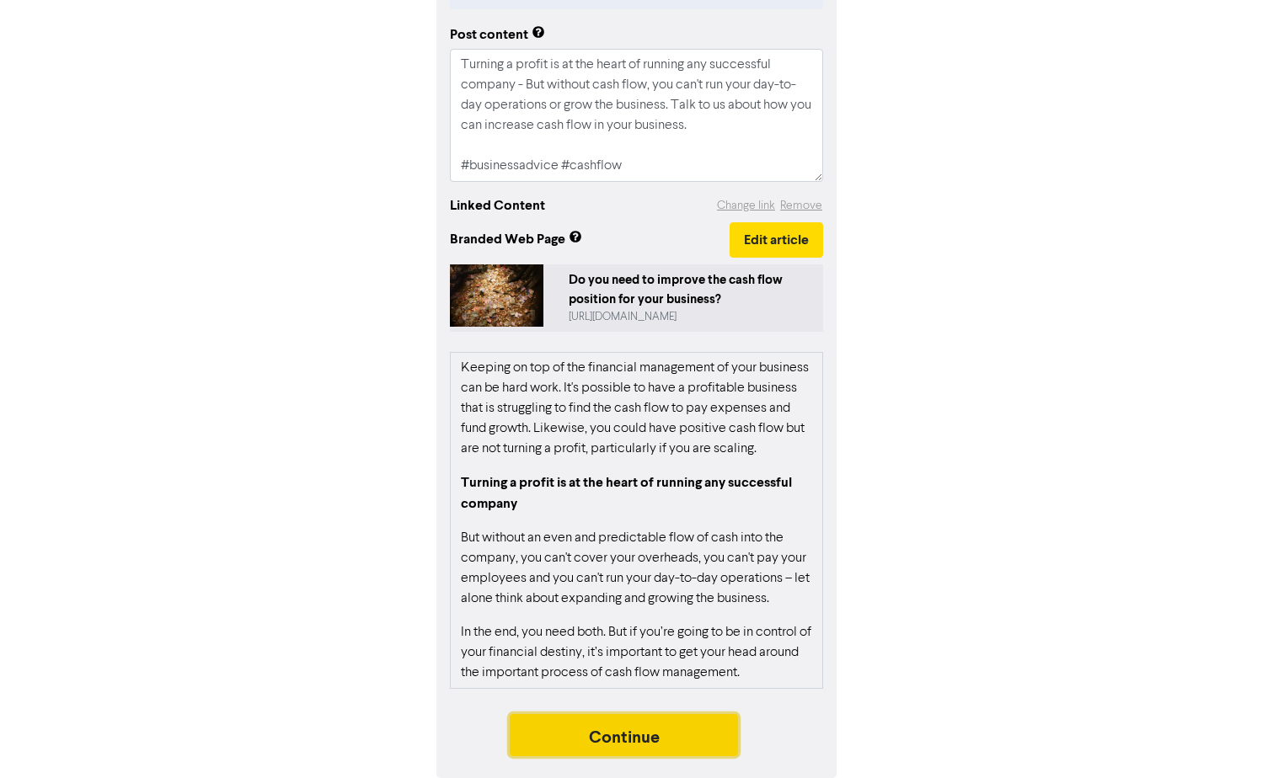
click at [669, 733] on button "Continue" at bounding box center [624, 735] width 229 height 42
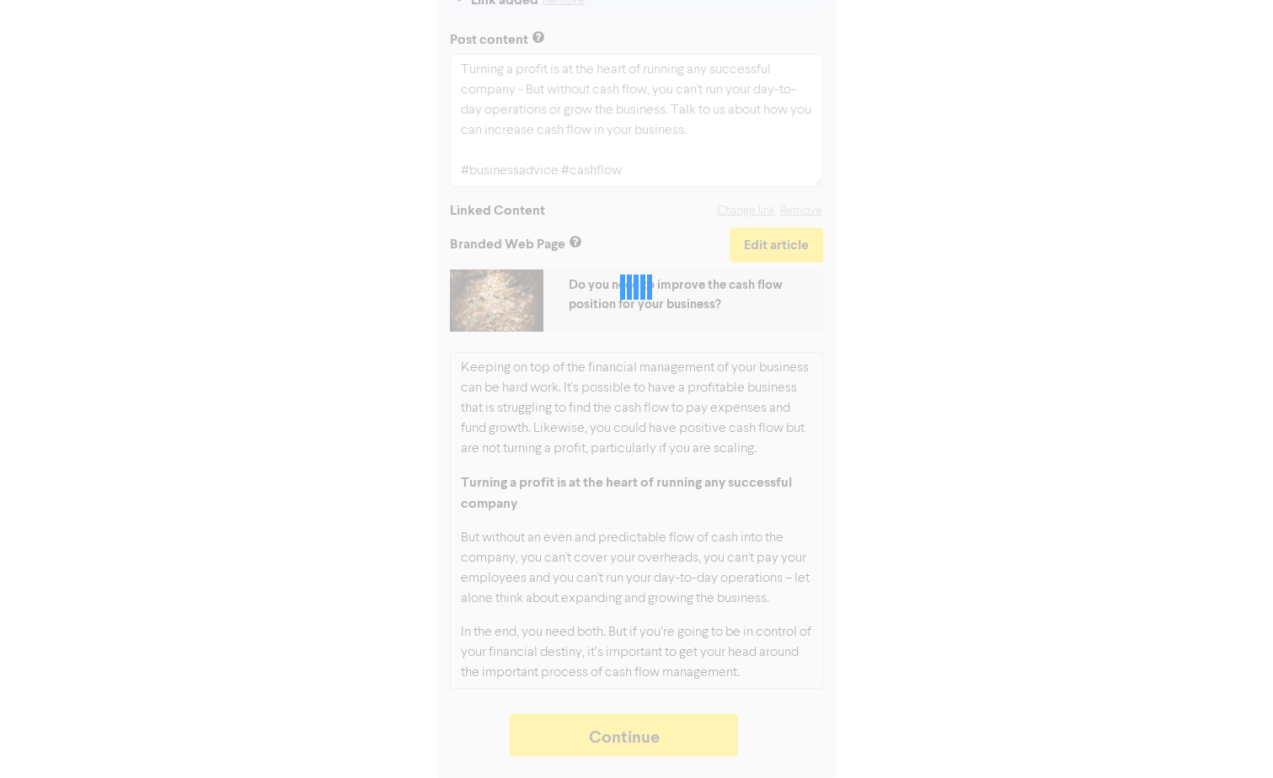
type textarea "x"
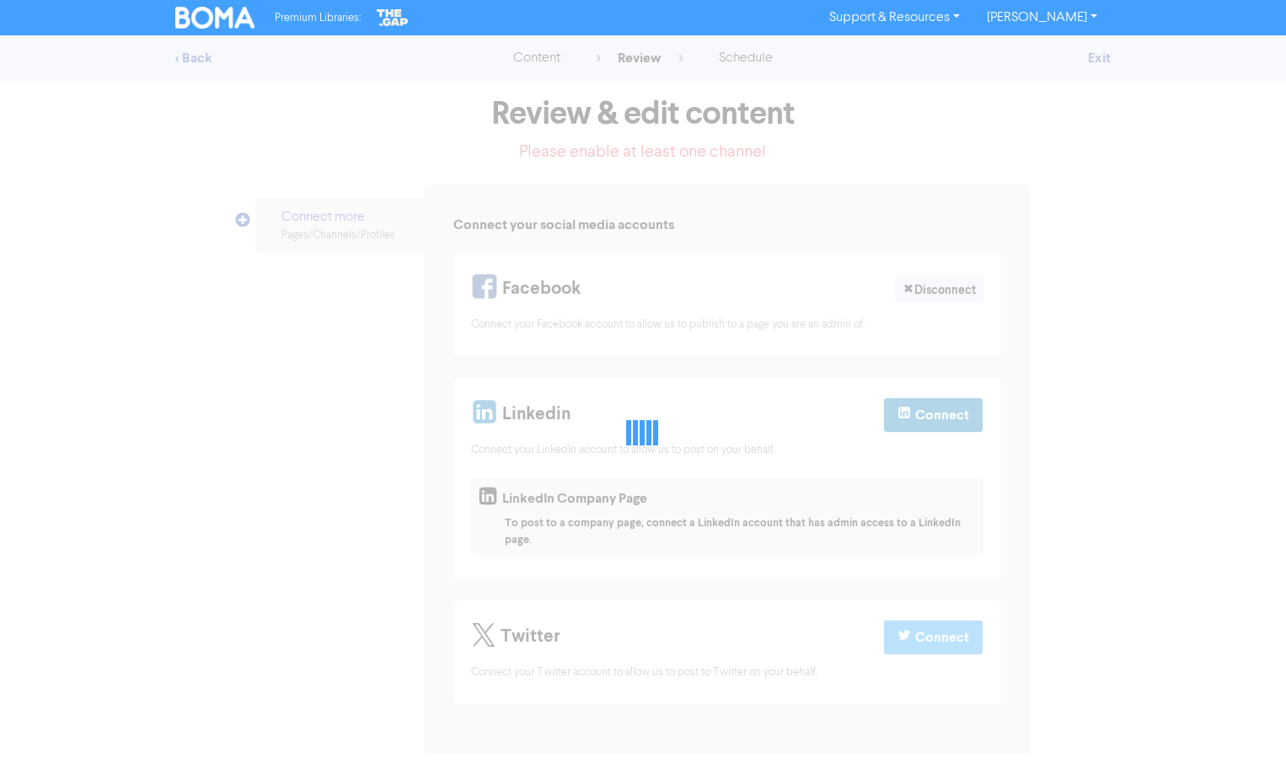
select select "LEARN_MORE"
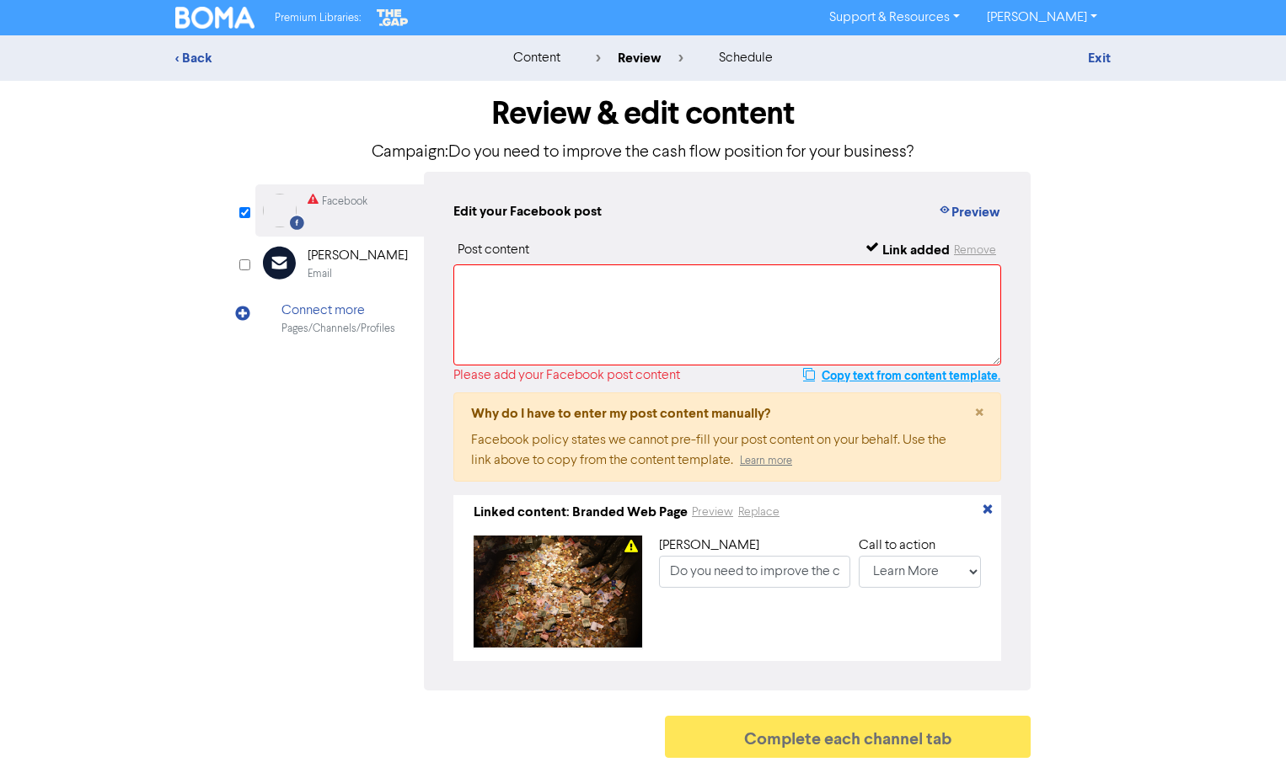
click at [946, 377] on button "Copy text from content template." at bounding box center [901, 376] width 199 height 20
click at [813, 318] on textarea at bounding box center [727, 315] width 548 height 101
paste textarea "Turning a profit is at the heart of running any successful company - But withou…"
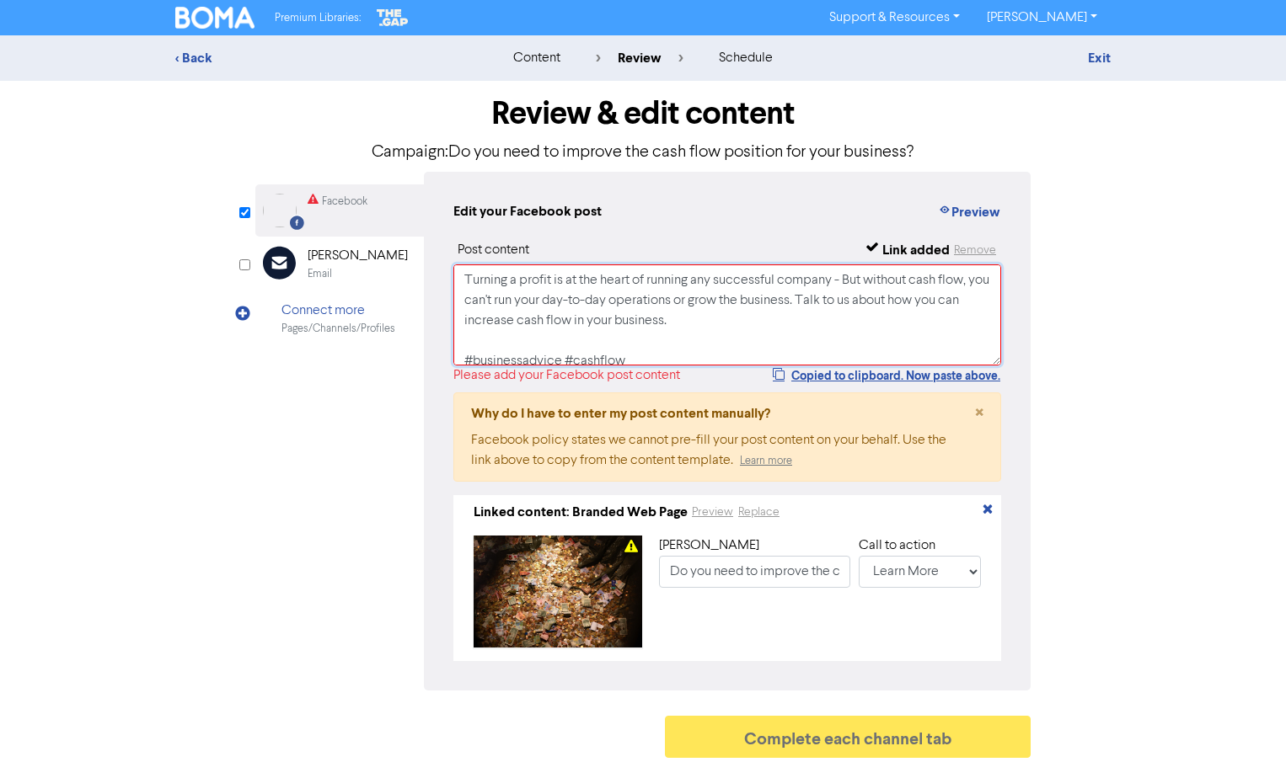
scroll to position [6, 0]
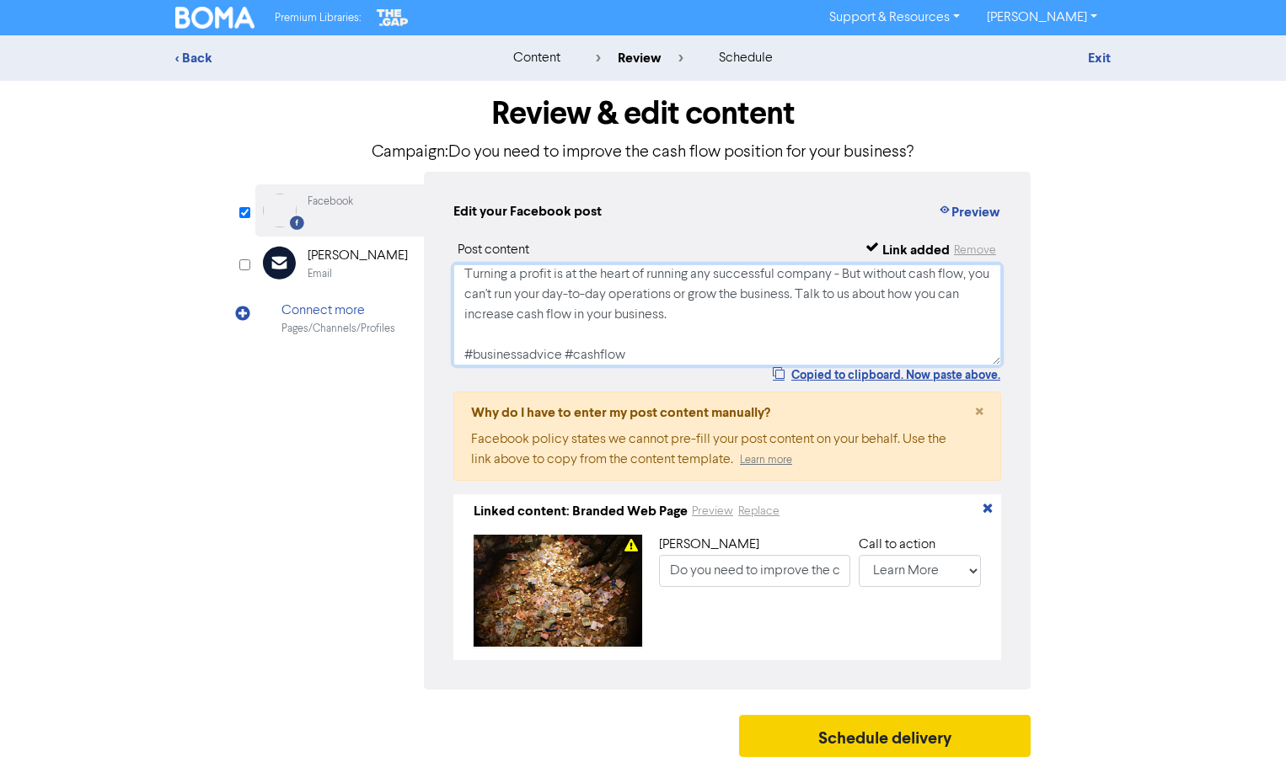
type textarea "Turning a profit is at the heart of running any successful company - But withou…"
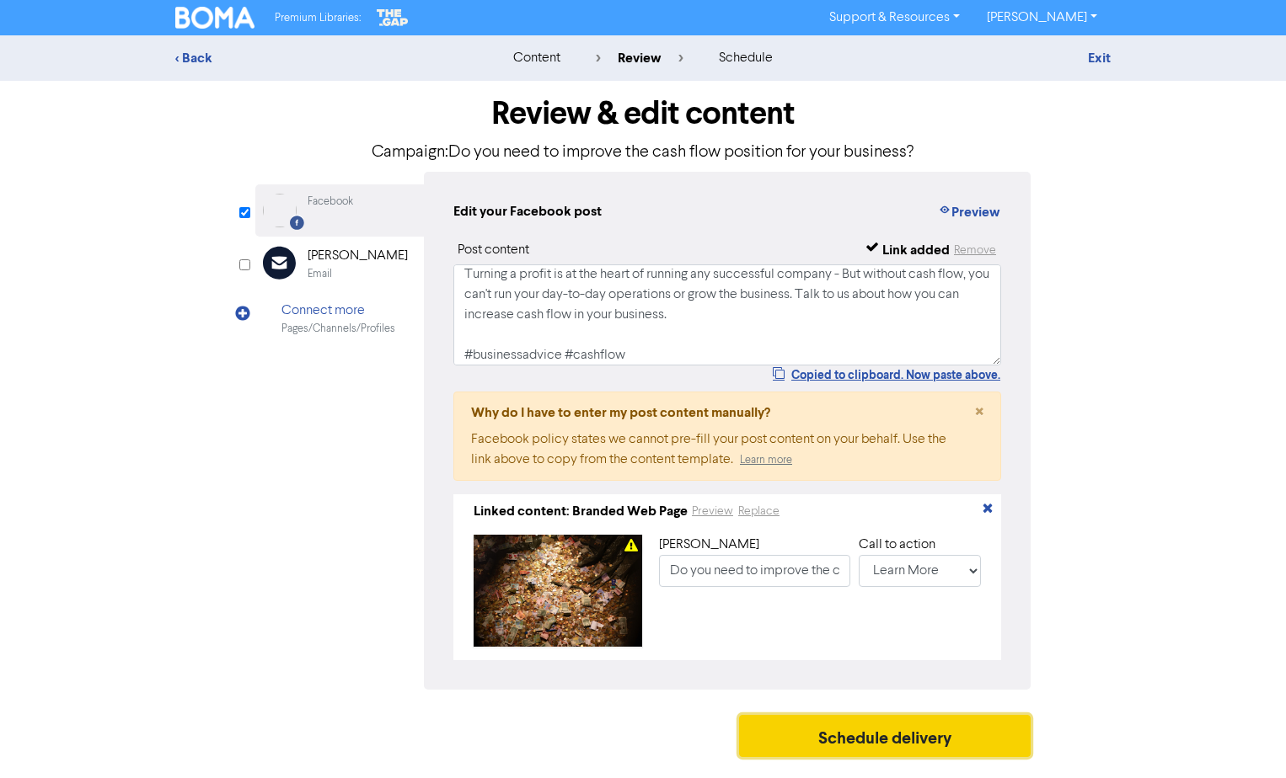
click at [851, 742] on button "Schedule delivery" at bounding box center [884, 736] width 291 height 42
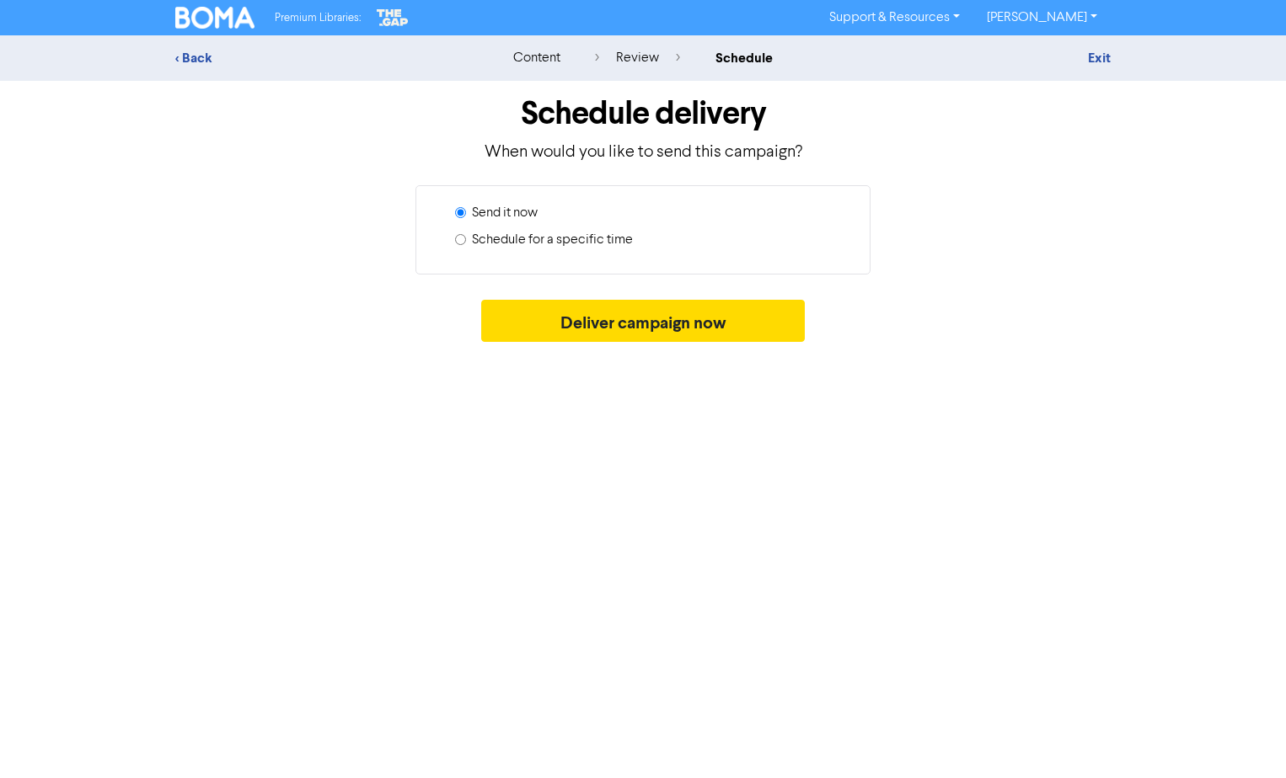
click at [596, 238] on label "Schedule for a specific time" at bounding box center [552, 240] width 161 height 20
click at [466, 238] on input "Schedule for a specific time" at bounding box center [460, 239] width 11 height 11
radio input "true"
radio input "false"
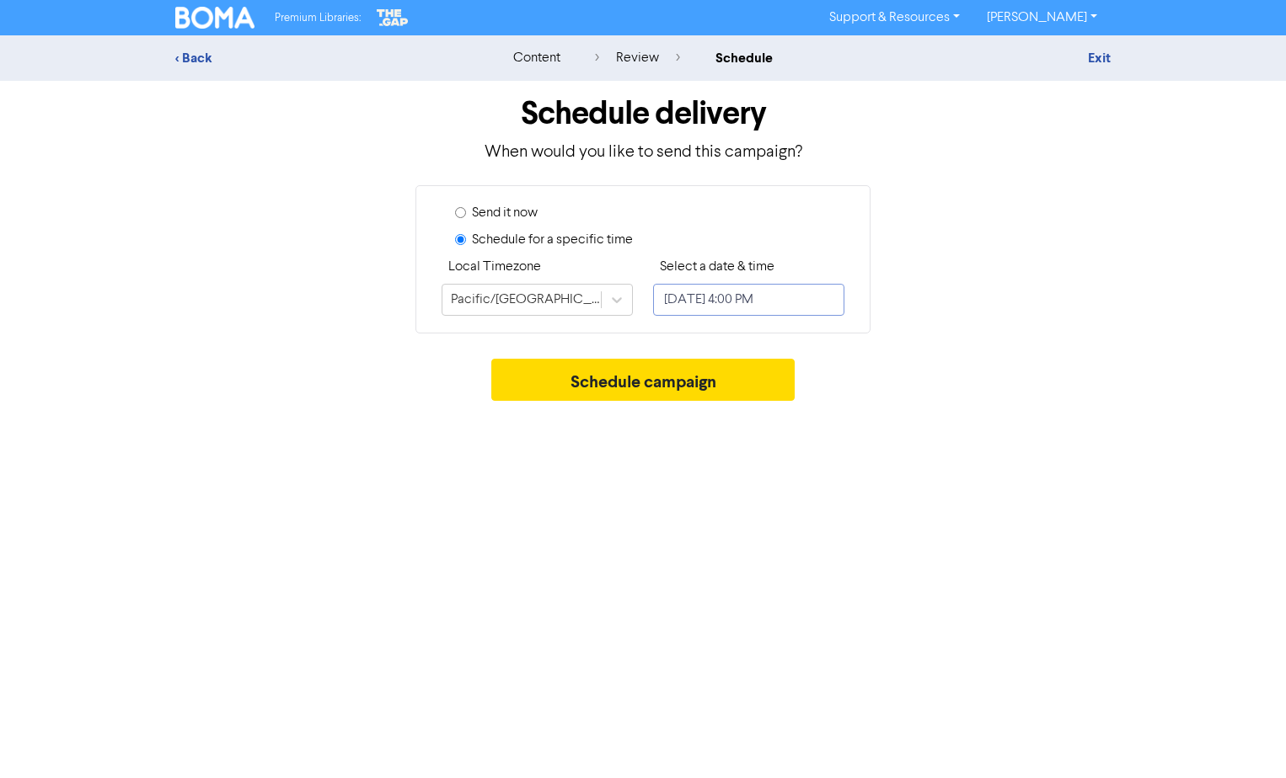
click at [707, 302] on input "[DATE] 4:00 PM" at bounding box center [748, 300] width 191 height 32
select select "7"
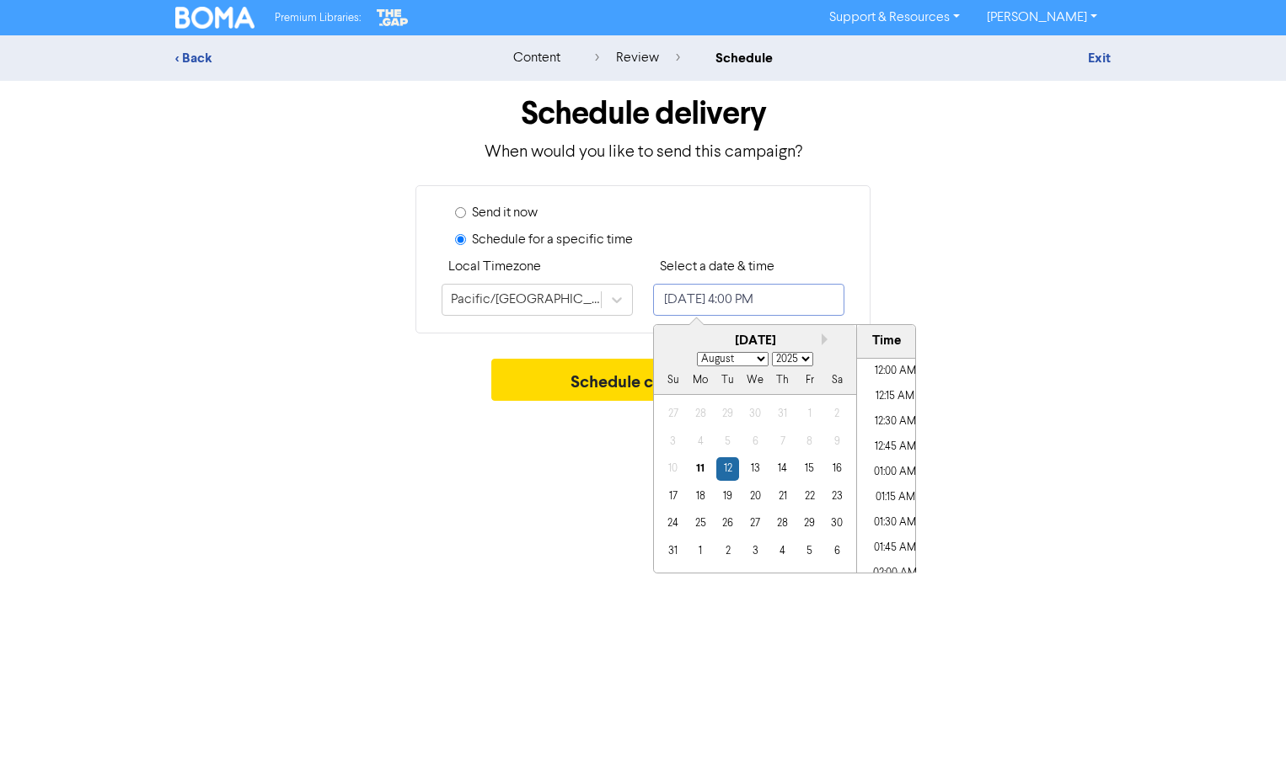
scroll to position [1523, 0]
click at [753, 523] on div "27" at bounding box center [754, 523] width 23 height 23
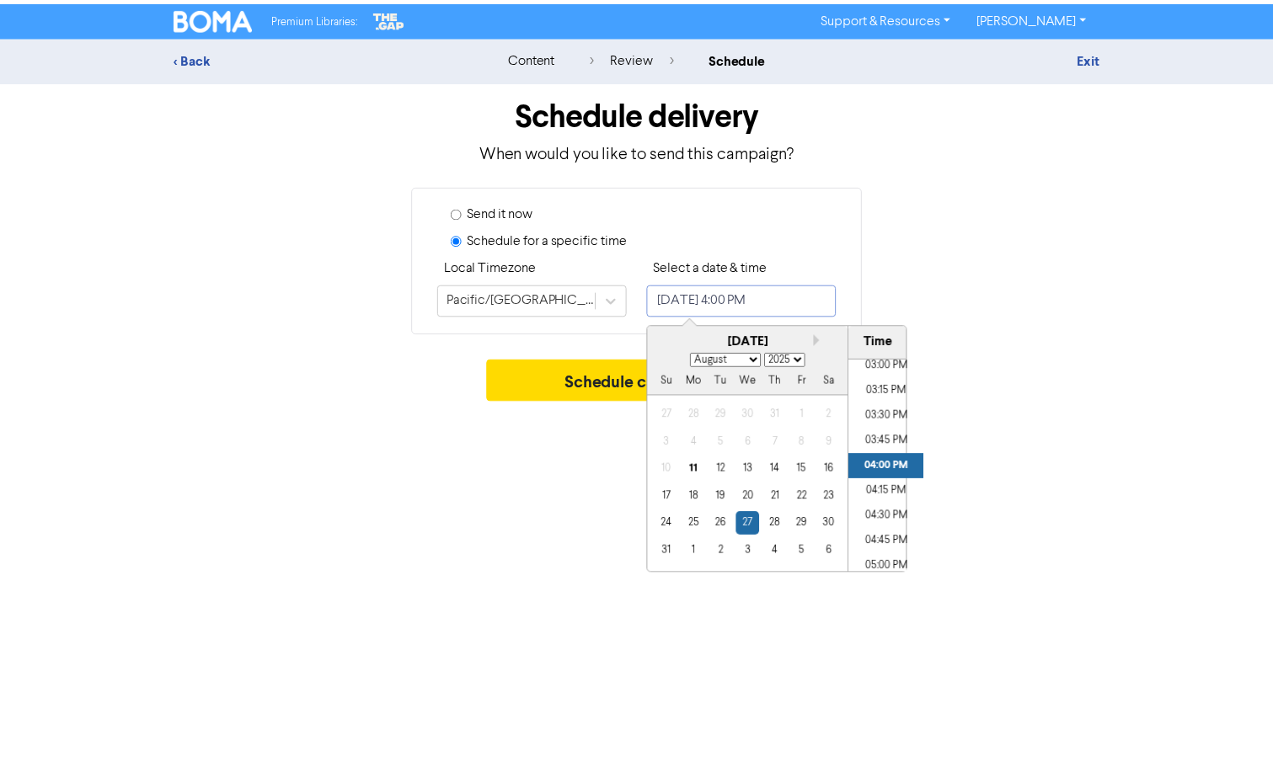
scroll to position [849, 0]
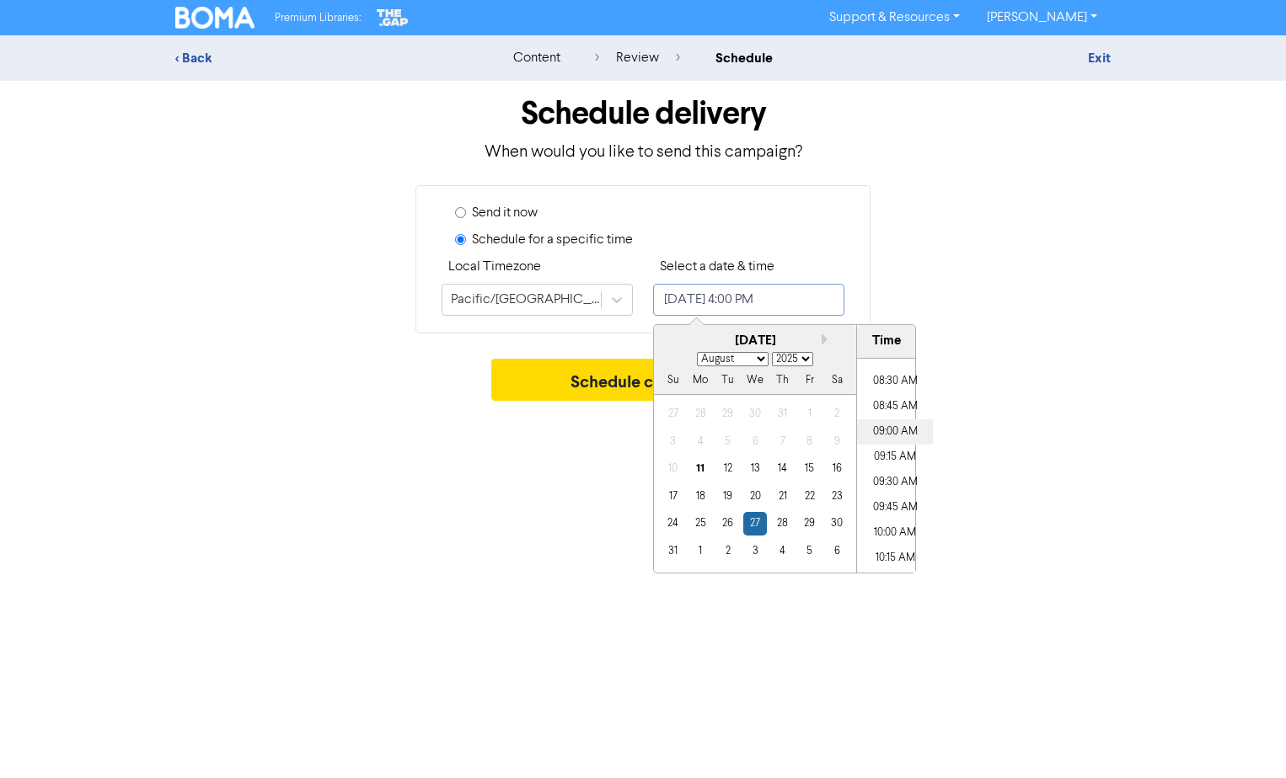
click at [880, 429] on li "09:00 AM" at bounding box center [895, 432] width 76 height 25
click at [887, 521] on li "10:00 AM" at bounding box center [895, 533] width 76 height 25
type input "[DATE] 10:00 AM"
click at [616, 390] on button "Schedule campaign" at bounding box center [643, 380] width 304 height 42
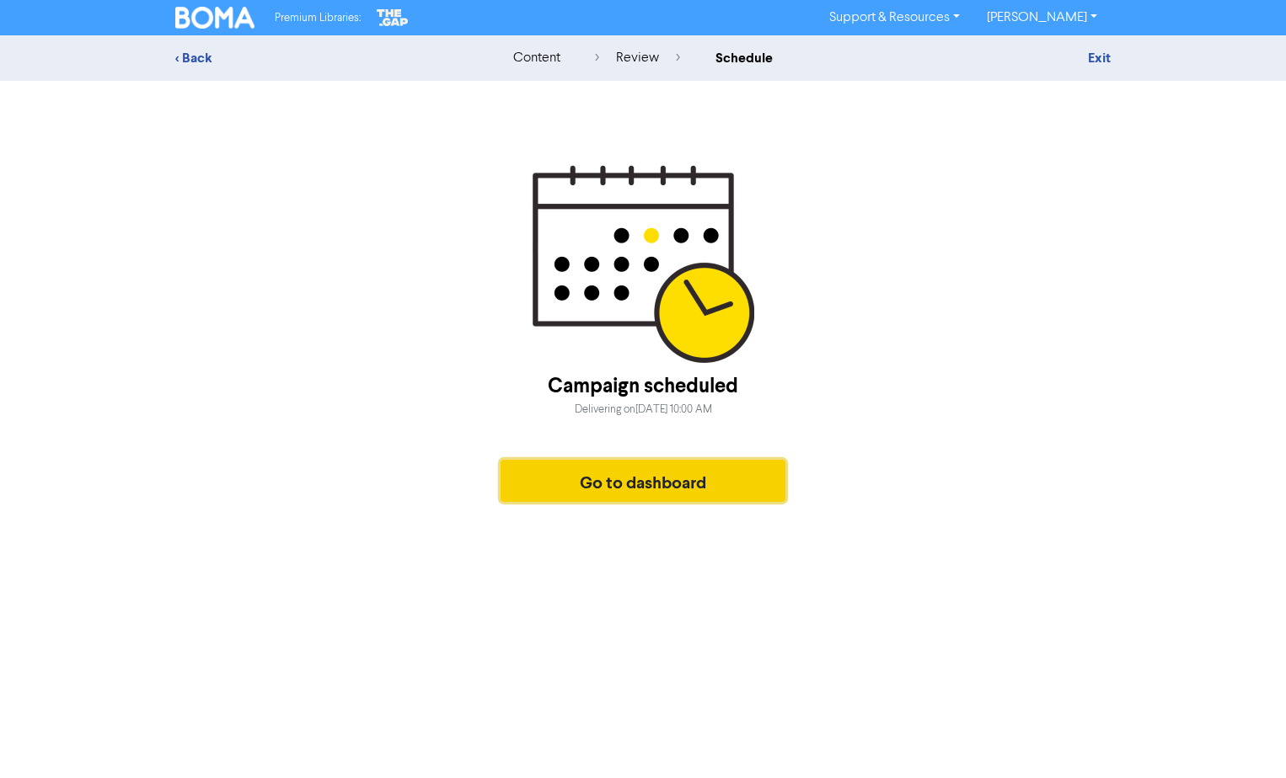
click at [747, 480] on button "Go to dashboard" at bounding box center [642, 481] width 285 height 42
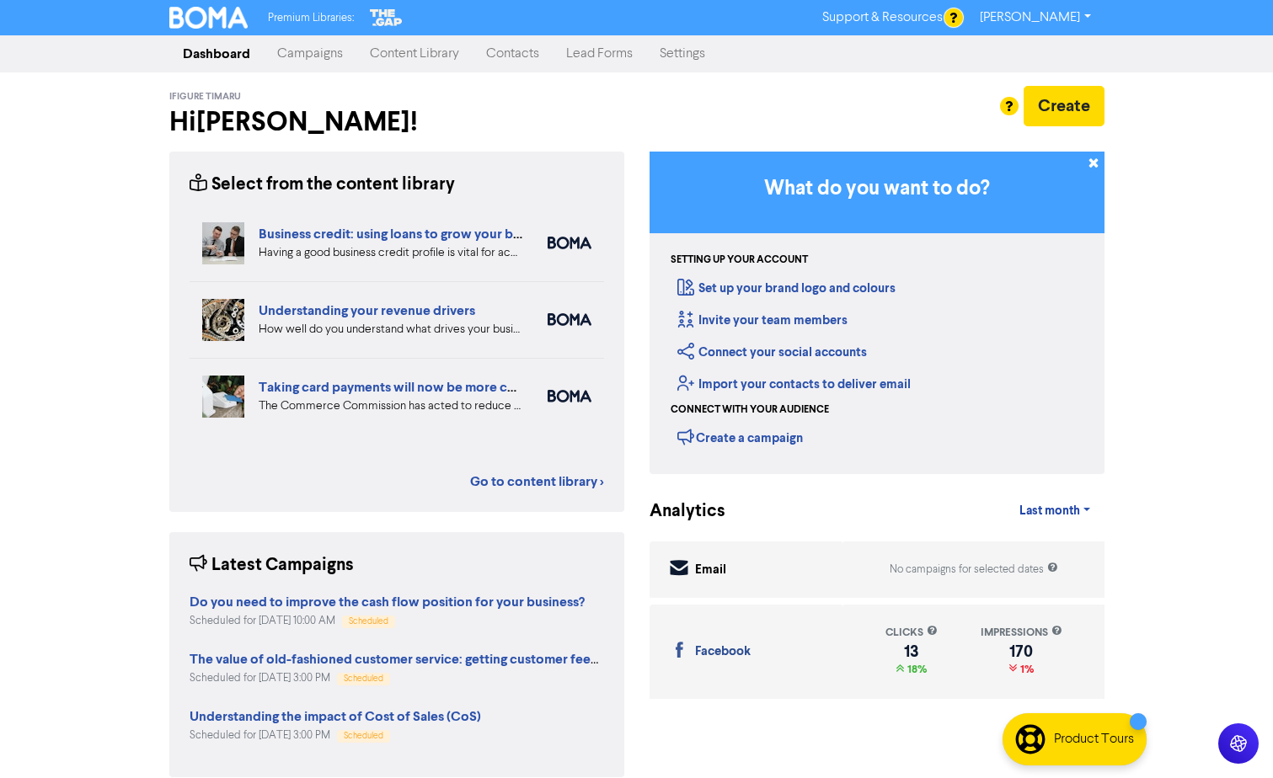
click at [1182, 334] on div "Premium Libraries: Support & Resources Video Tutorials FAQ & Guides Marketing E…" at bounding box center [636, 389] width 1273 height 778
